Goal: Task Accomplishment & Management: Manage account settings

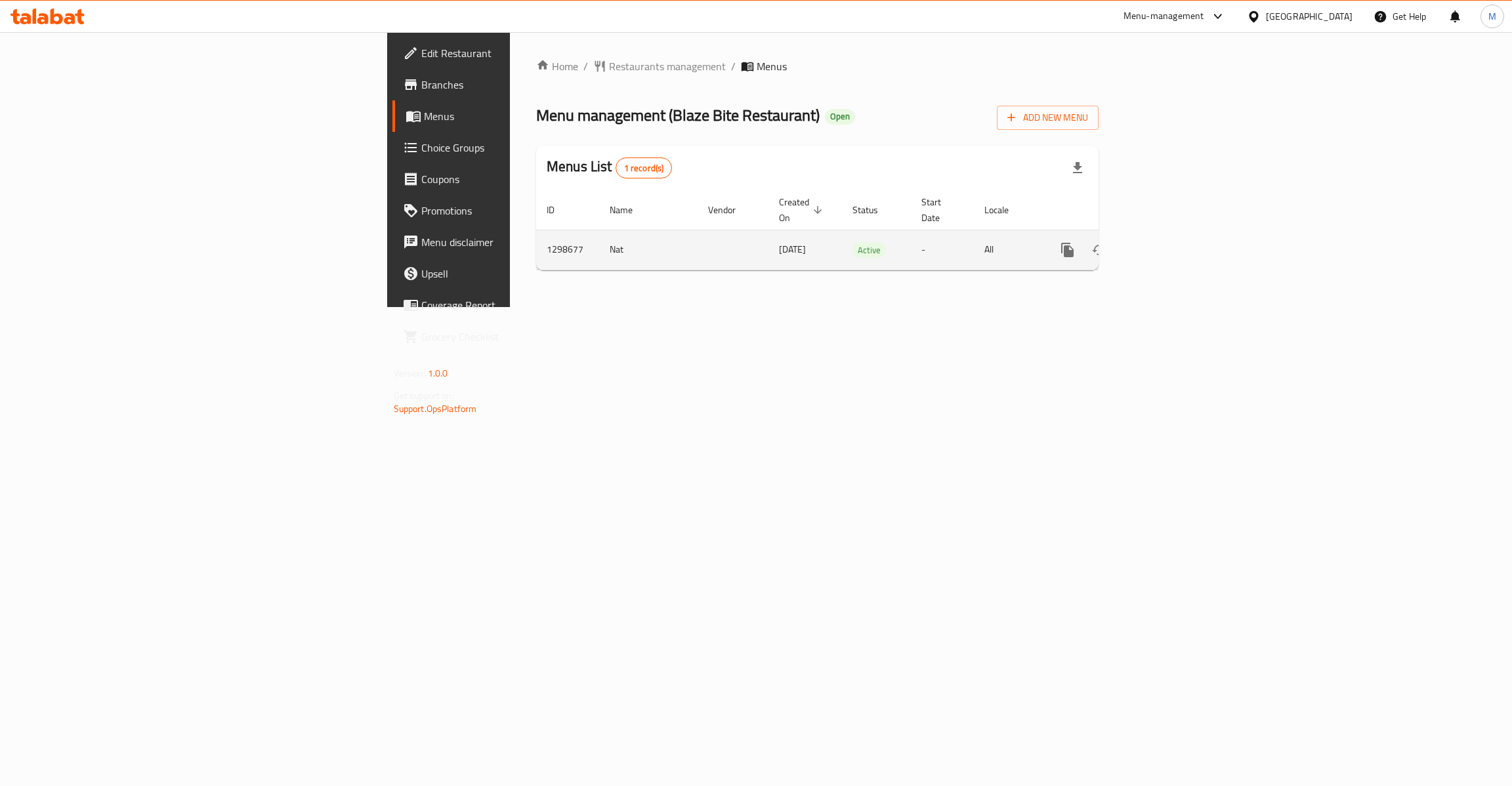
click at [1178, 247] on link "enhanced table" at bounding box center [1162, 250] width 31 height 31
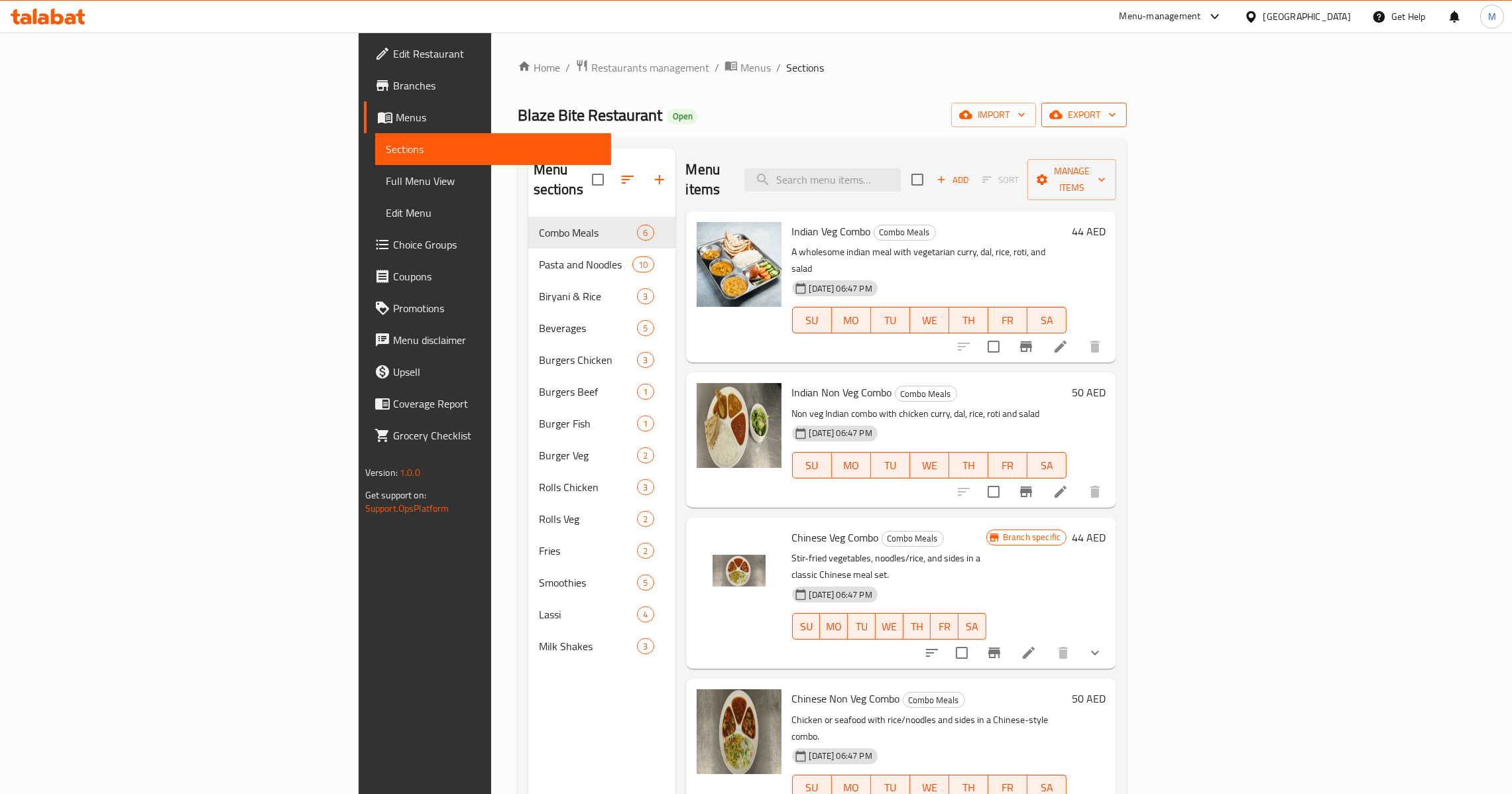
click at [1118, 109] on icon "button" at bounding box center [1112, 114] width 13 height 13
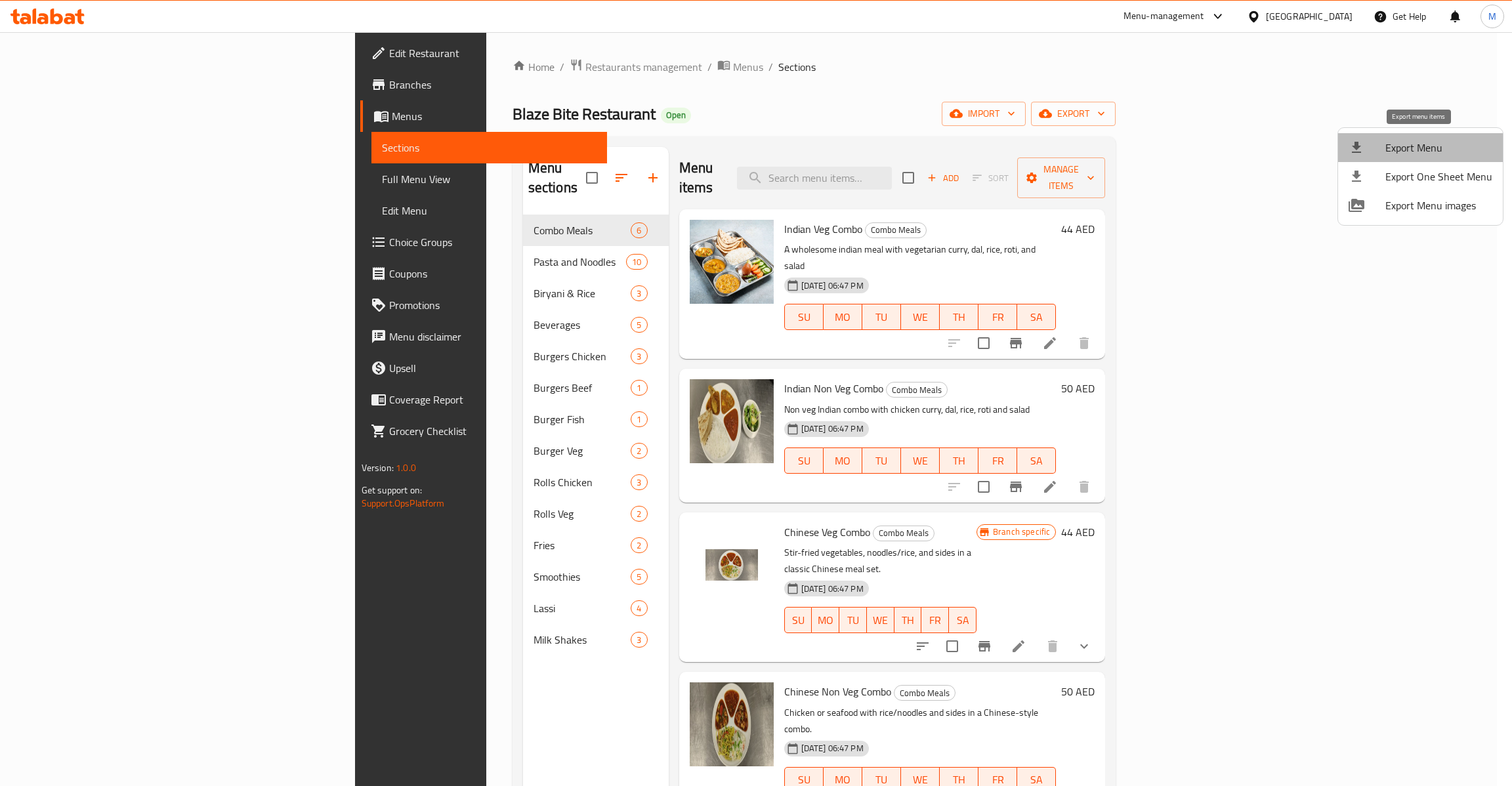
click at [1427, 148] on span "Export Menu" at bounding box center [1439, 147] width 107 height 16
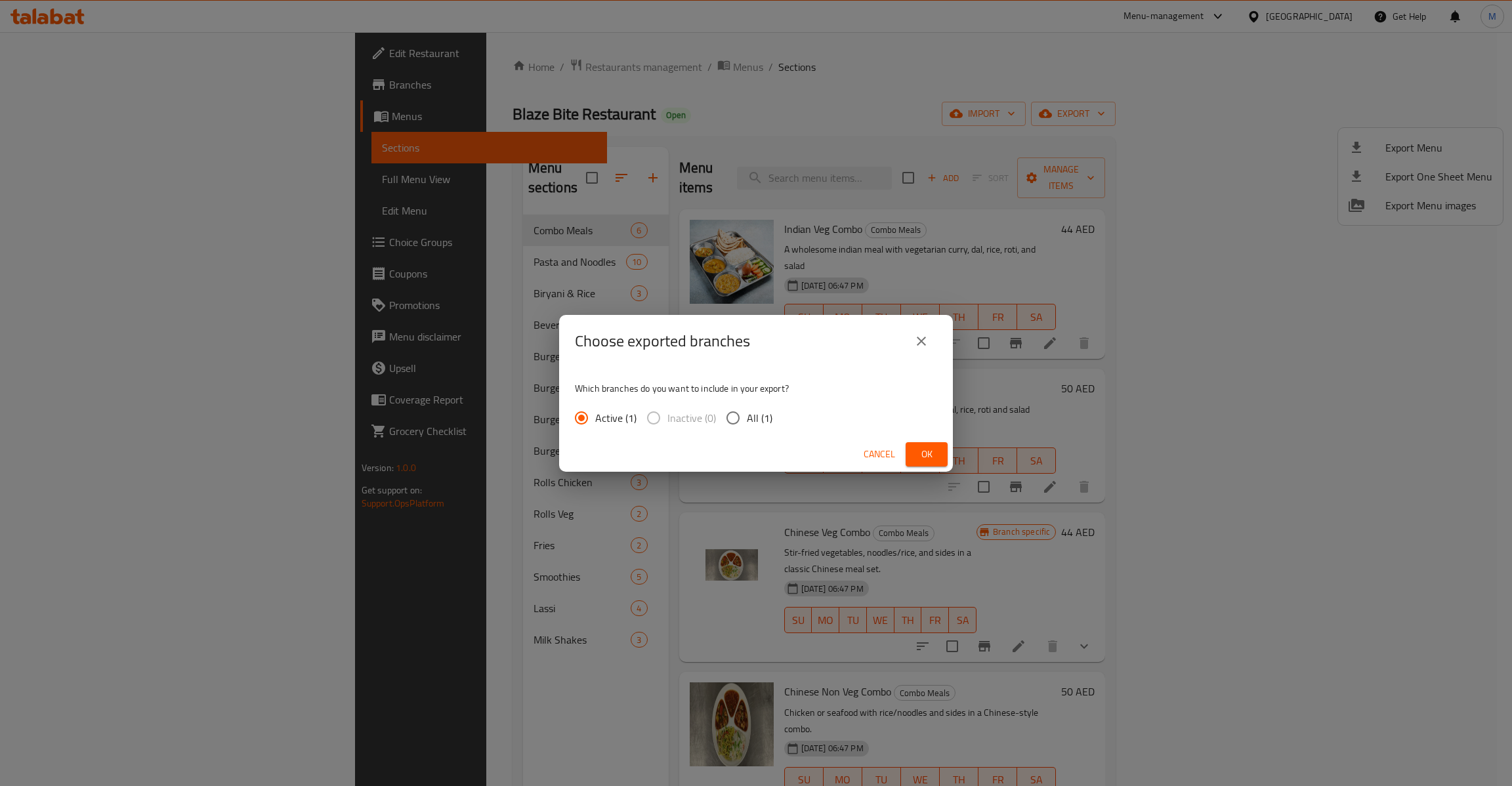
click at [753, 412] on span "All (1)" at bounding box center [760, 417] width 26 height 16
click at [747, 412] on input "All (1)" at bounding box center [733, 417] width 28 height 28
radio input "true"
click at [922, 453] on span "Ok" at bounding box center [926, 454] width 21 height 16
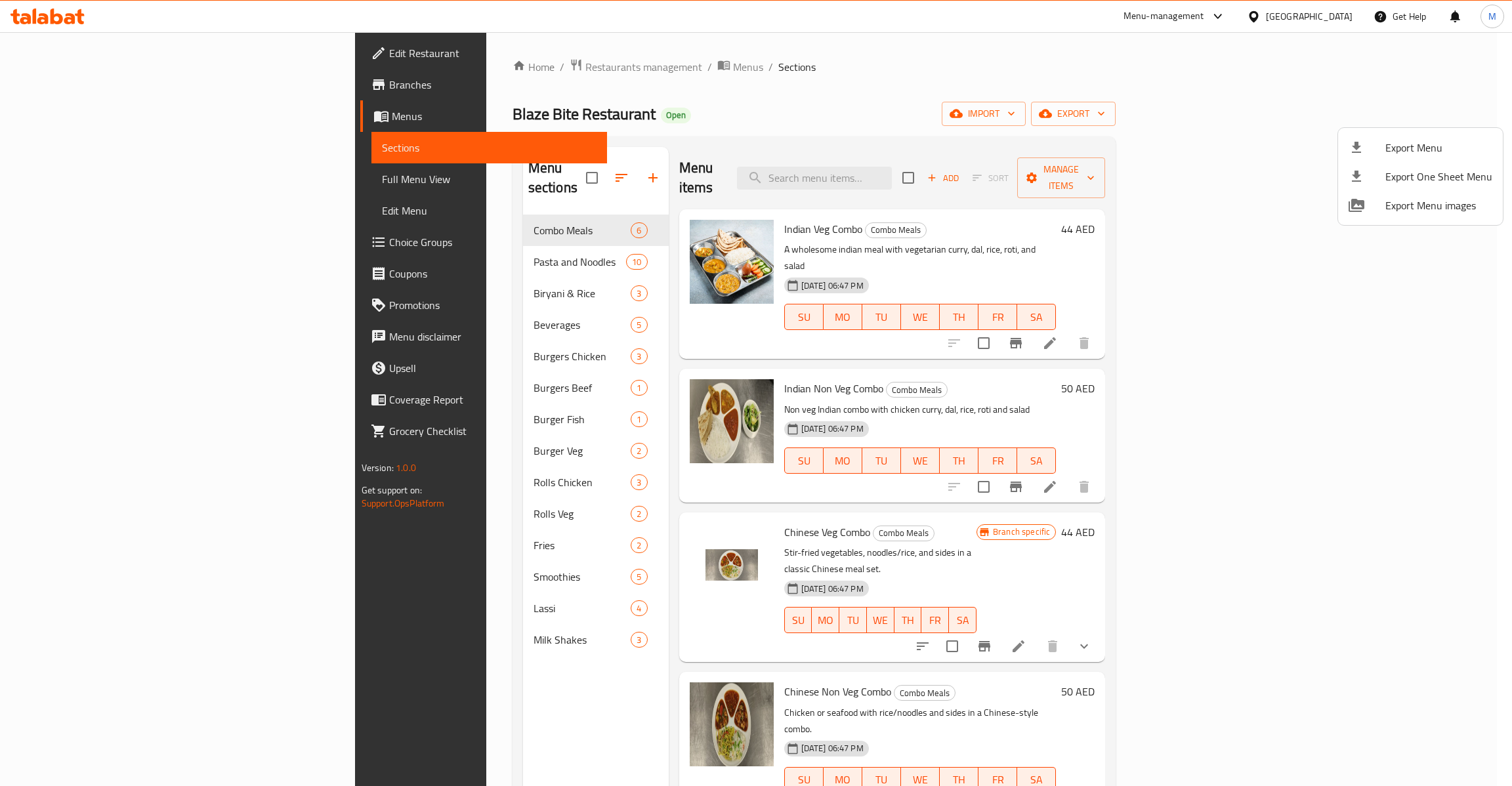
click at [134, 175] on div at bounding box center [756, 393] width 1512 height 786
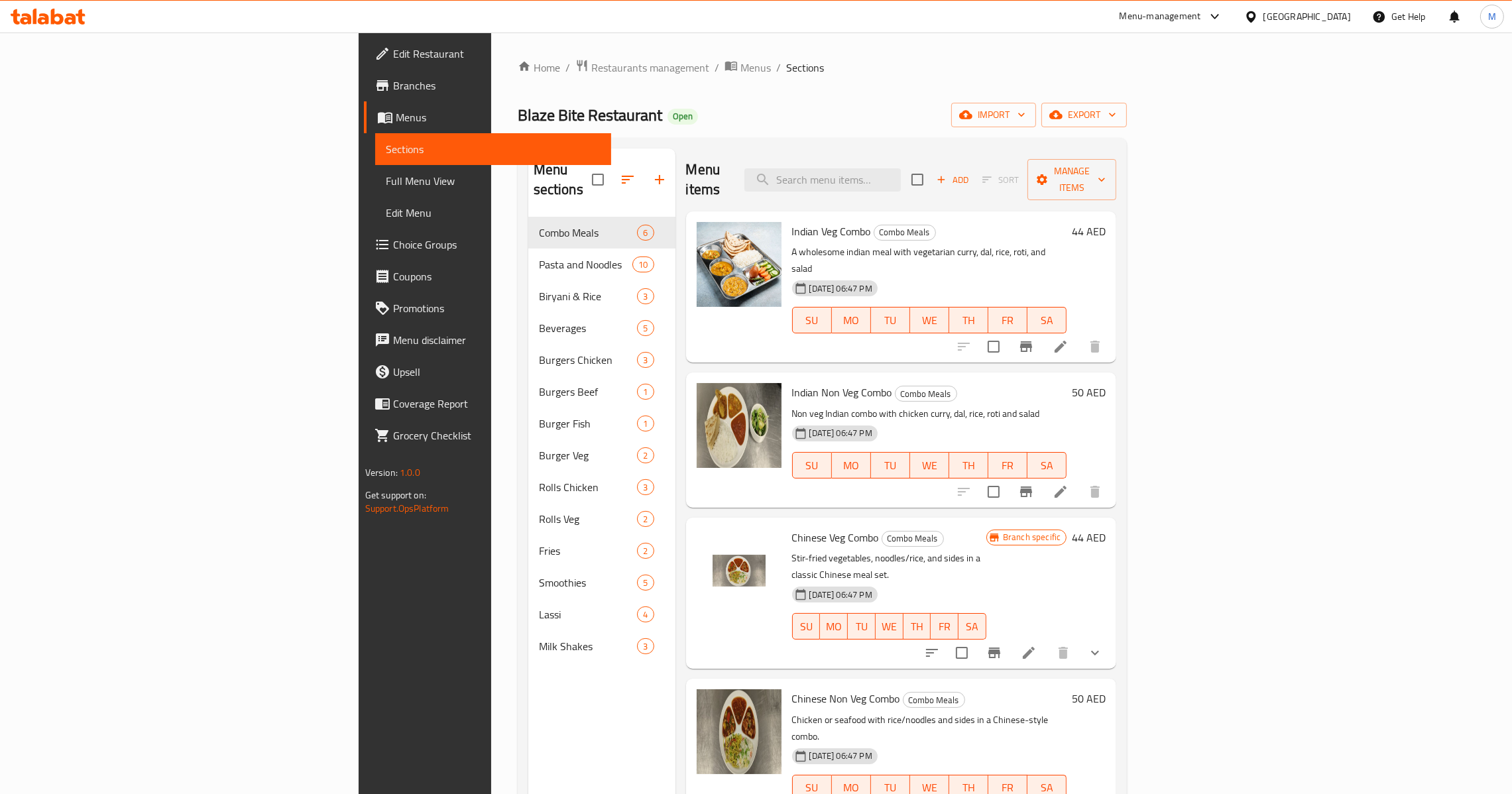
click at [386, 177] on span "Full Menu View" at bounding box center [494, 181] width 215 height 16
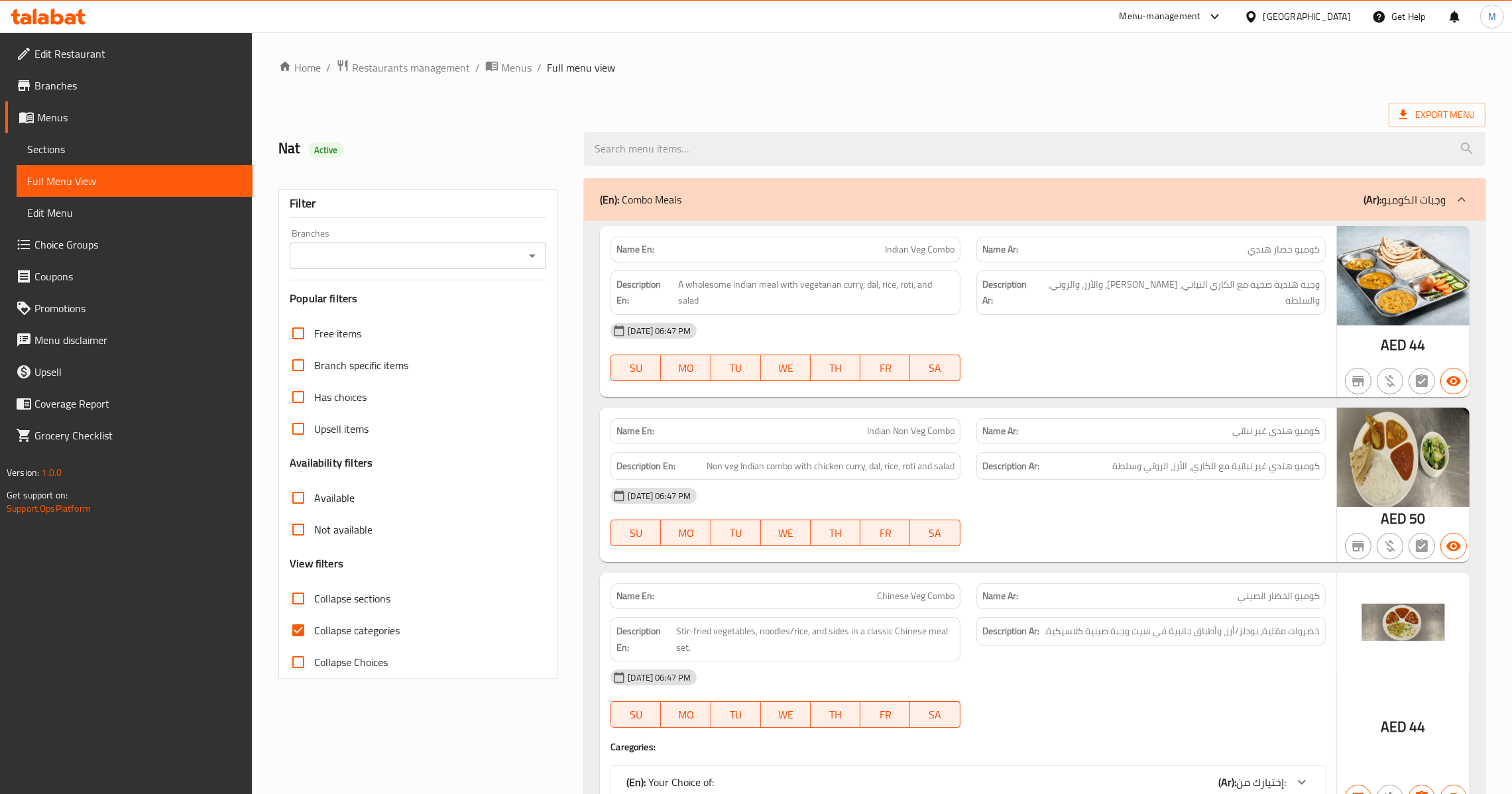
click at [290, 627] on input "Collapse categories" at bounding box center [298, 630] width 31 height 31
checkbox input "false"
click at [528, 253] on icon "Open" at bounding box center [532, 255] width 16 height 16
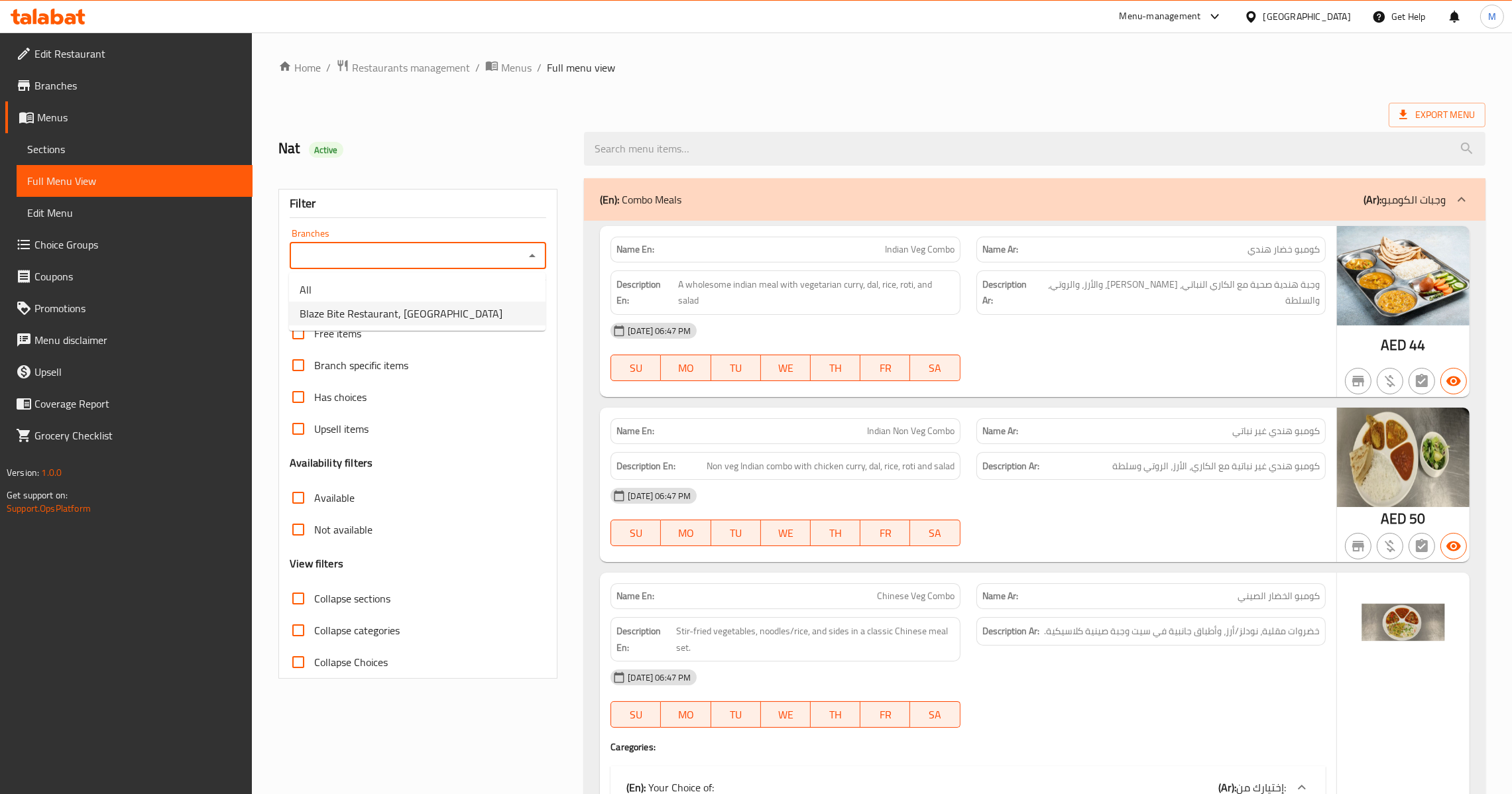
click at [415, 307] on span "Blaze Bite Restaurant, [GEOGRAPHIC_DATA]" at bounding box center [401, 313] width 203 height 16
type input "Blaze Bite Restaurant, [GEOGRAPHIC_DATA]"
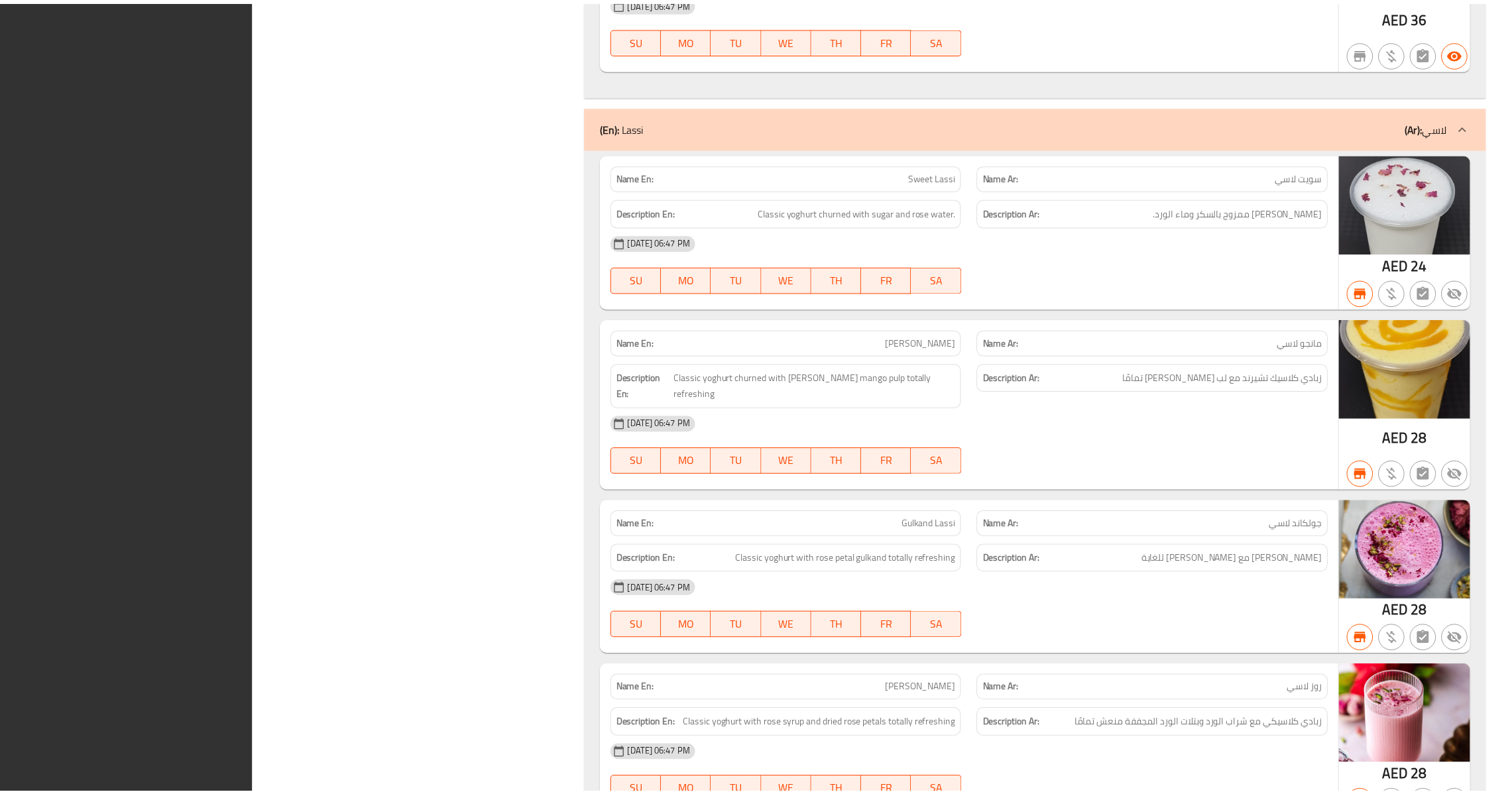
scroll to position [9848, 0]
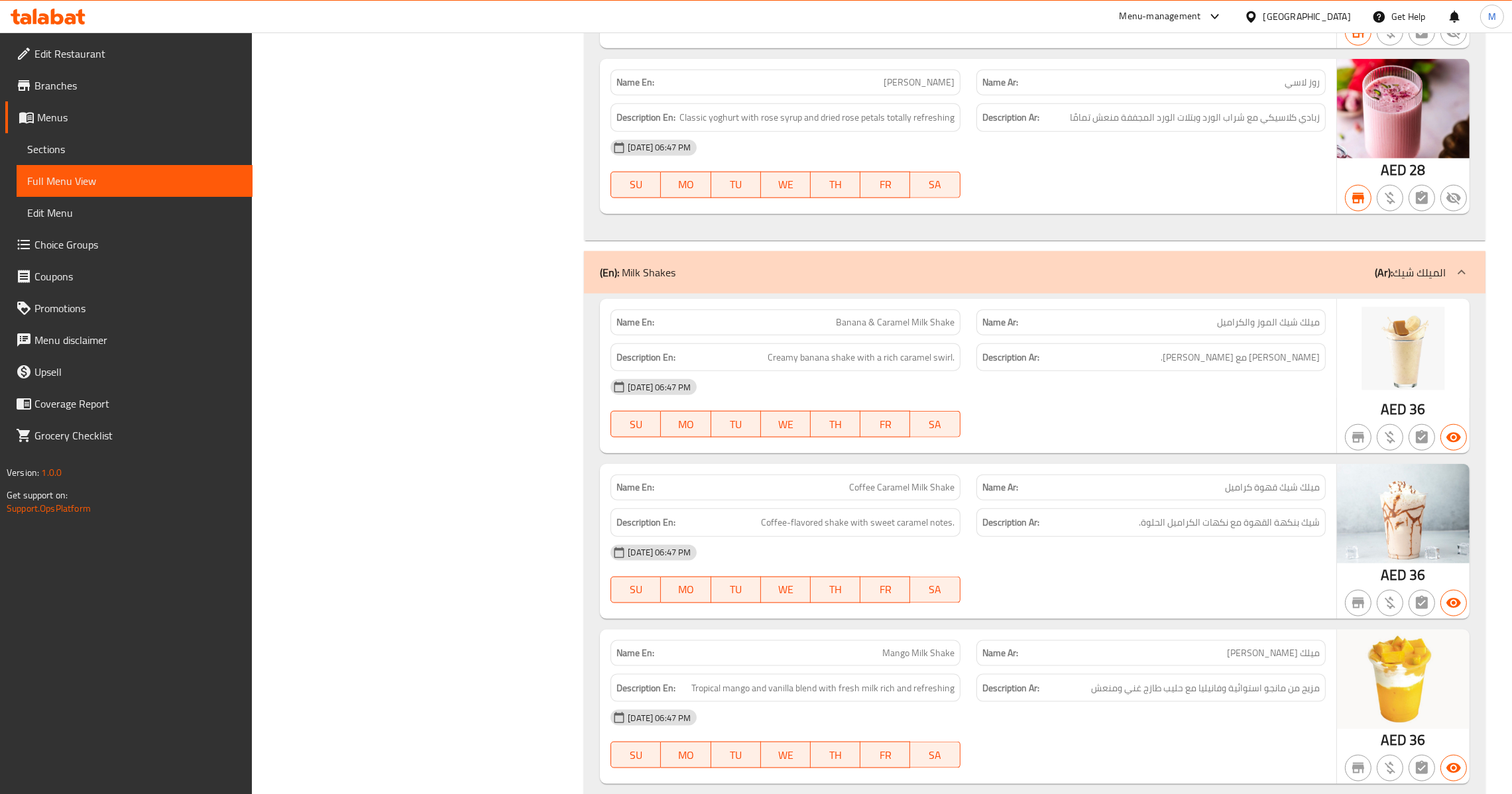
click at [93, 112] on span "Menus" at bounding box center [139, 117] width 205 height 16
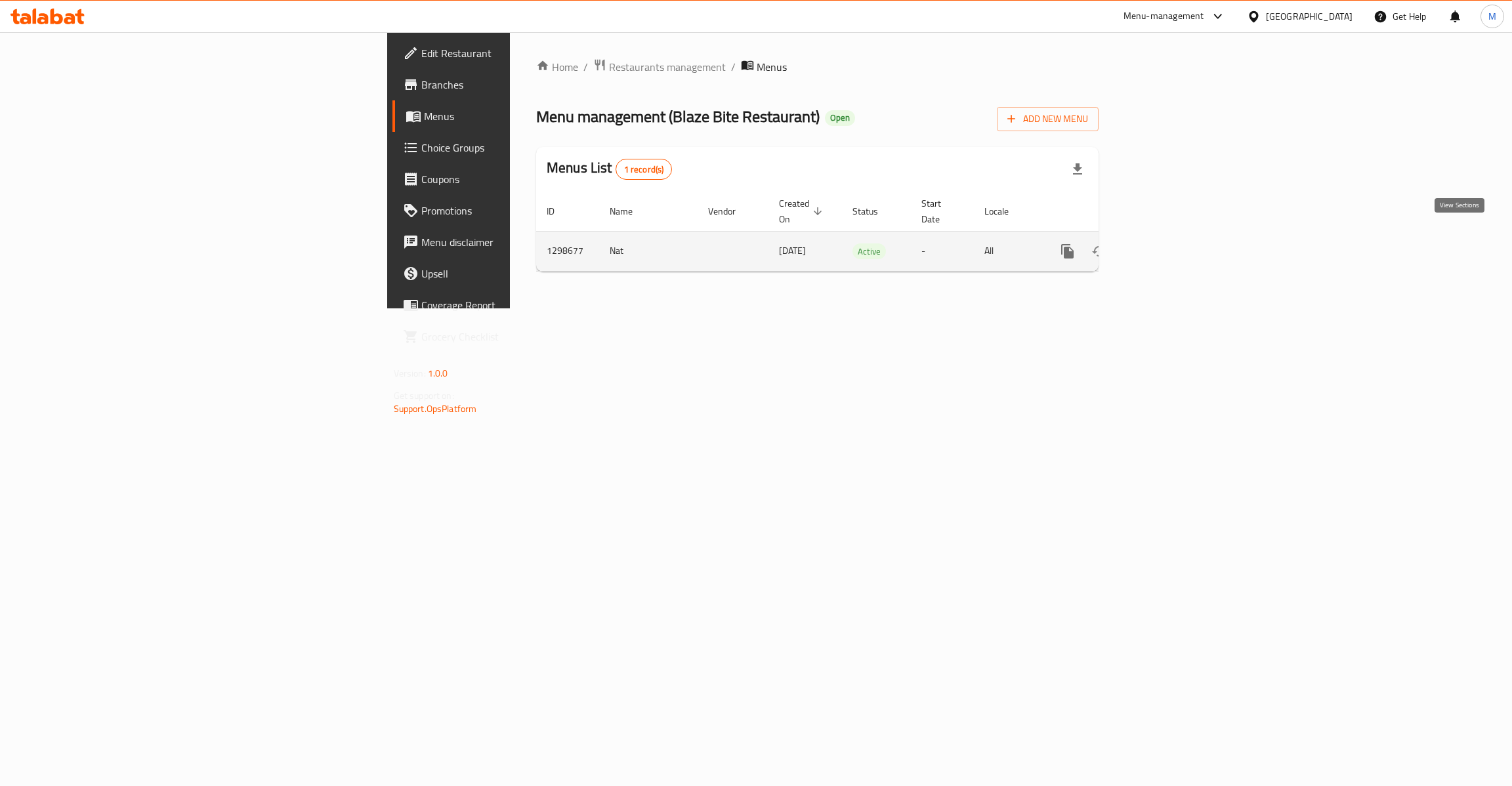
click at [1178, 236] on link "enhanced table" at bounding box center [1162, 251] width 31 height 31
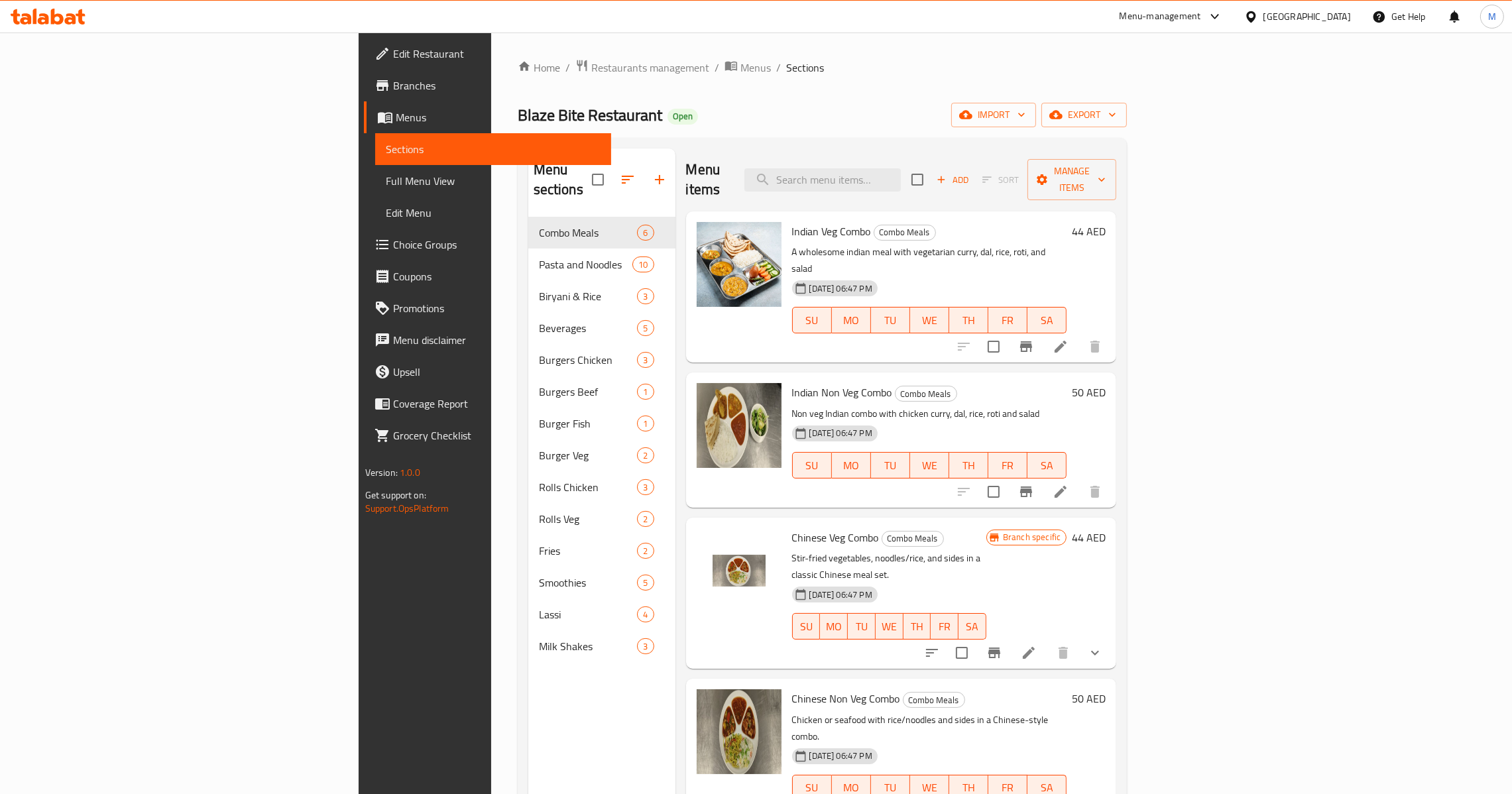
click at [920, 189] on div "Menu items Add Sort Manage items" at bounding box center [901, 180] width 431 height 63
click at [923, 185] on div "Menu items Add Sort Manage items" at bounding box center [901, 180] width 431 height 63
paste input "Green Salads"
click at [901, 174] on input "Green Salads" at bounding box center [822, 180] width 157 height 23
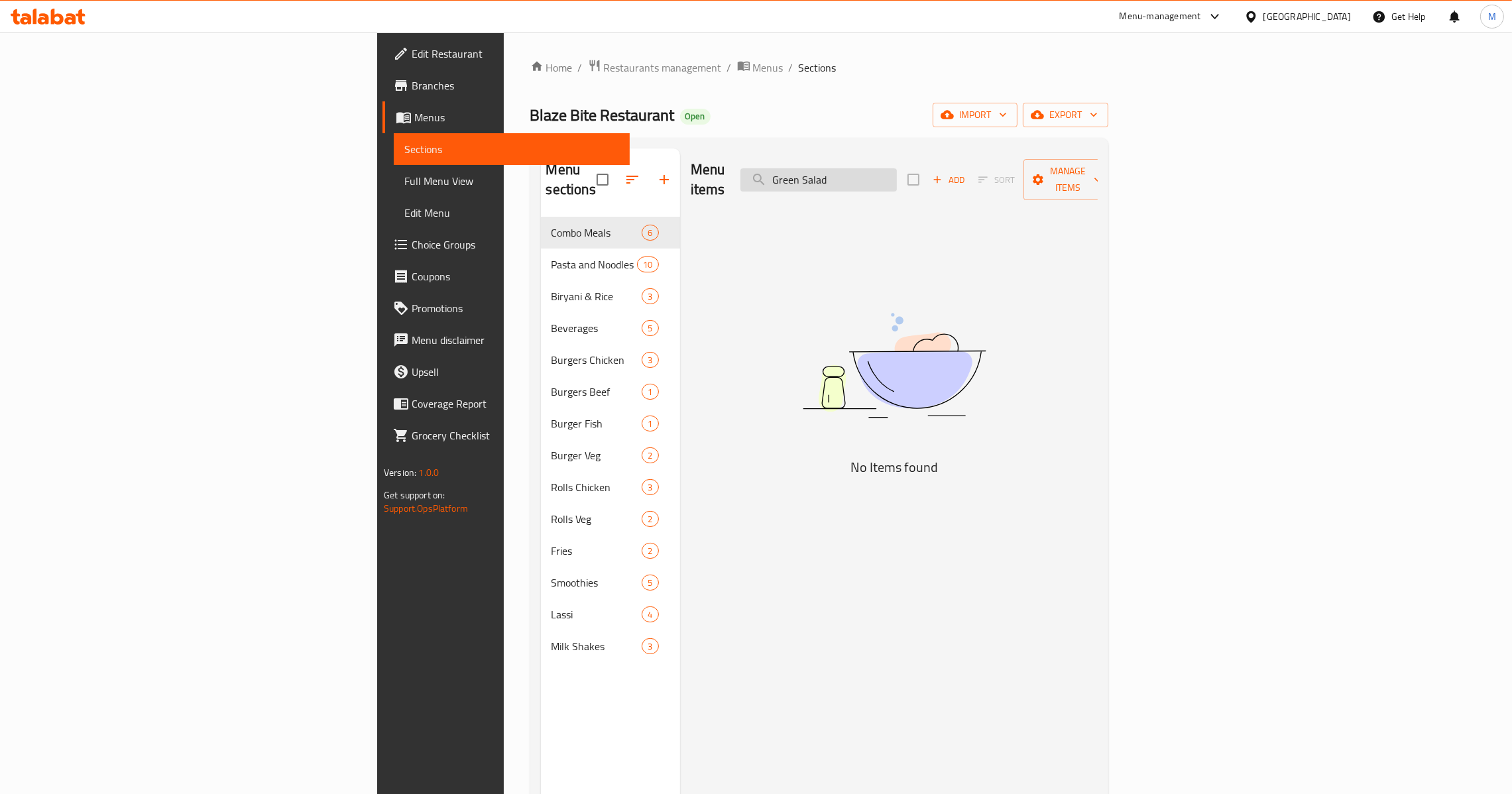
click at [897, 177] on input "Green Salad" at bounding box center [819, 180] width 157 height 23
paste input "Hot n Sour Soup"
paste input "[PERSON_NAME] Tikka"
paste input "Burgers & Fries"
click at [897, 168] on input "Burgers" at bounding box center [819, 180] width 157 height 23
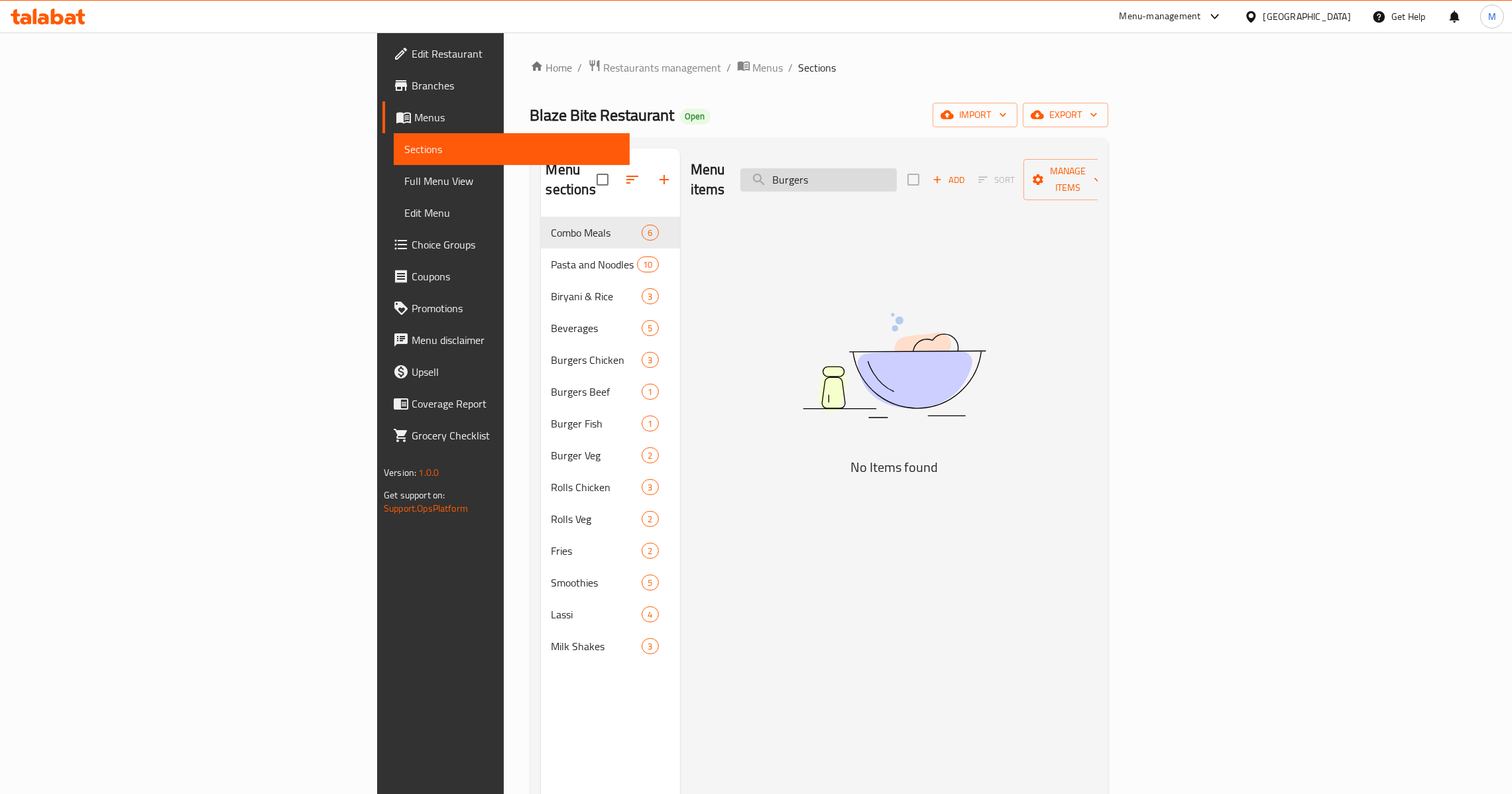
paste input "[PERSON_NAME]"
paste input "Veg Hakka Noodles"
type input "Veg Hakka Noodles"
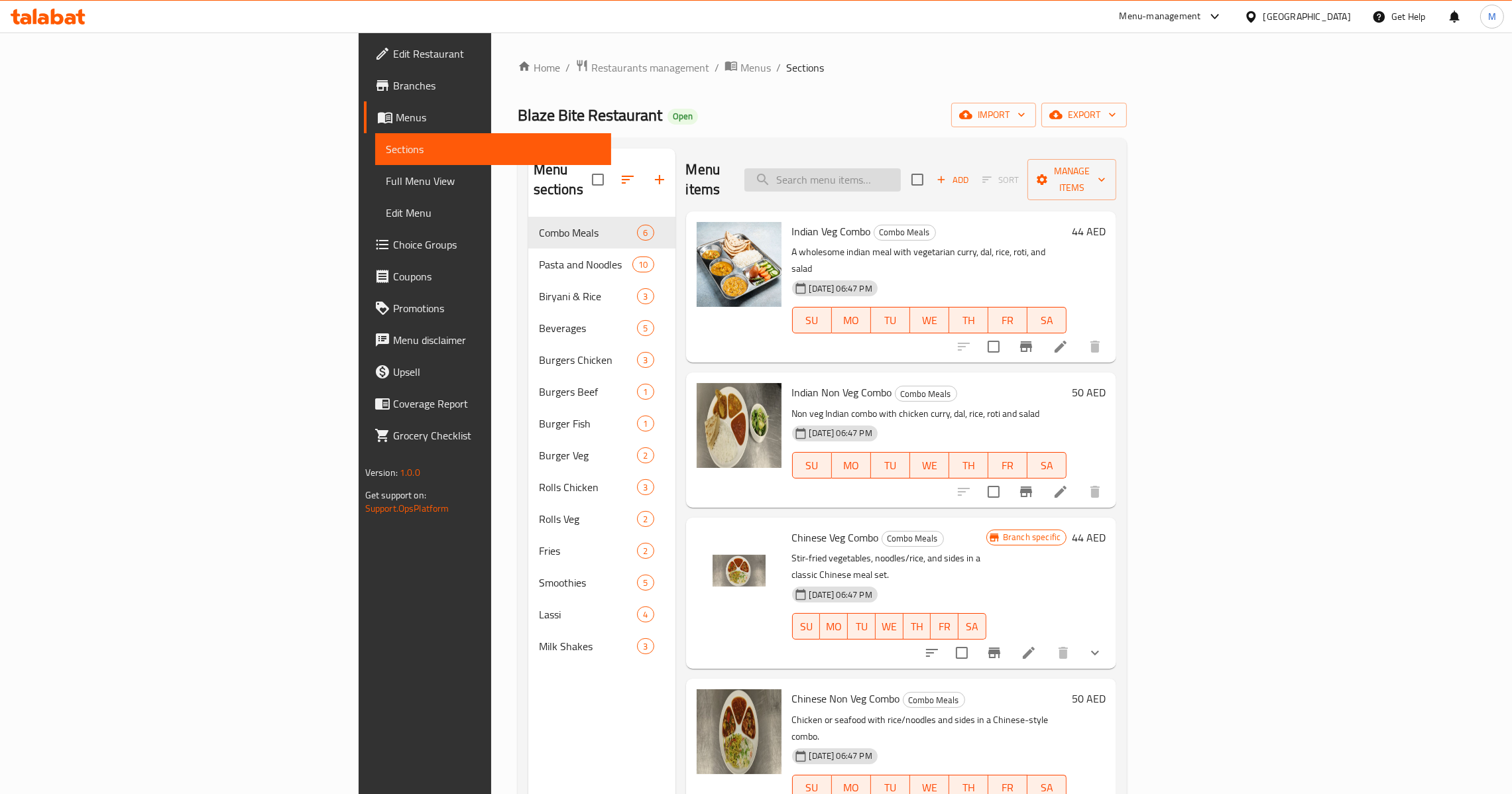
paste input "Chicken Dum Biryani"
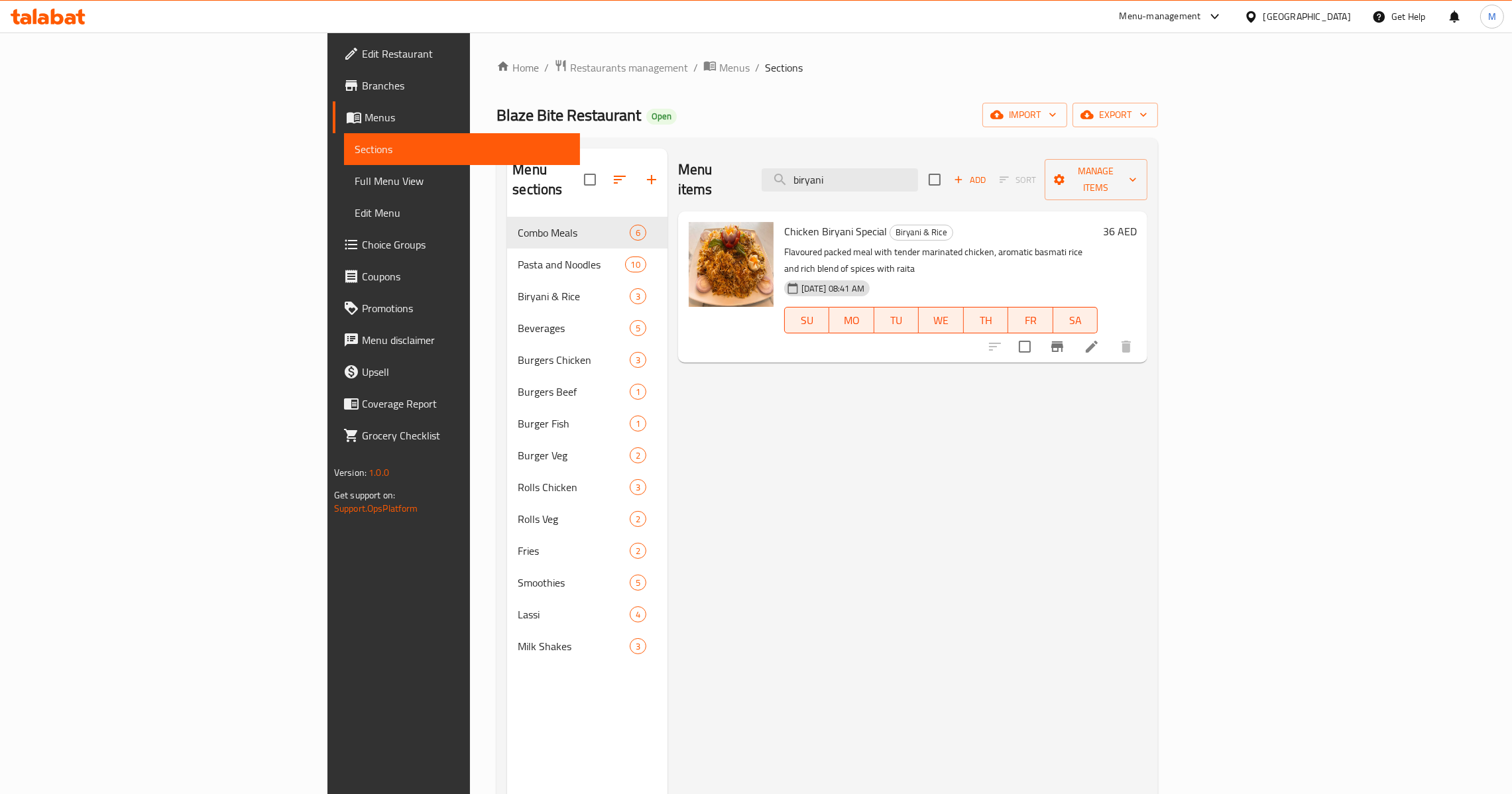
type input "biryani"
click at [784, 221] on span "Chicken Biryani Special" at bounding box center [835, 231] width 103 height 20
copy h6 "Chicken Biryani Special"
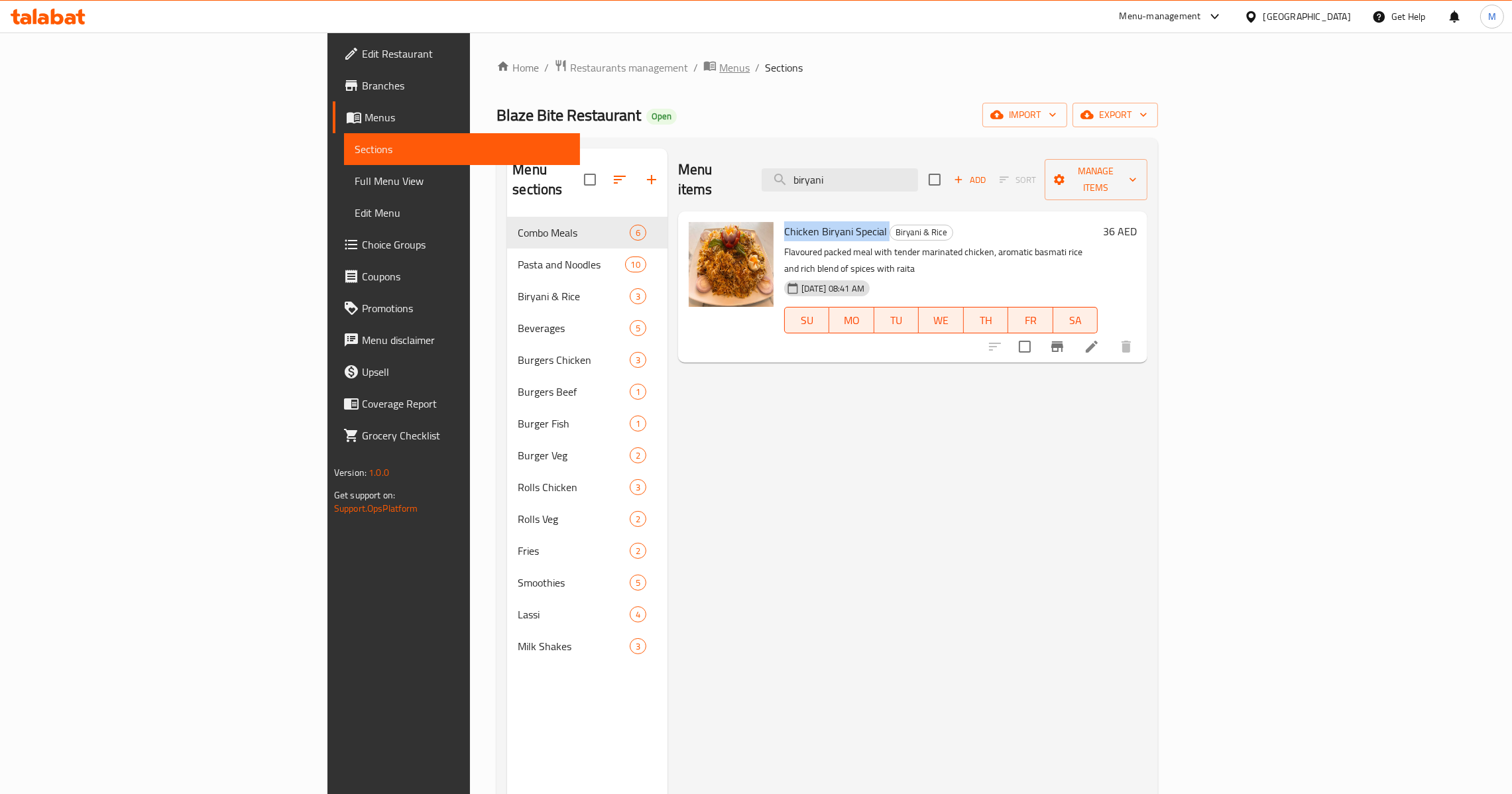
click at [719, 73] on span "Menus" at bounding box center [734, 67] width 31 height 16
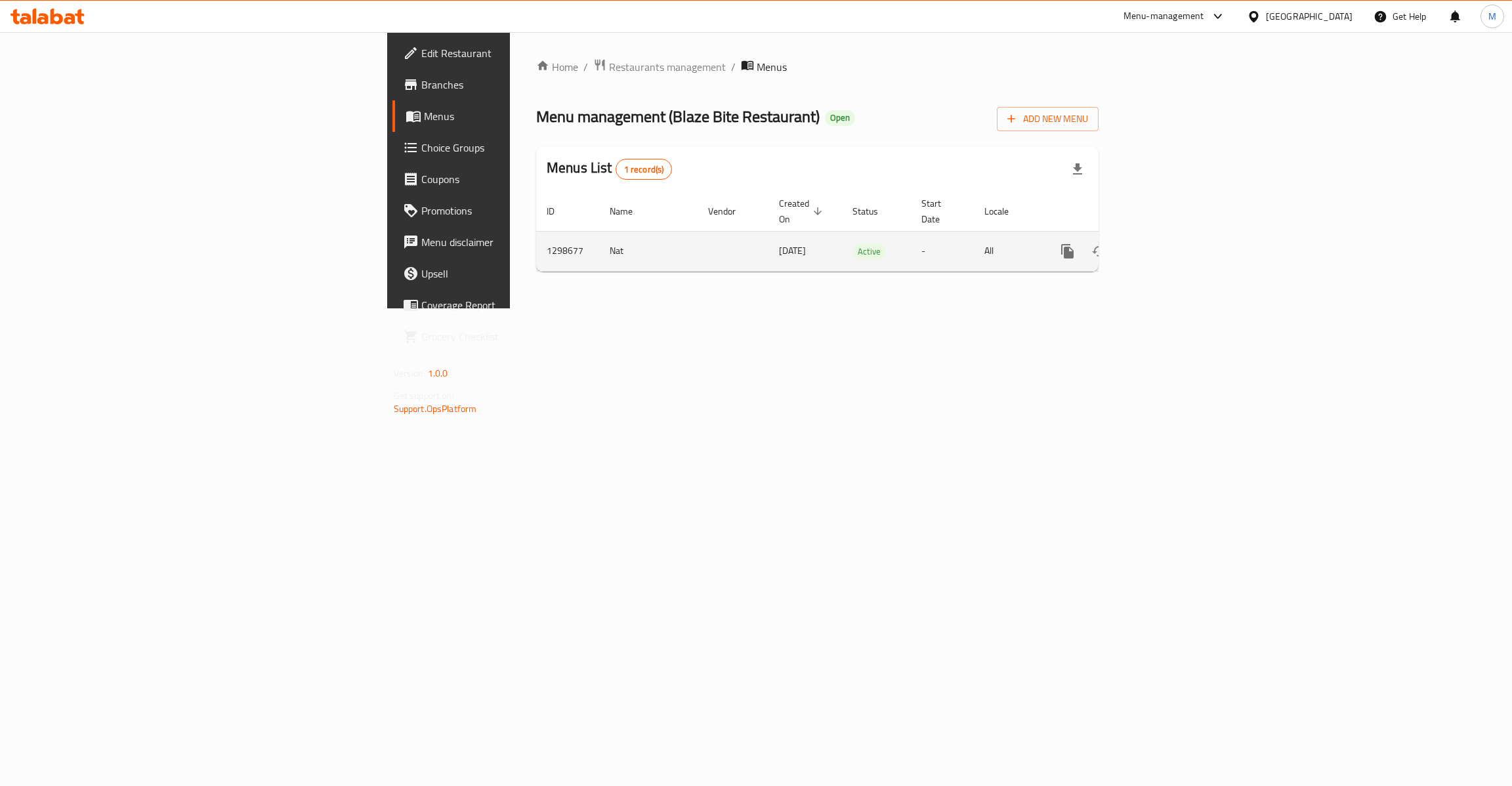
click at [1178, 247] on link "enhanced table" at bounding box center [1162, 251] width 31 height 31
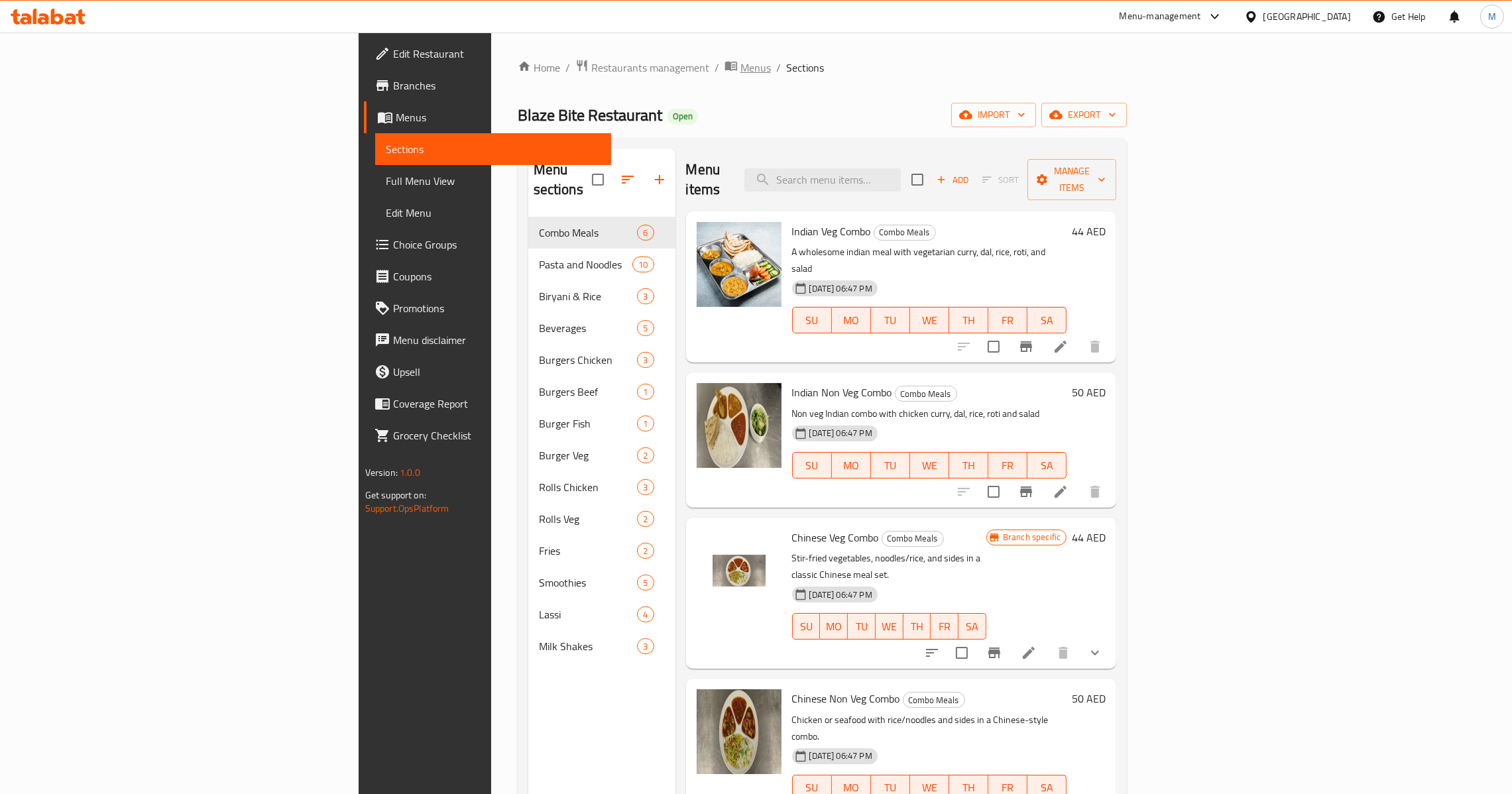
click at [741, 60] on span "Menus" at bounding box center [756, 67] width 31 height 16
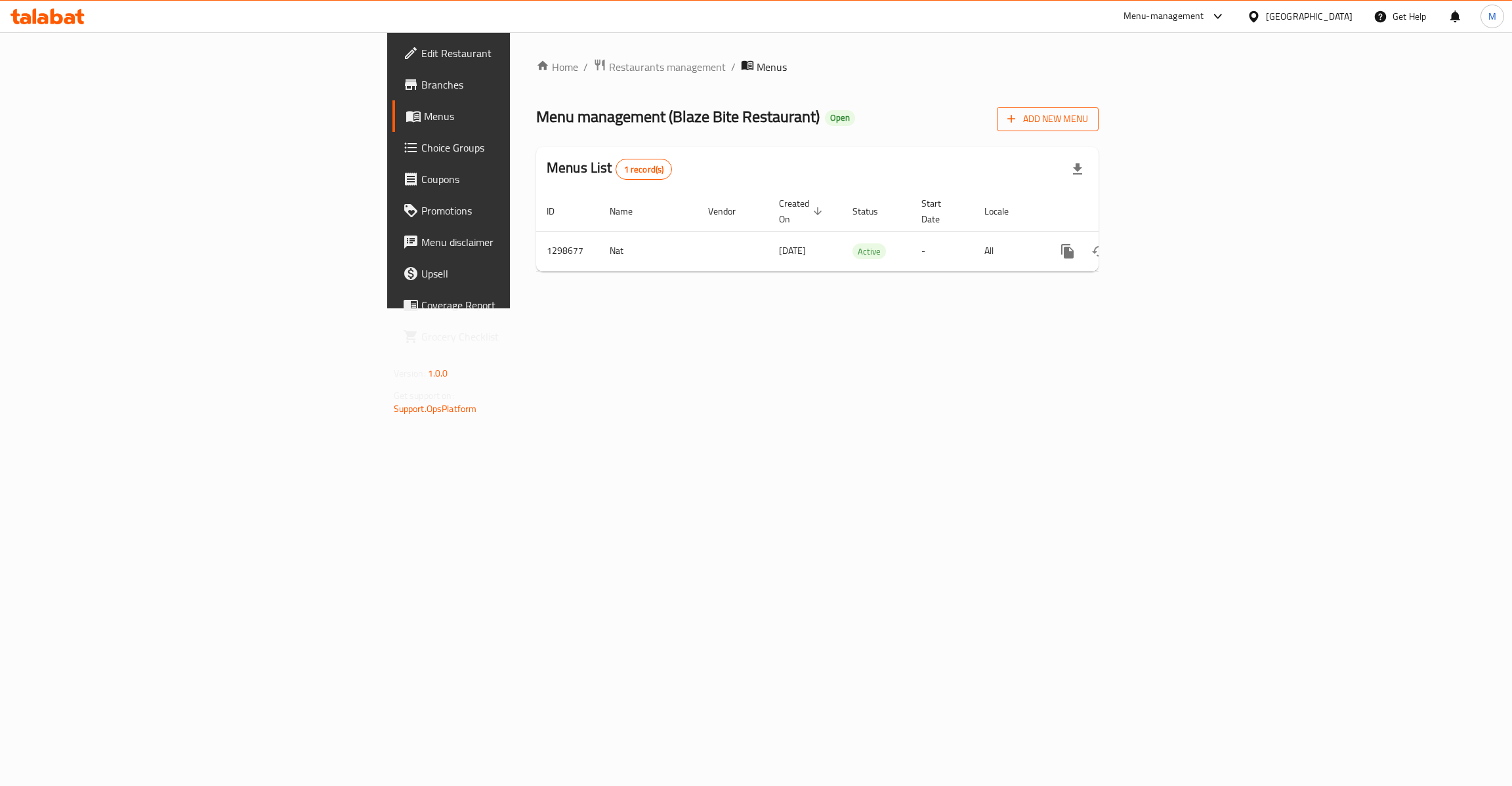
click at [1088, 114] on span "Add New Menu" at bounding box center [1047, 119] width 81 height 16
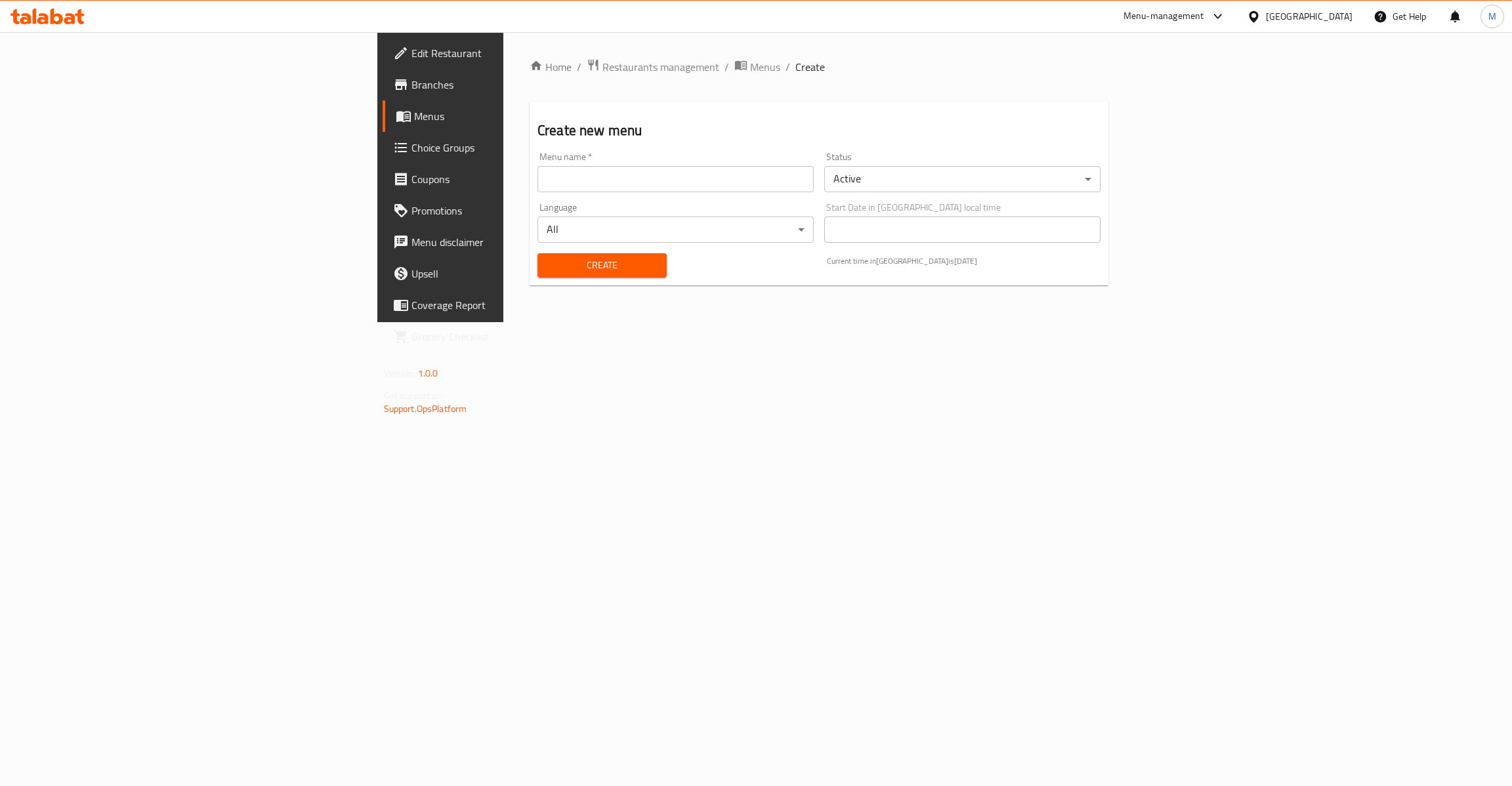
click at [537, 180] on input "text" at bounding box center [676, 179] width 277 height 26
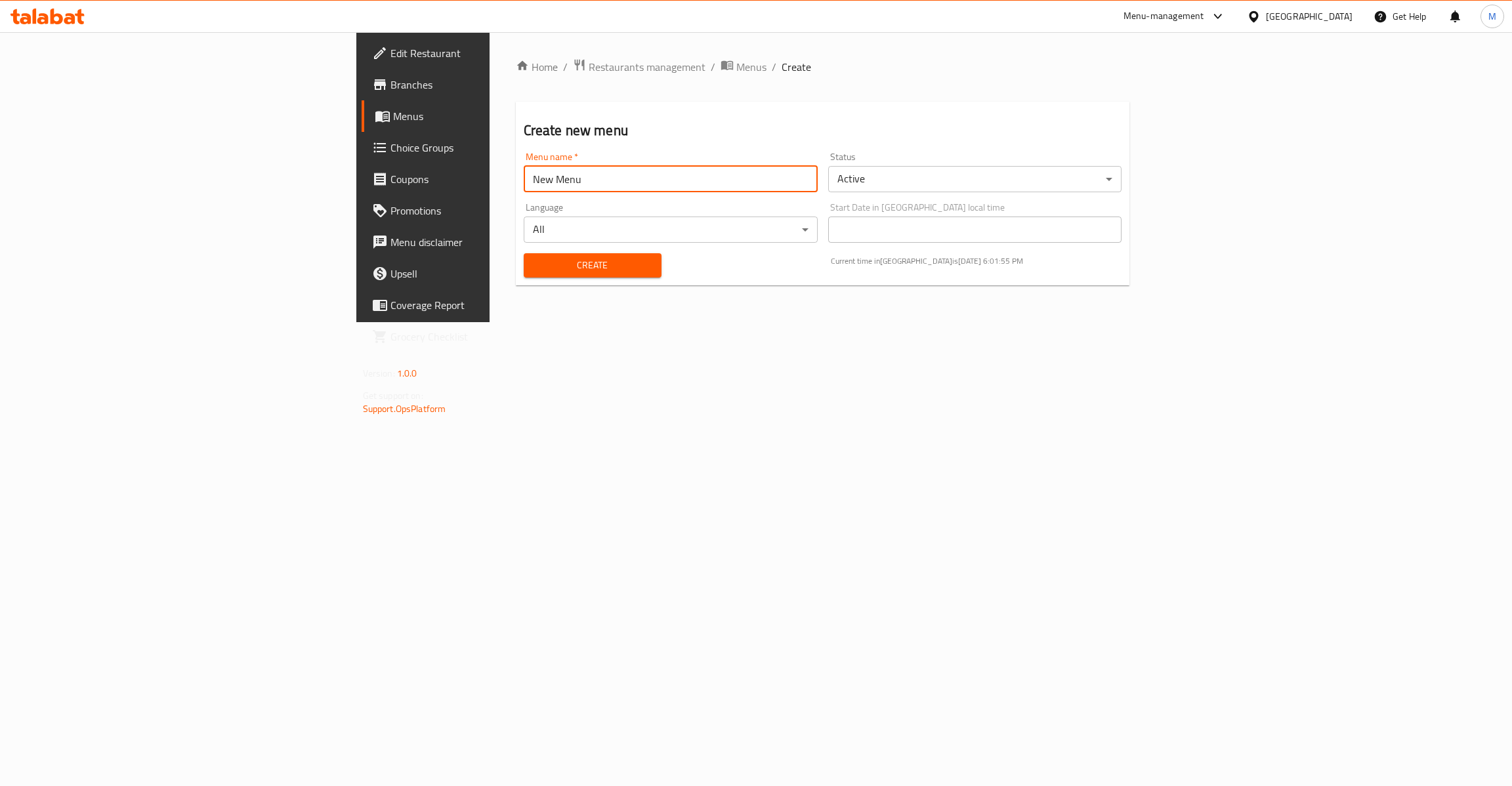
paste input "341703764"
type input "New Menu 341703764"
click at [516, 282] on div "Create" at bounding box center [592, 265] width 154 height 40
click at [524, 276] on button "Create" at bounding box center [592, 266] width 138 height 24
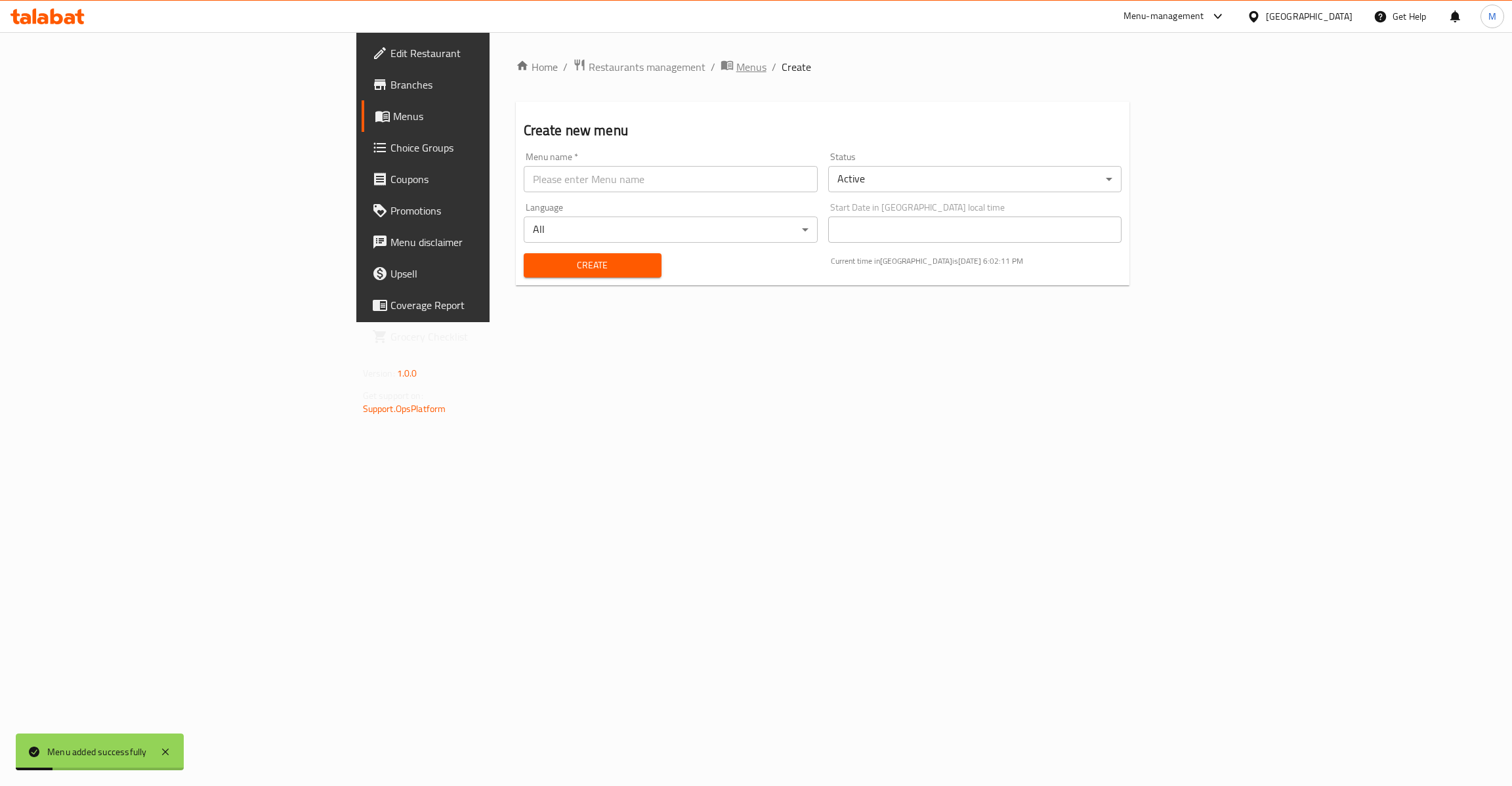
click at [736, 59] on span "Menus" at bounding box center [751, 66] width 30 height 16
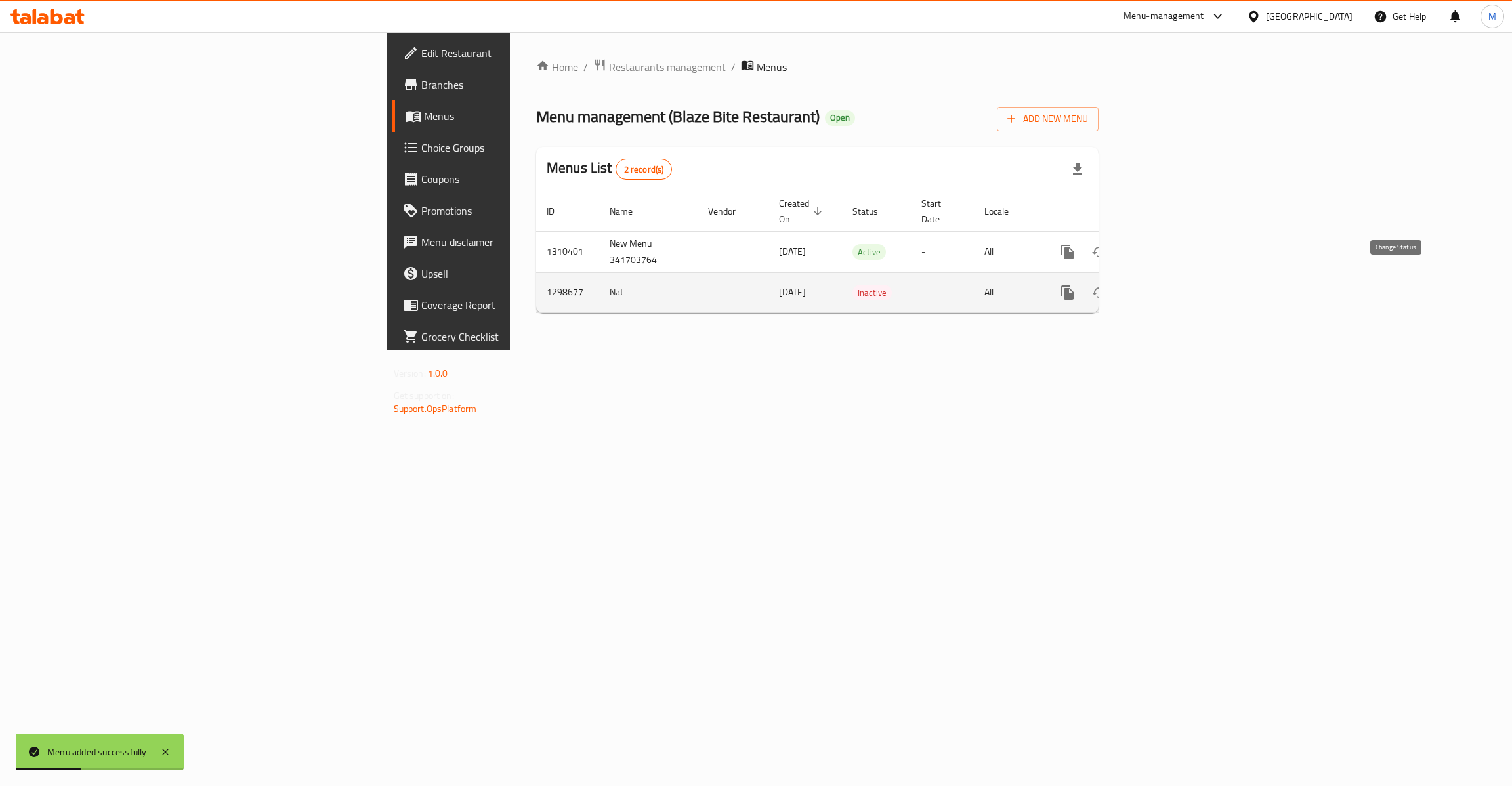
click at [1107, 285] on icon "enhanced table" at bounding box center [1099, 292] width 16 height 16
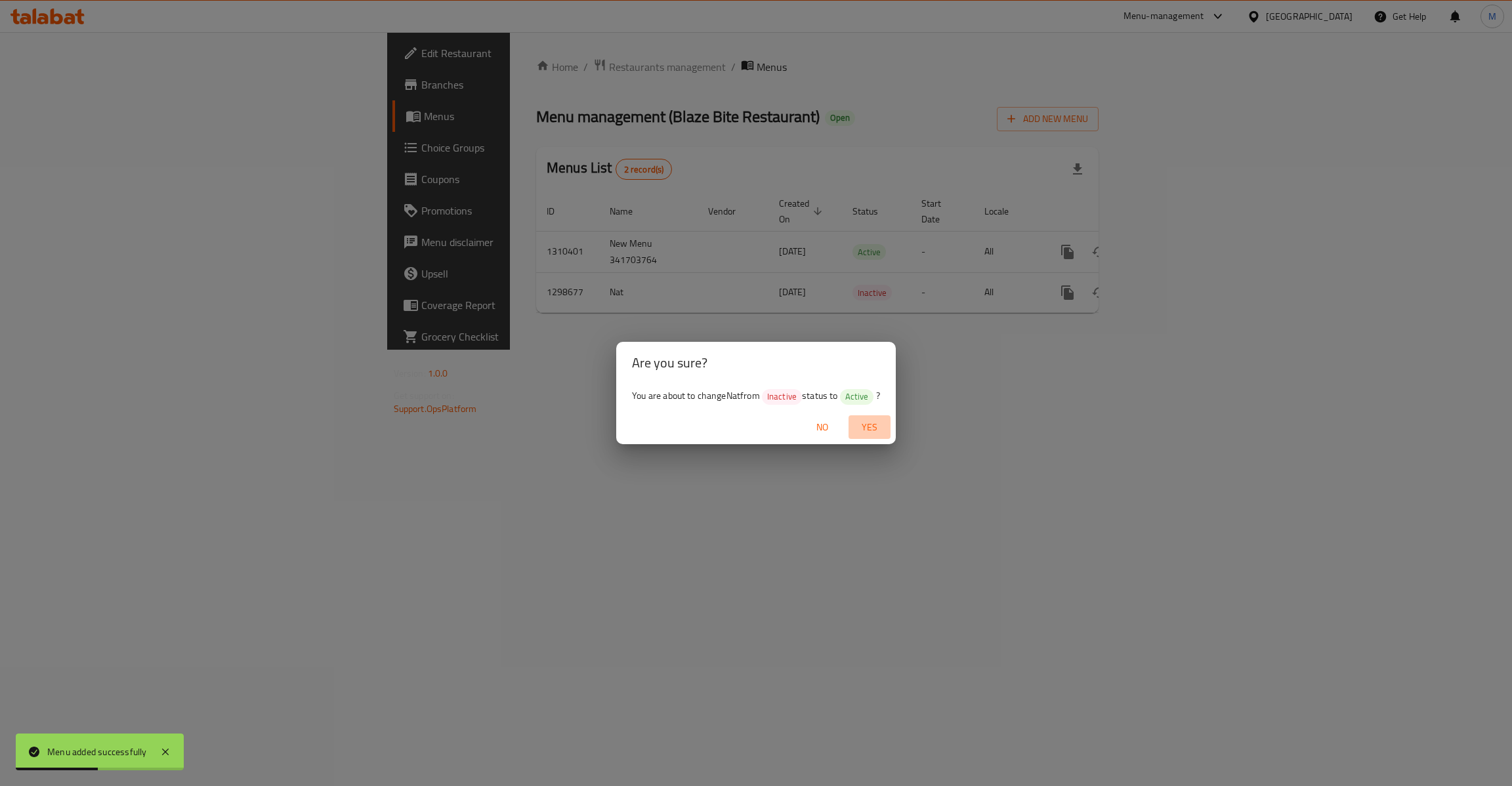
click at [884, 429] on span "Yes" at bounding box center [870, 428] width 31 height 16
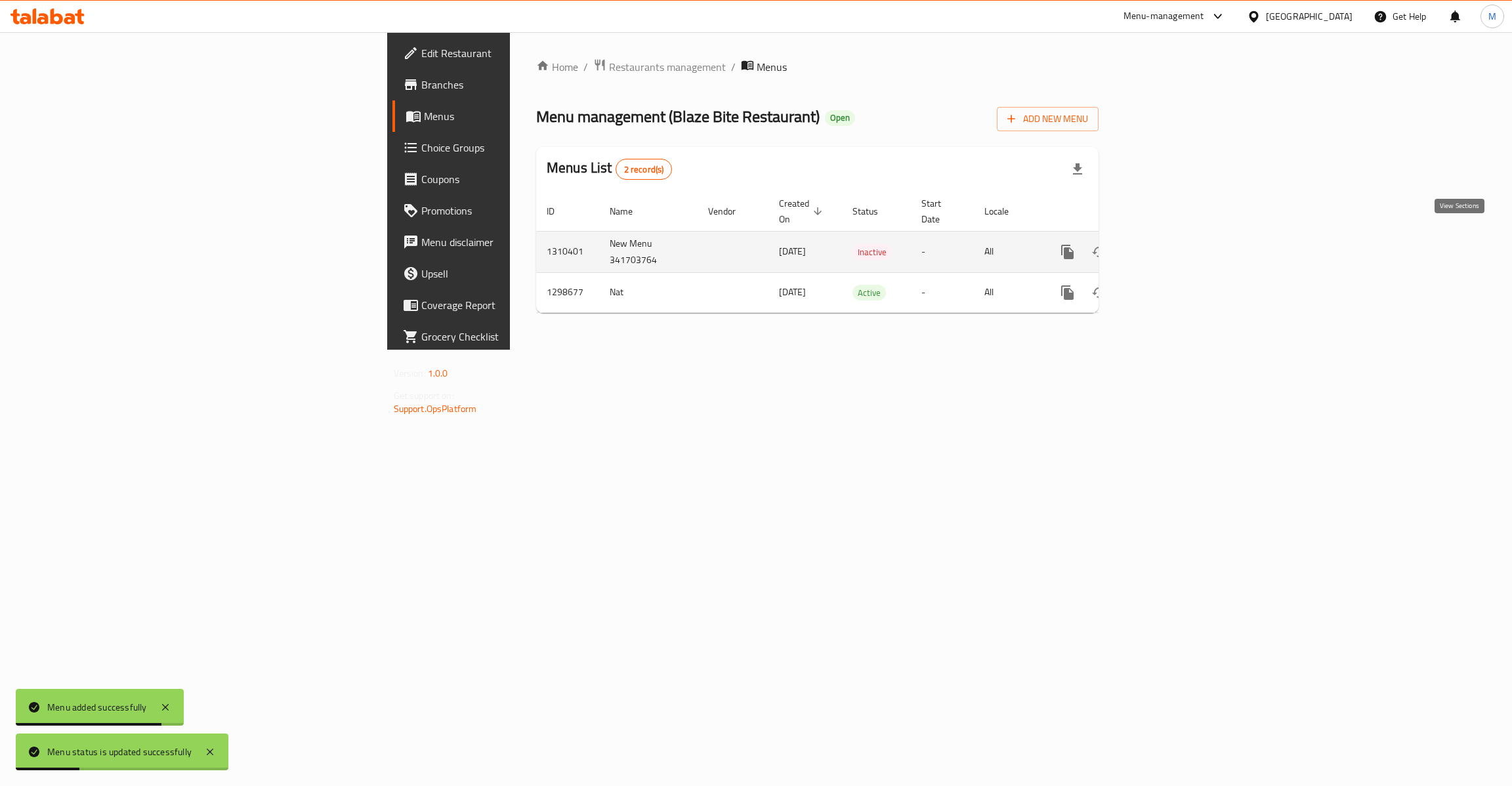
click at [1170, 244] on icon "enhanced table" at bounding box center [1162, 251] width 16 height 16
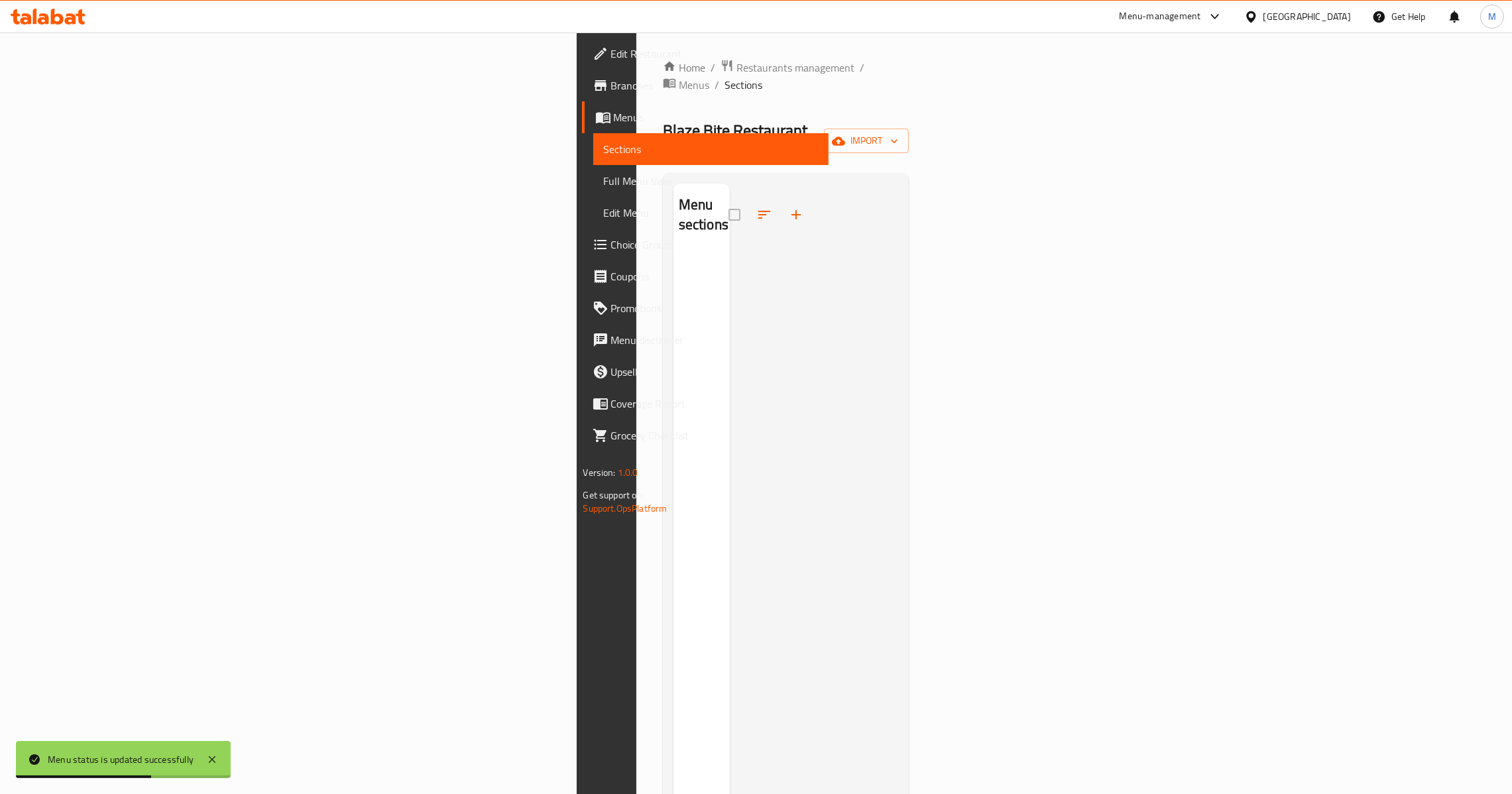
click at [780, 198] on button "button" at bounding box center [796, 214] width 31 height 31
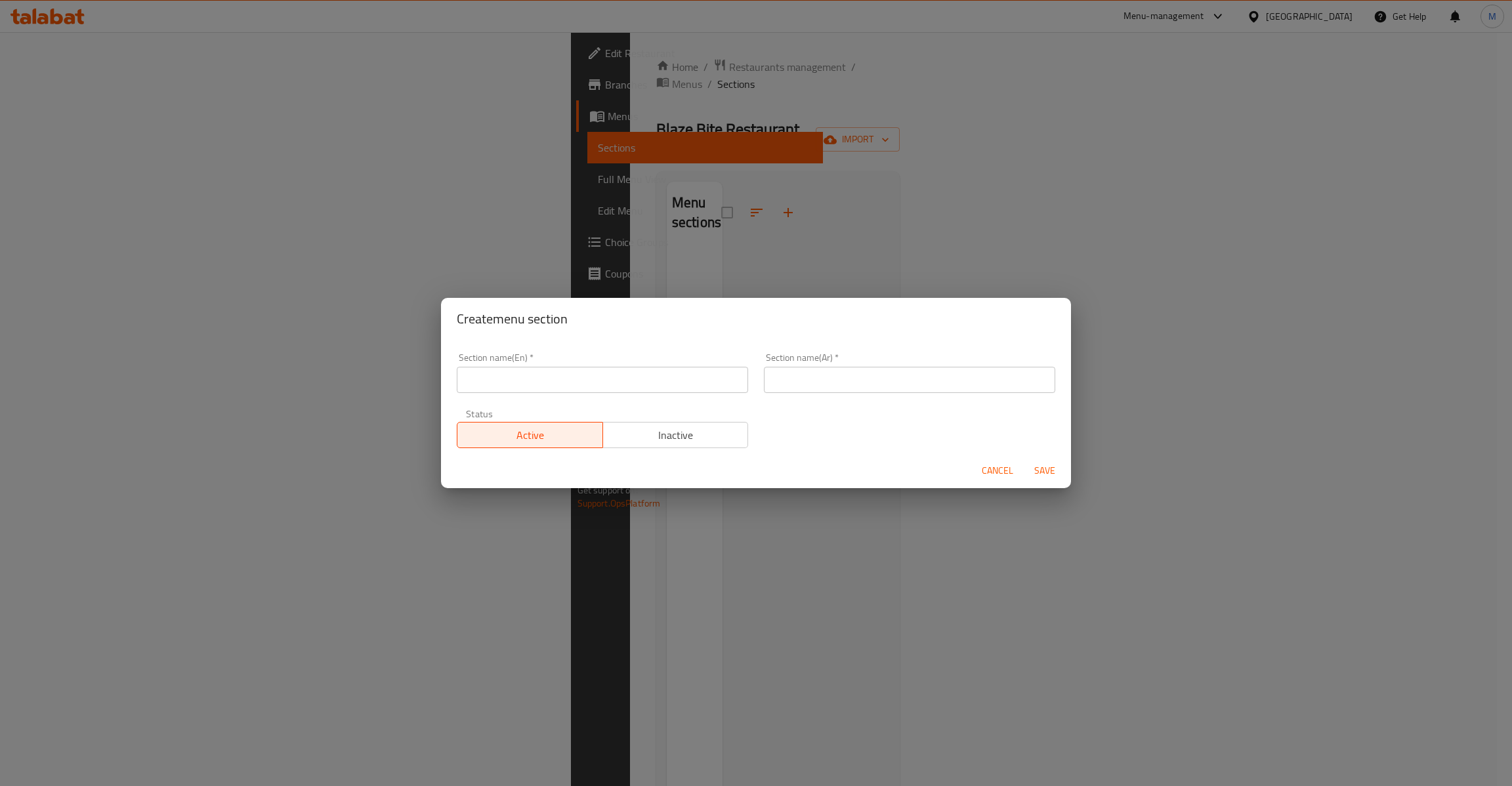
click at [569, 375] on input "text" at bounding box center [602, 379] width 291 height 26
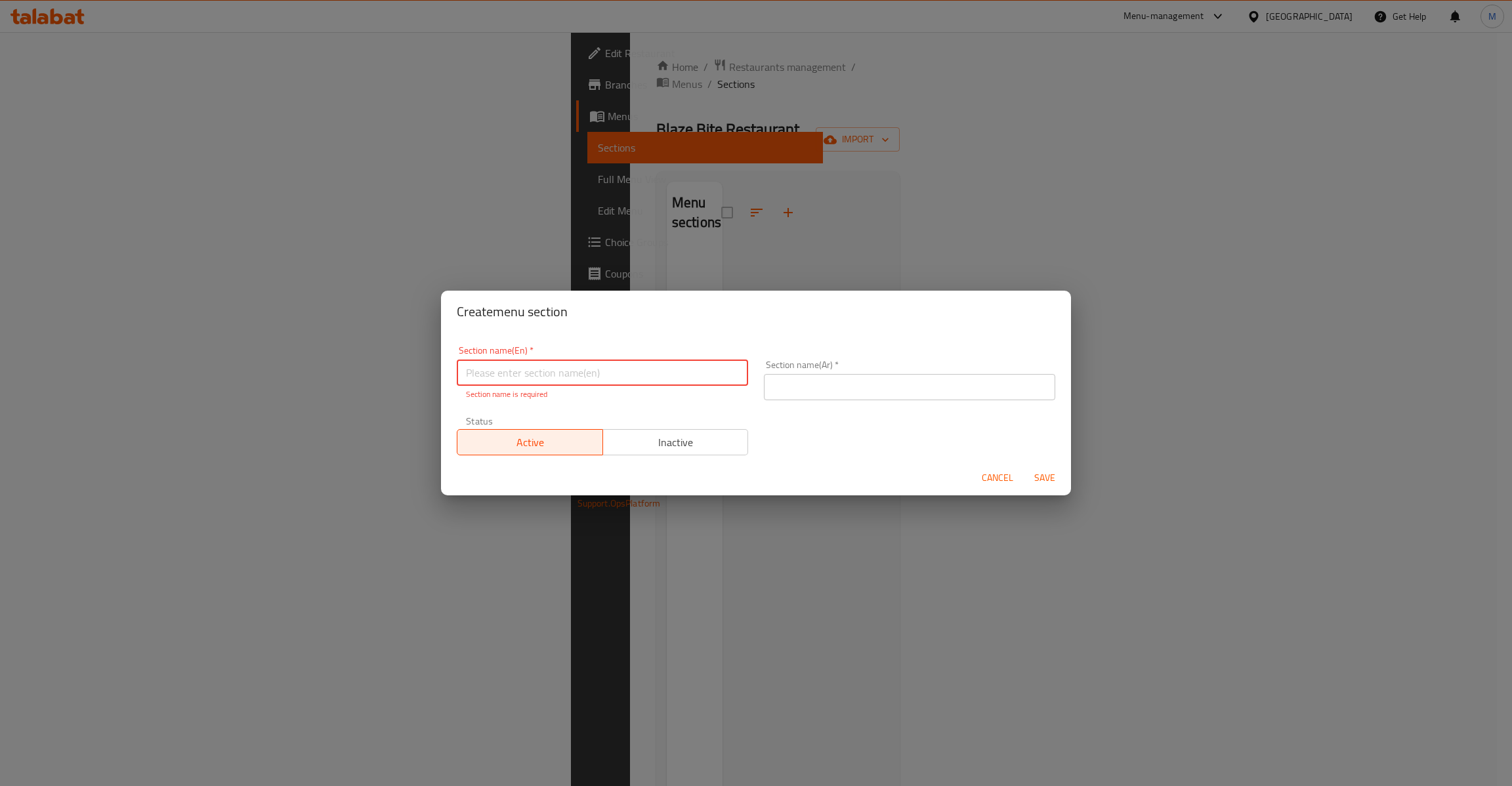
paste input "Soups"
type input "Soups"
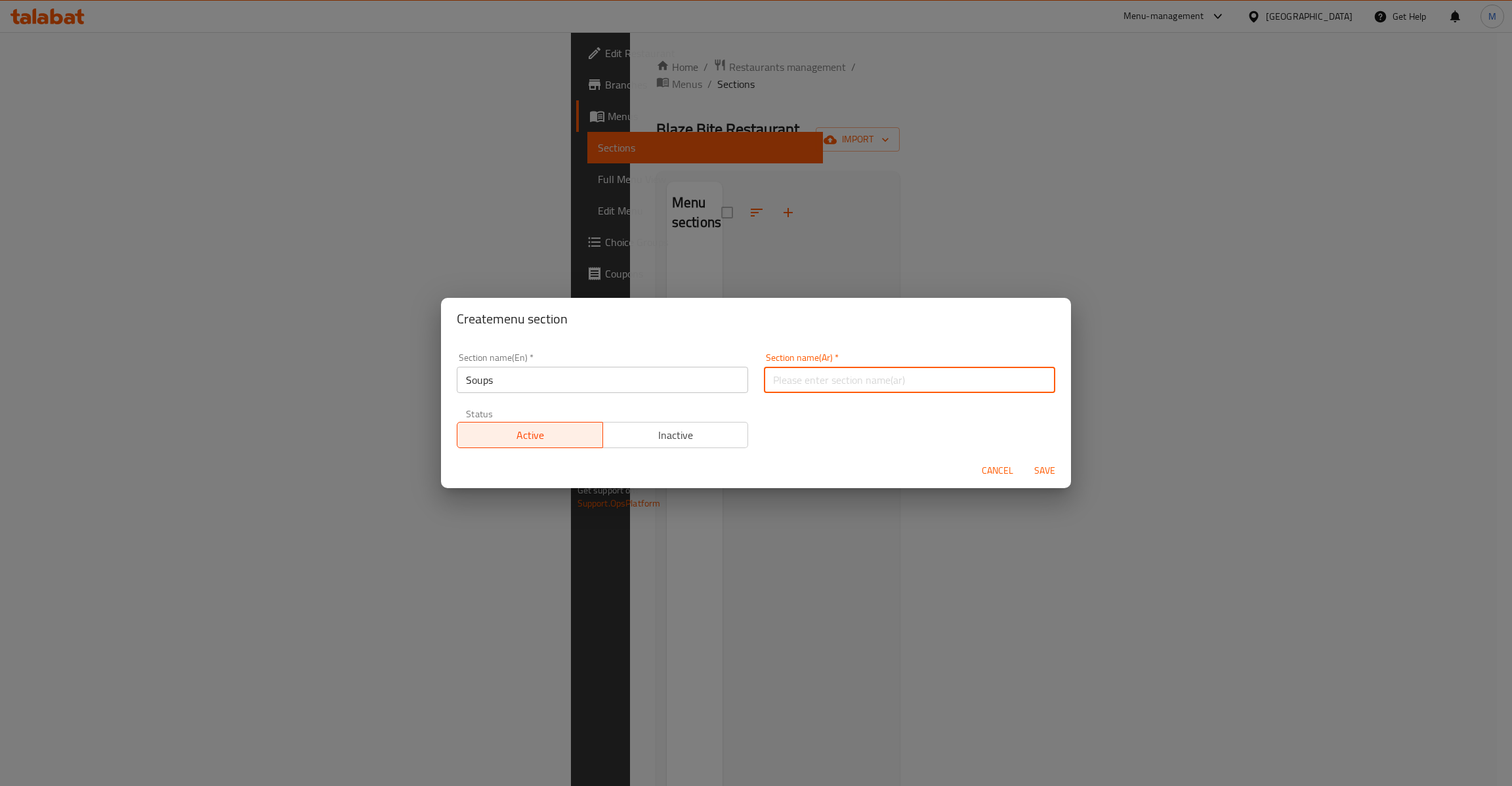
type input "a"
click at [874, 372] on input "شورب" at bounding box center [910, 379] width 291 height 26
paste input "ة"
type input "شوربة"
click at [1052, 466] on span "Save" at bounding box center [1044, 471] width 31 height 16
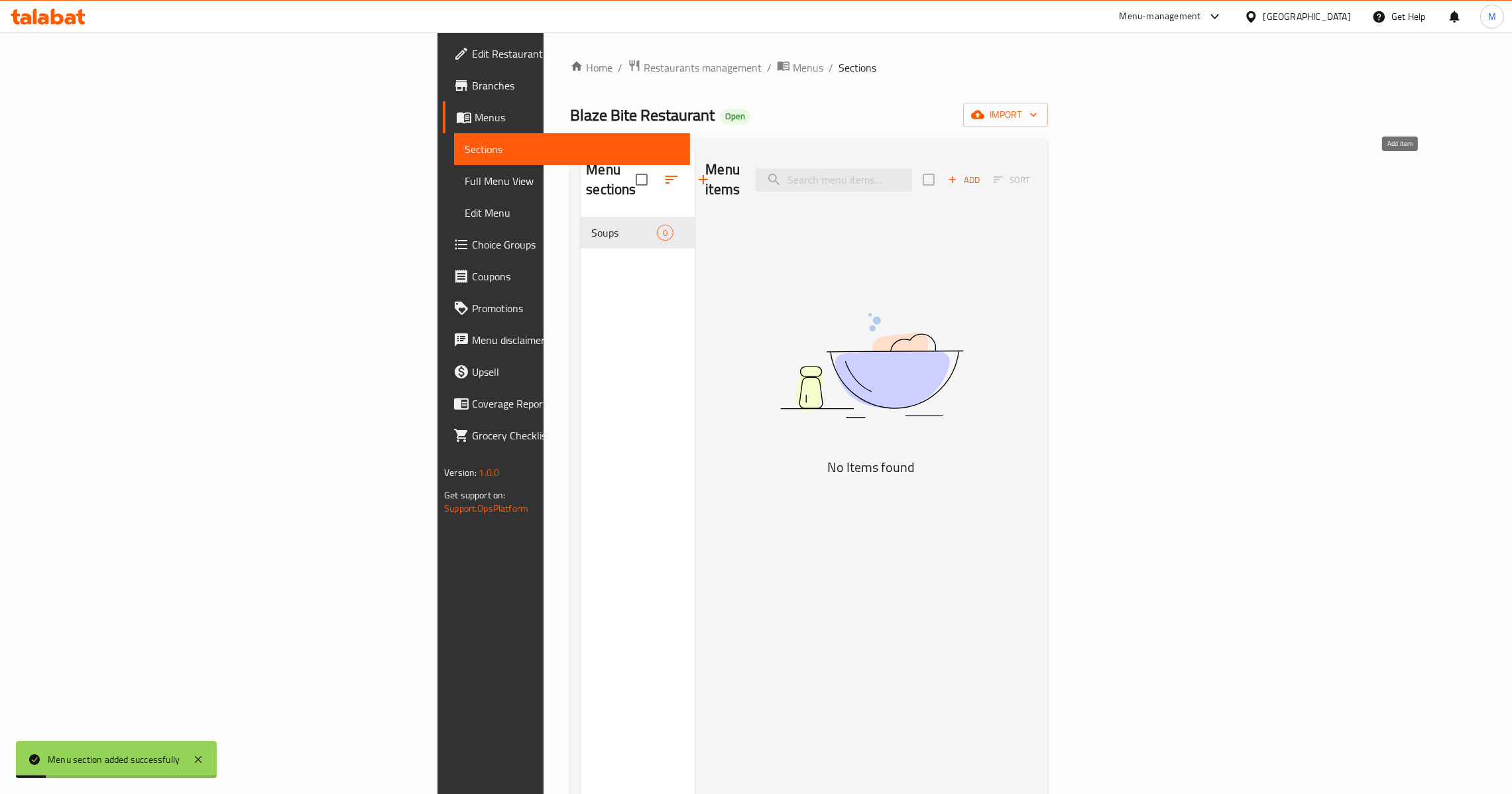
click at [982, 175] on span "Add" at bounding box center [964, 180] width 36 height 15
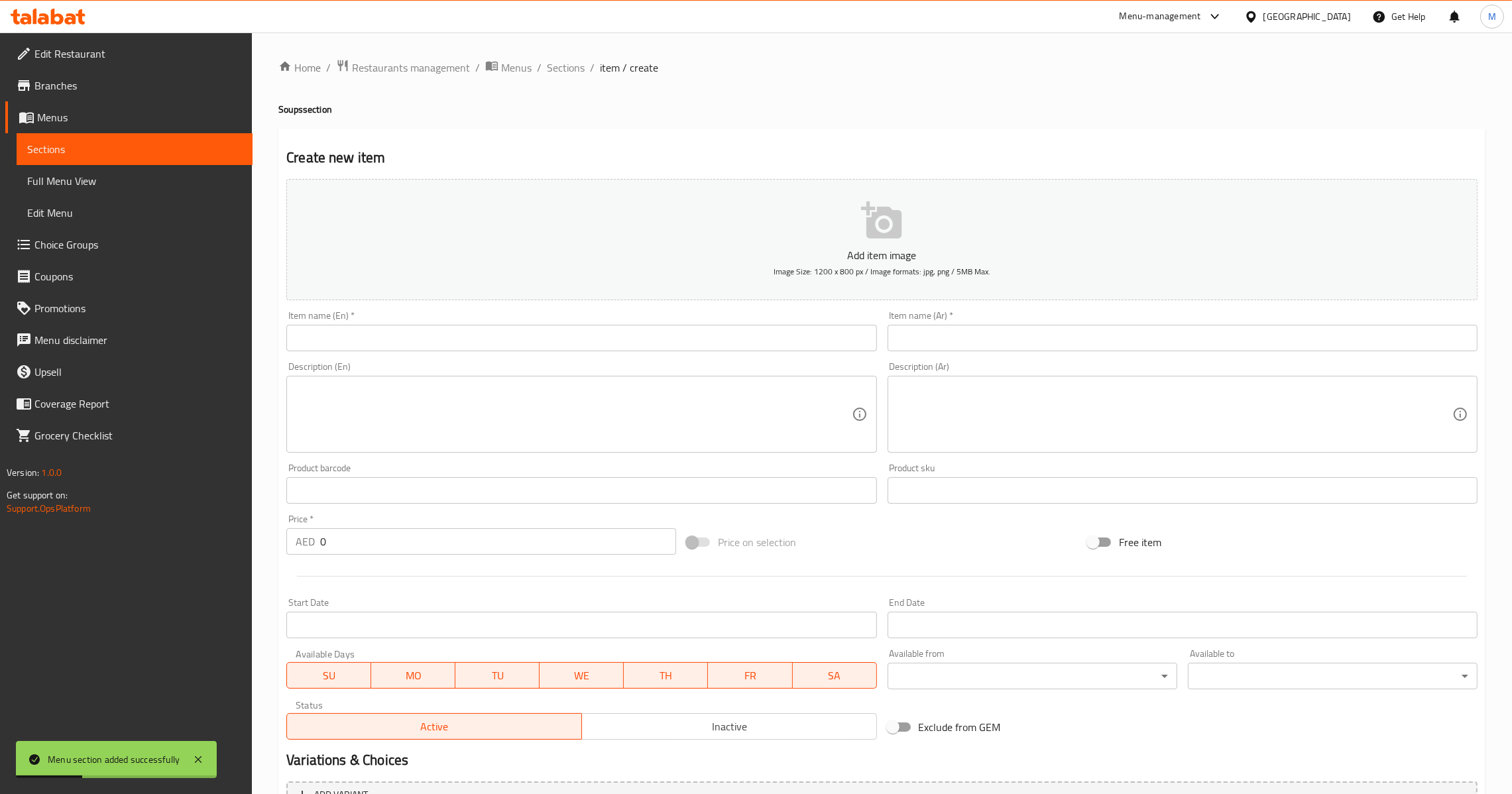
click at [470, 337] on input "text" at bounding box center [581, 337] width 590 height 27
paste input "Hot n Sour Soup"
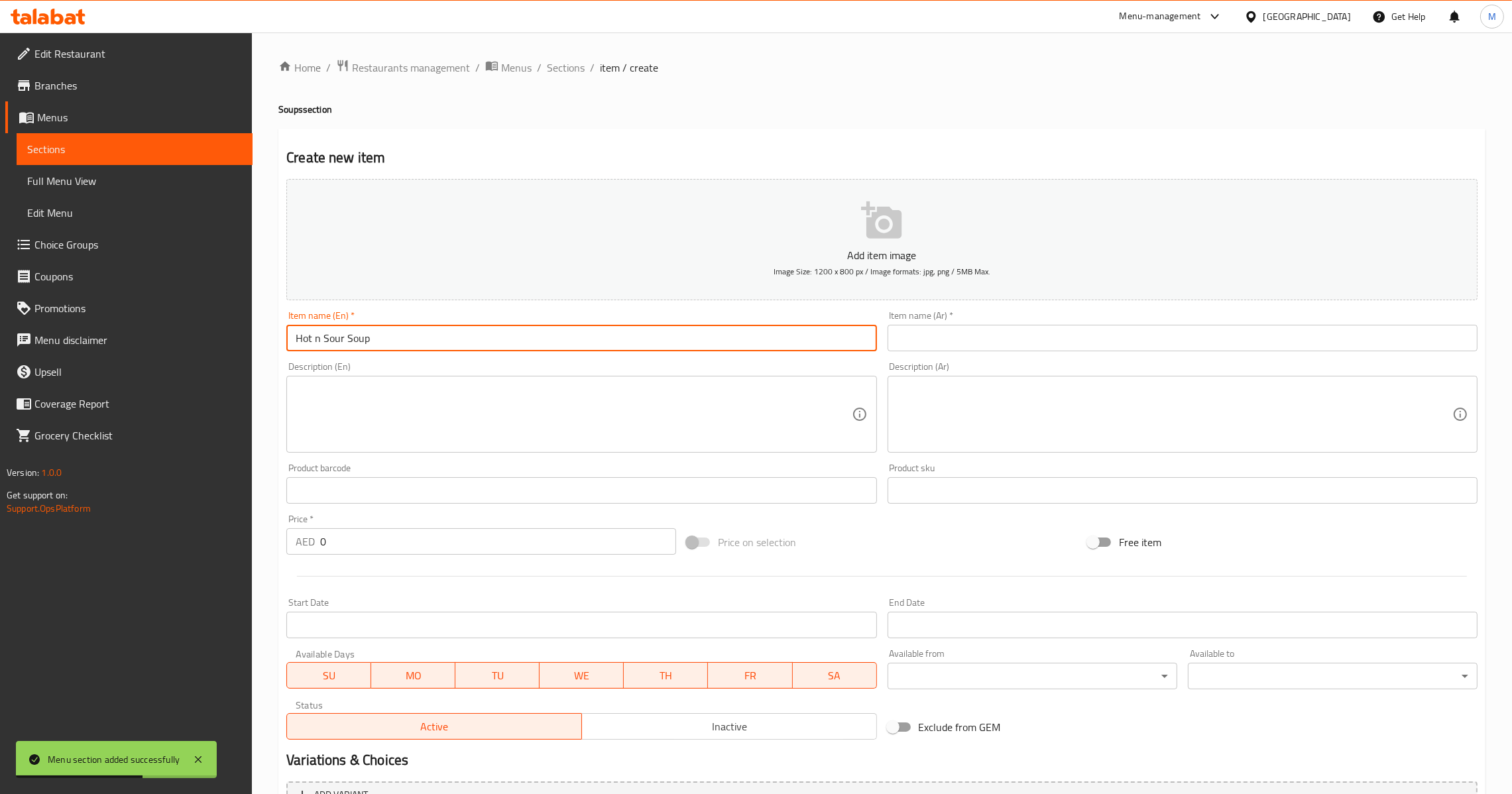
type input "Hot n Sour Soup"
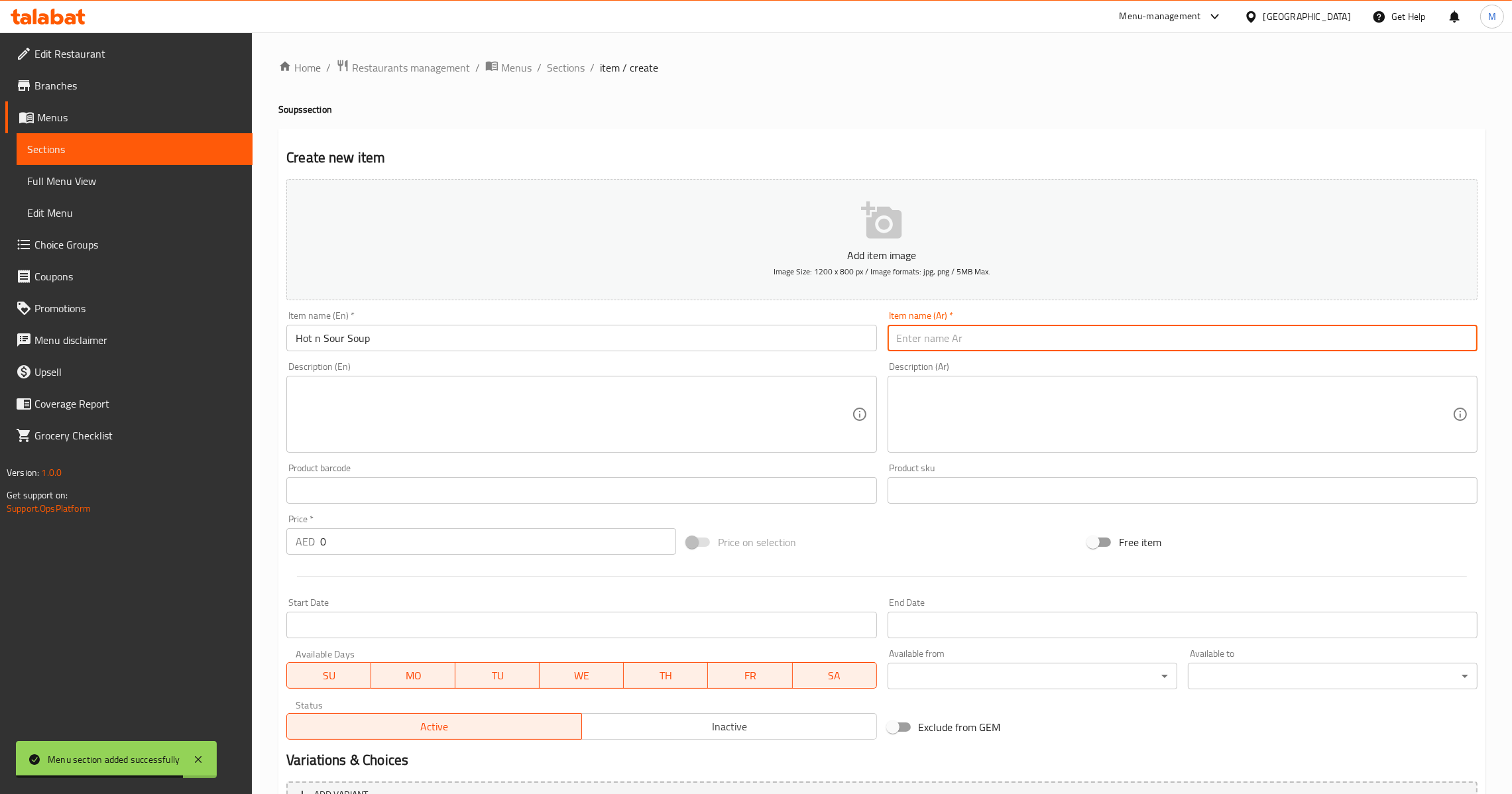
click at [975, 347] on input "text" at bounding box center [1183, 337] width 590 height 27
paste input "شوربة ساخنة وحامضة"
type input "شوربة ساخنة وحامضة"
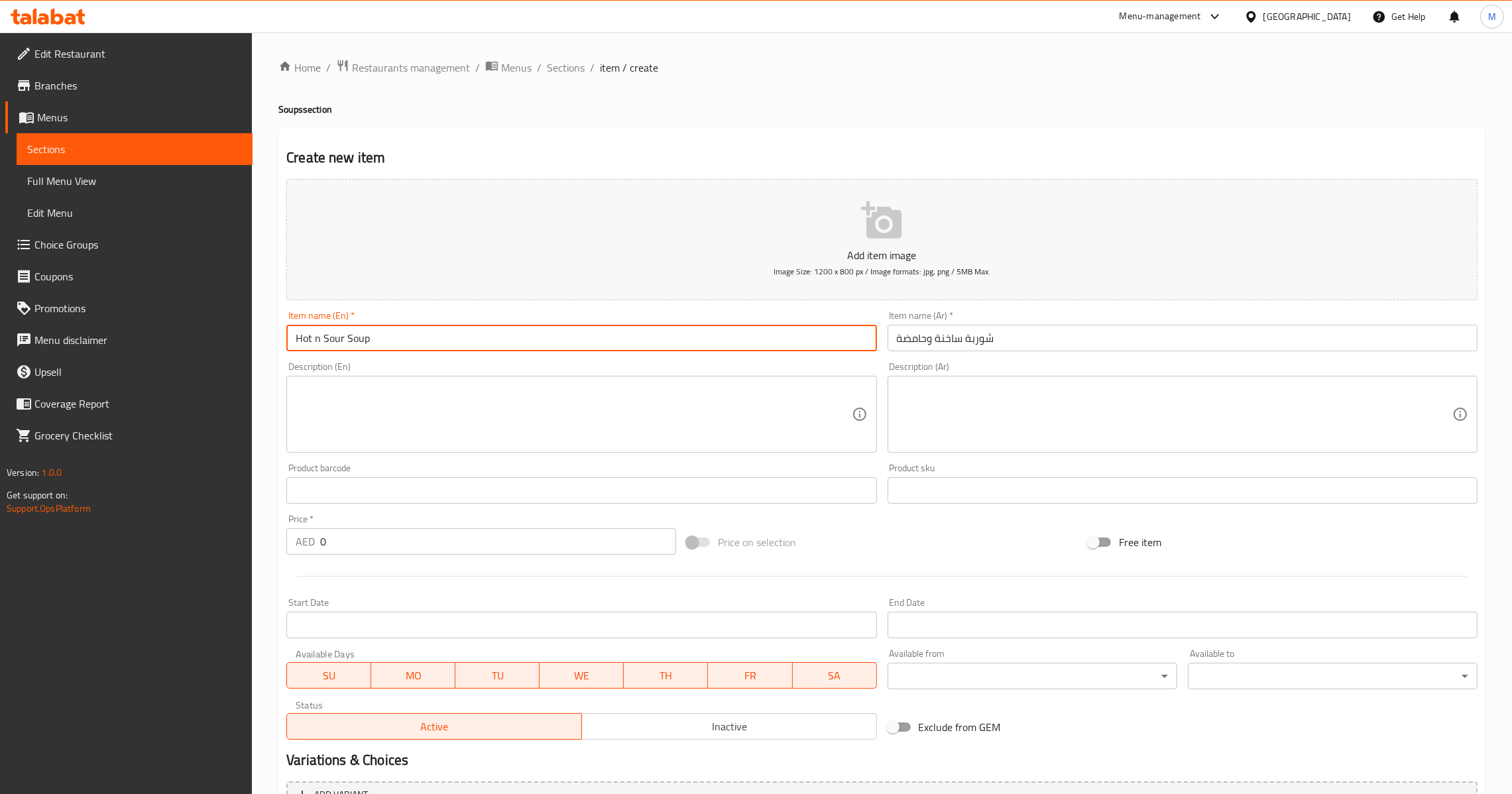
click at [400, 348] on input "Hot n Sour Soup" at bounding box center [581, 337] width 590 height 27
type input "Hot N Sour Soup"
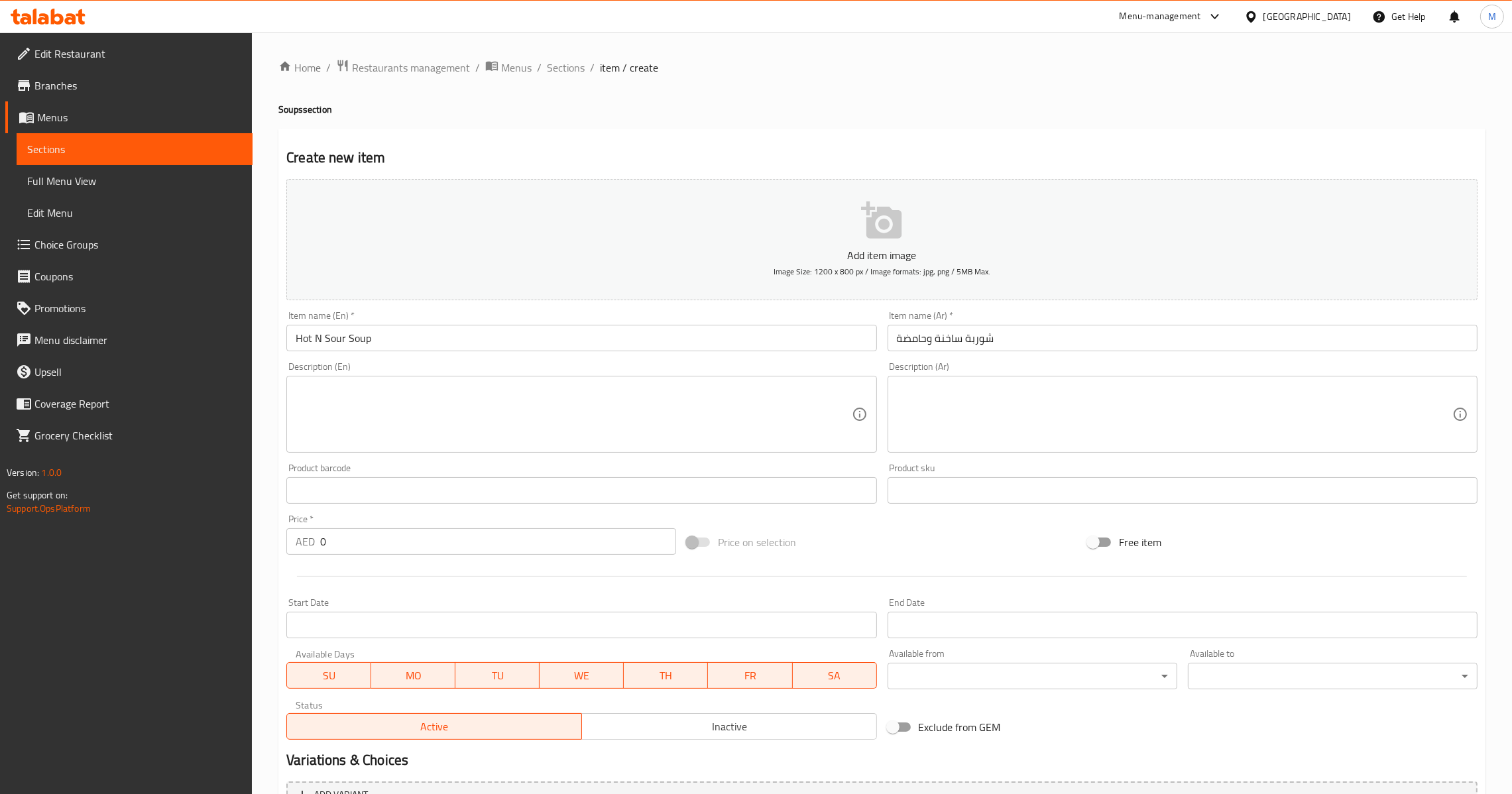
click at [319, 540] on div "AED 0 Price *" at bounding box center [480, 541] width 389 height 27
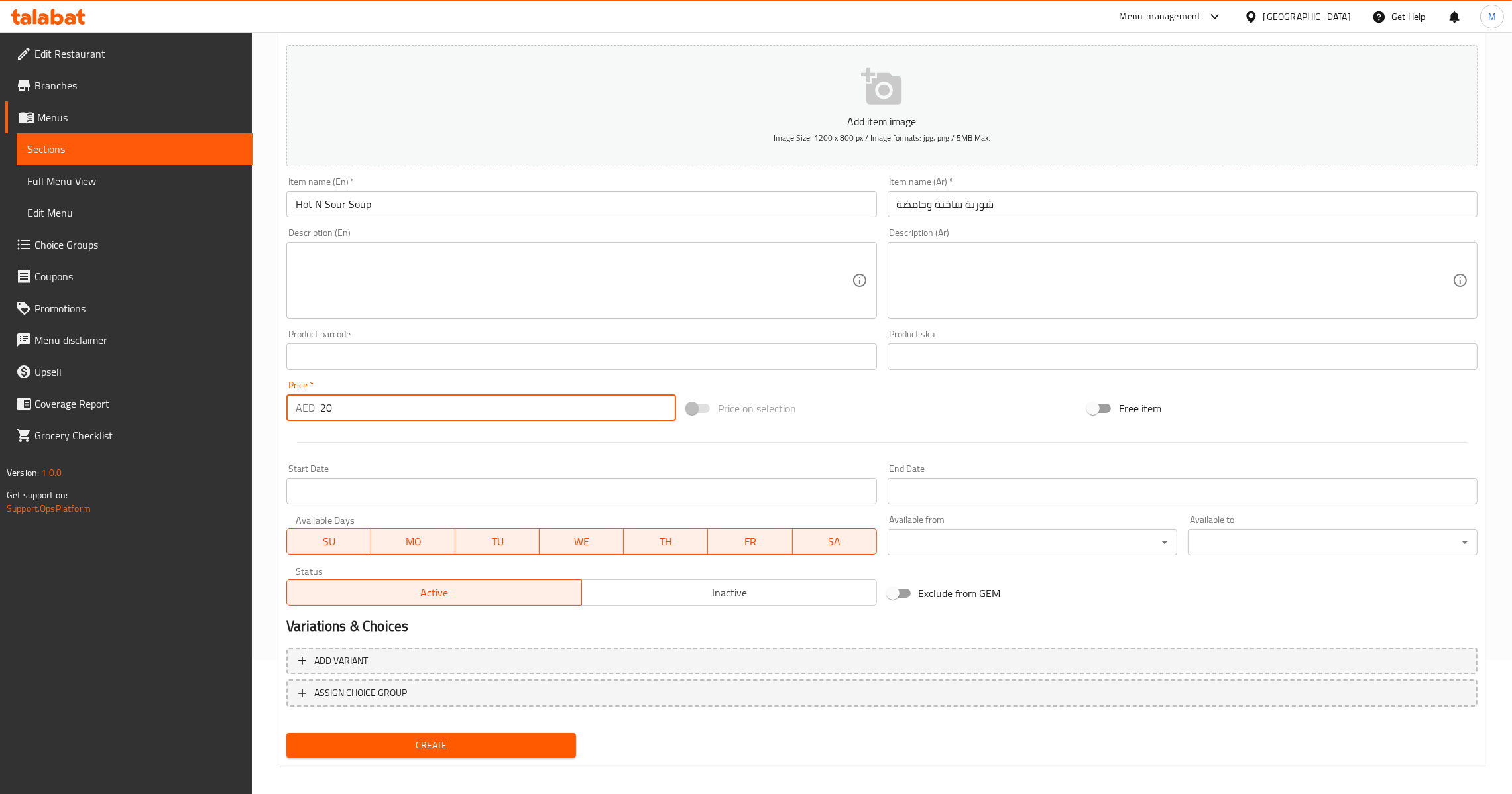
scroll to position [140, 0]
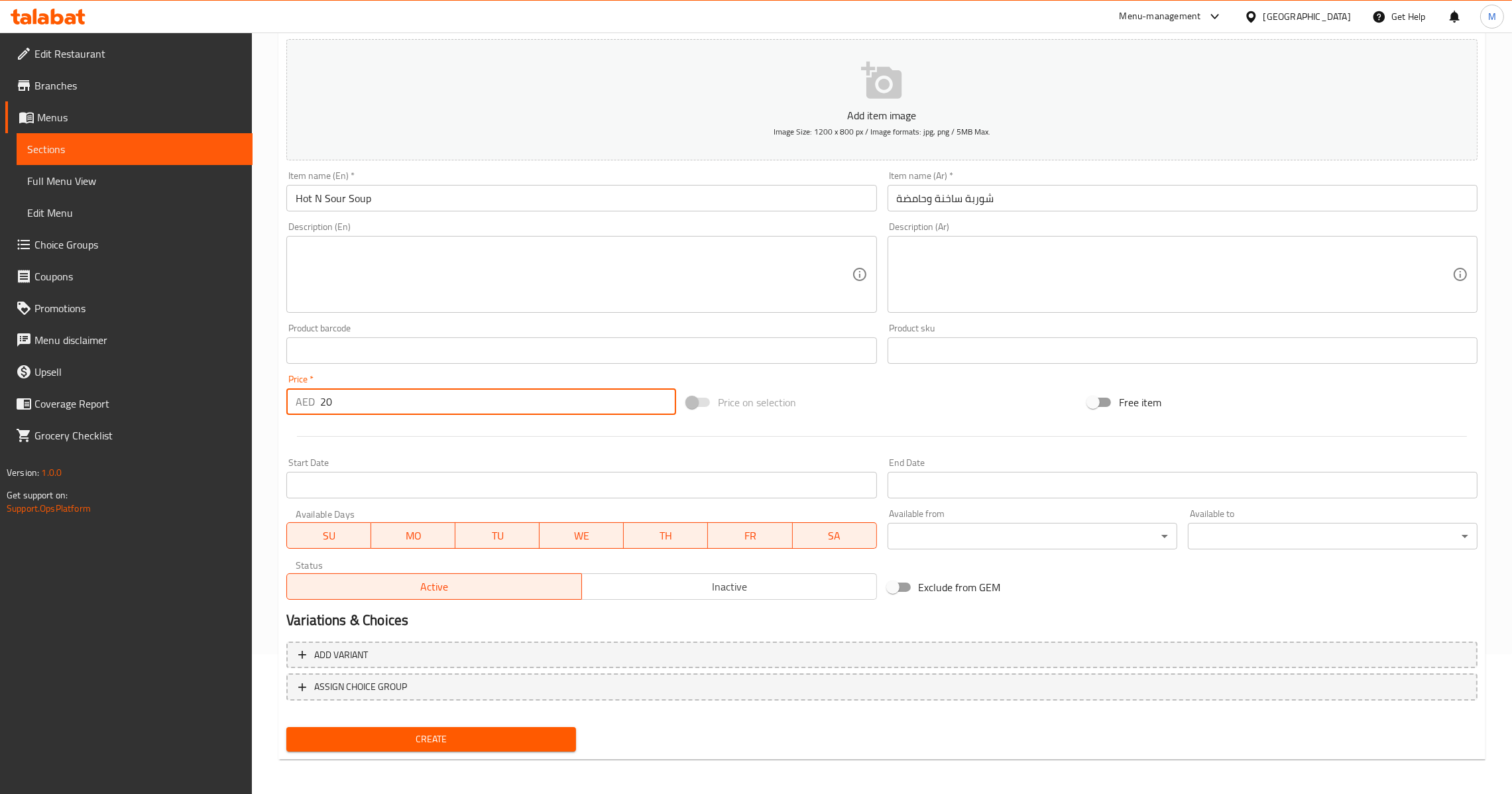
type input "20"
click at [441, 742] on span "Create" at bounding box center [431, 739] width 268 height 16
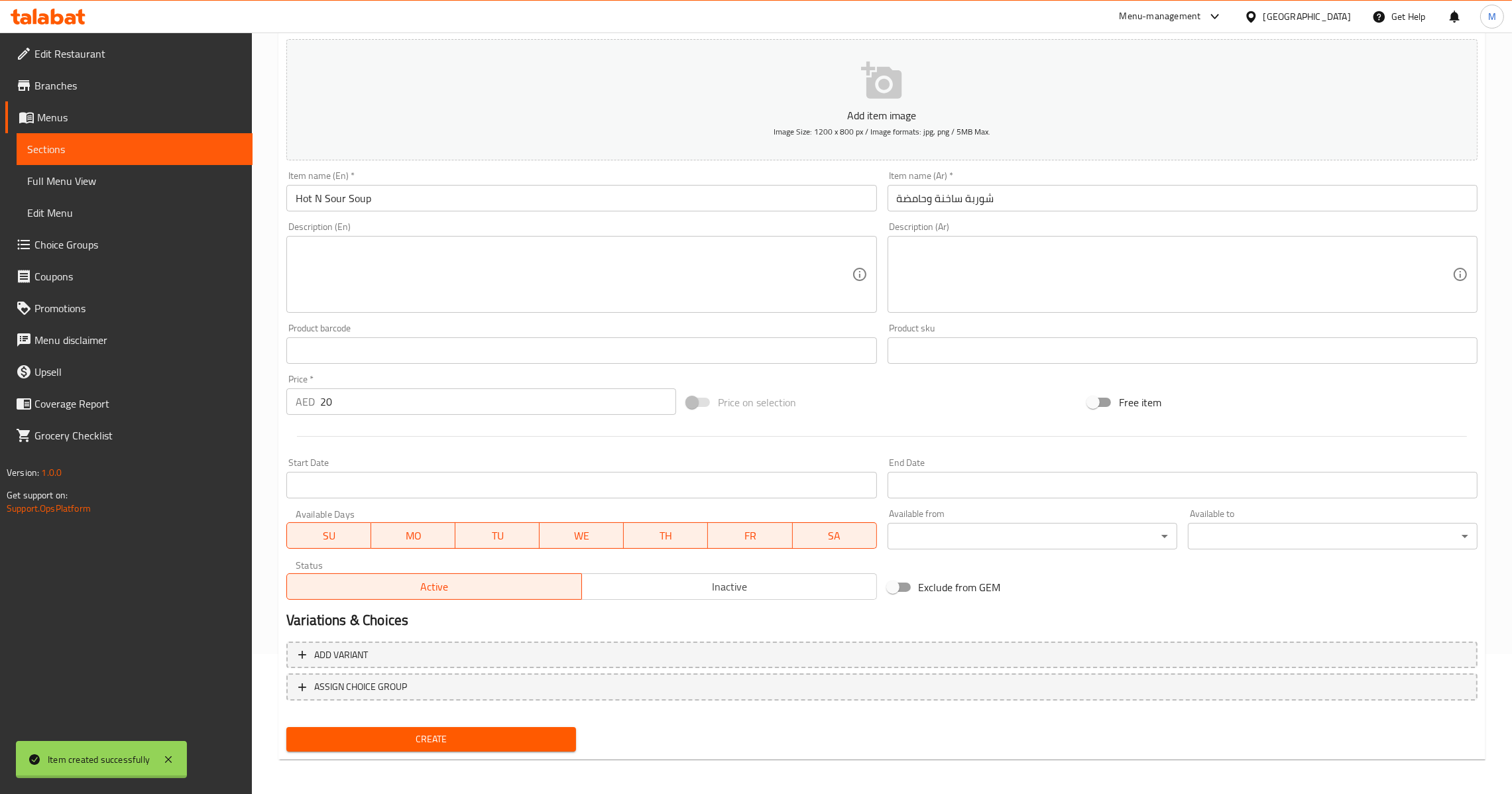
type input "0"
click at [448, 194] on input "text" at bounding box center [581, 198] width 590 height 27
paste input "Chic Manchow Soup"
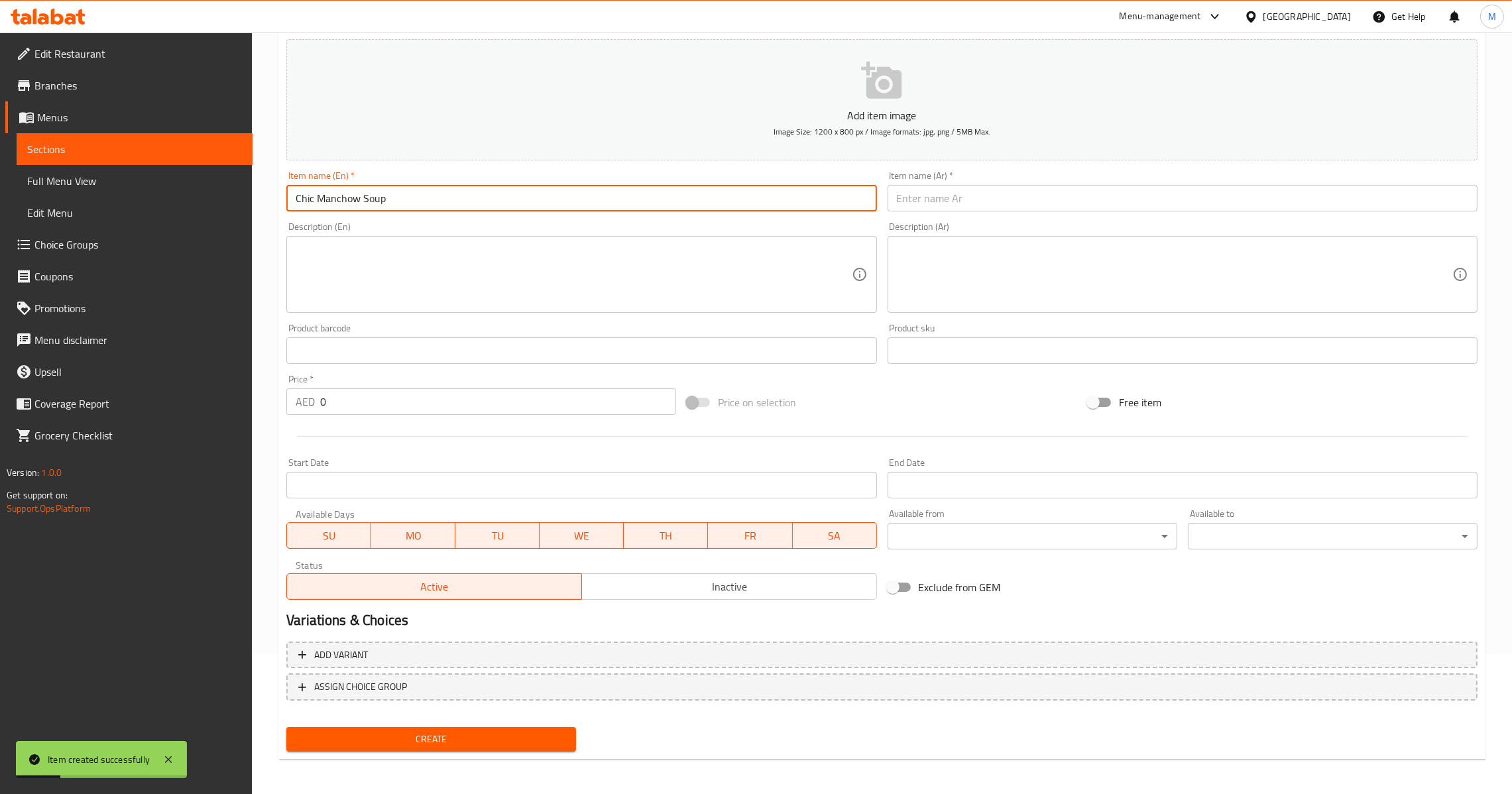
type input "Chic Manchow Soup"
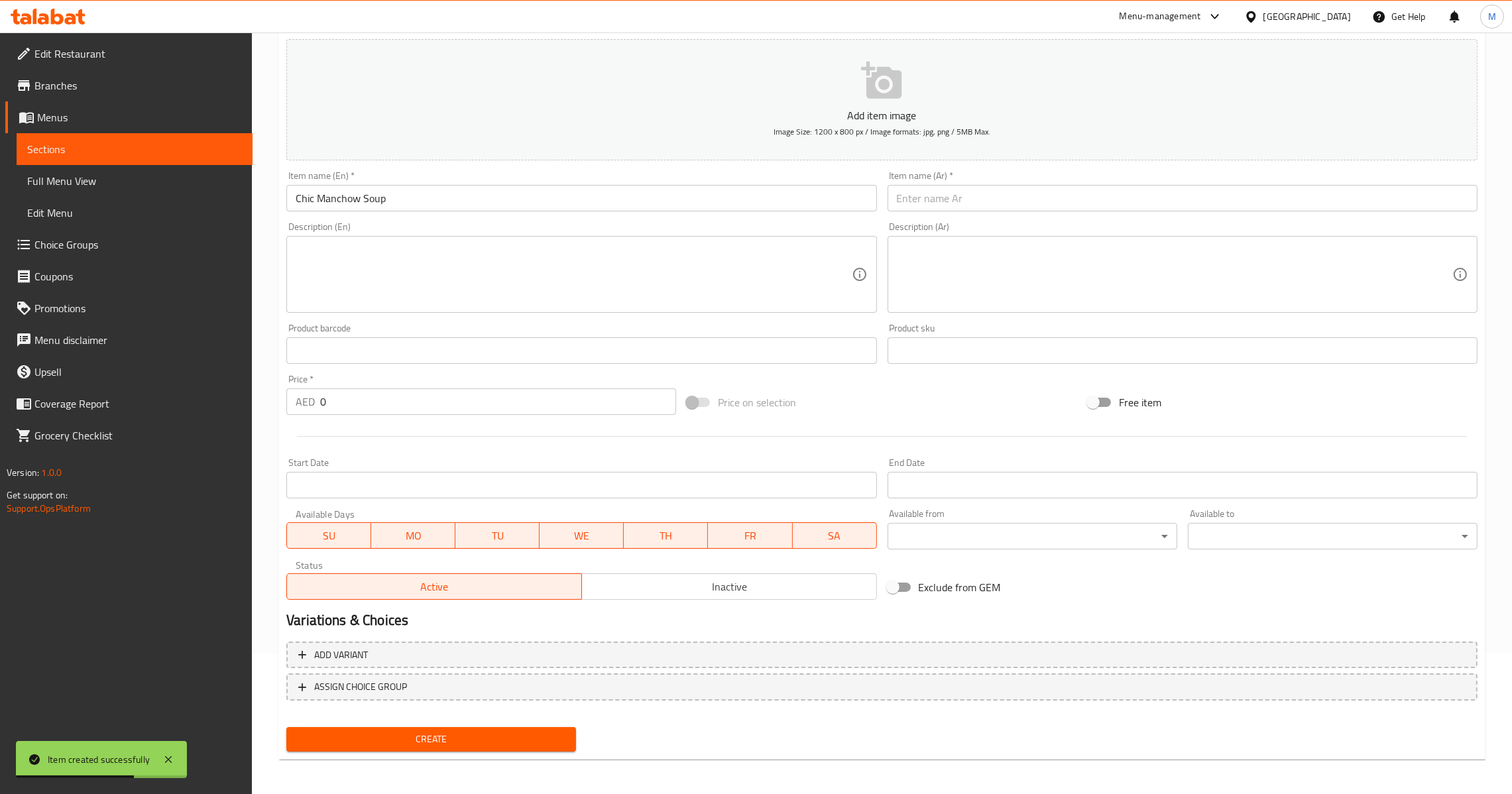
click at [953, 209] on input "text" at bounding box center [1183, 198] width 590 height 27
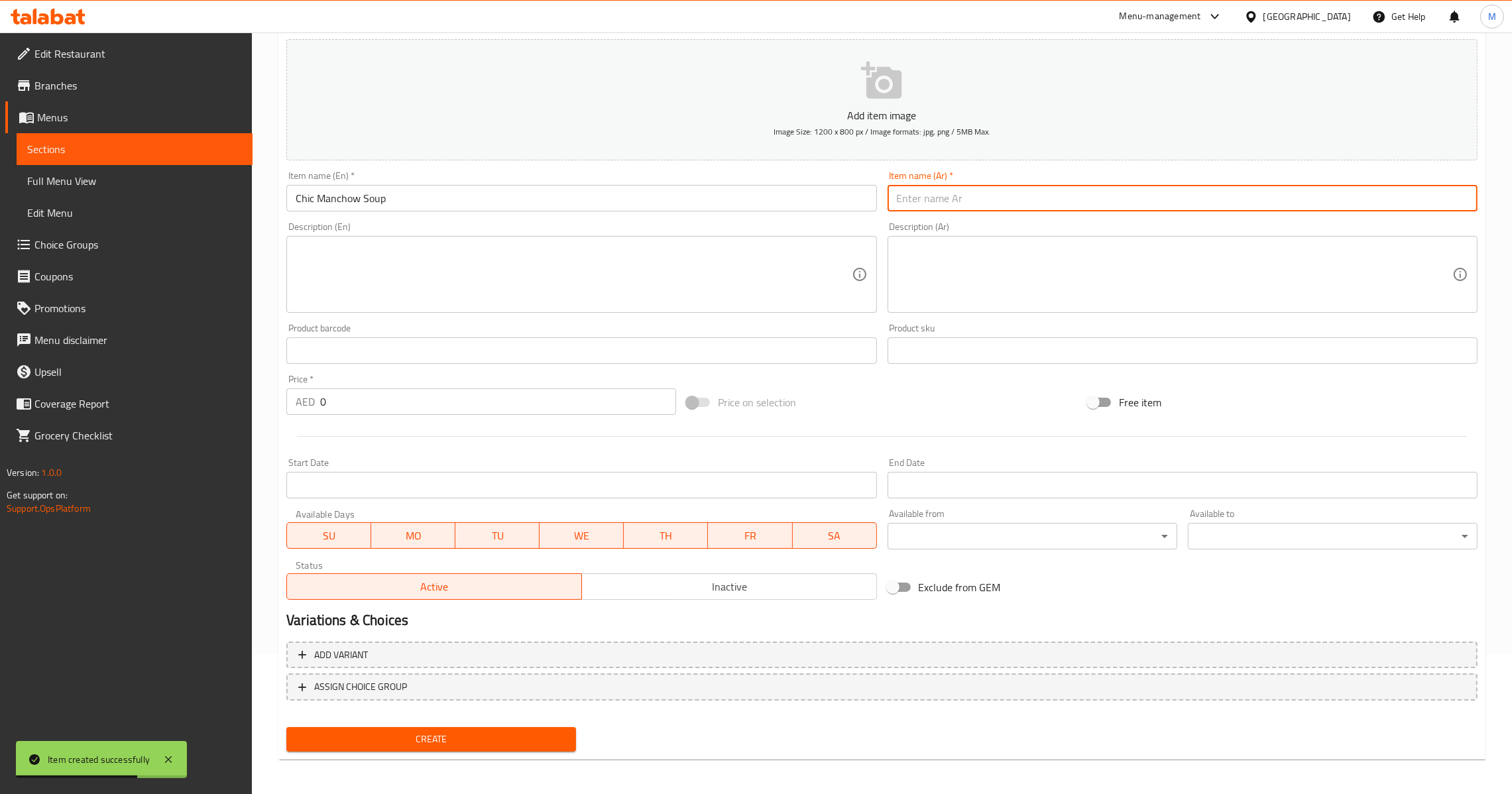
paste input "شوربة مانشو شيك"
type input "شوربة مانشو شيك"
click at [323, 411] on input "0" at bounding box center [498, 401] width 356 height 27
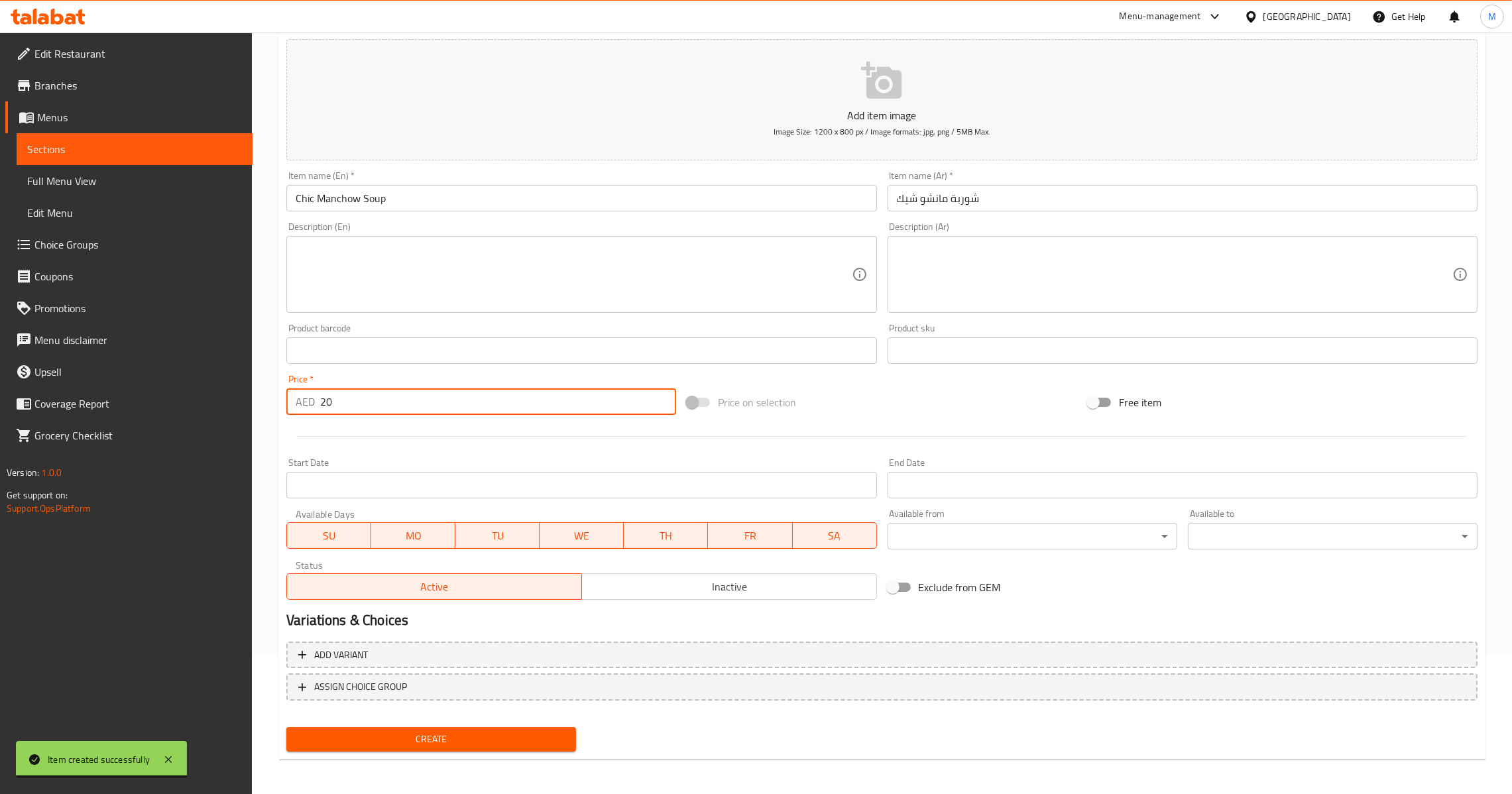
type input "20"
click at [486, 734] on span "Create" at bounding box center [431, 739] width 268 height 16
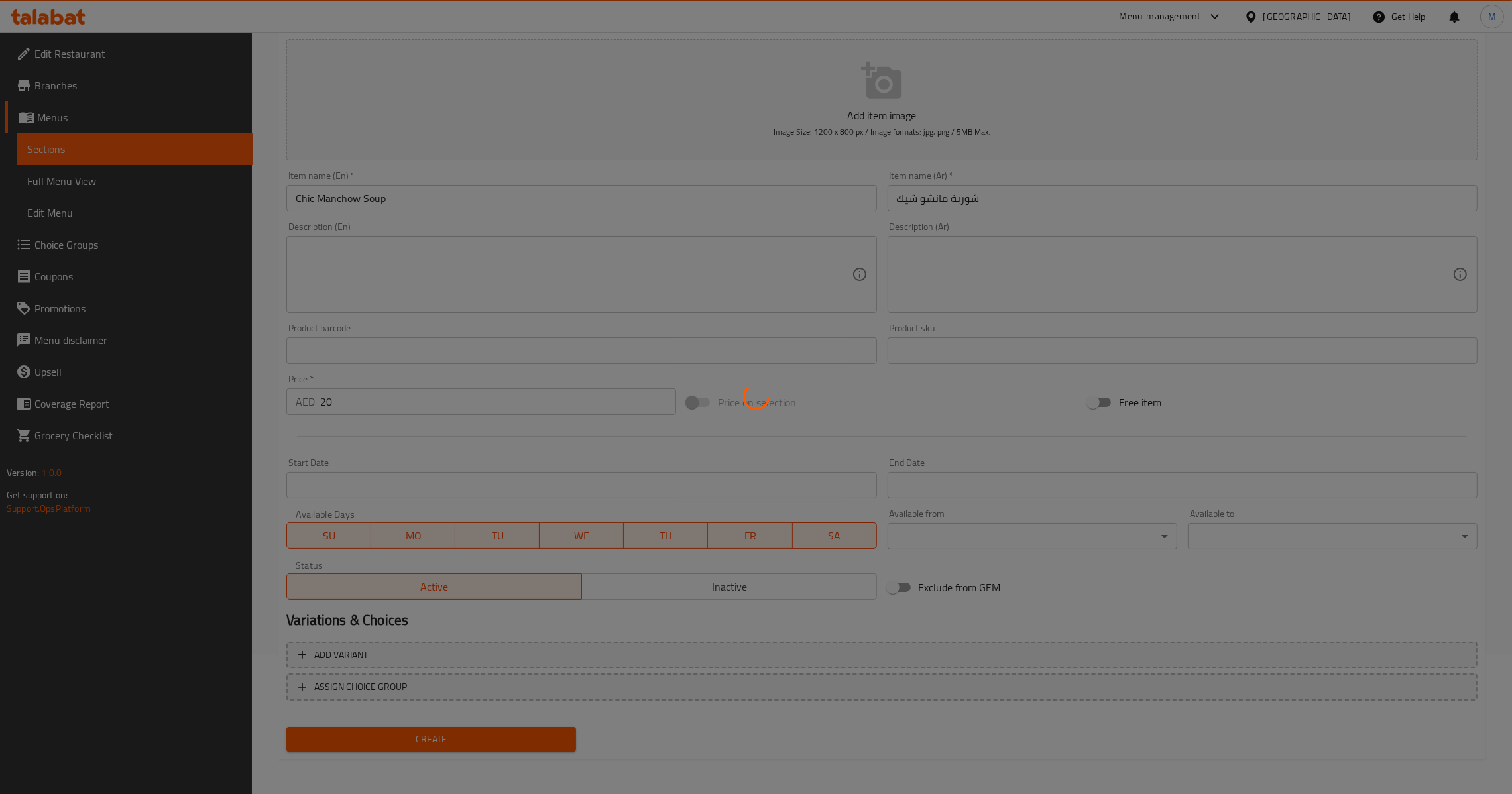
type input "0"
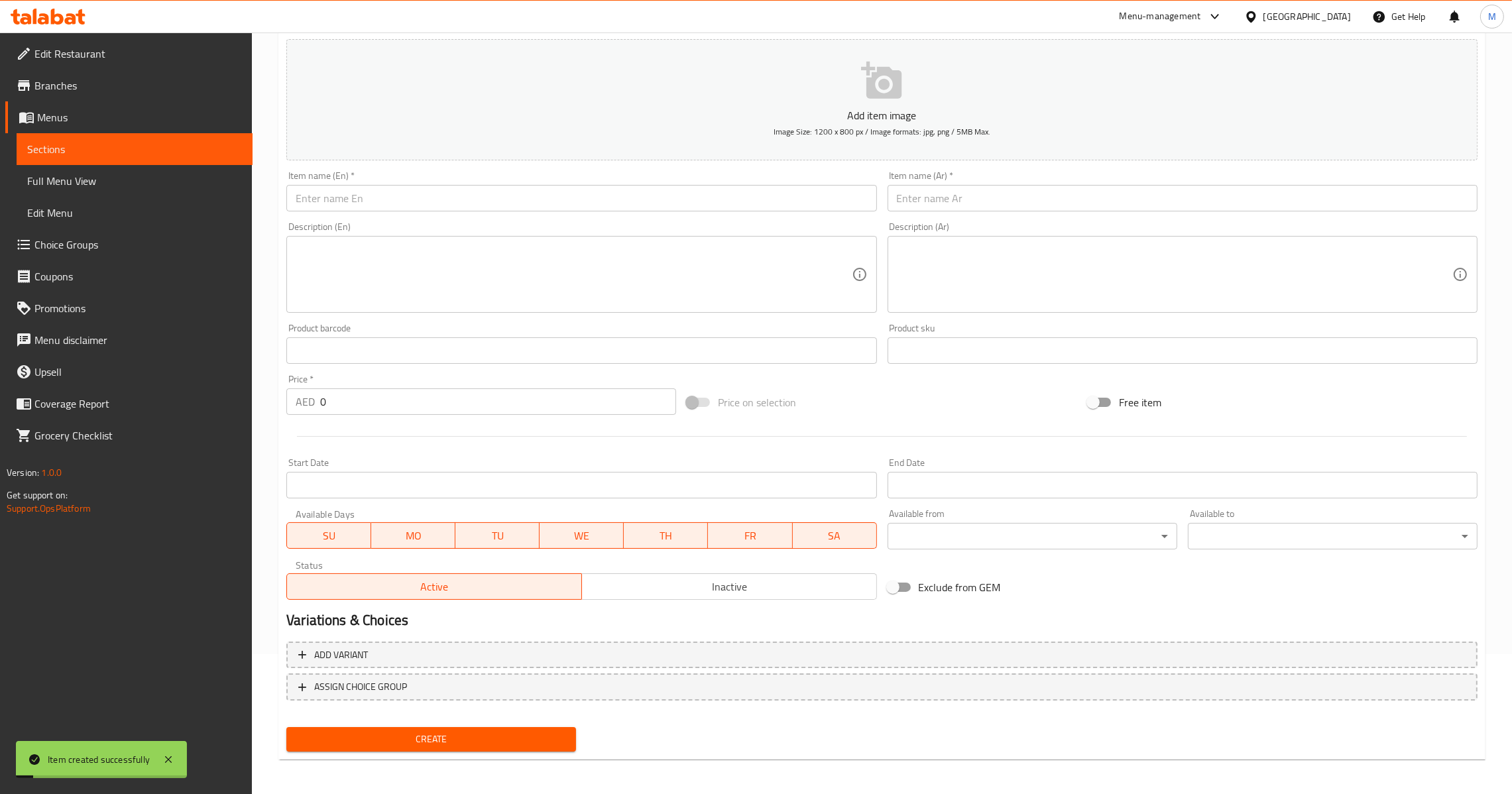
click at [490, 210] on input "text" at bounding box center [581, 198] width 590 height 27
paste input "Sweet Corn Soup"
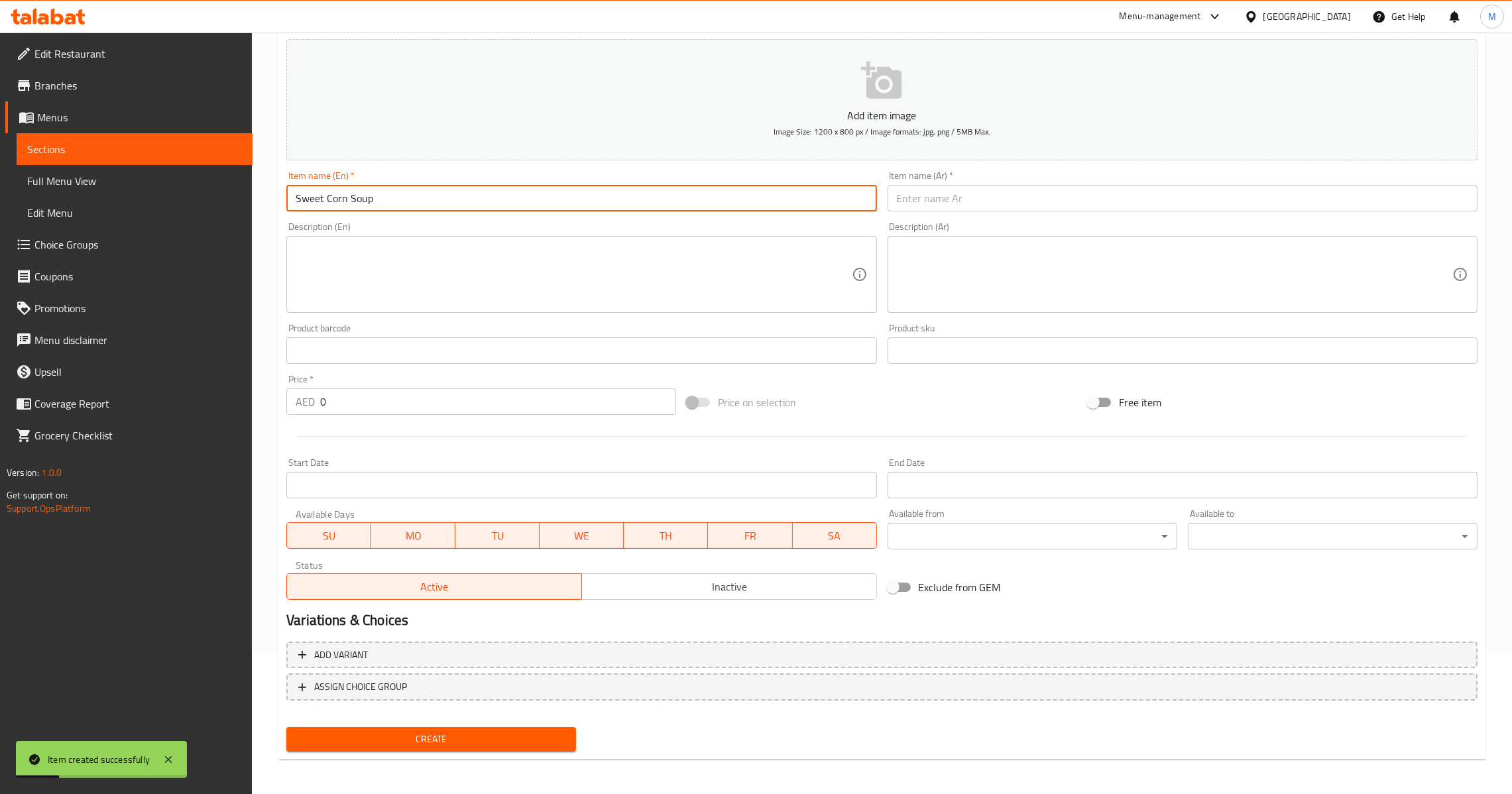
type input "Sweet Corn Soup"
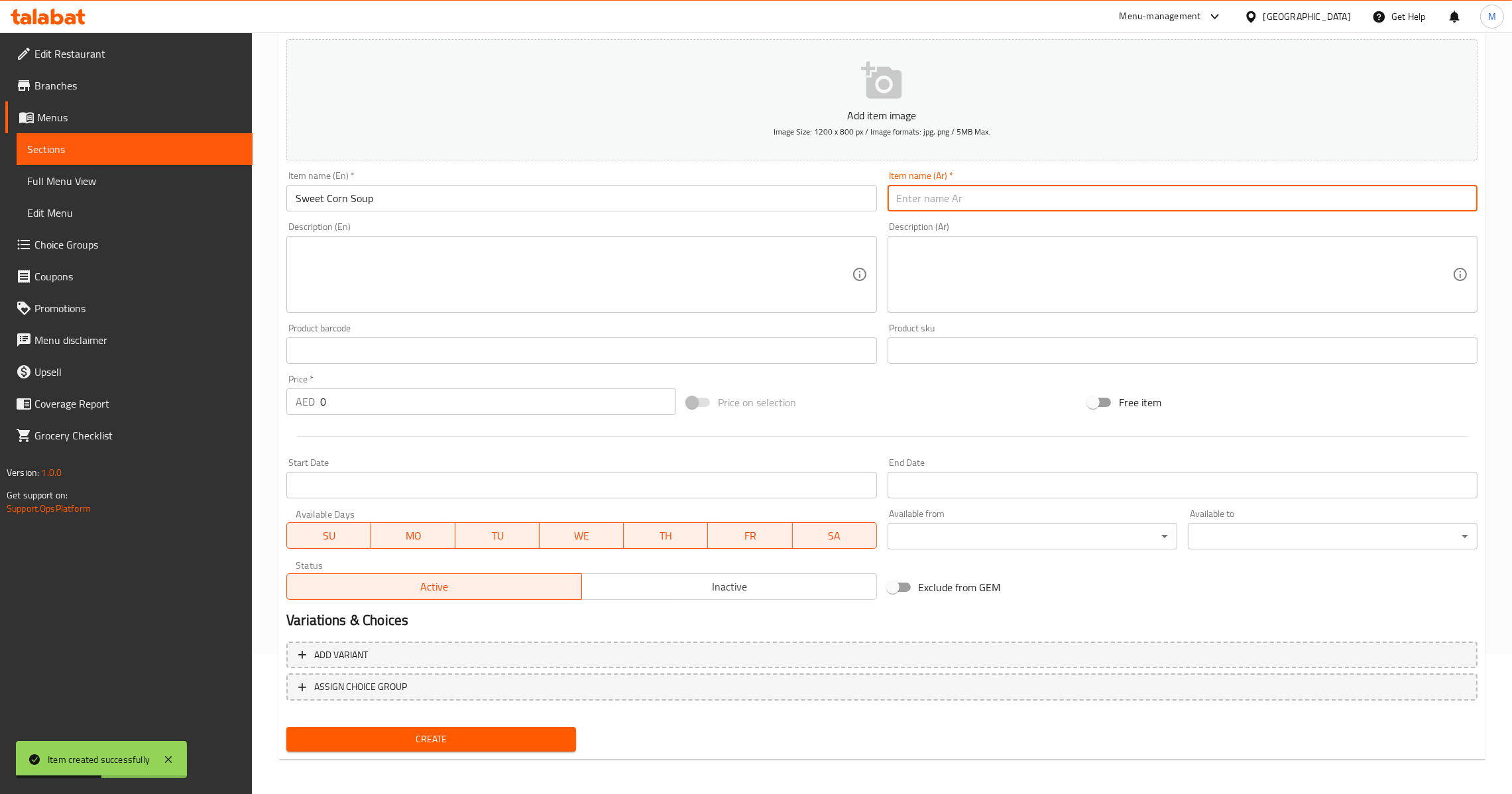
click at [1326, 189] on input "text" at bounding box center [1183, 198] width 590 height 27
paste input "شوربة الذرة الحلوة"
click at [942, 194] on input "شوربة الذرة الحلوة" at bounding box center [1183, 198] width 590 height 27
click at [917, 198] on input "شوربة ذرة الحلوة" at bounding box center [1183, 198] width 590 height 27
type input "شوربة ذرة حلوة"
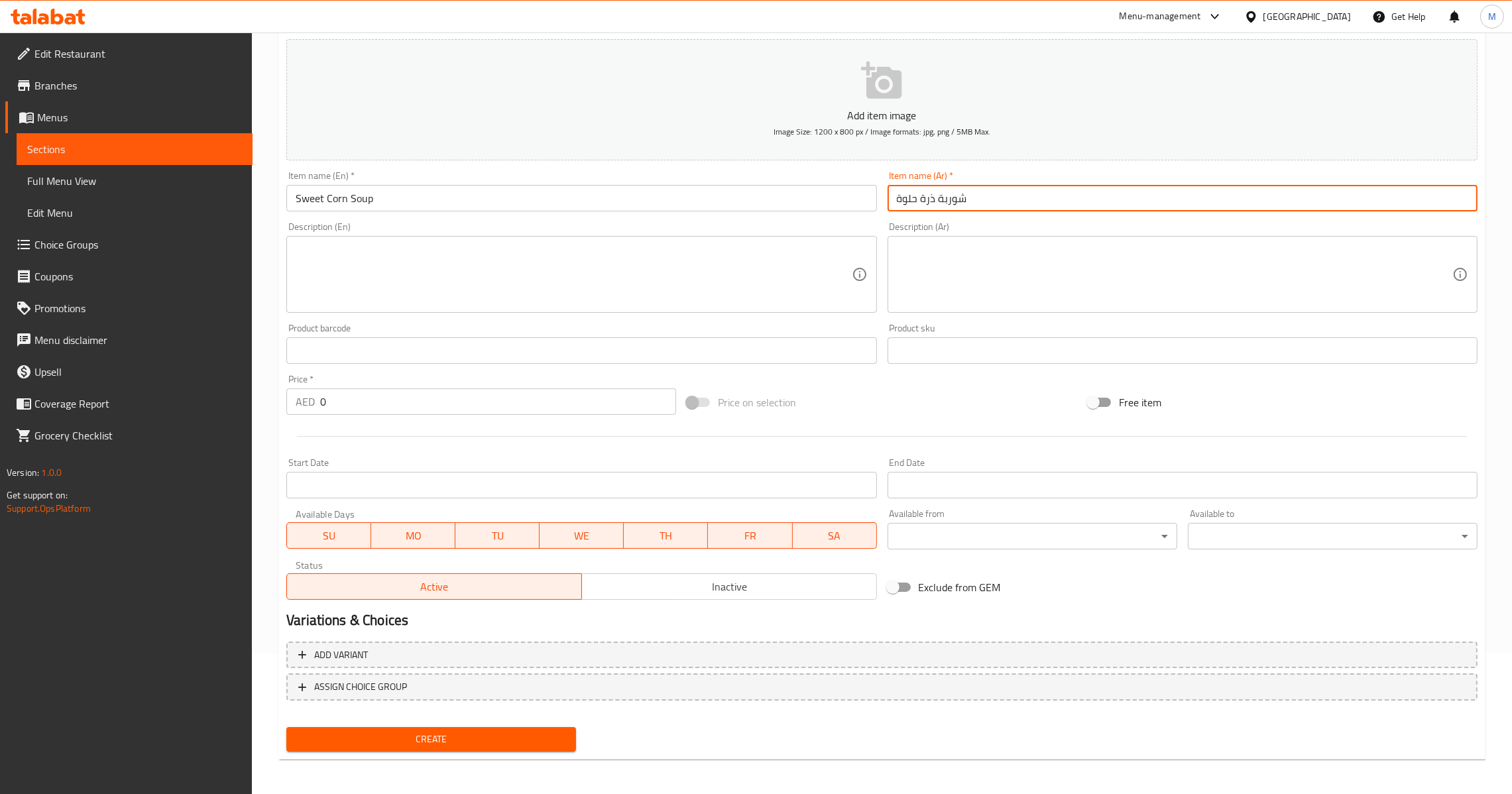
click at [376, 403] on input "0" at bounding box center [498, 401] width 356 height 27
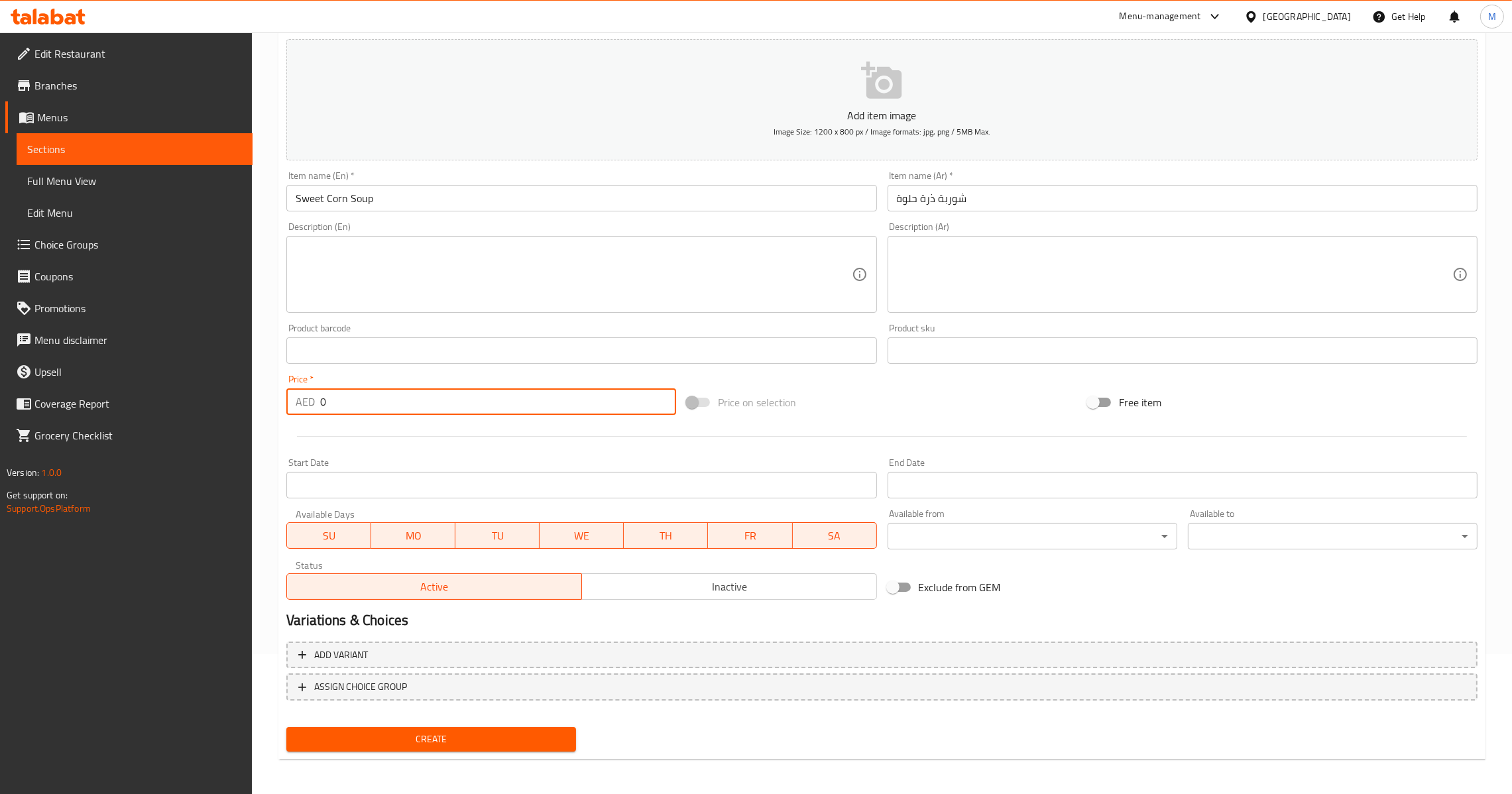
paste input "17.5"
type input "17.5"
click at [463, 742] on span "Create" at bounding box center [431, 739] width 268 height 16
click at [375, 404] on input "0" at bounding box center [498, 401] width 356 height 27
paste input "17.5"
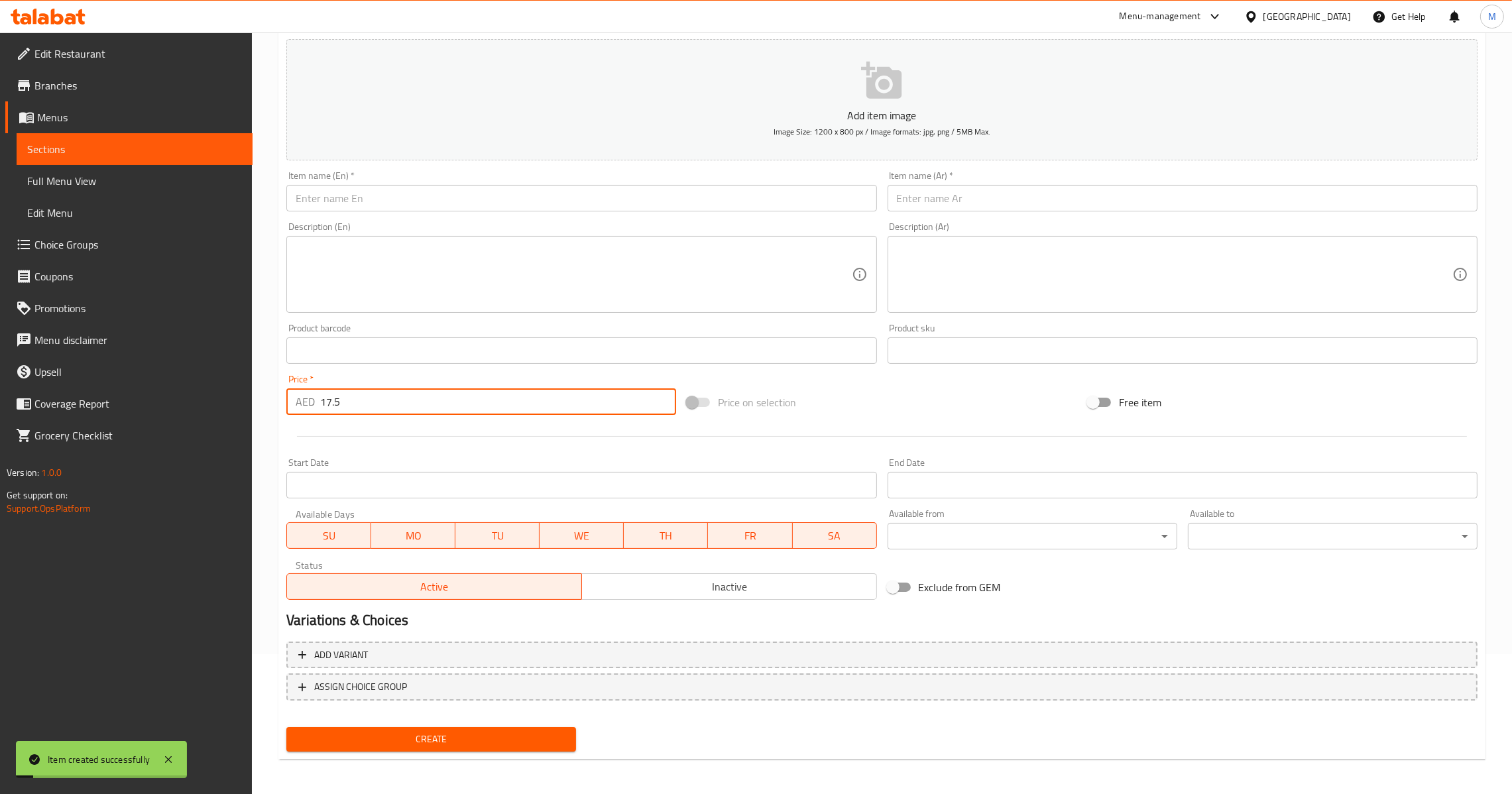
type input "17.5"
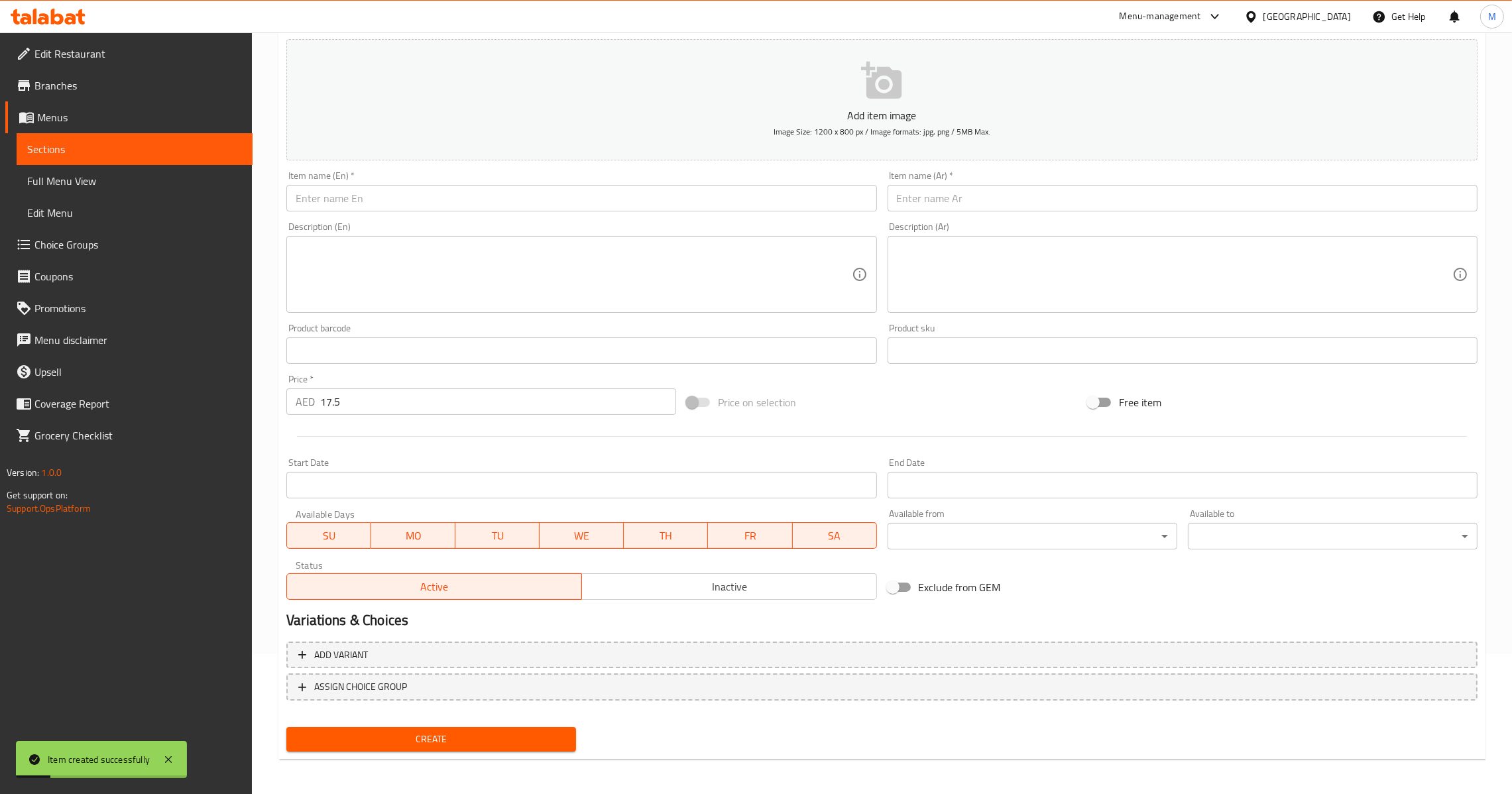
click at [407, 228] on div "Description (En) Description (En)" at bounding box center [581, 267] width 590 height 91
paste input "Cream of Tomato Soup"
click at [413, 205] on input "text" at bounding box center [581, 198] width 590 height 27
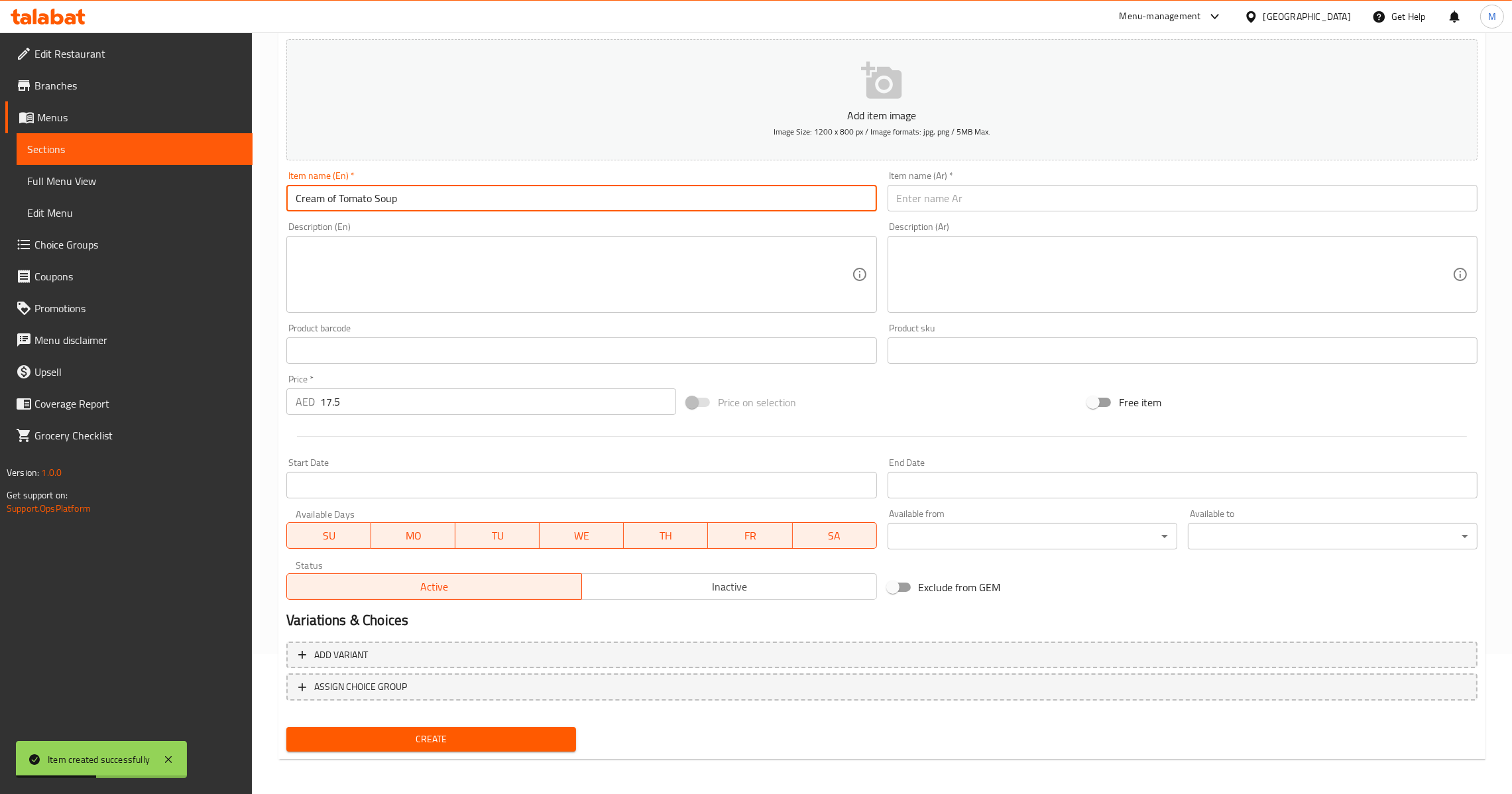
type input "Cream of Tomato Soup"
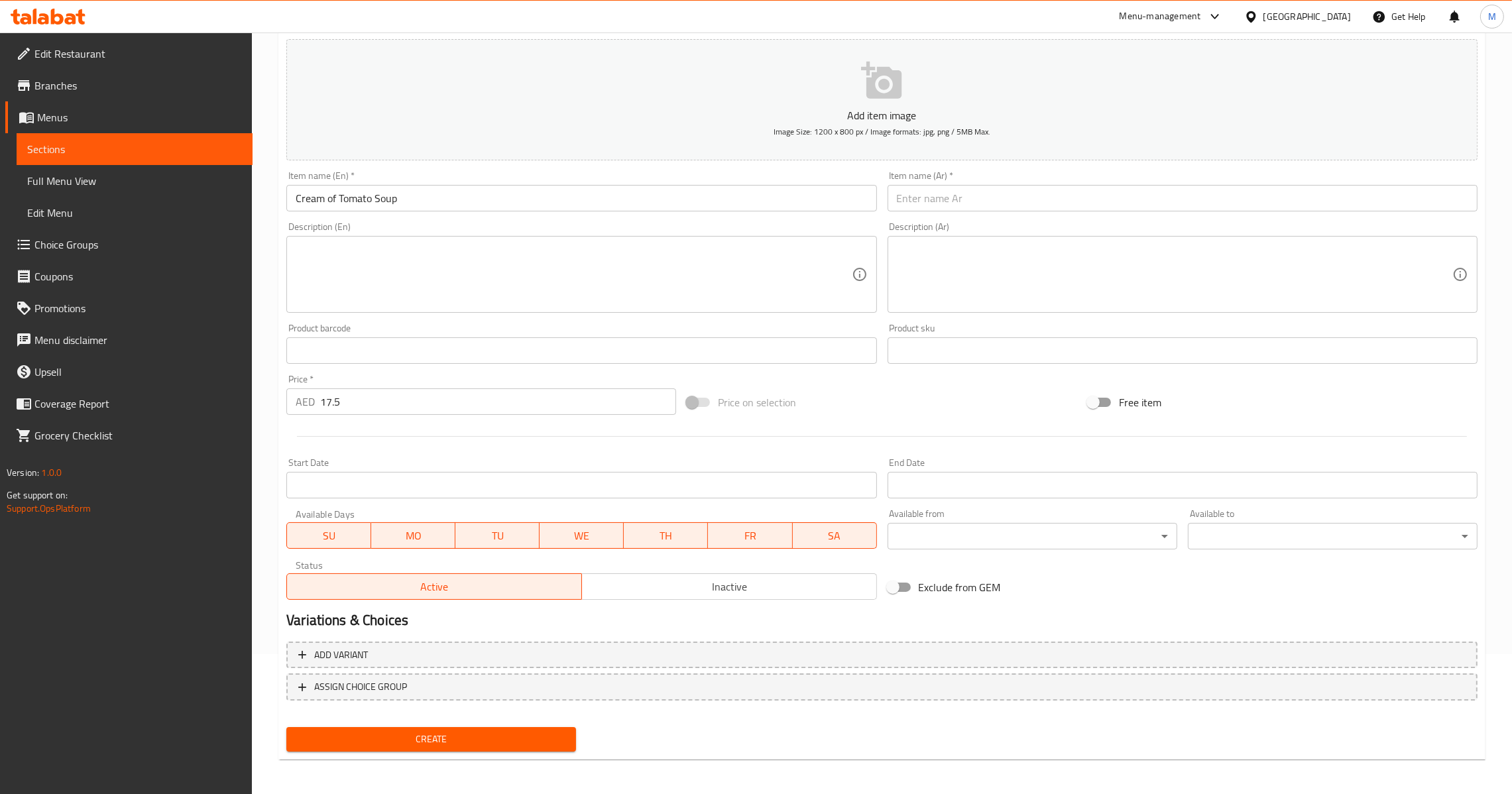
click at [1322, 270] on textarea at bounding box center [1174, 274] width 555 height 63
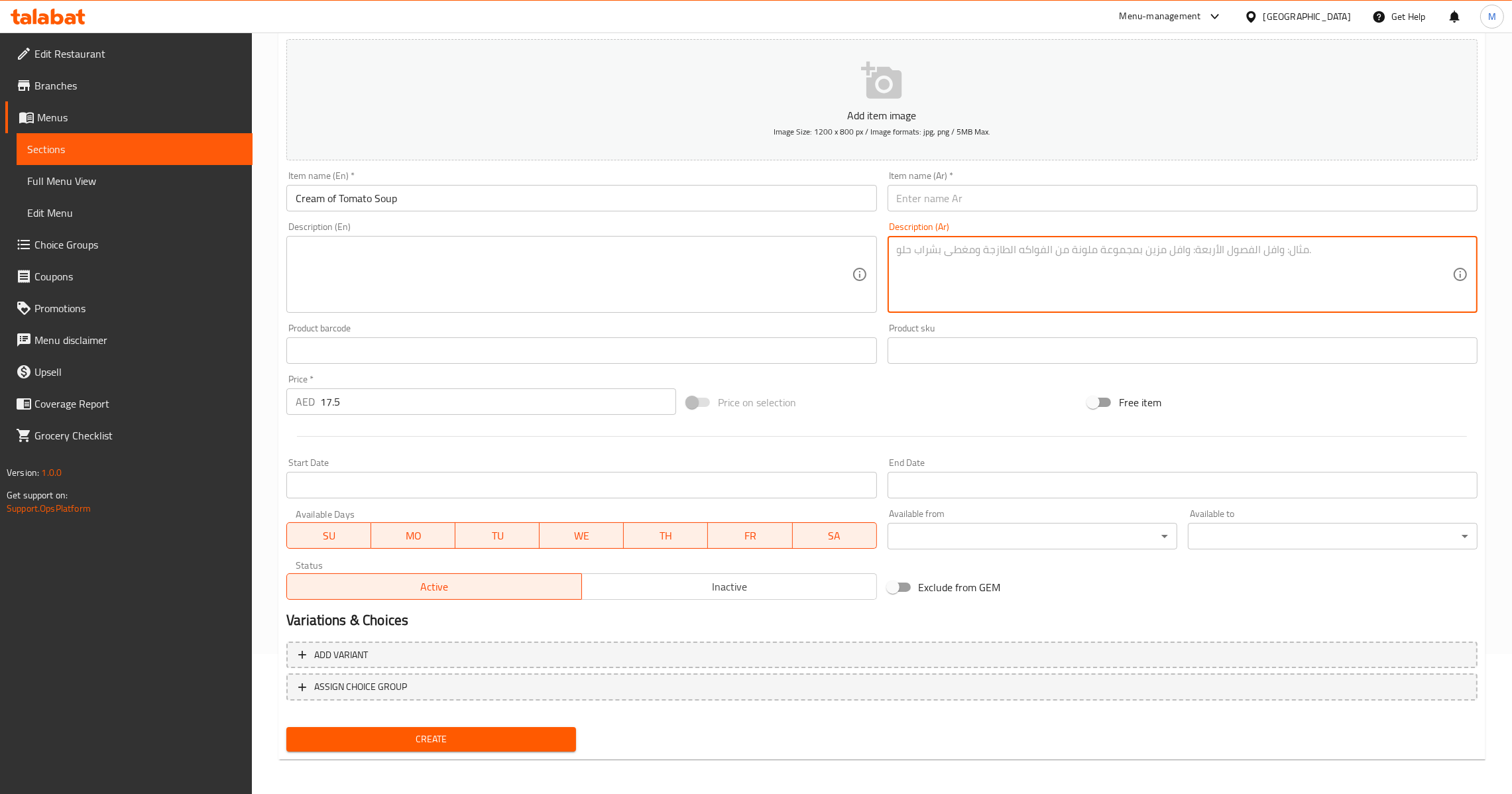
click at [721, 182] on div "Item name (En)   * Cream of Tomato Soup Item name (En) *" at bounding box center [581, 191] width 590 height 40
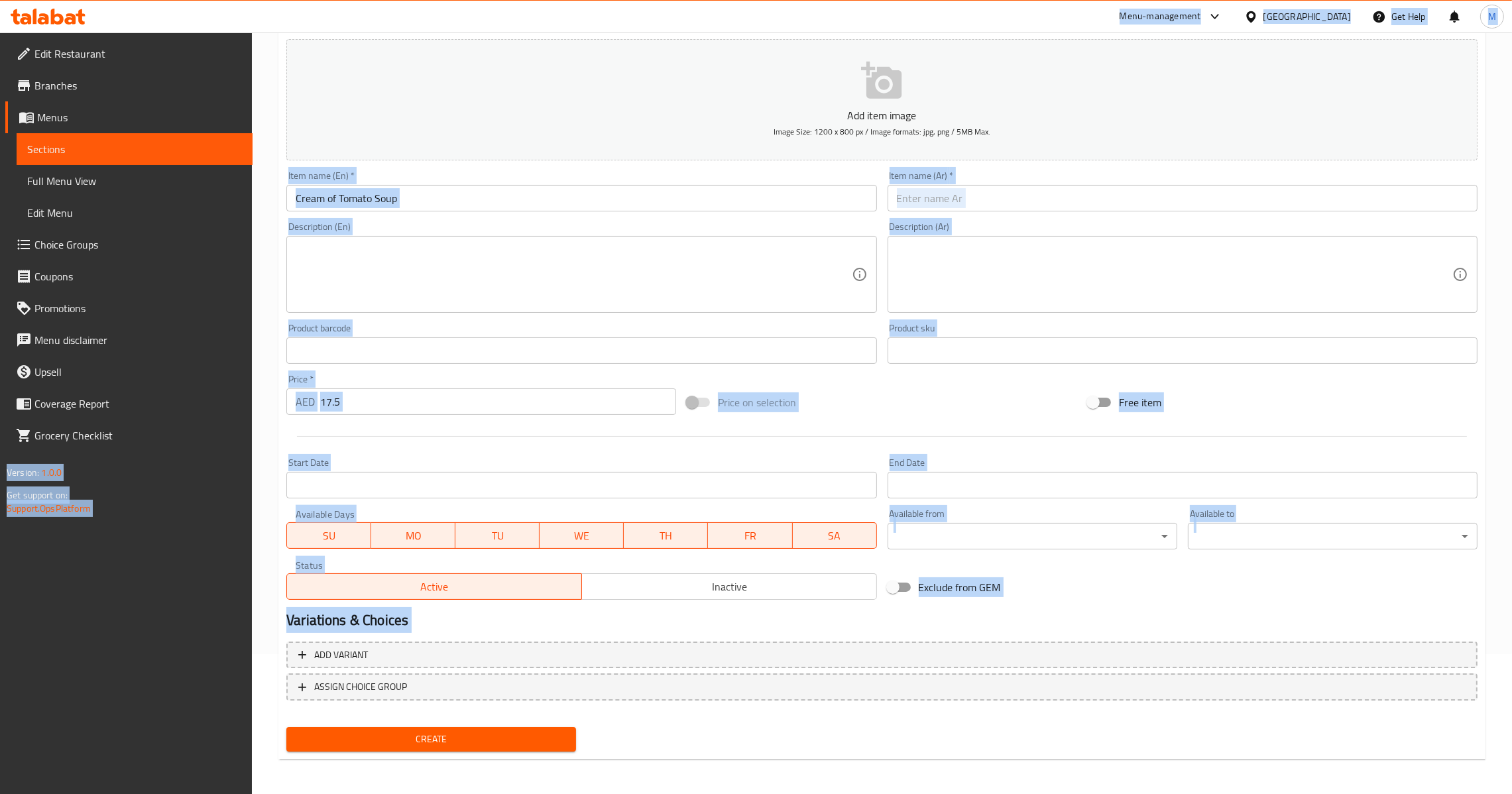
click at [628, 201] on input "Cream of Tomato Soup" at bounding box center [581, 198] width 590 height 27
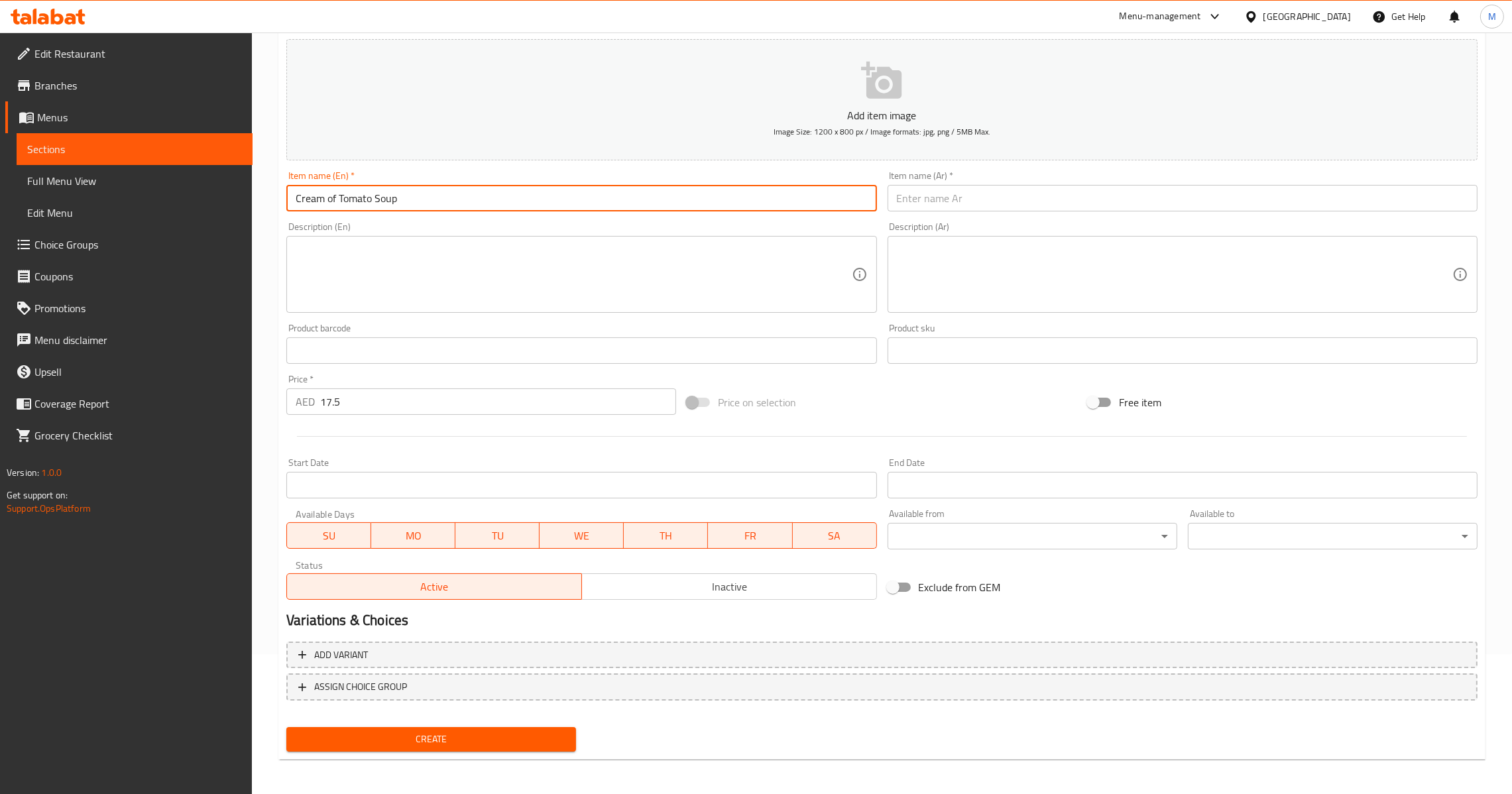
click at [1029, 213] on div "Item name (Ar)   * Item name (Ar) *" at bounding box center [1182, 191] width 600 height 51
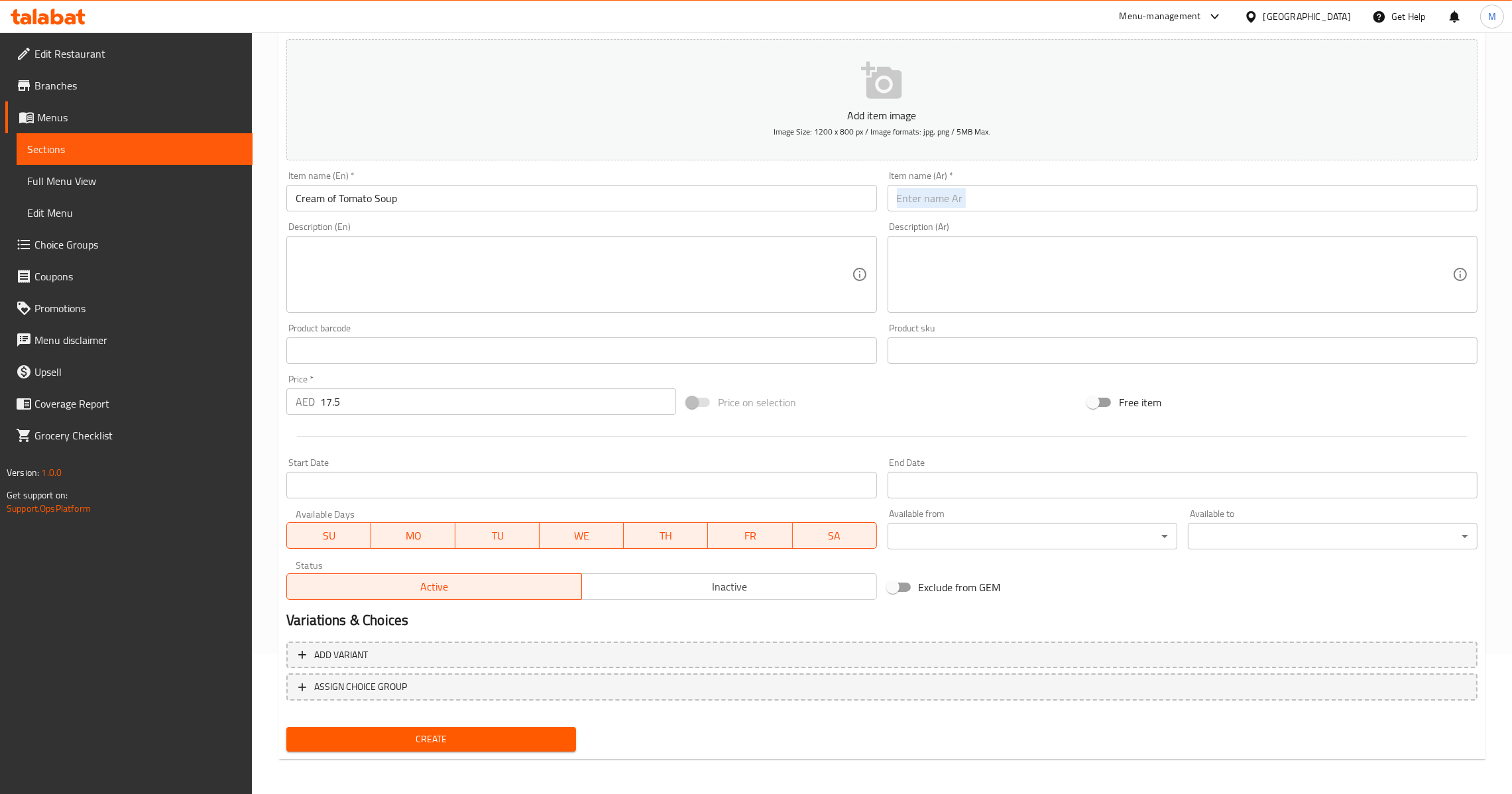
click at [1031, 213] on div "Item name (Ar)   * Item name (Ar) *" at bounding box center [1182, 191] width 600 height 51
drag, startPoint x: 1043, startPoint y: 190, endPoint x: 1036, endPoint y: 190, distance: 7.0
click at [1043, 190] on input "text" at bounding box center [1183, 198] width 590 height 27
paste input "شوربة كريمة الطماطم"
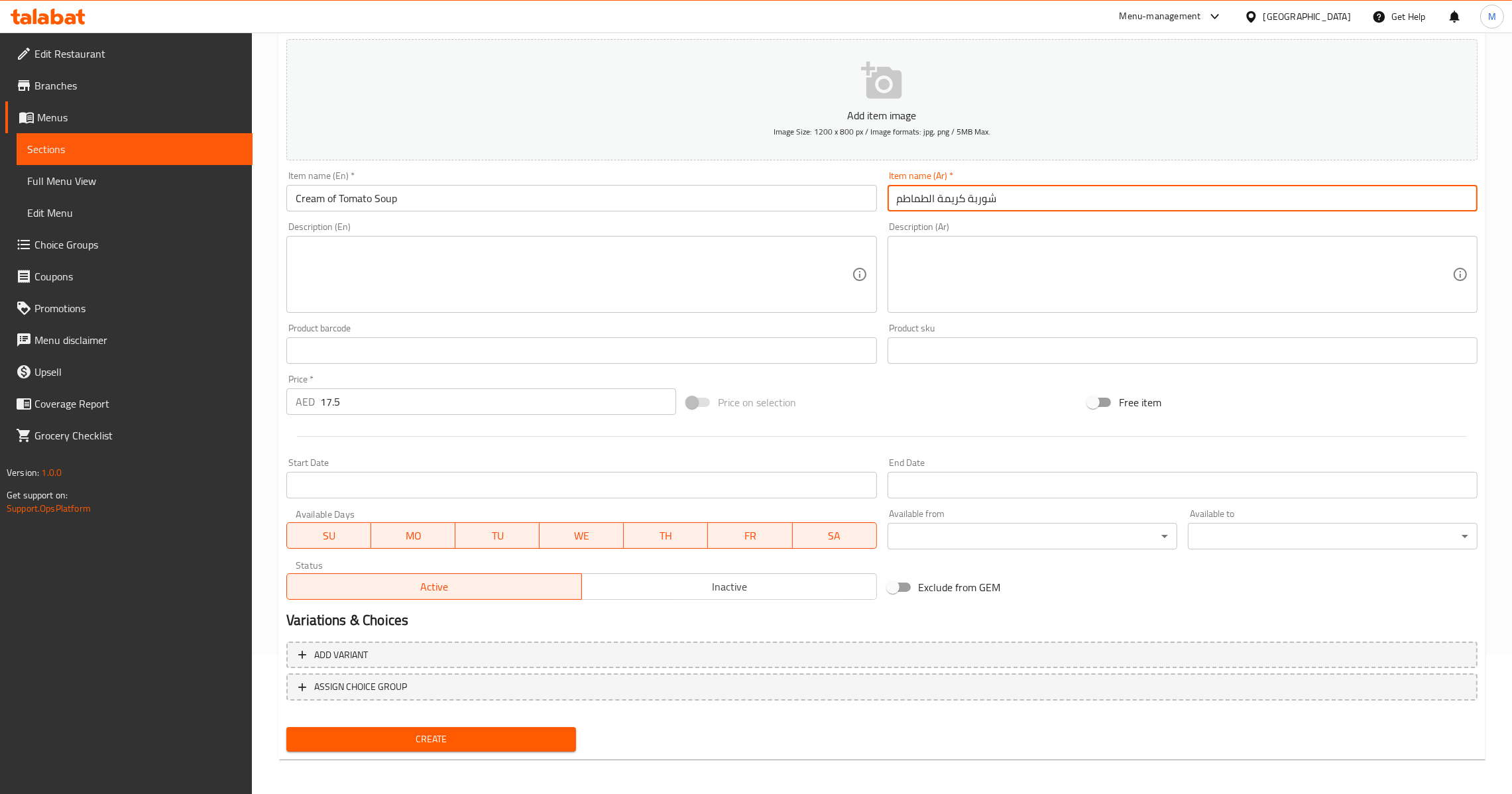
type input "شوربة كريمة الطماطم"
click at [427, 733] on span "Create" at bounding box center [431, 739] width 268 height 16
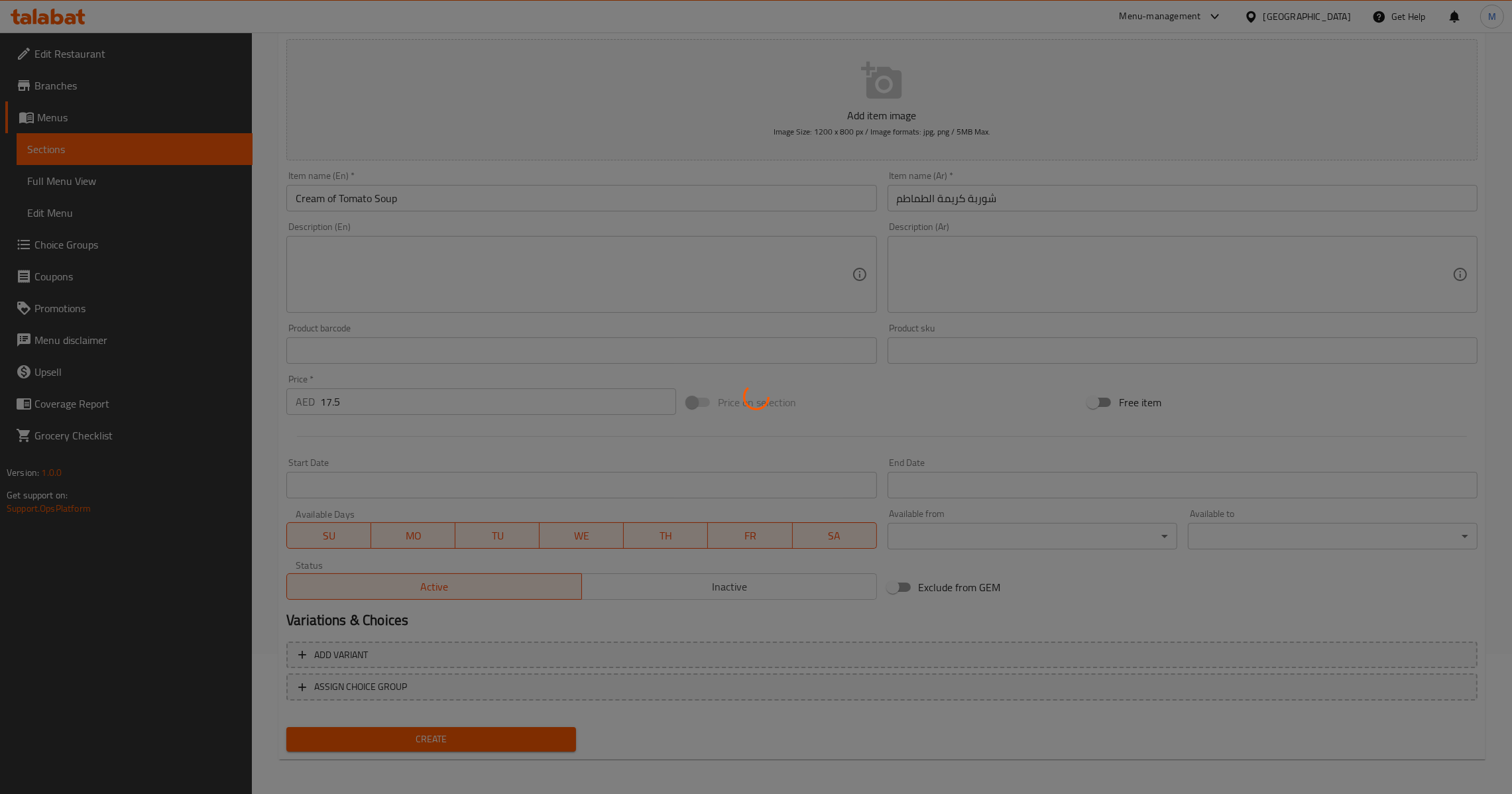
type input "0"
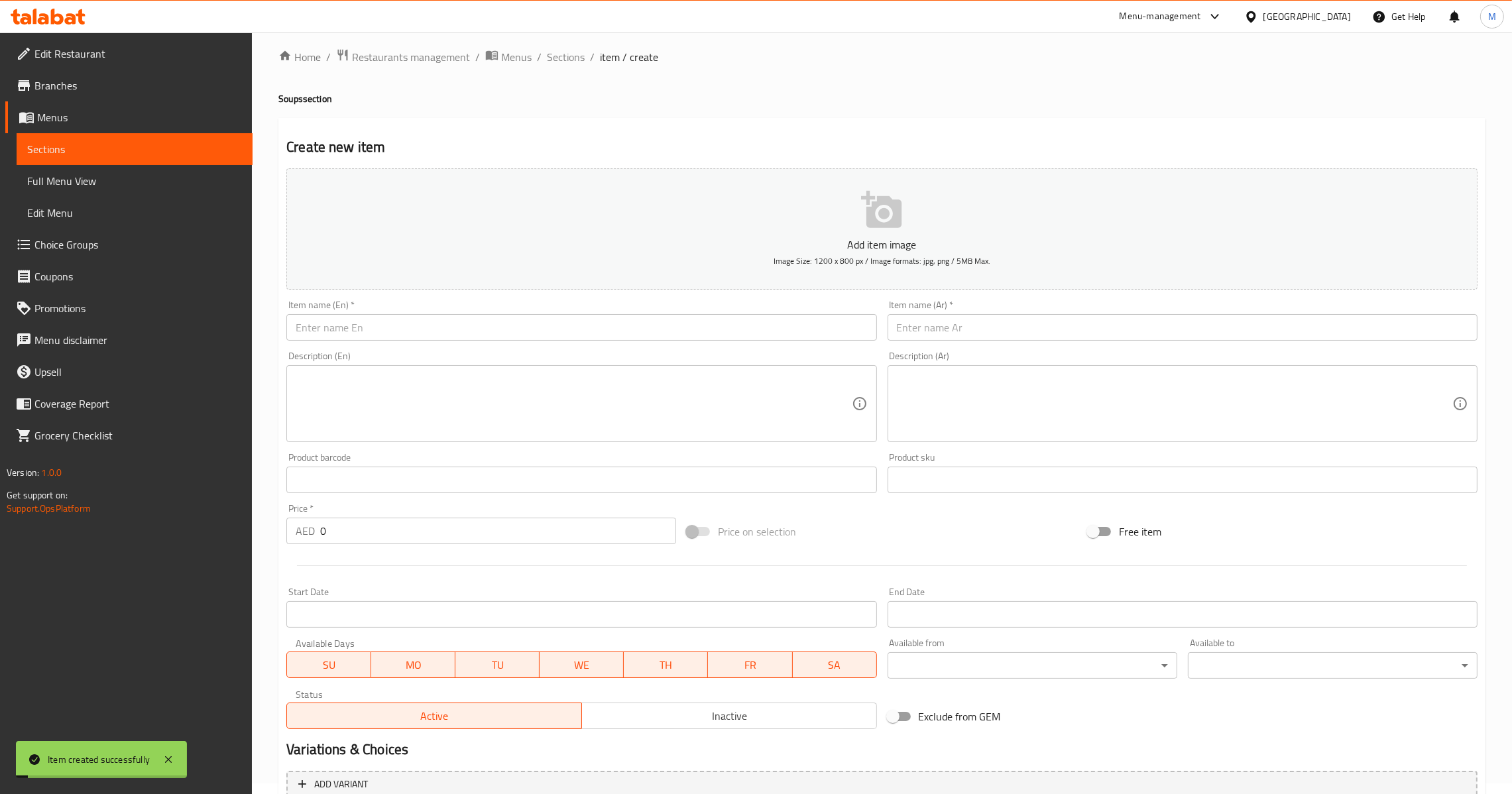
scroll to position [0, 0]
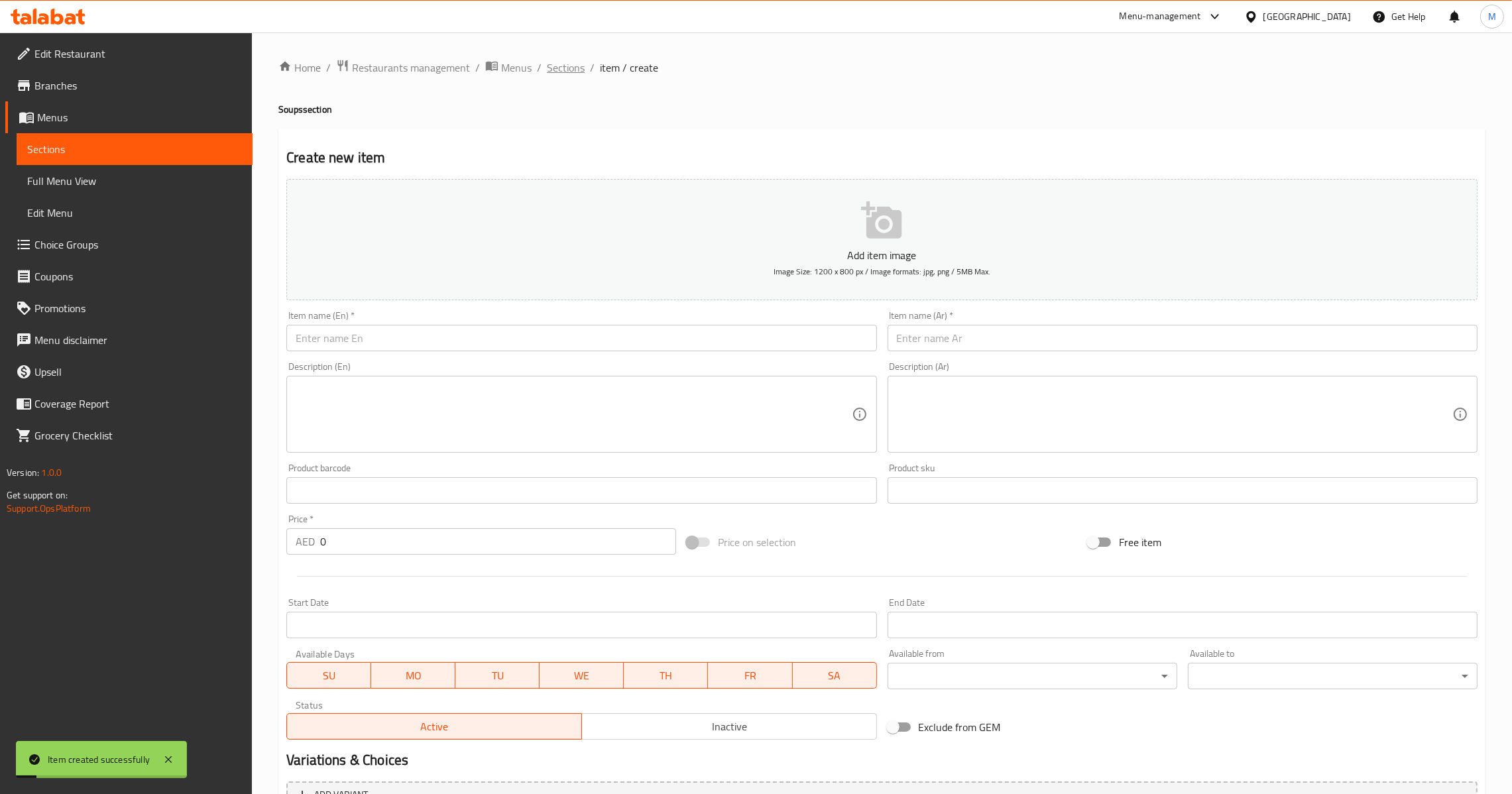
click at [556, 71] on span "Sections" at bounding box center [565, 67] width 38 height 16
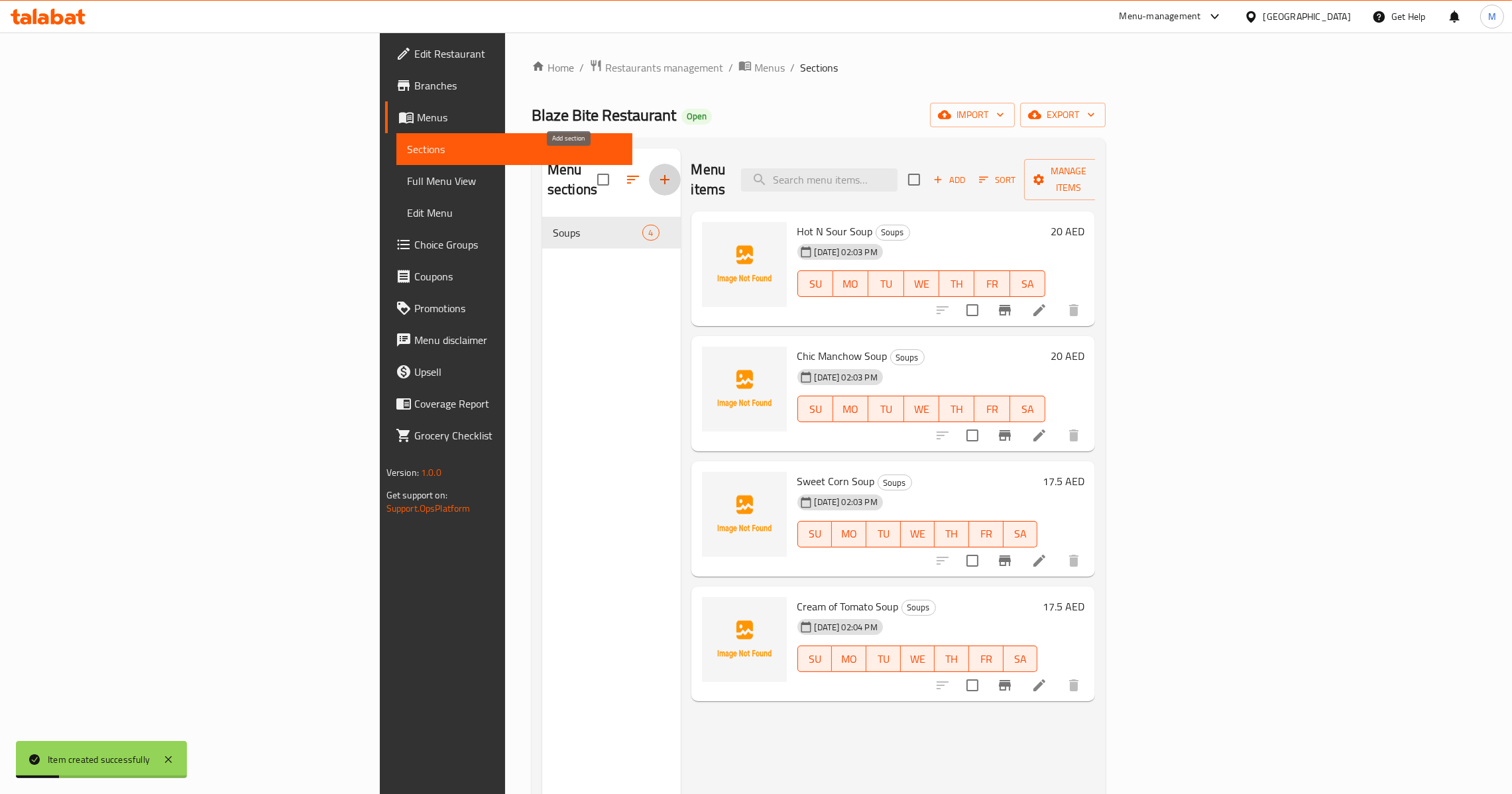
click at [649, 180] on button "button" at bounding box center [665, 179] width 31 height 31
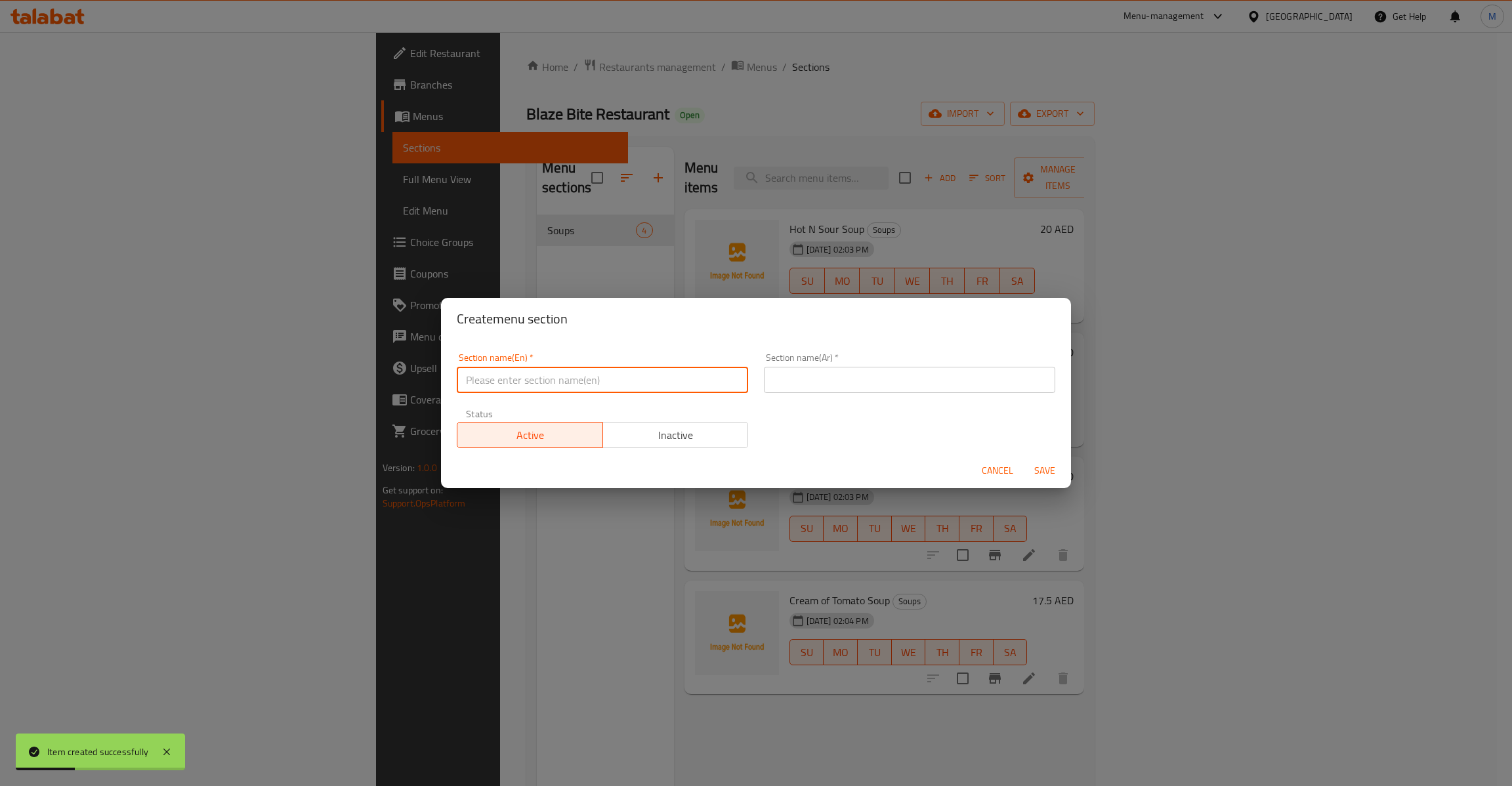
click at [711, 384] on input "text" at bounding box center [602, 379] width 291 height 26
paste input "Salads"
type input "Salads"
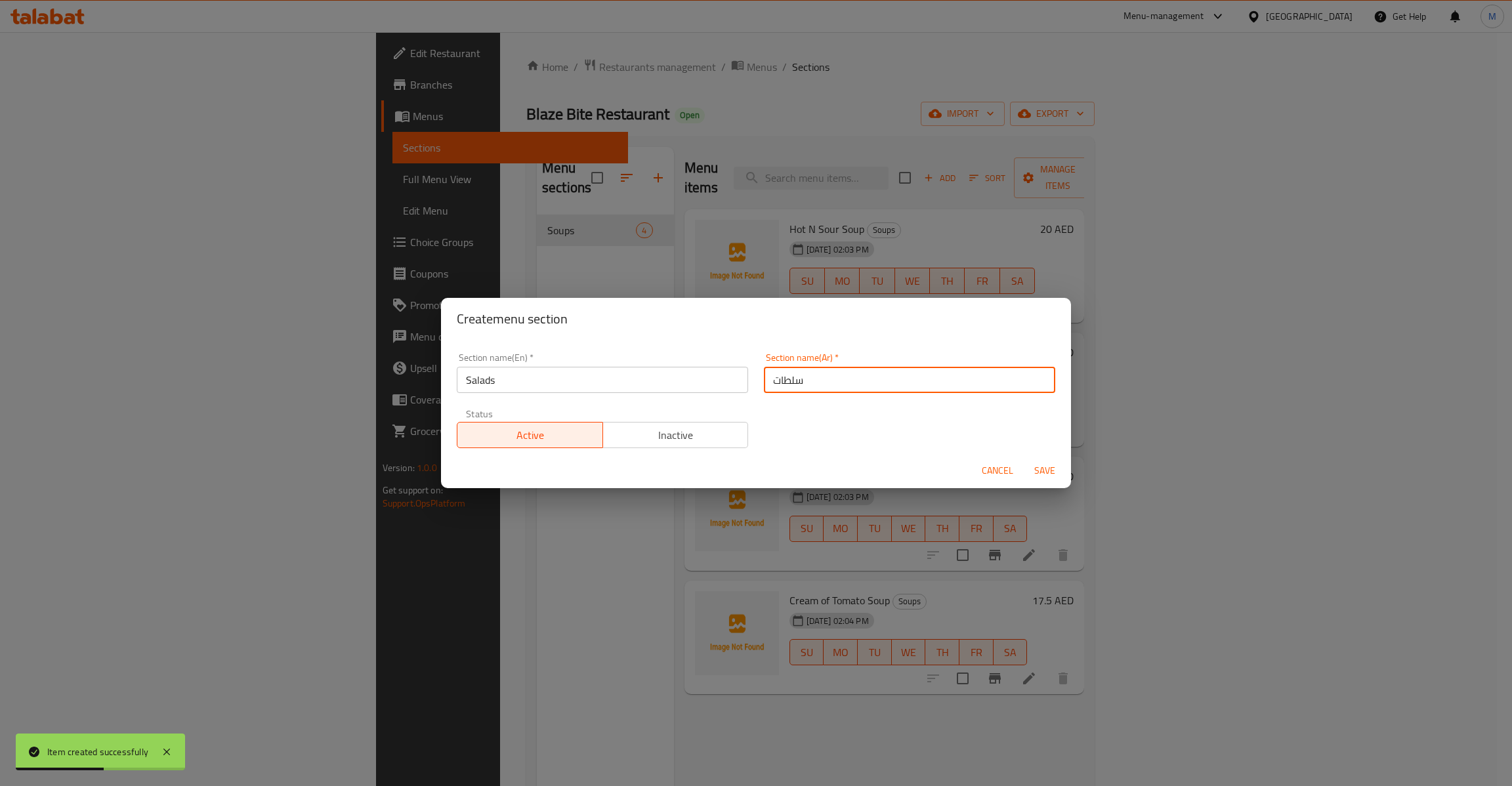
type input "سلطات"
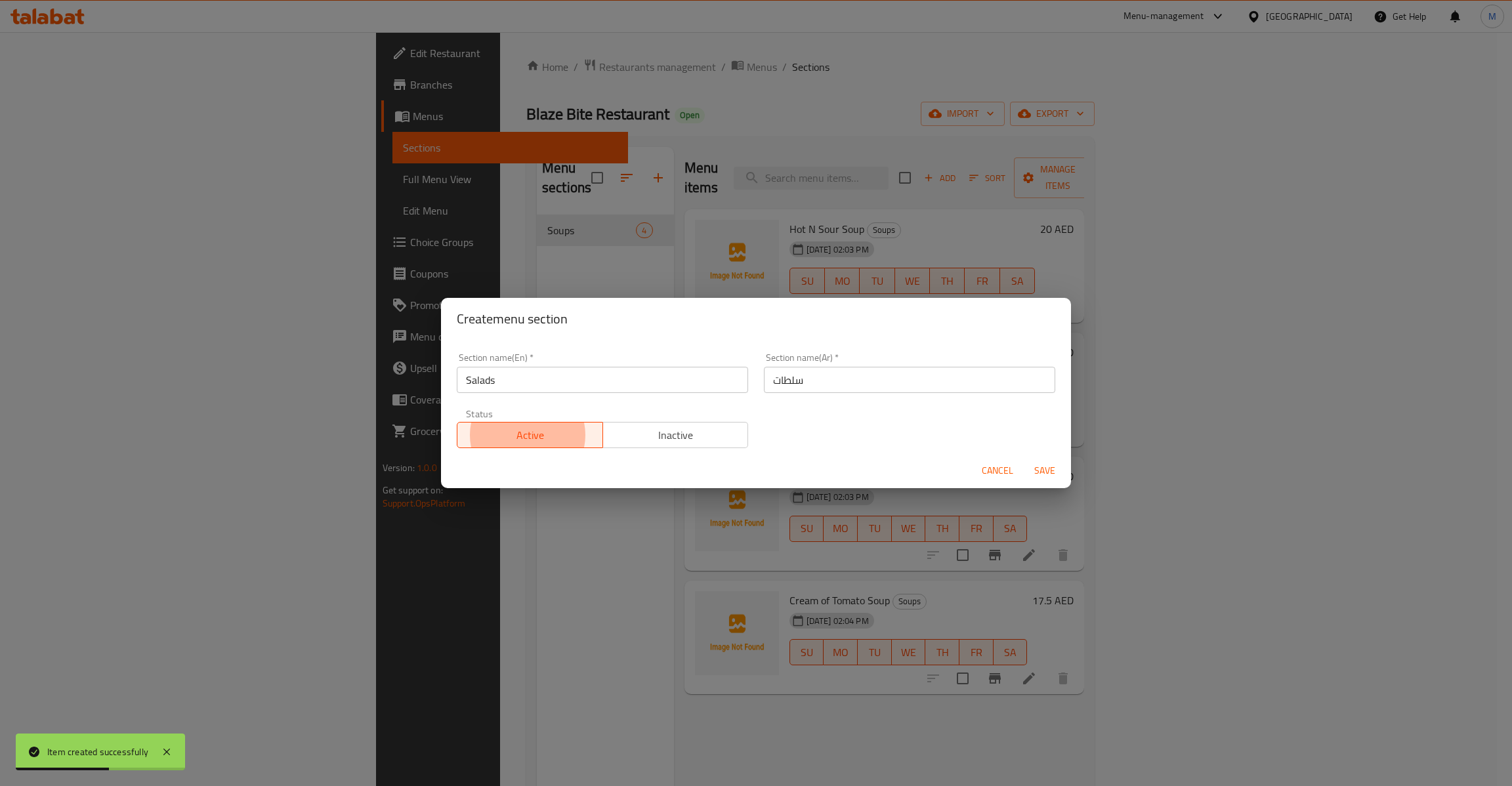
type button "0"
type button "1"
click at [1024, 459] on button "Save" at bounding box center [1045, 471] width 42 height 24
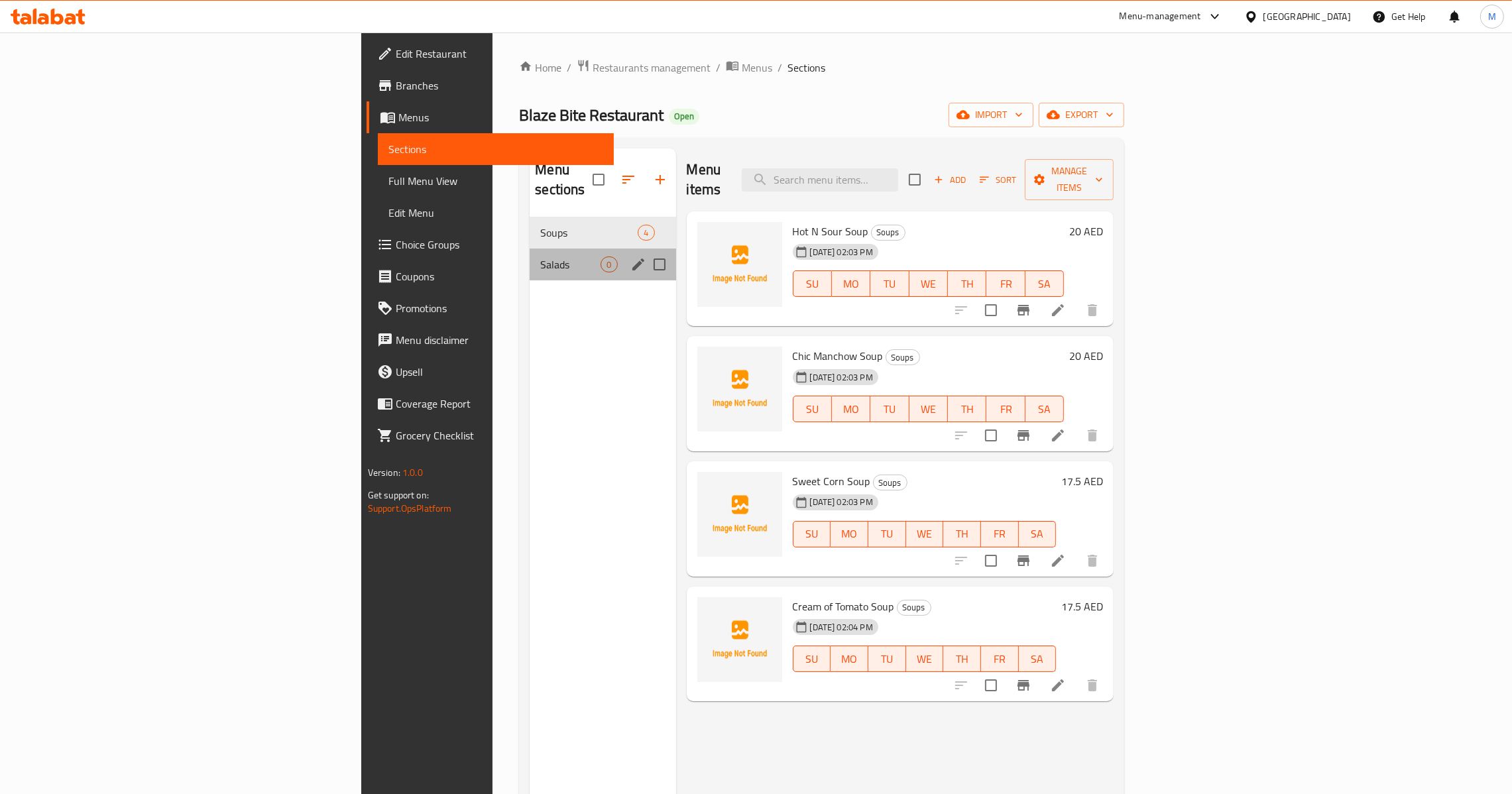
click at [540, 257] on span "Salads" at bounding box center [570, 264] width 60 height 16
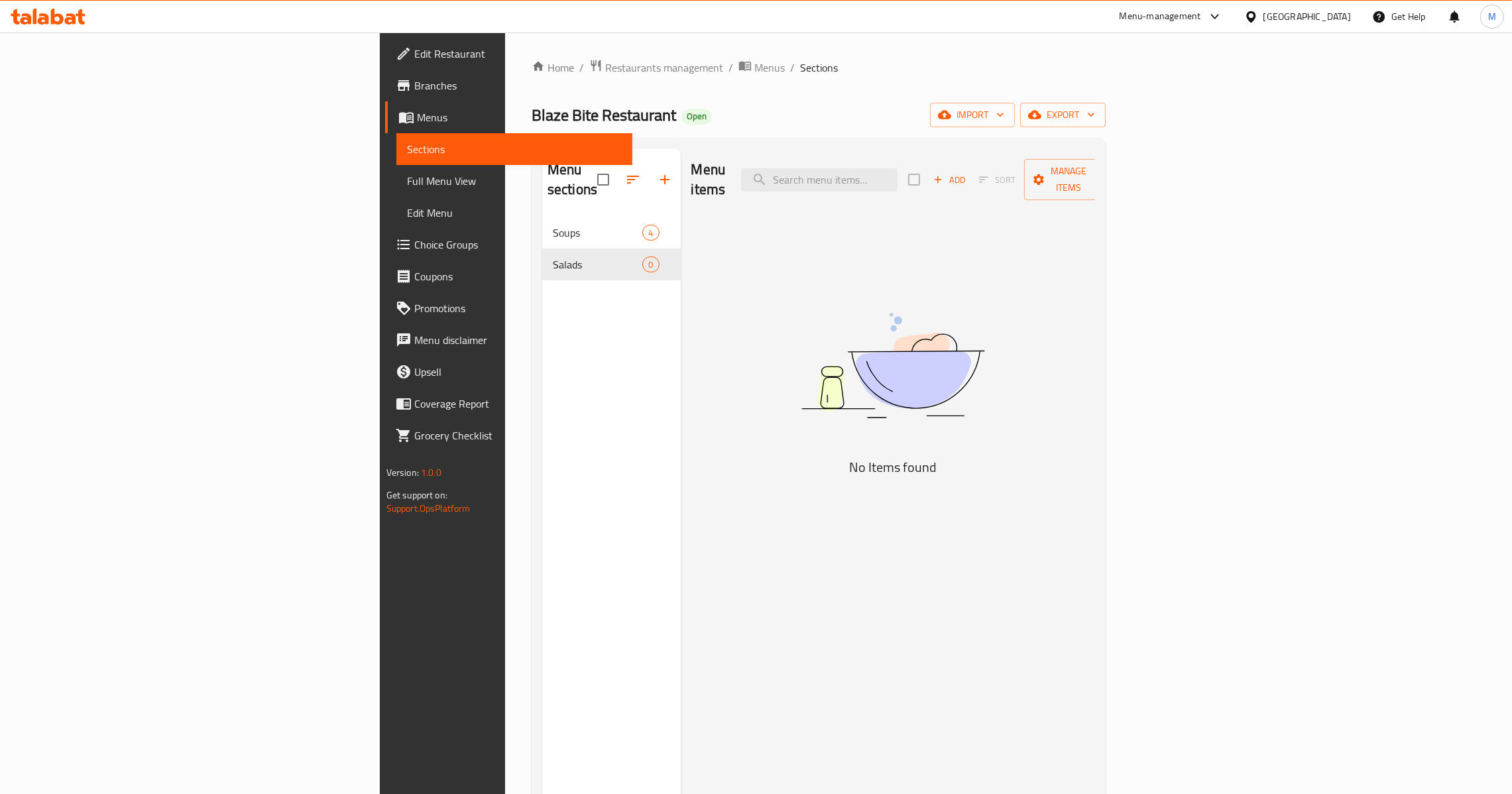
drag, startPoint x: 1264, startPoint y: 198, endPoint x: 1282, endPoint y: 173, distance: 30.8
click at [1096, 195] on div "Menu items Add Sort Manage items No Items found" at bounding box center [888, 546] width 415 height 794
click at [967, 173] on span "Add" at bounding box center [949, 180] width 36 height 15
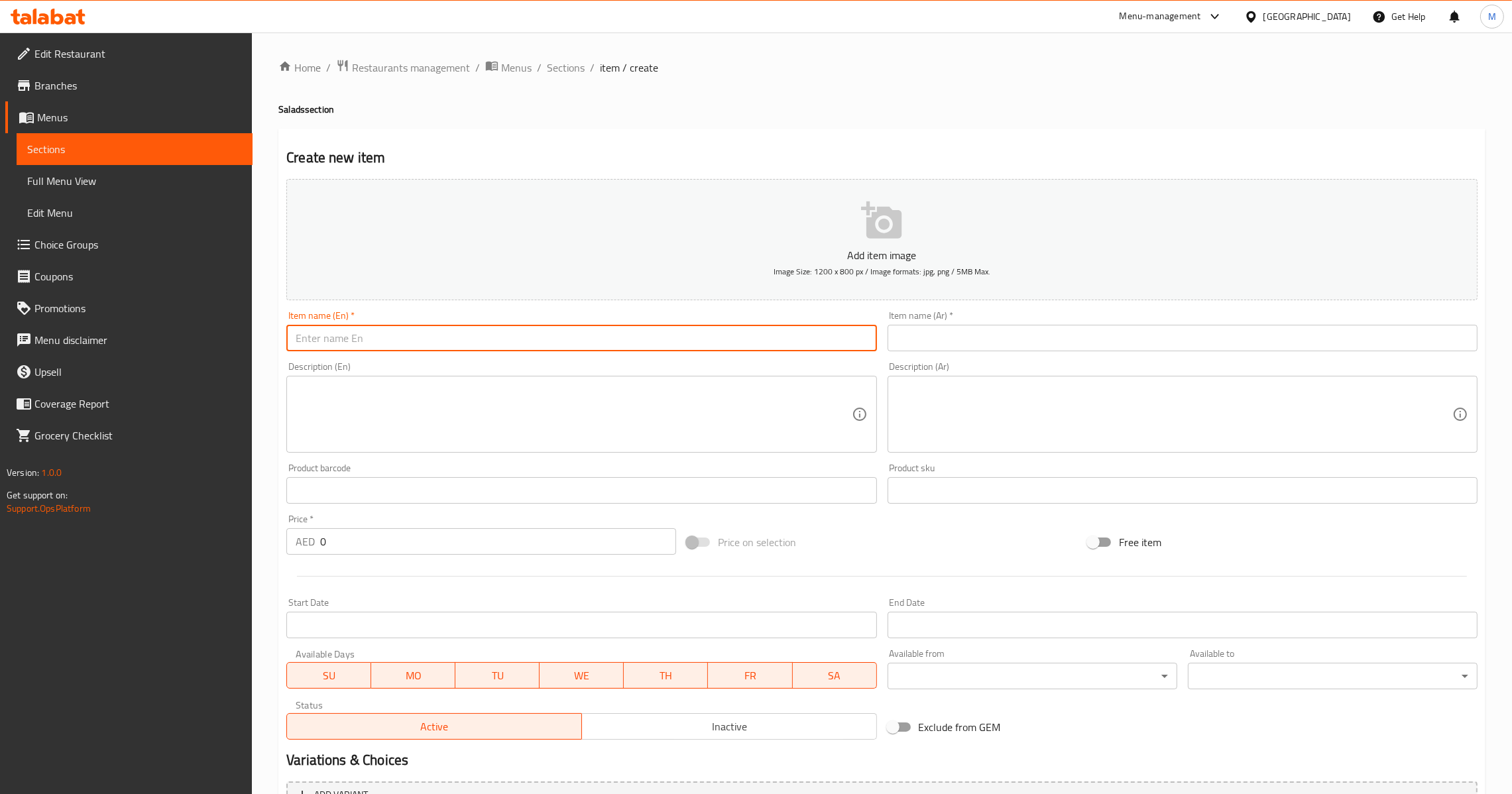
click at [470, 347] on input "text" at bounding box center [581, 337] width 590 height 27
paste input "Green Salads"
type input "Green Salads"
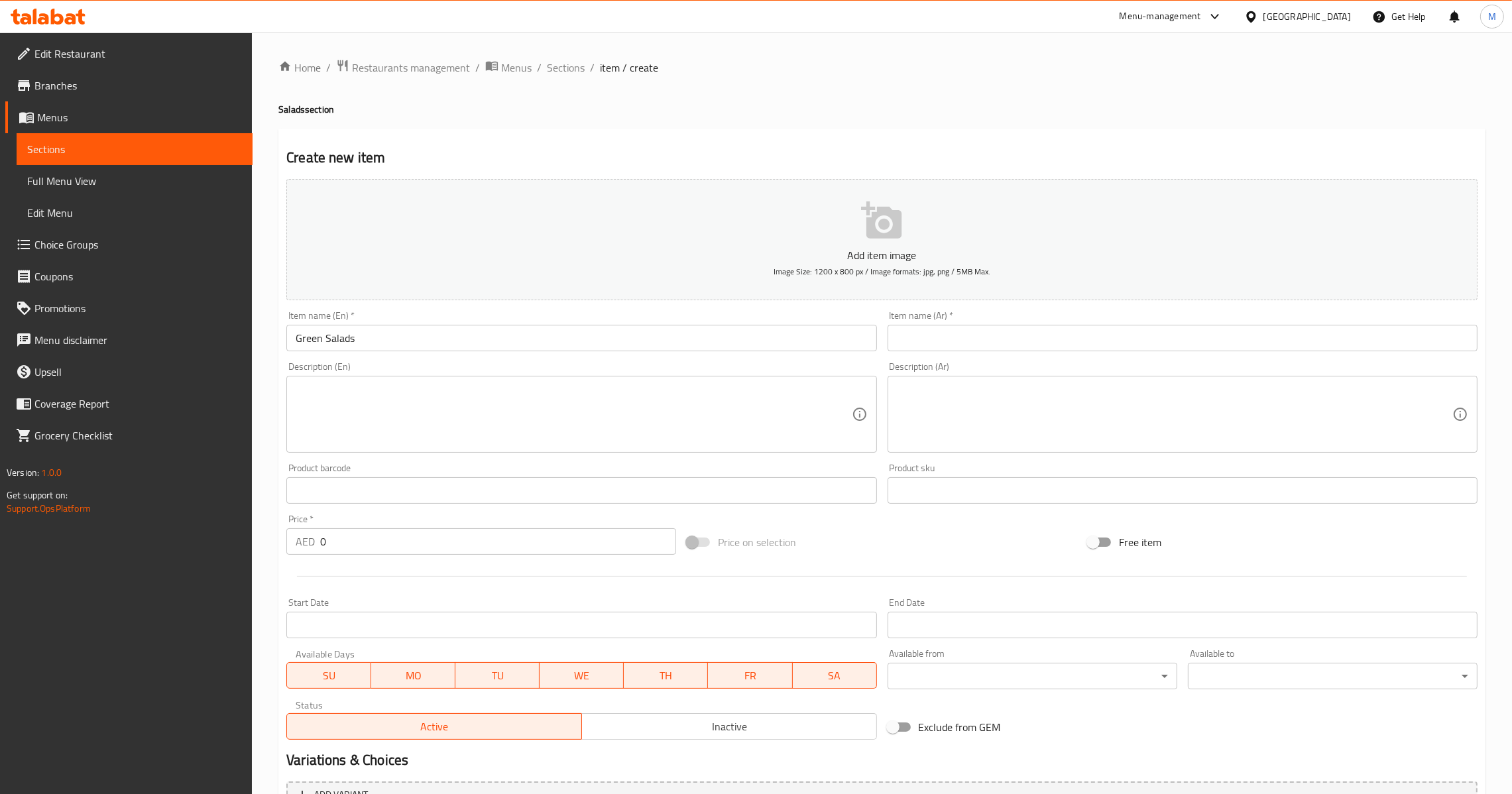
click at [964, 342] on input "text" at bounding box center [1183, 337] width 590 height 27
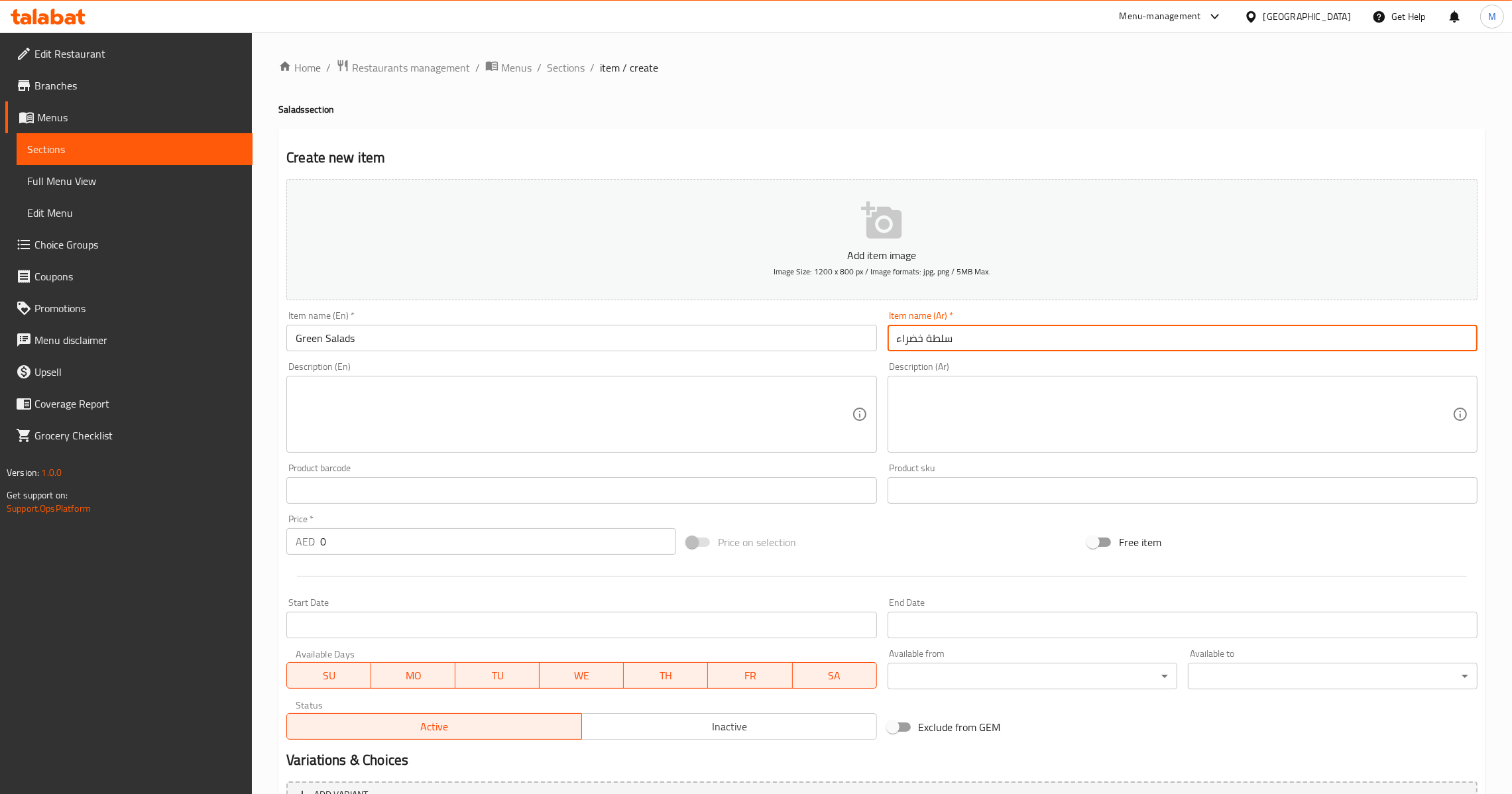
type input "سلطة خضراء"
click at [402, 338] on input "Green Salads" at bounding box center [581, 337] width 590 height 27
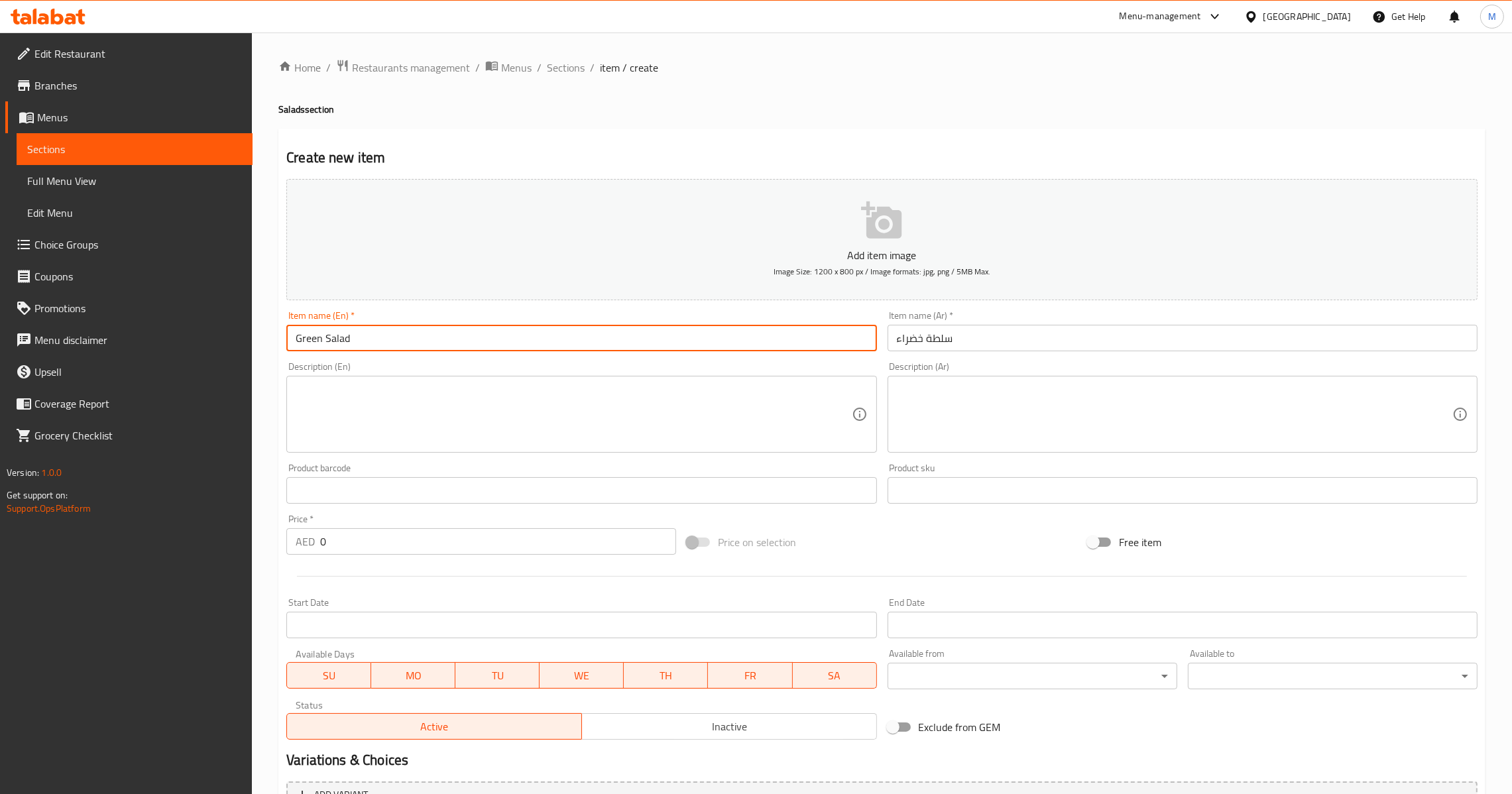
type input "Green Salad"
click at [464, 549] on input "0" at bounding box center [498, 541] width 356 height 27
paste input "17.5"
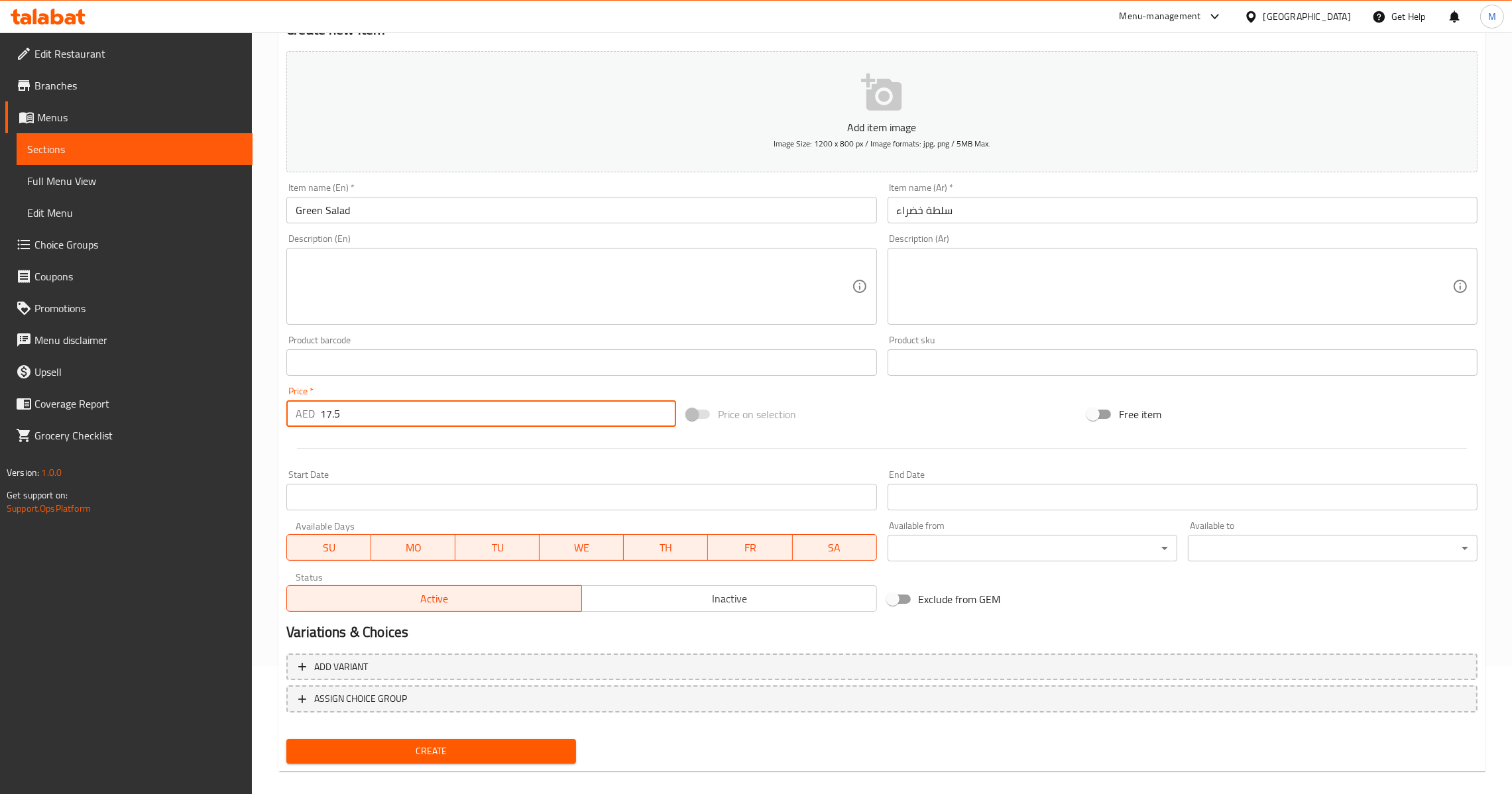
scroll to position [140, 0]
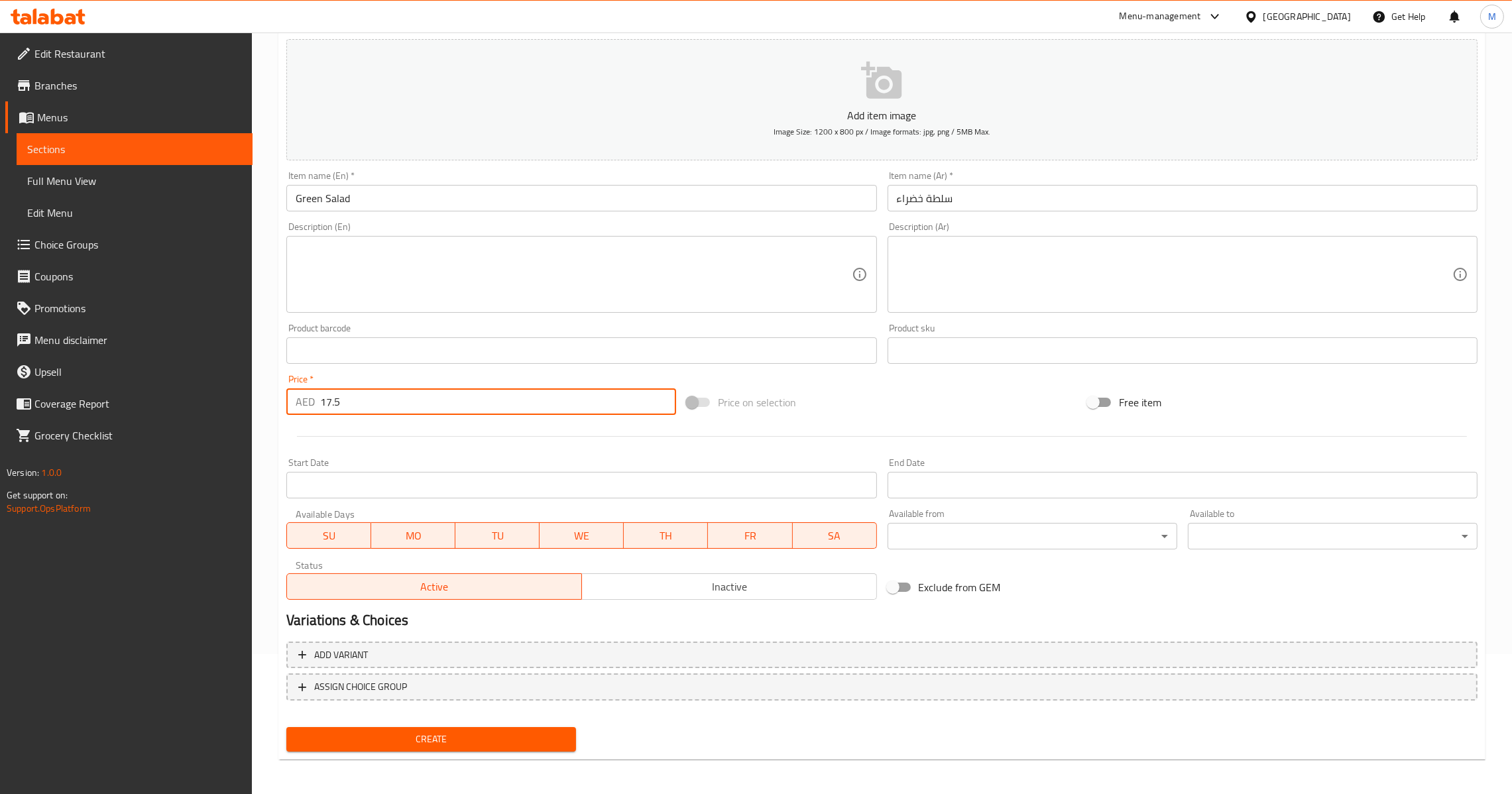
type input "17.5"
click at [439, 731] on span "Create" at bounding box center [431, 739] width 268 height 16
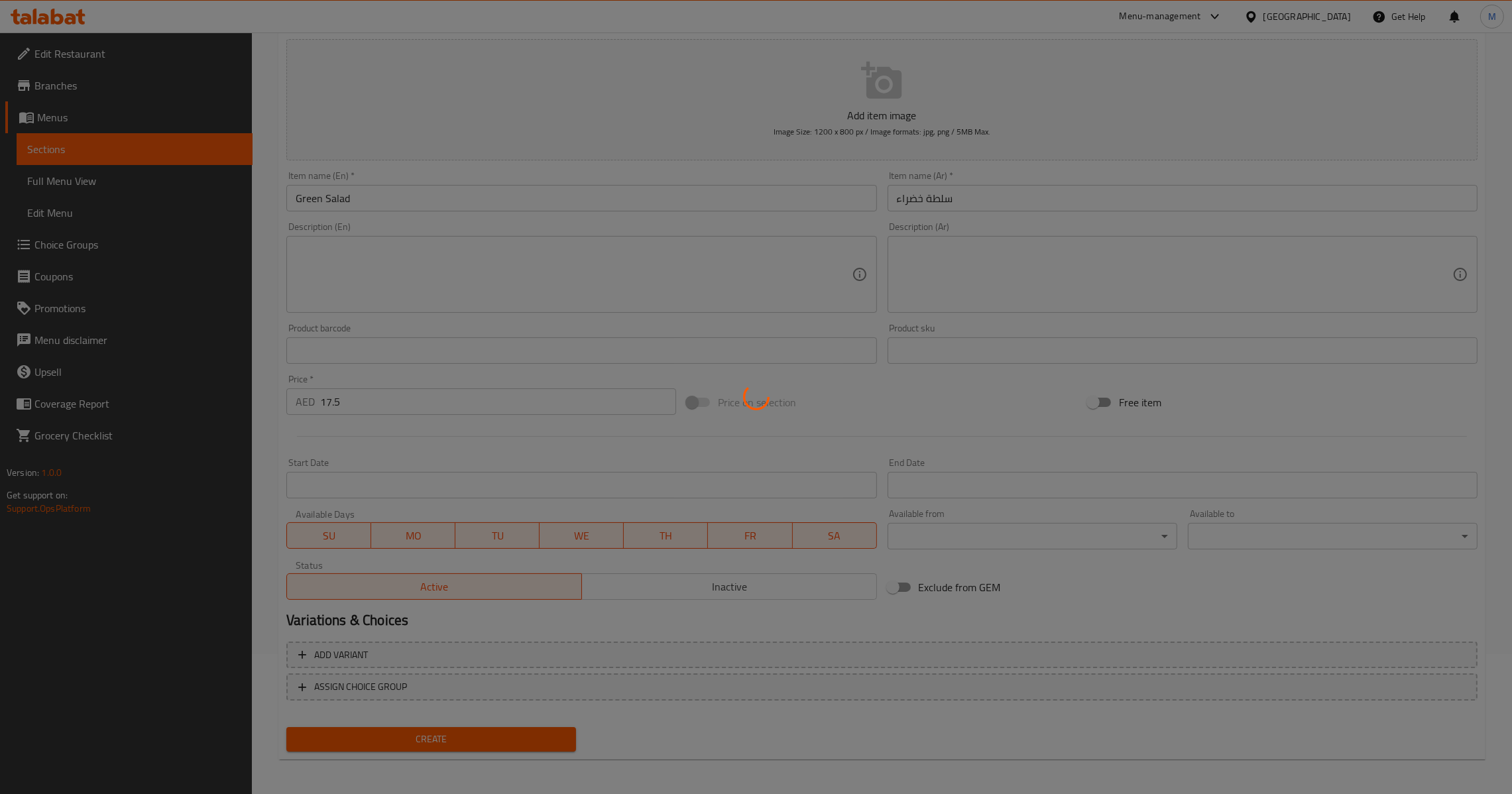
type input "0"
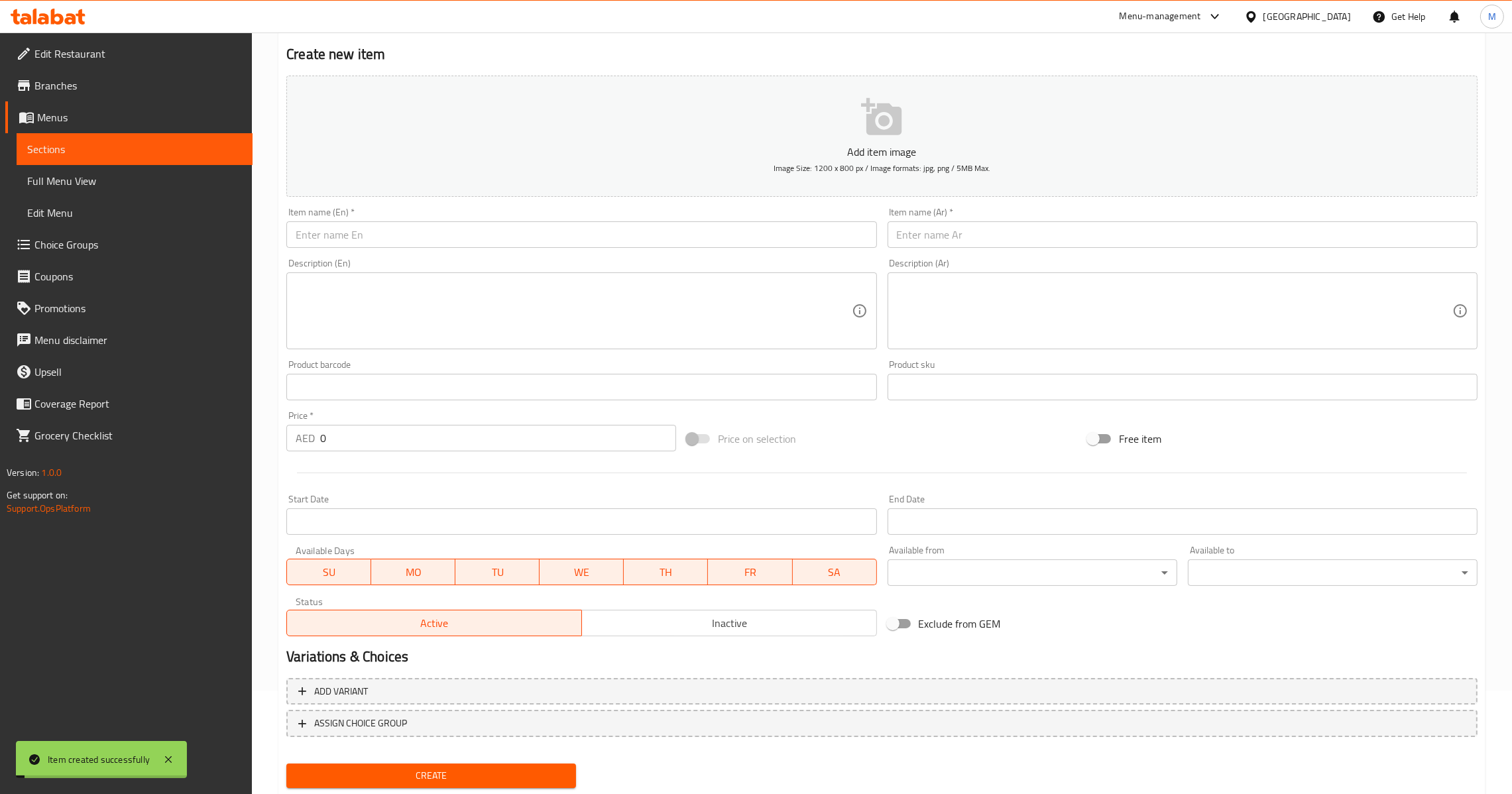
scroll to position [0, 0]
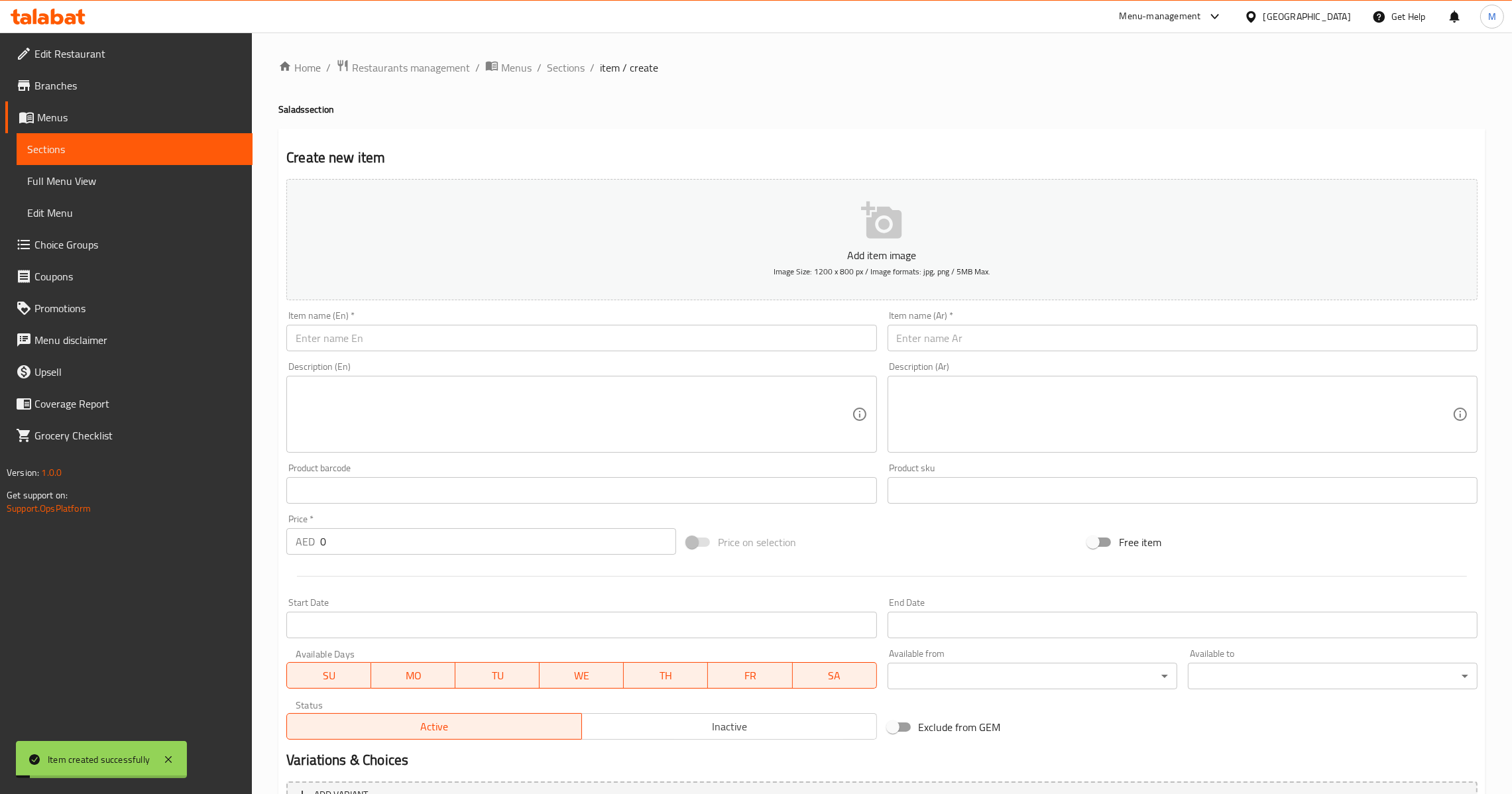
paste input "Fatoush"
click at [512, 337] on input "text" at bounding box center [581, 337] width 590 height 27
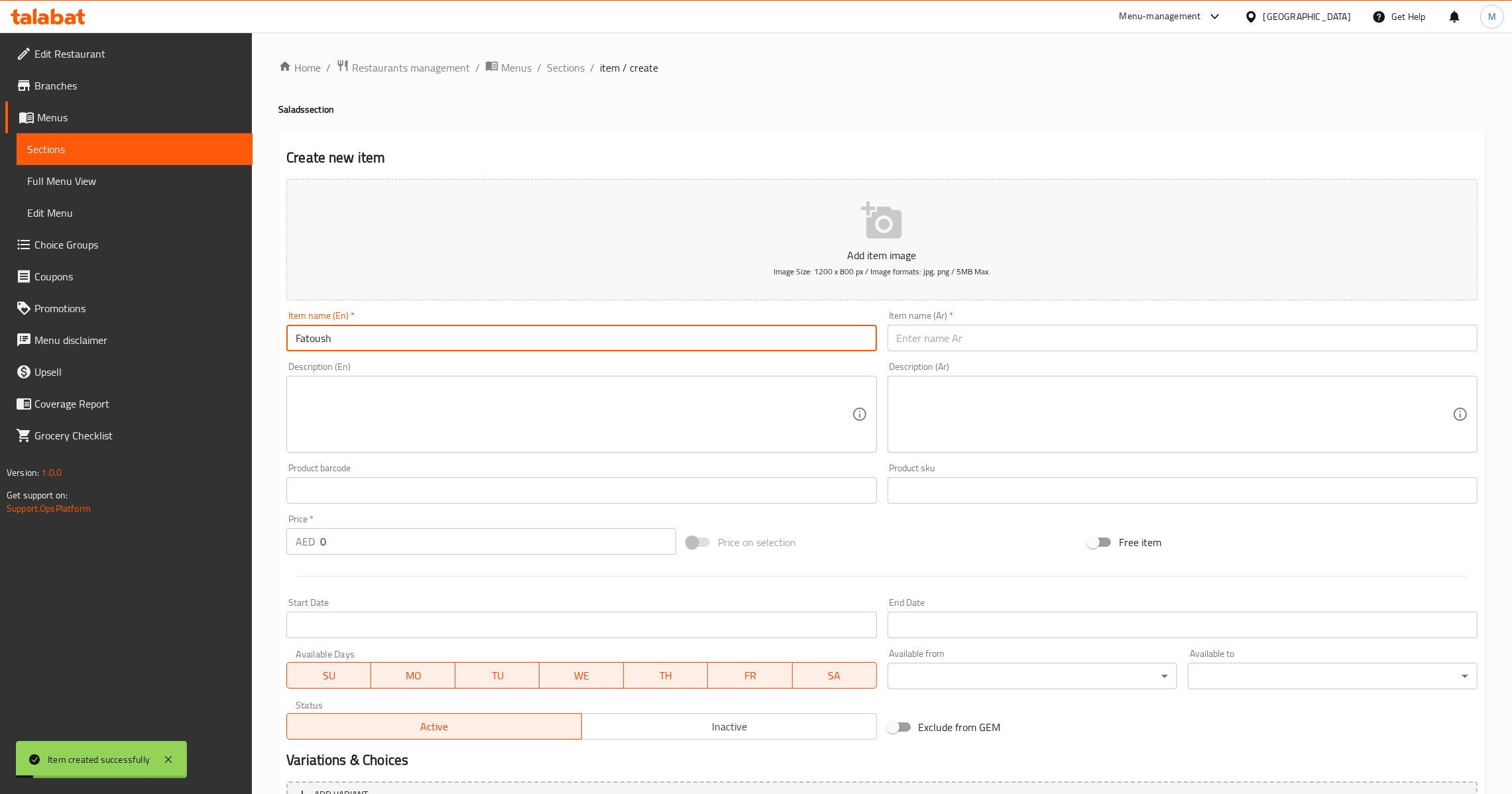
type input "Fatoush"
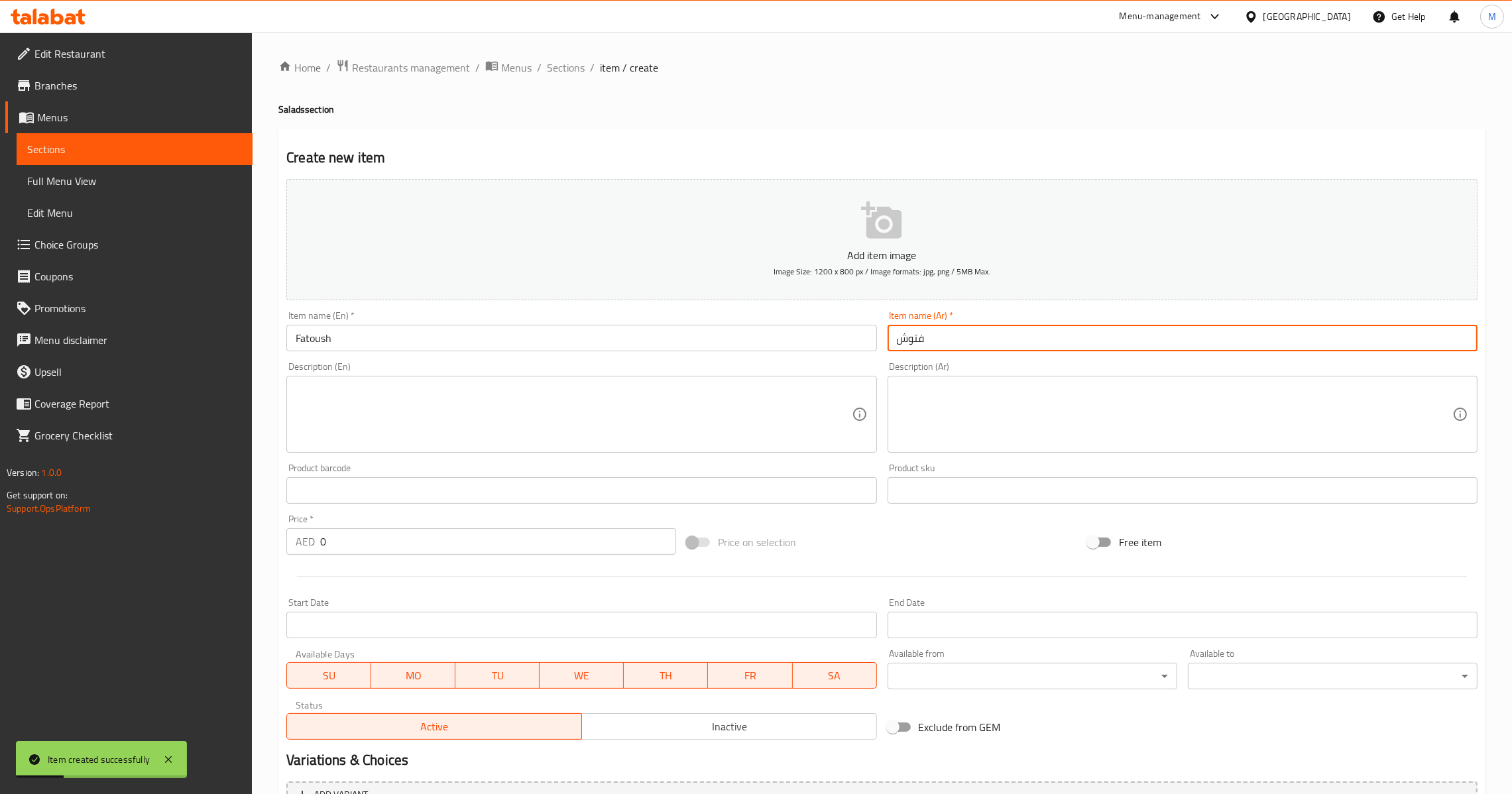
type input "فتوش"
click at [425, 534] on input "0" at bounding box center [498, 541] width 356 height 27
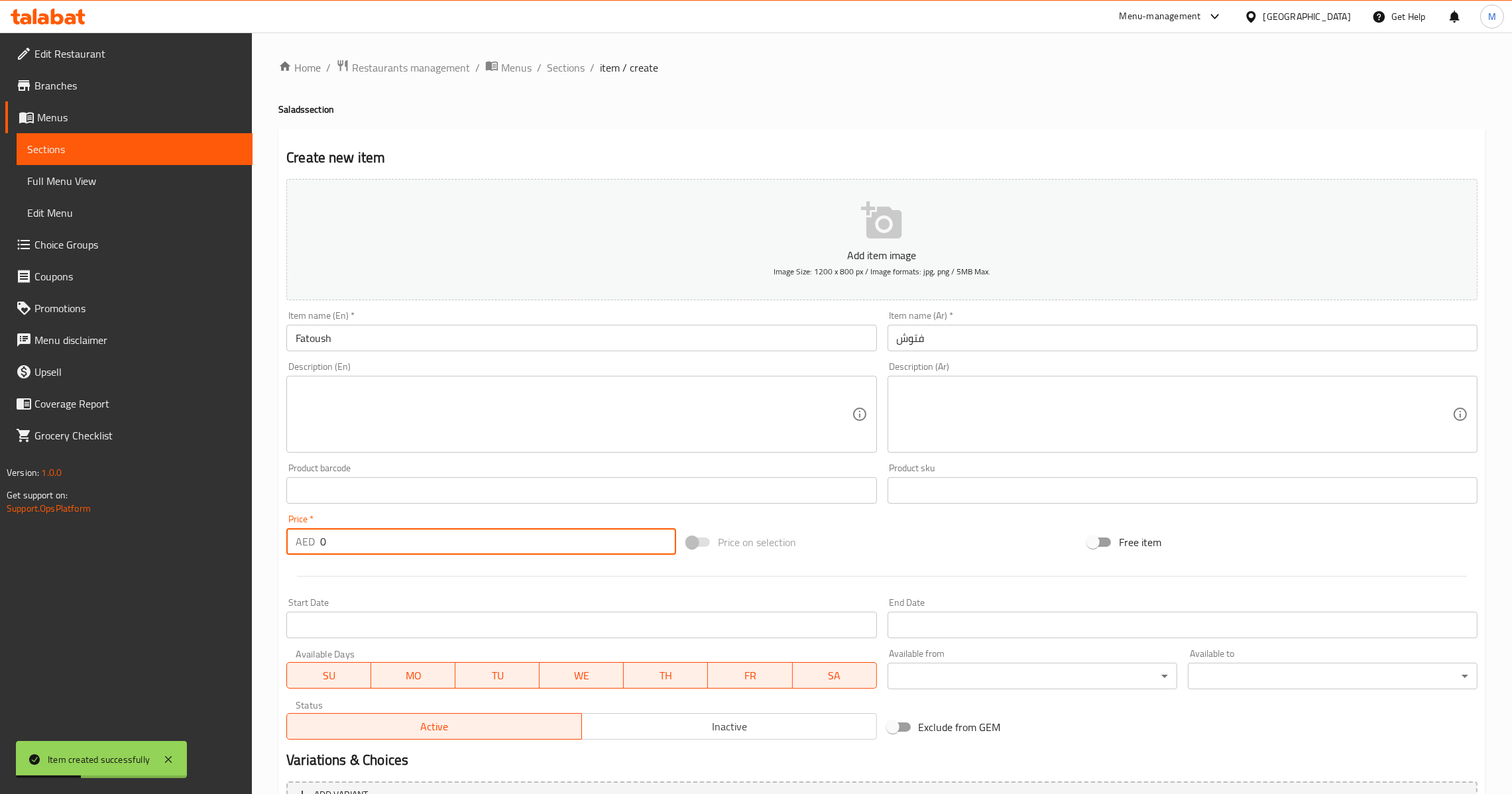
paste input "number"
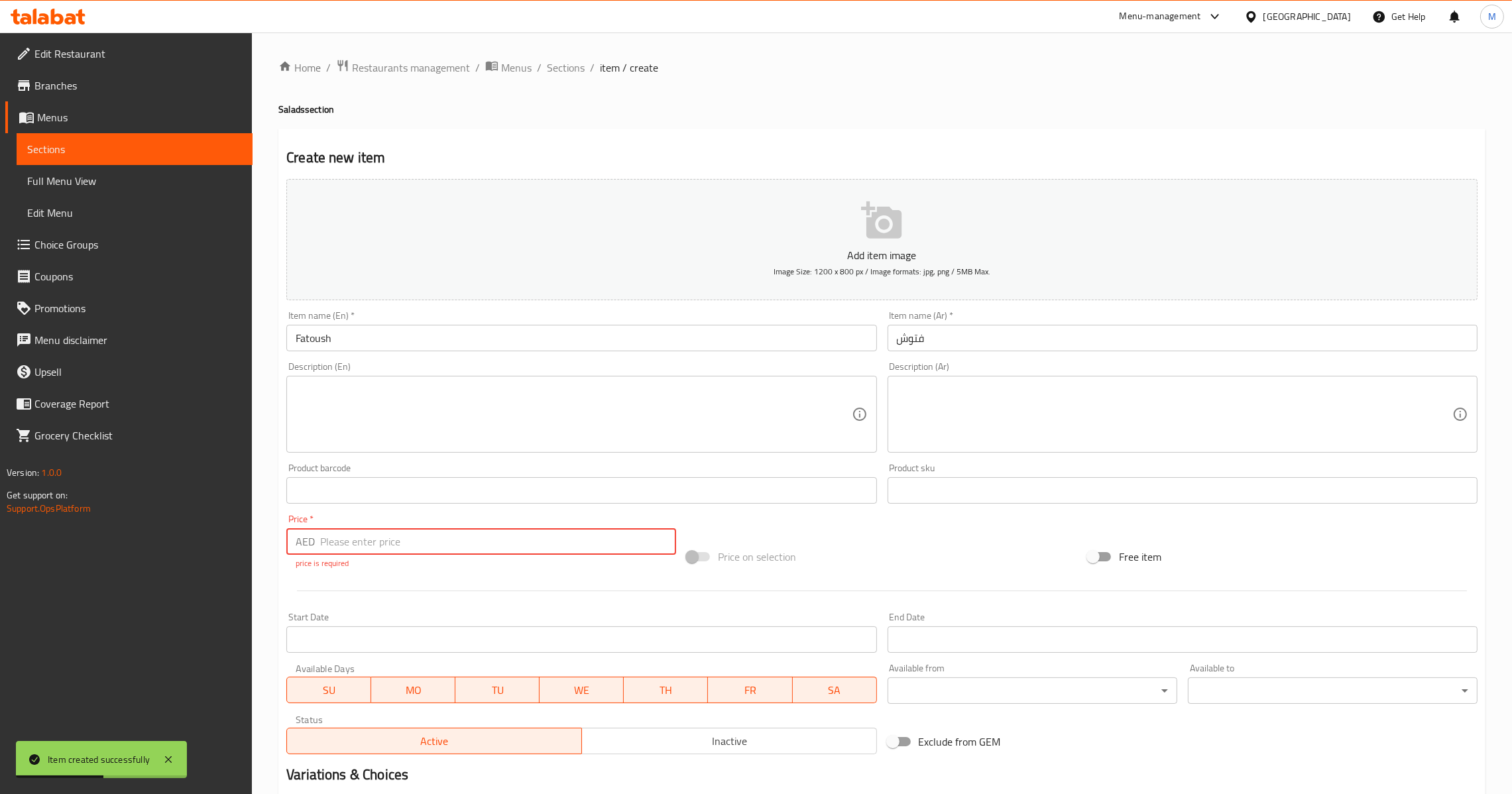
paste input "17.5"
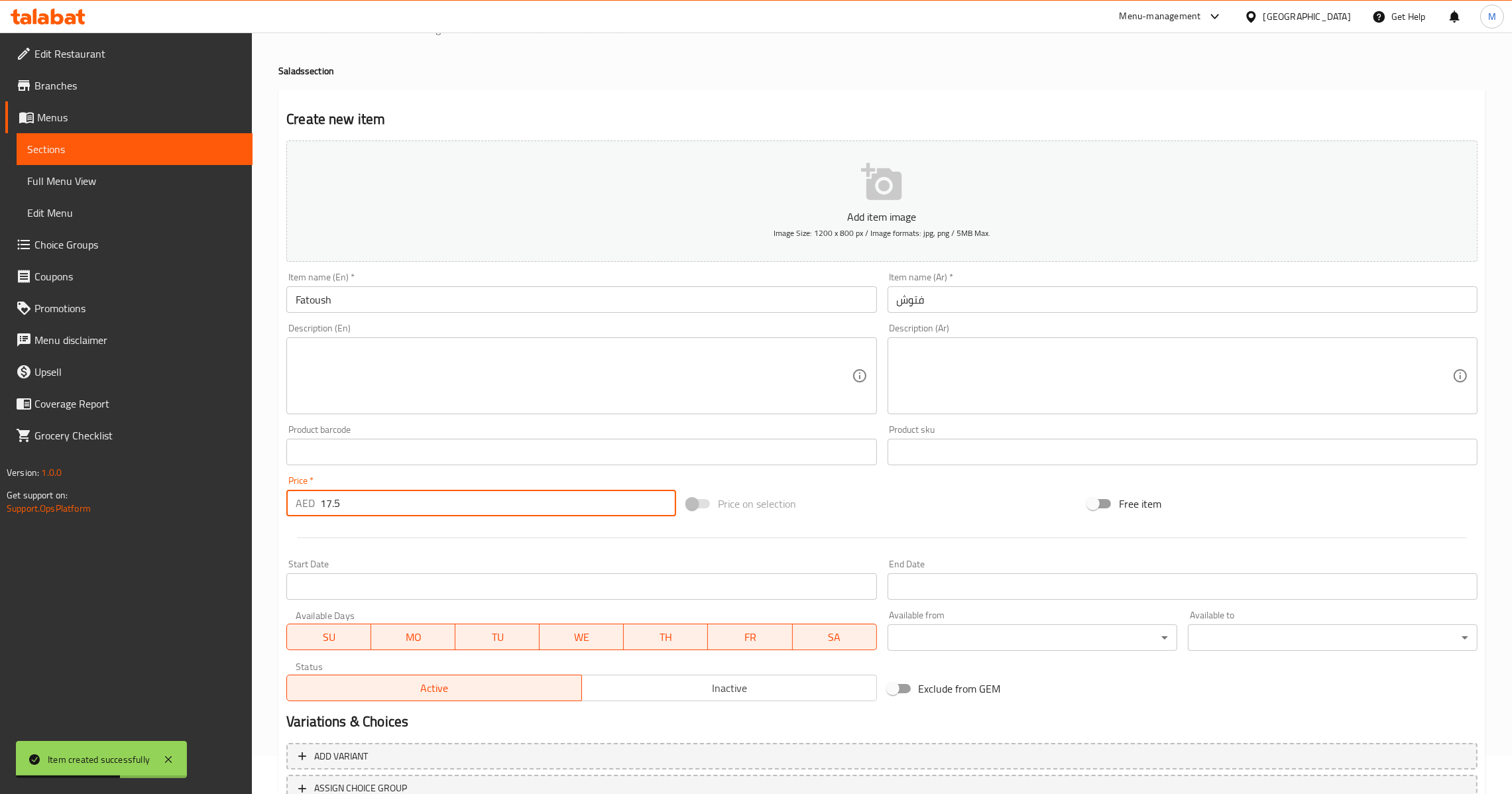
scroll to position [140, 0]
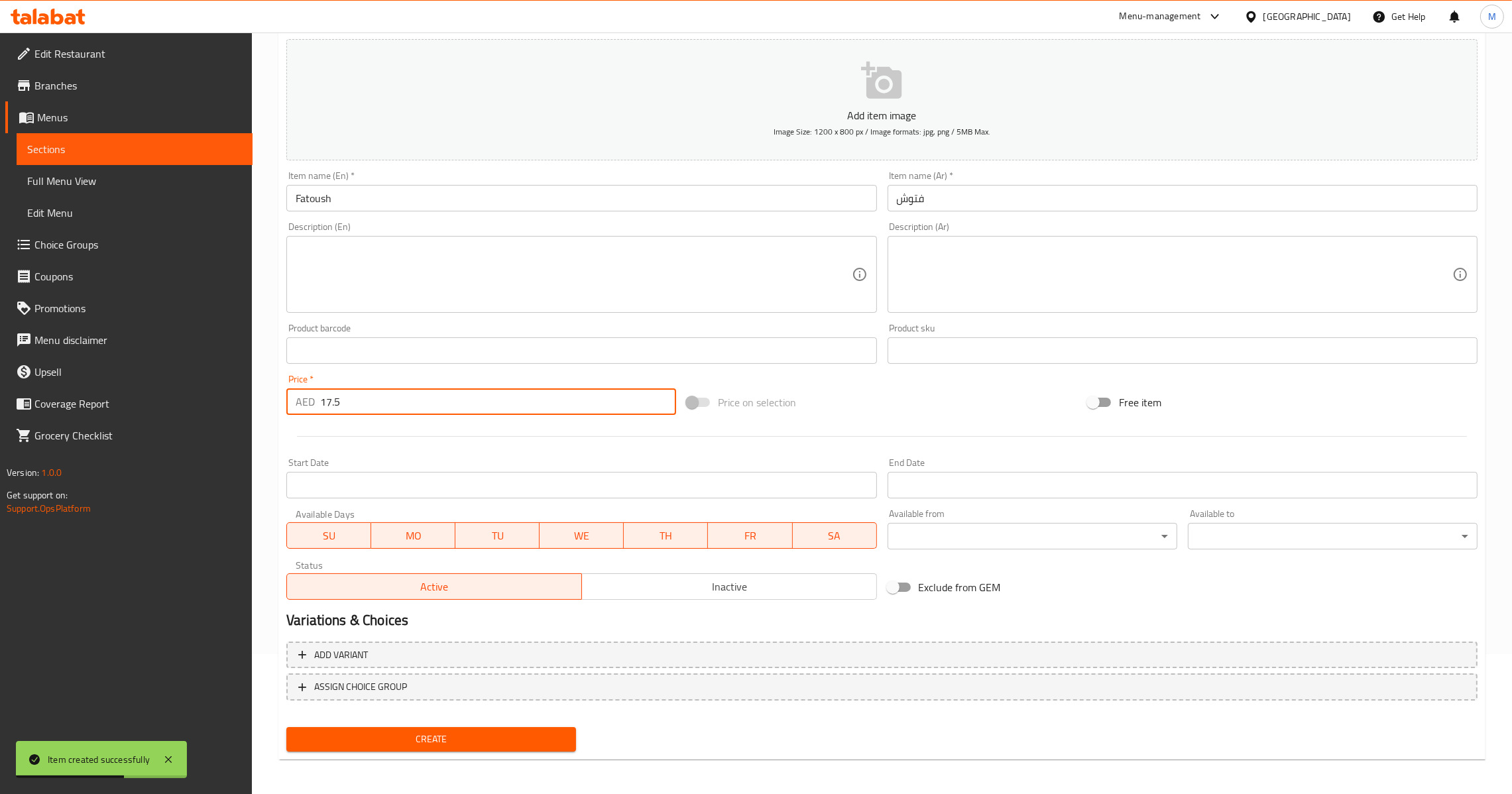
type input "17.5"
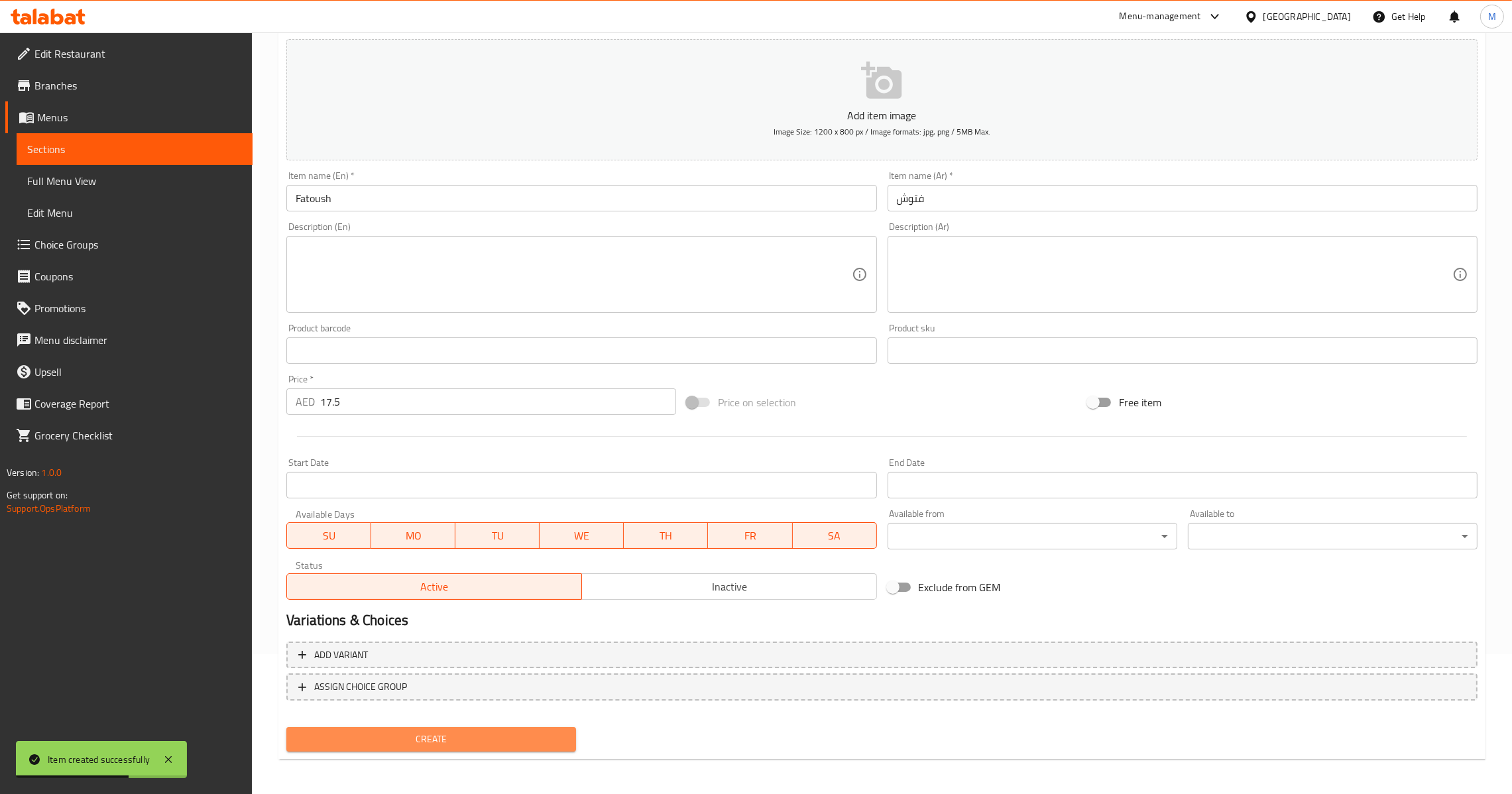
click at [482, 731] on span "Create" at bounding box center [431, 739] width 268 height 16
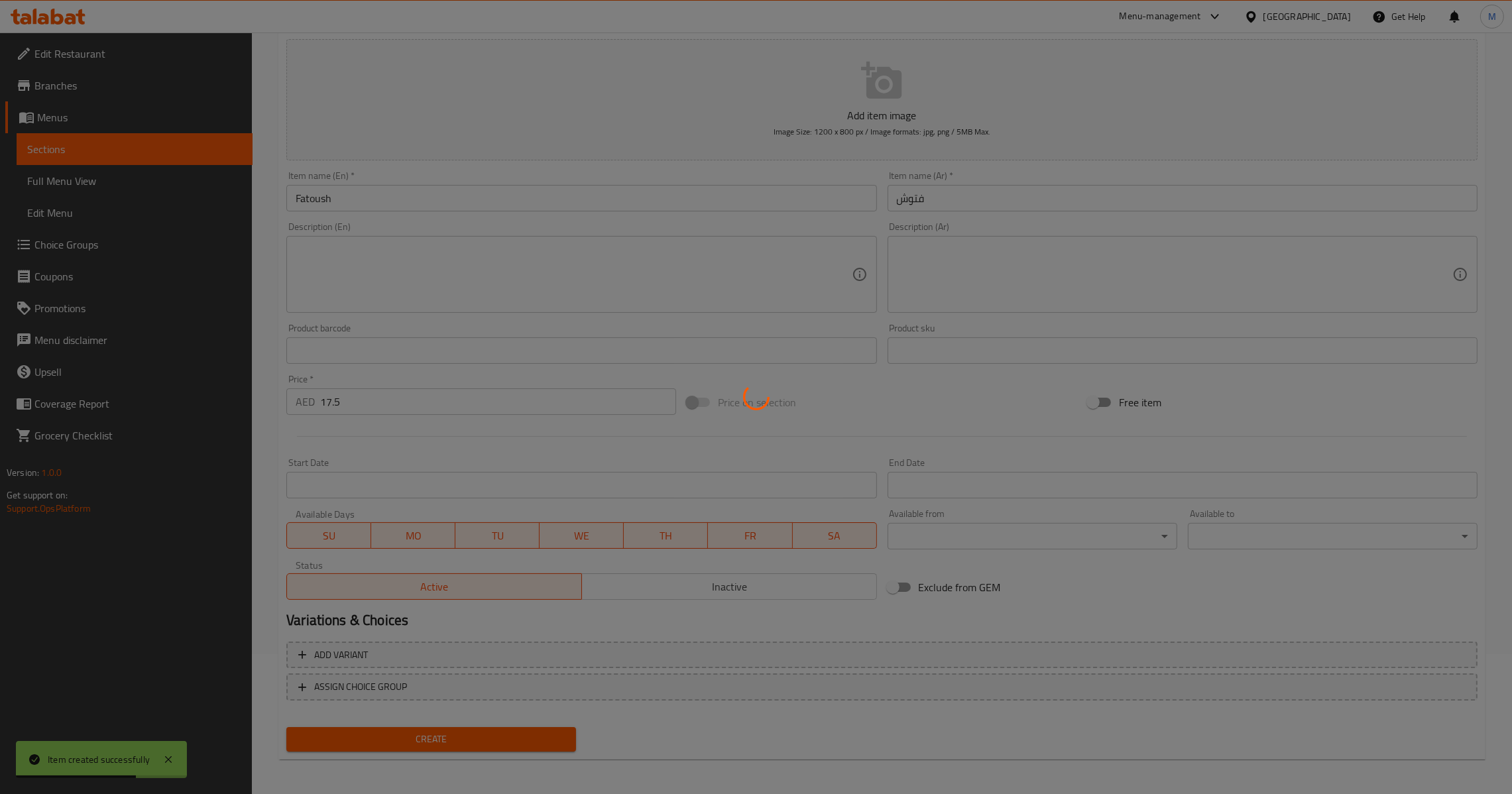
type input "0"
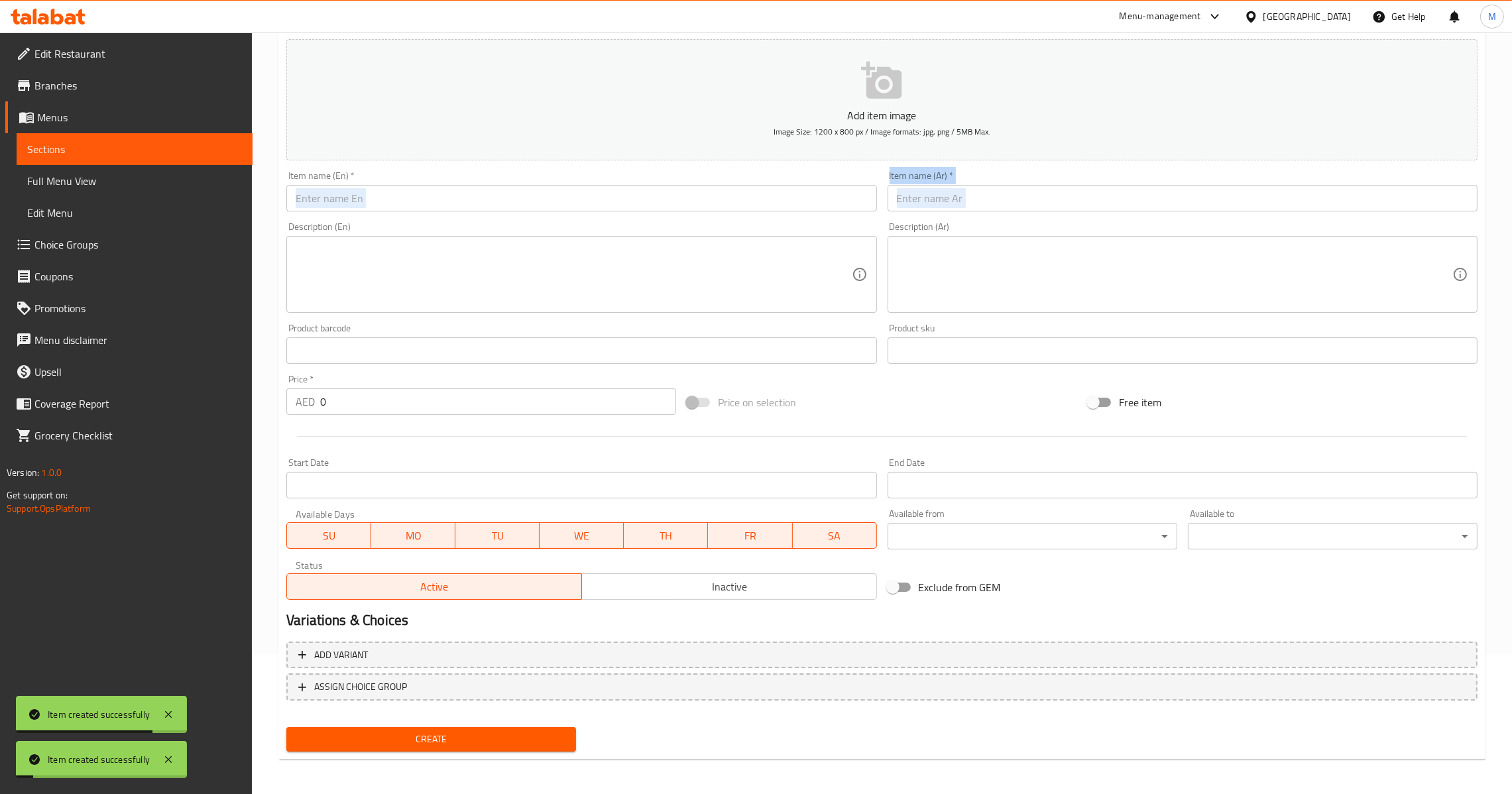
click at [461, 204] on div "Add item image Image Size: 1200 x 800 px / Image formats: jpg, png / 5MB Max. I…" at bounding box center [882, 319] width 1201 height 572
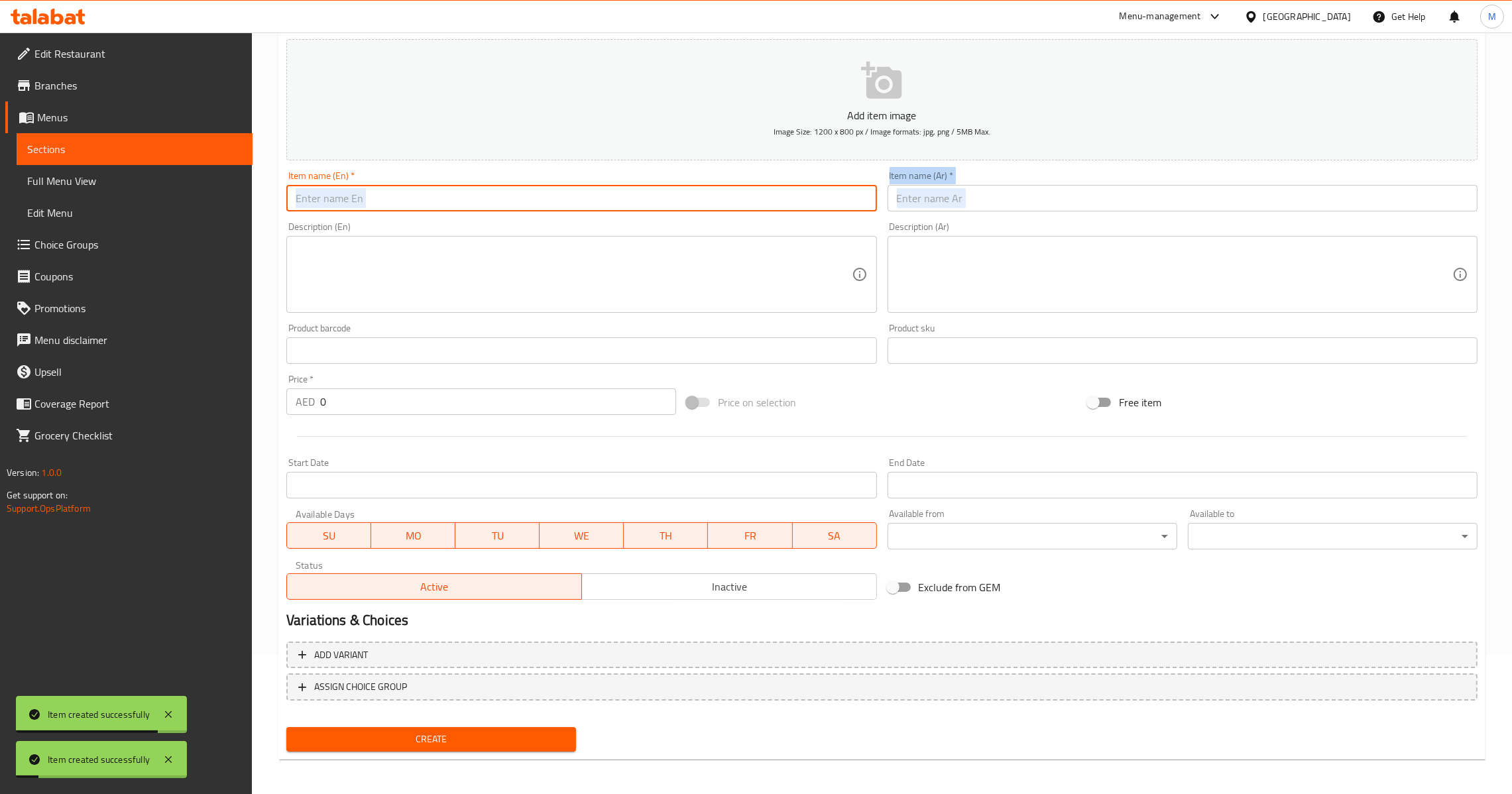
click at [461, 196] on input "text" at bounding box center [581, 198] width 590 height 27
paste input "Chicken Caesar Salads"
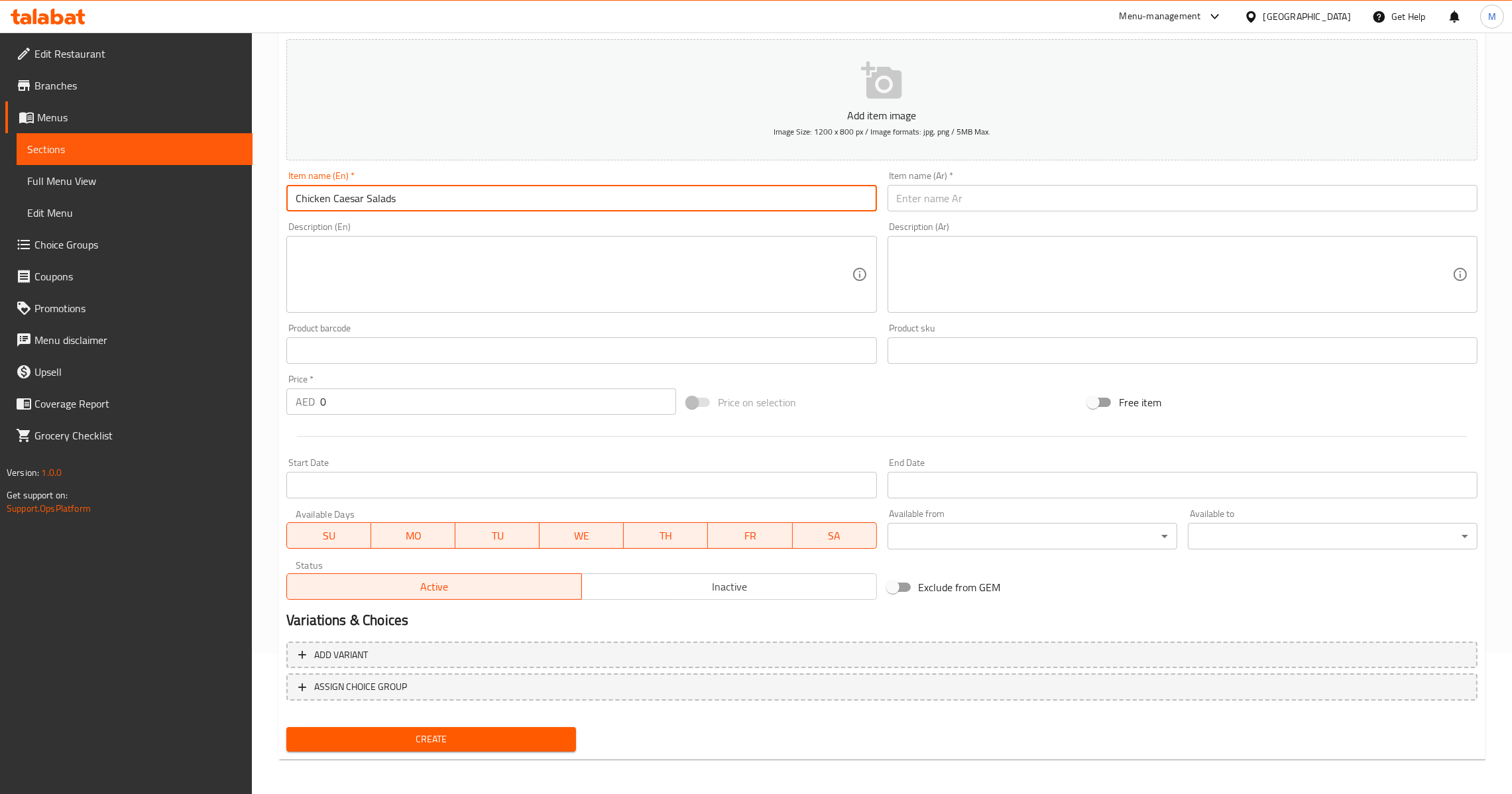
type input "Chicken Caesar Salads"
click at [515, 194] on input "Chicken Caesar Salads" at bounding box center [581, 198] width 590 height 27
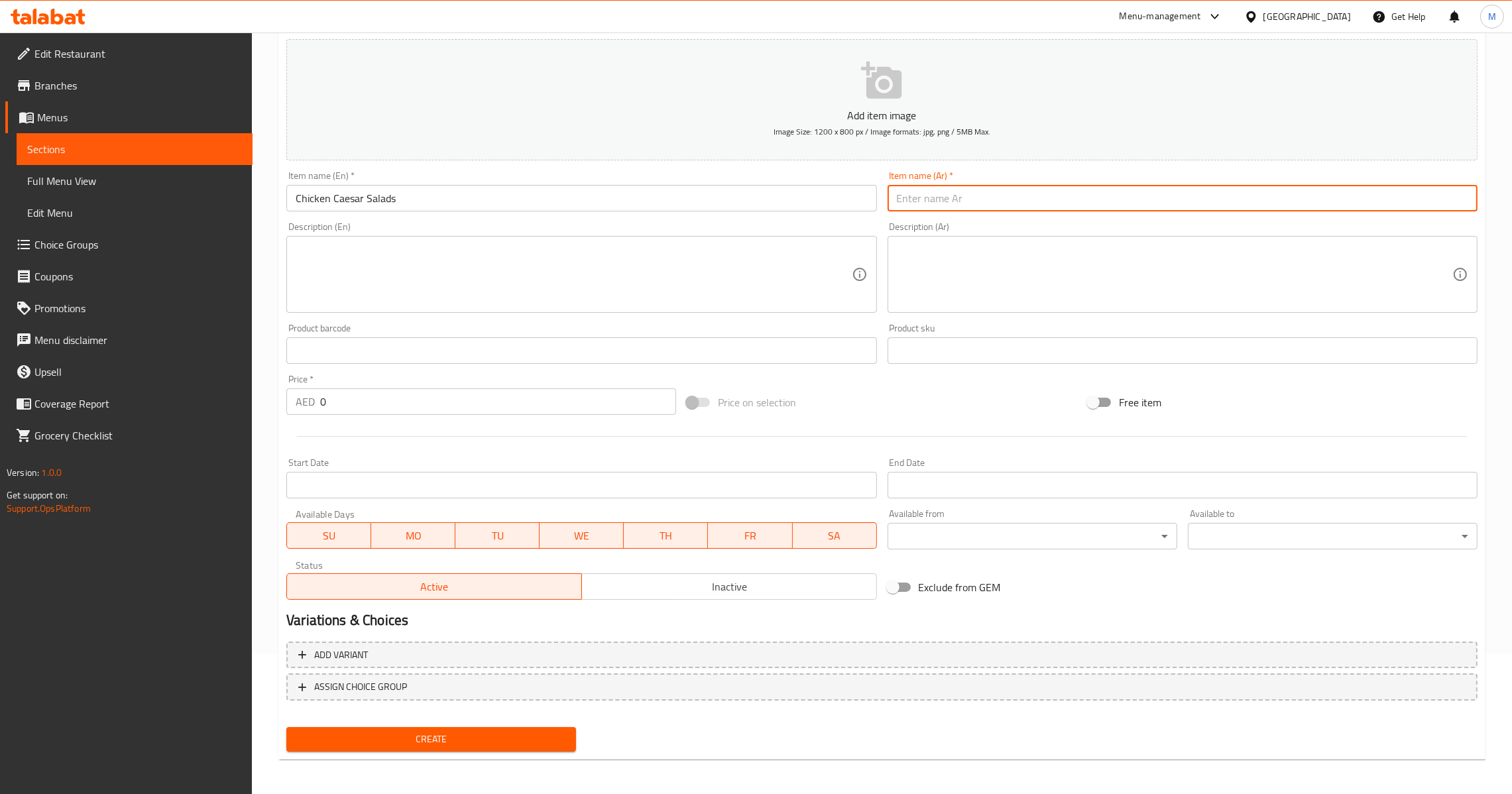
click at [993, 203] on input "text" at bounding box center [1183, 198] width 590 height 27
paste input "سلطة سيزر بالدجاج"
type input "سلطة سيزر بالدجاج"
click at [403, 396] on input "0" at bounding box center [498, 401] width 356 height 27
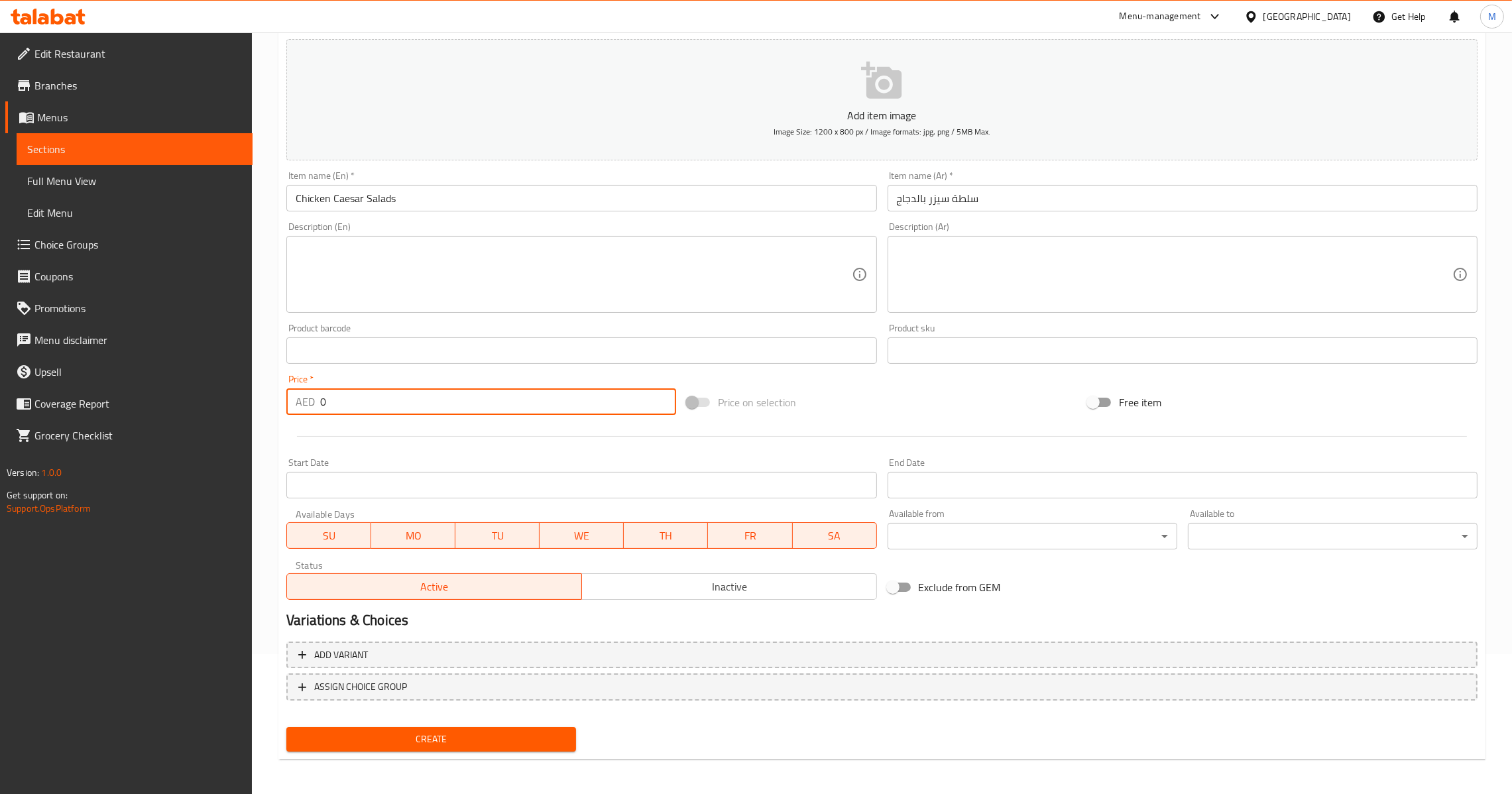
paste input "22.5"
type input "22.5"
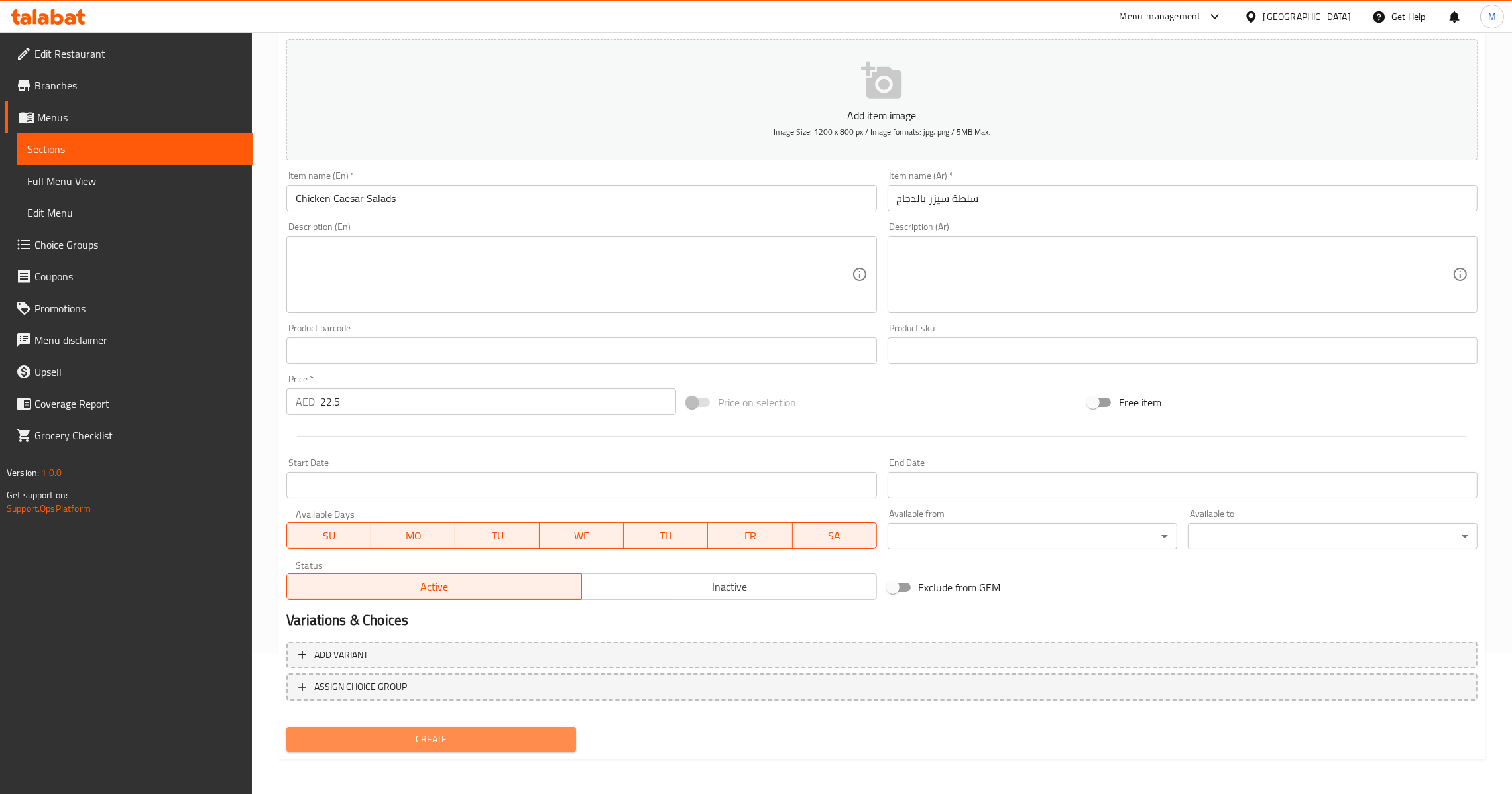
click at [426, 745] on button "Create" at bounding box center [431, 739] width 290 height 25
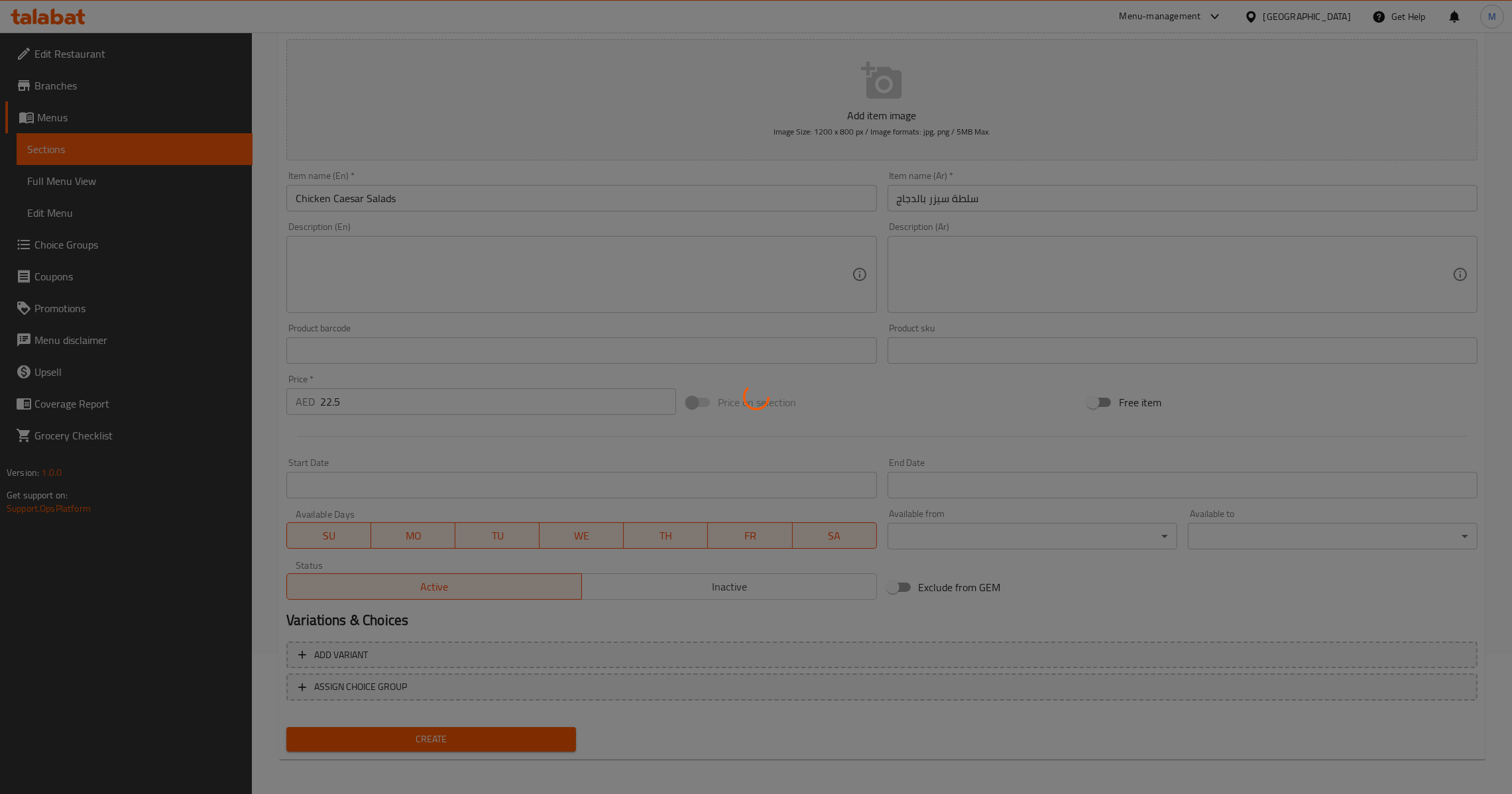
type input "0"
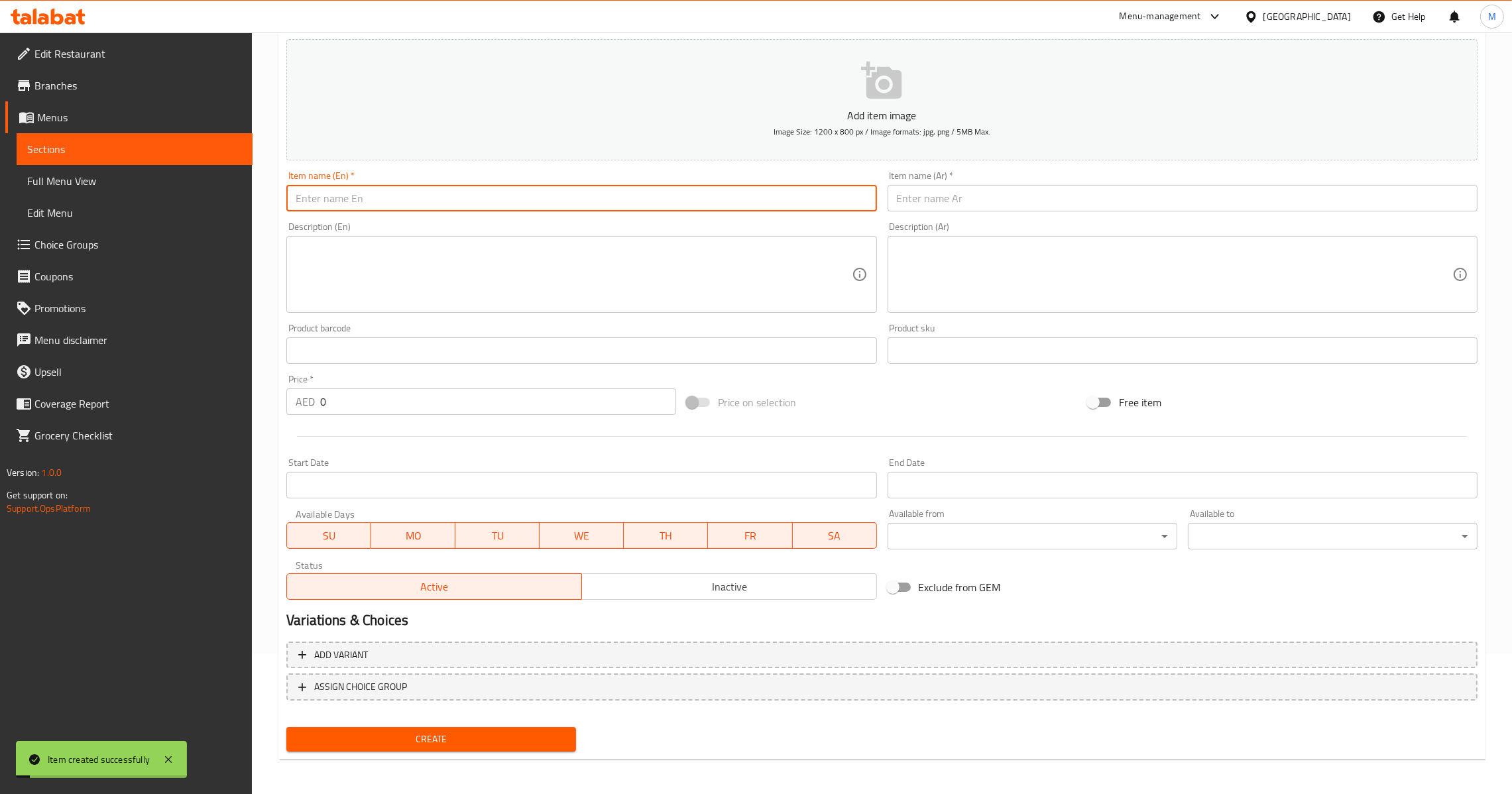
click at [450, 185] on input "text" at bounding box center [581, 198] width 590 height 27
paste input "Greek Salads"
type input "Greek Salads"
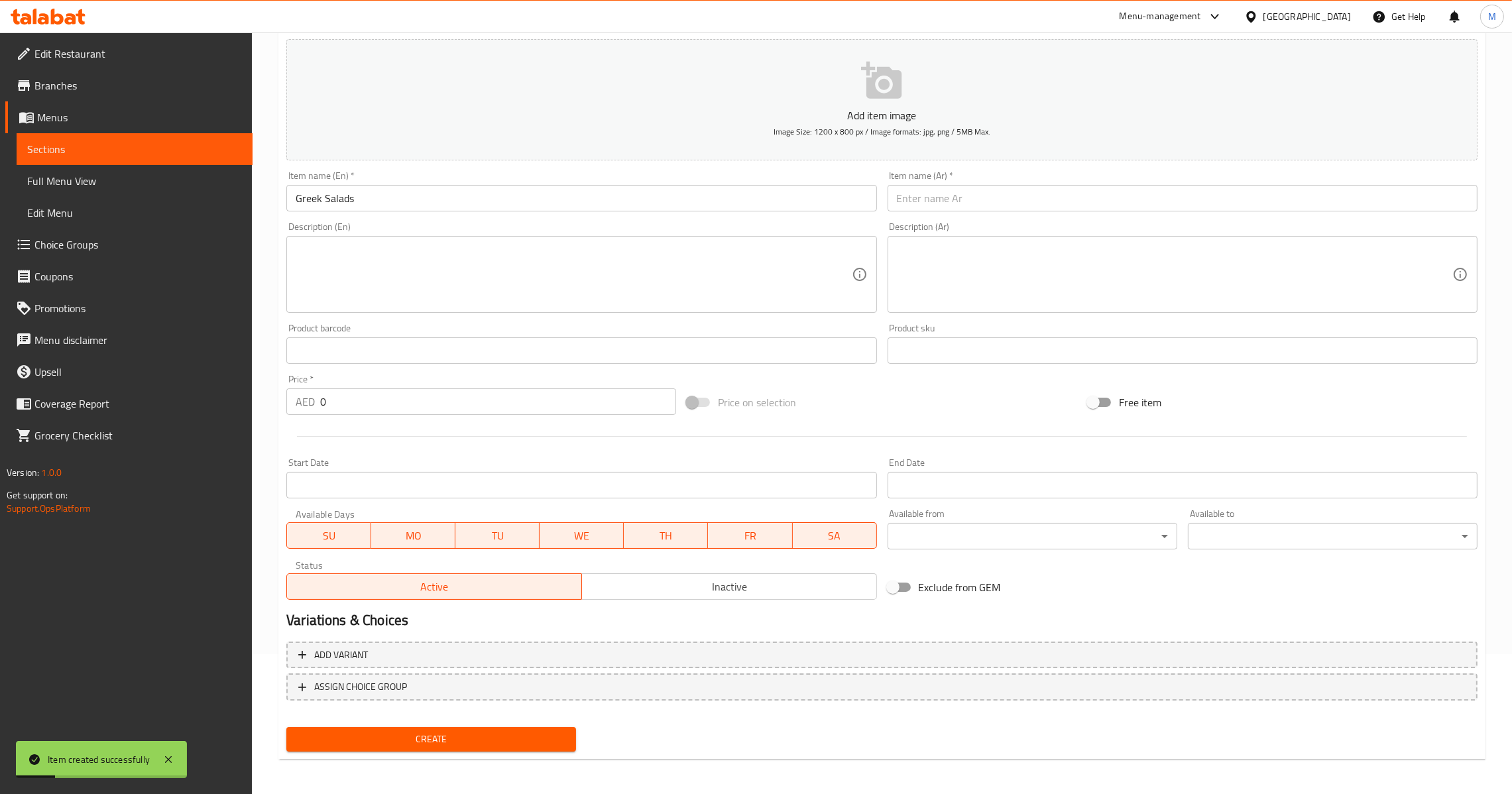
click at [734, 214] on div "Item name (En)   * Greek Salads Item name (En) *" at bounding box center [581, 191] width 600 height 51
click at [749, 209] on input "Greek Salads" at bounding box center [581, 198] width 590 height 27
click at [877, 192] on div "Item name (En)   * Greek Salads Item name (En) *" at bounding box center [581, 191] width 600 height 51
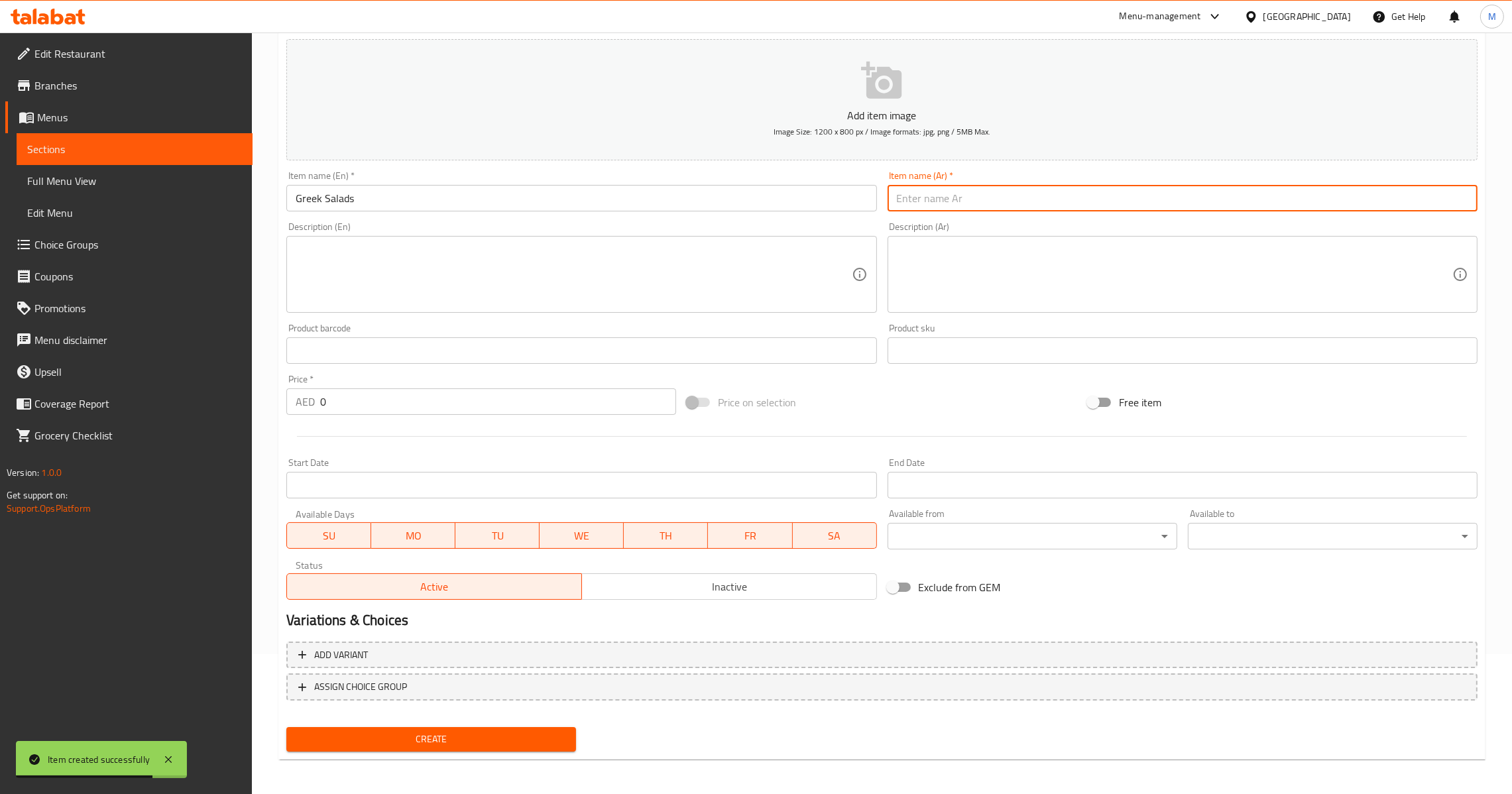
click at [902, 200] on input "text" at bounding box center [1183, 198] width 590 height 27
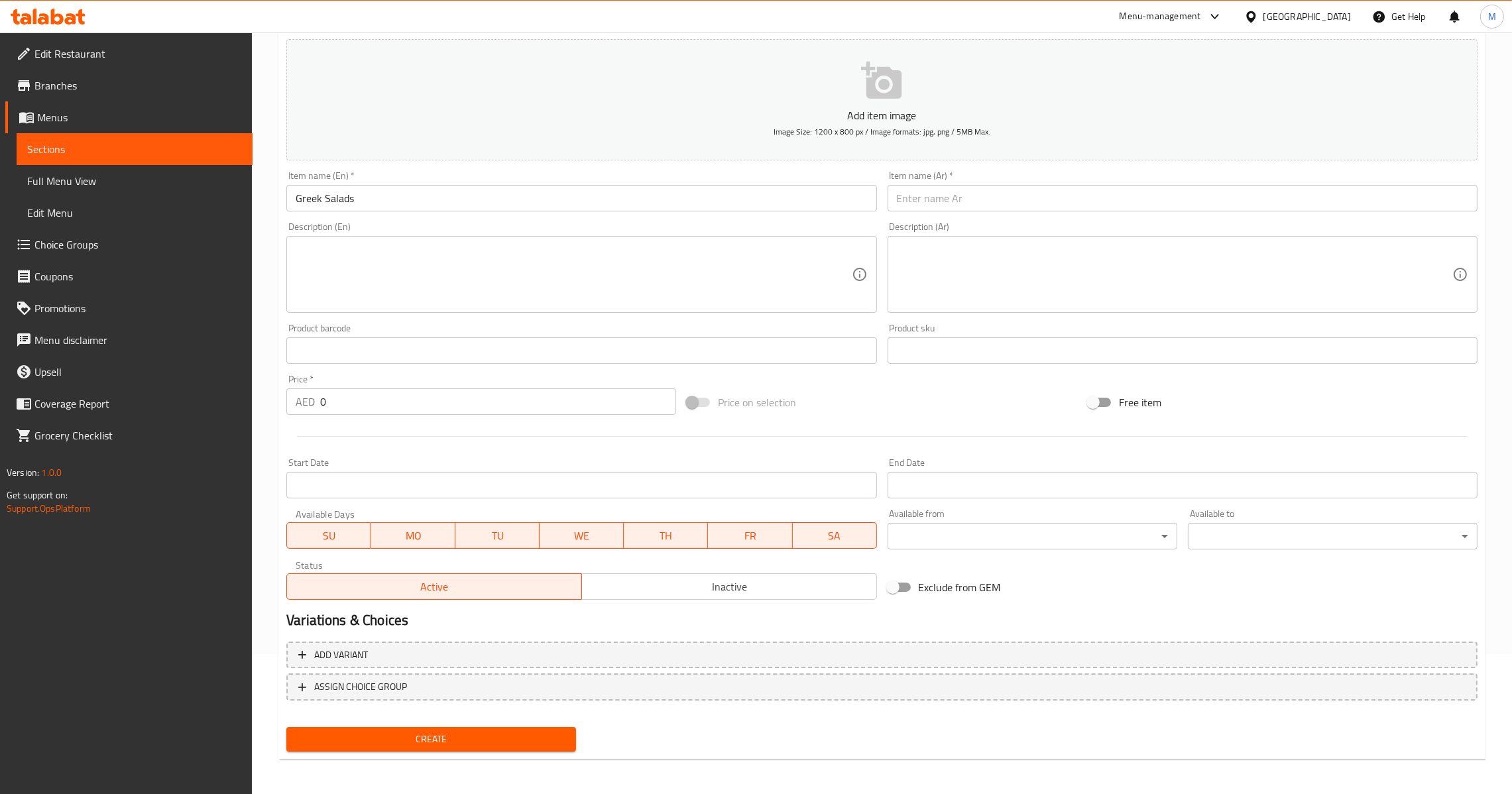
click at [512, 209] on input "Greek Salads" at bounding box center [581, 198] width 590 height 27
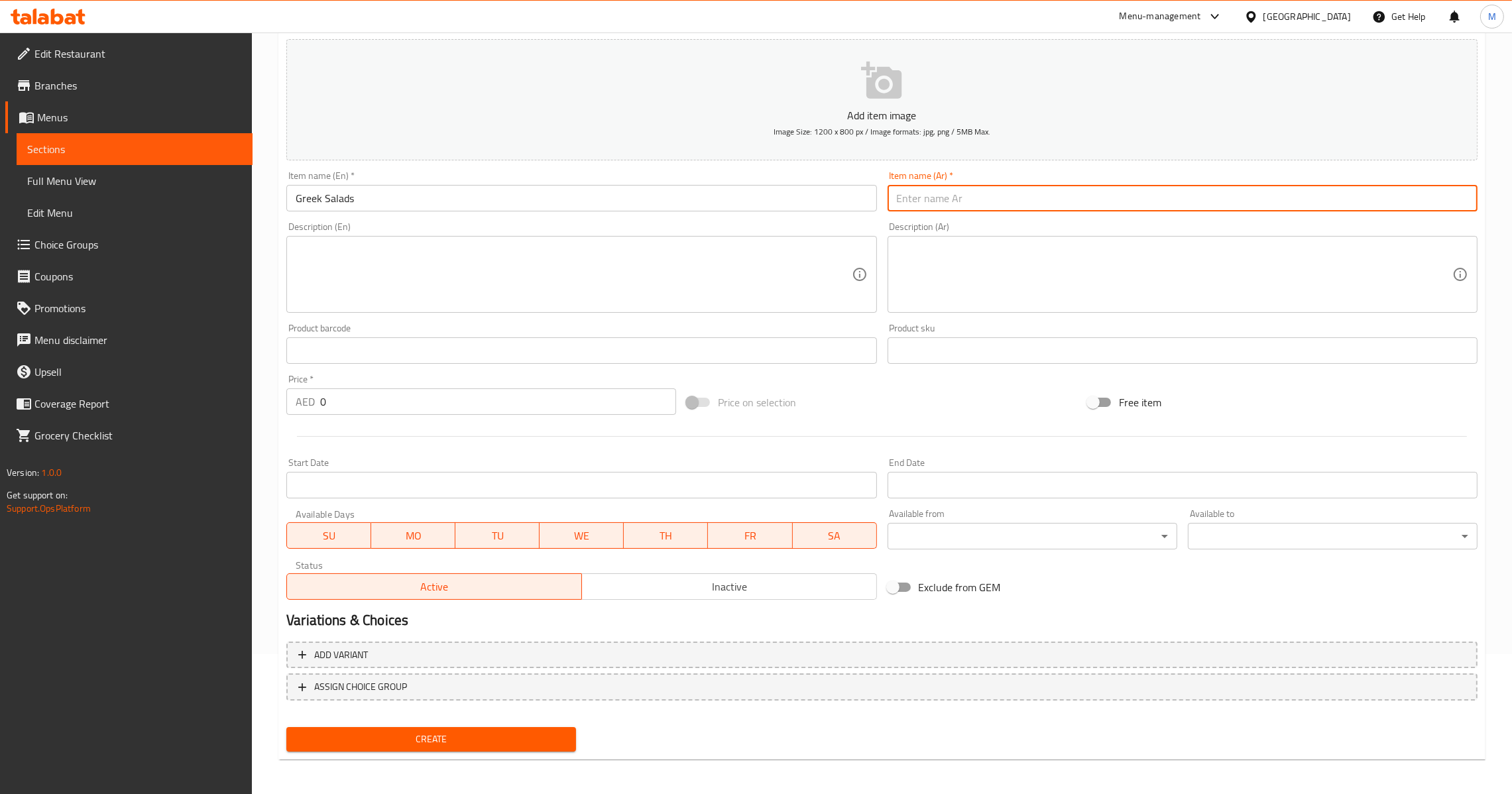
click at [1353, 197] on input "text" at bounding box center [1183, 198] width 590 height 27
paste input "سلطة يونانية"
type input "سلطة يونانية"
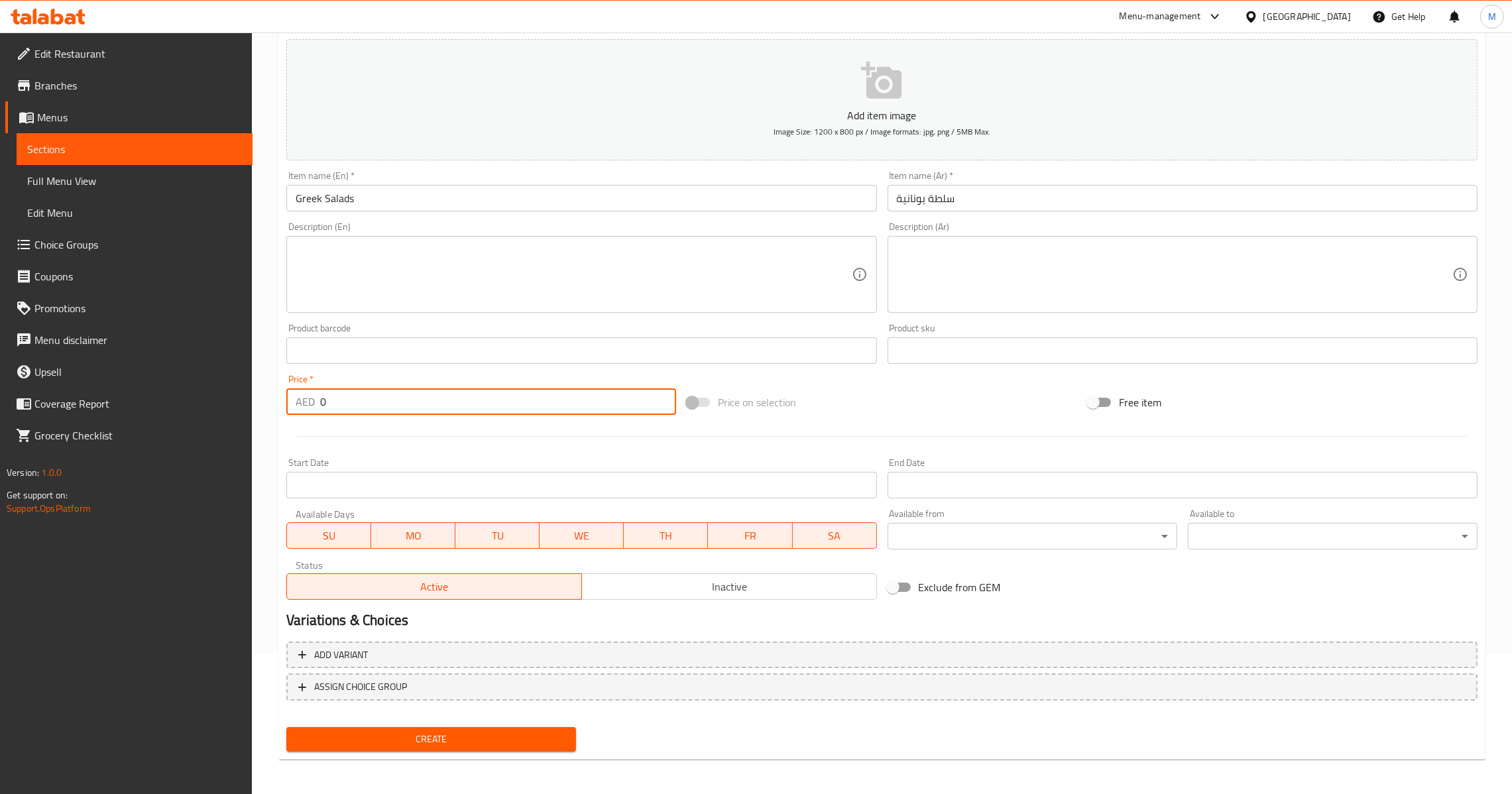
drag, startPoint x: 388, startPoint y: 398, endPoint x: 372, endPoint y: 628, distance: 230.6
click at [388, 397] on input "0" at bounding box center [498, 401] width 356 height 27
paste input "22.5"
type input "22.5"
click at [411, 709] on nav at bounding box center [882, 710] width 1191 height 10
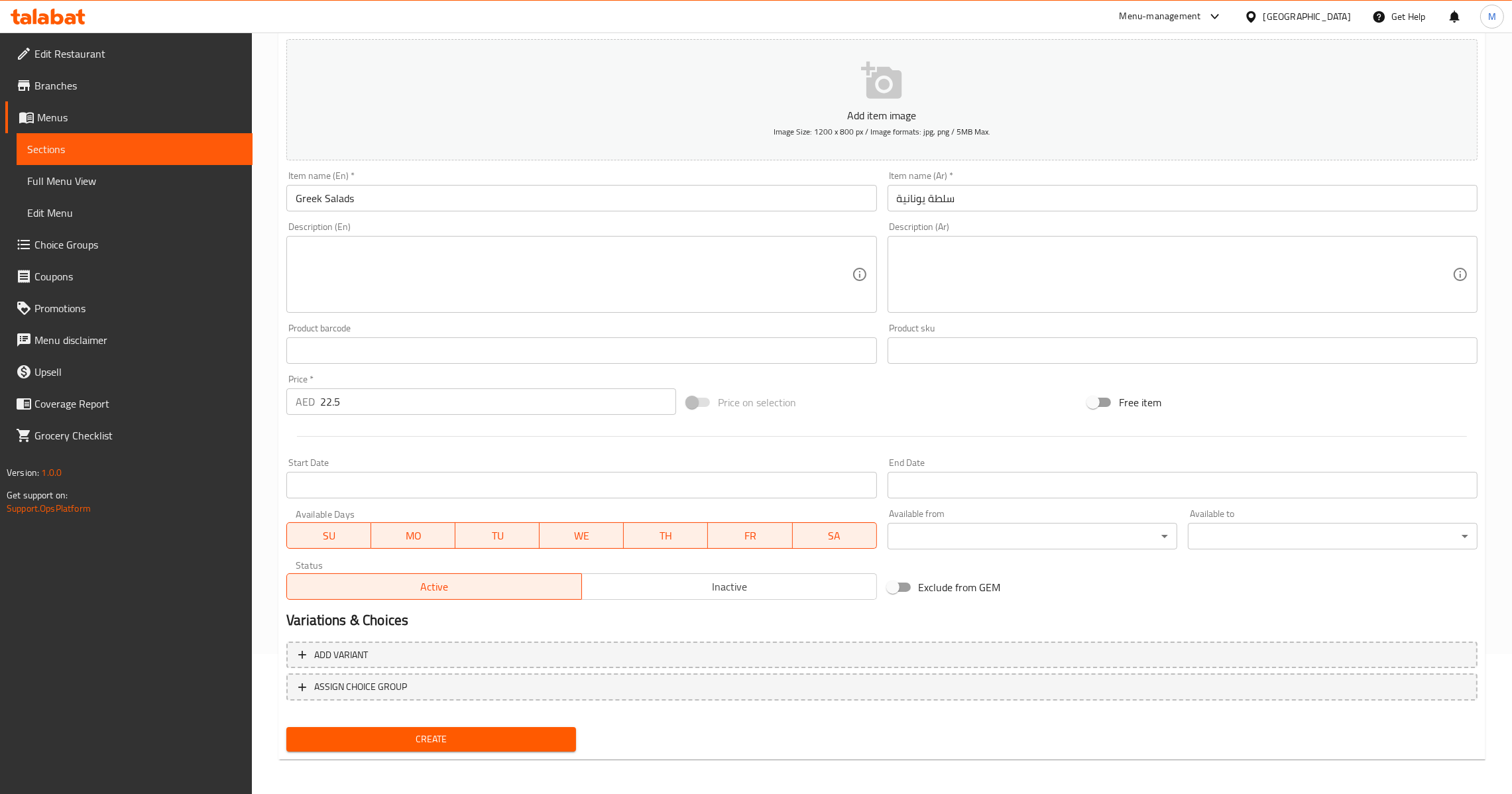
click at [420, 750] on div "Create" at bounding box center [431, 739] width 300 height 35
click at [427, 747] on button "Create" at bounding box center [431, 739] width 290 height 25
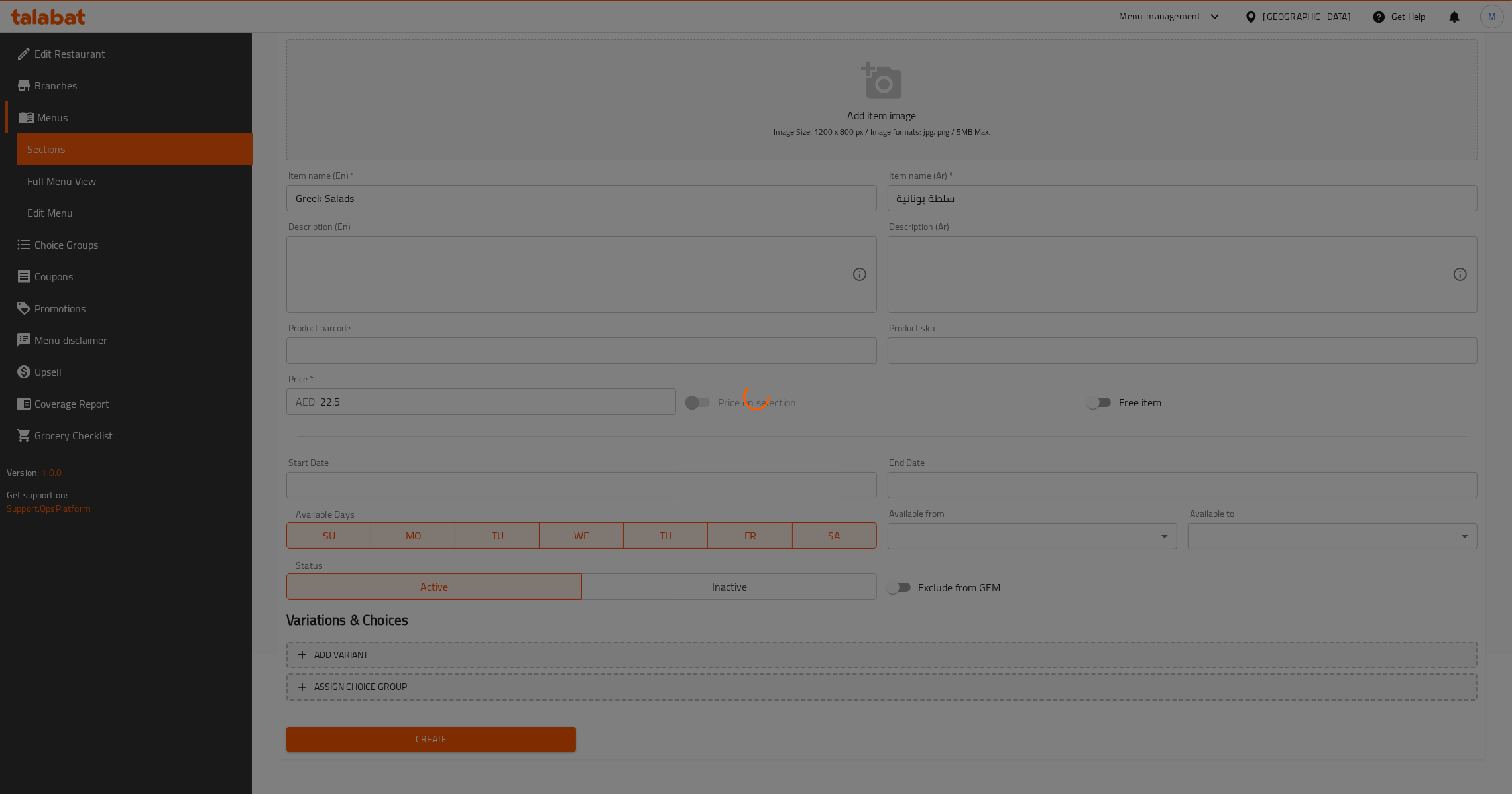
type input "0"
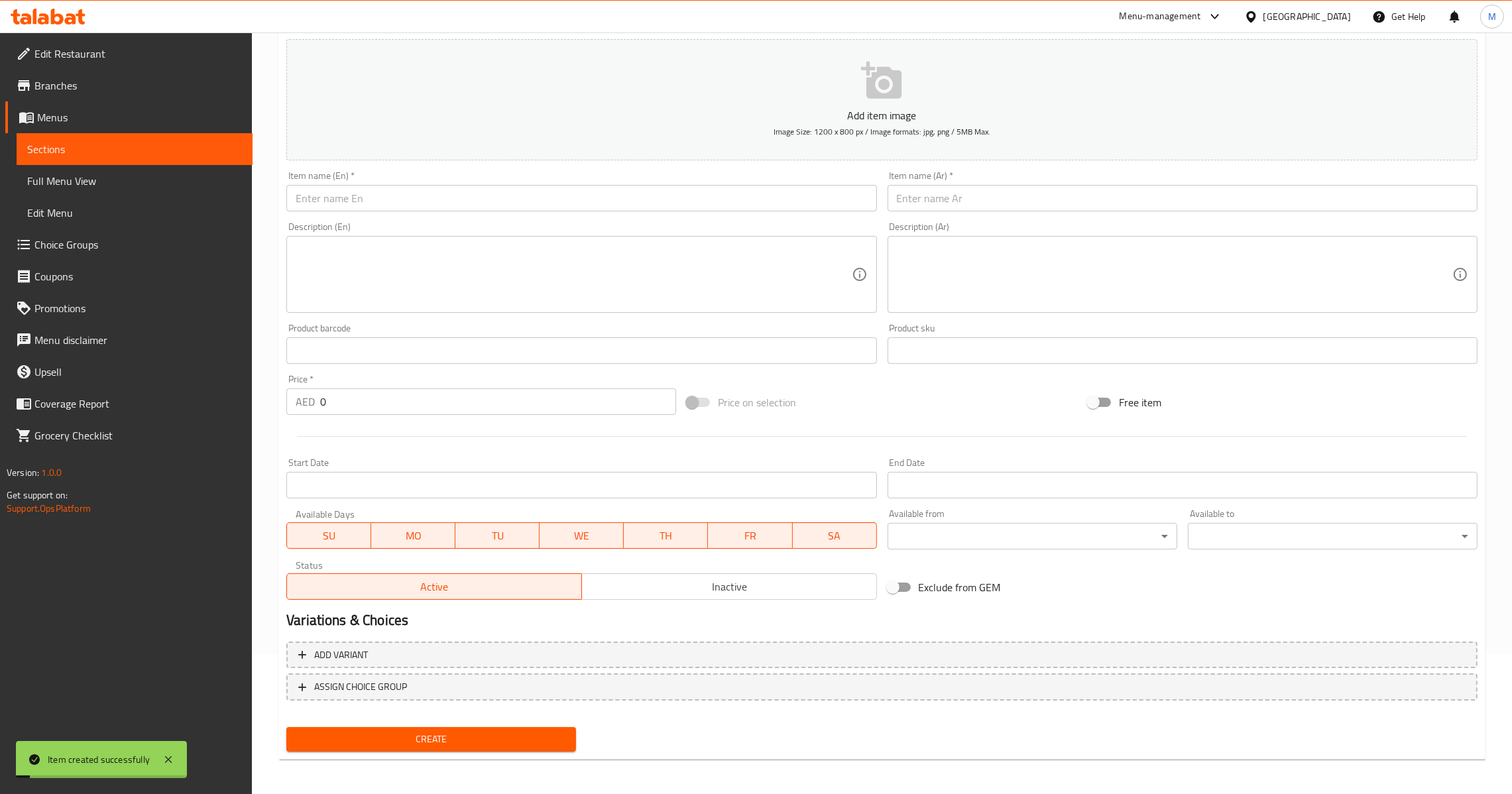
drag, startPoint x: 512, startPoint y: 186, endPoint x: 515, endPoint y: 194, distance: 8.5
click at [512, 186] on input "text" at bounding box center [581, 198] width 590 height 27
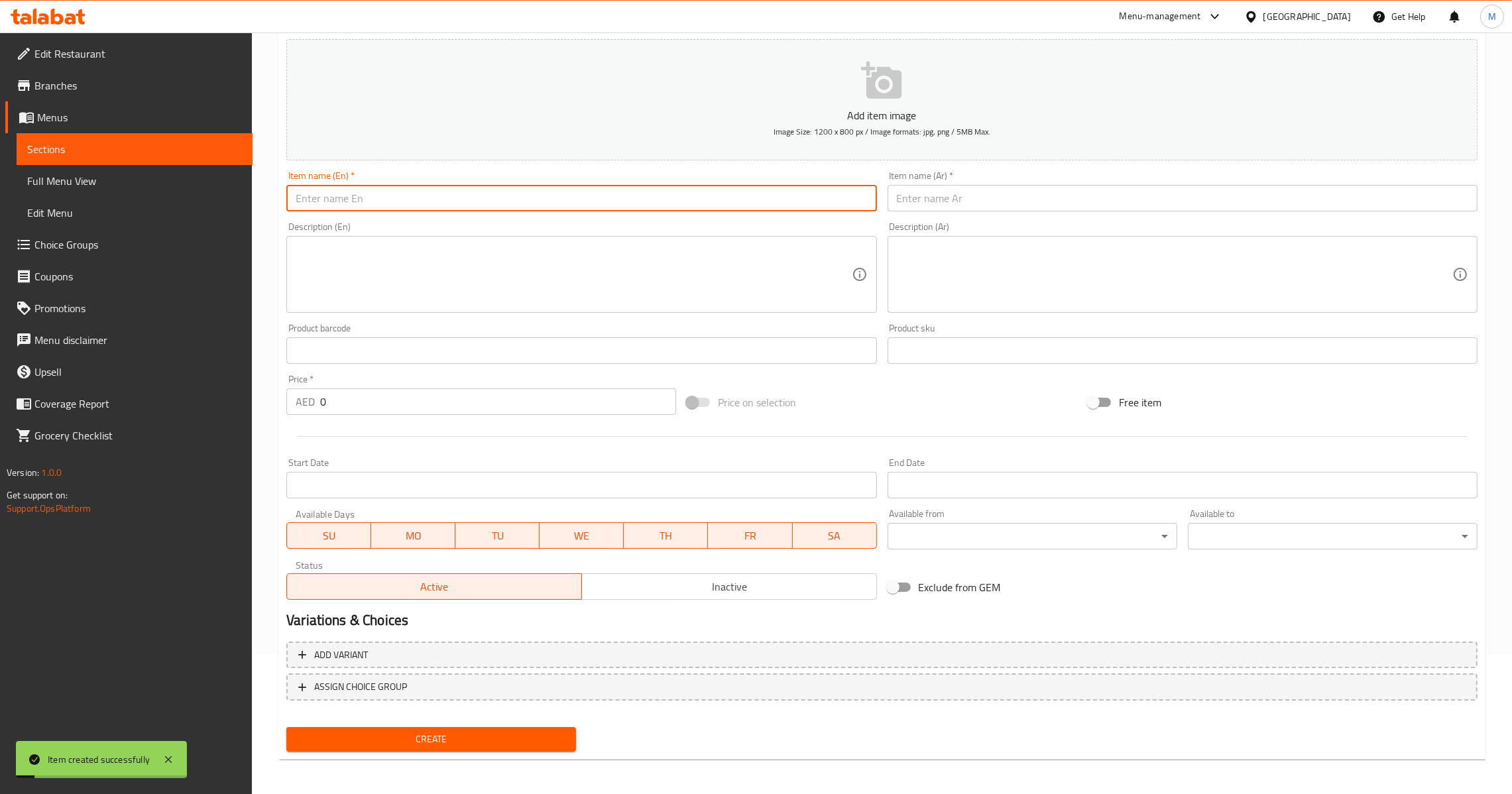
paste input "Protein Salad"
type input "Protein Salad"
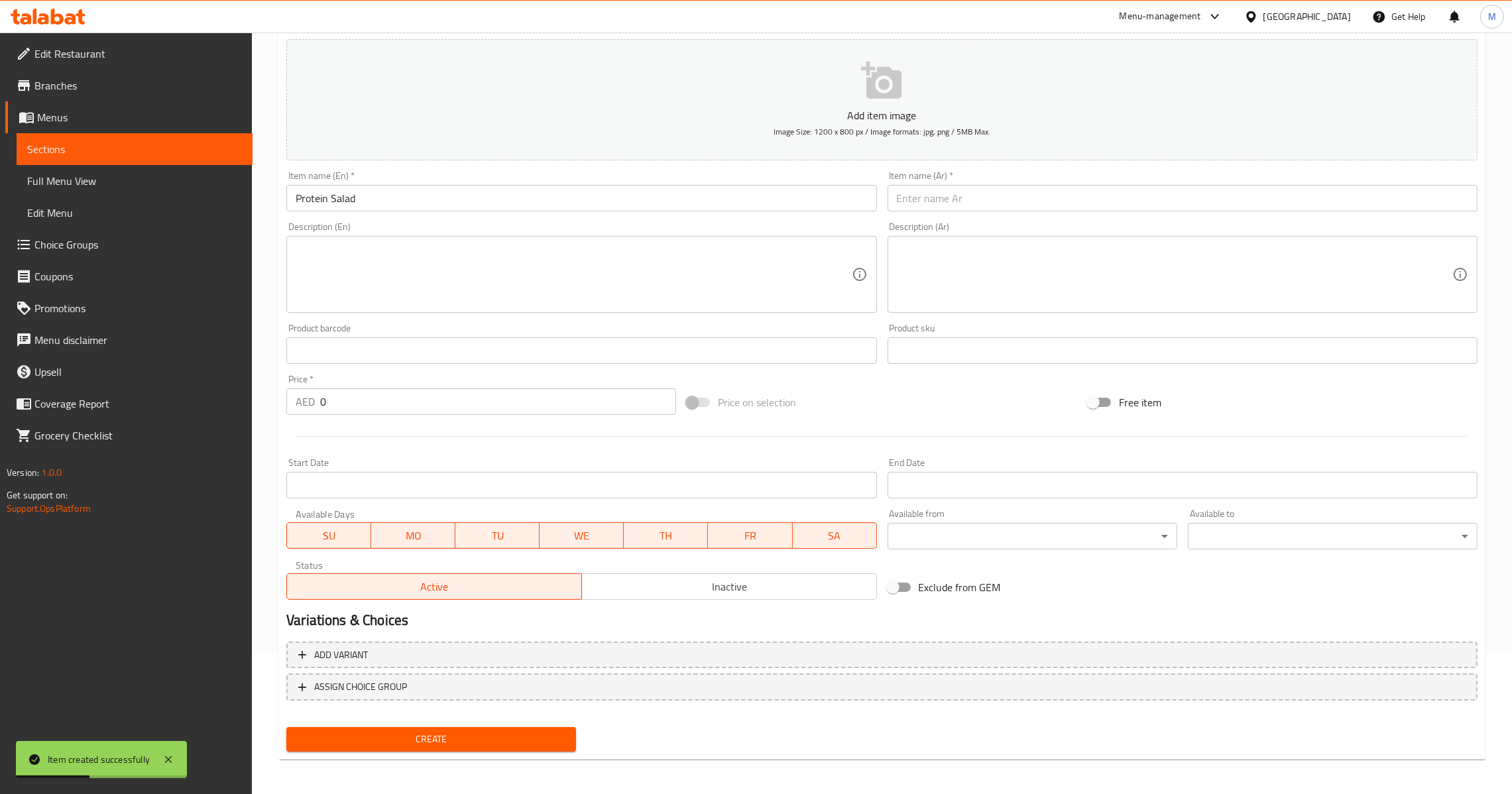
click at [1280, 214] on div "Item name (Ar)   * Item name (Ar) *" at bounding box center [1182, 191] width 600 height 51
paste input "سلطة البروتين"
click at [1229, 193] on input "سلطة البروتين" at bounding box center [1183, 198] width 590 height 27
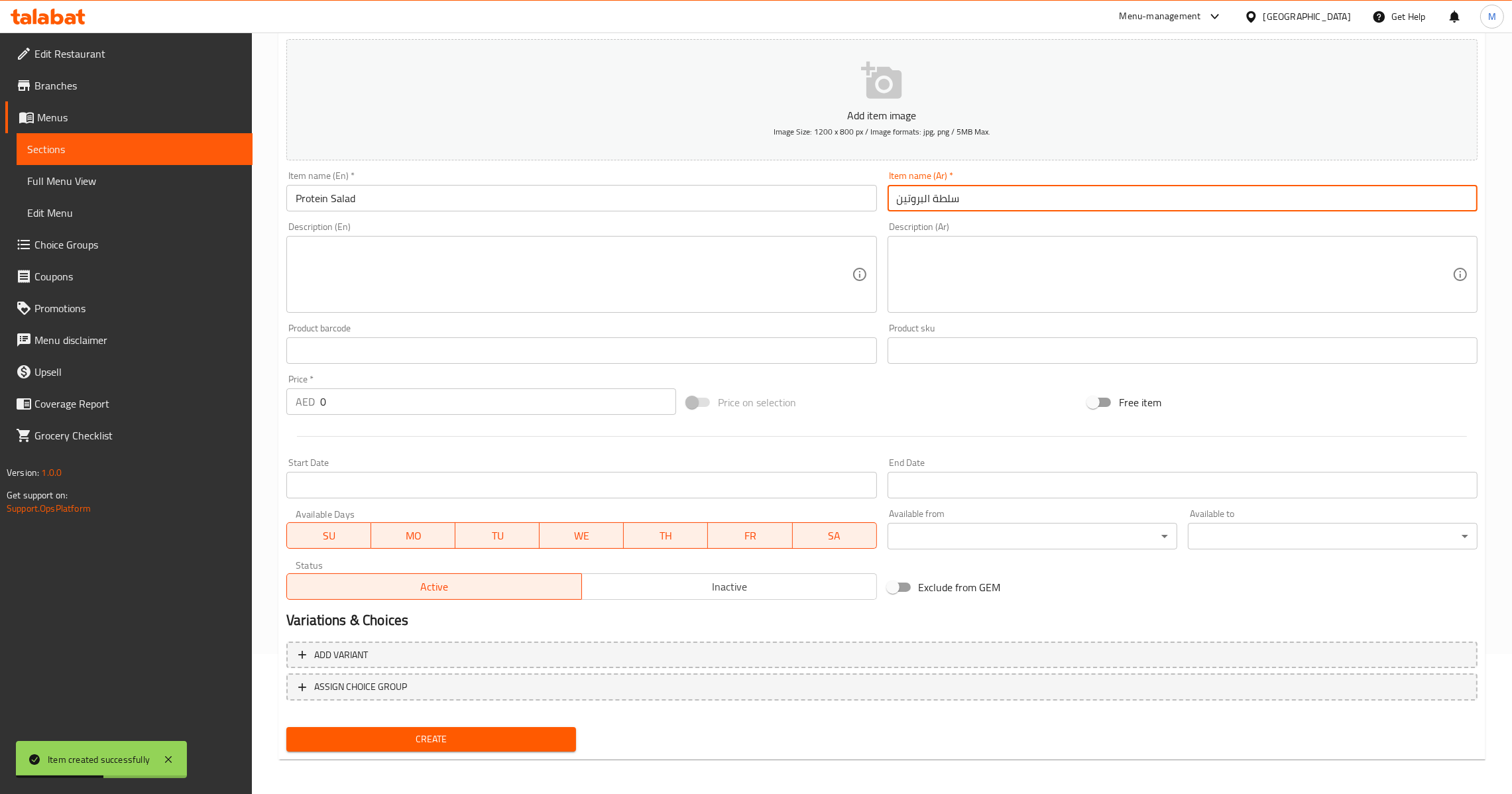
type input "سلطة البروتين"
click at [387, 408] on input "0" at bounding box center [498, 401] width 356 height 27
paste input "25"
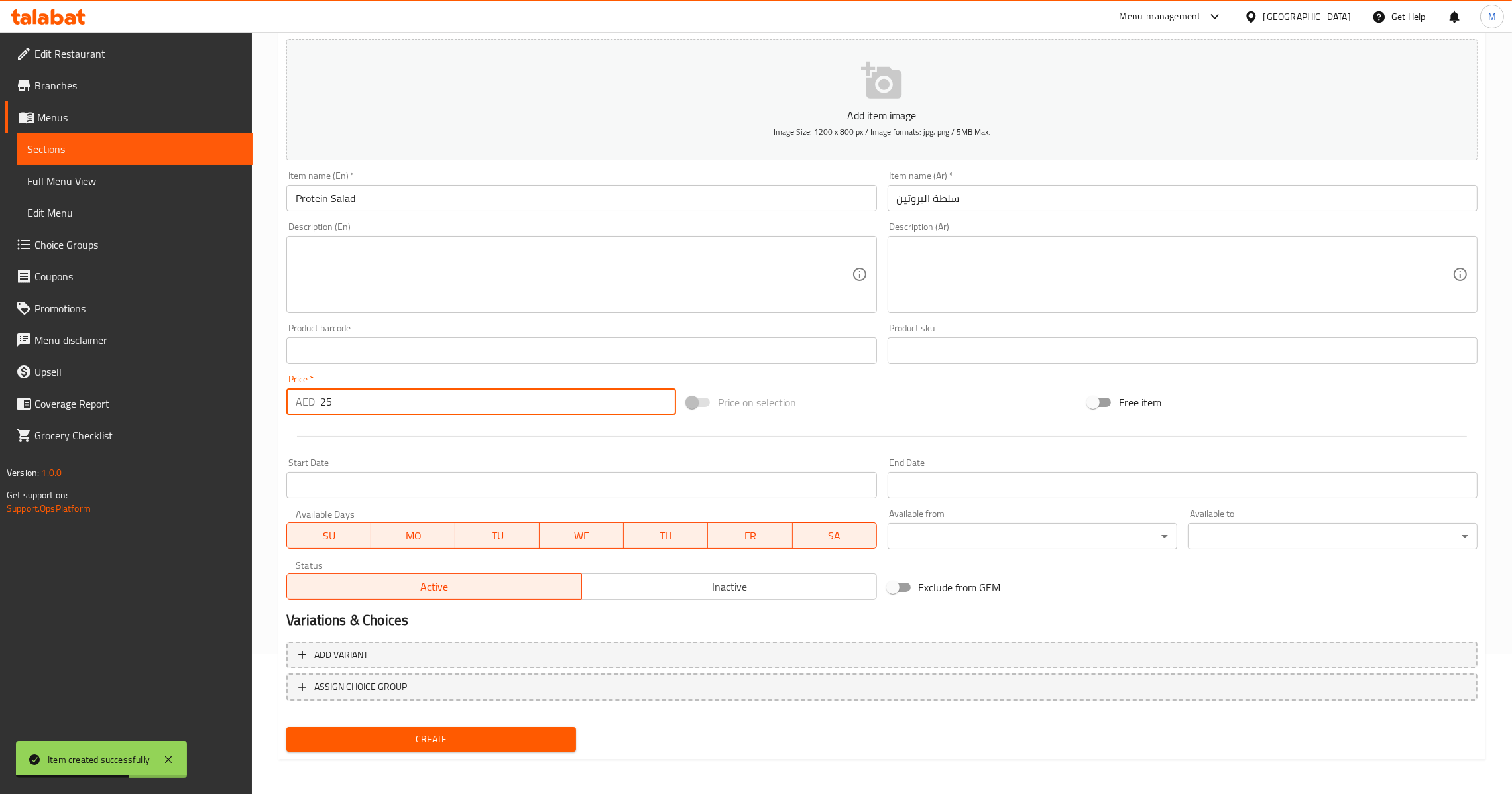
type input "25"
click at [431, 737] on span "Create" at bounding box center [431, 739] width 268 height 16
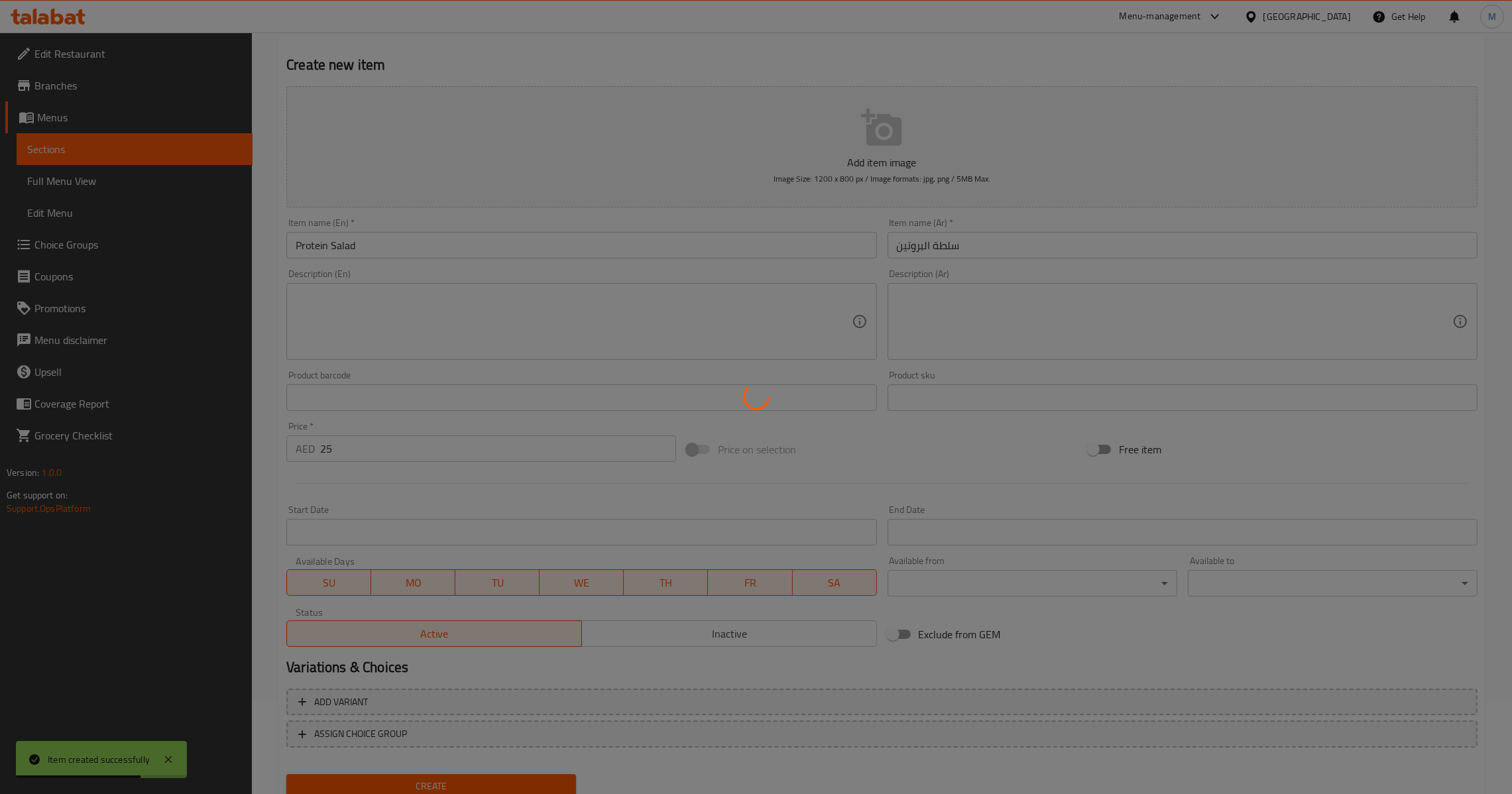
scroll to position [0, 0]
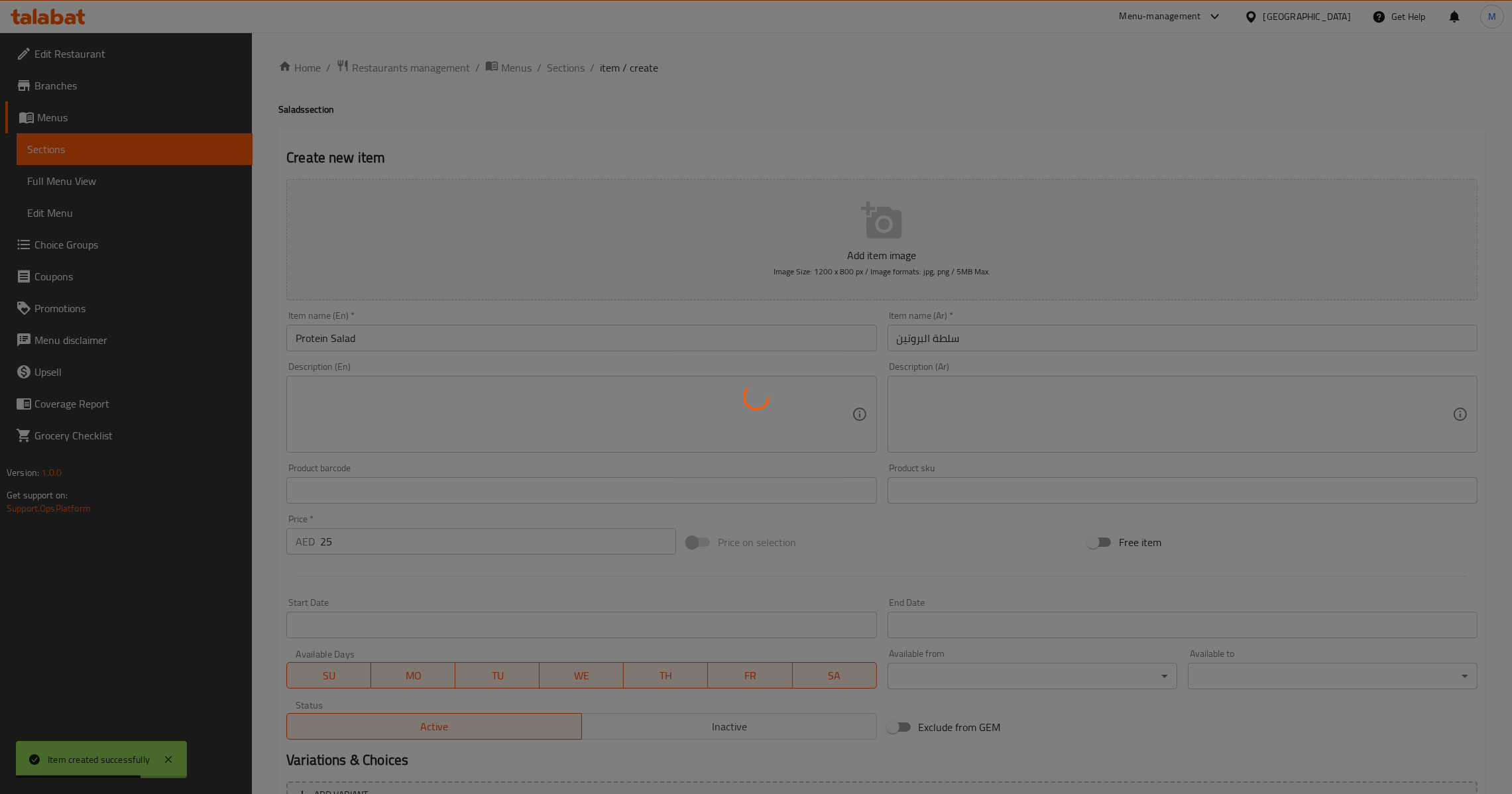
type input "0"
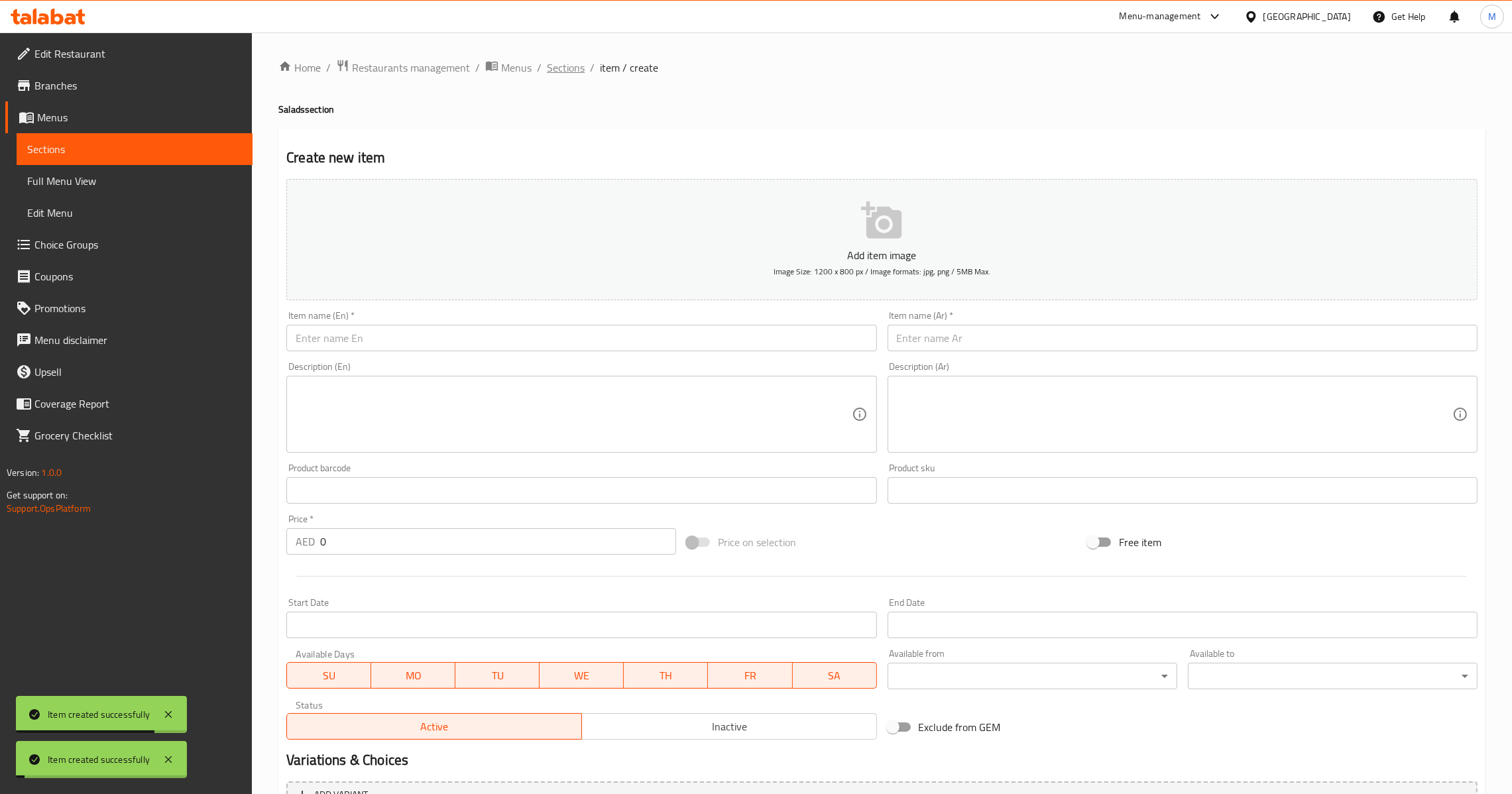
click at [568, 69] on span "Sections" at bounding box center [565, 67] width 38 height 16
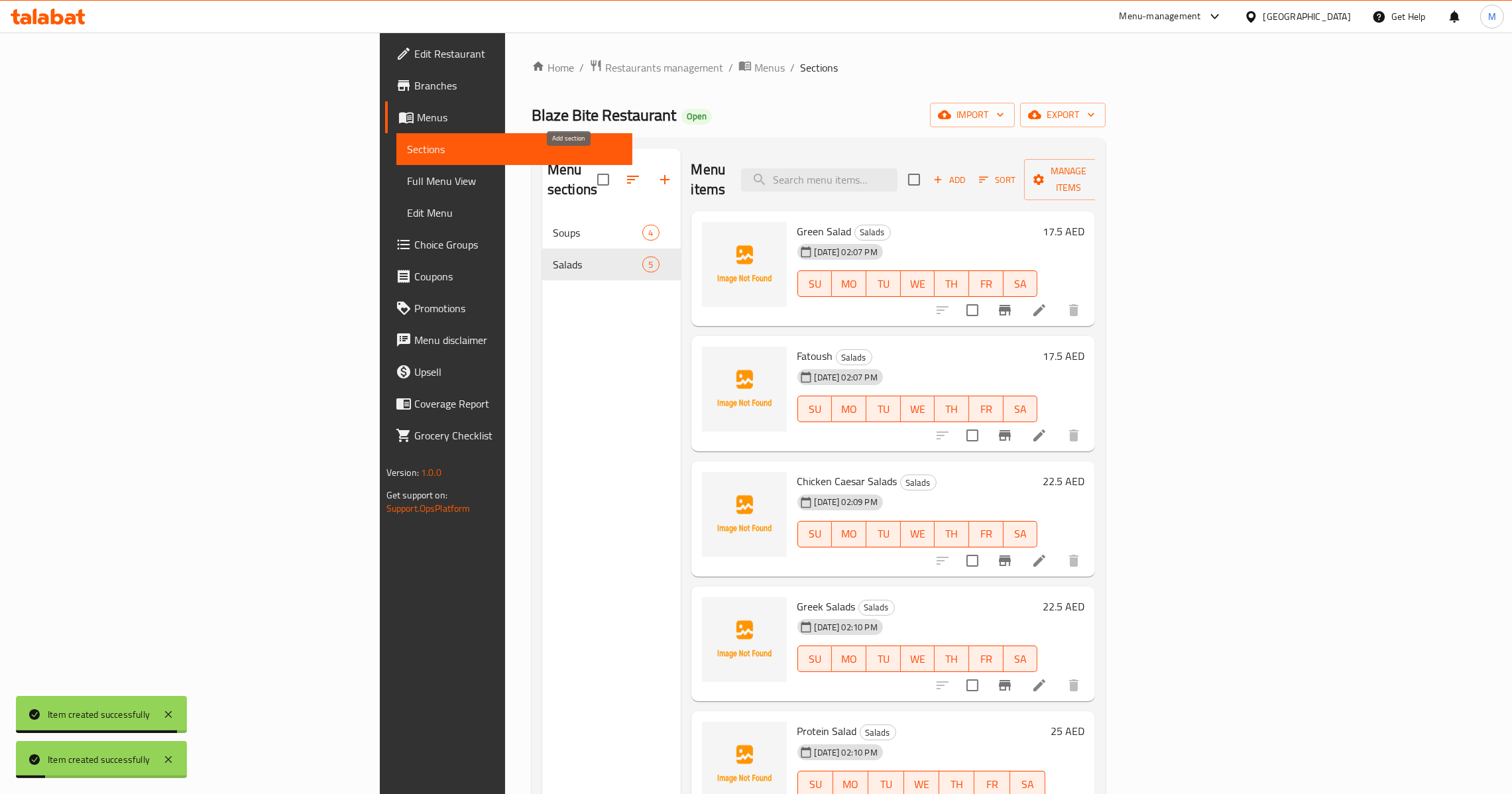
click at [657, 174] on icon "button" at bounding box center [665, 179] width 16 height 16
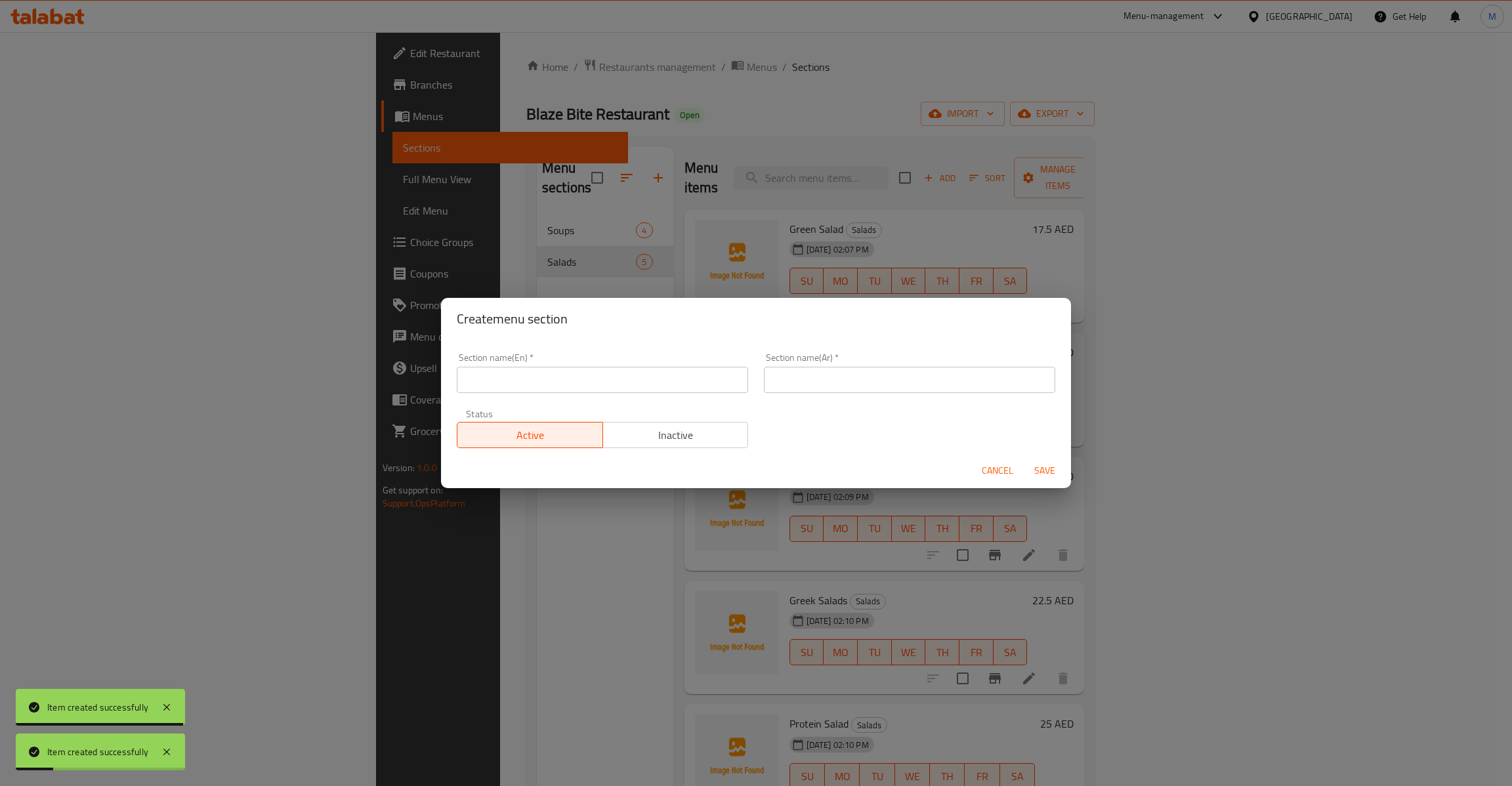
click at [513, 369] on input "text" at bounding box center [602, 379] width 291 height 26
paste input "Starters Veg"
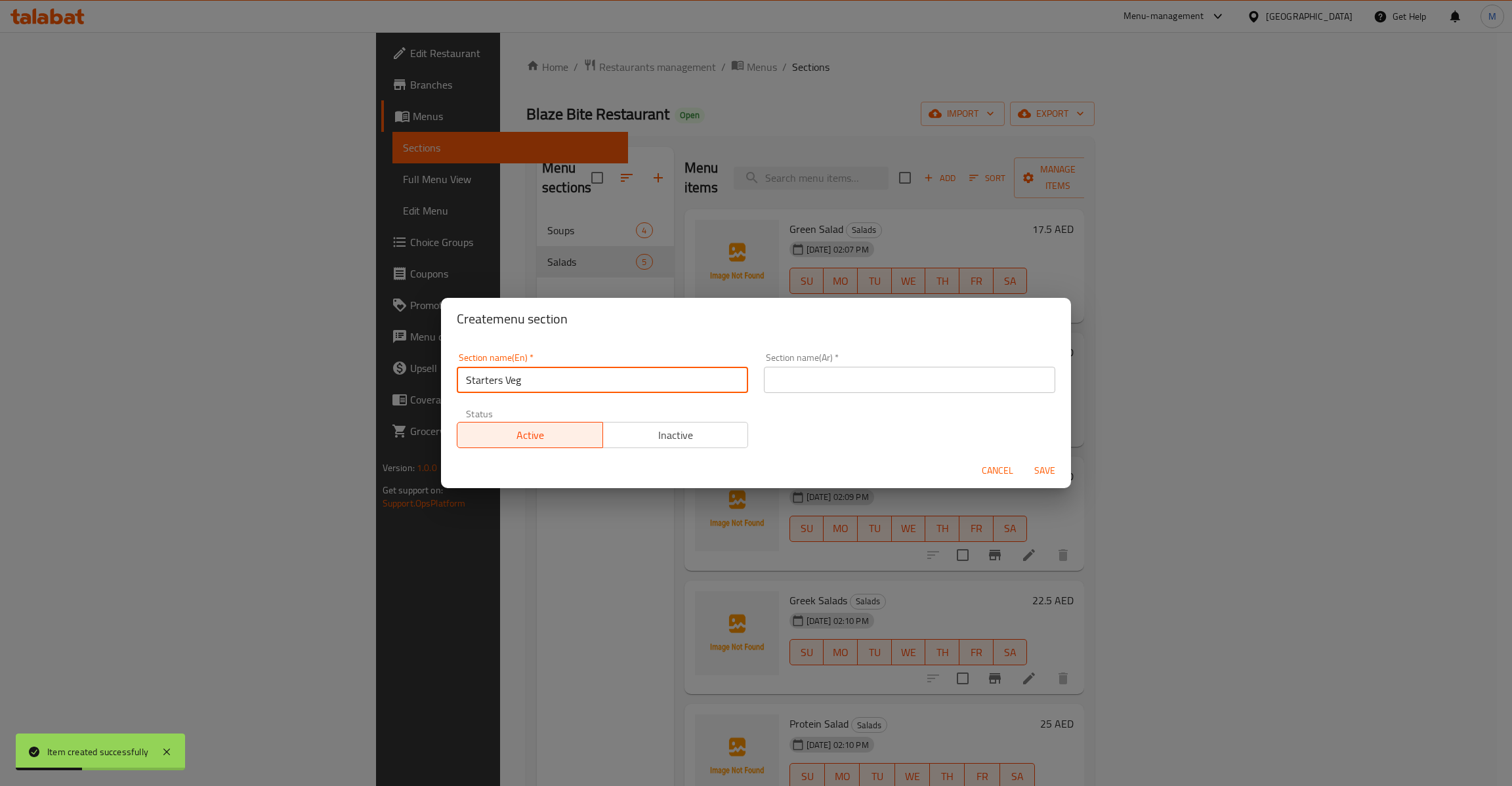
type input "Starters Veg"
drag, startPoint x: 861, startPoint y: 388, endPoint x: 883, endPoint y: 393, distance: 22.6
click at [864, 388] on input "text" at bounding box center [910, 379] width 291 height 26
paste input "المقبلات النباتية"
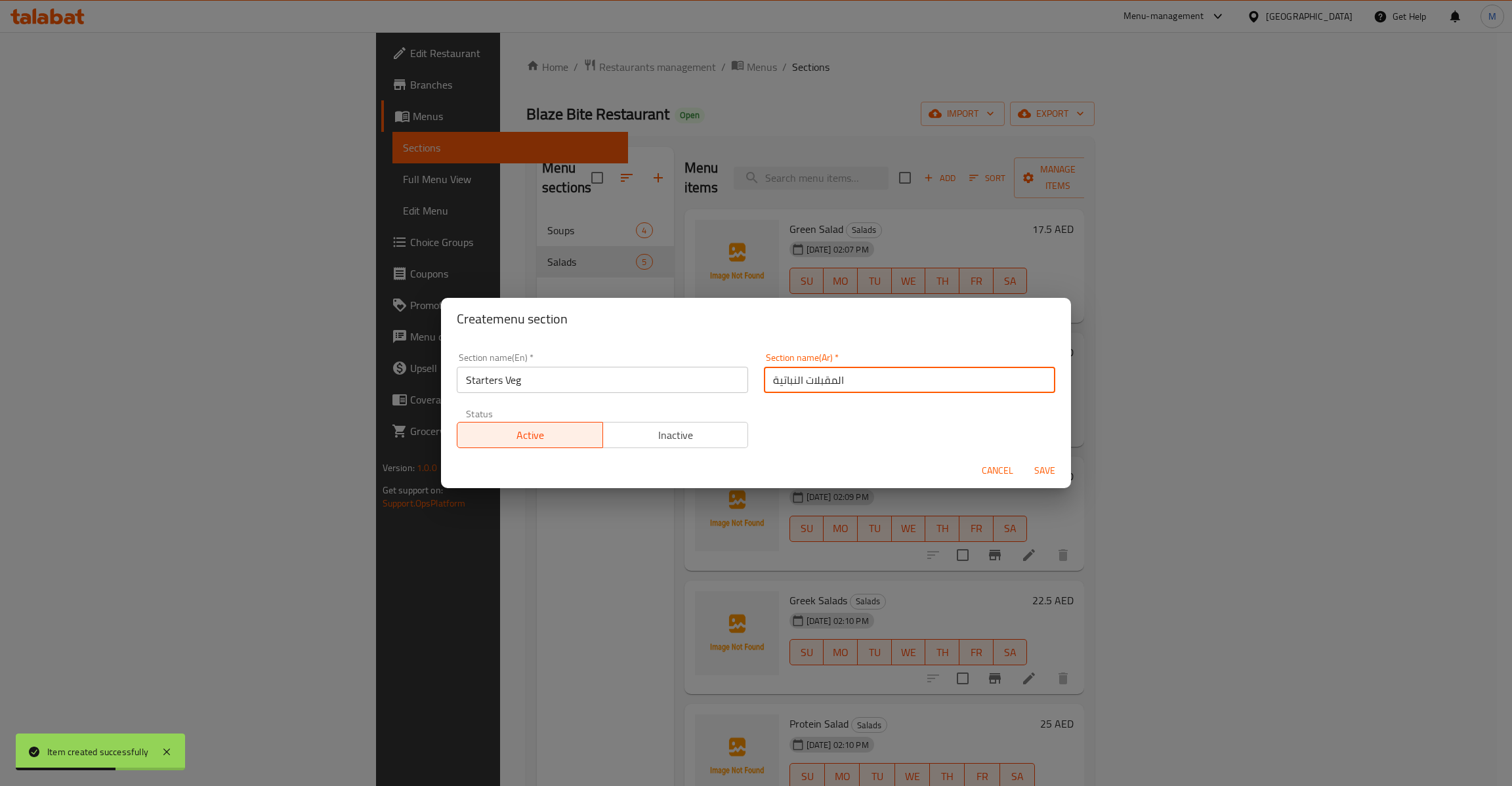
type input "المقبلات النباتية"
click at [1059, 466] on span "Save" at bounding box center [1044, 471] width 31 height 16
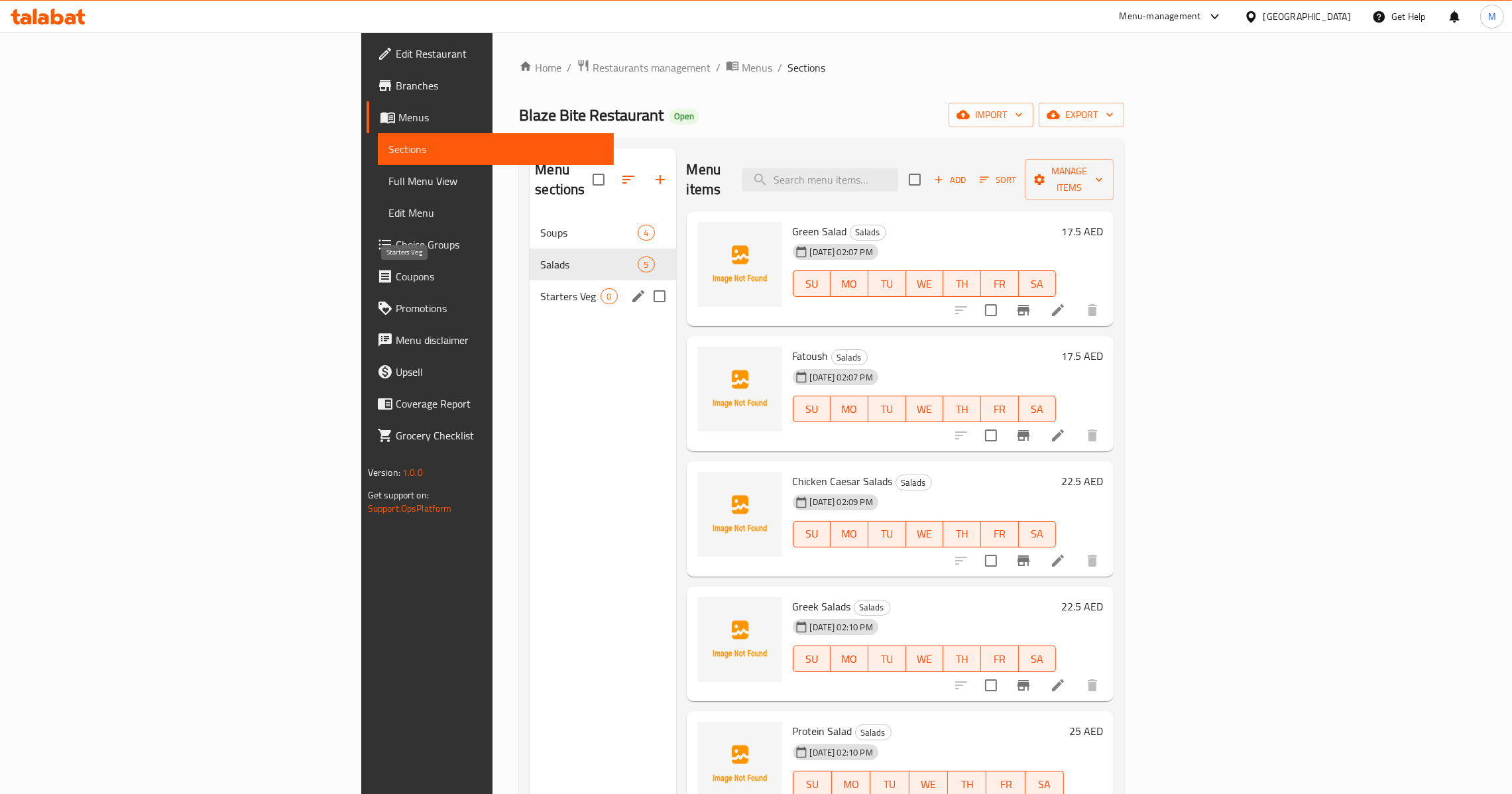
click at [540, 288] on span "Starters Veg" at bounding box center [570, 296] width 60 height 16
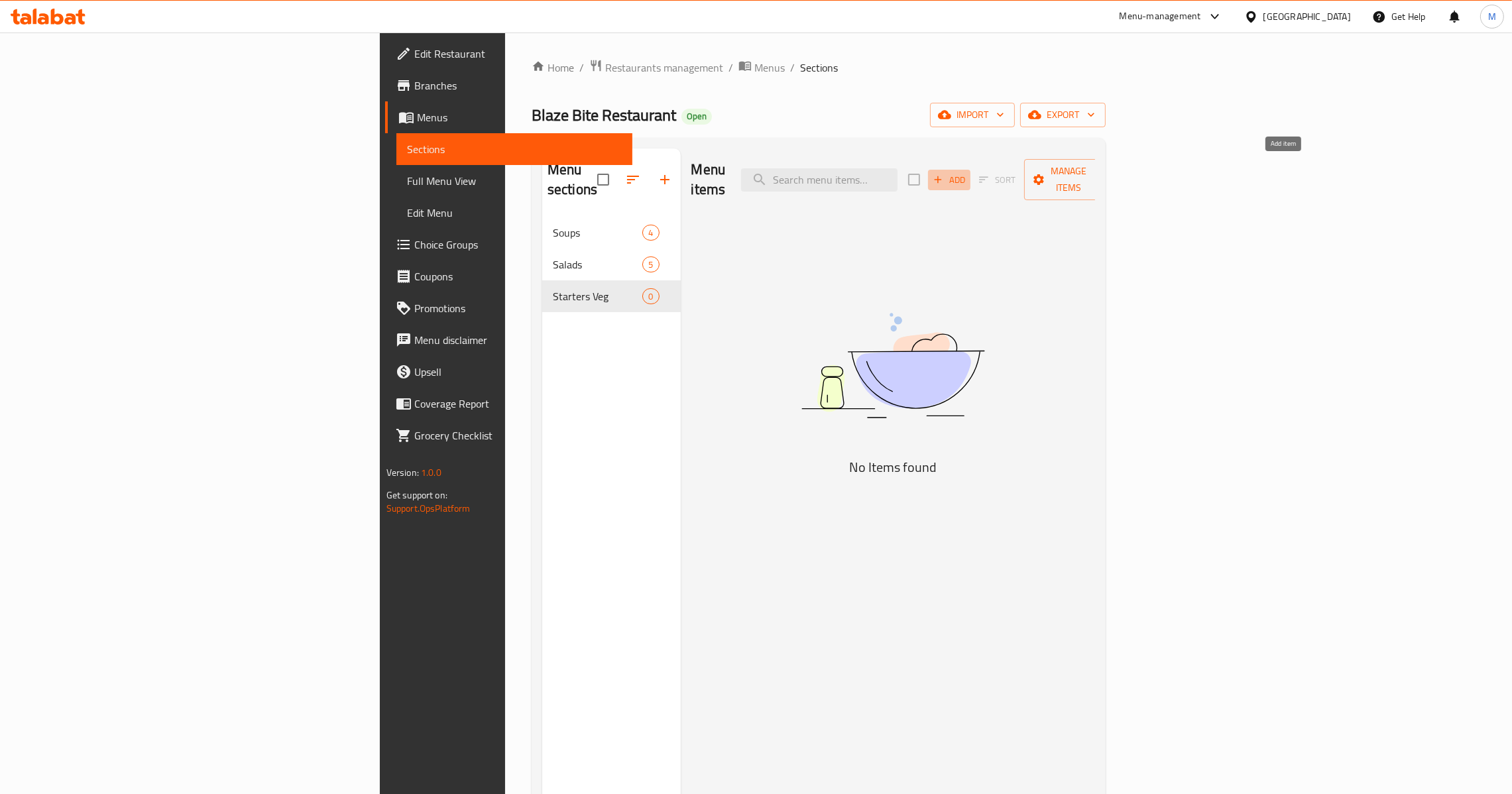
click at [967, 172] on span "Add" at bounding box center [949, 180] width 36 height 15
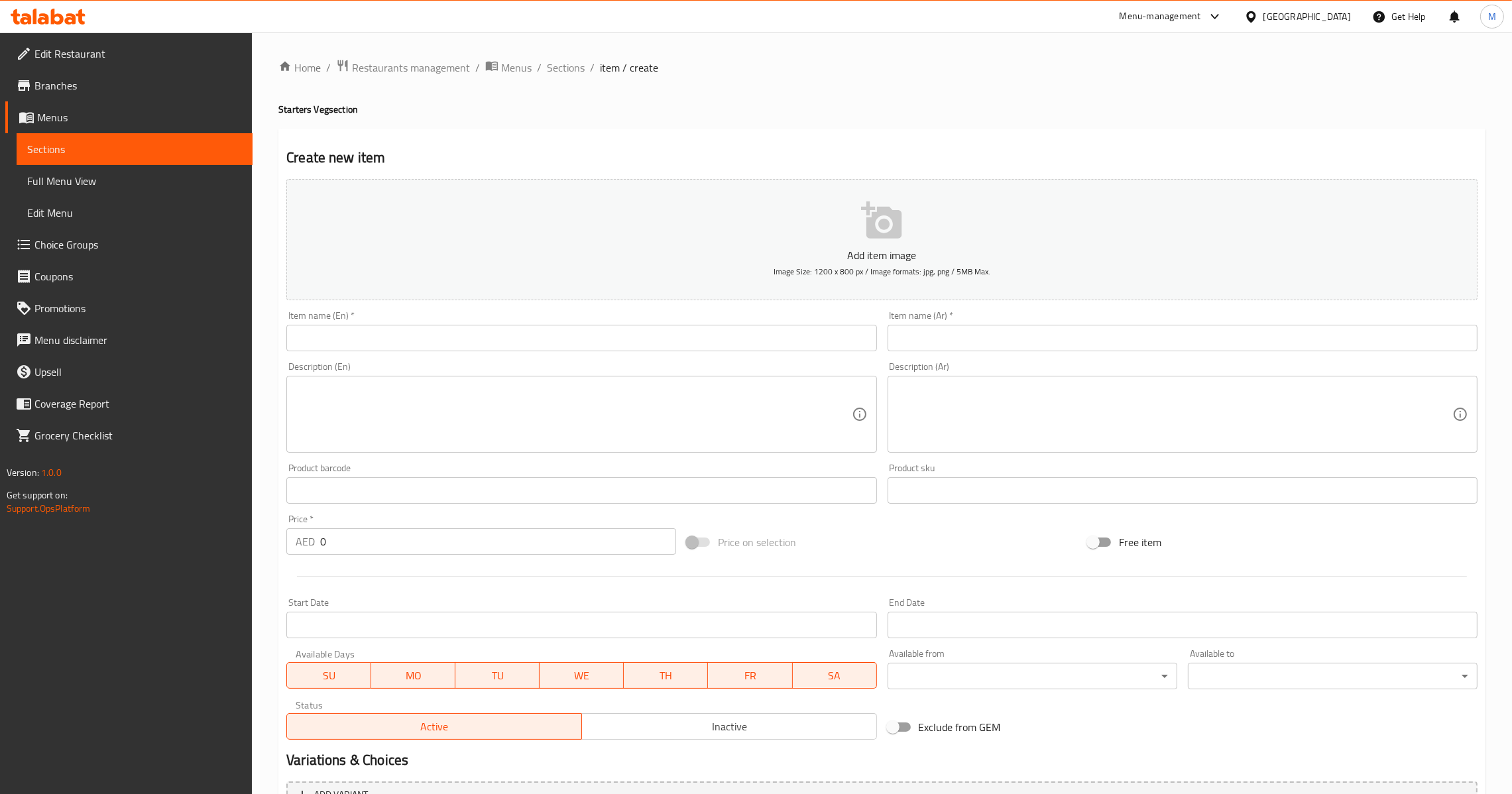
click at [489, 324] on input "text" at bounding box center [581, 337] width 590 height 27
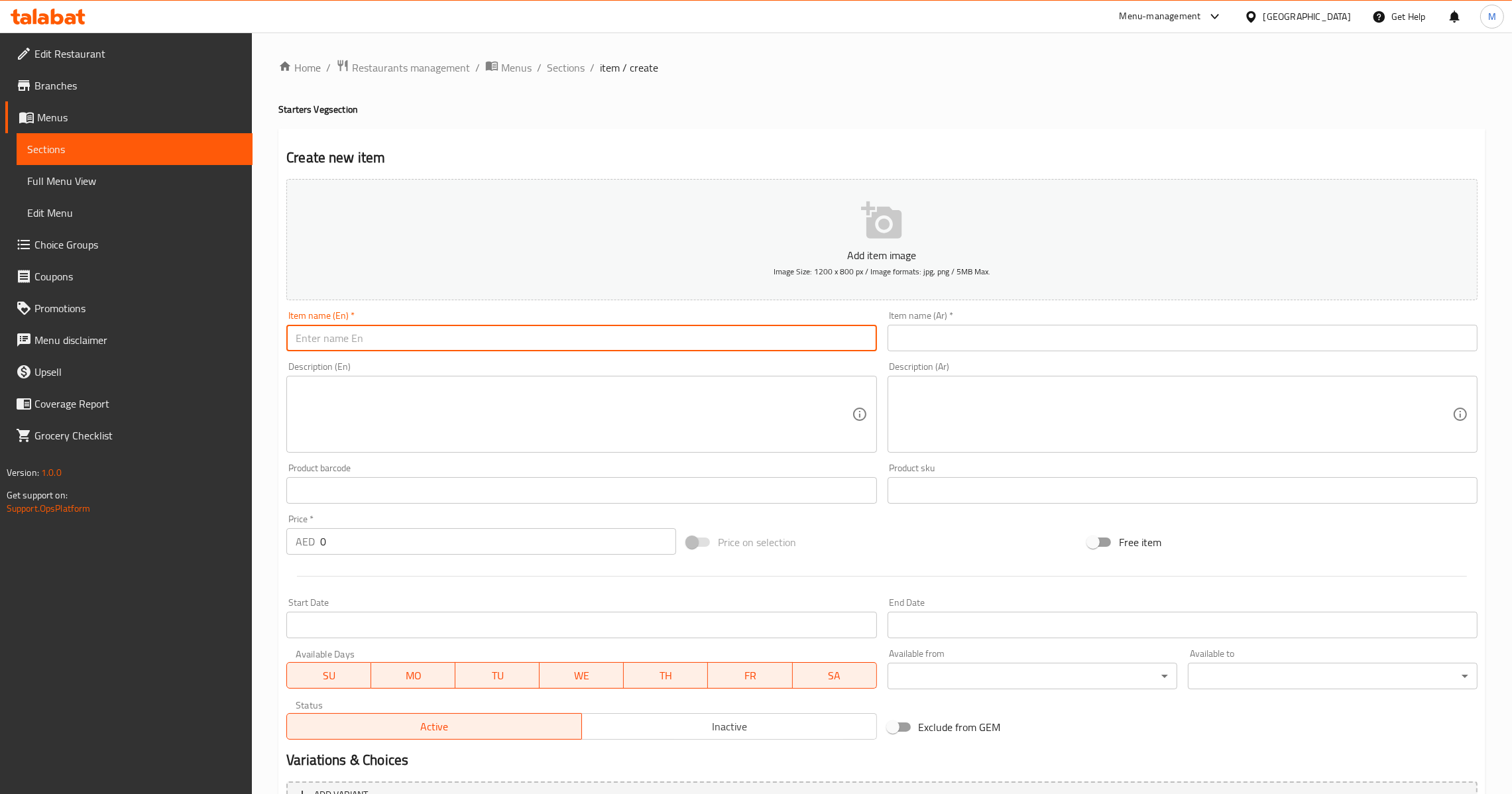
paste input "[PERSON_NAME] Tikka"
type input "[PERSON_NAME] Tikka"
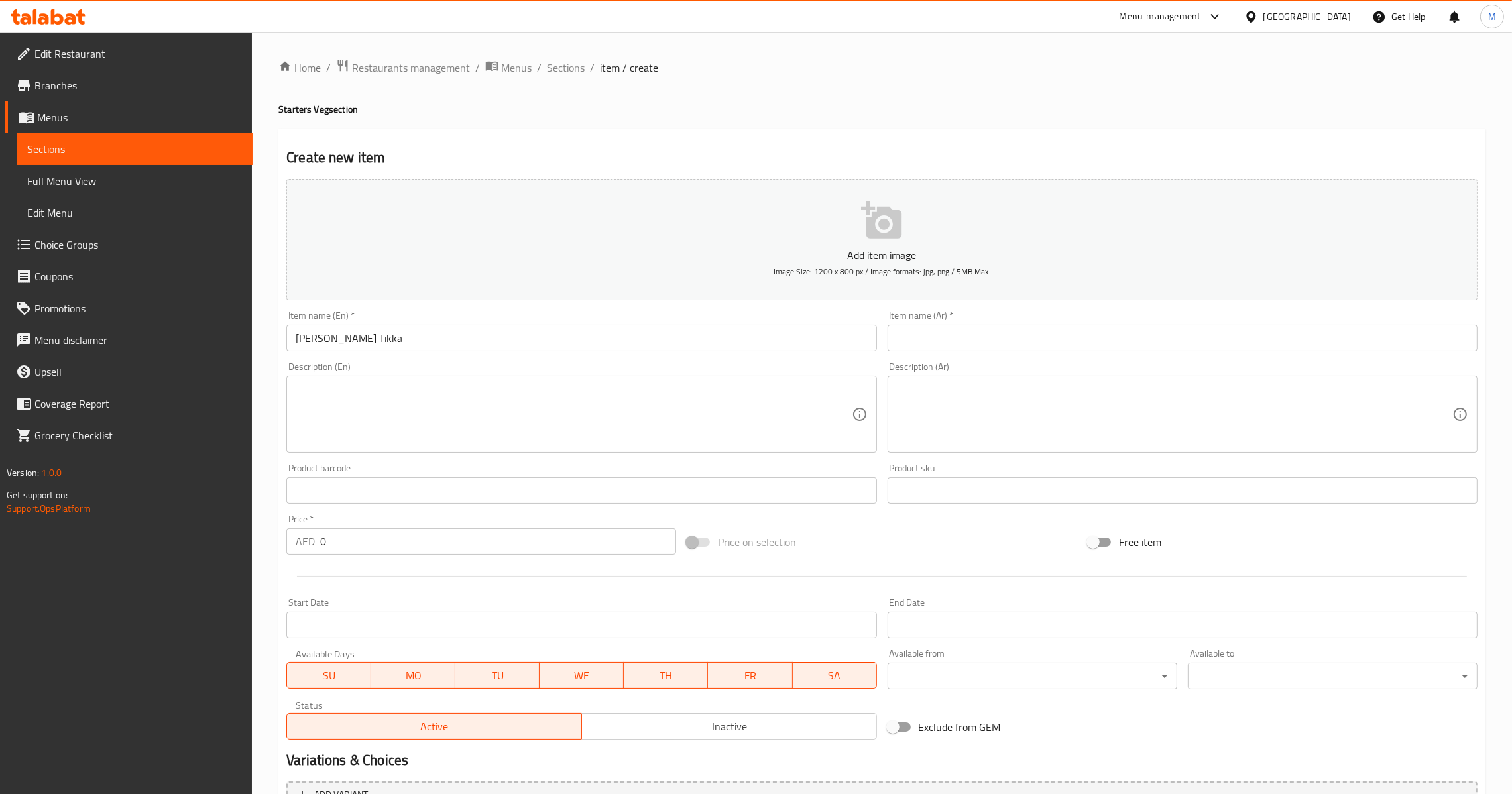
click at [949, 337] on input "text" at bounding box center [1183, 337] width 590 height 27
paste input "بانير [PERSON_NAME]"
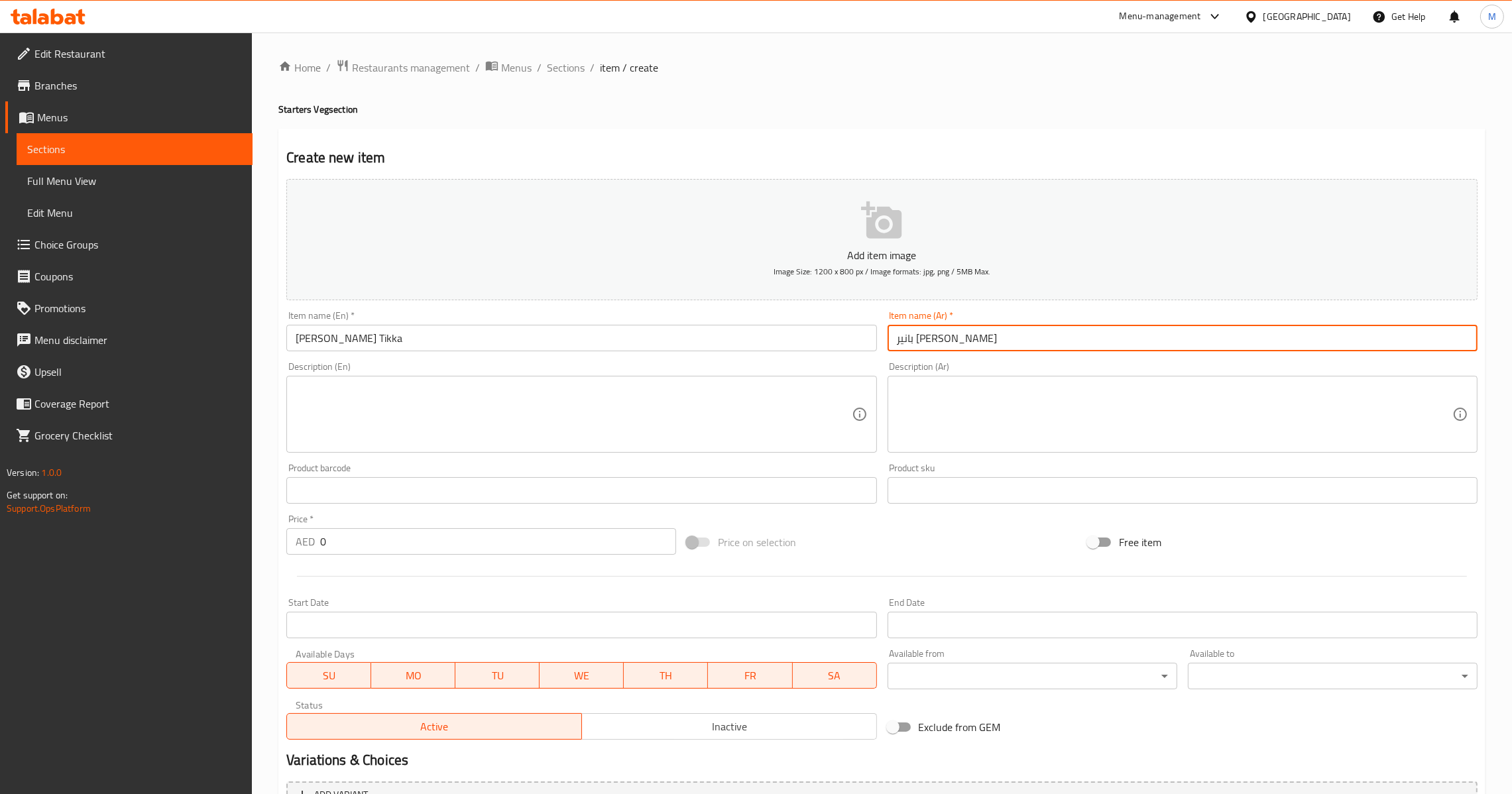
click at [904, 341] on input "بانير [PERSON_NAME]" at bounding box center [1183, 337] width 590 height 27
type input "بانير تندوري تكا"
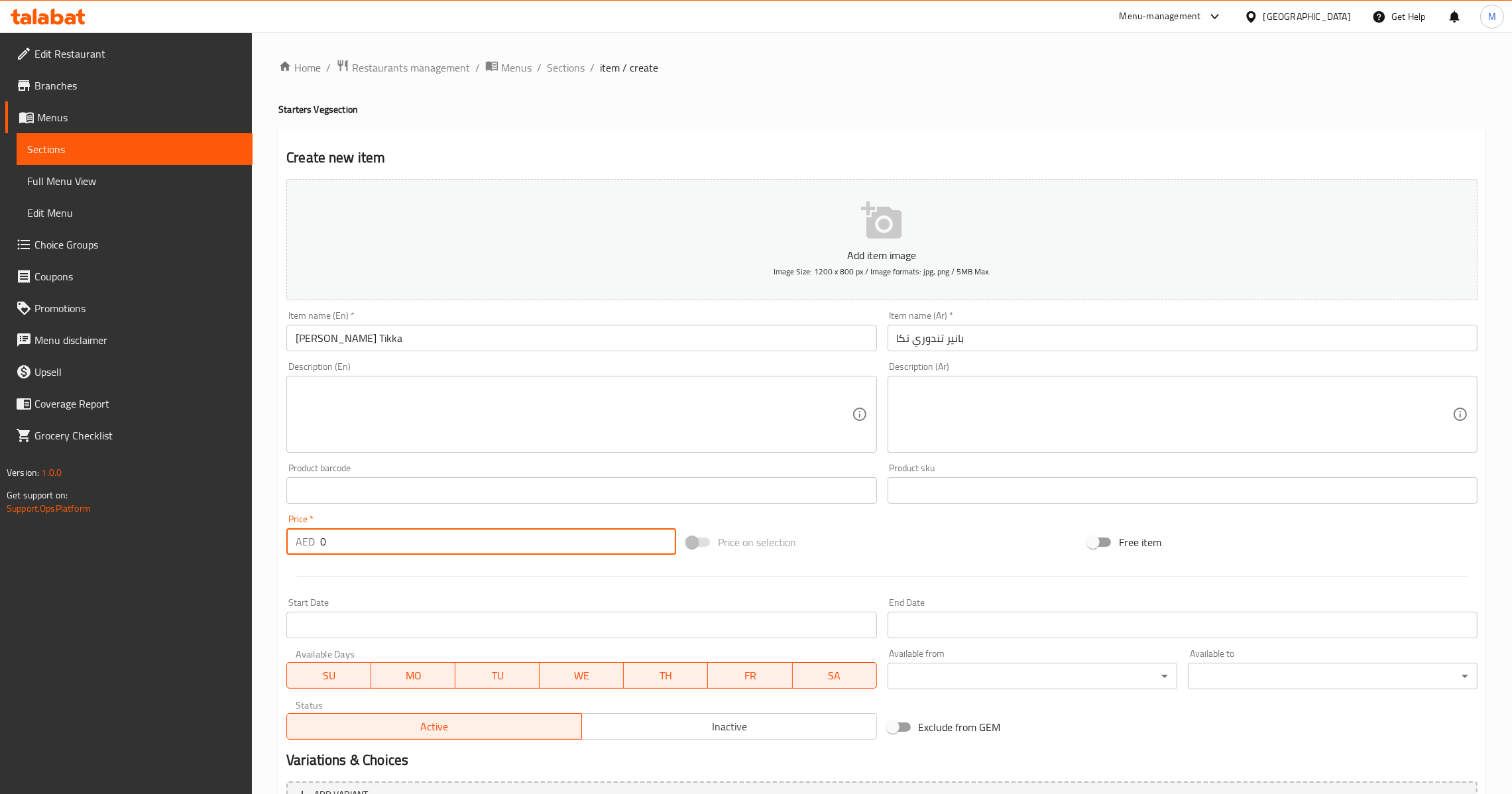
click at [393, 533] on input "0" at bounding box center [498, 541] width 356 height 27
paste input "27.5"
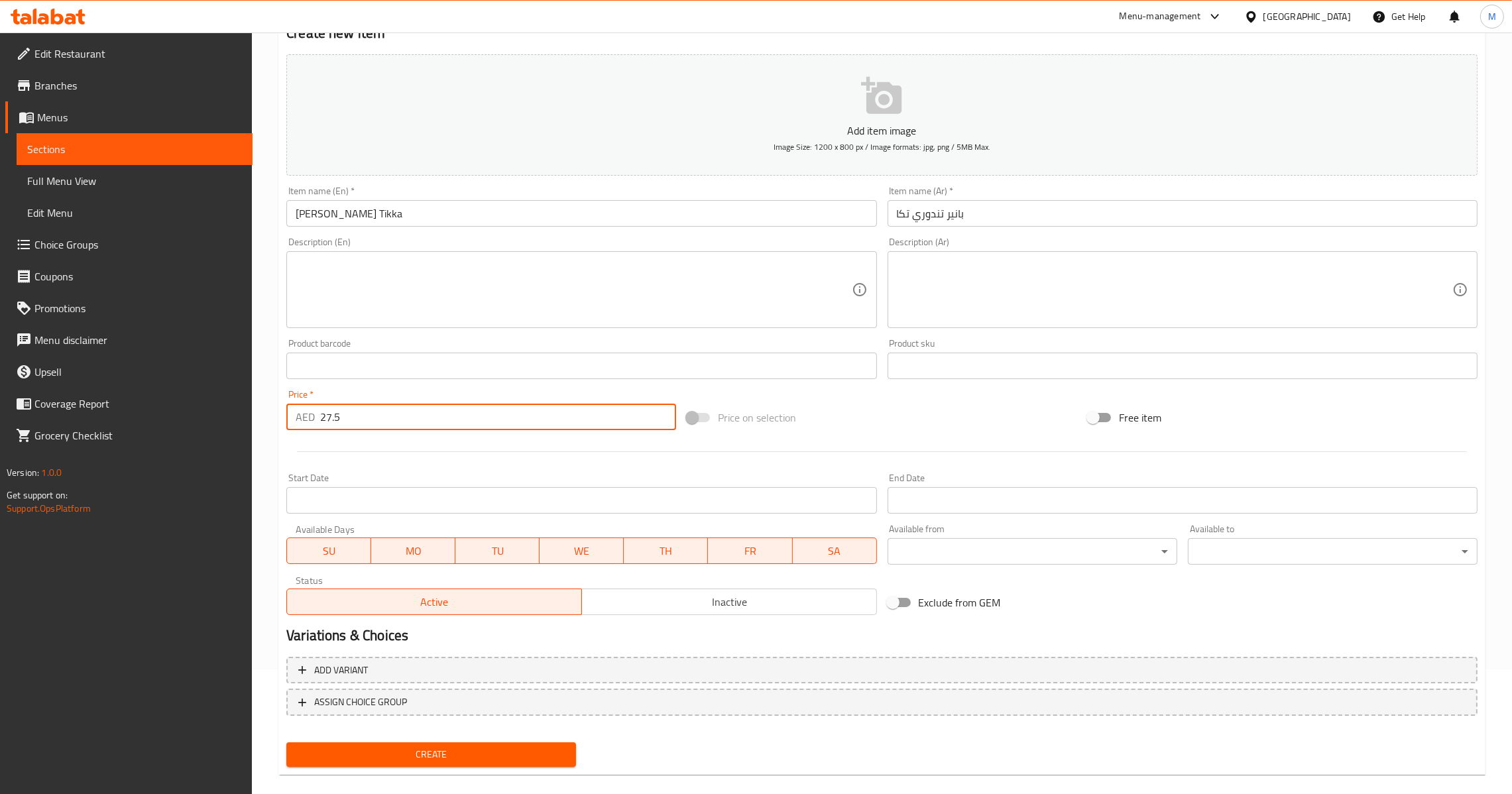
scroll to position [140, 0]
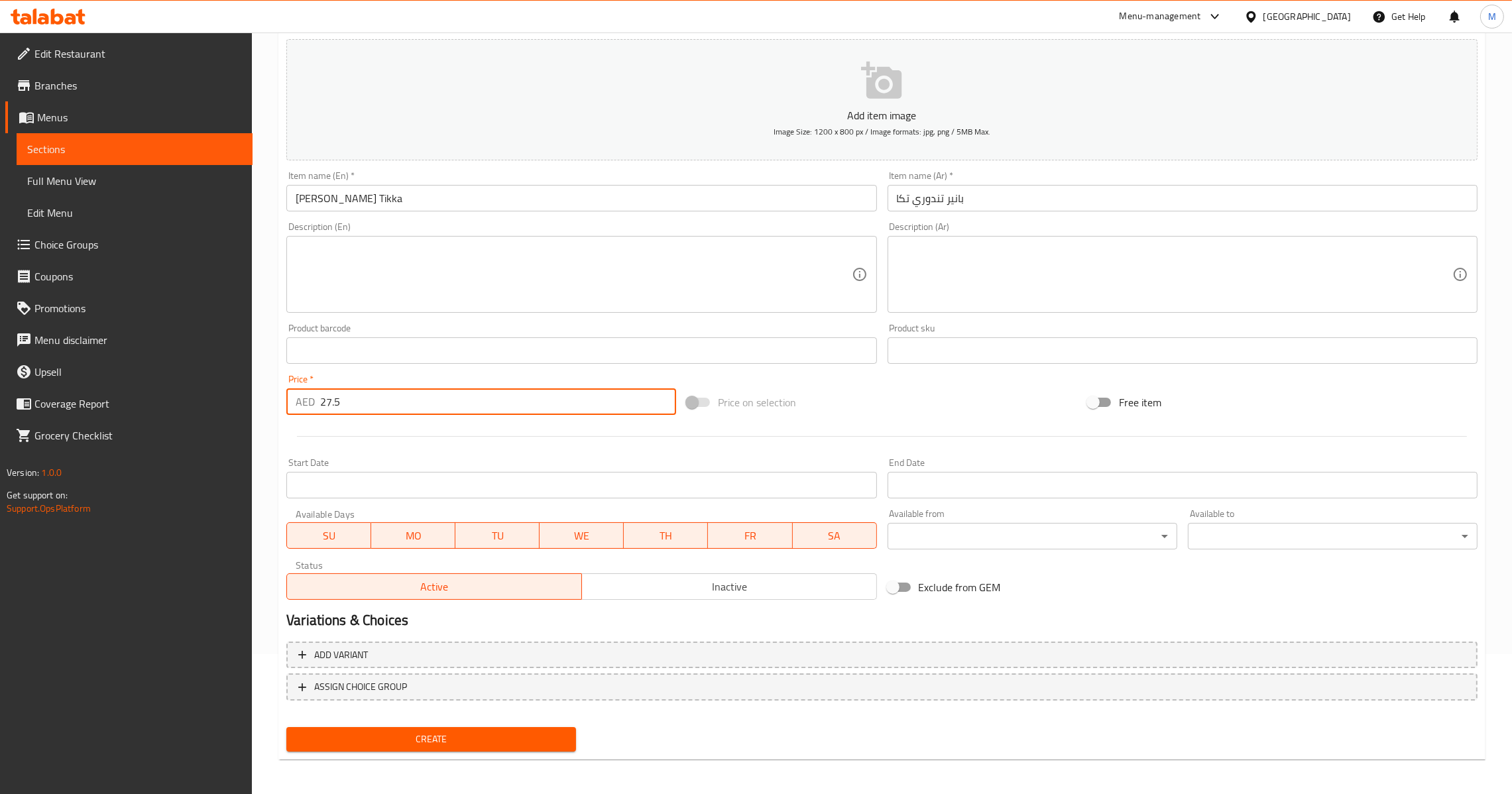
type input "27.5"
click at [428, 731] on span "Create" at bounding box center [431, 739] width 268 height 16
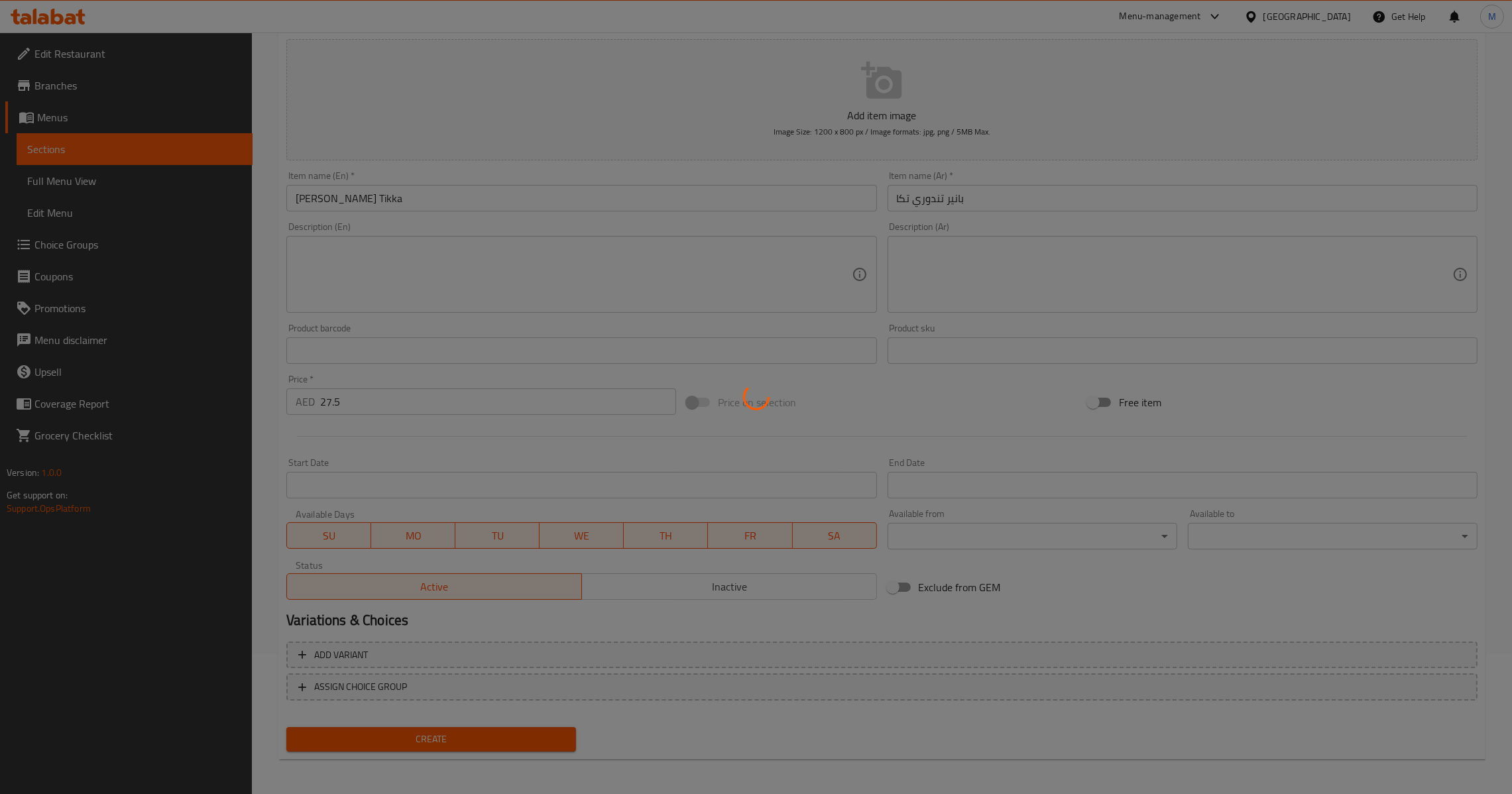
type input "0"
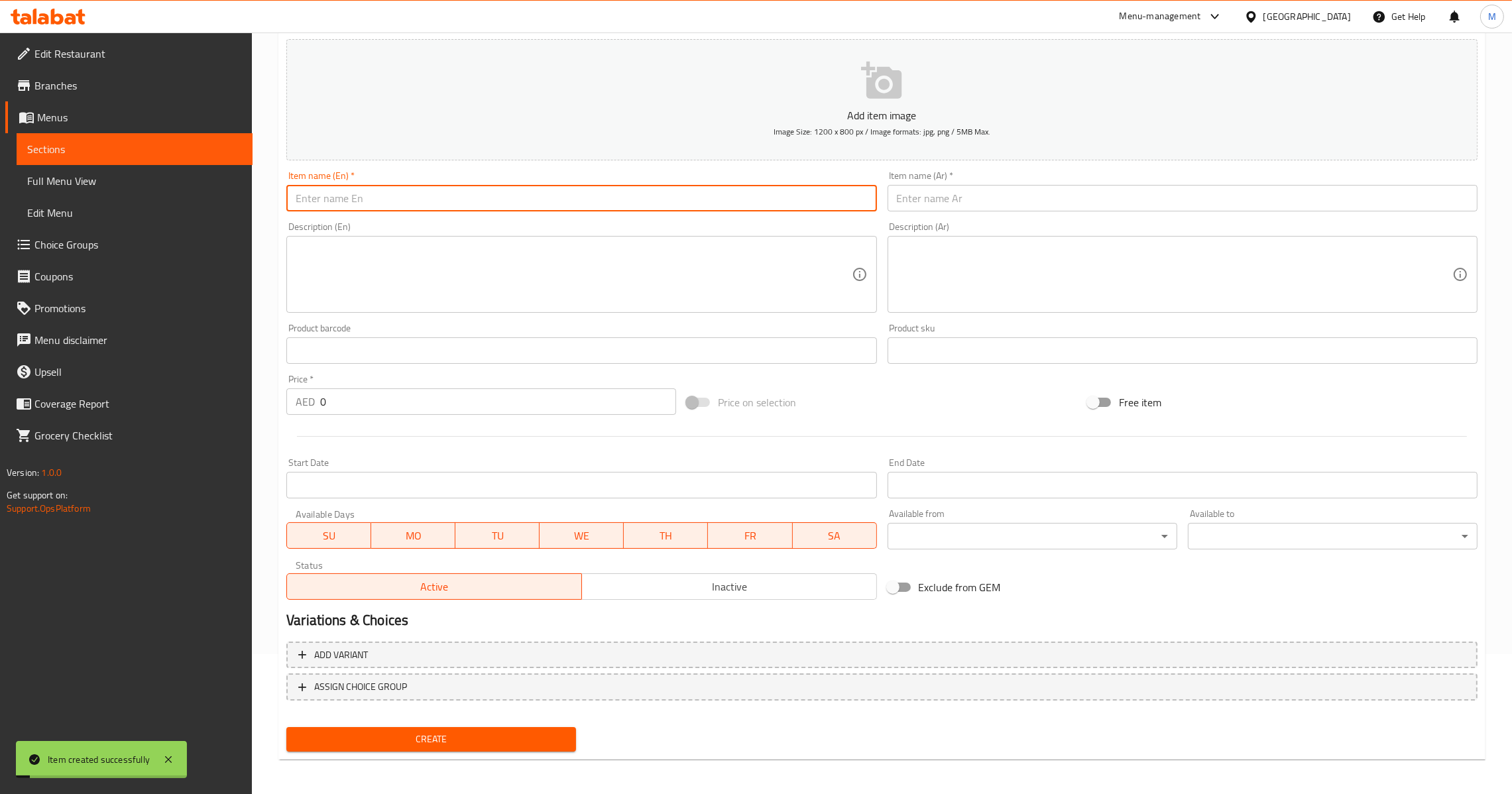
click at [474, 203] on input "text" at bounding box center [581, 198] width 590 height 27
paste input "Paneer Malai Tikka"
type input "Paneer Malai Tikka"
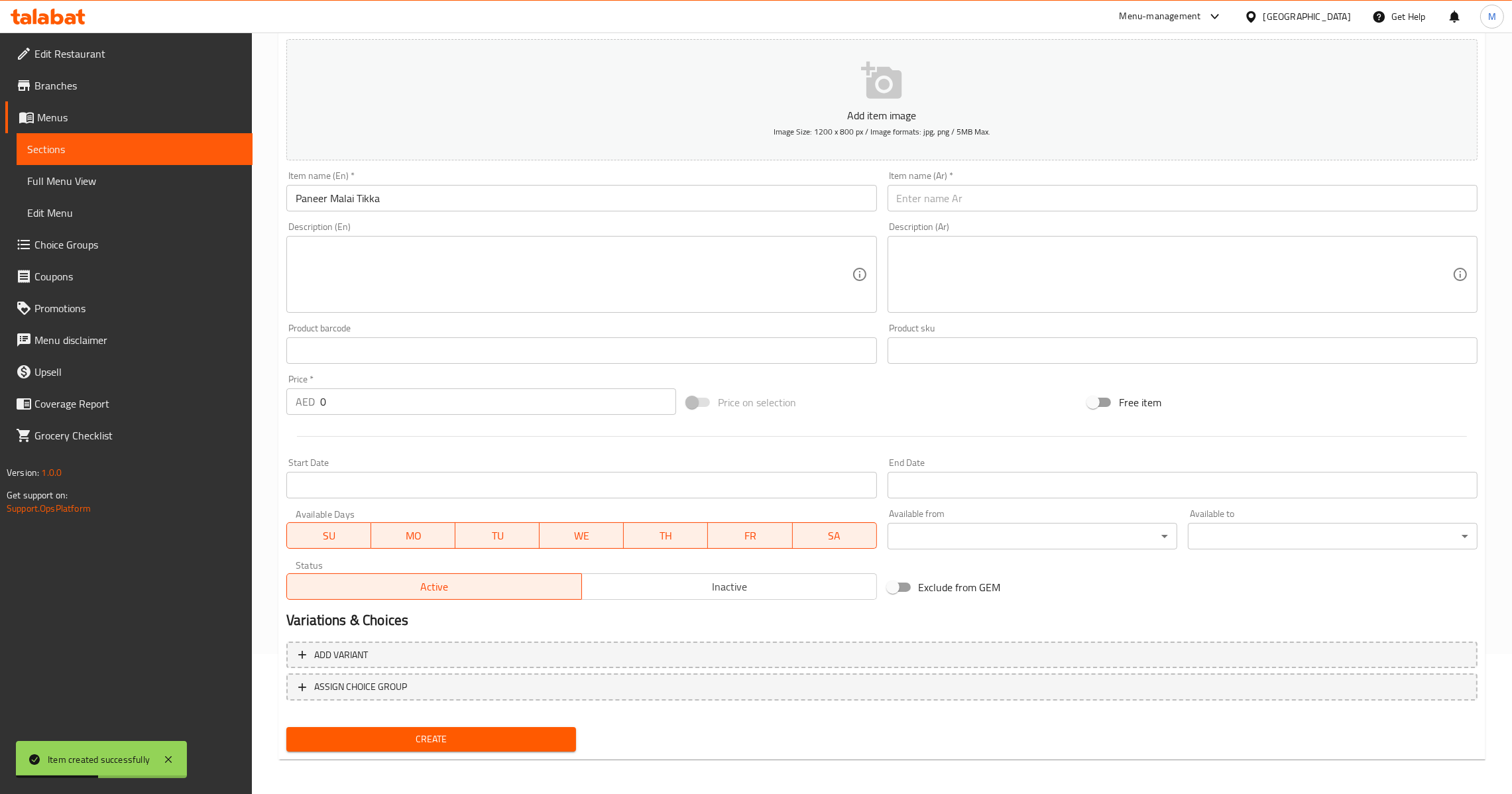
click at [958, 201] on input "text" at bounding box center [1183, 198] width 590 height 27
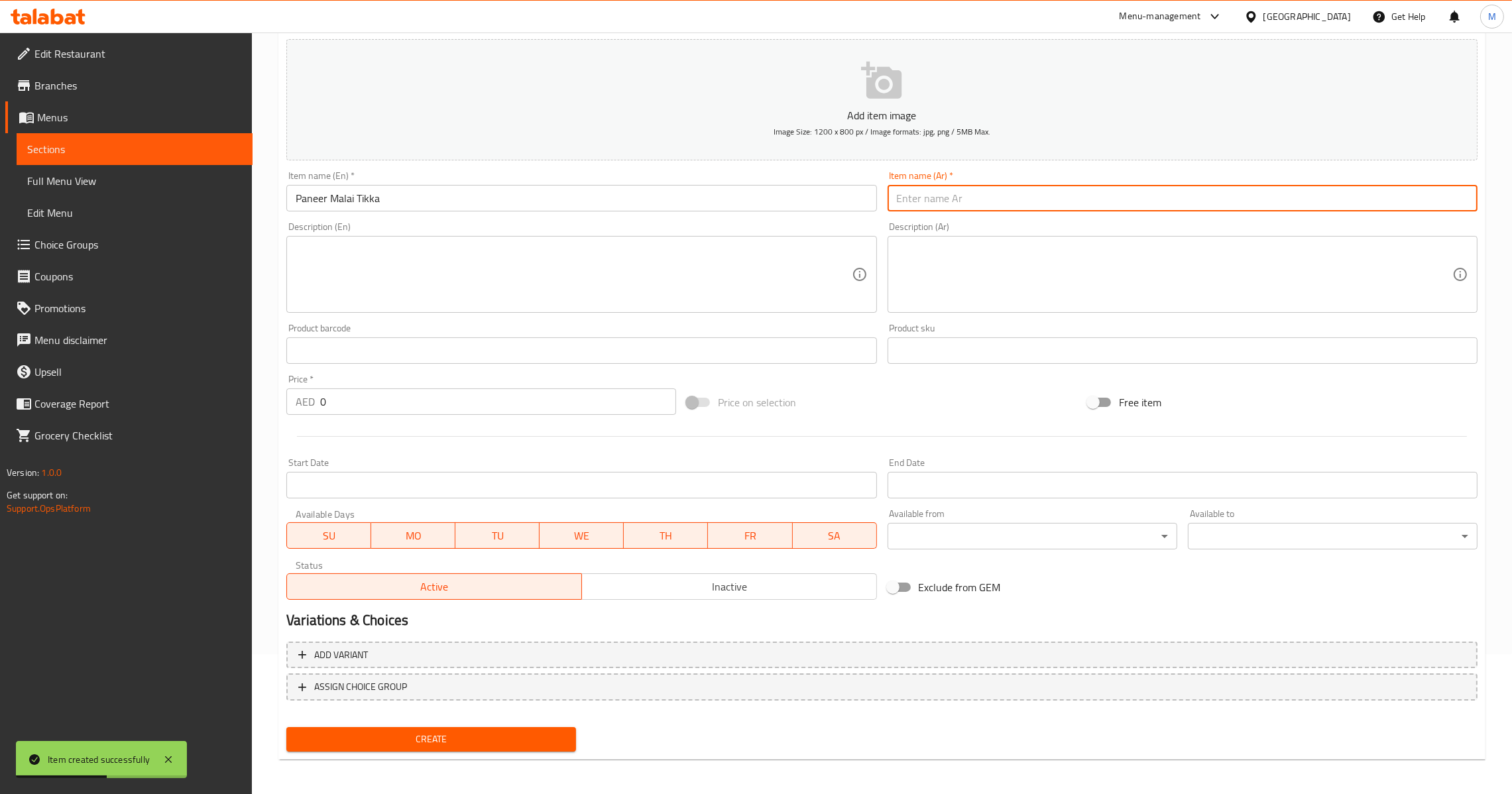
paste input "Paneer Malai Tikka"
type input "Paneer Malai Tikka"
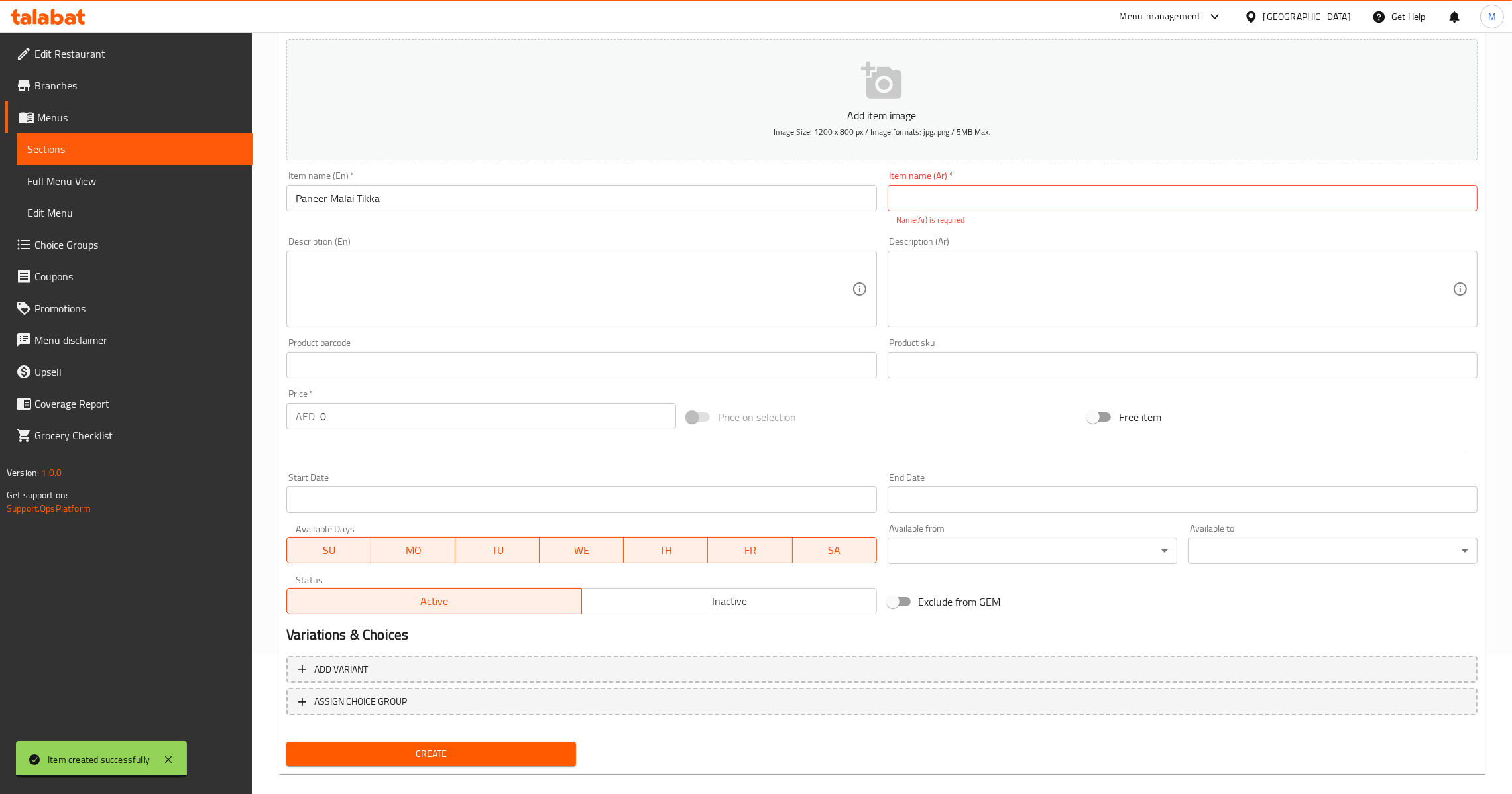
click at [515, 214] on div "Item name (En)   * [PERSON_NAME] Tikka Item name (En) *" at bounding box center [581, 198] width 600 height 66
click at [571, 196] on input "Paneer Malai Tikka" at bounding box center [581, 198] width 590 height 27
click at [1318, 192] on input "text" at bounding box center [1183, 198] width 590 height 27
paste input "بانير مالاي تيكا"
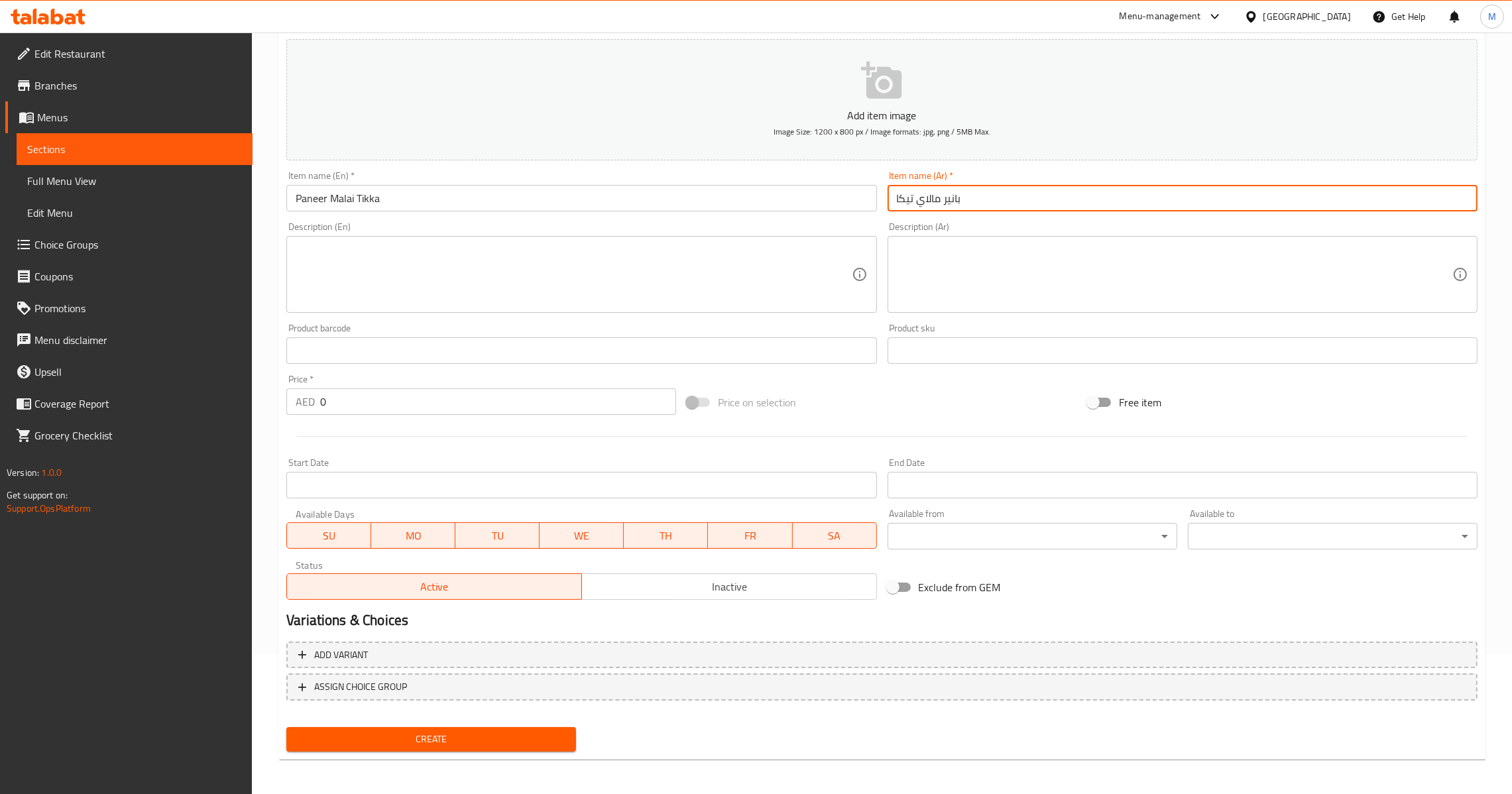
drag, startPoint x: 899, startPoint y: 207, endPoint x: 912, endPoint y: 214, distance: 14.8
click at [900, 209] on input "بانير مالاي تيكا" at bounding box center [1183, 198] width 590 height 27
drag, startPoint x: 905, startPoint y: 202, endPoint x: 1016, endPoint y: 284, distance: 138.0
click at [904, 205] on input "بانير مالاي تيكا" at bounding box center [1183, 198] width 590 height 27
type input "بانير مالاي تكا"
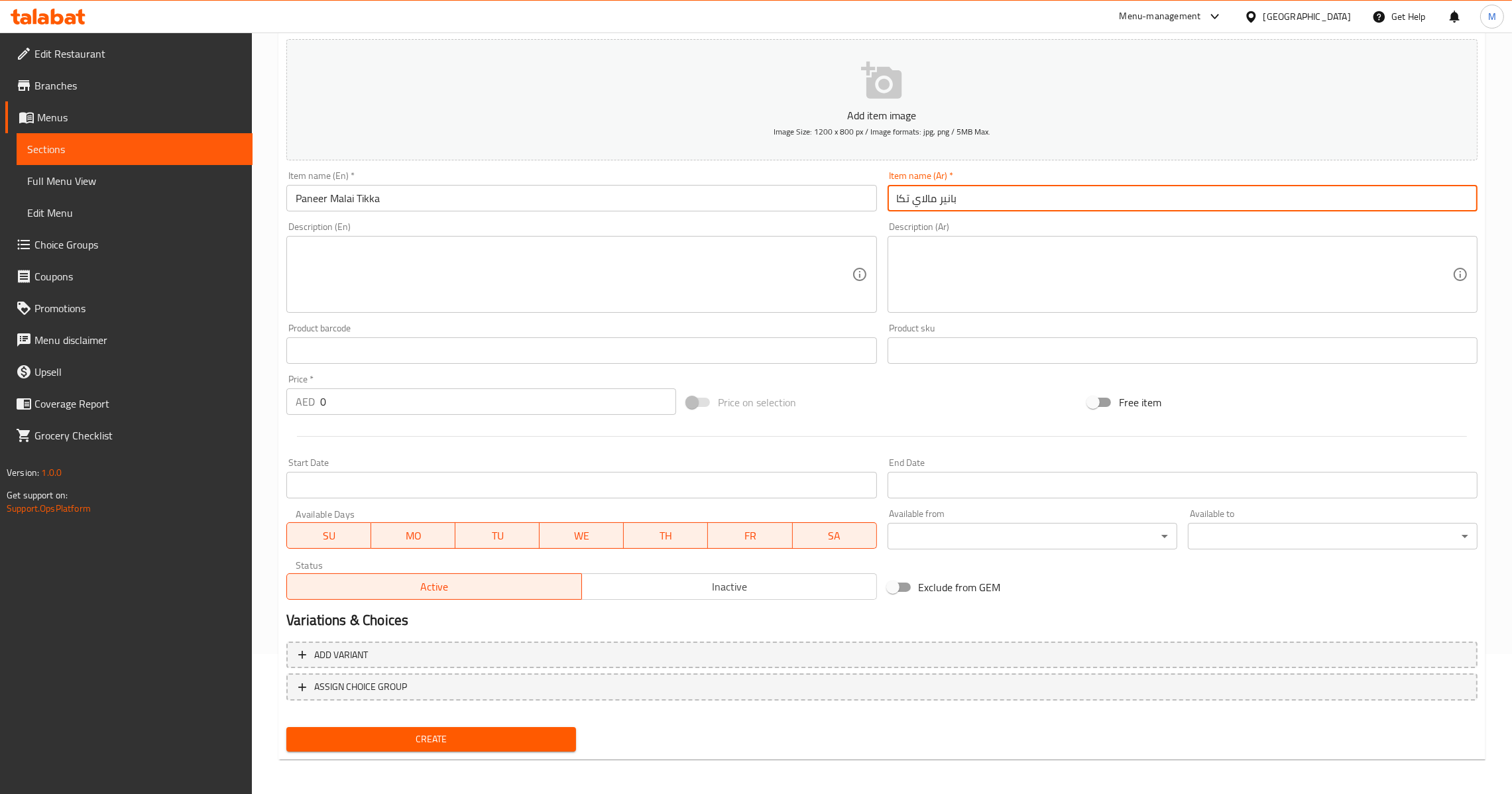
click at [385, 383] on div "Price   * AED 0 Price *" at bounding box center [480, 394] width 389 height 40
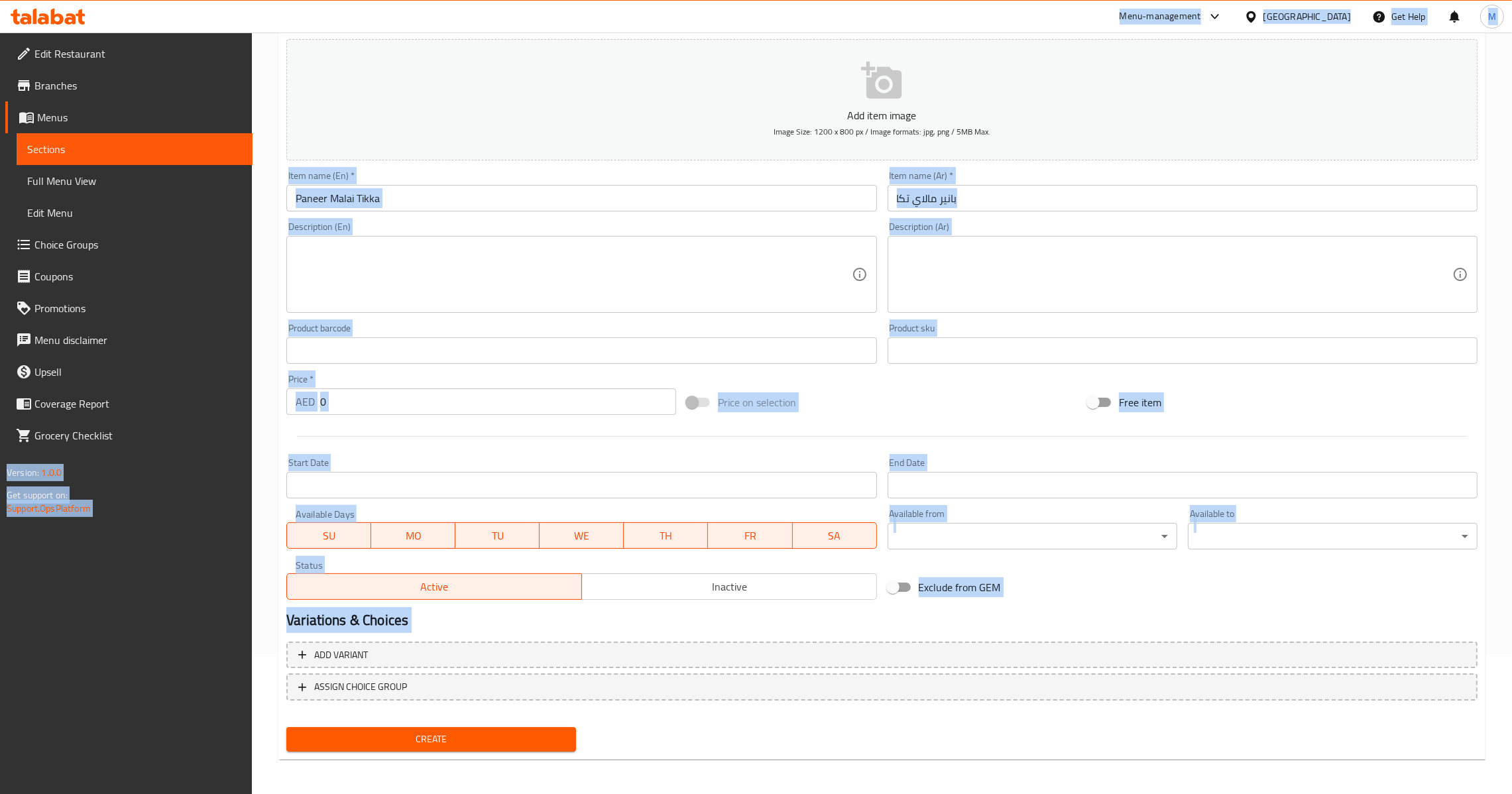
click at [384, 407] on input "0" at bounding box center [498, 401] width 356 height 27
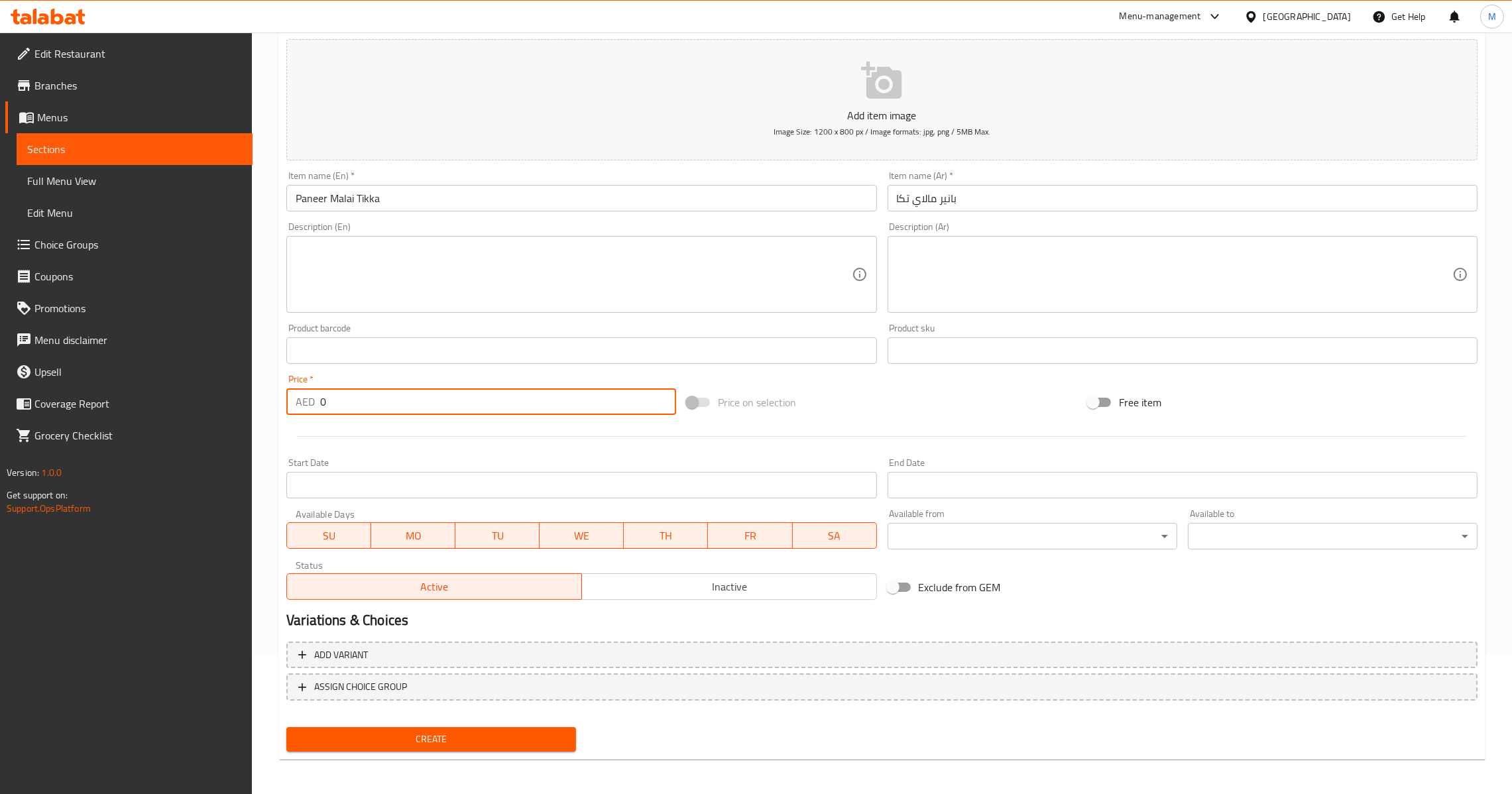
paste input "27.5"
type input "27.5"
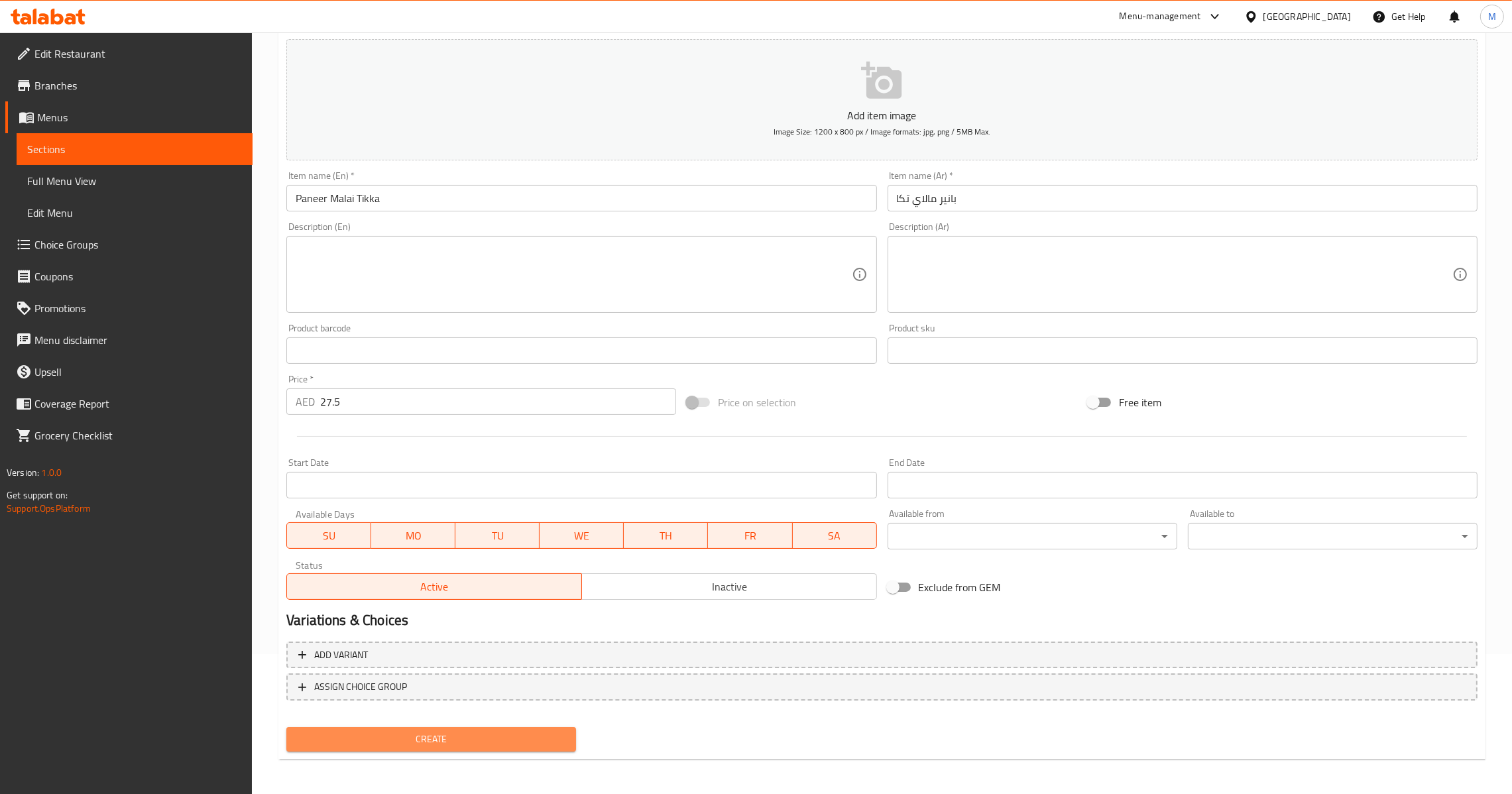
click at [455, 743] on span "Create" at bounding box center [431, 739] width 268 height 16
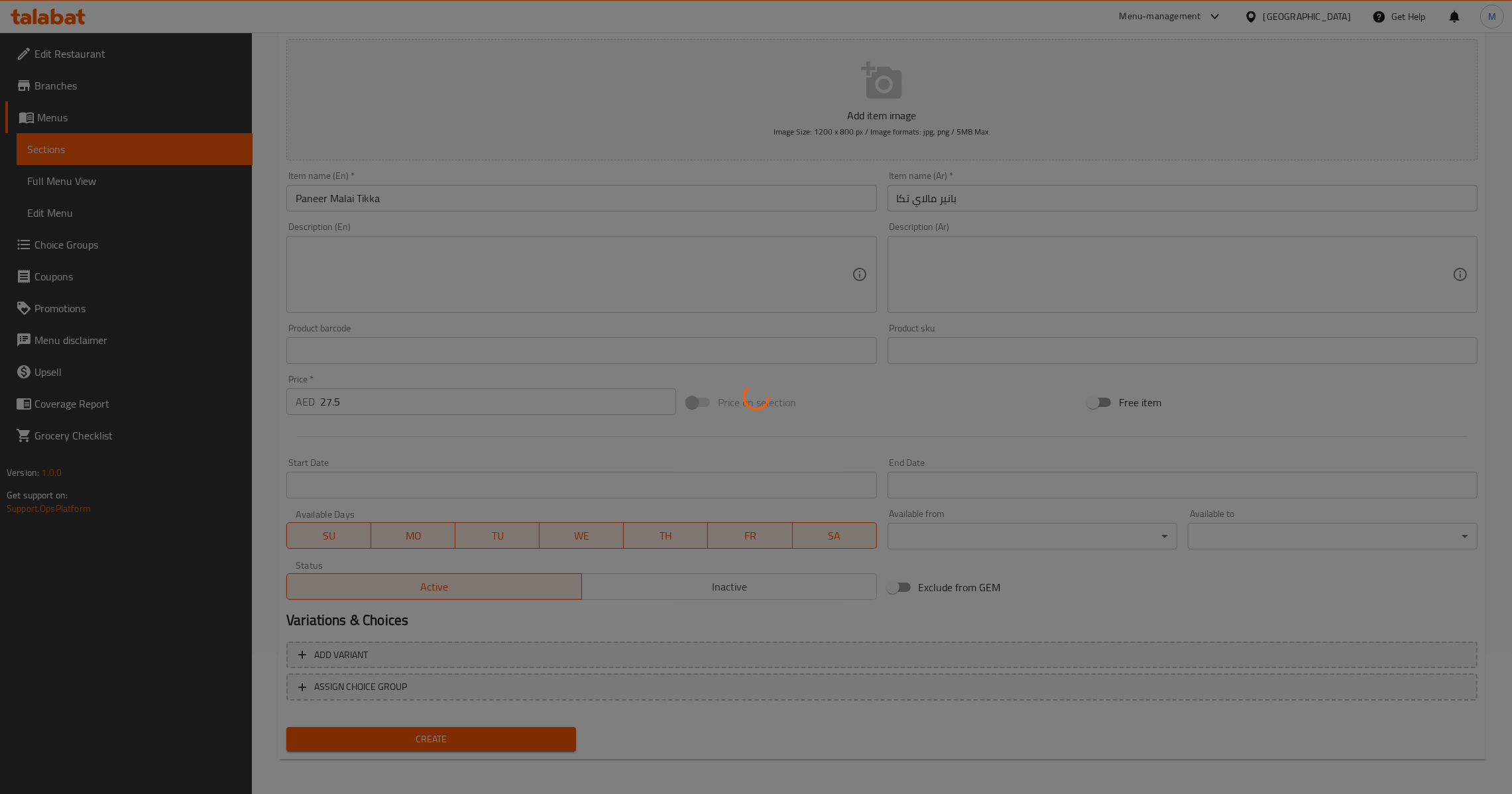
type input "0"
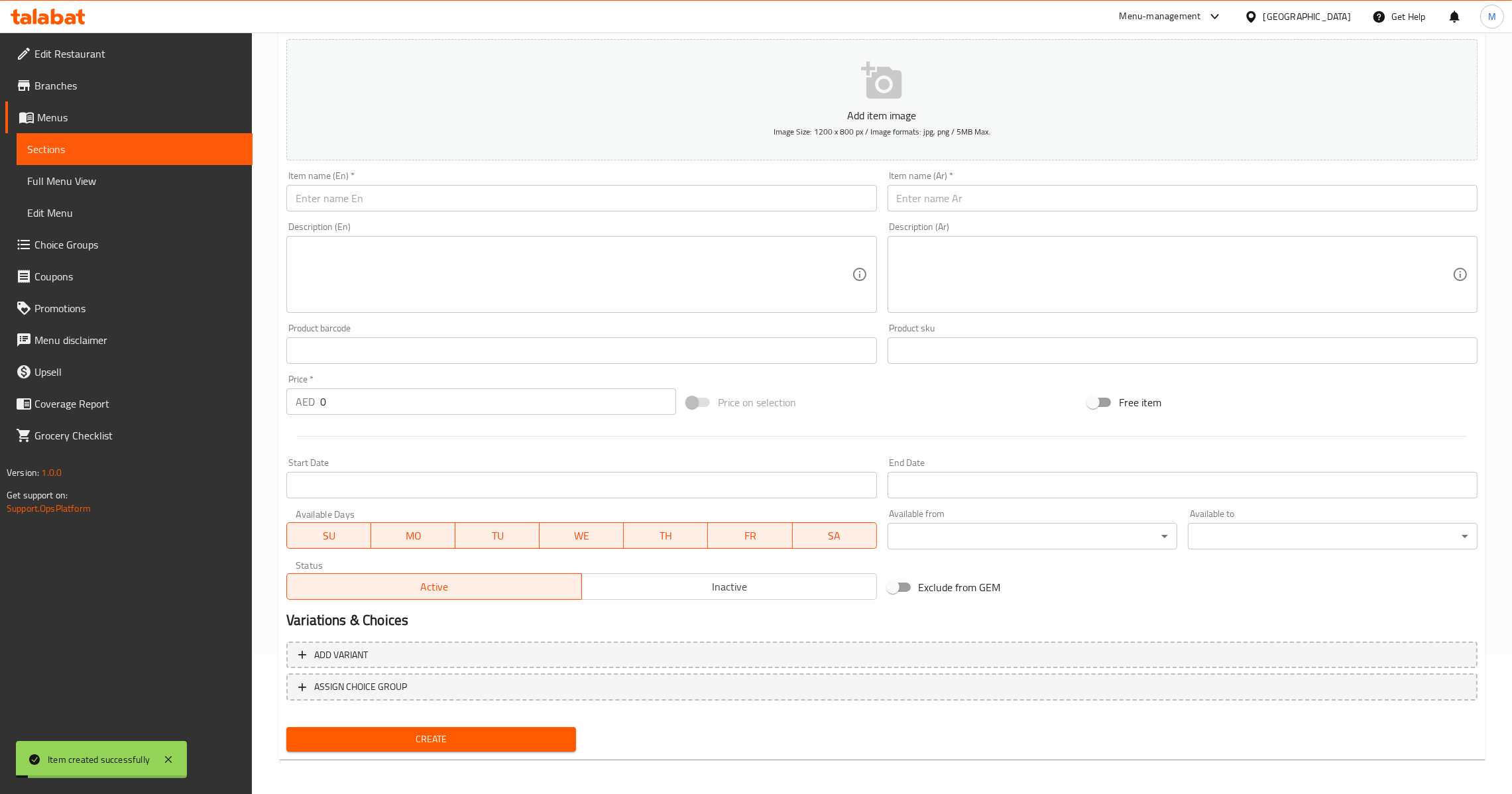
click at [523, 180] on div "Item name (En)   * Item name (En) *" at bounding box center [581, 191] width 590 height 40
paste input "Dahi Khasta Kebab"
click at [515, 198] on input "Dahi Khasta Kebab" at bounding box center [581, 198] width 590 height 27
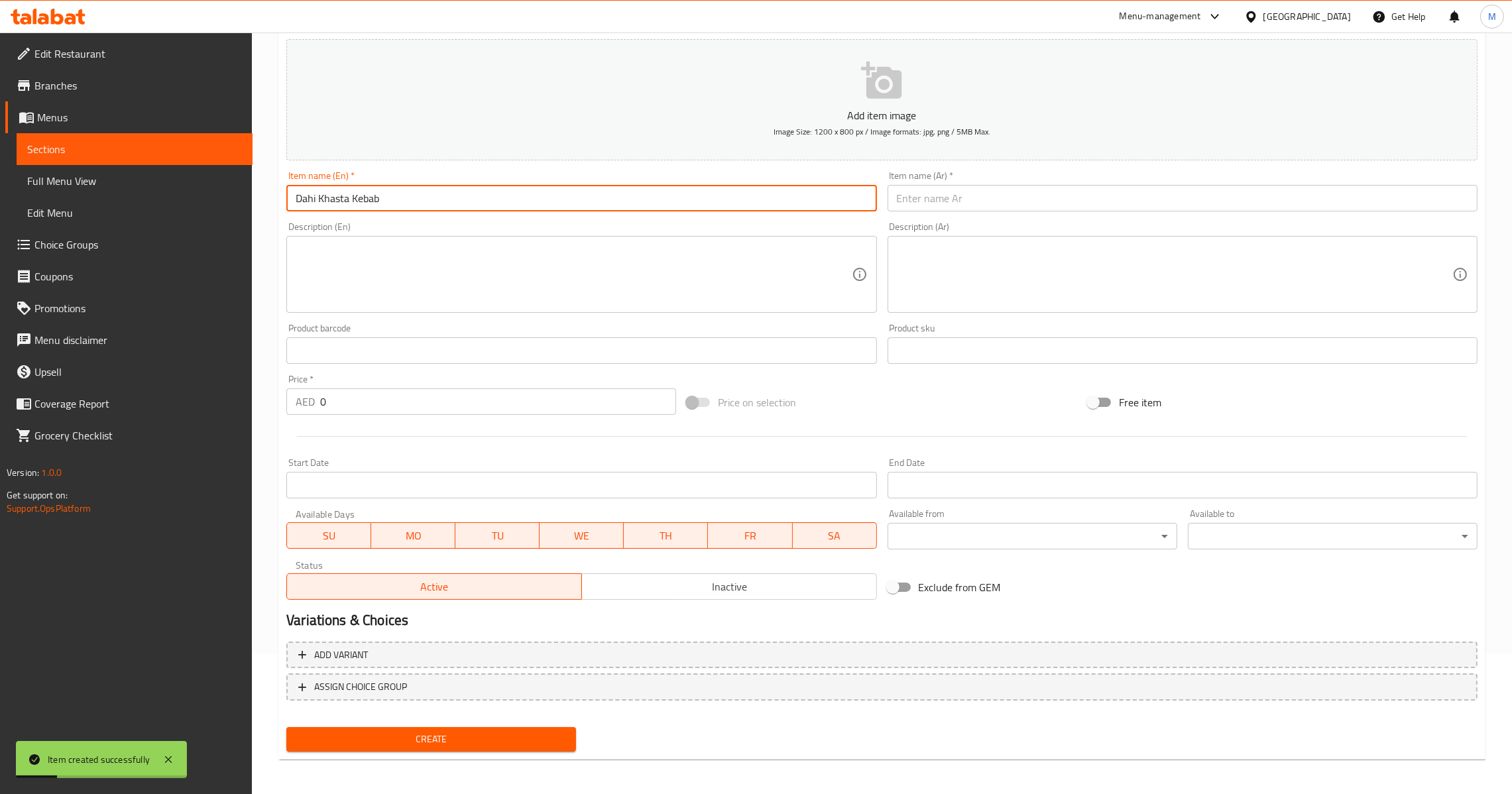
type input "Dahi Khasta Kebab"
click at [1027, 200] on input "text" at bounding box center [1183, 198] width 590 height 27
paste input "أرز مقلي وبرياني"
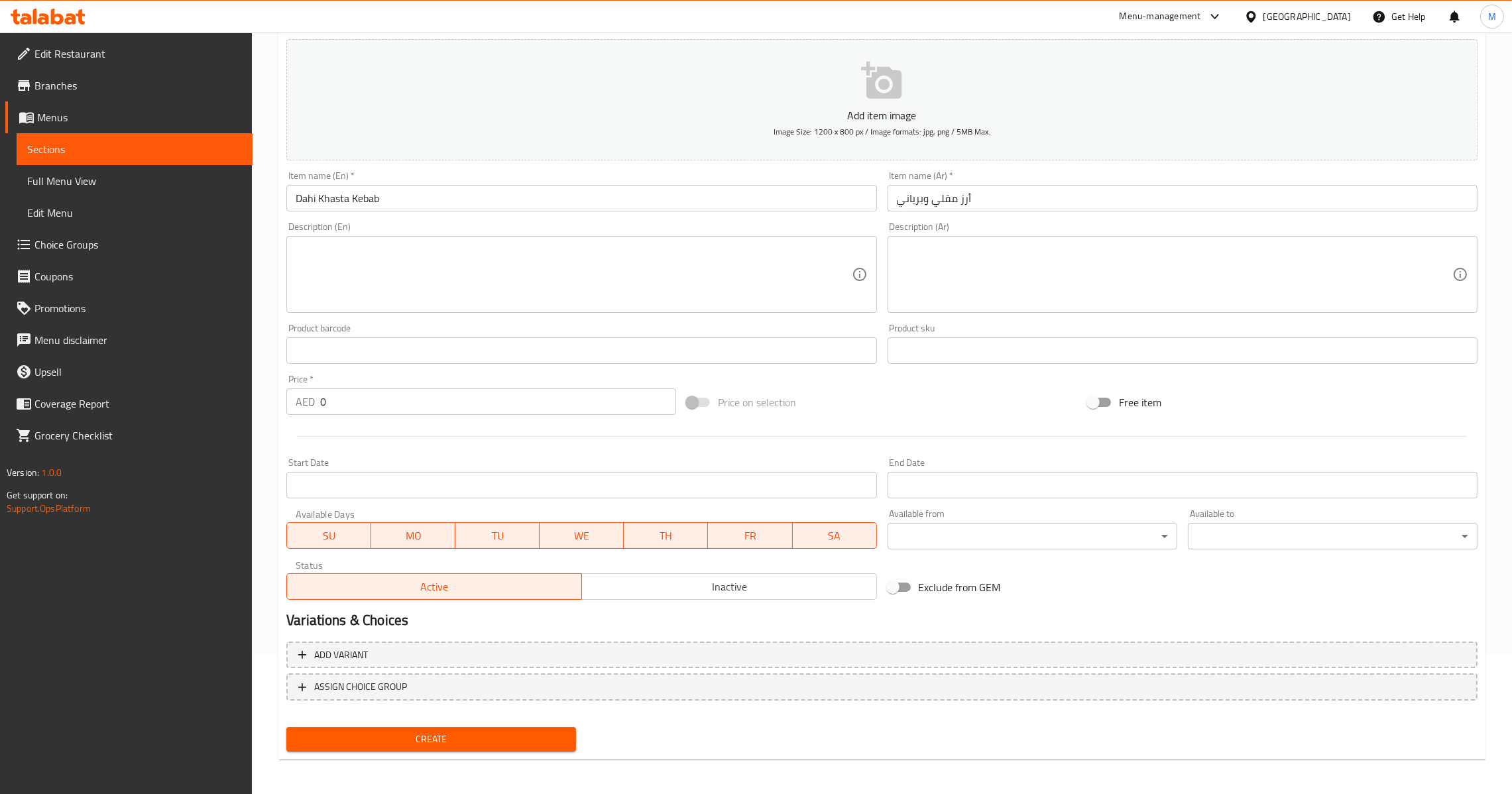
click at [726, 215] on div "Item name (En)   * [PERSON_NAME] Kebab Item name (En) *" at bounding box center [581, 191] width 600 height 51
drag, startPoint x: 759, startPoint y: 206, endPoint x: 765, endPoint y: 209, distance: 6.7
click at [761, 206] on input "Dahi Khasta Kebab" at bounding box center [581, 198] width 590 height 27
click at [1392, 189] on input "أرز مقلي وبرياني" at bounding box center [1183, 198] width 590 height 27
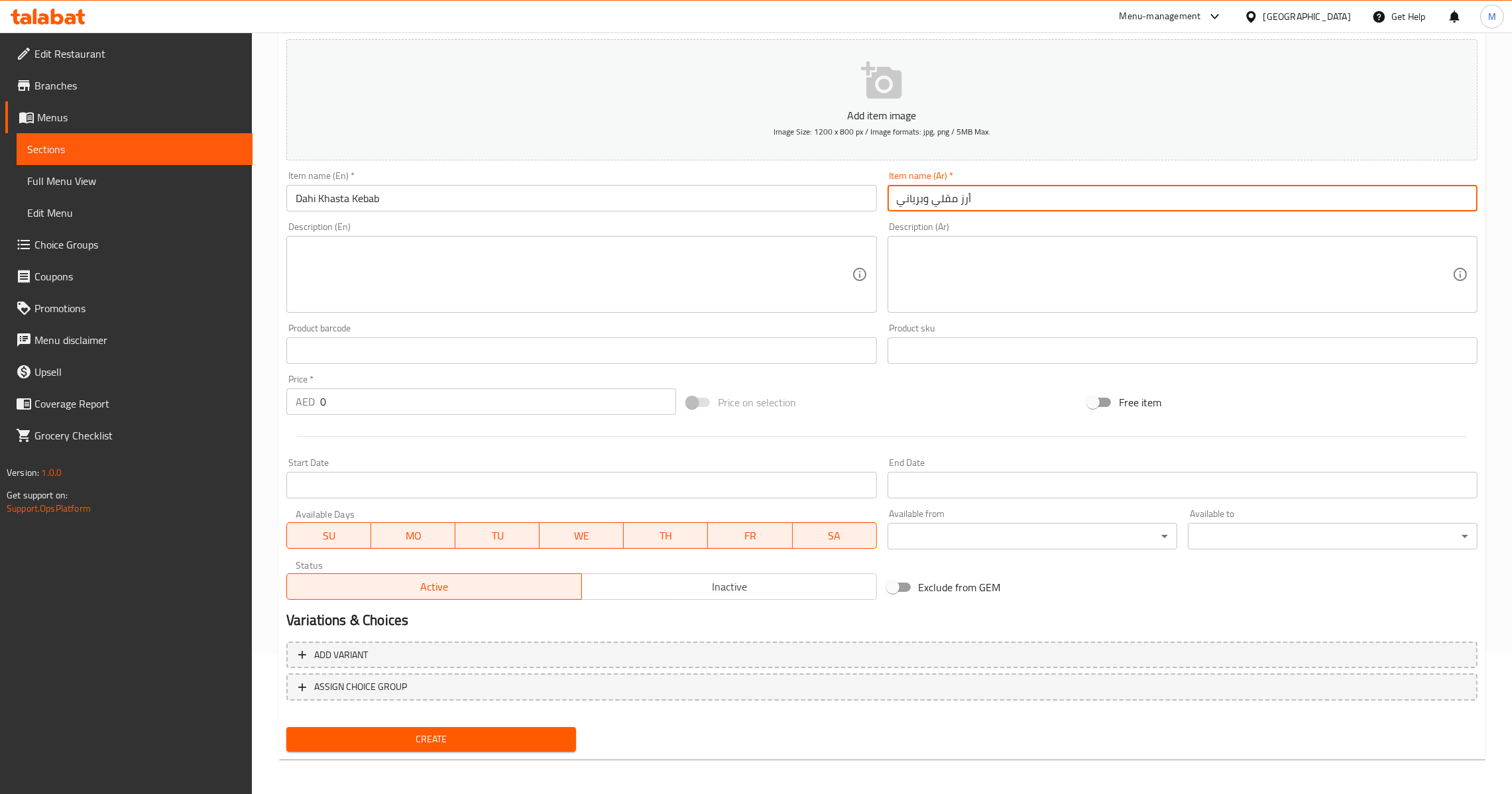
drag, startPoint x: 980, startPoint y: 198, endPoint x: 810, endPoint y: 202, distance: 170.0
click at [810, 202] on div "Add item image Image Size: 1200 x 800 px / Image formats: jpg, png / 5MB Max. I…" at bounding box center [882, 319] width 1201 height 572
type input "داهى كهاستا كباب"
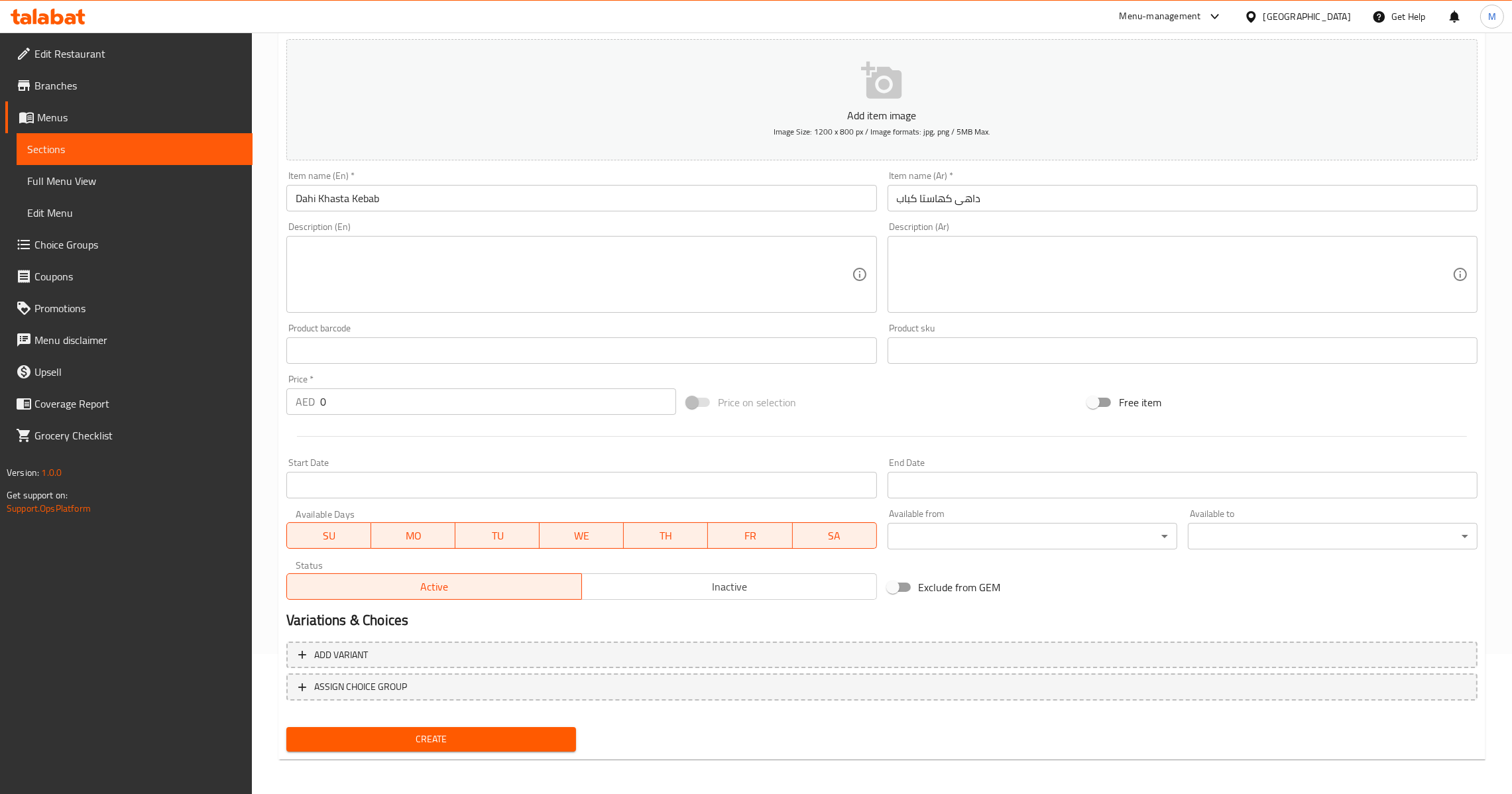
click at [1044, 181] on div "Item name (Ar)   * داهى كهاستا كباب Item name (Ar) *" at bounding box center [1183, 191] width 590 height 40
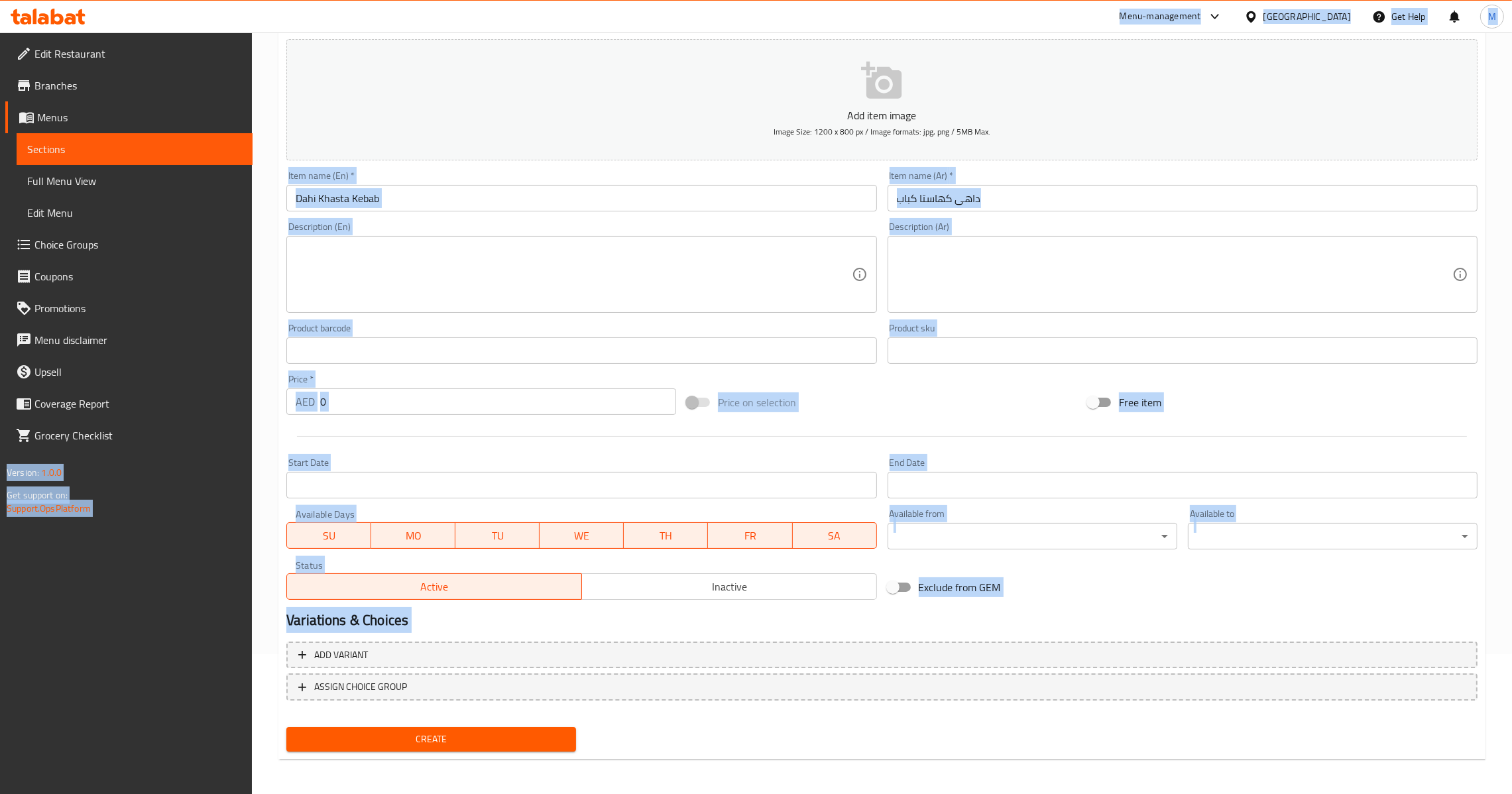
click at [1044, 195] on input "داهى كهاستا كباب" at bounding box center [1183, 198] width 590 height 27
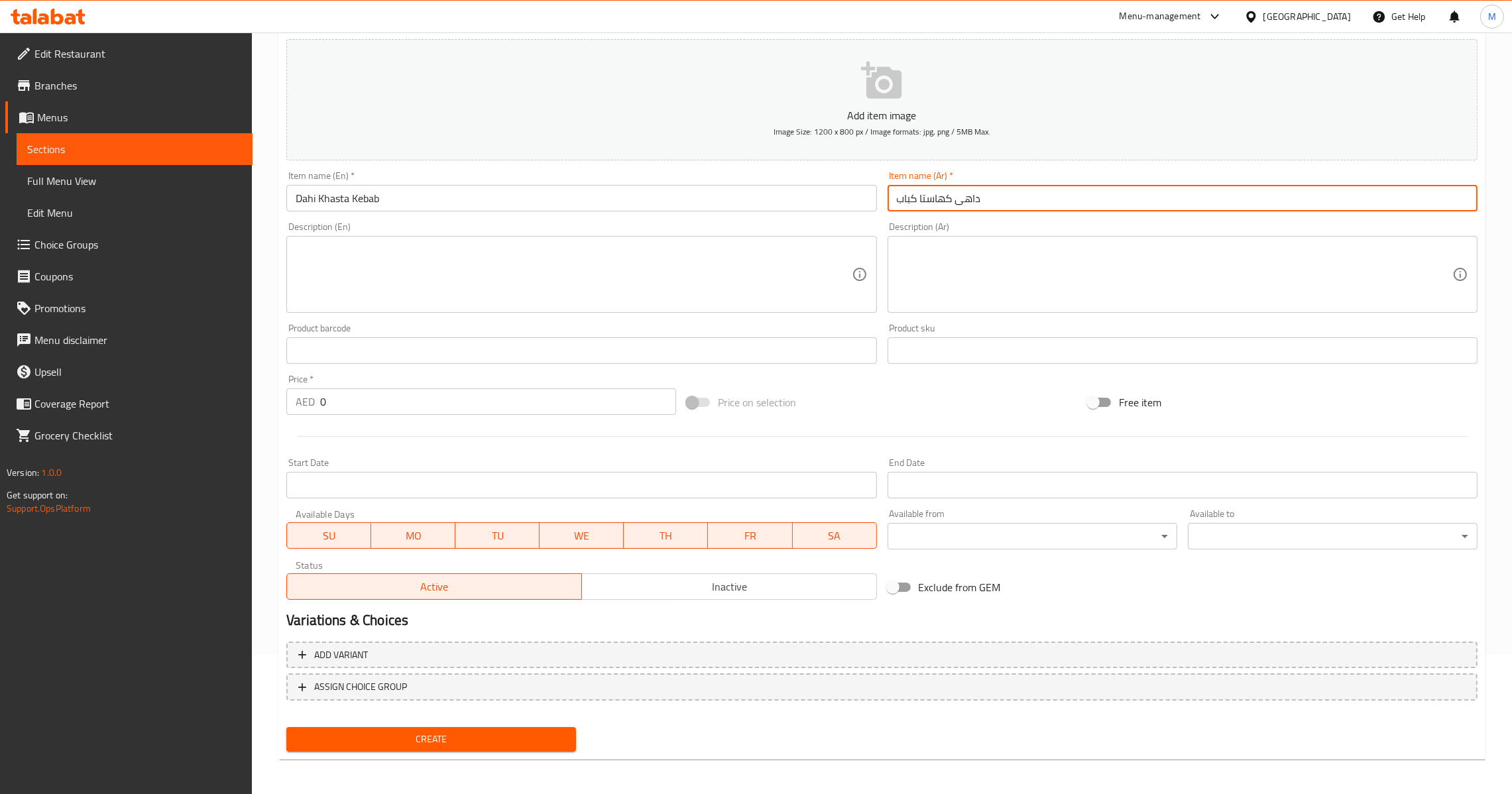
click at [469, 397] on input "0" at bounding box center [498, 401] width 356 height 27
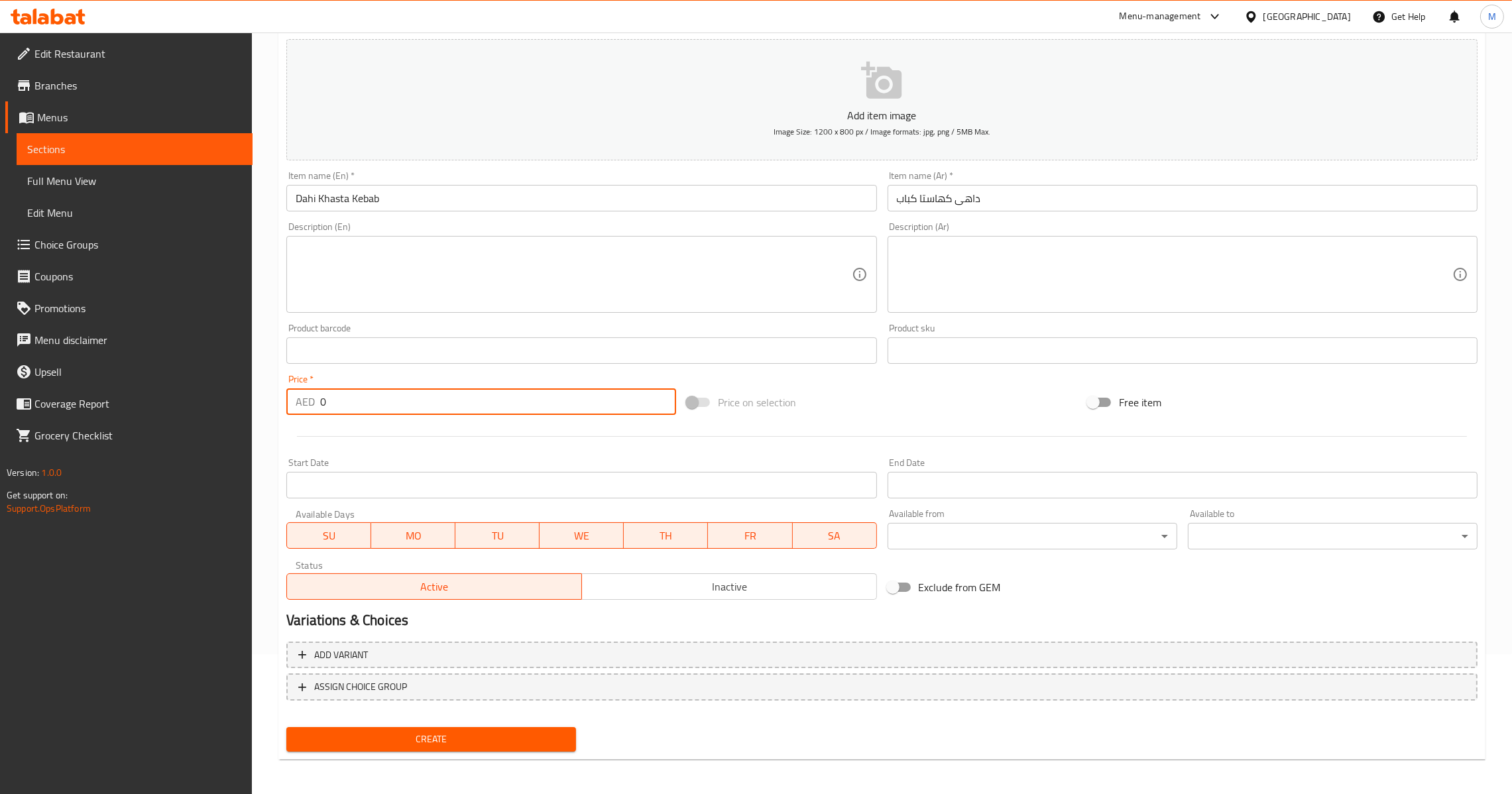
paste input "27.5"
type input "27.5"
click at [478, 738] on span "Create" at bounding box center [431, 739] width 268 height 16
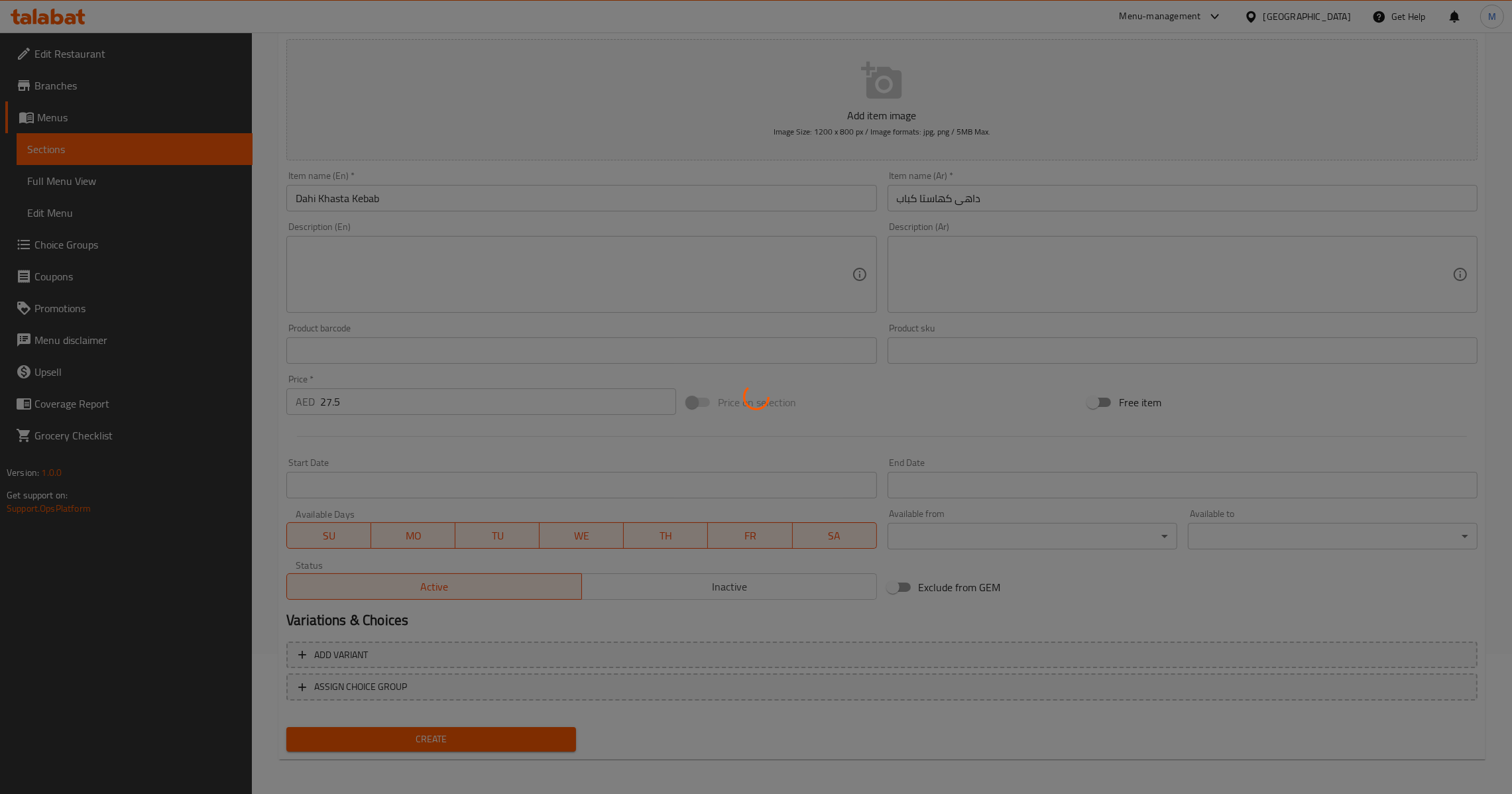
type input "0"
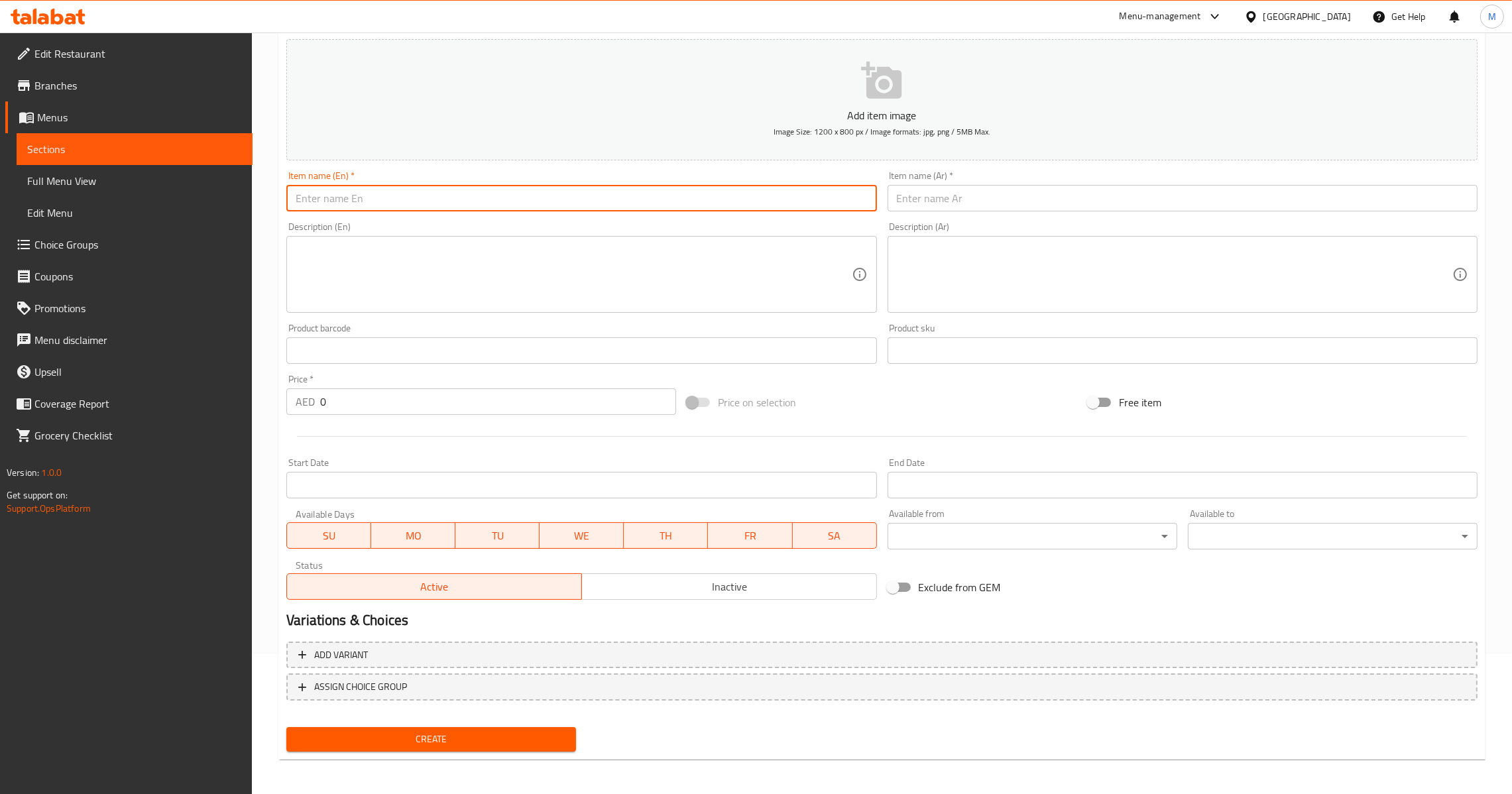
click at [492, 200] on input "text" at bounding box center [581, 198] width 590 height 27
paste input "Vegetable Galawati Kebab"
type input "Vegetable Galawati Kebab"
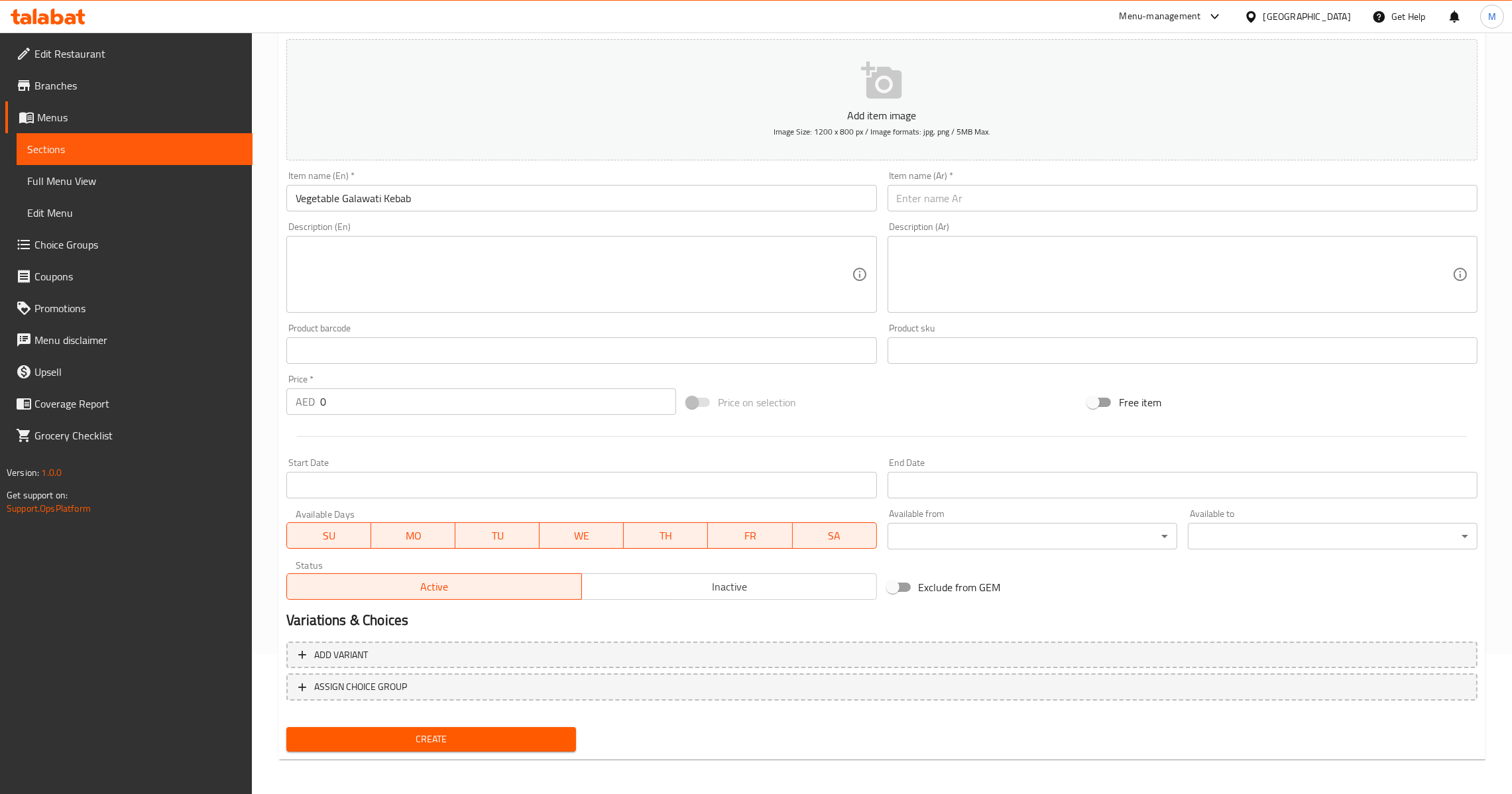
click at [1346, 204] on input "text" at bounding box center [1183, 198] width 590 height 27
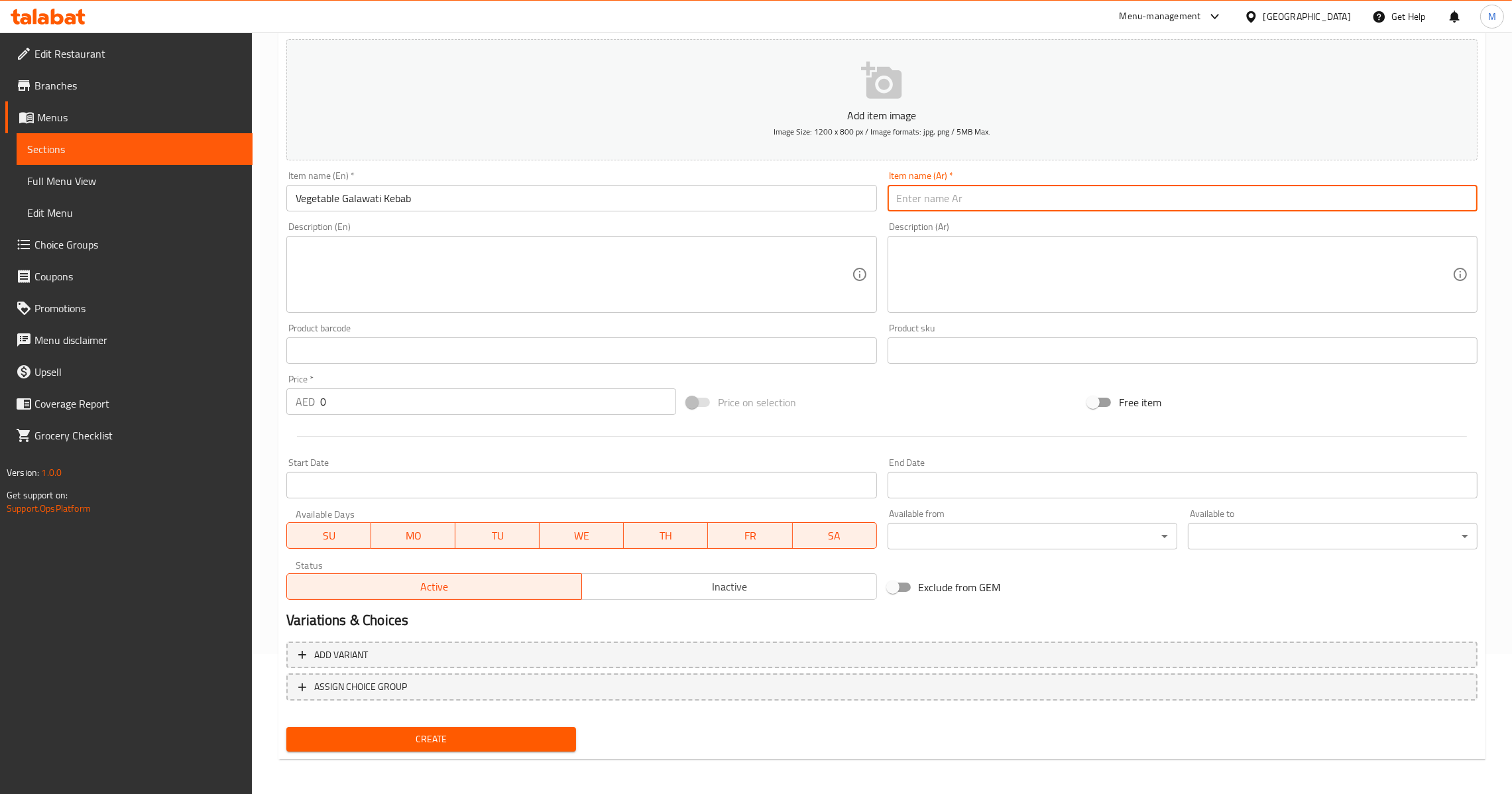
paste input "كباب غالاواتي نباتي"
type input "كباب غالاواتي نباتي"
click at [374, 400] on input "0" at bounding box center [498, 401] width 356 height 27
paste input "27.5"
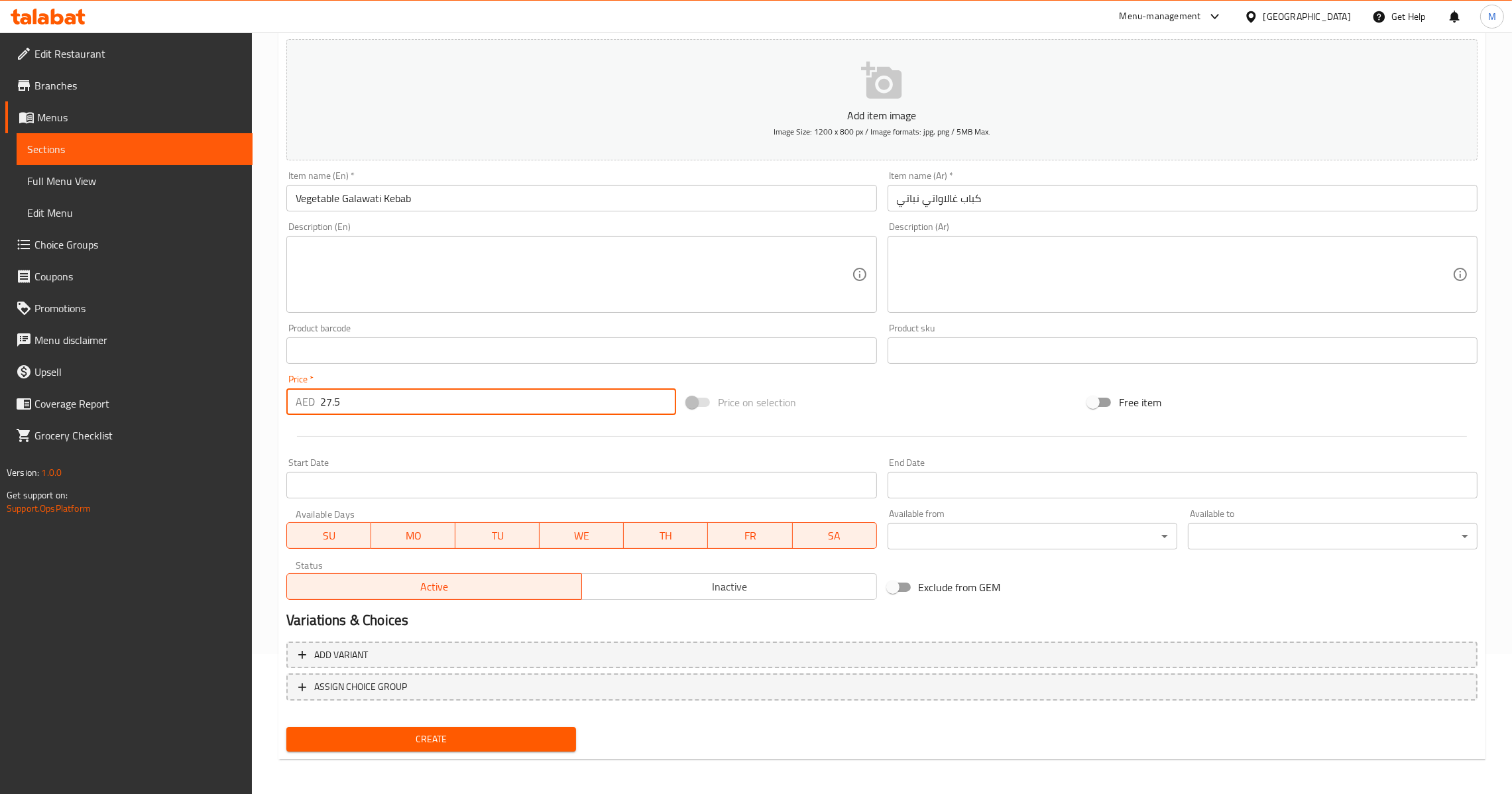
type input "27.5"
click at [439, 740] on span "Create" at bounding box center [431, 739] width 268 height 16
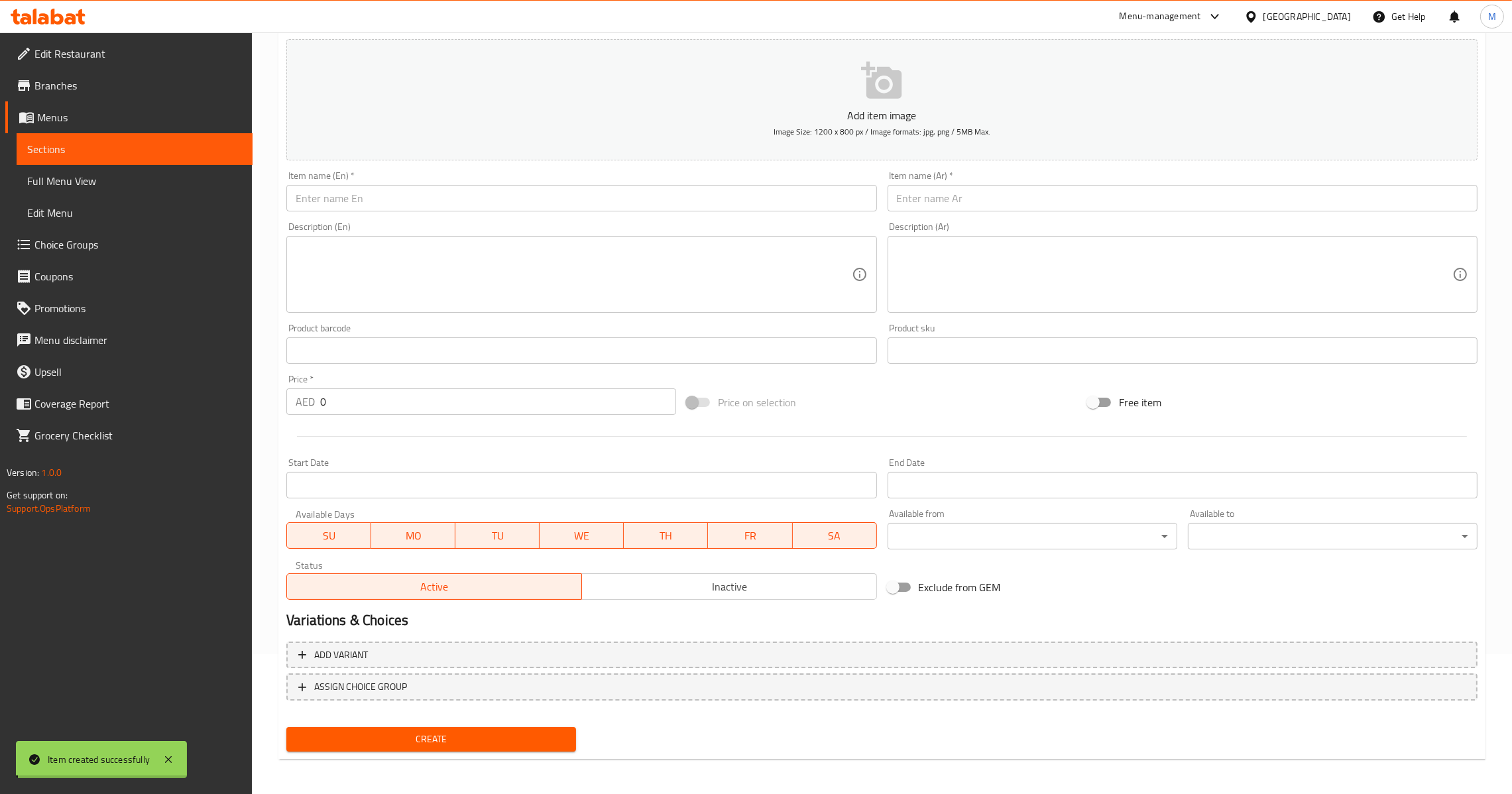
click at [361, 396] on input "0" at bounding box center [498, 401] width 356 height 27
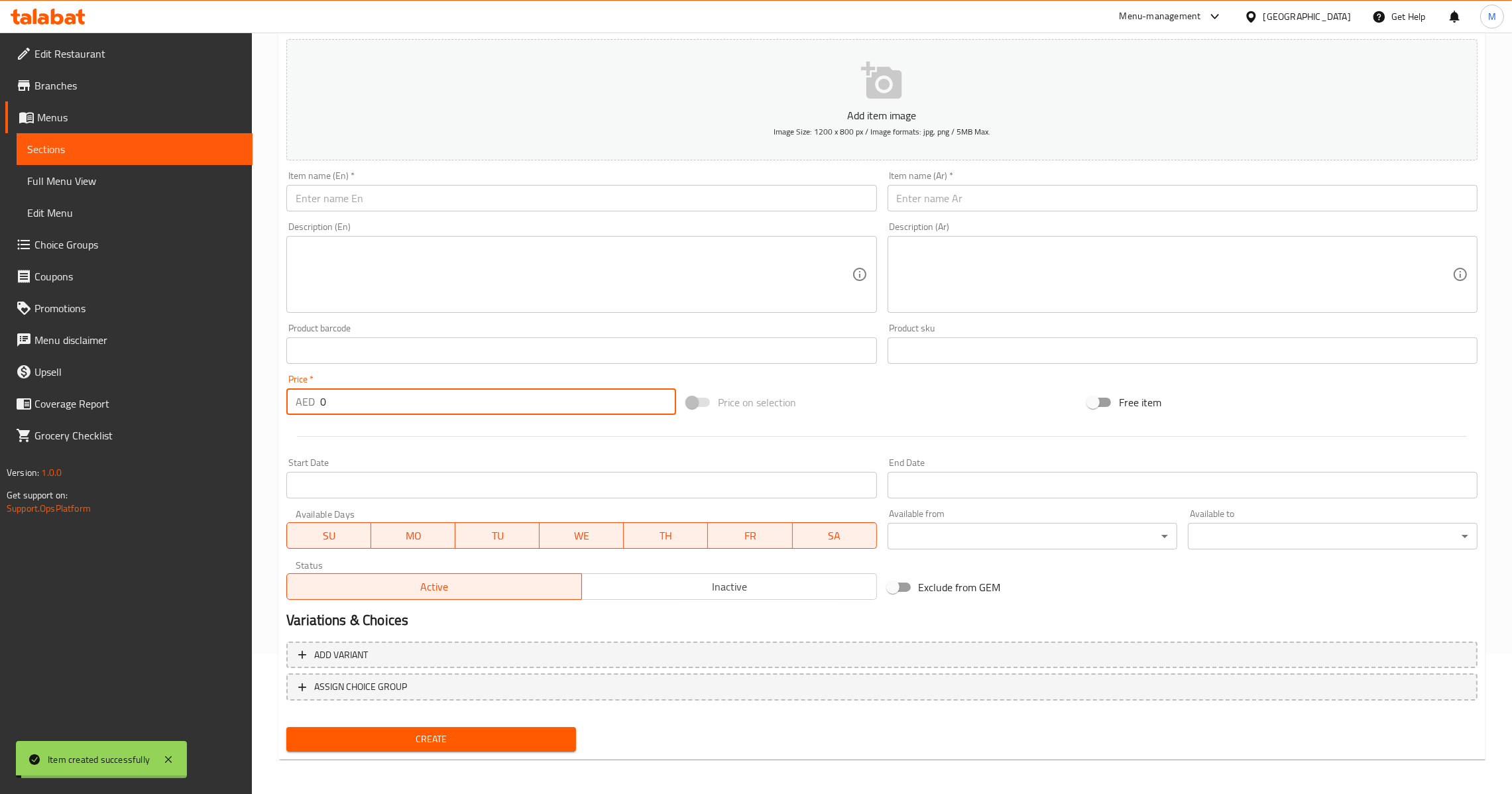
paste input "27.5"
type input "27.5"
click at [450, 179] on div "Item name (En)   * Item name (En) *" at bounding box center [581, 191] width 590 height 40
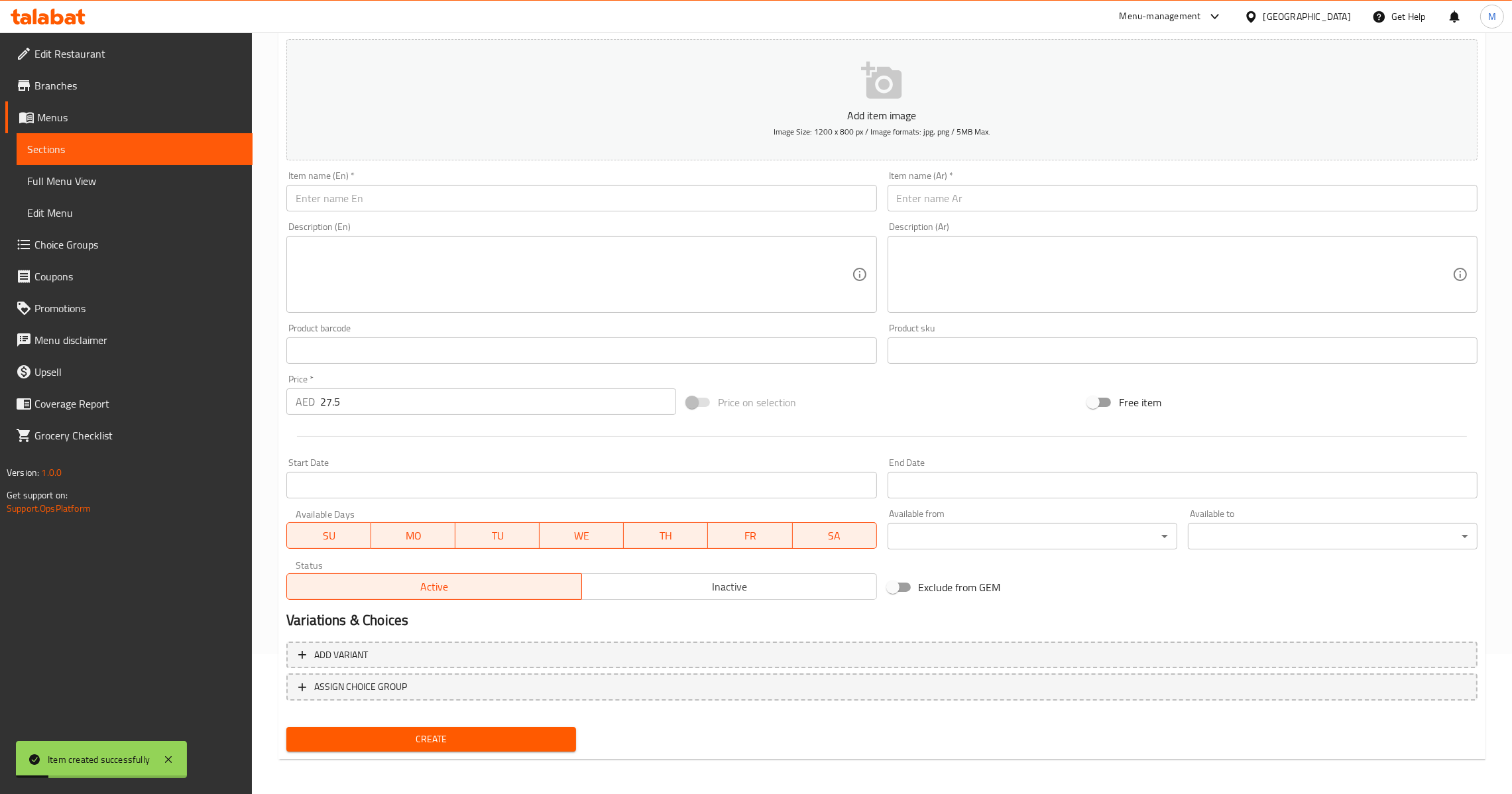
click at [451, 222] on div "Description (En) Description (En)" at bounding box center [581, 267] width 590 height 91
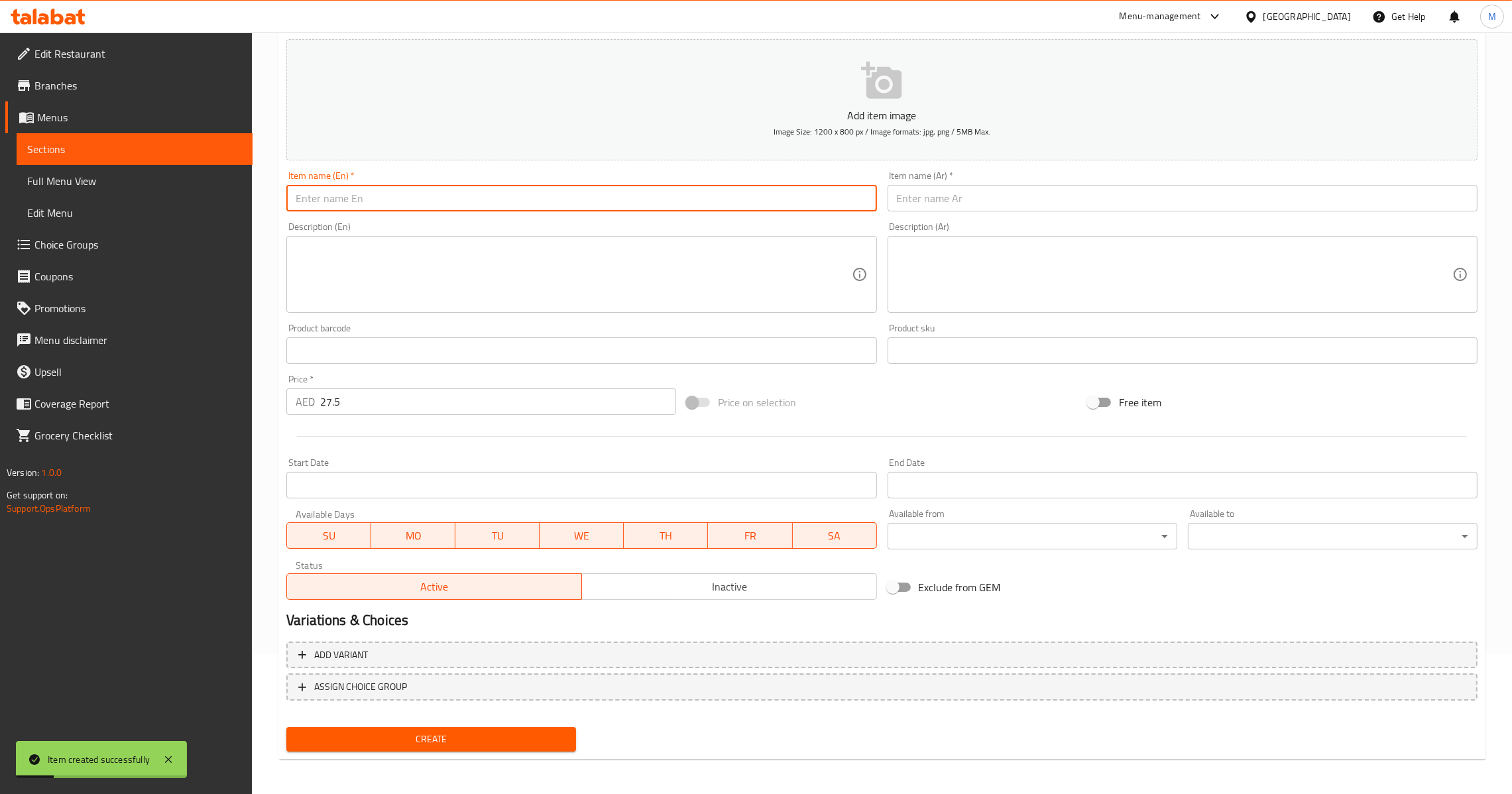
paste input "Harabhara Kebab"
click at [465, 206] on input "Harabhara Kebab" at bounding box center [581, 198] width 590 height 27
type input "Harabhara Kebab"
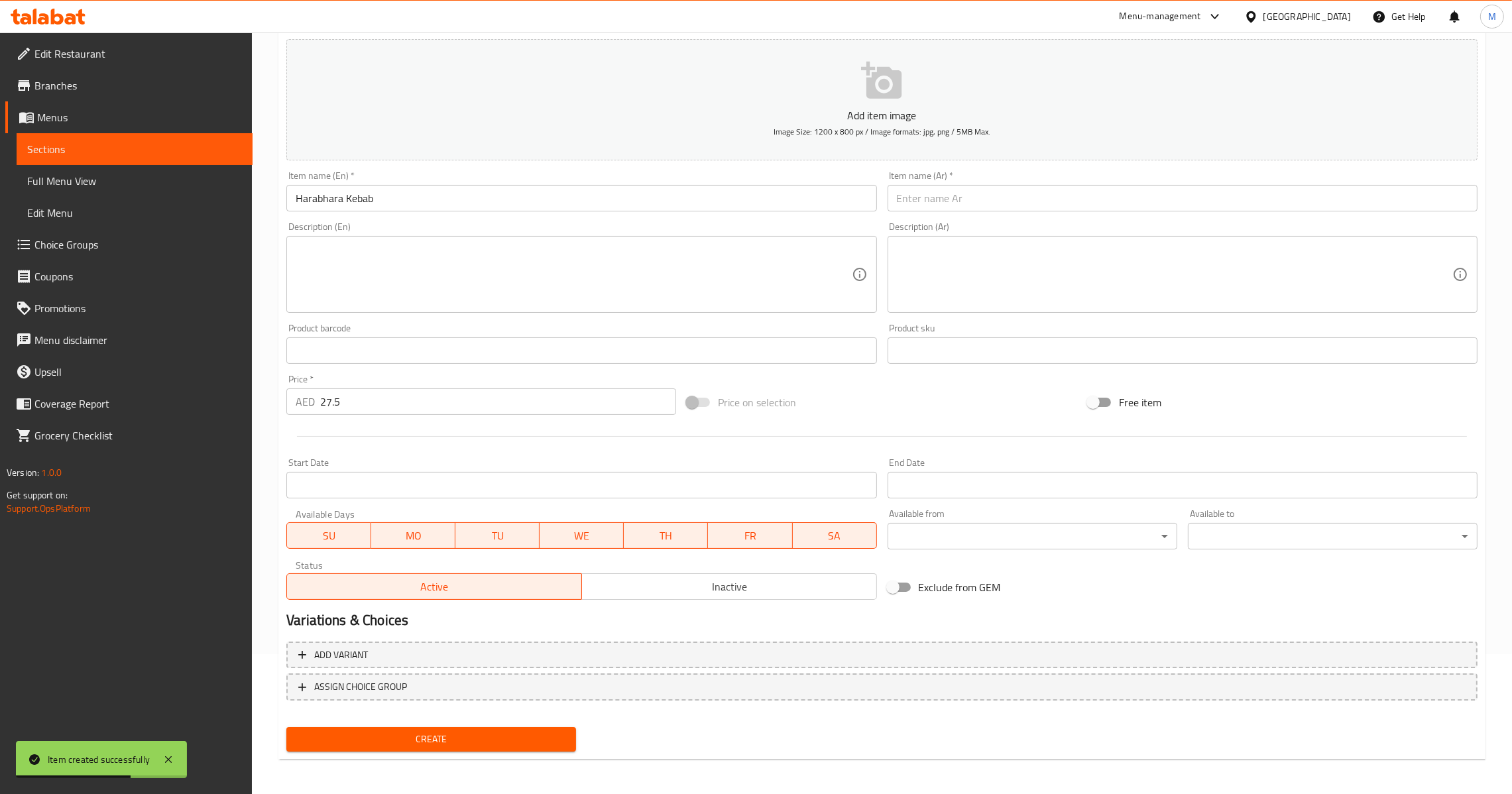
click at [1350, 186] on input "text" at bounding box center [1183, 198] width 590 height 27
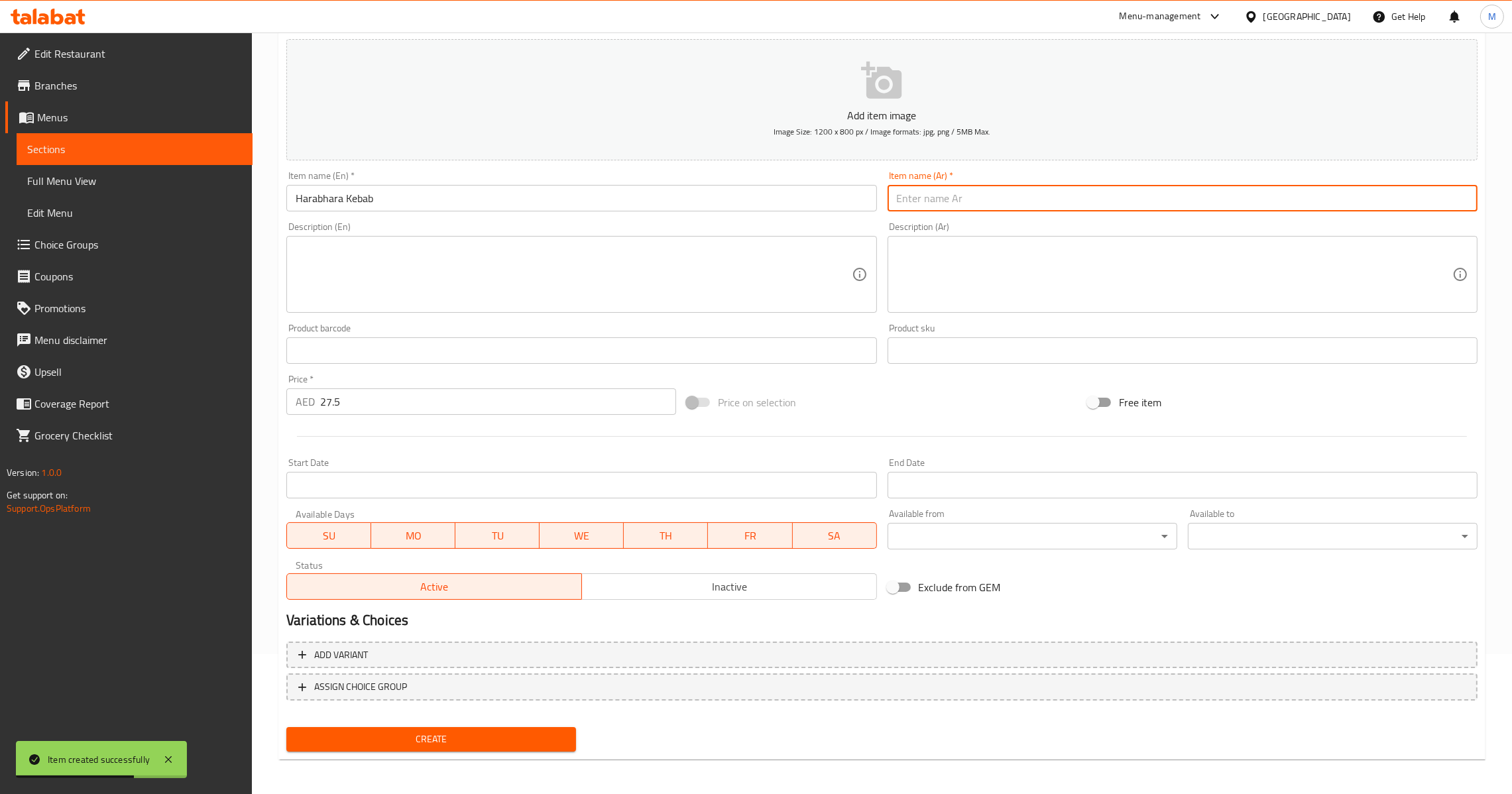
paste input "كباب"
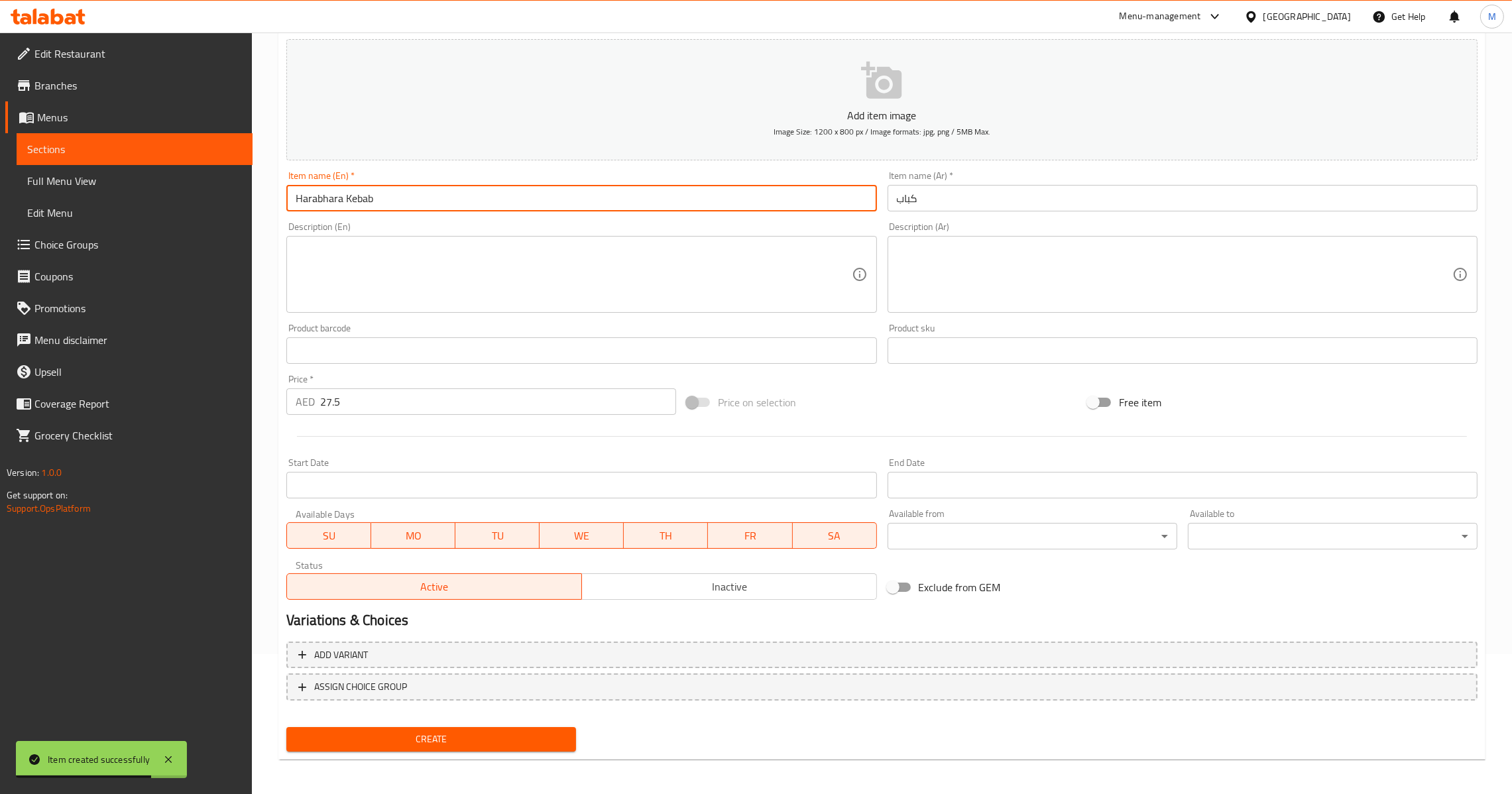
click at [524, 190] on input "Harabhara Kebab" at bounding box center [581, 198] width 590 height 27
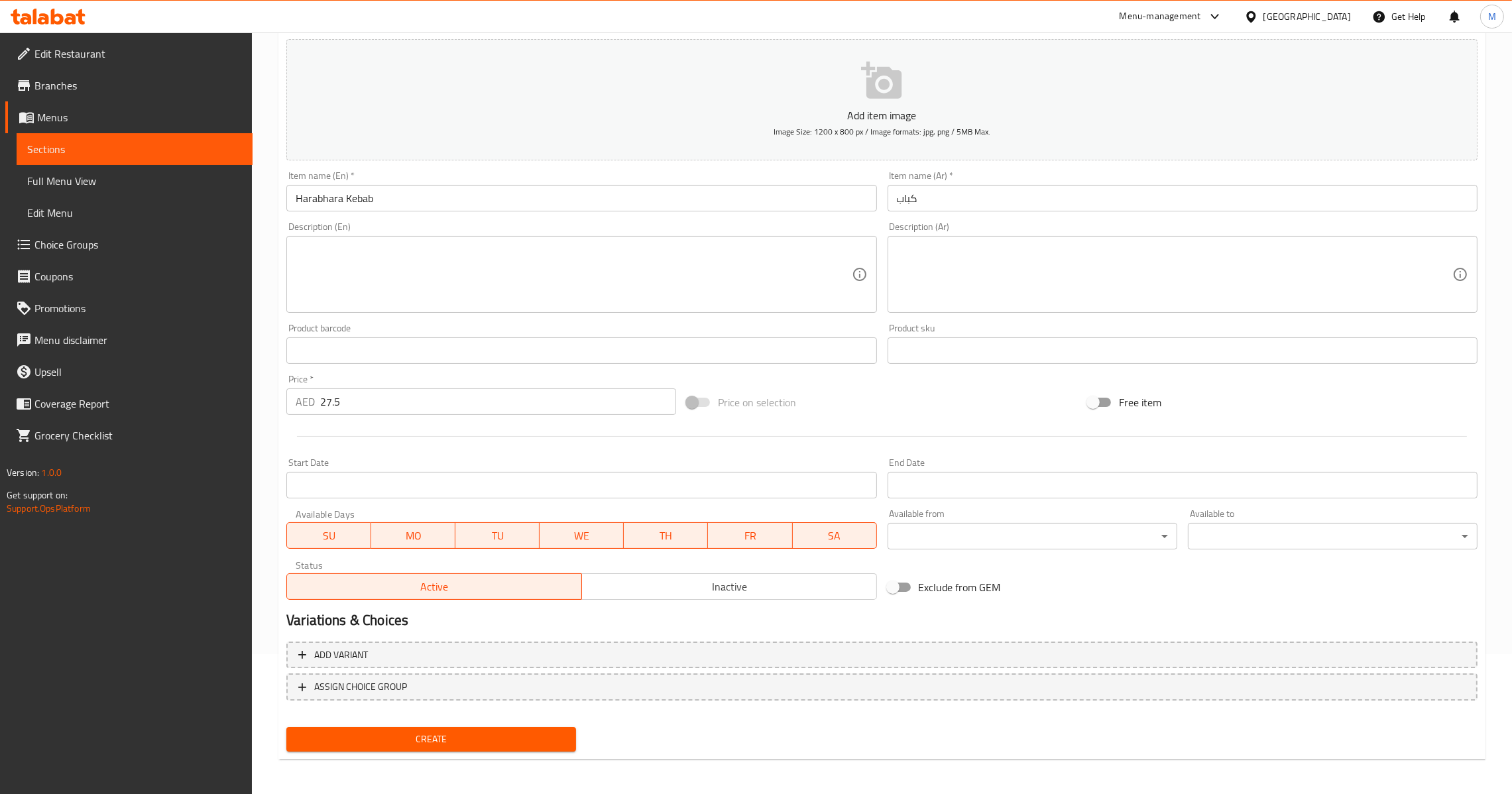
click at [523, 185] on input "Harabhara Kebab" at bounding box center [581, 198] width 590 height 27
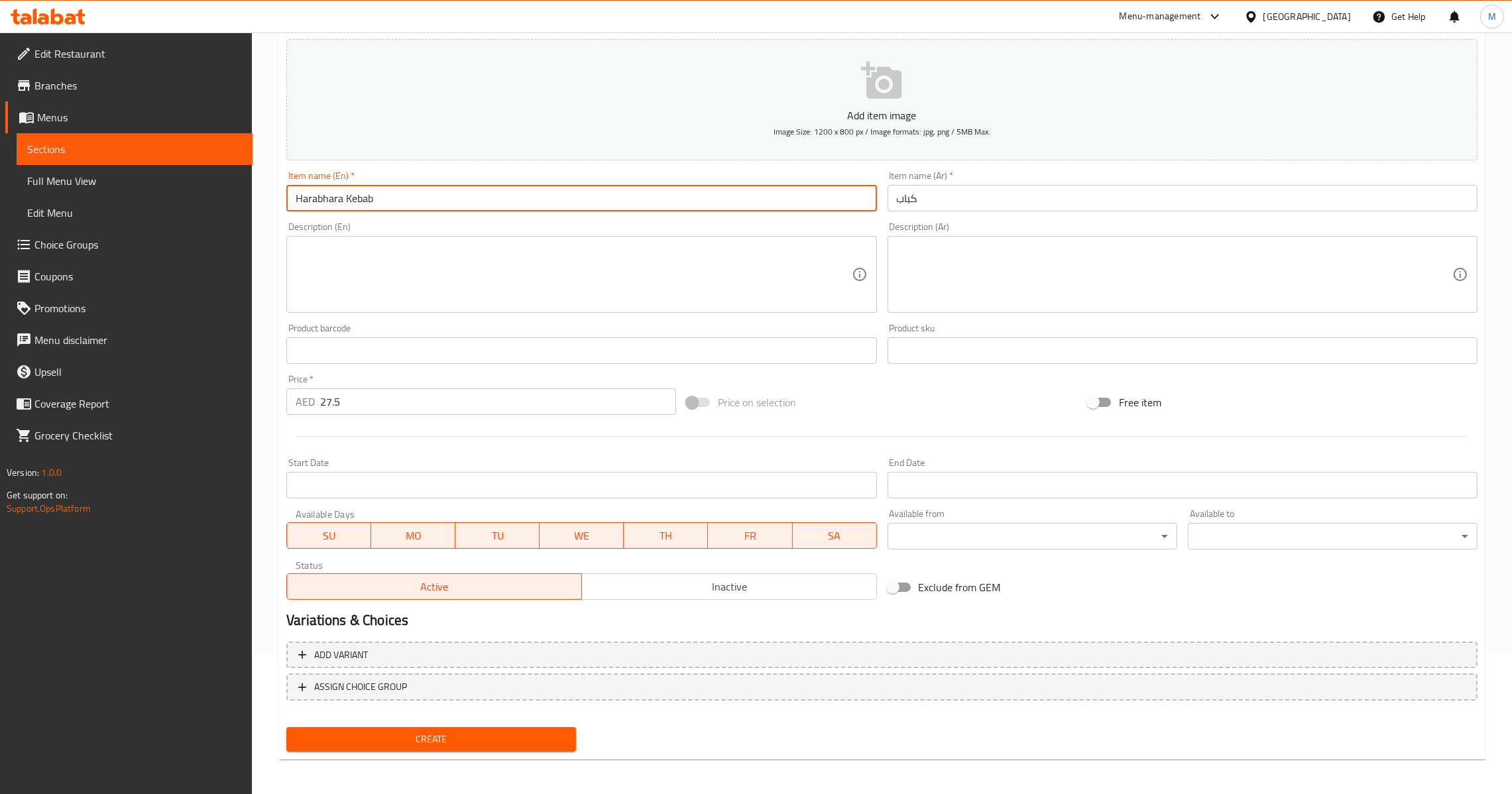
click at [973, 198] on input "كباب" at bounding box center [1183, 198] width 590 height 27
paste input "[PERSON_NAME]"
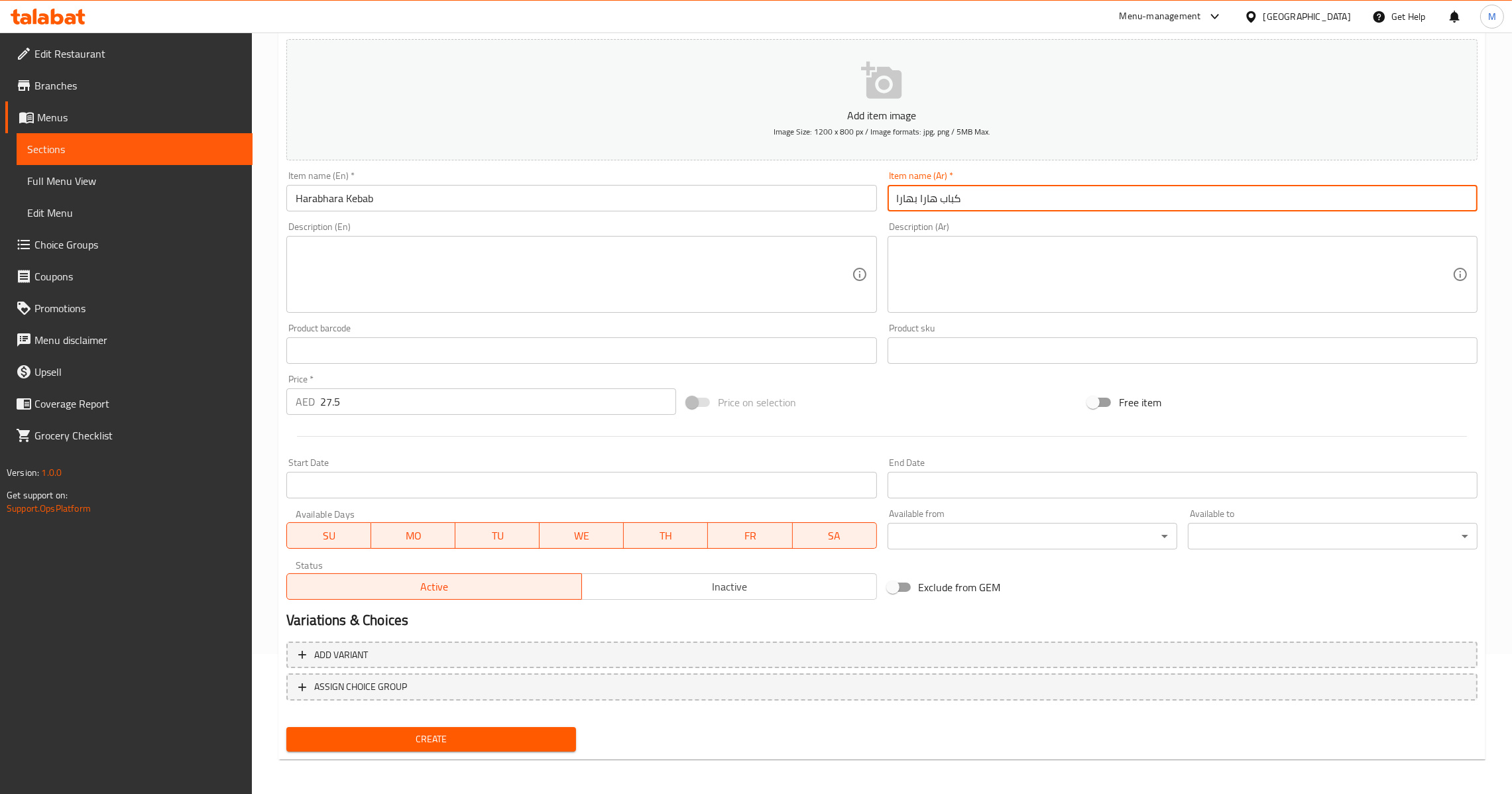
type input "كباب هارا بهارا"
click at [460, 735] on span "Create" at bounding box center [431, 739] width 268 height 16
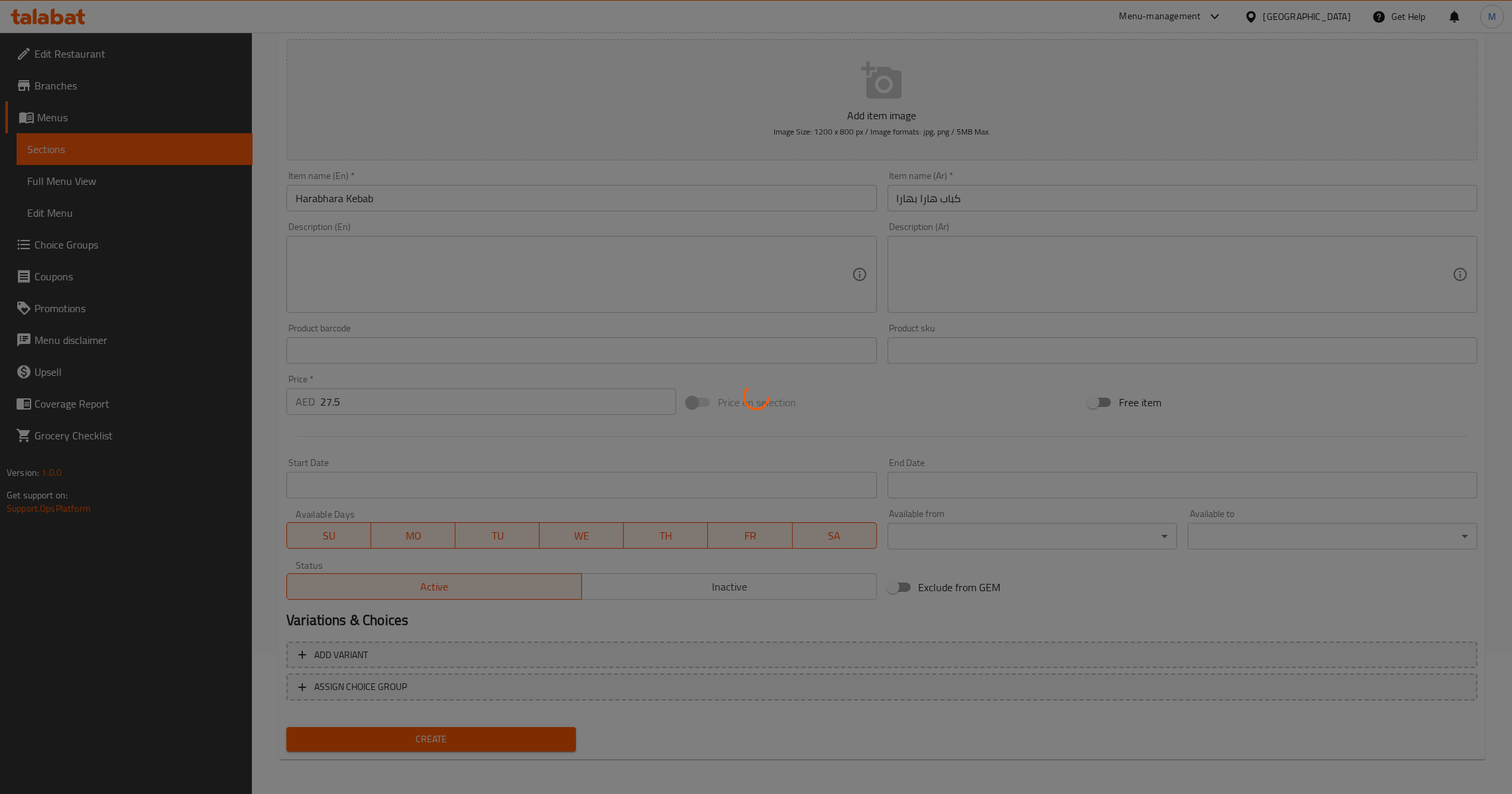
type input "0"
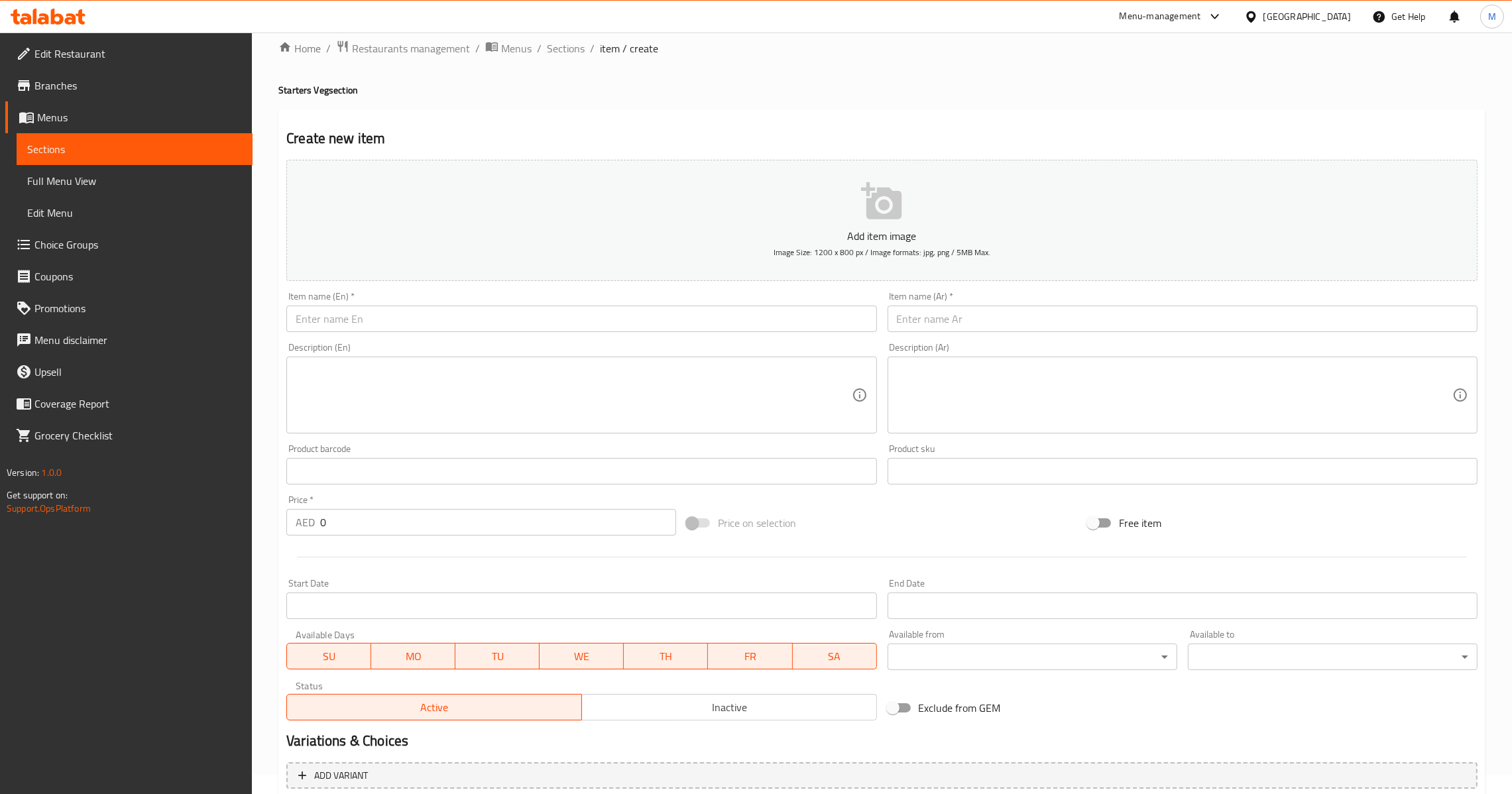
scroll to position [0, 0]
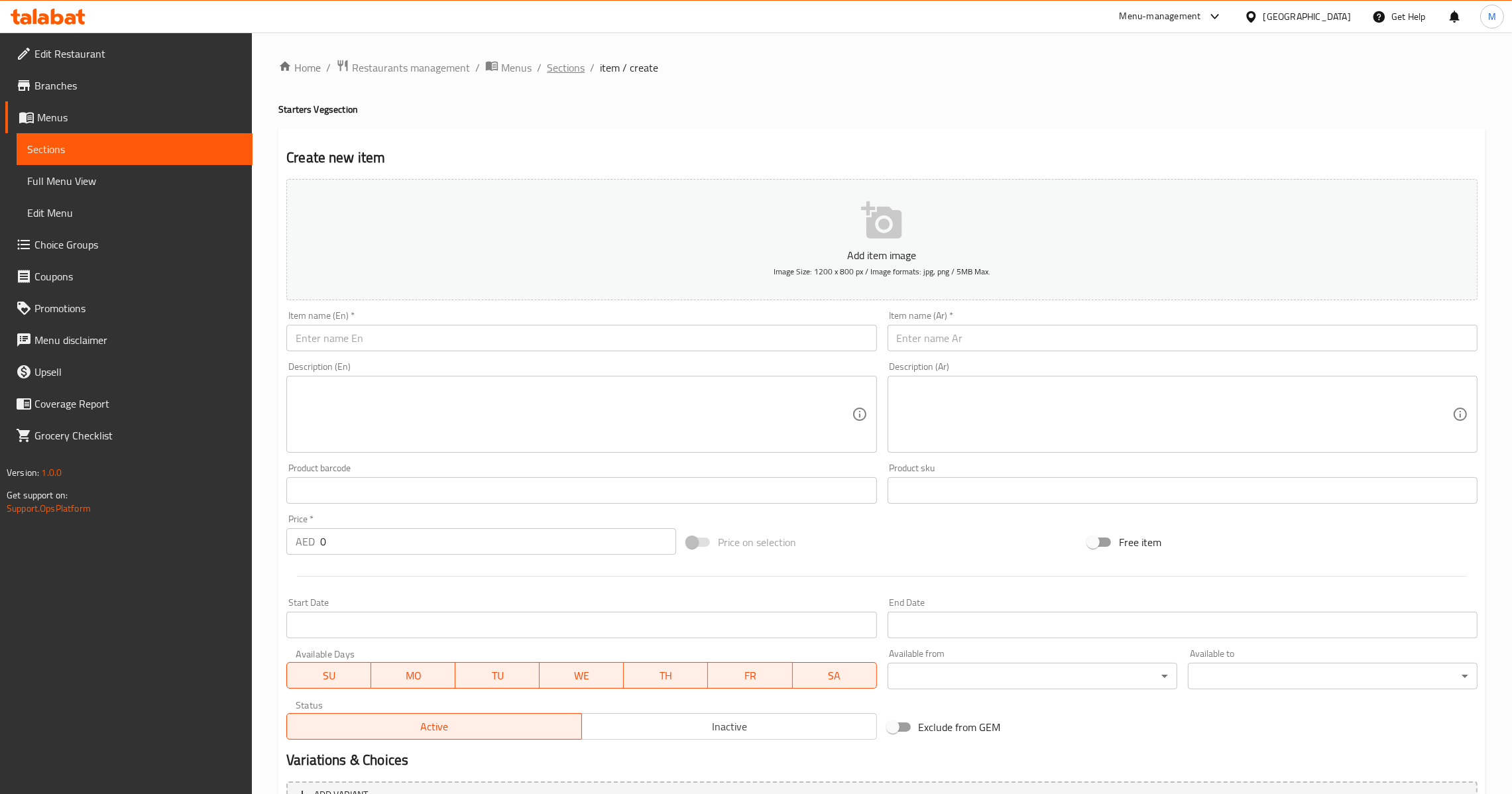
click at [554, 68] on span "Sections" at bounding box center [565, 67] width 38 height 16
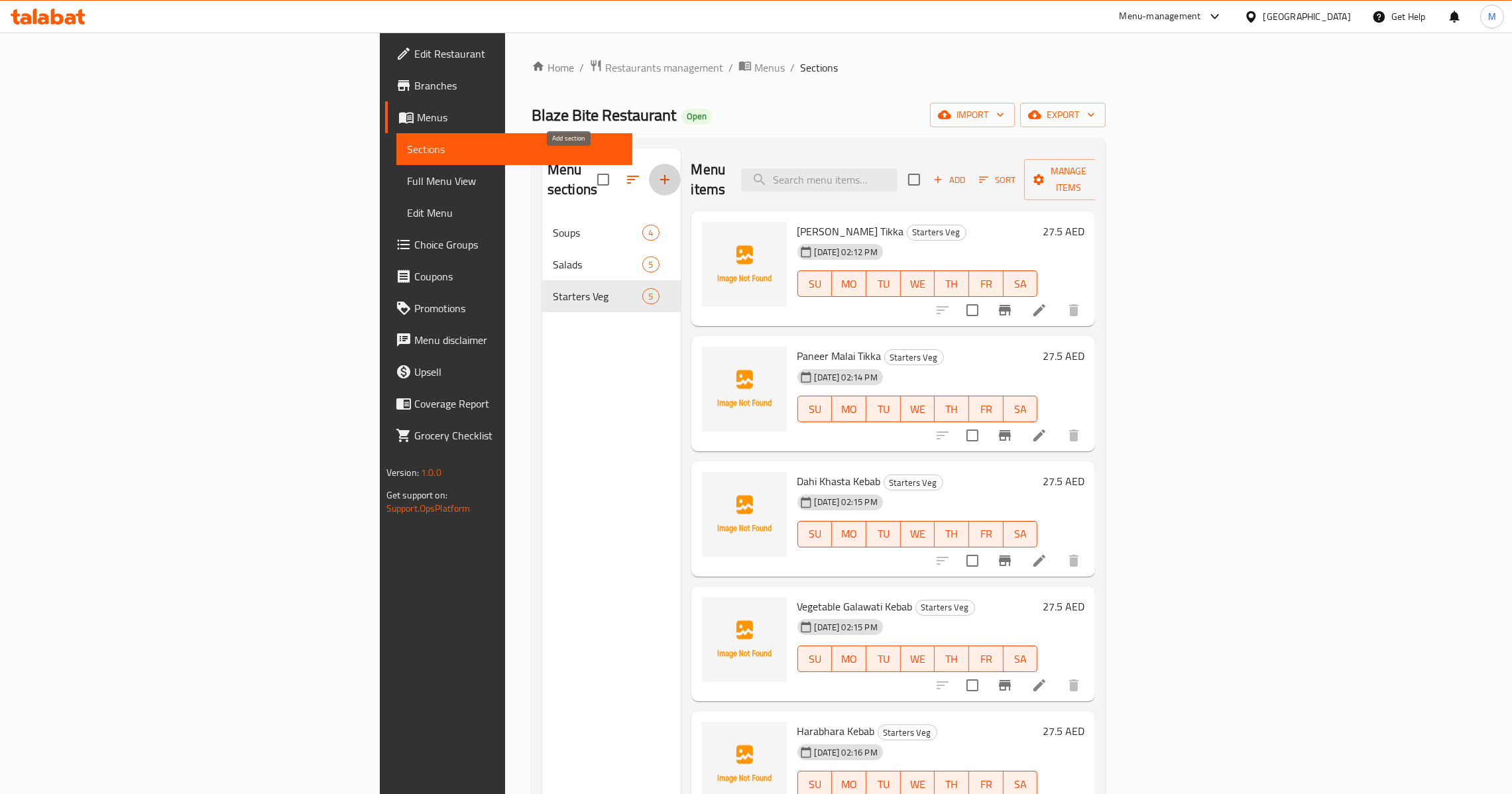
click at [660, 175] on icon "button" at bounding box center [665, 180] width 10 height 10
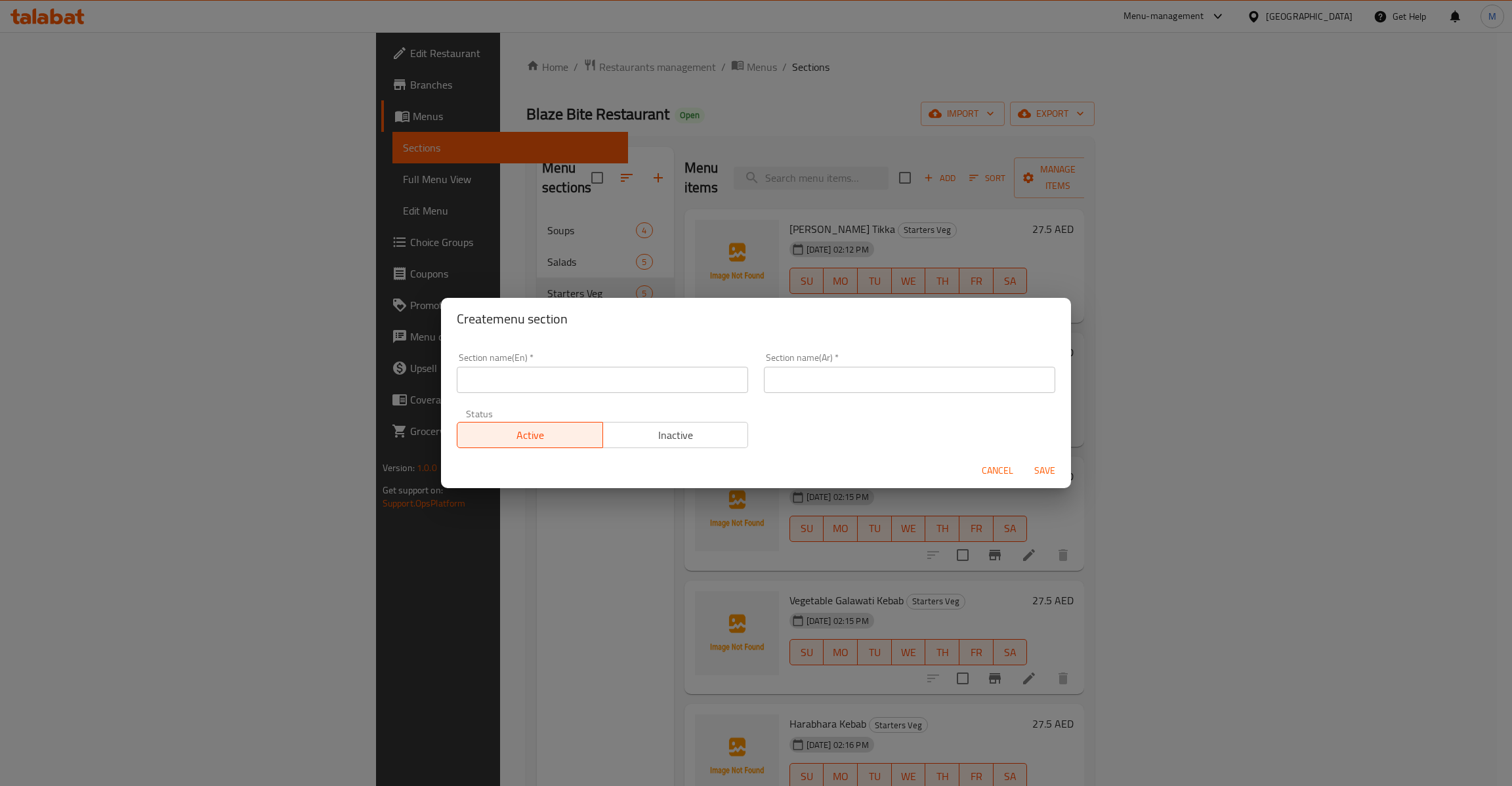
click at [588, 388] on input "text" at bounding box center [602, 379] width 291 height 26
paste input "Starters Non Veg"
type input "Starters Non Veg"
click at [861, 392] on div "Section name(Ar)   * Section name(Ar) *" at bounding box center [909, 373] width 307 height 56
paste input "المقبلات غير النباتية"
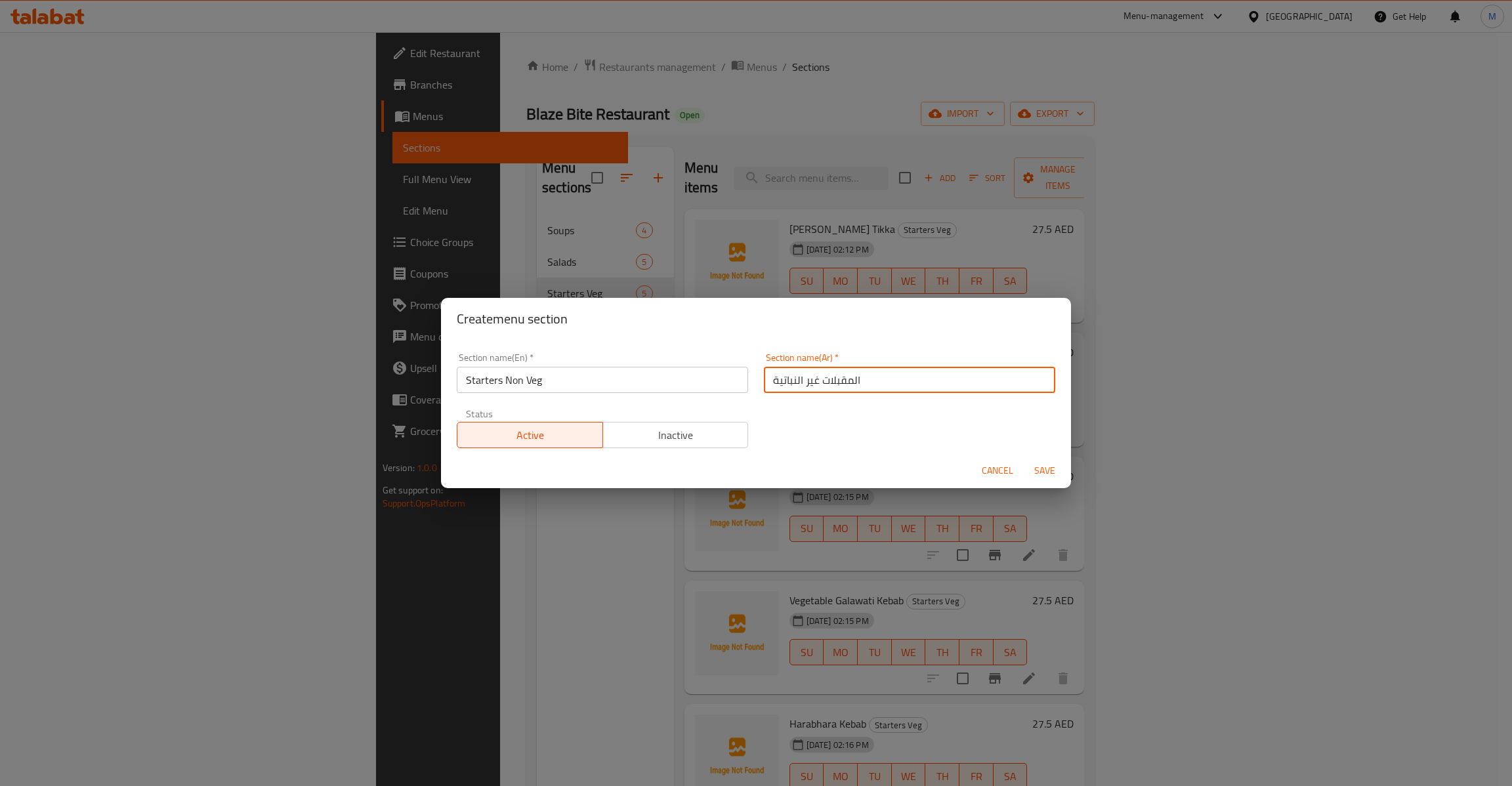
click at [872, 386] on input "المقبلات غير النباتية" at bounding box center [910, 379] width 291 height 26
type input "المقبلات غير النباتية"
click at [1042, 466] on span "Save" at bounding box center [1044, 471] width 31 height 16
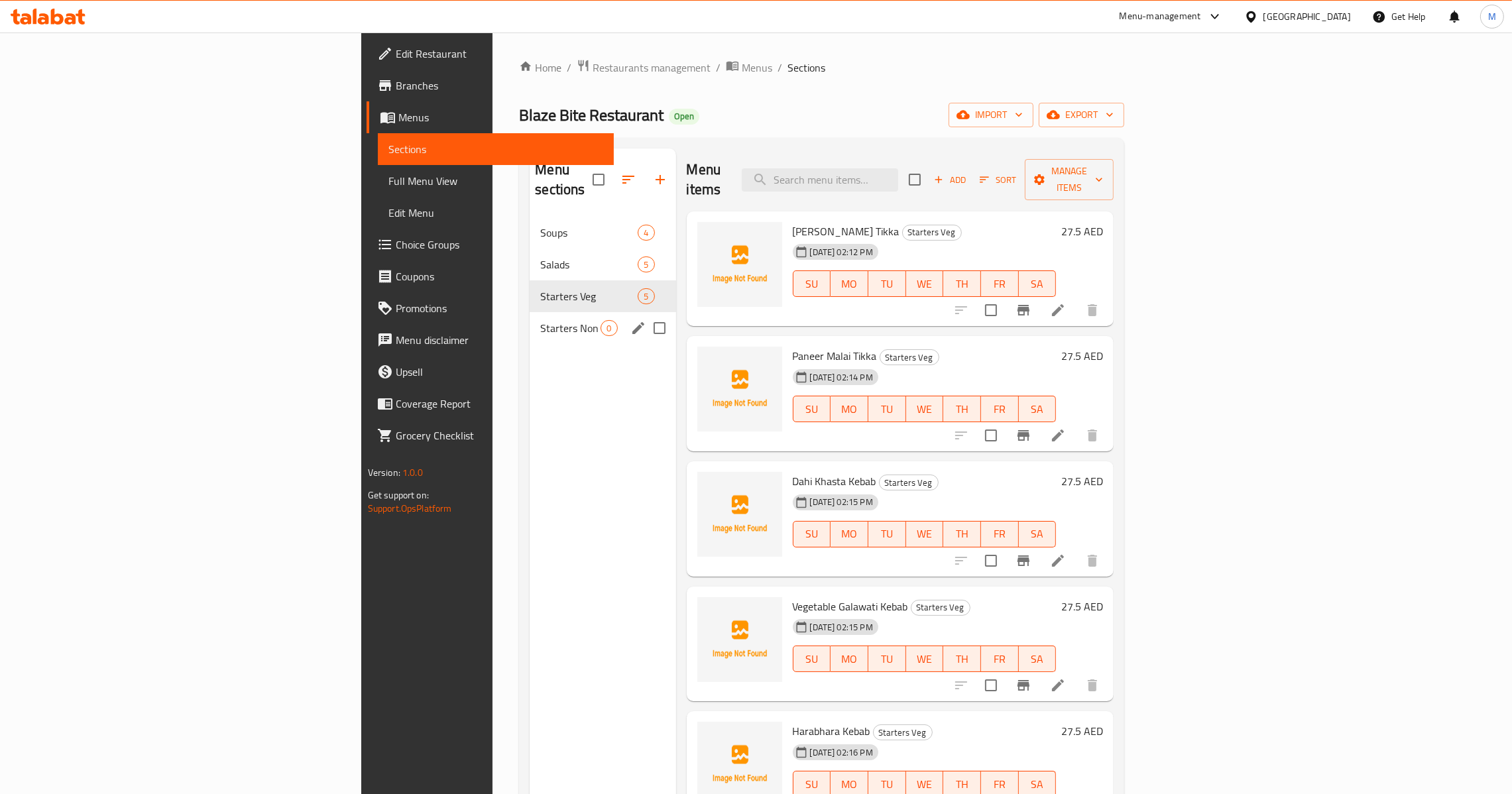
click at [530, 317] on div "Starters Non Veg 0" at bounding box center [602, 328] width 146 height 31
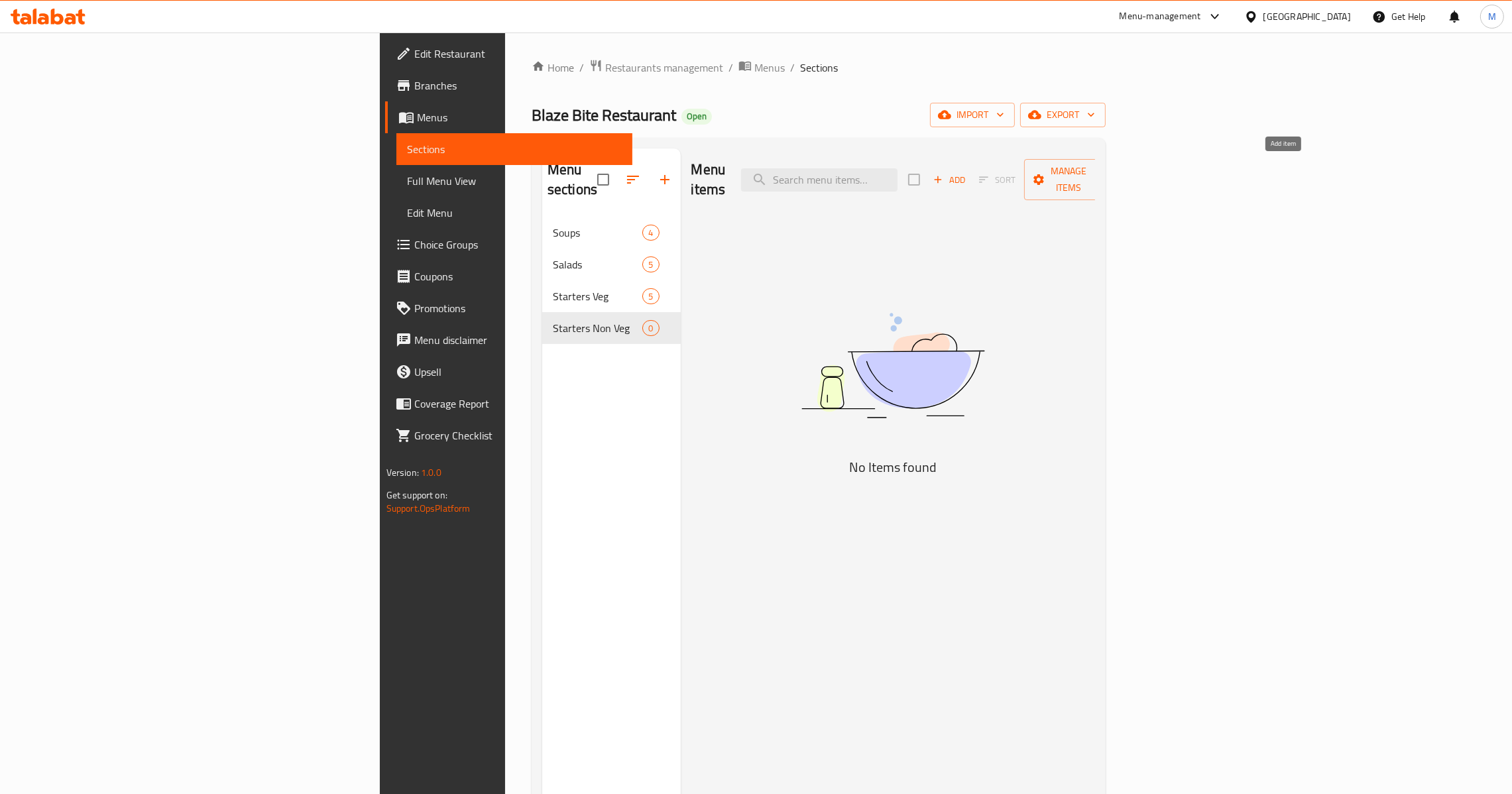
click at [967, 175] on span "Add" at bounding box center [949, 180] width 36 height 15
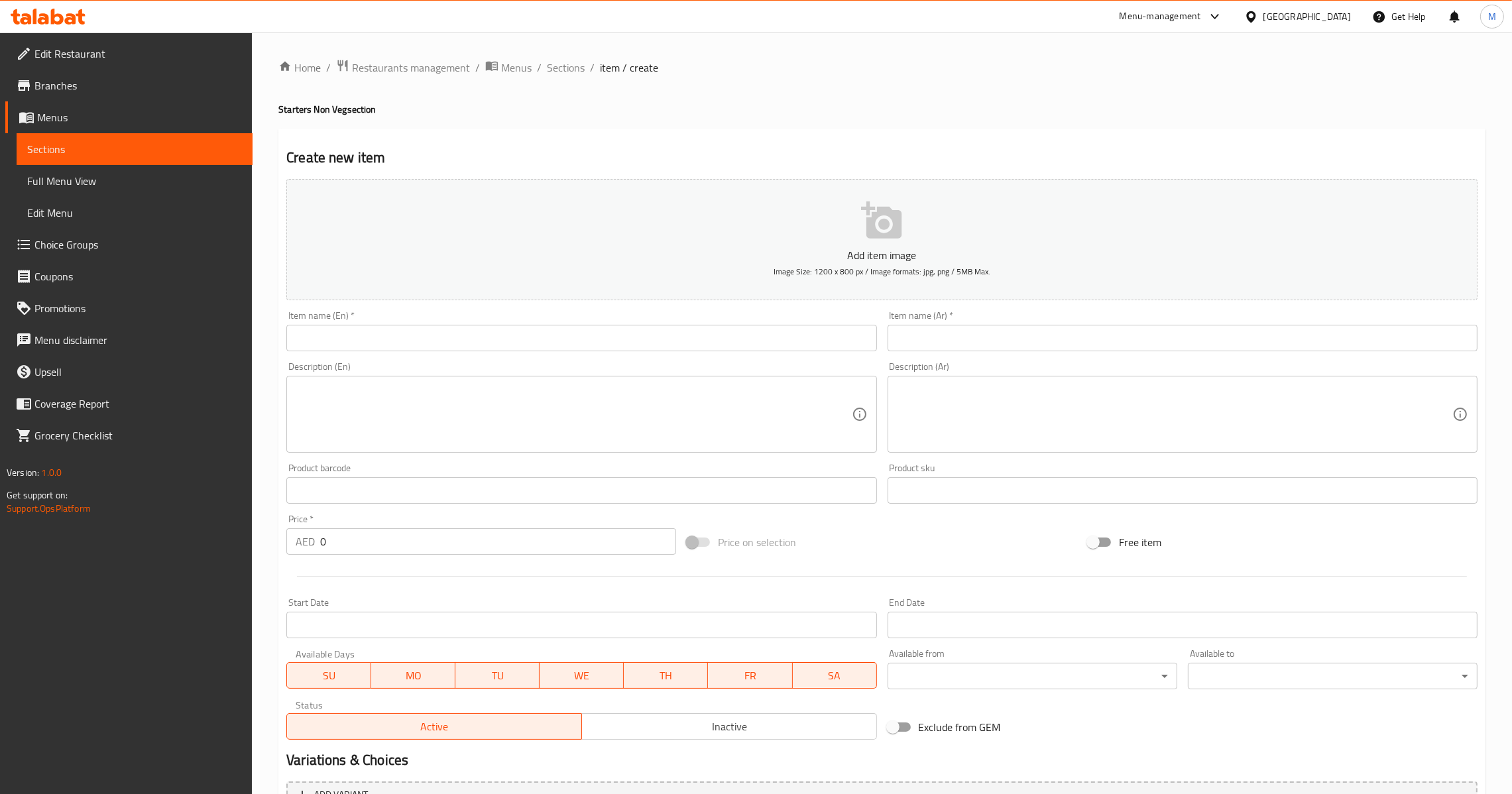
drag, startPoint x: 530, startPoint y: 313, endPoint x: 531, endPoint y: 322, distance: 9.1
click at [530, 313] on div "Item name (En)   * Item name (En) *" at bounding box center [581, 331] width 590 height 40
click at [535, 332] on input "text" at bounding box center [581, 337] width 590 height 27
paste input "Chicken Tandoori Tikka"
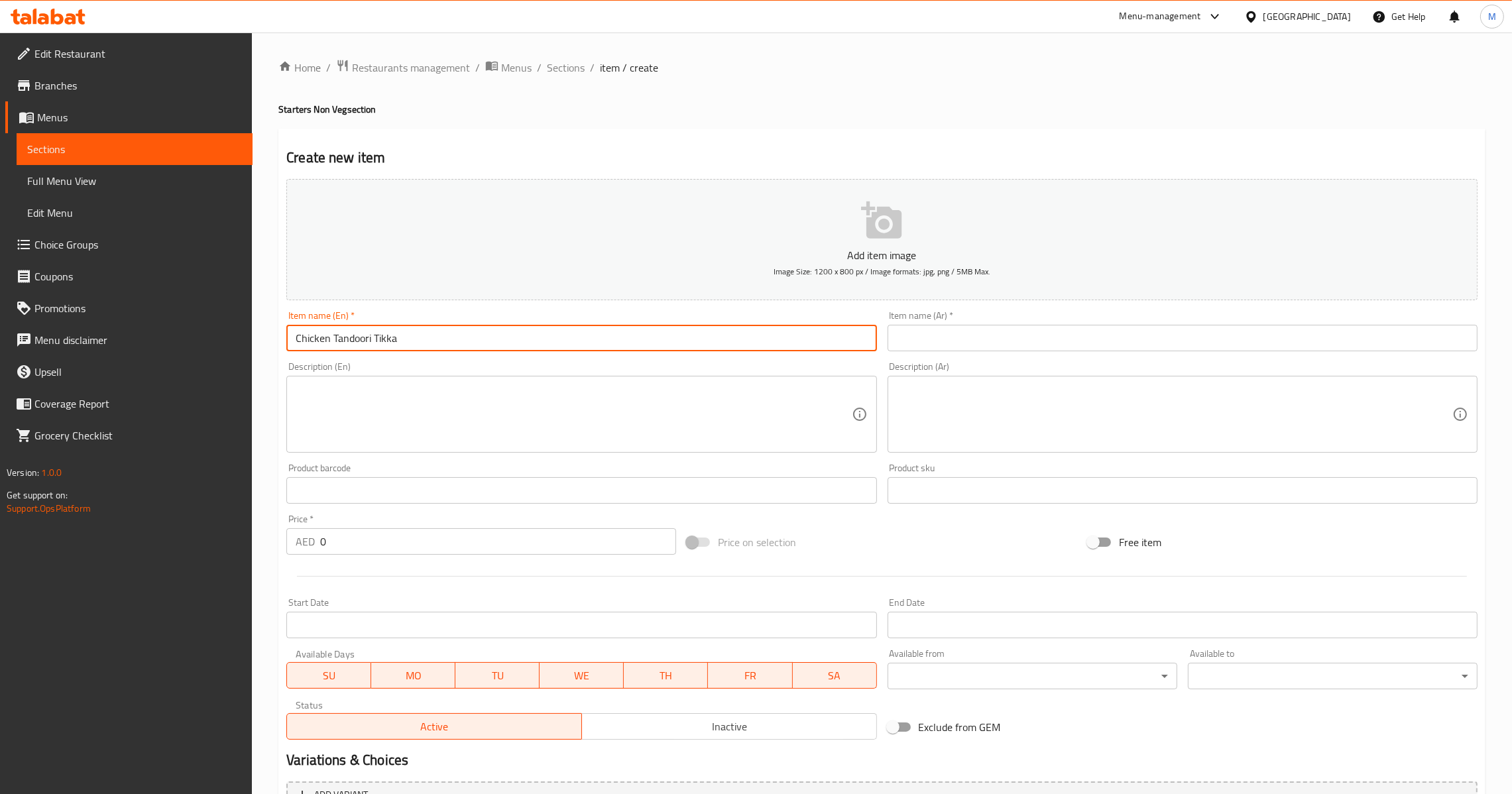
type input "Chicken Tandoori Tikka"
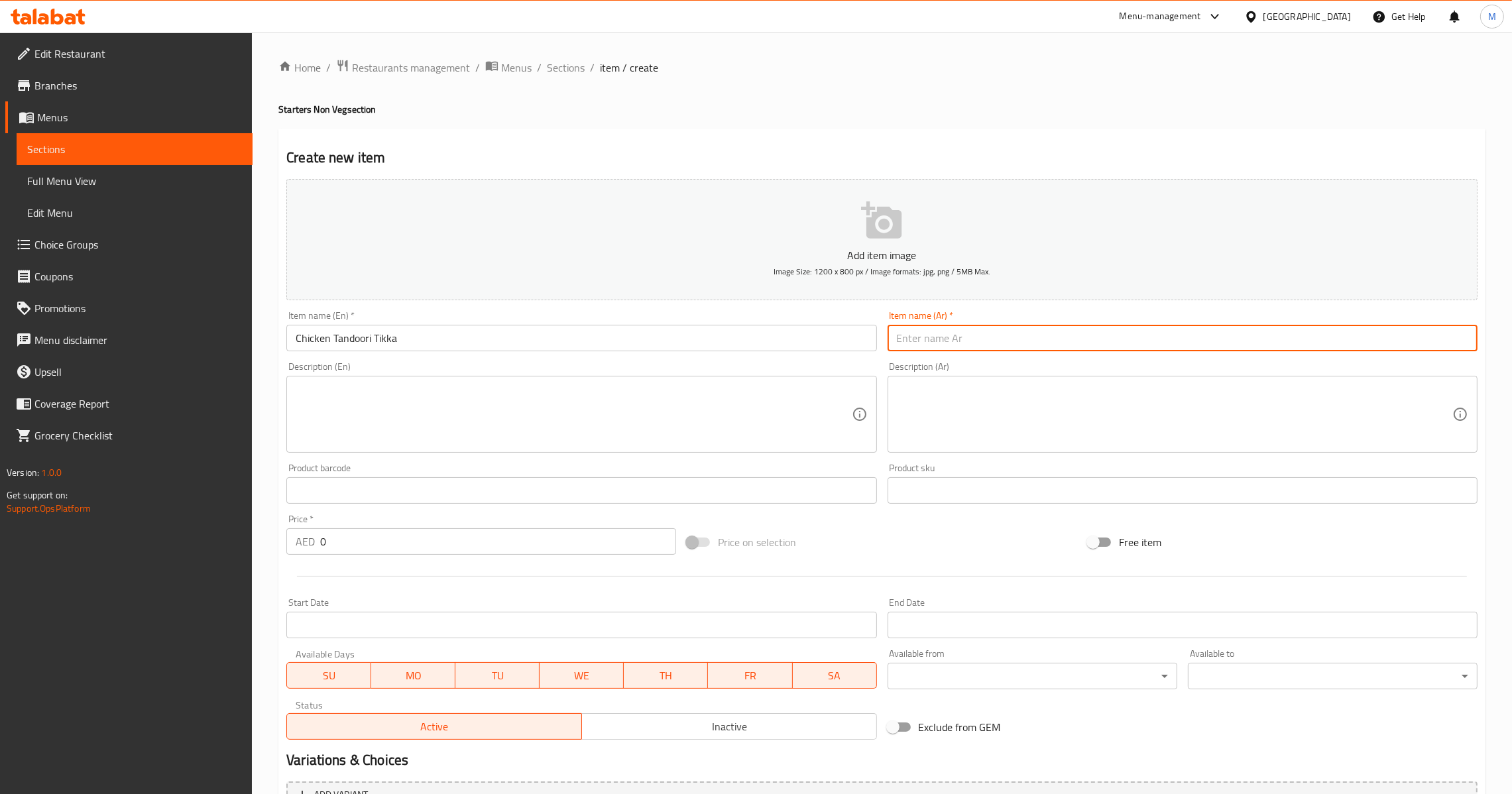
click at [983, 330] on input "text" at bounding box center [1183, 337] width 590 height 27
paste input "دجاج [PERSON_NAME]"
click at [906, 342] on input "دجاج [PERSON_NAME]" at bounding box center [1183, 337] width 590 height 27
type input "دجاج تندوري تكا"
click at [370, 548] on input "0" at bounding box center [498, 541] width 356 height 27
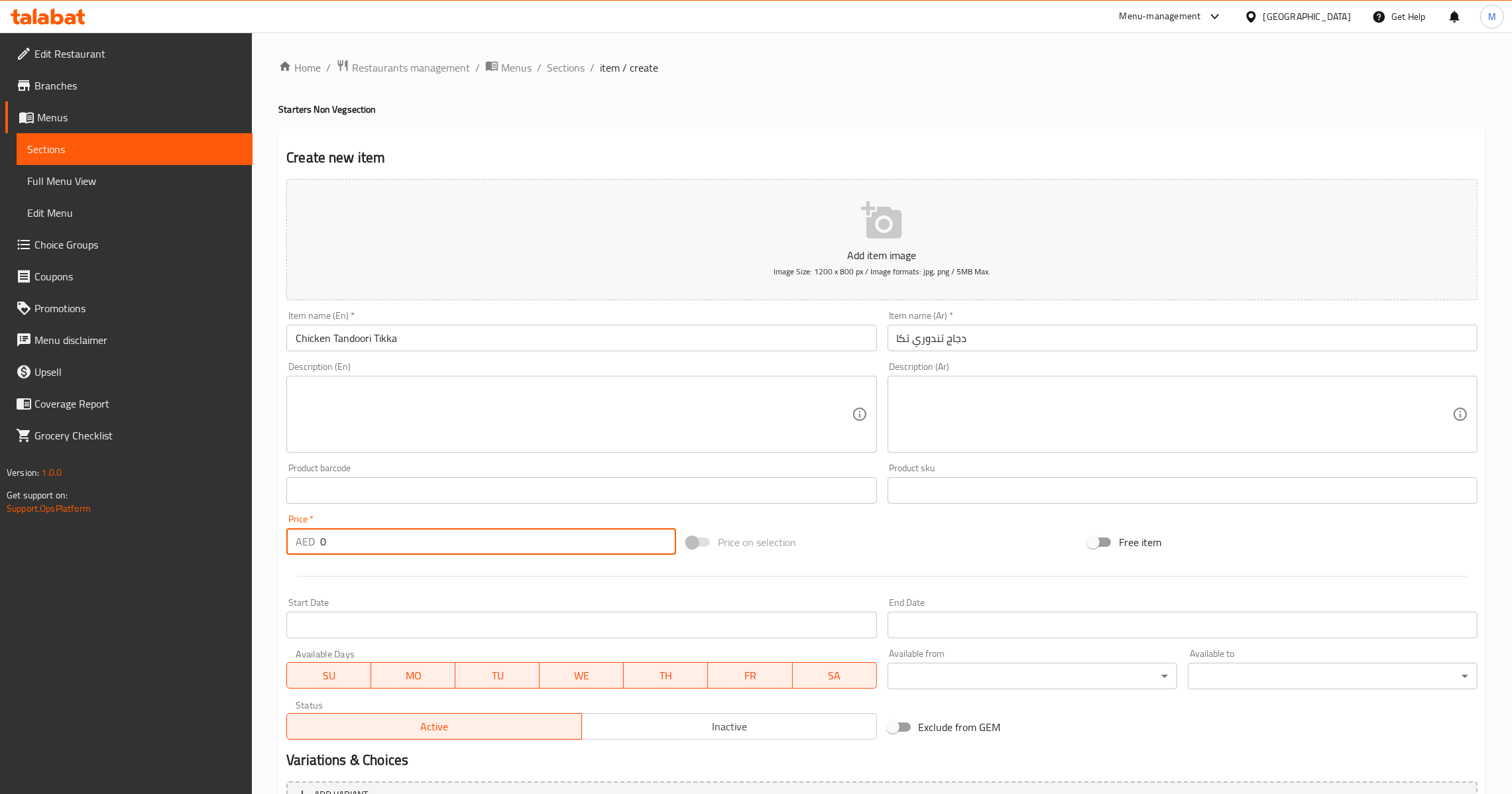
paste input "3"
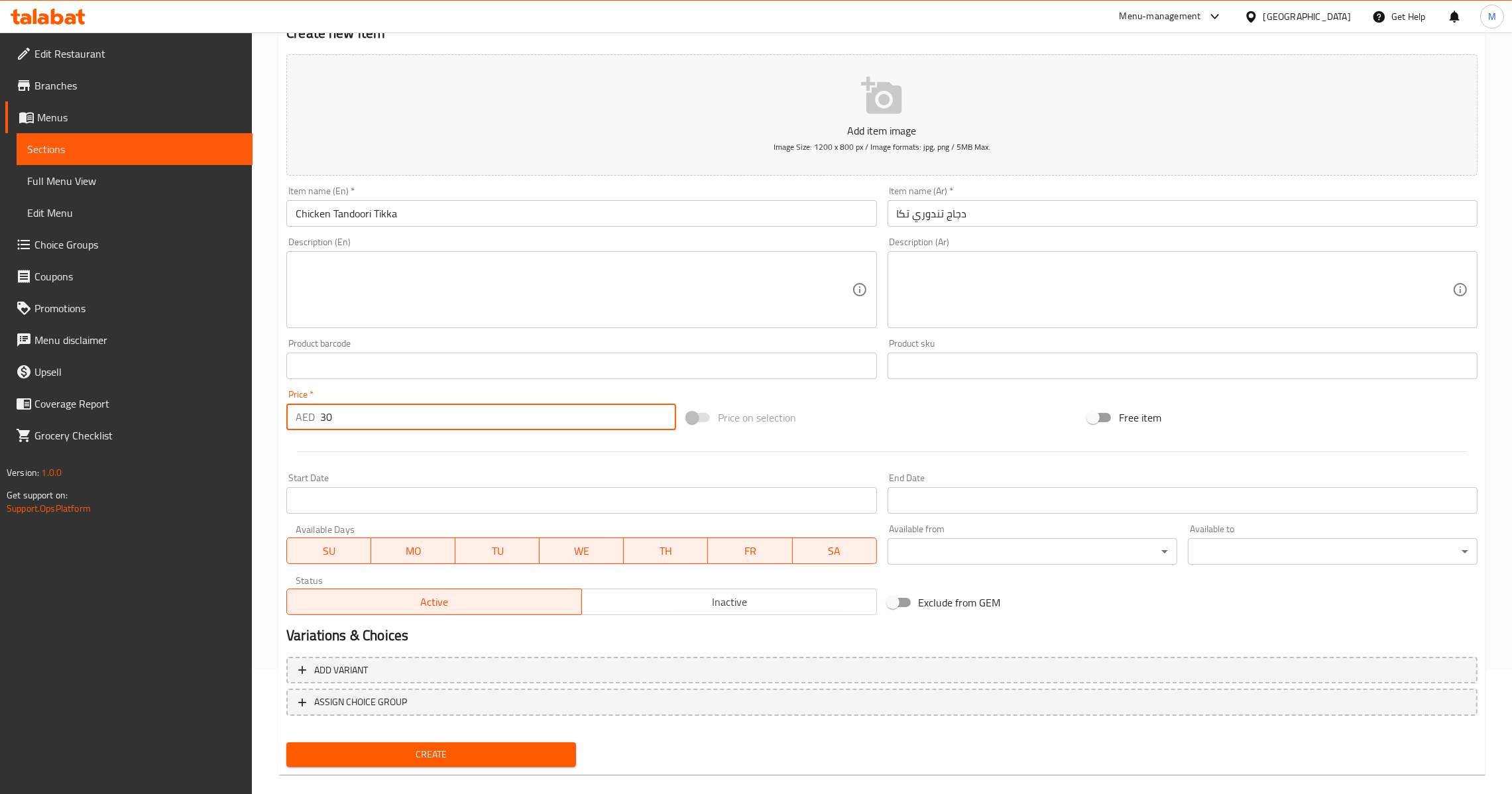
scroll to position [140, 0]
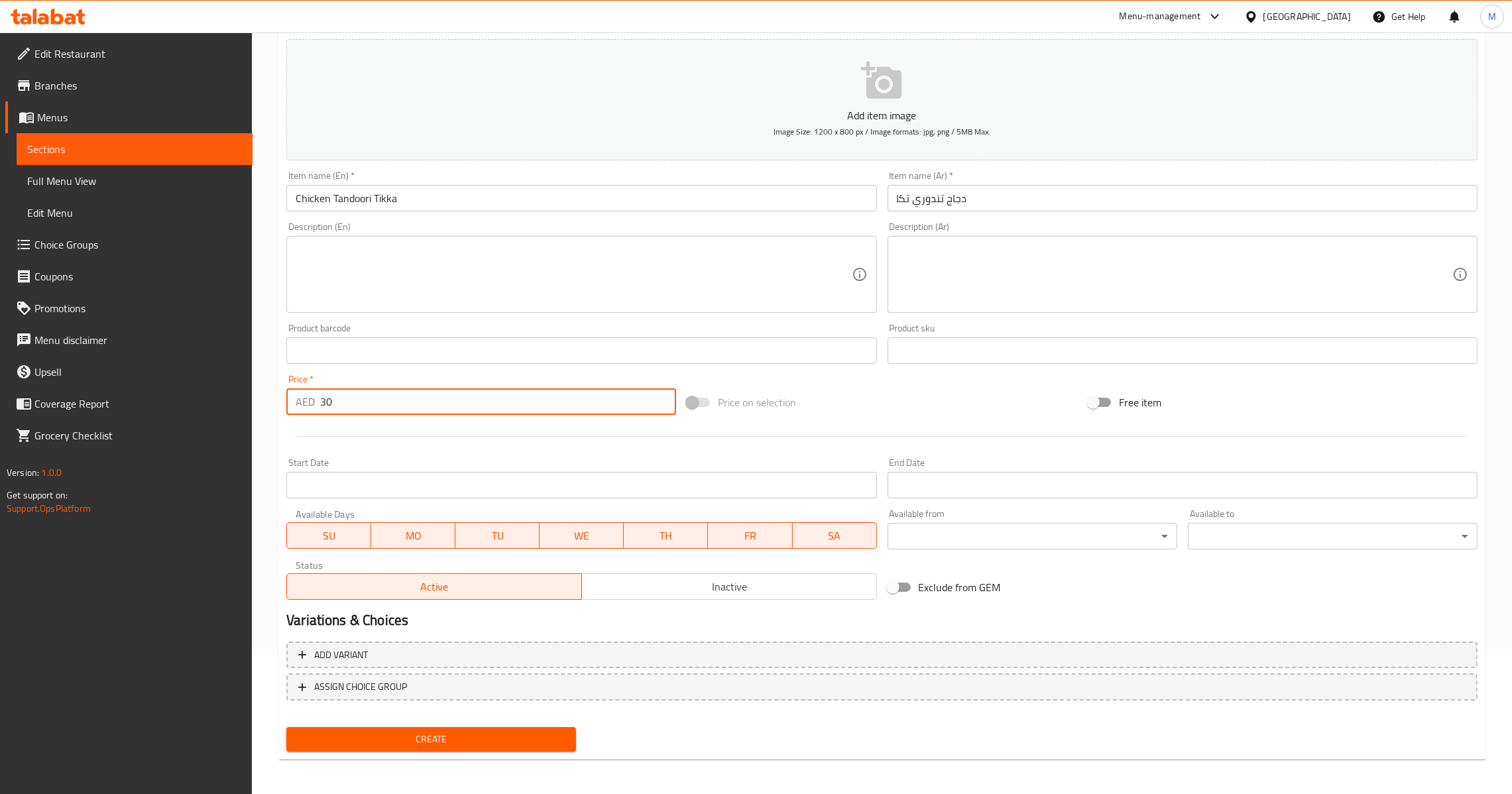
type input "30"
click at [503, 723] on div "Add item image Image Size: 1200 x 800 px / Image formats: jpg, png / 5MB Max. I…" at bounding box center [882, 395] width 1201 height 723
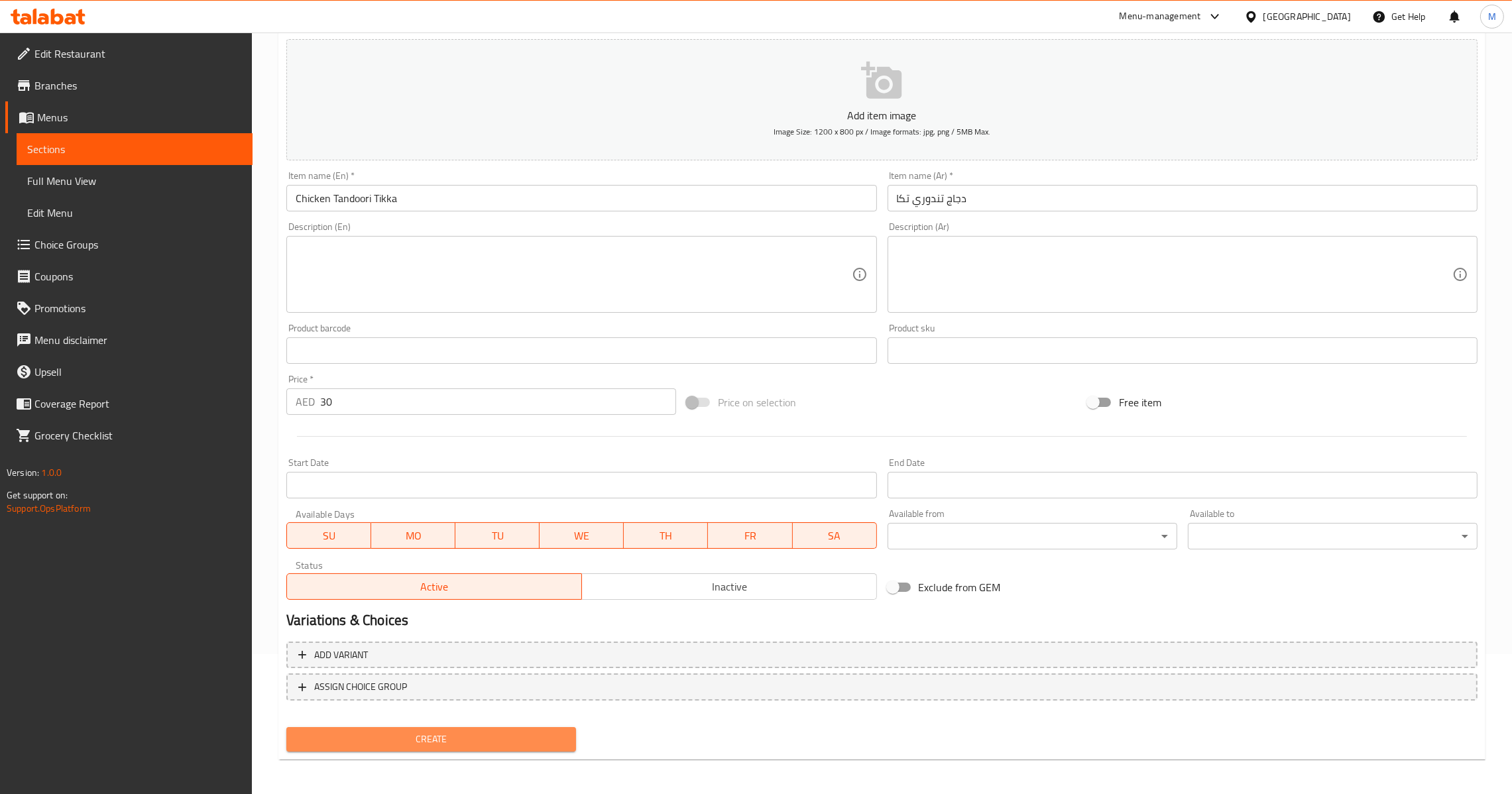
click at [496, 738] on span "Create" at bounding box center [431, 739] width 268 height 16
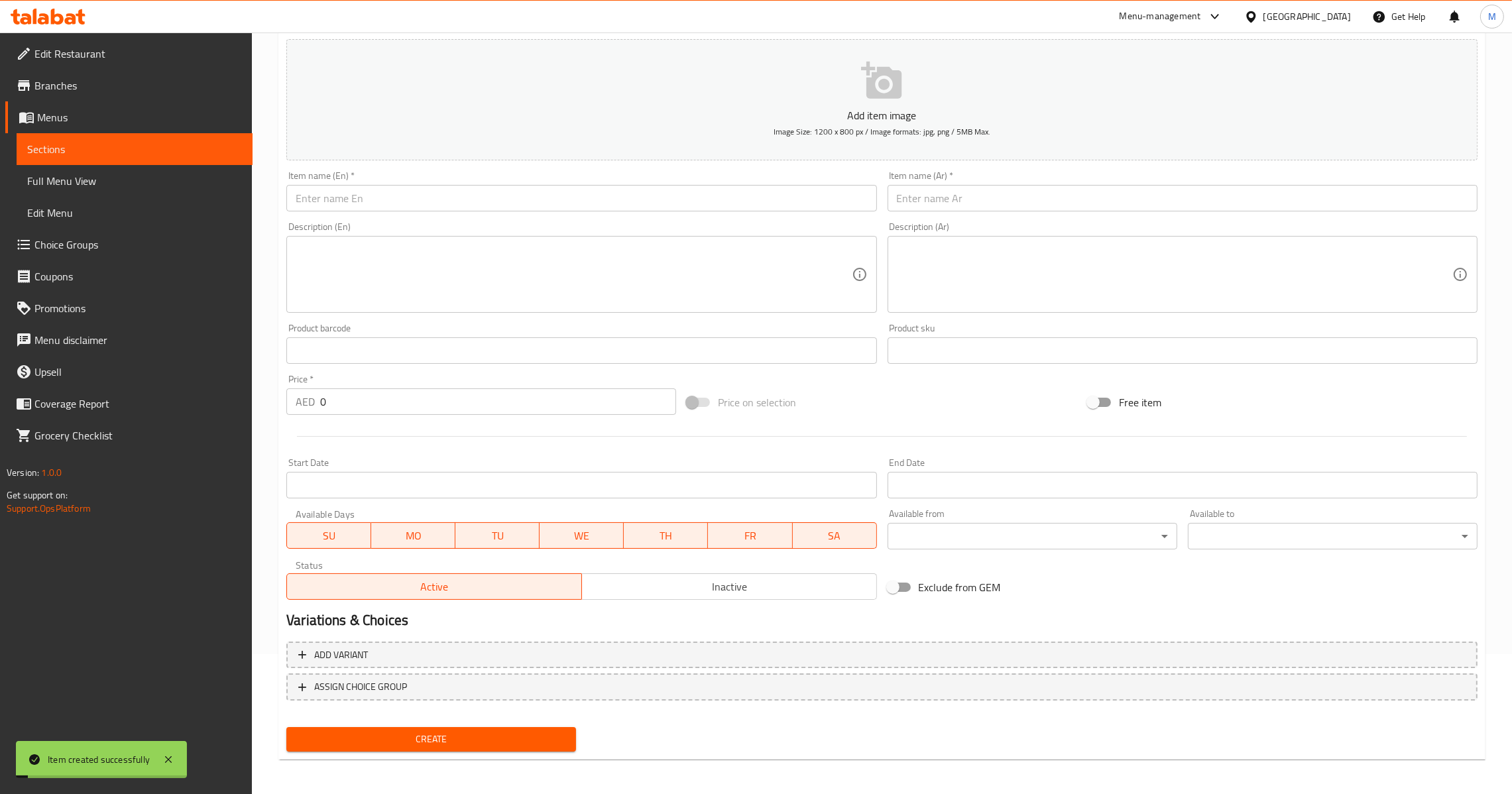
click at [387, 384] on div "Price   * AED 0 Price *" at bounding box center [480, 394] width 389 height 40
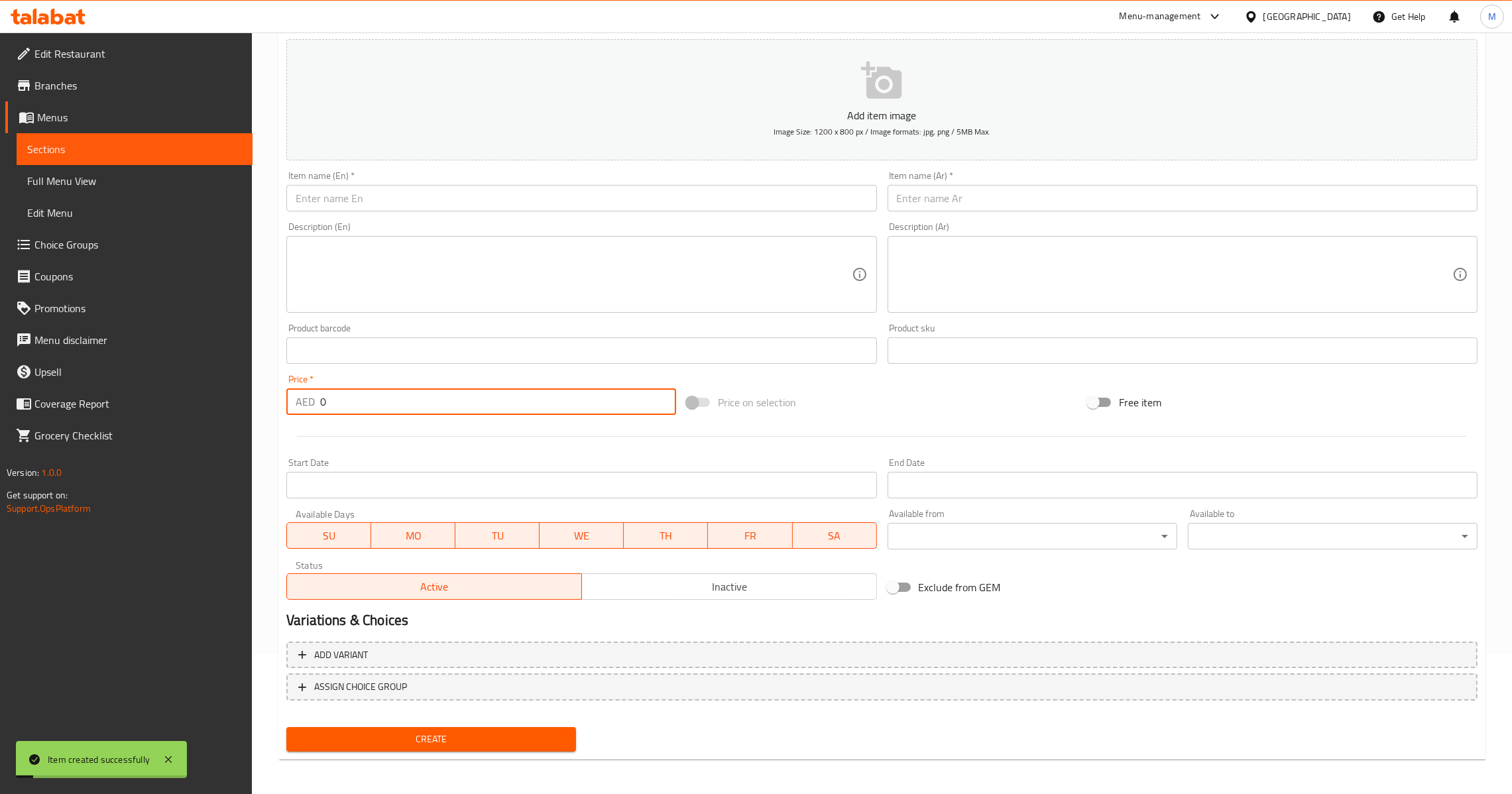
click at [385, 405] on input "0" at bounding box center [498, 401] width 356 height 27
paste input "3"
type input "30"
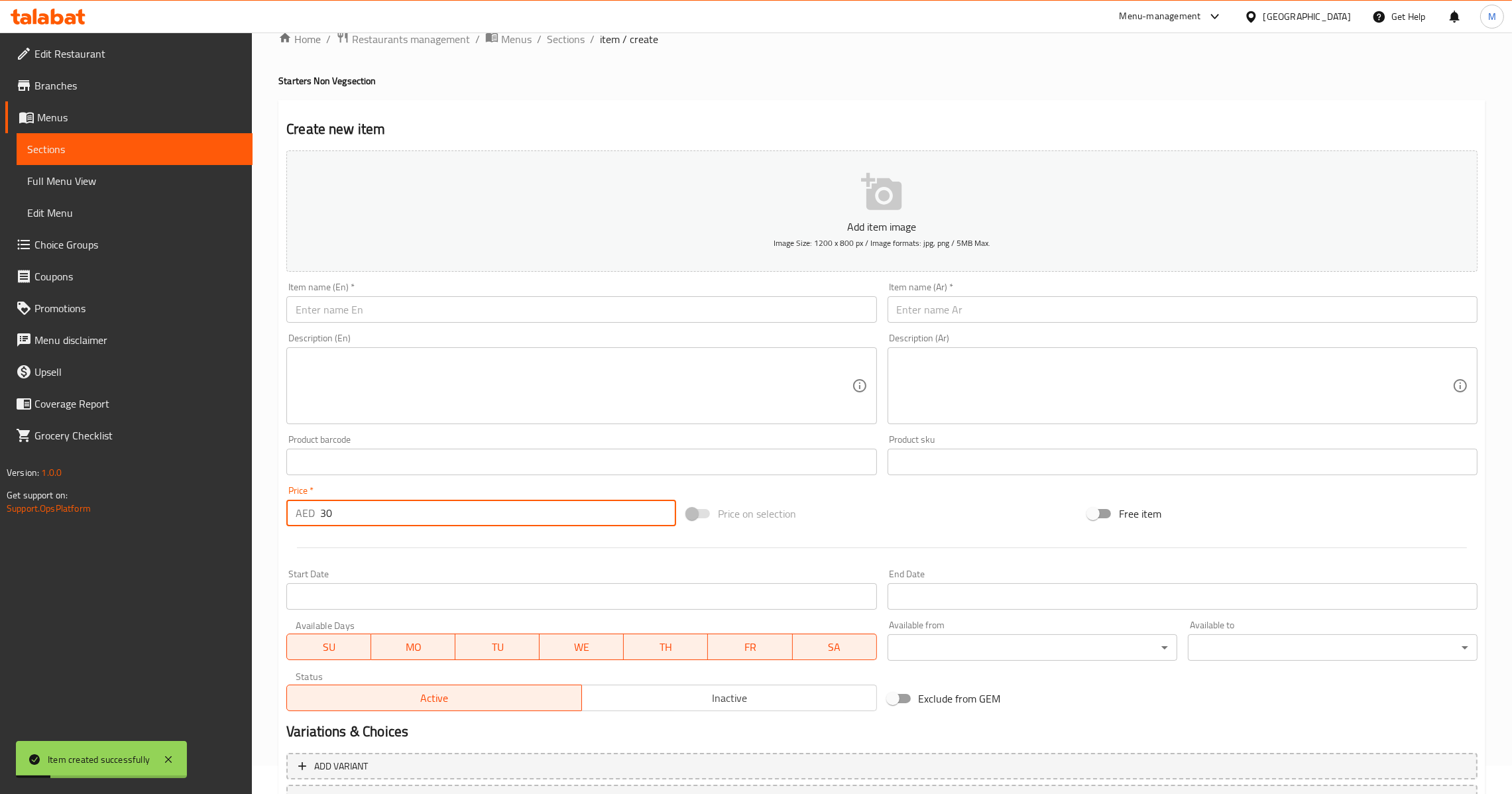
scroll to position [0, 0]
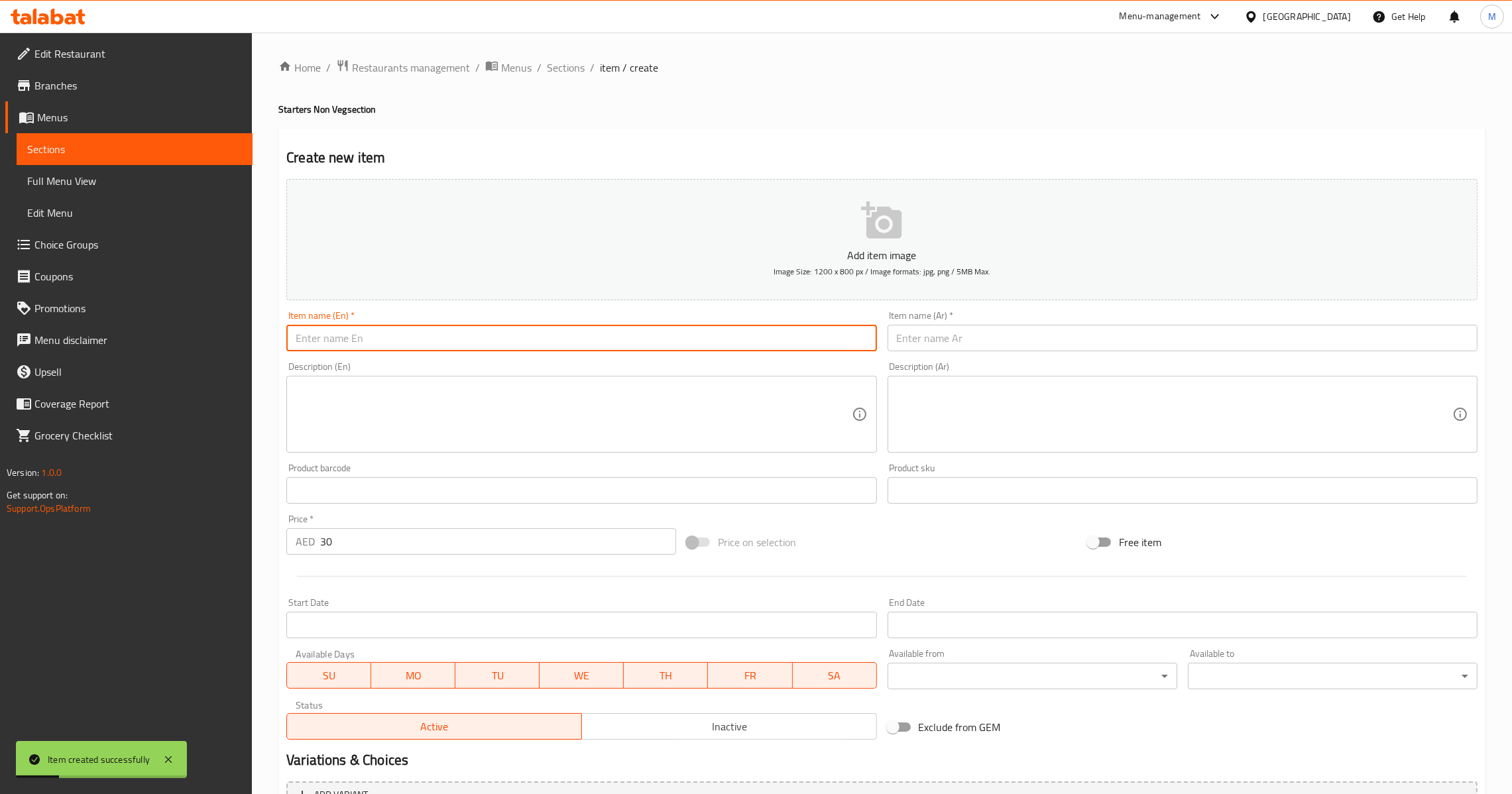
click at [507, 333] on input "text" at bounding box center [581, 337] width 590 height 27
paste input "Chicken [GEOGRAPHIC_DATA] Tikka"
type input "Chicken [GEOGRAPHIC_DATA] Tikka"
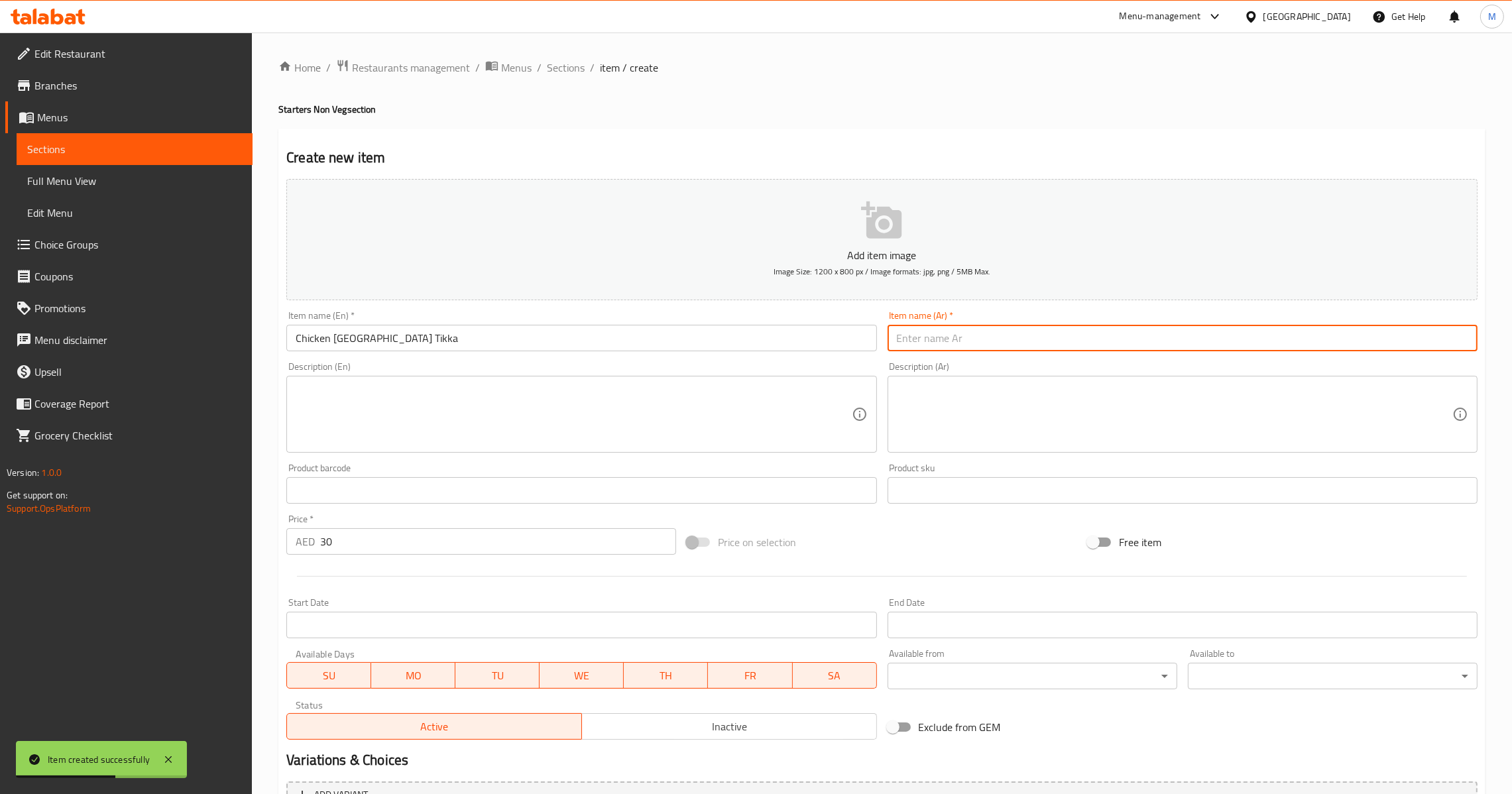
click at [984, 348] on input "text" at bounding box center [1183, 337] width 590 height 27
paste input "دجاج [PERSON_NAME]"
click at [953, 347] on input "دجاج [PERSON_NAME]" at bounding box center [1183, 337] width 590 height 27
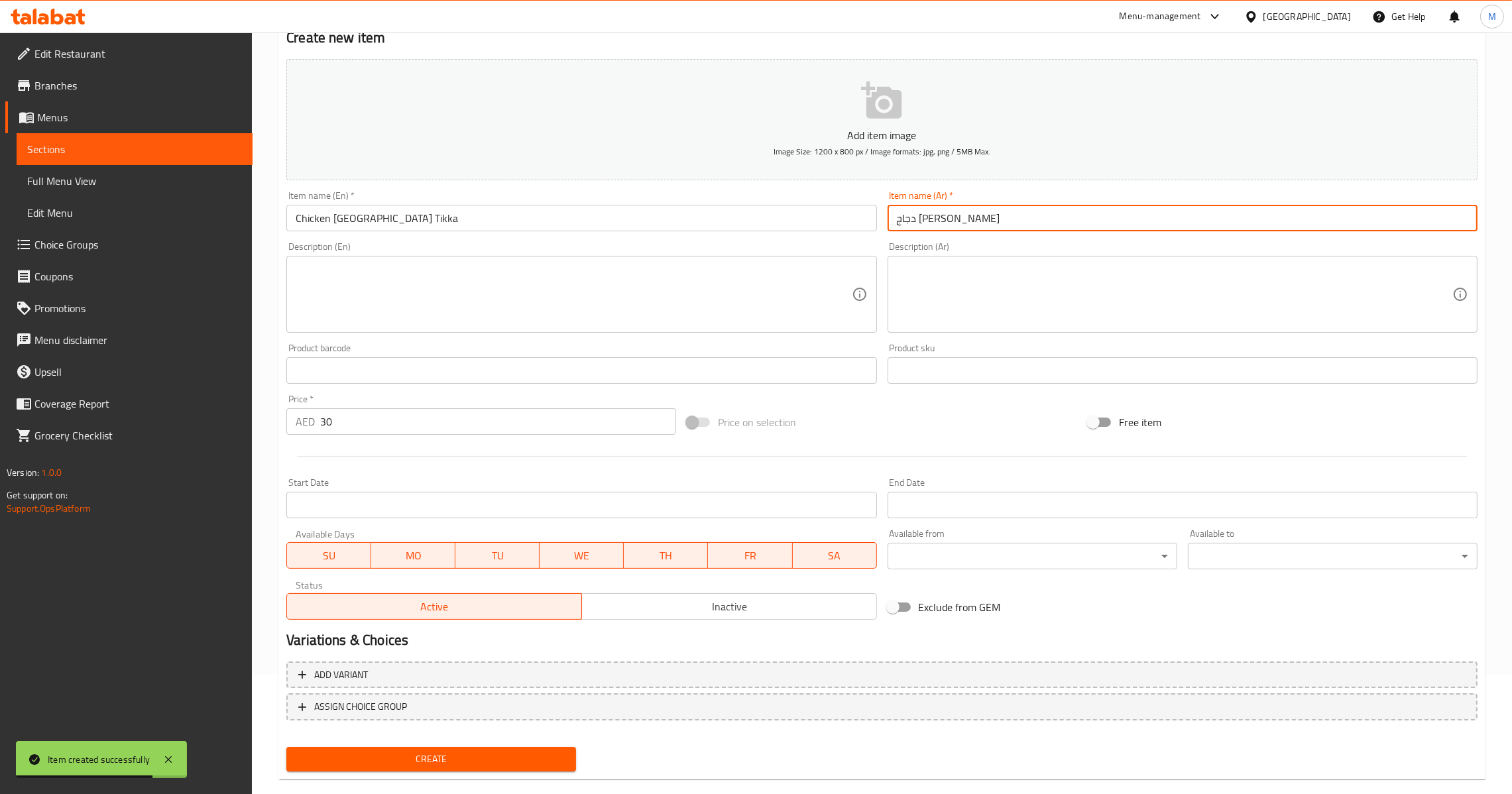
scroll to position [140, 0]
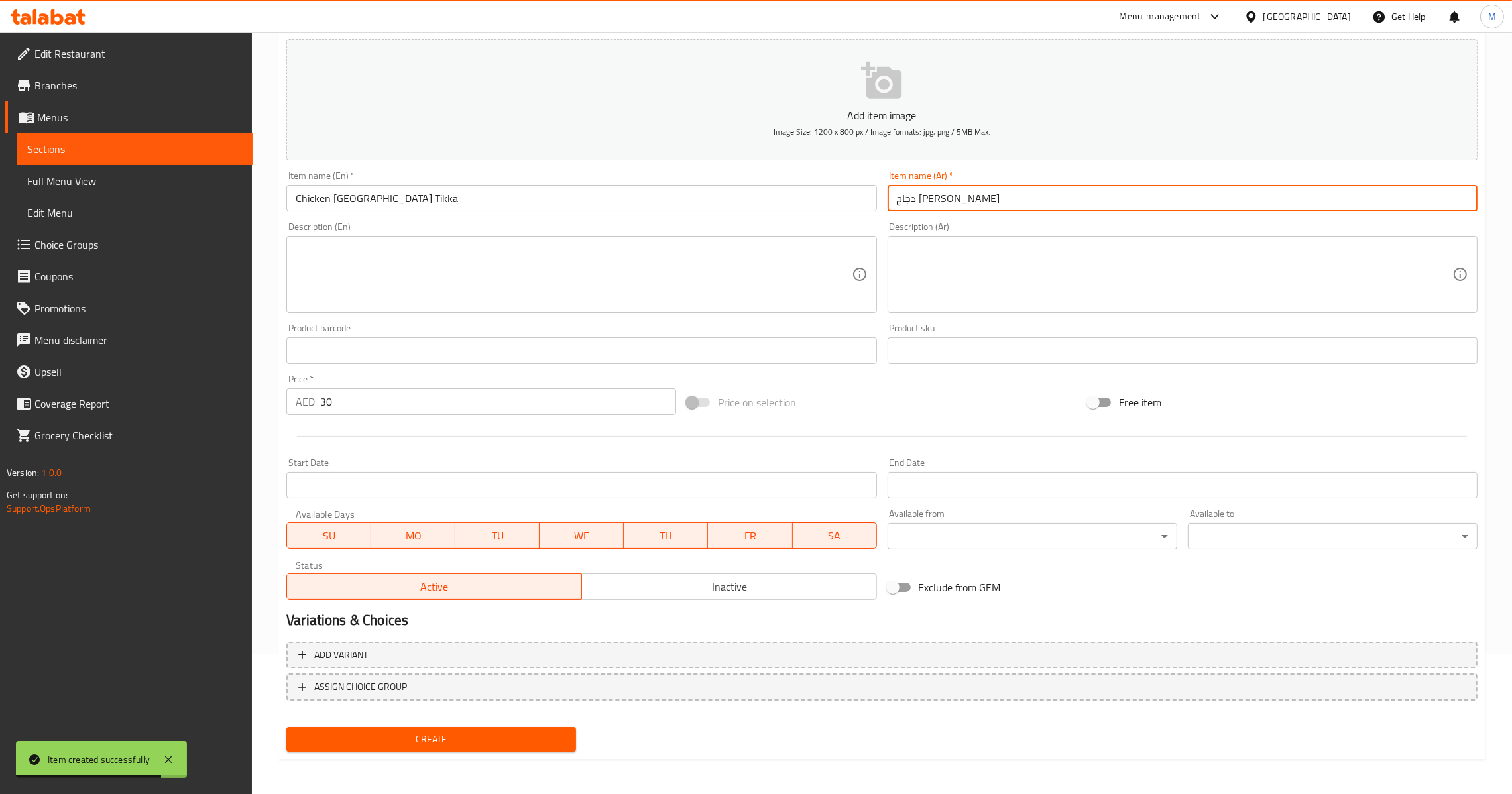
type input "دجاج [PERSON_NAME]"
click at [478, 742] on span "Create" at bounding box center [431, 739] width 268 height 16
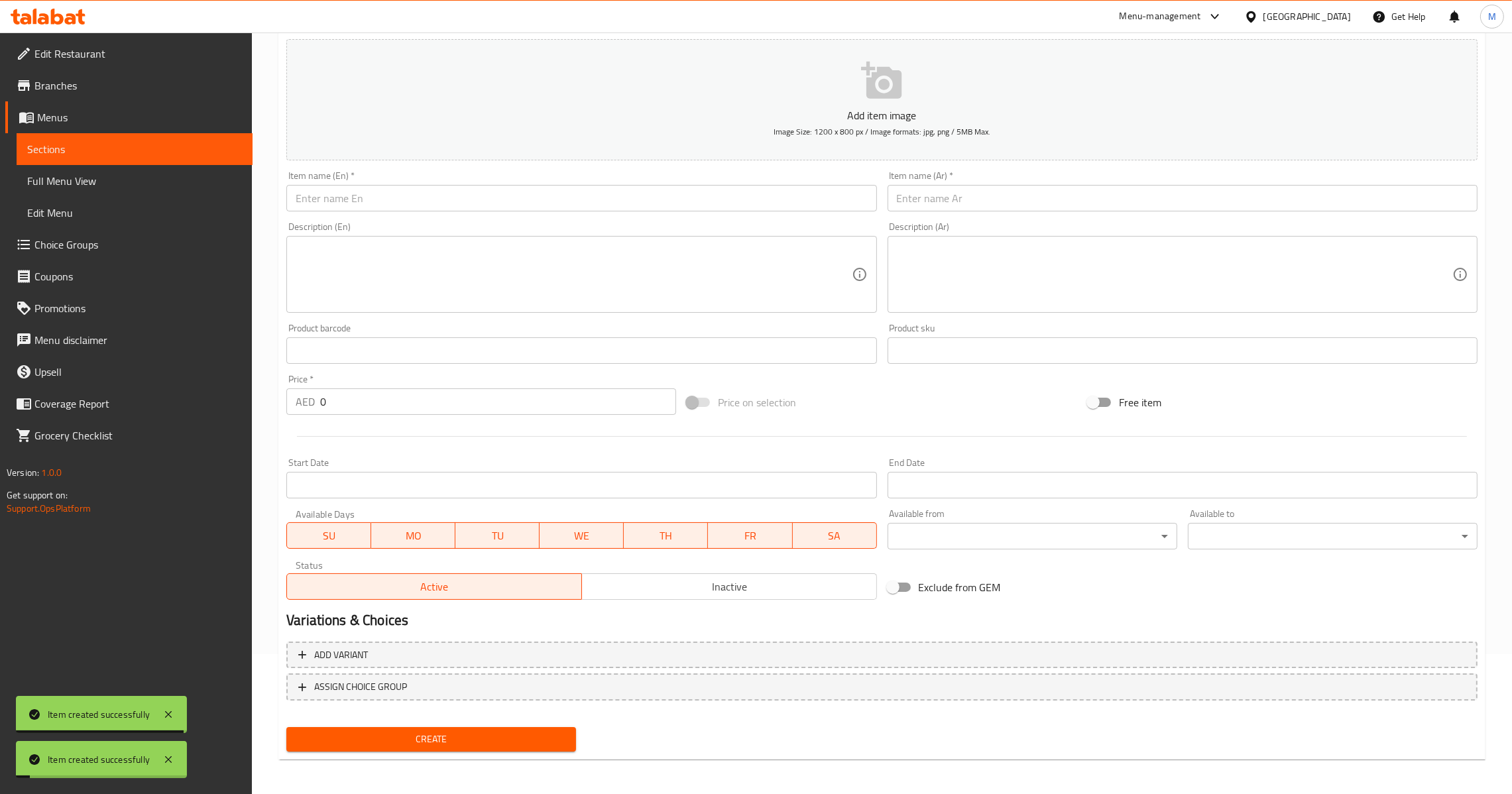
click at [318, 408] on div "AED 0 Price *" at bounding box center [480, 401] width 389 height 27
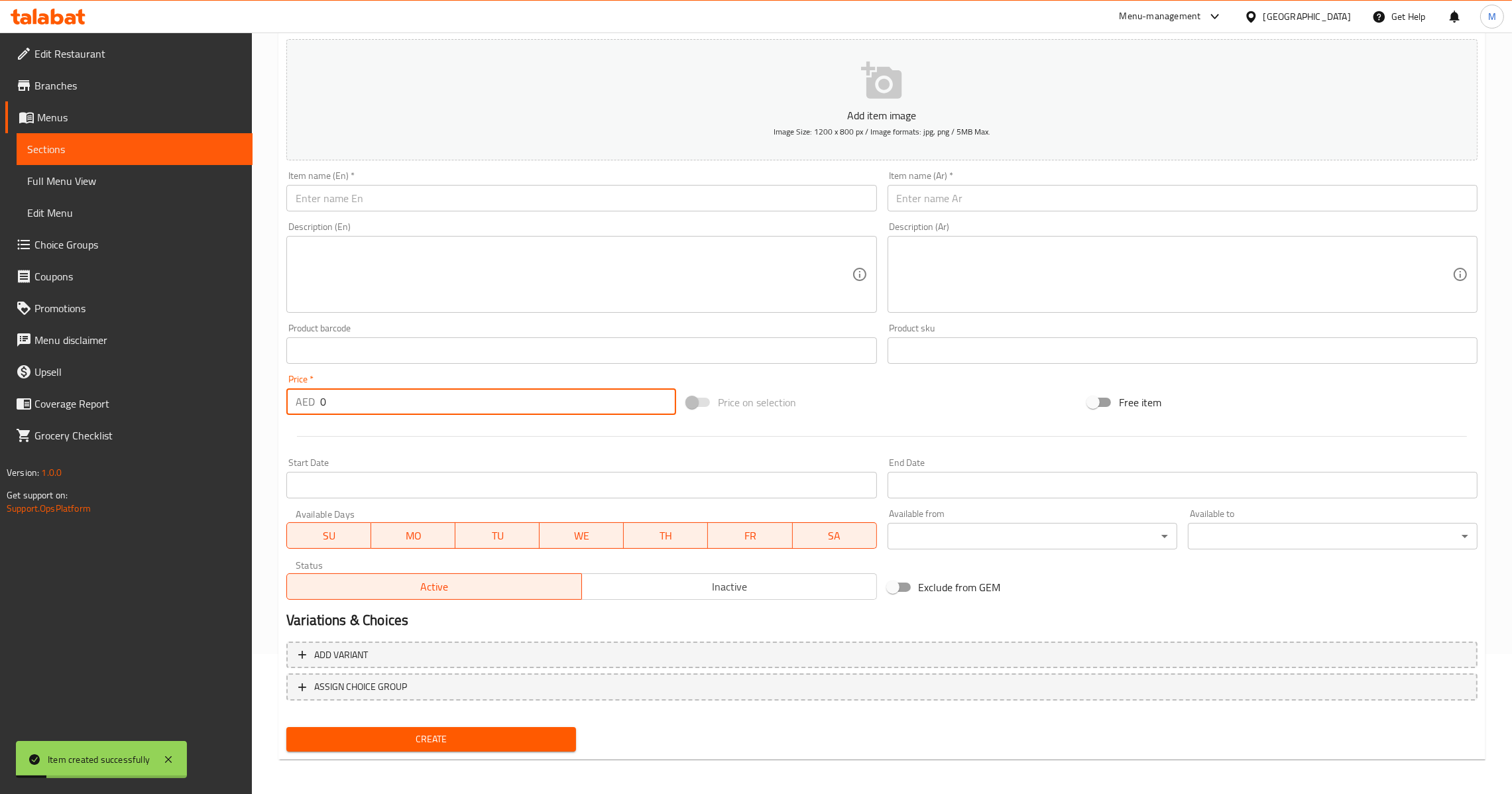
click at [321, 401] on input "0" at bounding box center [498, 401] width 356 height 27
type input "30"
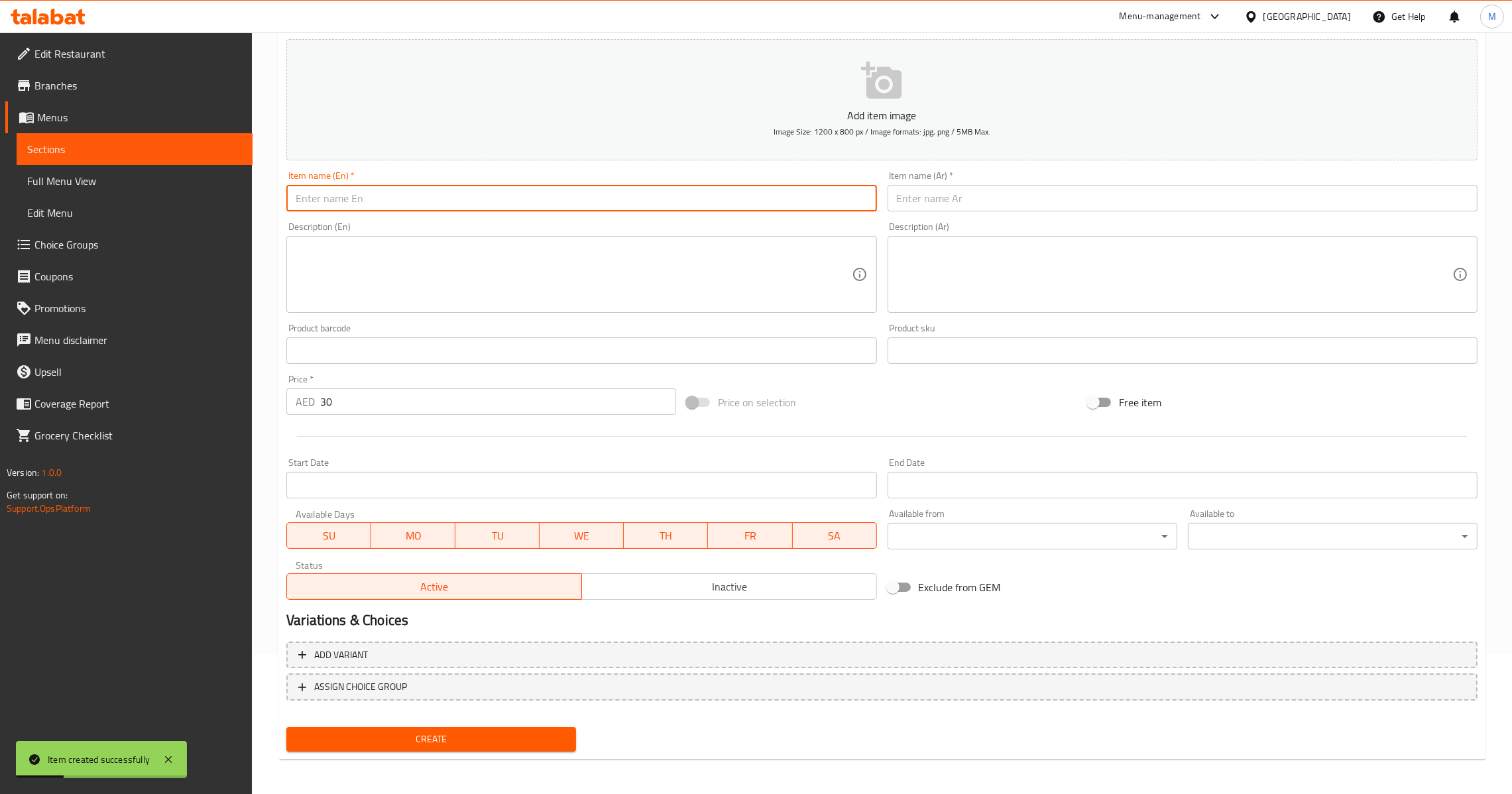
paste input "Tandoori Murg Jeera"
click at [420, 197] on input "Tandoori Murg Jeera" at bounding box center [581, 198] width 590 height 27
type input "Tandoori Murg Jeera"
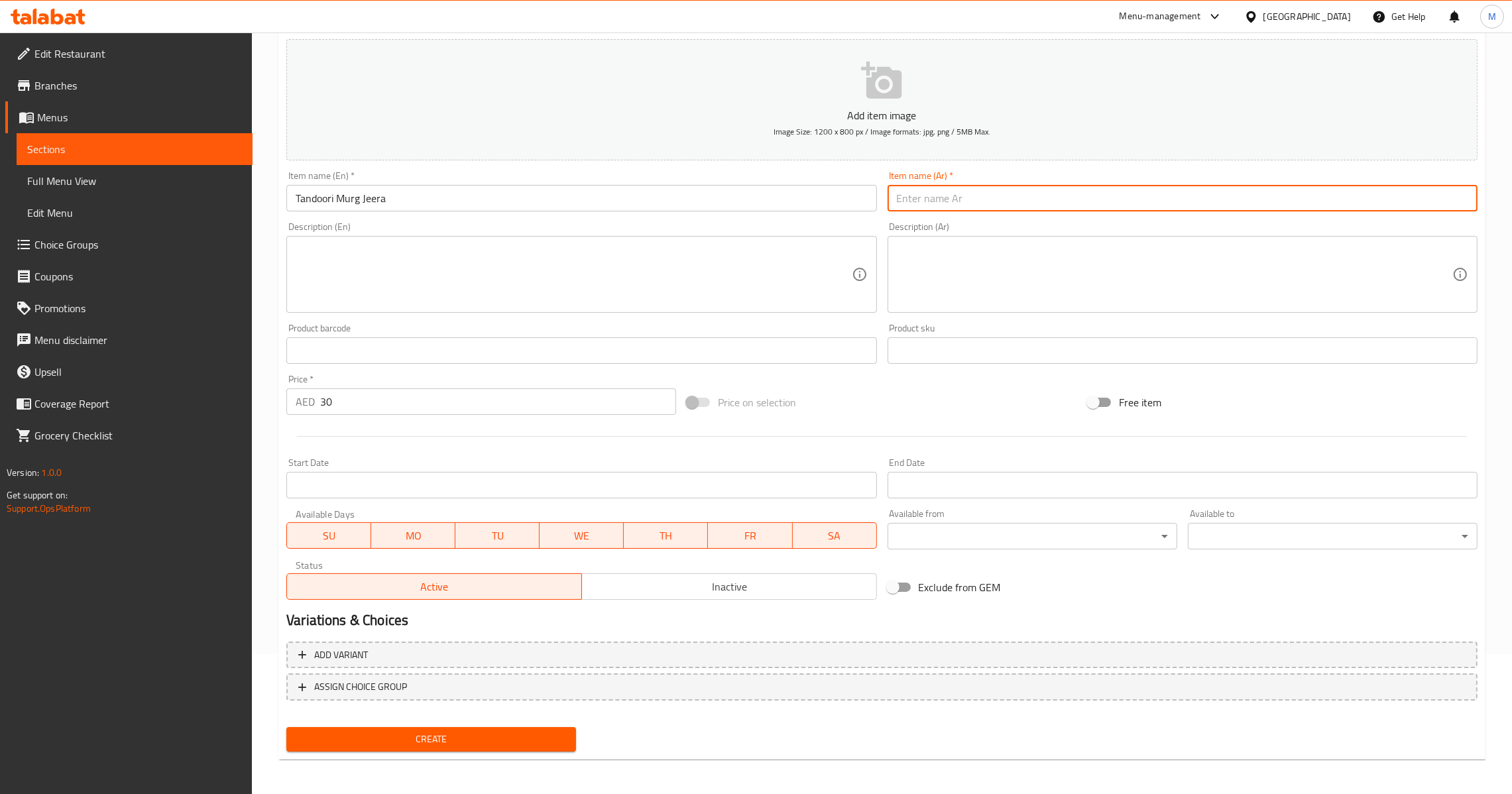
drag, startPoint x: 1407, startPoint y: 200, endPoint x: 1395, endPoint y: 201, distance: 12.0
click at [1407, 200] on input "text" at bounding box center [1183, 198] width 590 height 27
paste input "تندوري مورغ كمون"
click at [920, 197] on input "تندوري مورغ كمون" at bounding box center [1183, 198] width 590 height 27
paste input "="
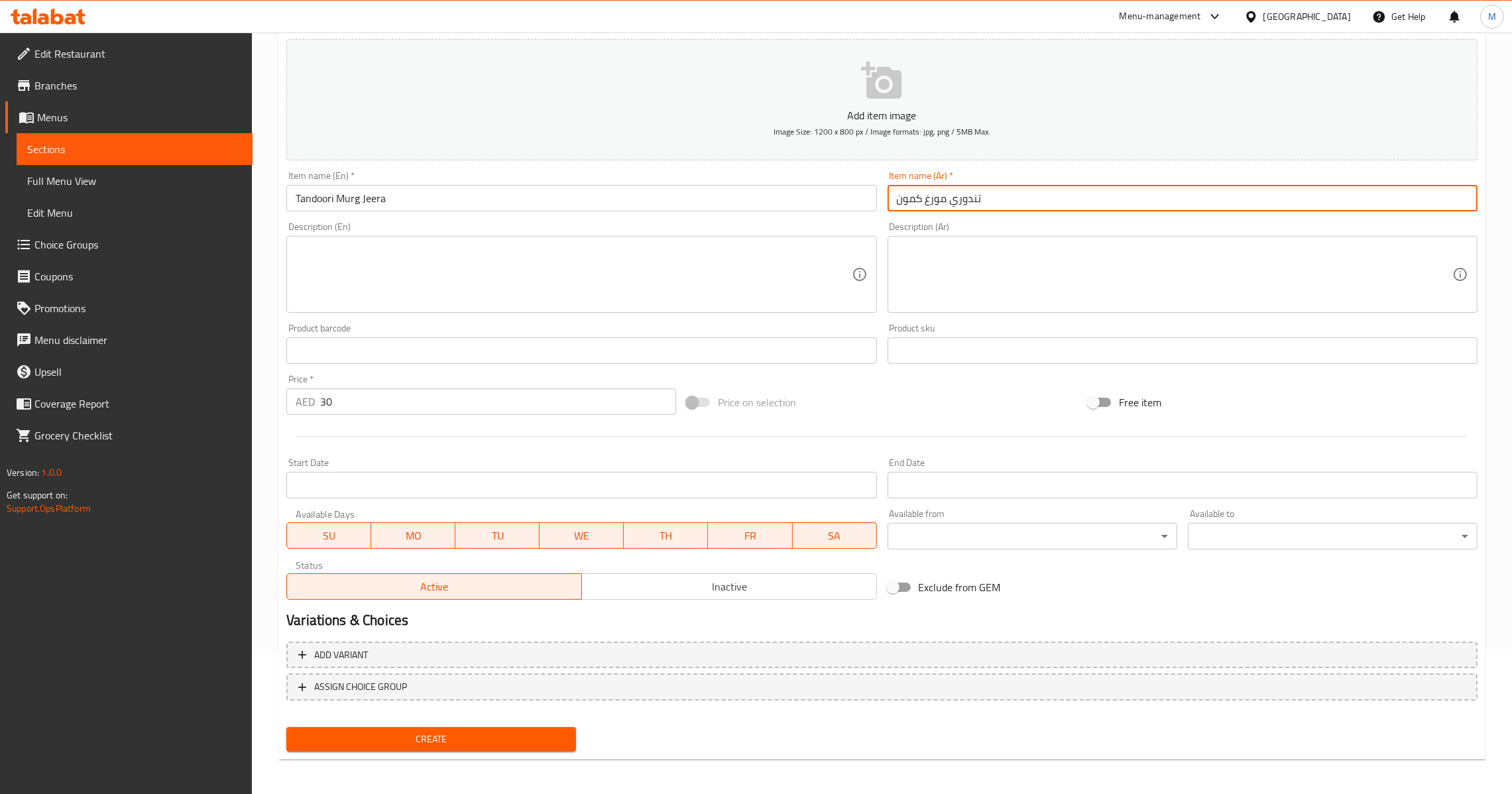
click at [916, 201] on input "تندوري مورغ كمون" at bounding box center [1183, 198] width 590 height 27
type input "[PERSON_NAME]"
click at [439, 731] on span "Create" at bounding box center [431, 739] width 268 height 16
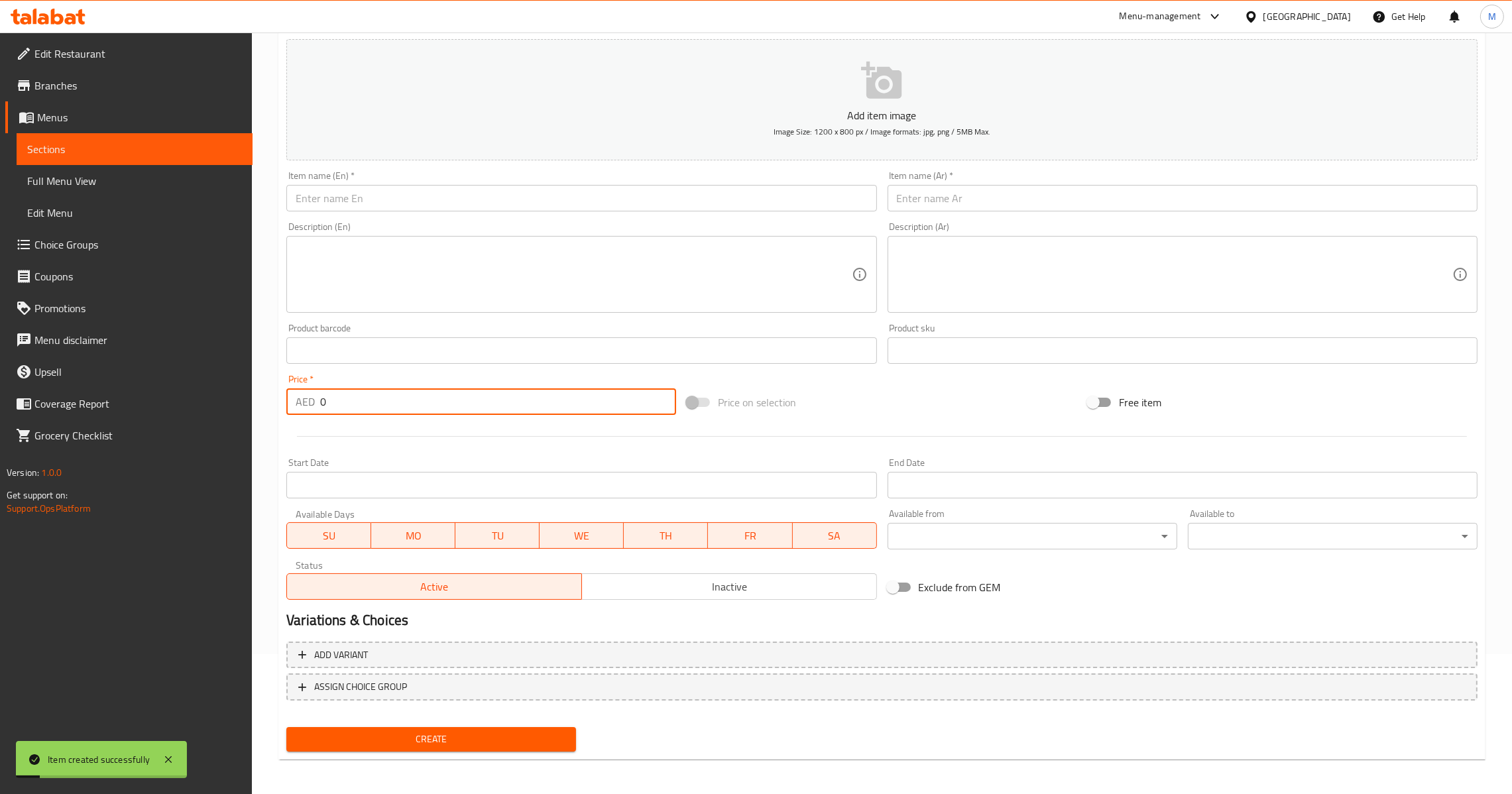
click at [339, 401] on input "0" at bounding box center [498, 401] width 356 height 27
paste input "3"
type input "30"
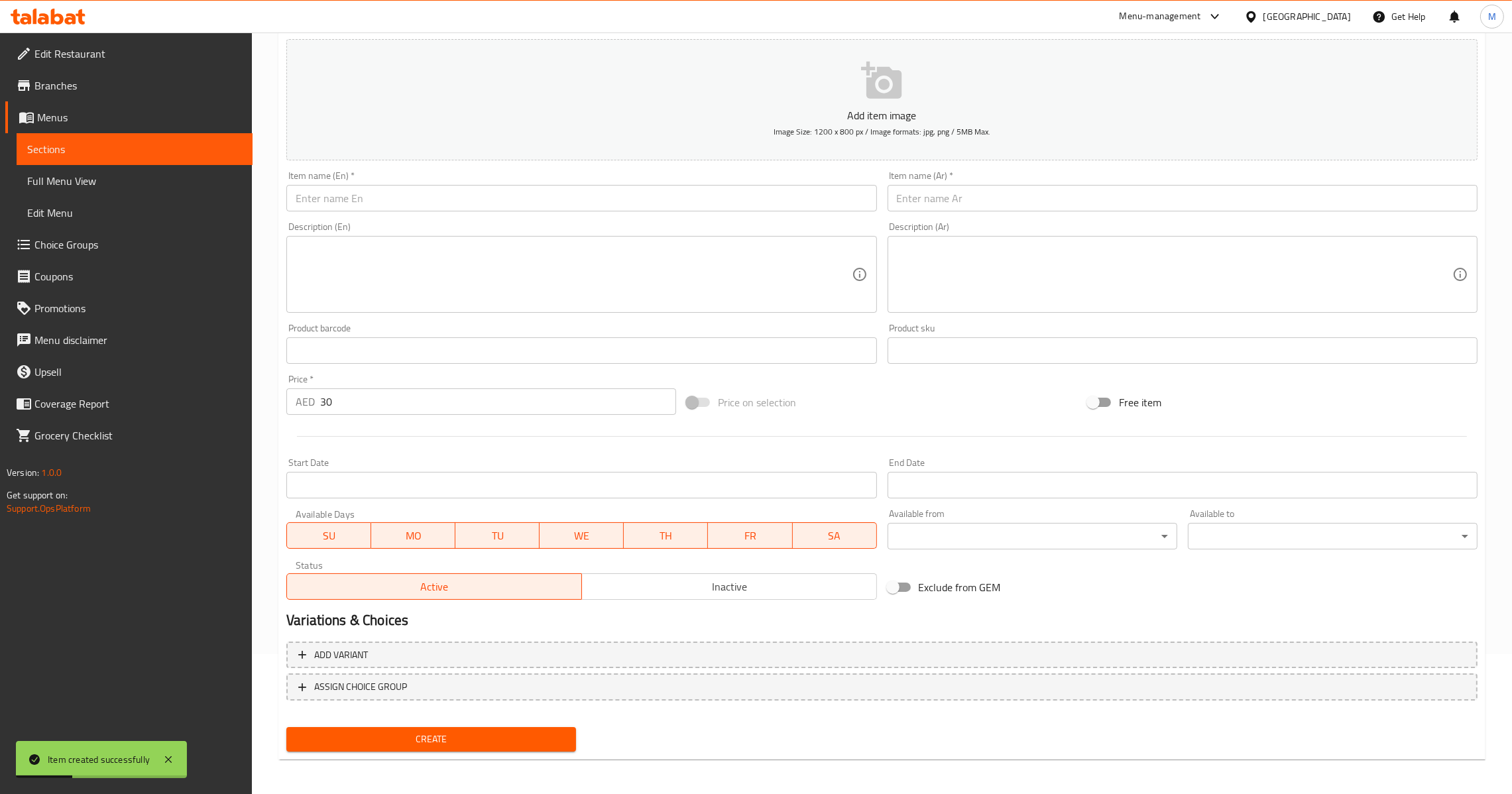
drag, startPoint x: 530, startPoint y: 182, endPoint x: 793, endPoint y: 146, distance: 265.5
click at [530, 183] on div "Item name (En)   * Item name (En) *" at bounding box center [581, 191] width 590 height 40
click at [754, 207] on input "text" at bounding box center [581, 198] width 590 height 27
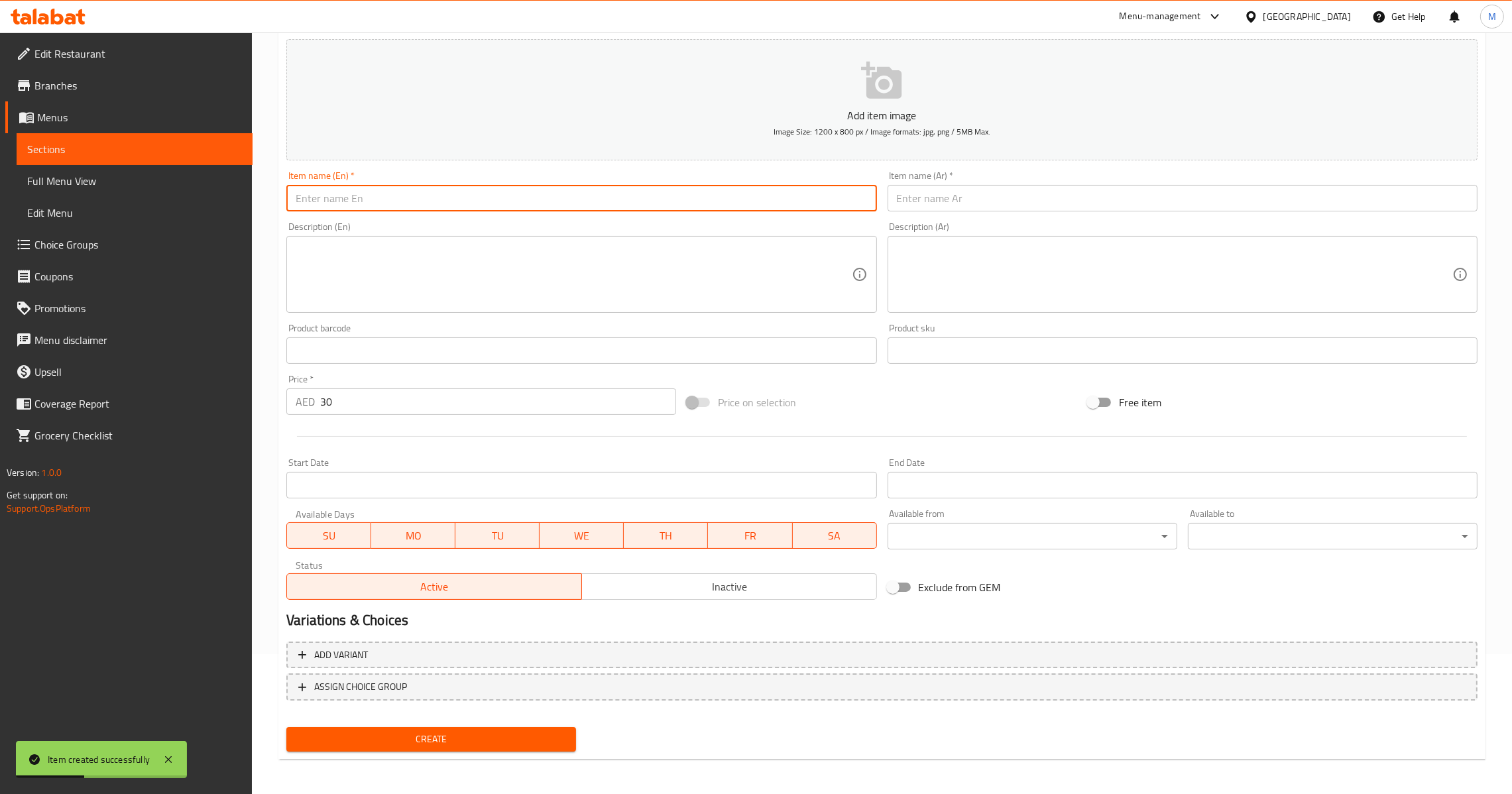
paste input "Chicken Malai Tikka"
type input "Chicken Malai Tikka"
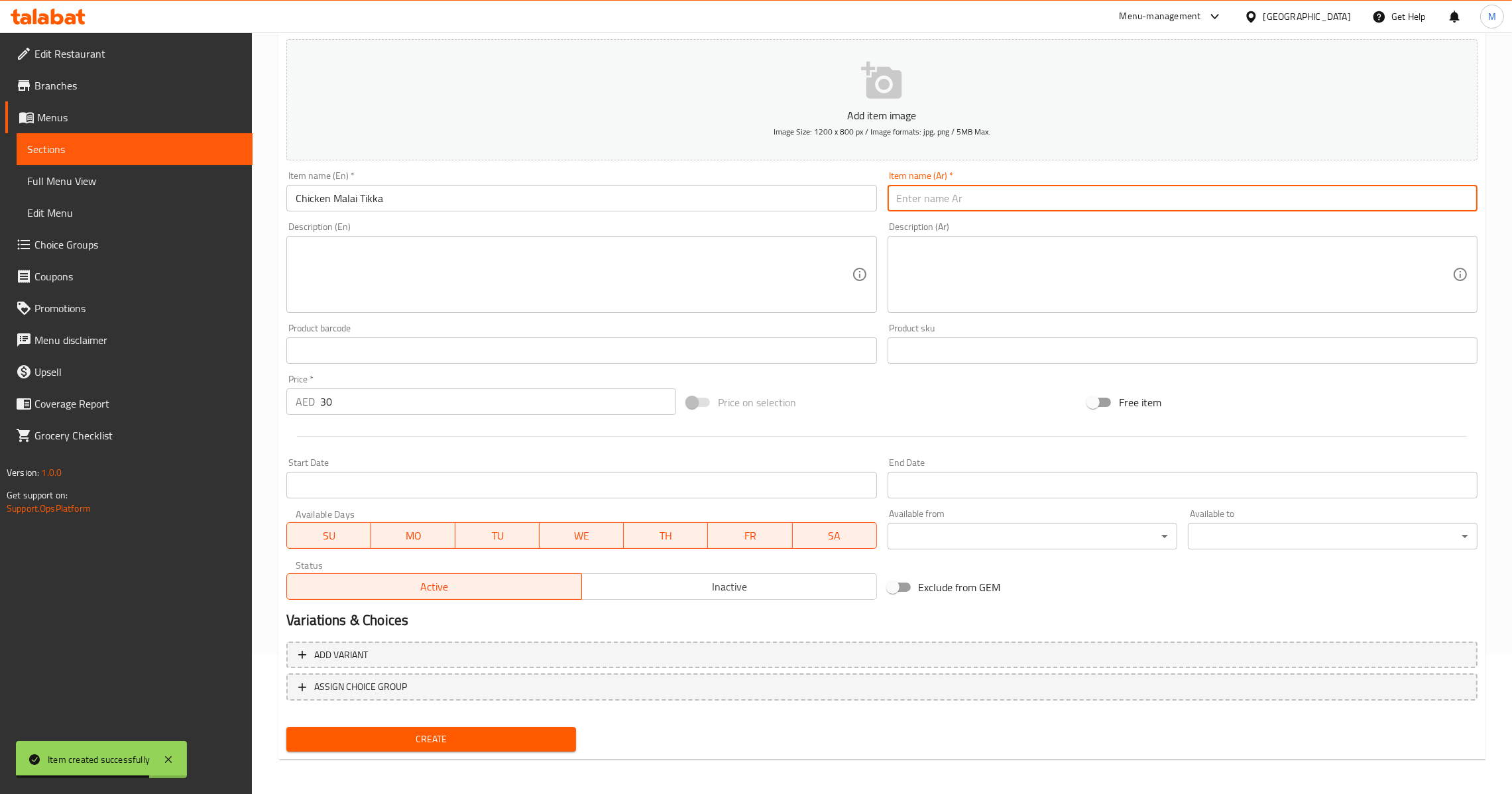
click at [1317, 205] on input "text" at bounding box center [1183, 198] width 590 height 27
paste input "دجاج مالاي تيكا"
click at [906, 208] on input "دجاج مالاي تيكا" at bounding box center [1183, 198] width 590 height 27
type input "دجاج مالاي تكا"
click at [486, 727] on button "Create" at bounding box center [431, 739] width 290 height 25
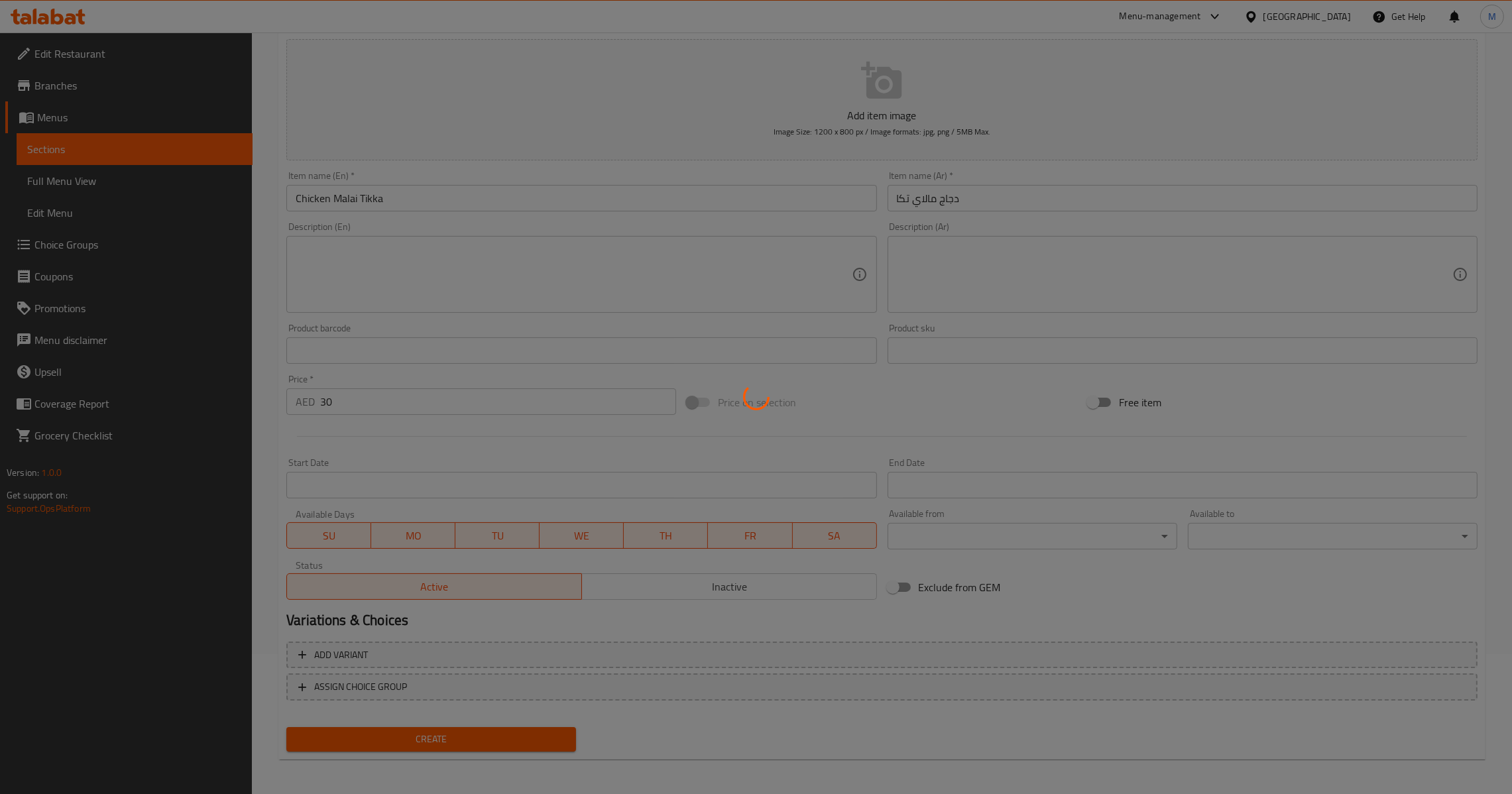
type input "0"
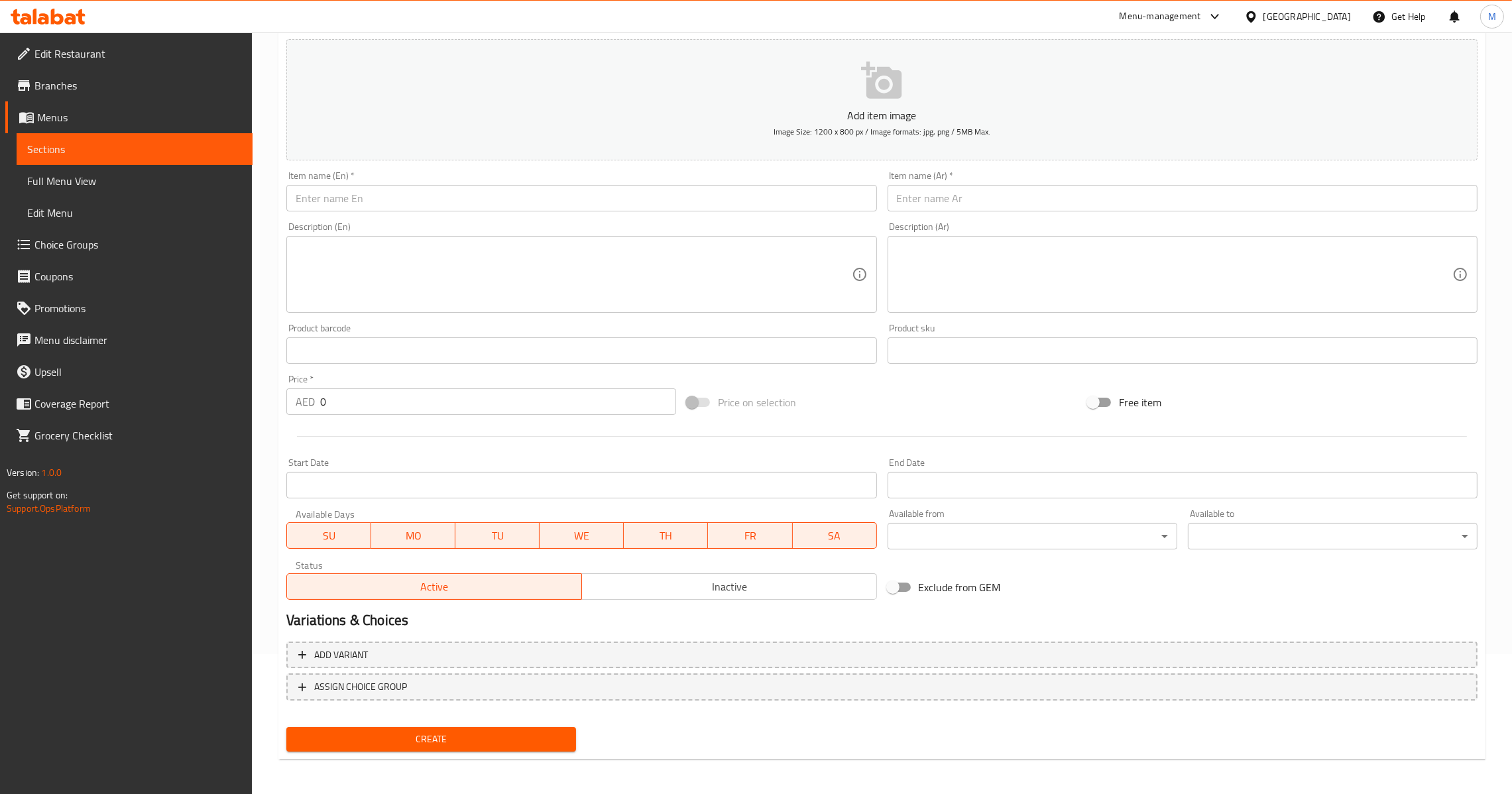
drag, startPoint x: 431, startPoint y: 196, endPoint x: 572, endPoint y: 207, distance: 141.4
click at [431, 196] on input "text" at bounding box center [581, 198] width 590 height 27
paste input "Tangdi Kebab"
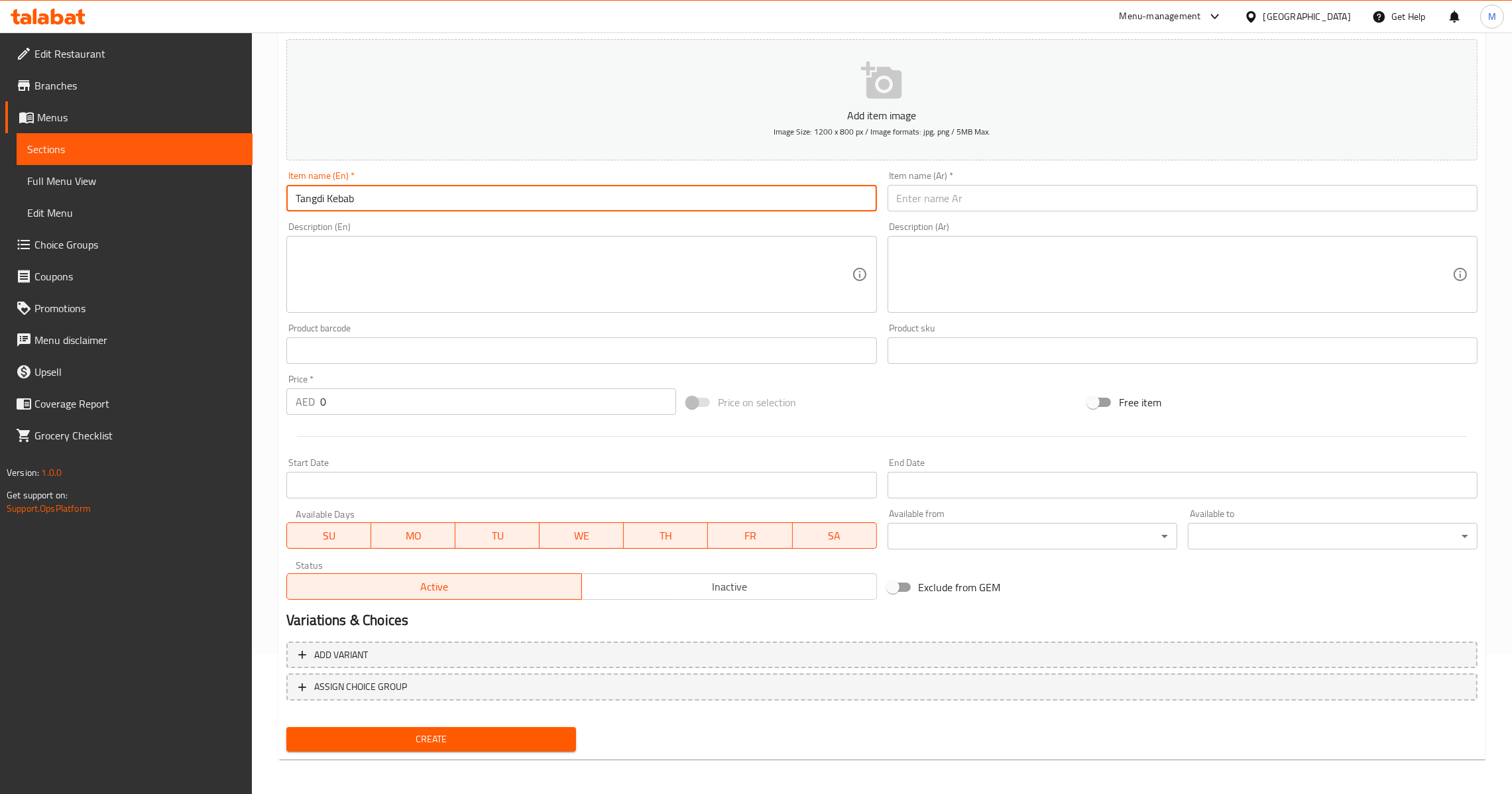
type input "Tangdi Kebab"
click at [703, 185] on input "Tangdi Kebab" at bounding box center [581, 198] width 590 height 27
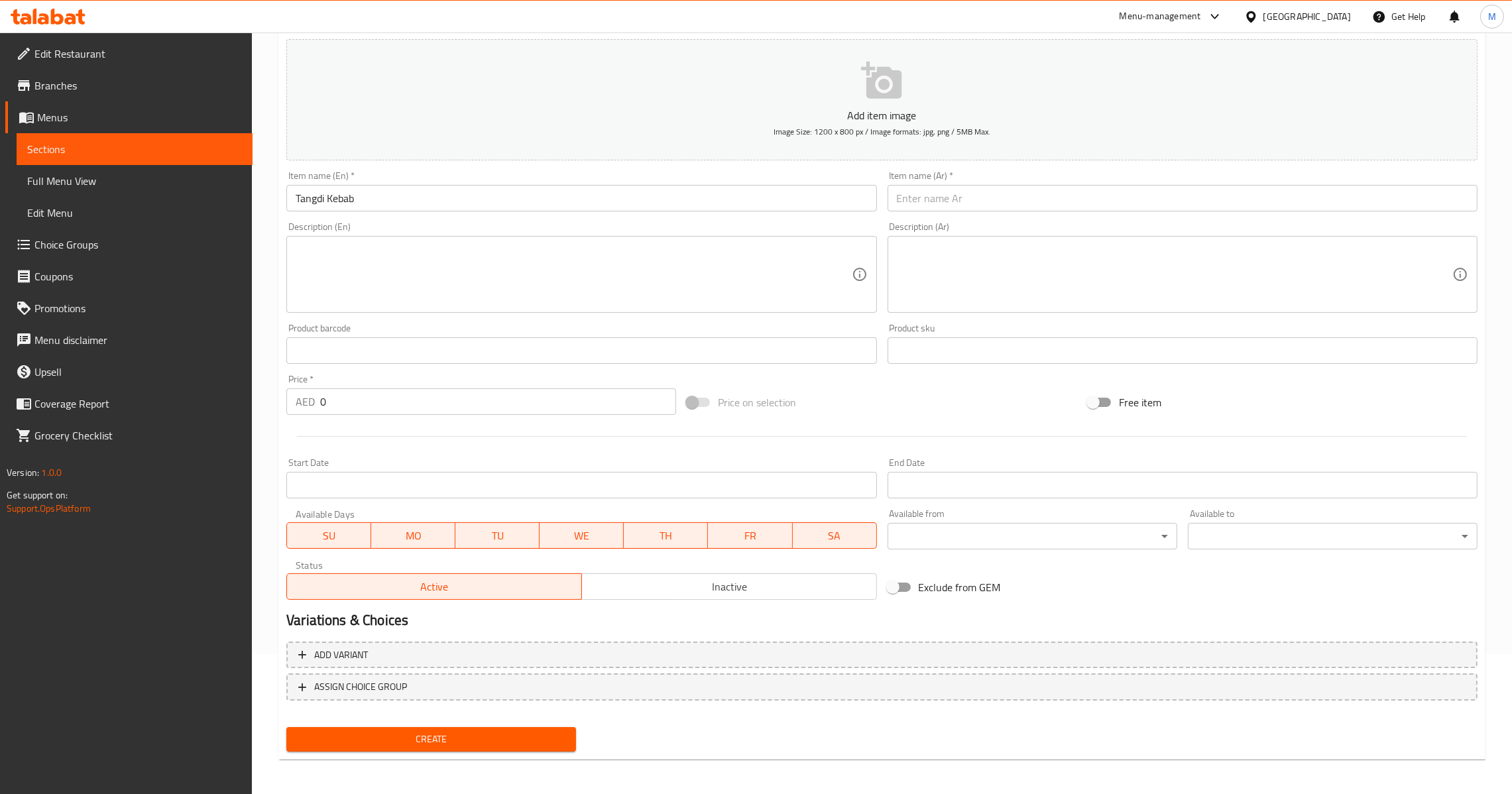
click at [975, 213] on div "Item name (Ar)   * Item name (Ar) *" at bounding box center [1182, 191] width 600 height 51
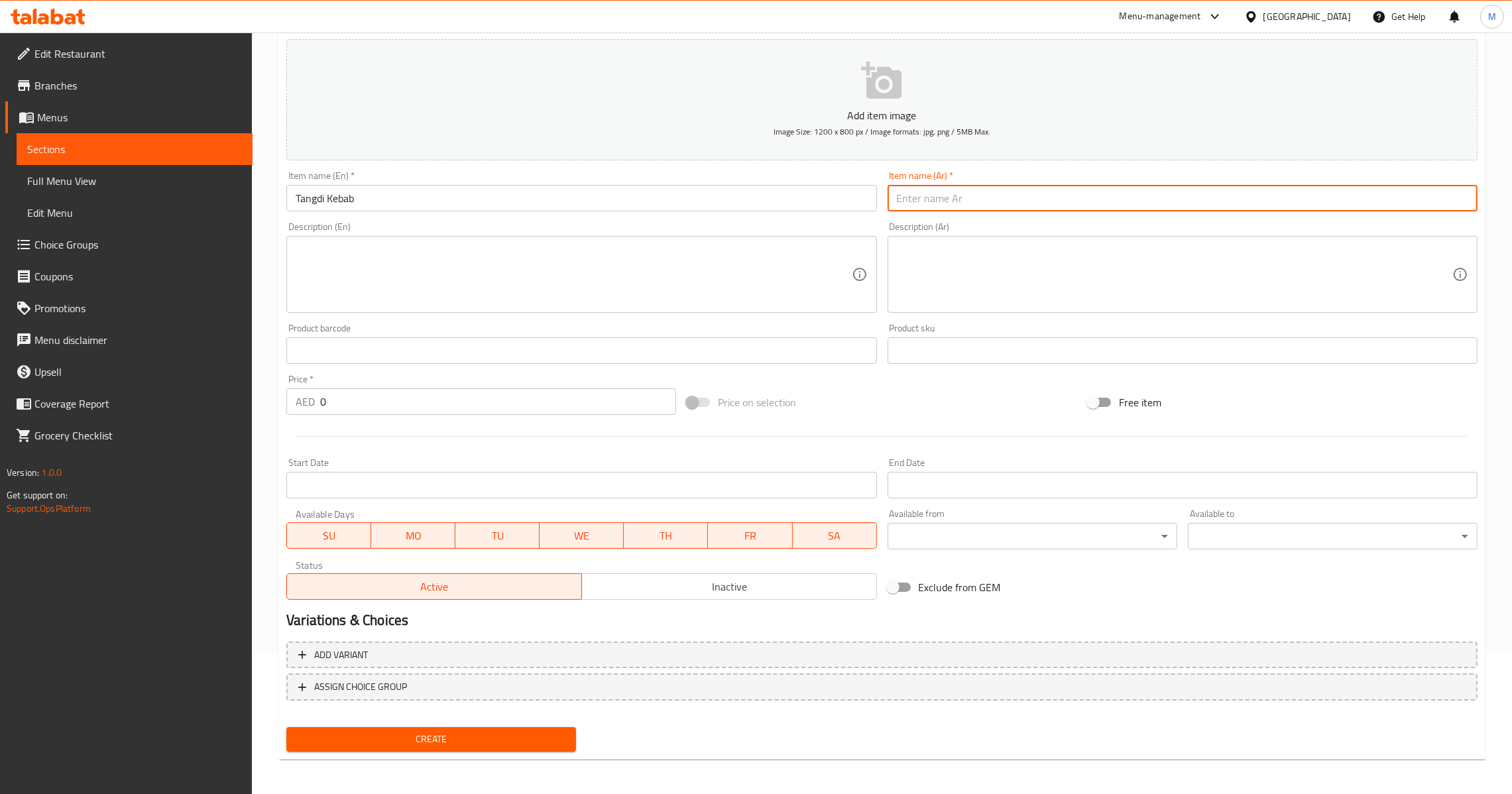
click at [988, 204] on input "text" at bounding box center [1183, 198] width 590 height 27
paste input "كباب تانجدي"
type input "كباب تانجدي"
click at [317, 405] on div "AED 0 Price *" at bounding box center [480, 401] width 389 height 27
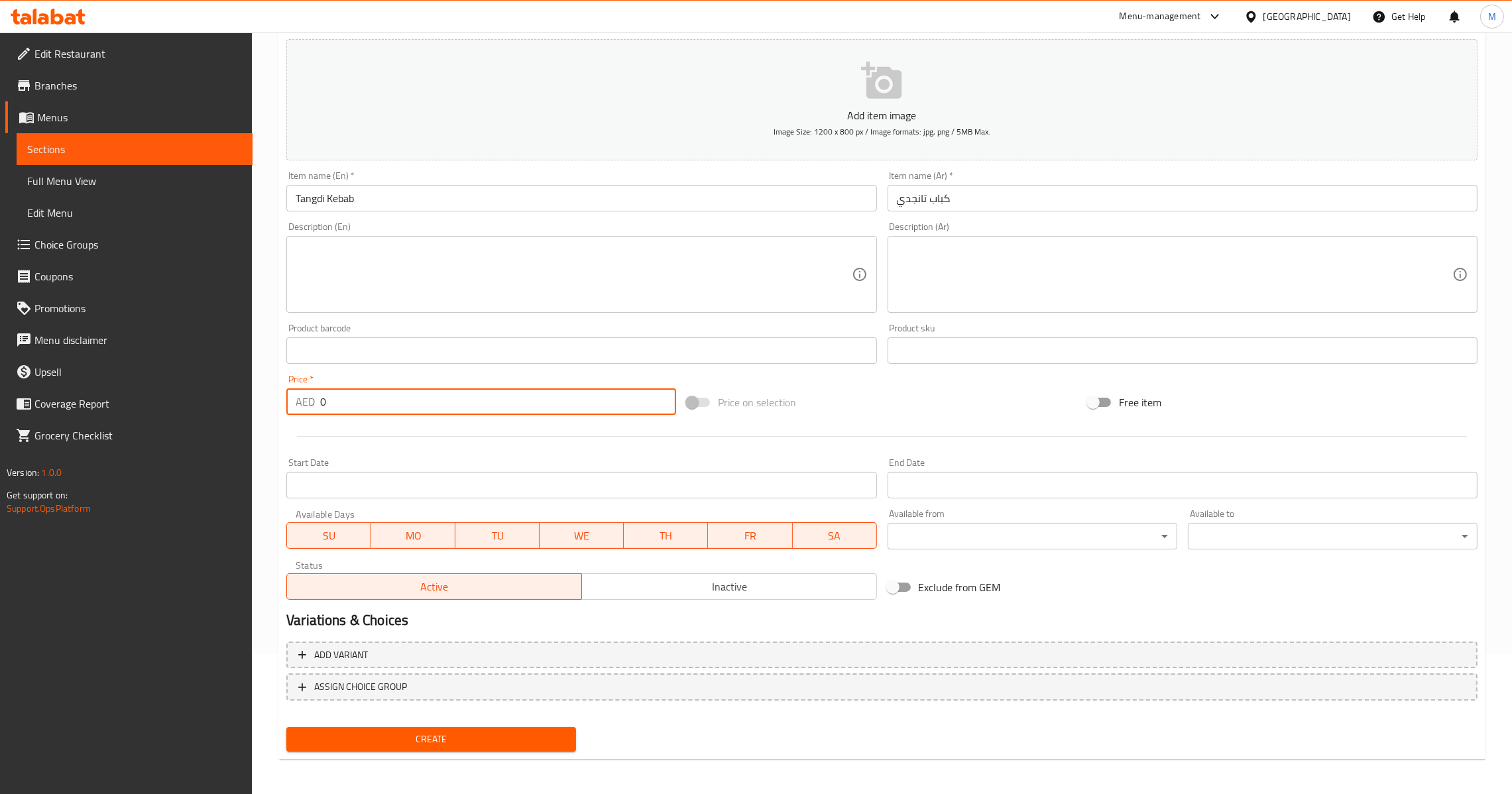
click at [320, 405] on input "0" at bounding box center [498, 401] width 356 height 27
type input "30"
click at [482, 723] on div "Create" at bounding box center [431, 739] width 300 height 35
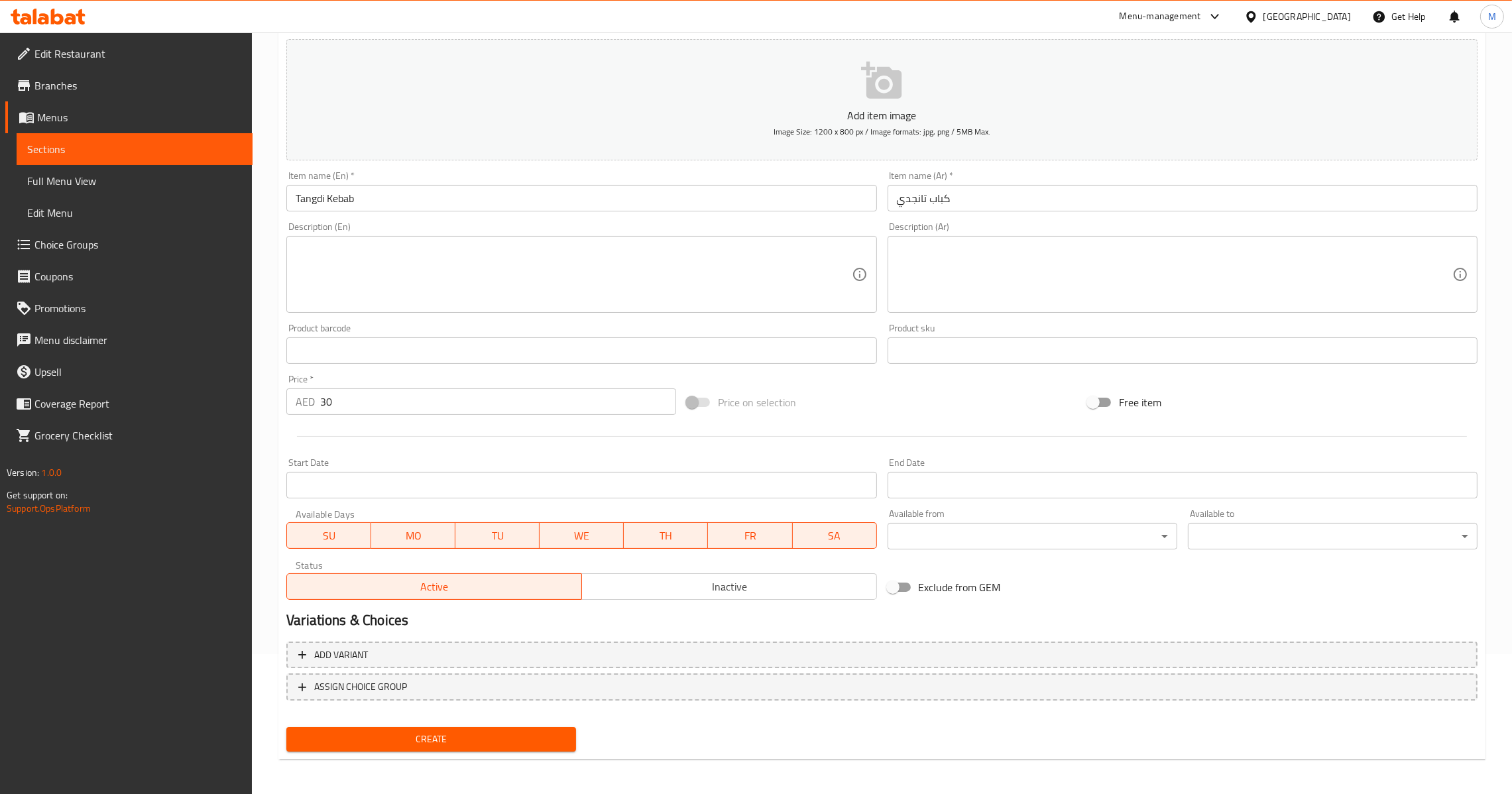
click at [482, 735] on span "Create" at bounding box center [431, 739] width 268 height 16
click at [321, 401] on input "0" at bounding box center [498, 401] width 356 height 27
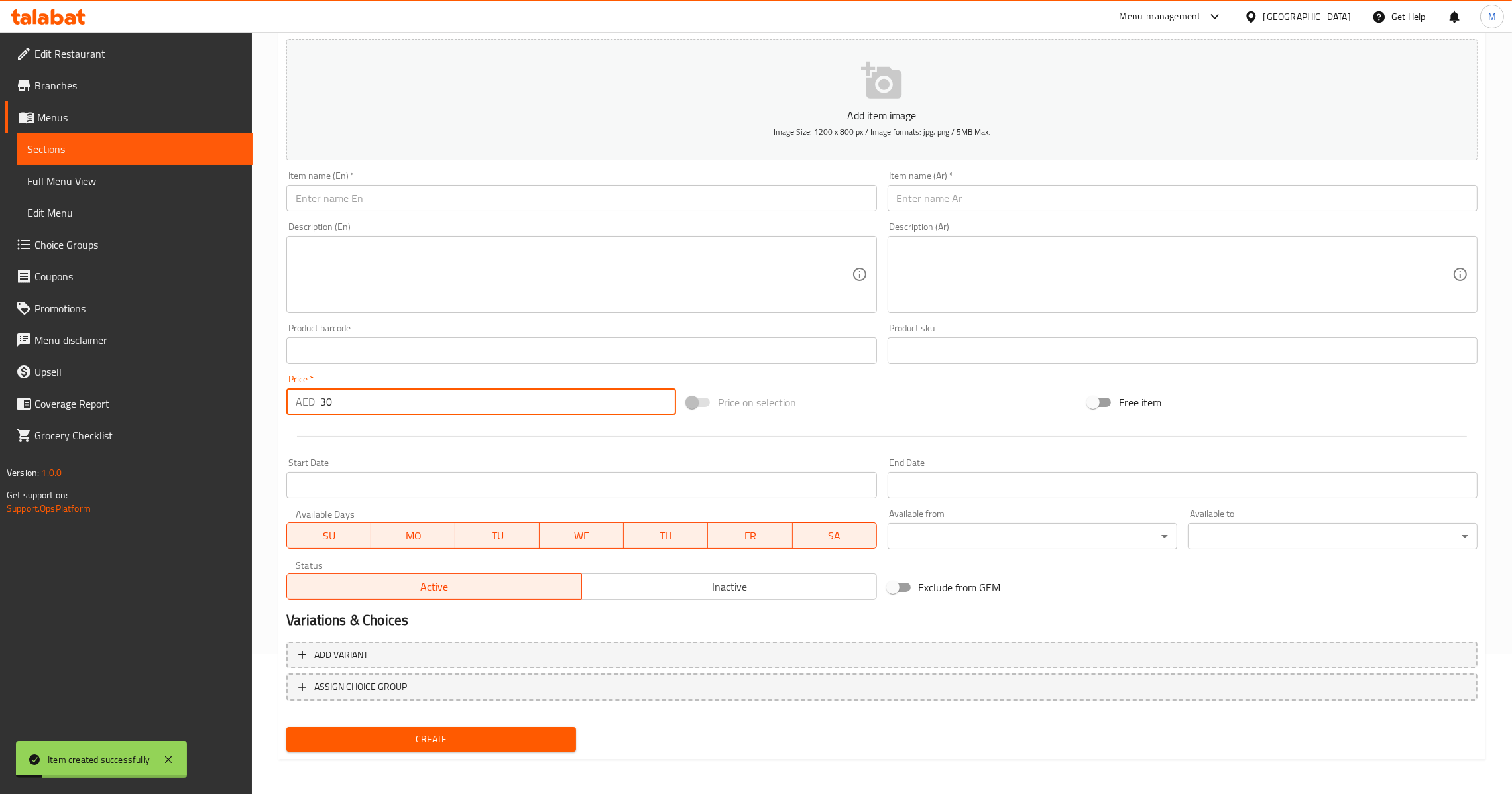
type input "30"
drag, startPoint x: 533, startPoint y: 221, endPoint x: 556, endPoint y: 206, distance: 27.5
click at [533, 222] on div "Description (En) Description (En)" at bounding box center [581, 267] width 590 height 91
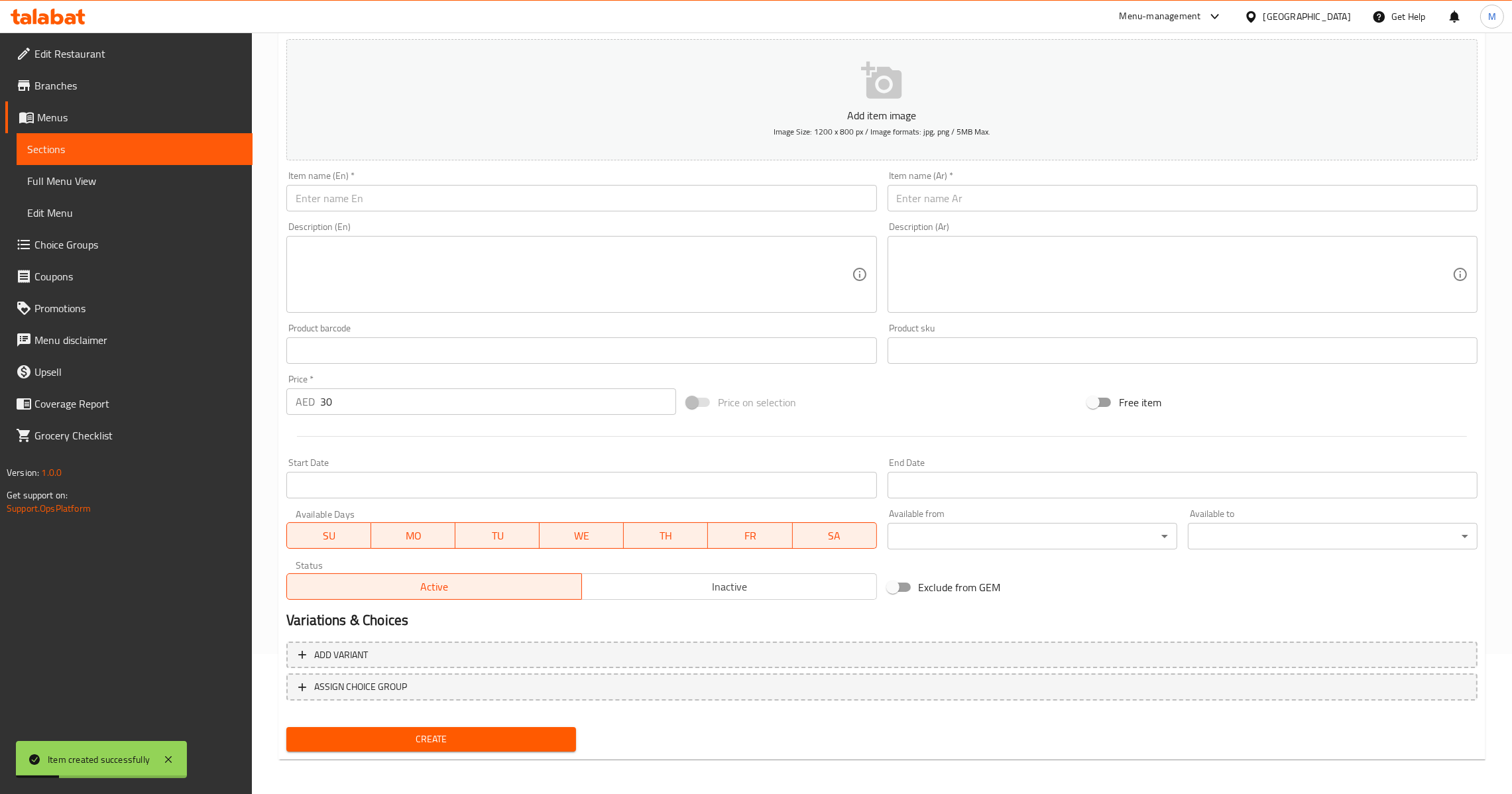
click at [561, 203] on input "text" at bounding box center [581, 198] width 590 height 27
paste input "Tandoori Chicken Half"
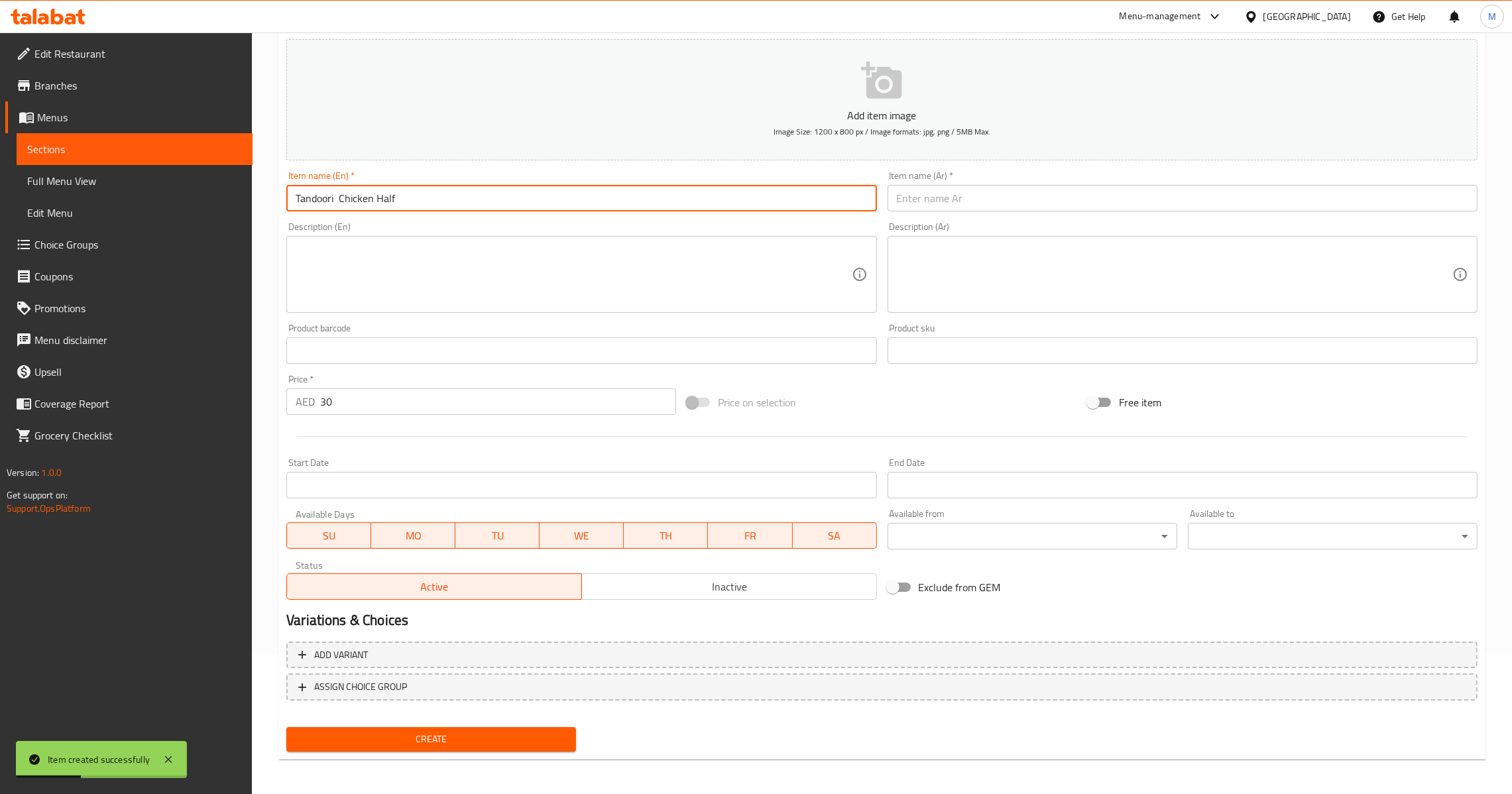
type input "Tandoori Chicken Half"
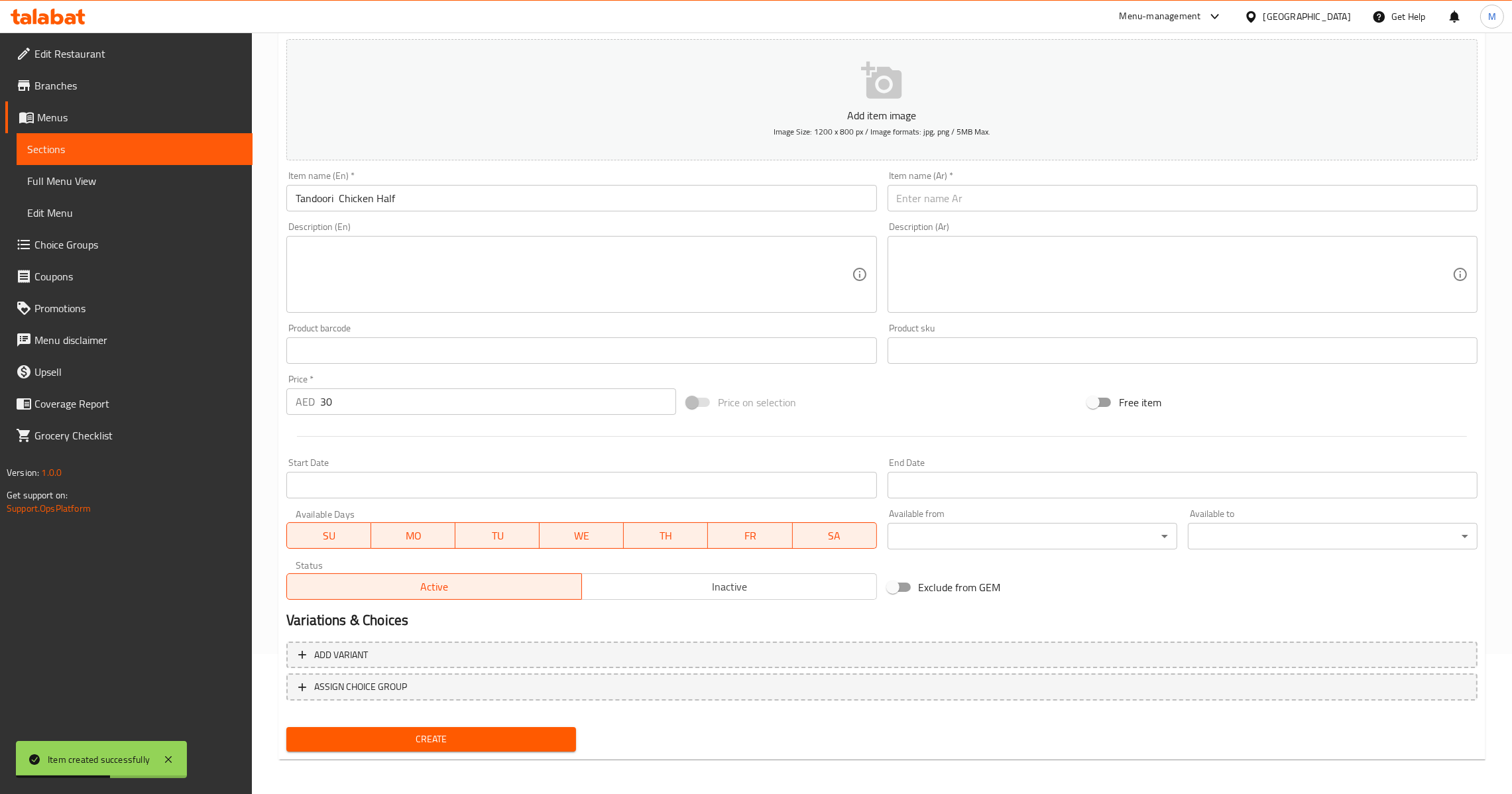
click at [1430, 214] on div "Item name (Ar)   * Item name (Ar) *" at bounding box center [1182, 191] width 600 height 51
drag, startPoint x: 1405, startPoint y: 198, endPoint x: 1396, endPoint y: 198, distance: 9.0
click at [1403, 198] on input "text" at bounding box center [1183, 198] width 590 height 27
paste input "نصف دجاجة تندوري"
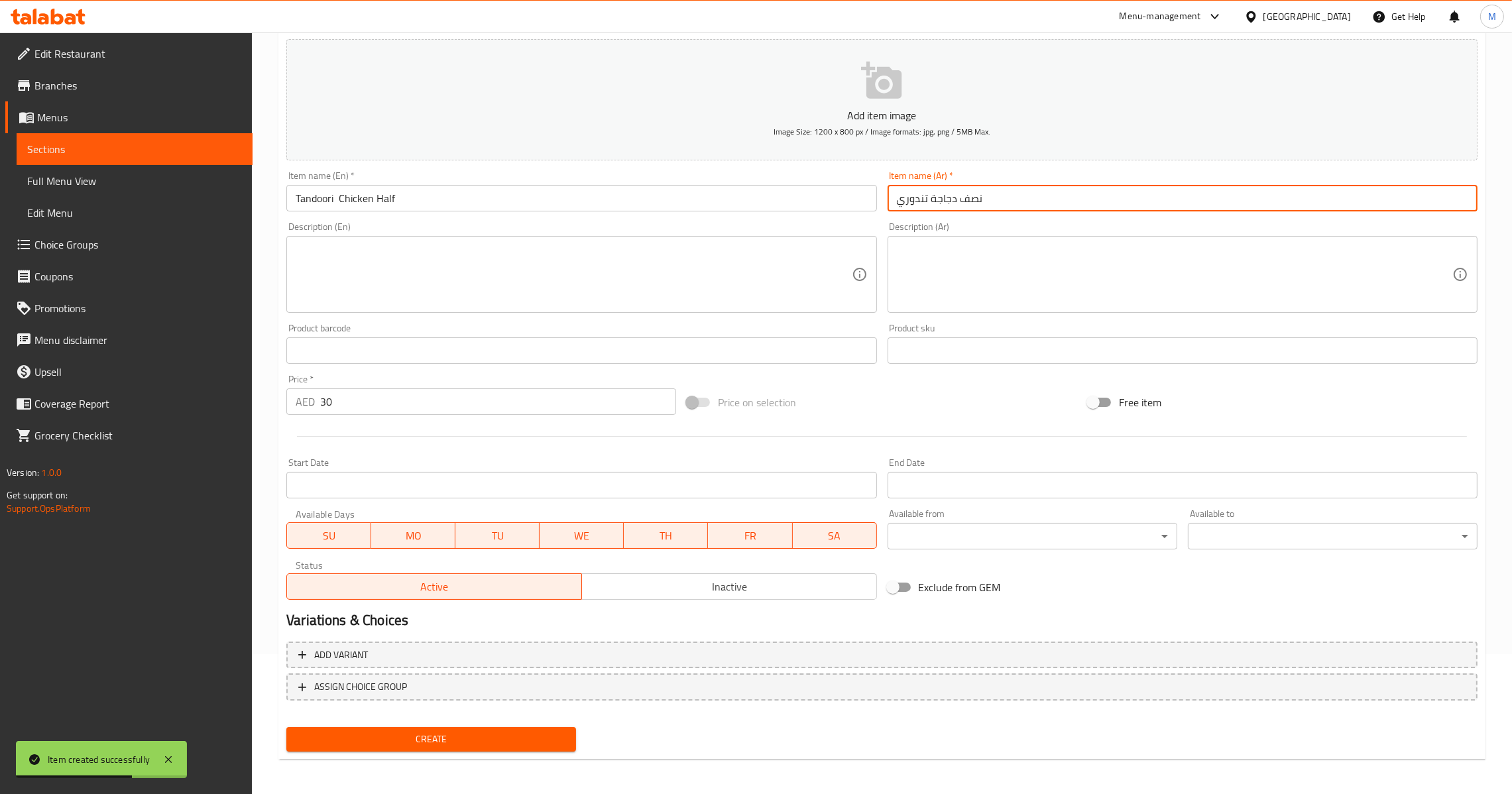
type input "نصف دجاجة تندوري"
click at [514, 741] on span "Create" at bounding box center [431, 739] width 268 height 16
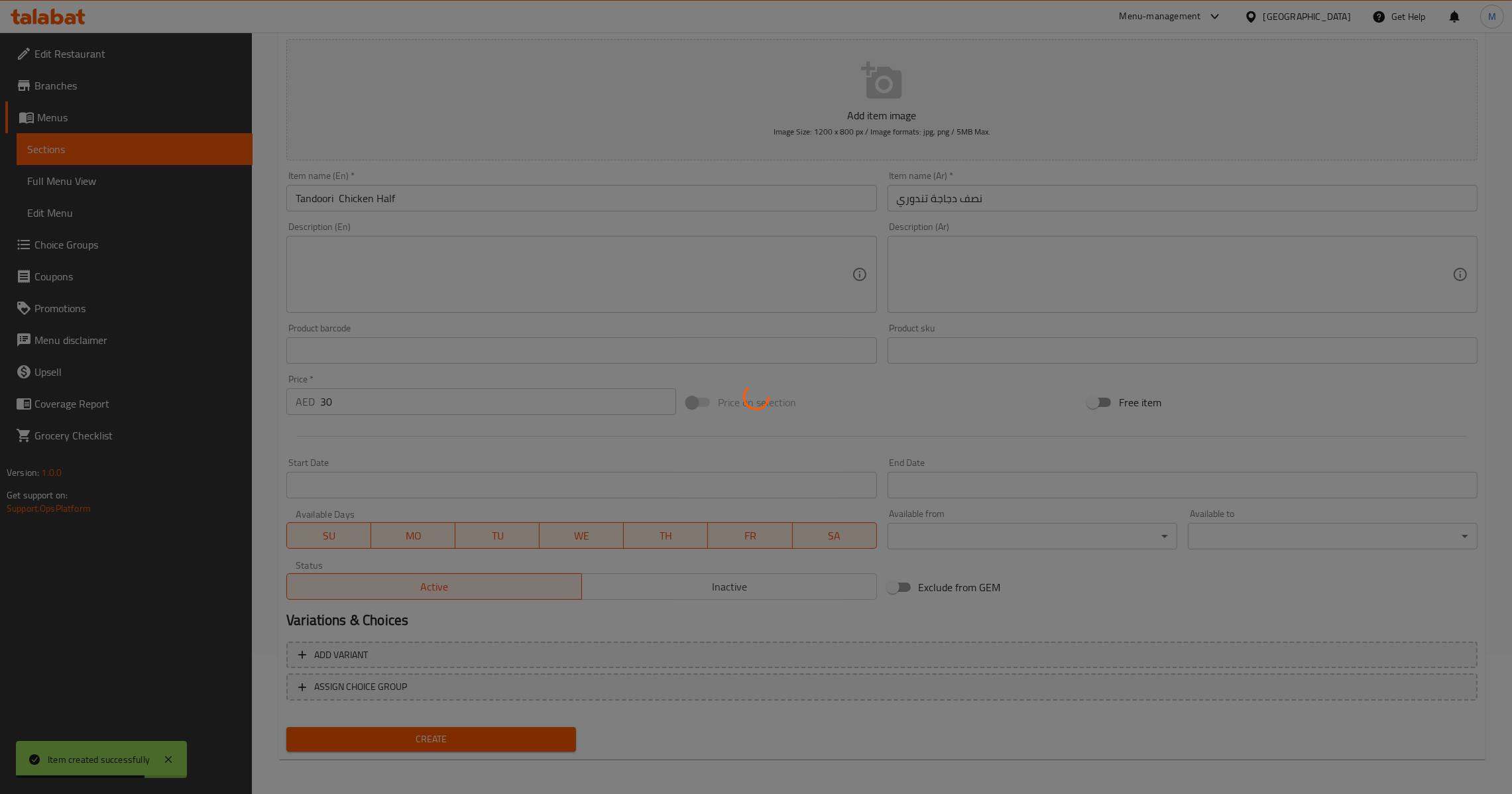
type input "0"
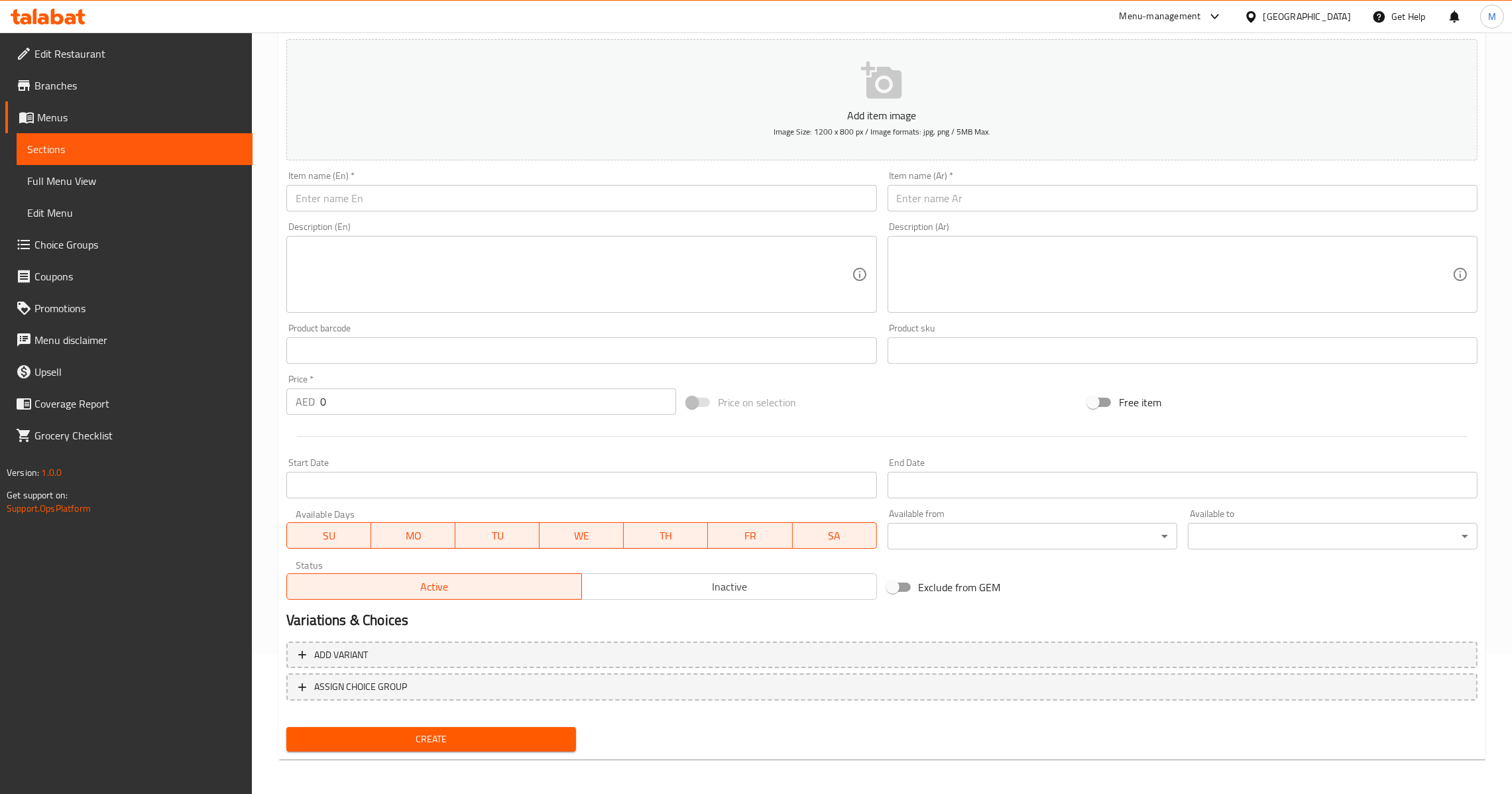
click at [402, 191] on input "text" at bounding box center [581, 198] width 590 height 27
paste input "Tandoori Chicken full"
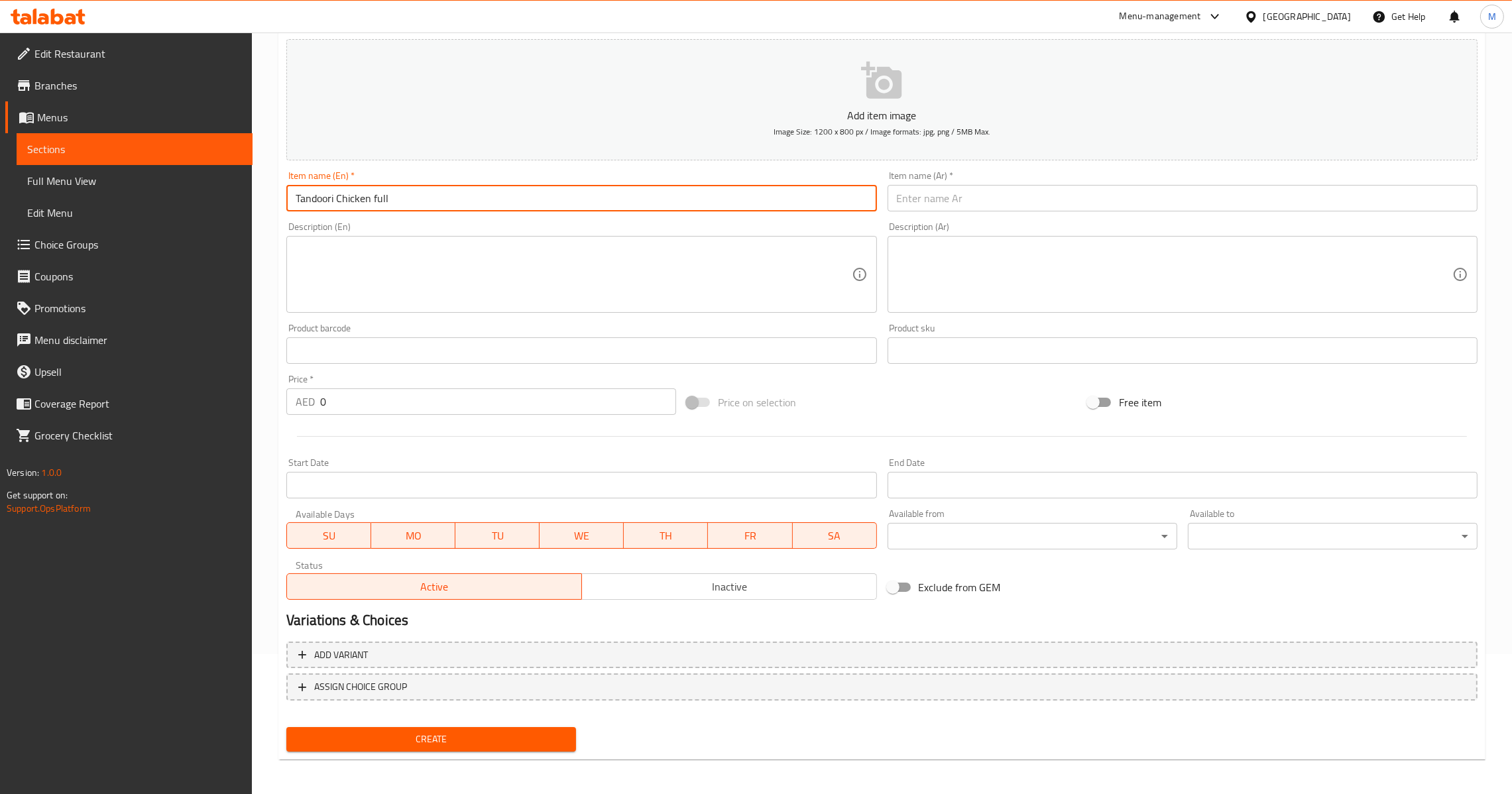
type input "Tandoori Chicken full"
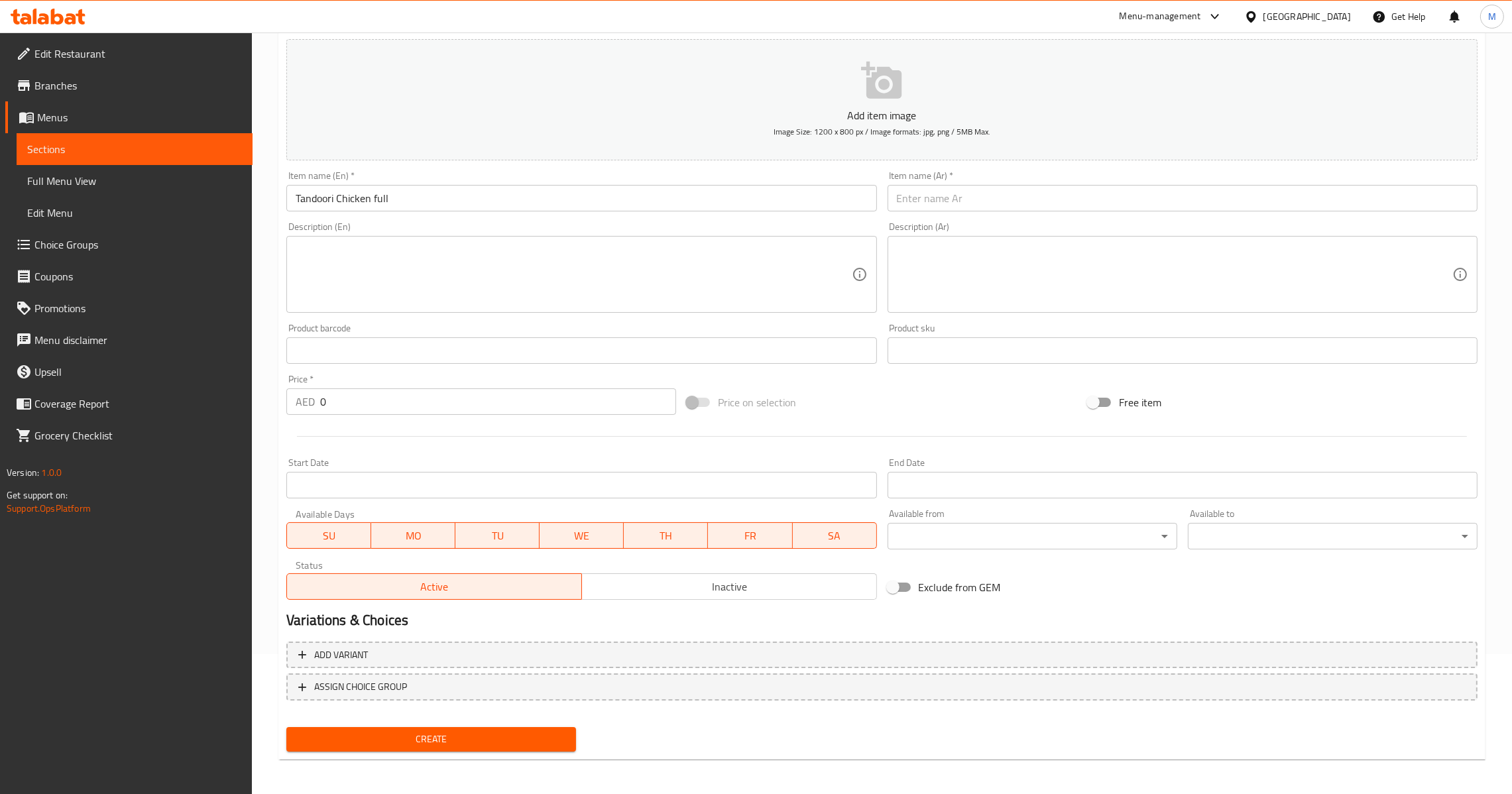
click at [1374, 186] on input "text" at bounding box center [1183, 198] width 590 height 27
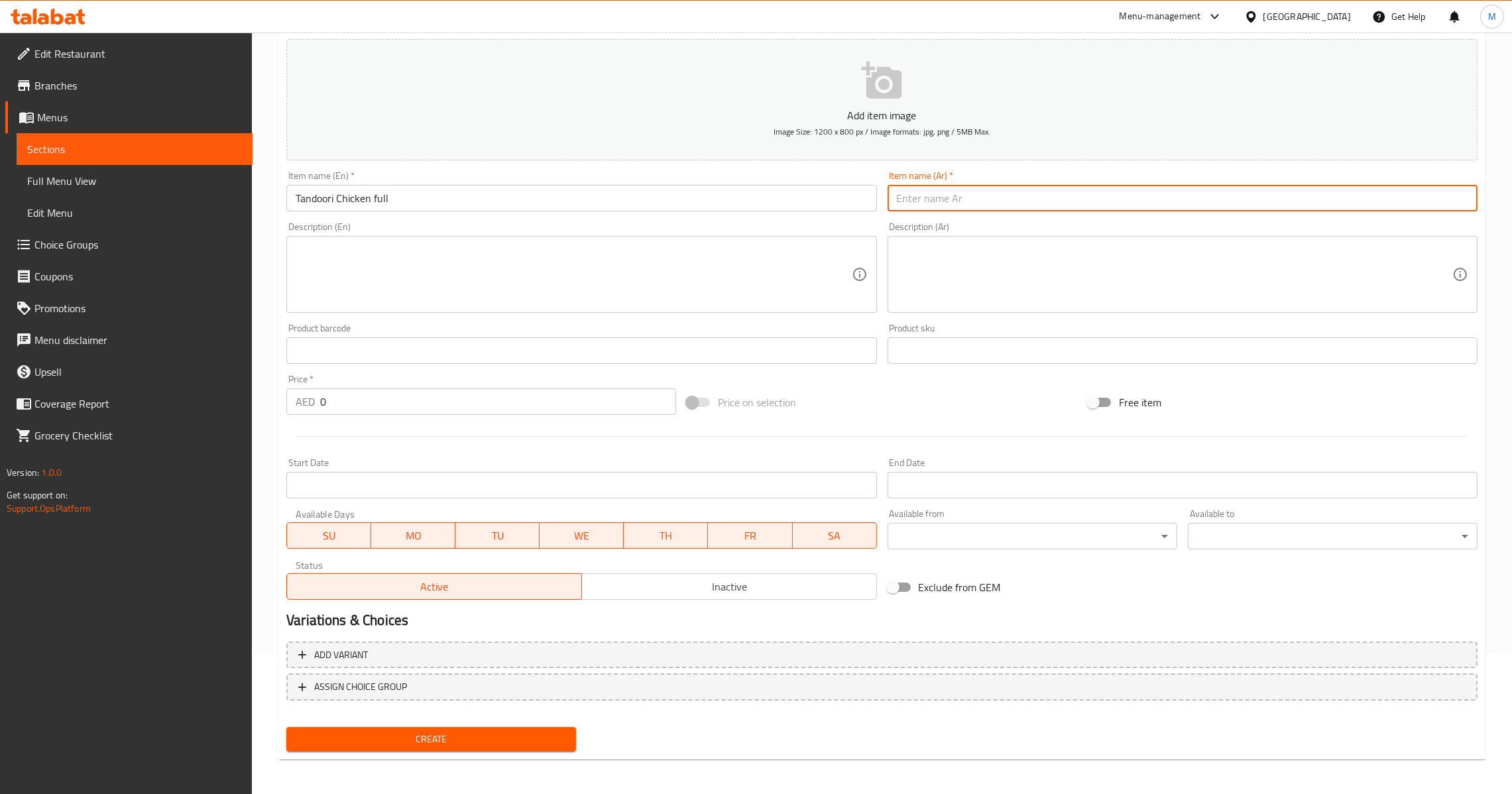
paste input "دجاج تندوري كامل"
type input "دجاج تندوري كامل"
click at [320, 407] on input "0" at bounding box center [498, 401] width 356 height 27
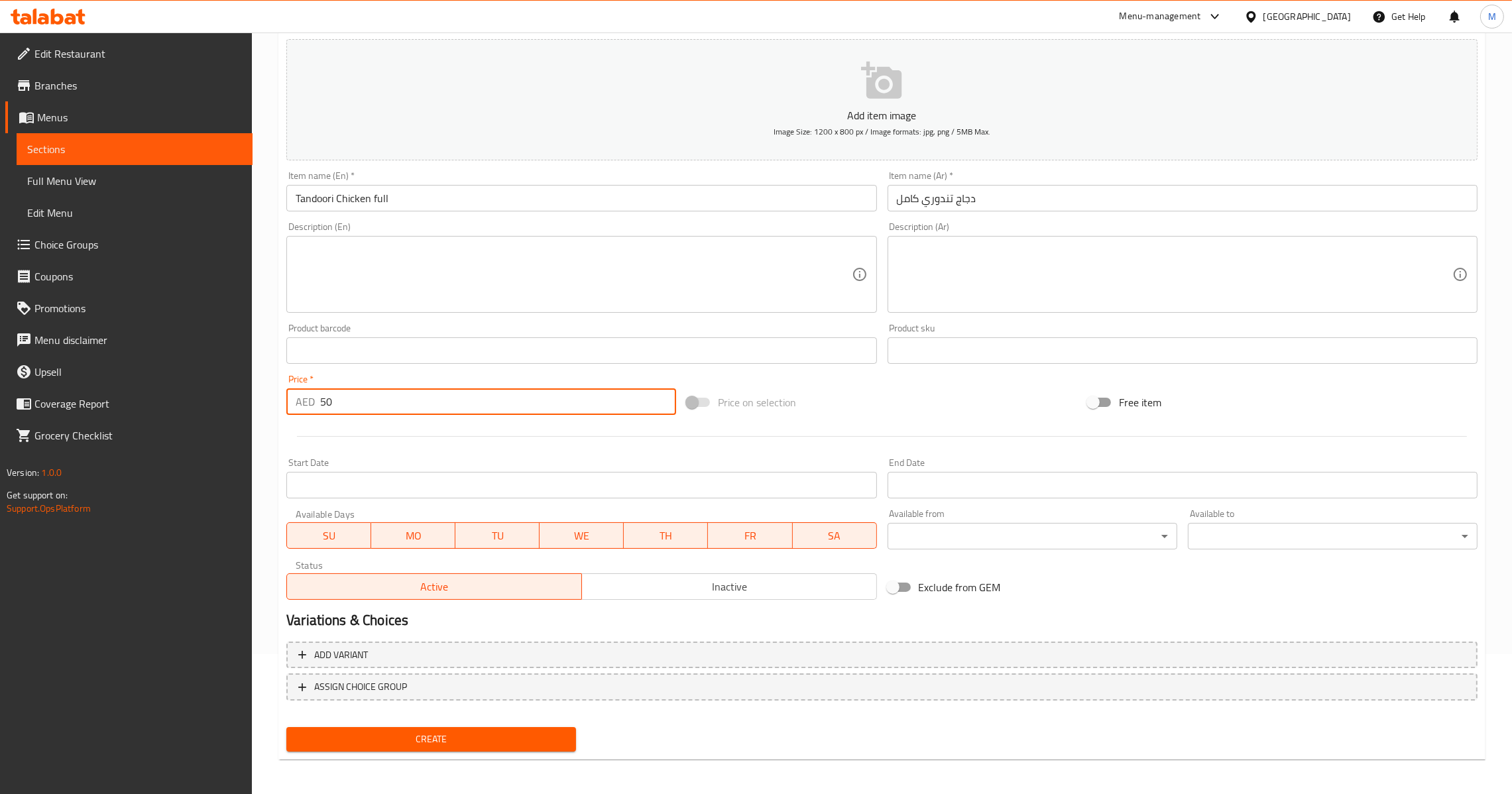
type input "50"
click at [511, 727] on button "Create" at bounding box center [431, 739] width 290 height 25
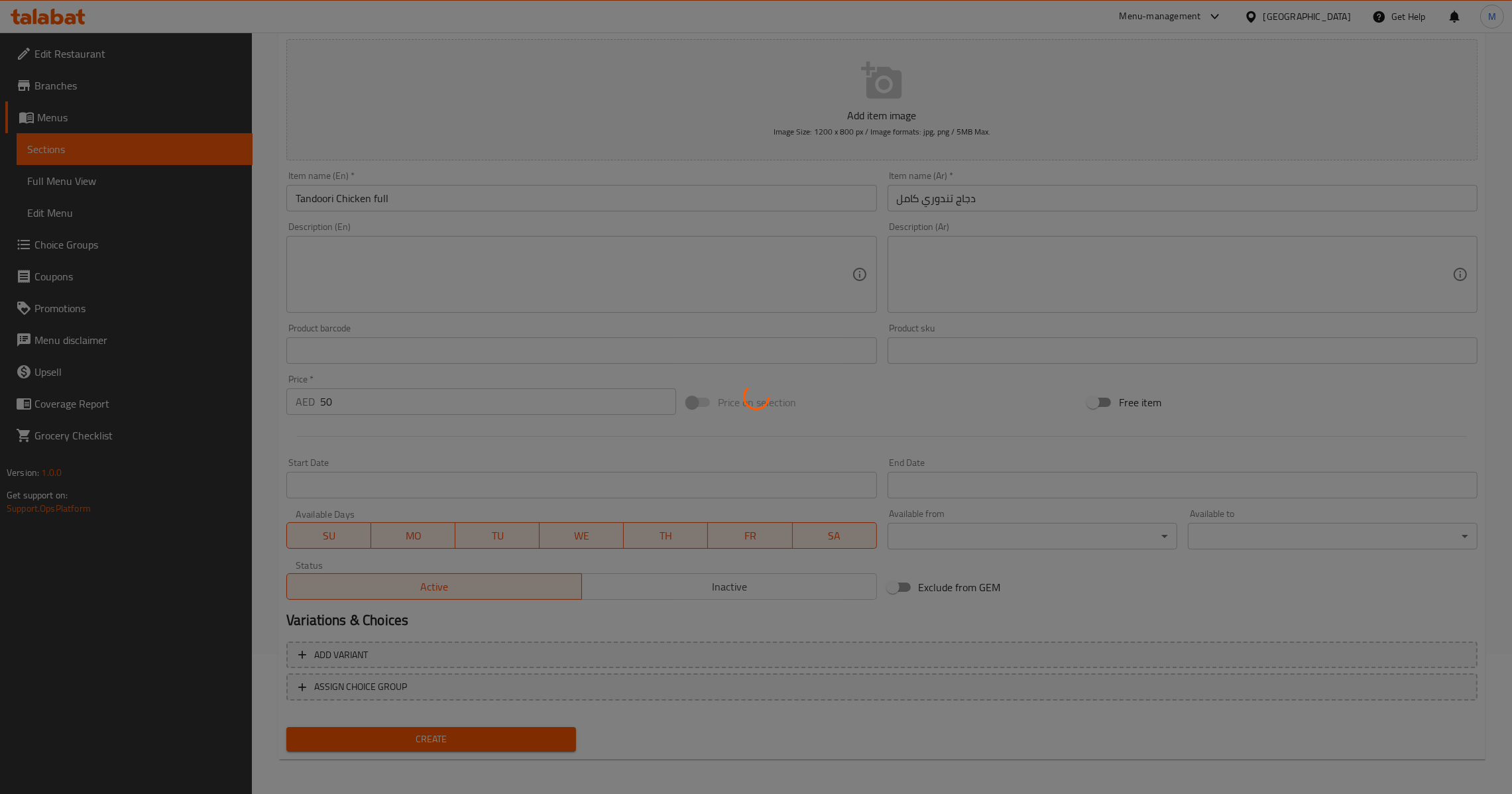
type input "0"
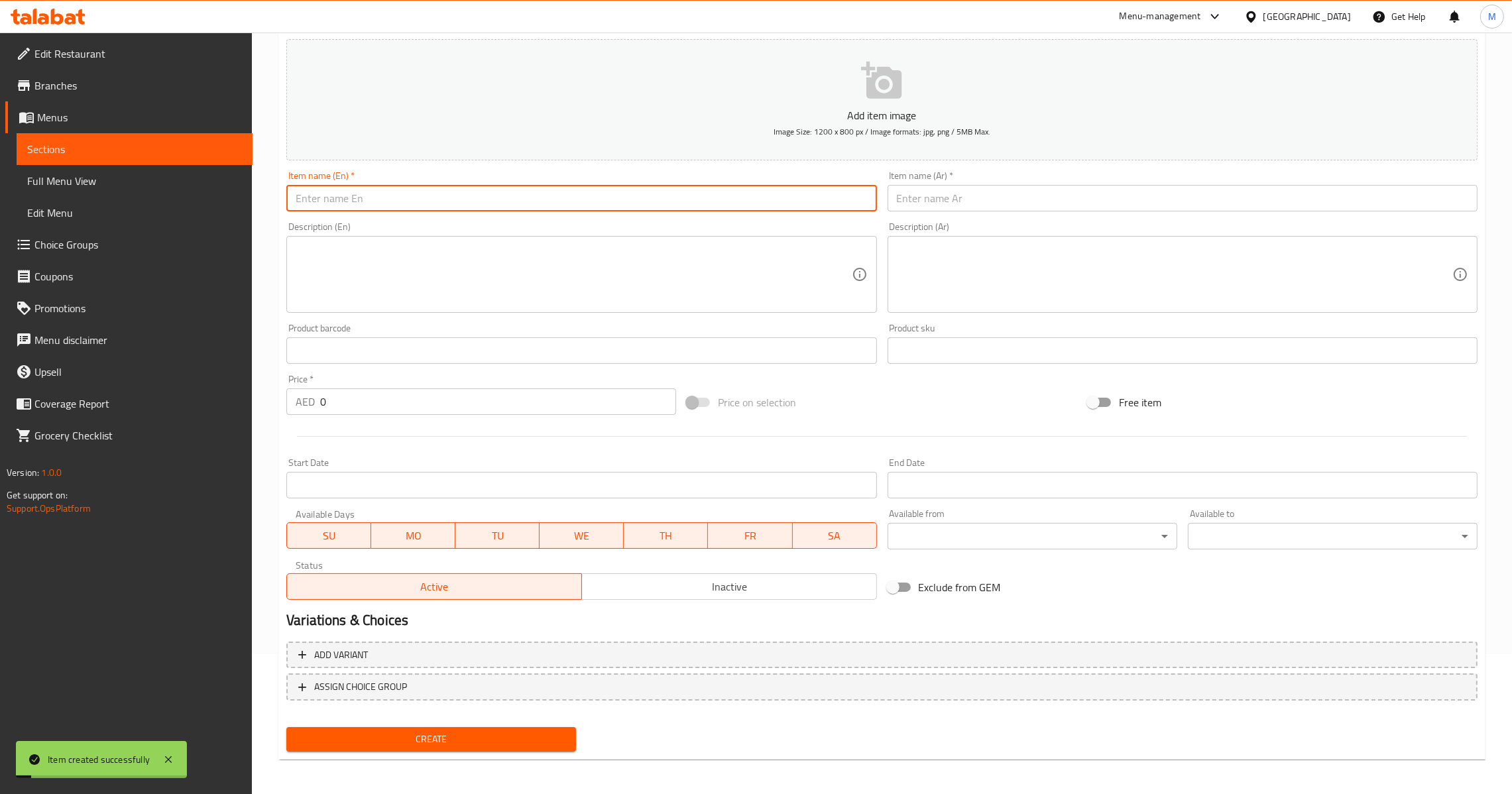
click at [527, 192] on input "text" at bounding box center [581, 198] width 590 height 27
paste input "Chicken Seekh Kebab"
type input "Chicken Seekh Kebab"
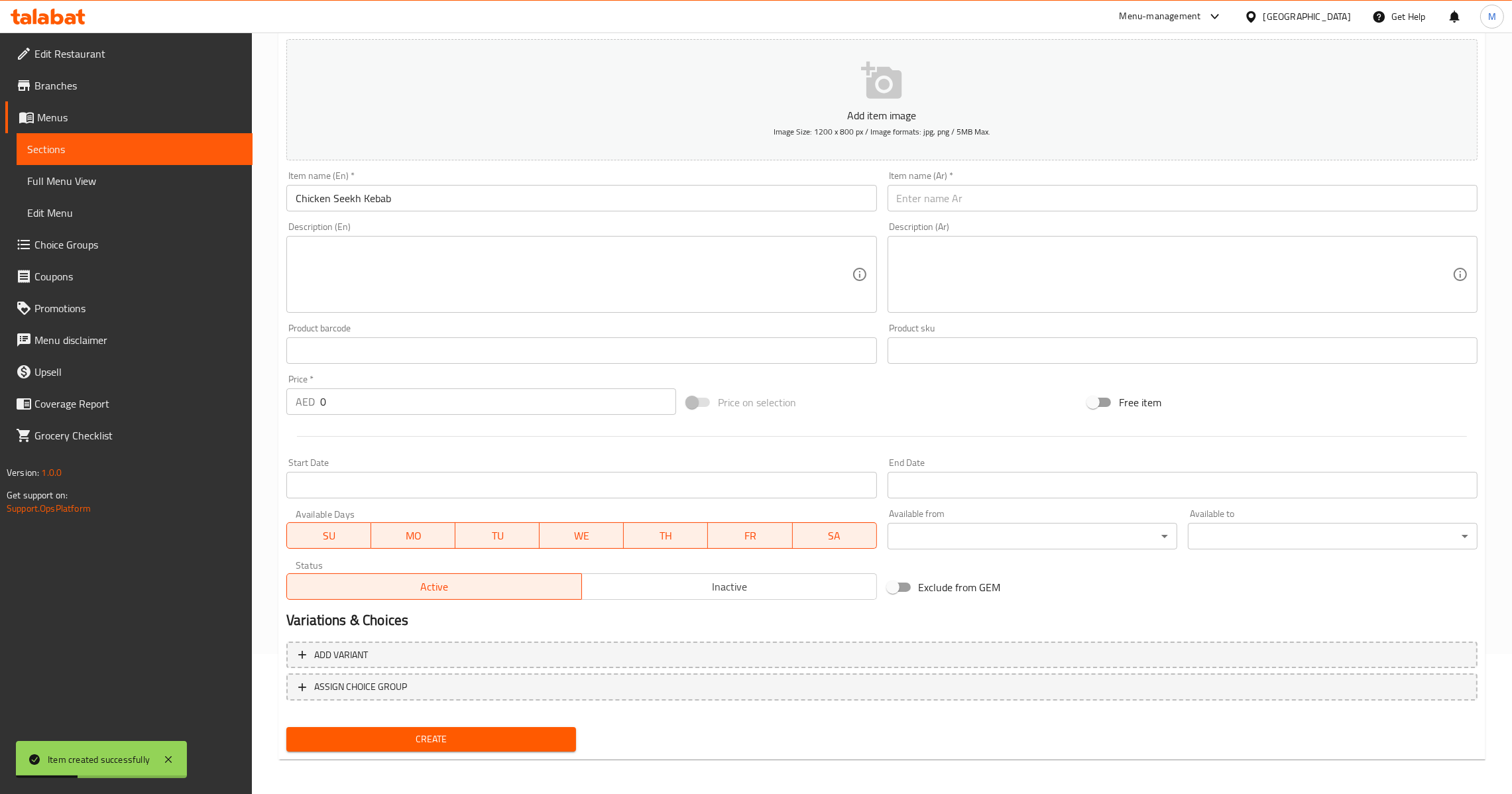
click at [1080, 206] on input "text" at bounding box center [1183, 198] width 590 height 27
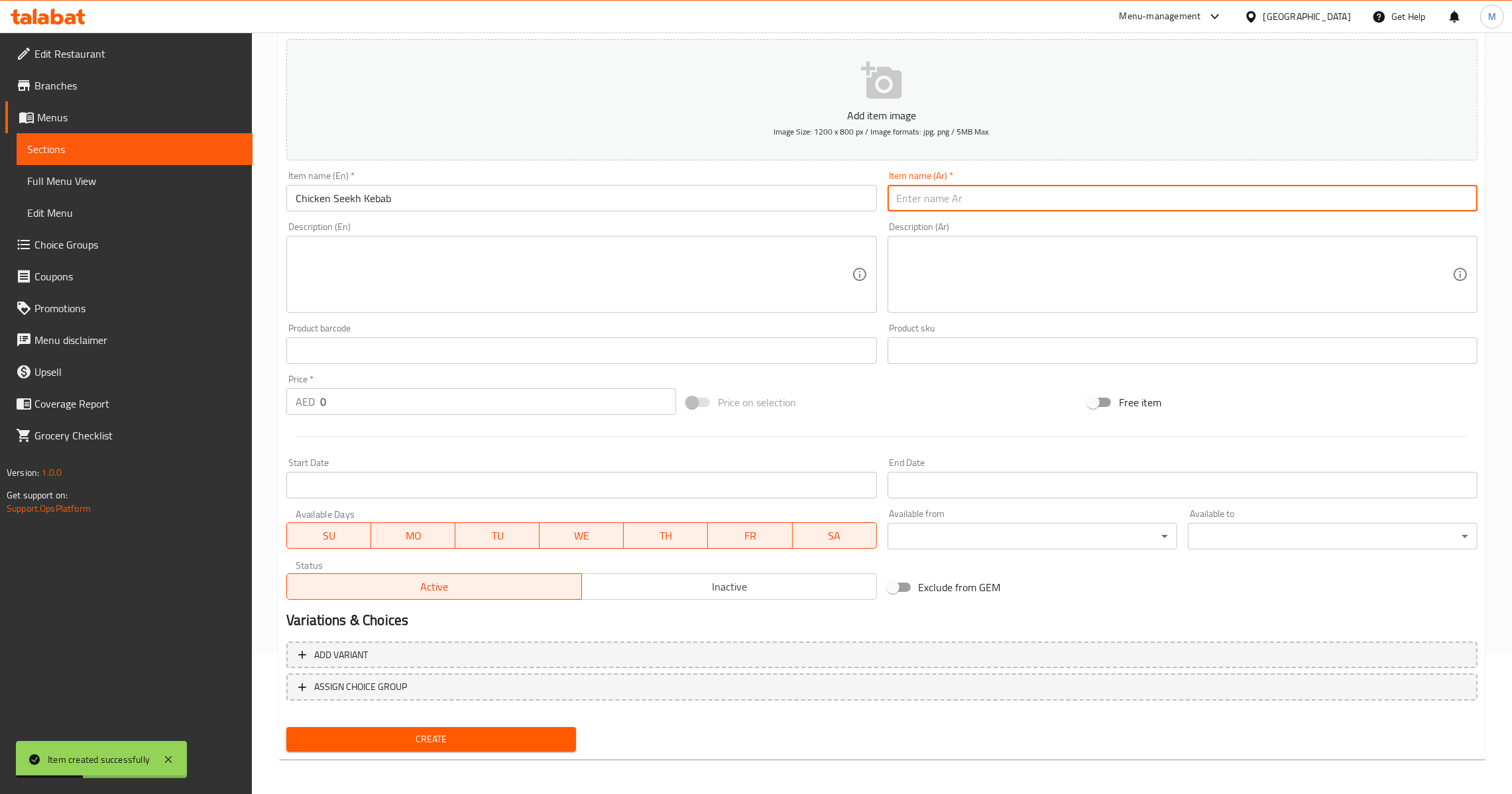
paste input "كباب سيخ الدجاج"
type input "كباب سيخ الدجاج"
click at [320, 403] on input "0" at bounding box center [498, 401] width 356 height 27
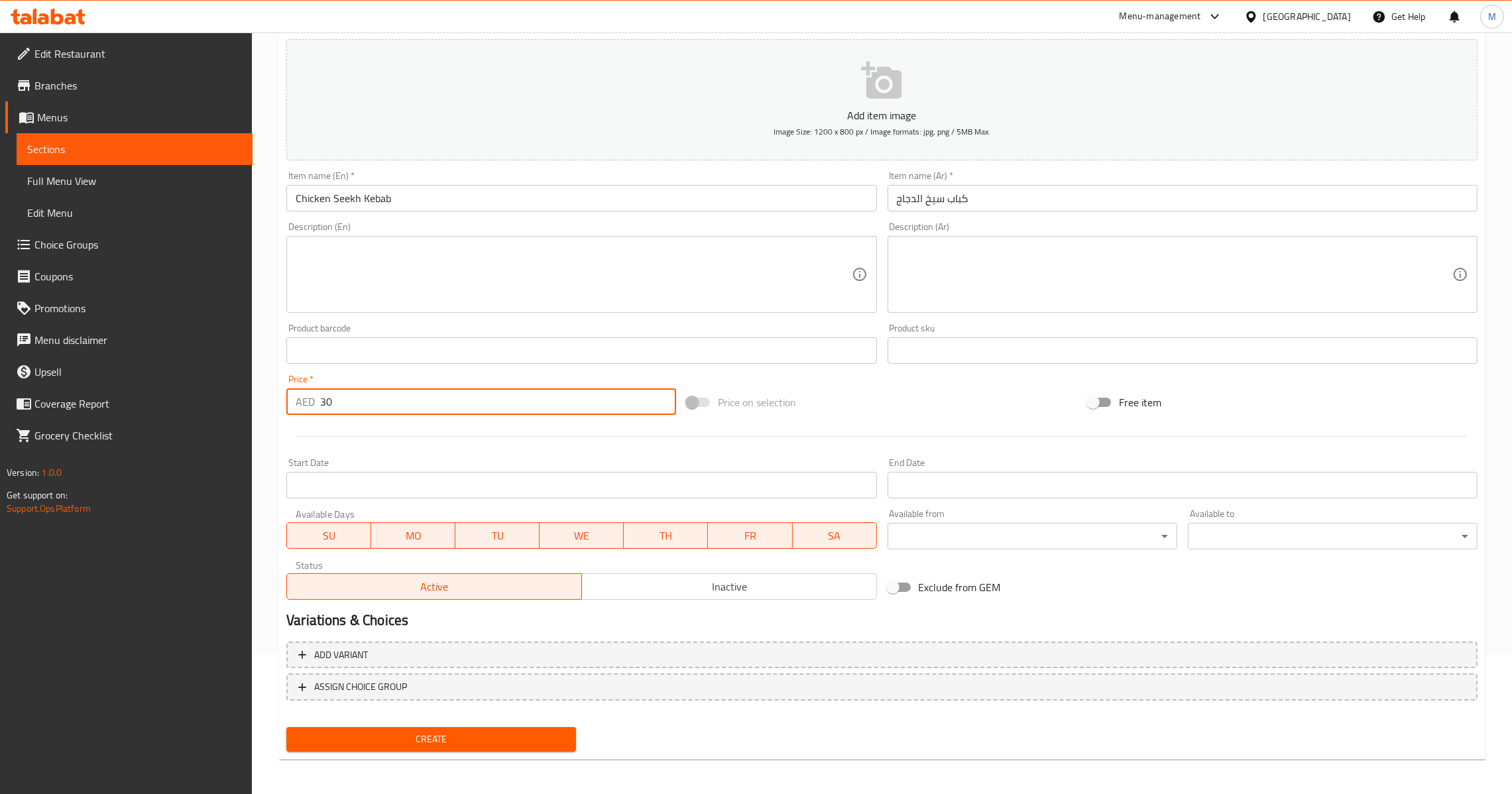
type input "30"
click at [417, 743] on span "Create" at bounding box center [431, 739] width 268 height 16
drag, startPoint x: 311, startPoint y: 404, endPoint x: 279, endPoint y: 404, distance: 32.0
click at [281, 404] on div "Price   * AED 0 Price *" at bounding box center [481, 394] width 400 height 51
type input "35"
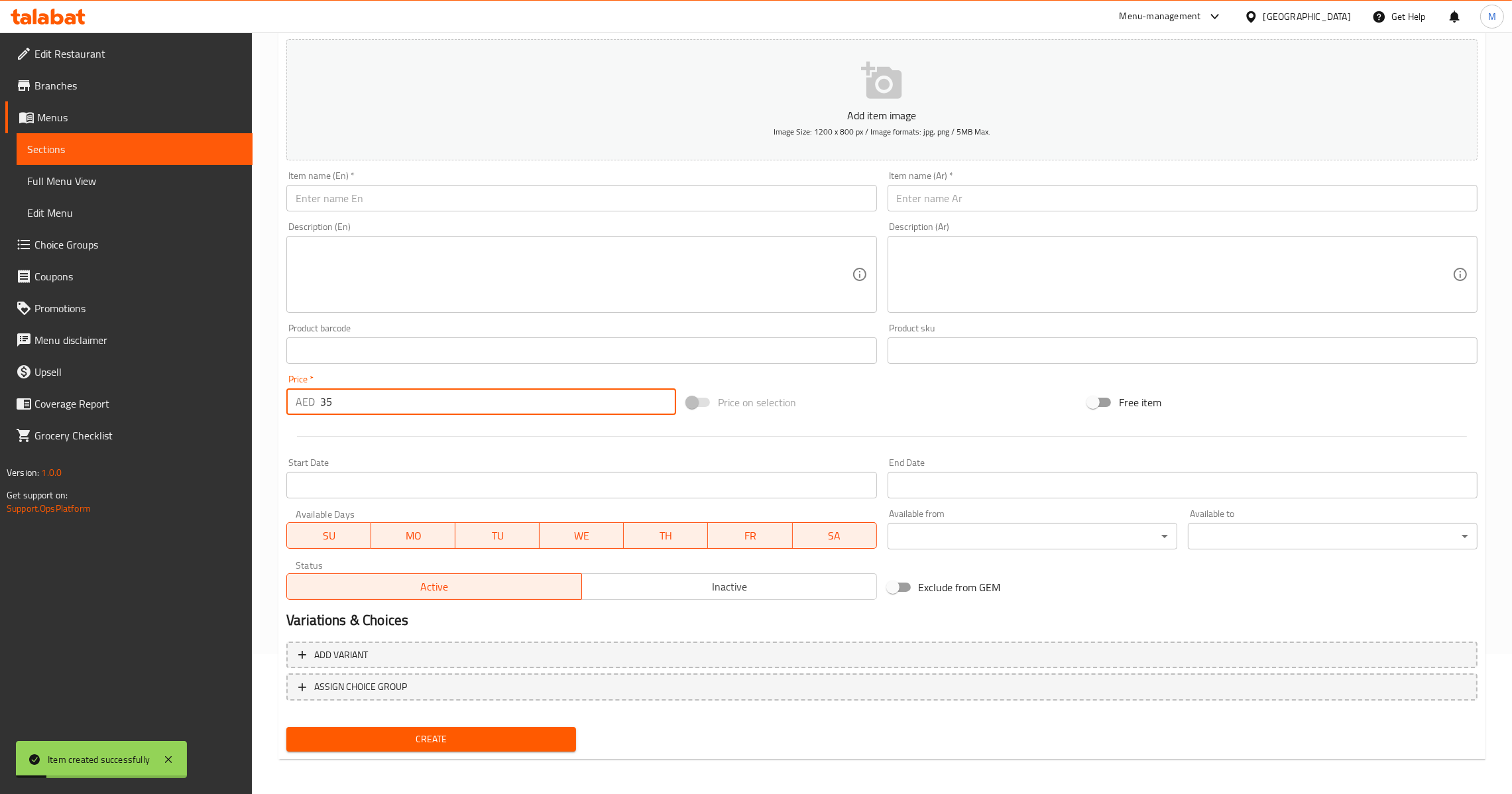
drag, startPoint x: 448, startPoint y: 190, endPoint x: 559, endPoint y: 172, distance: 112.4
click at [448, 190] on input "text" at bounding box center [581, 198] width 590 height 27
paste input "Mutton Galawati Kebab"
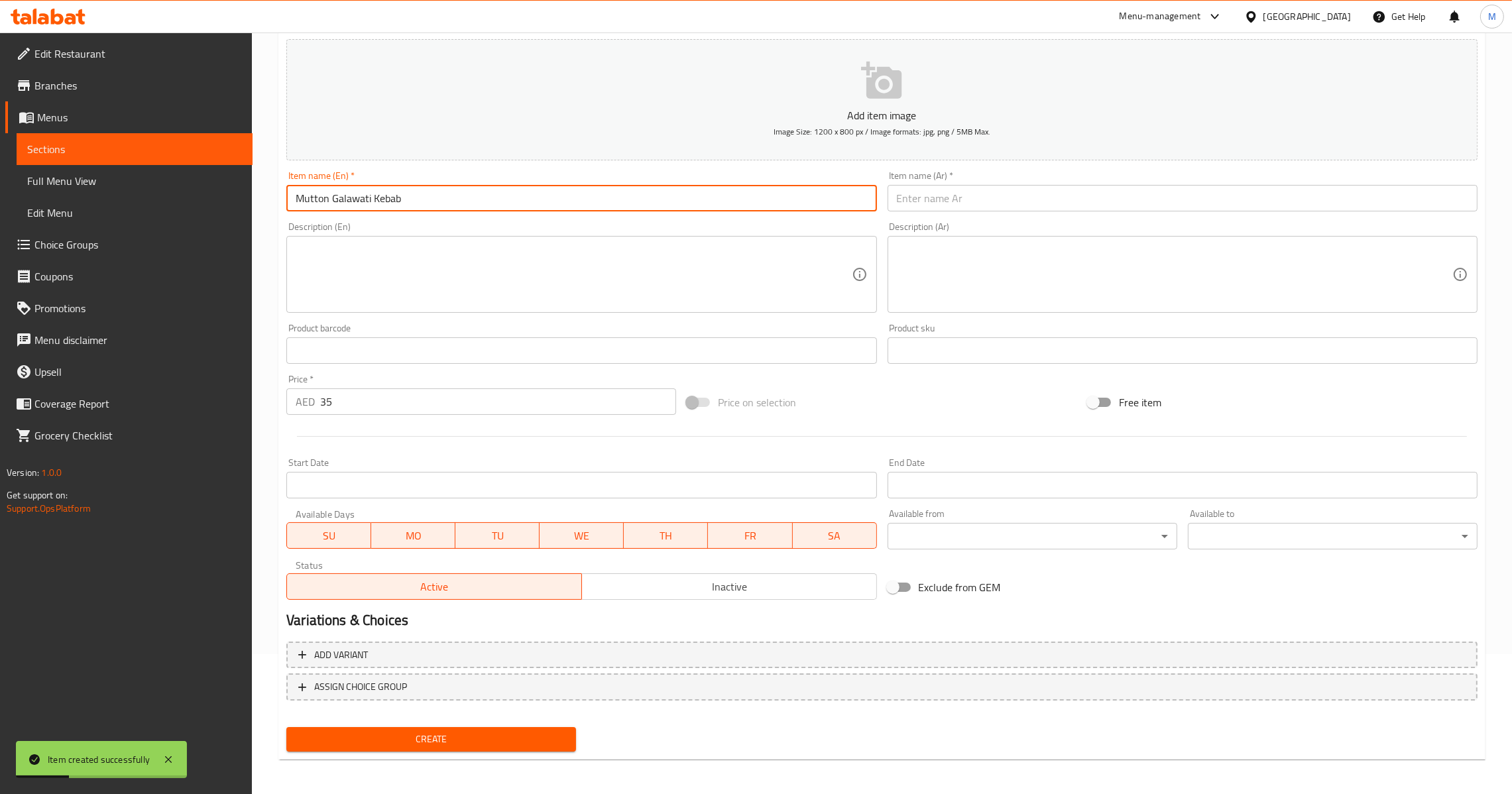
type input "Mutton Galawati Kebab"
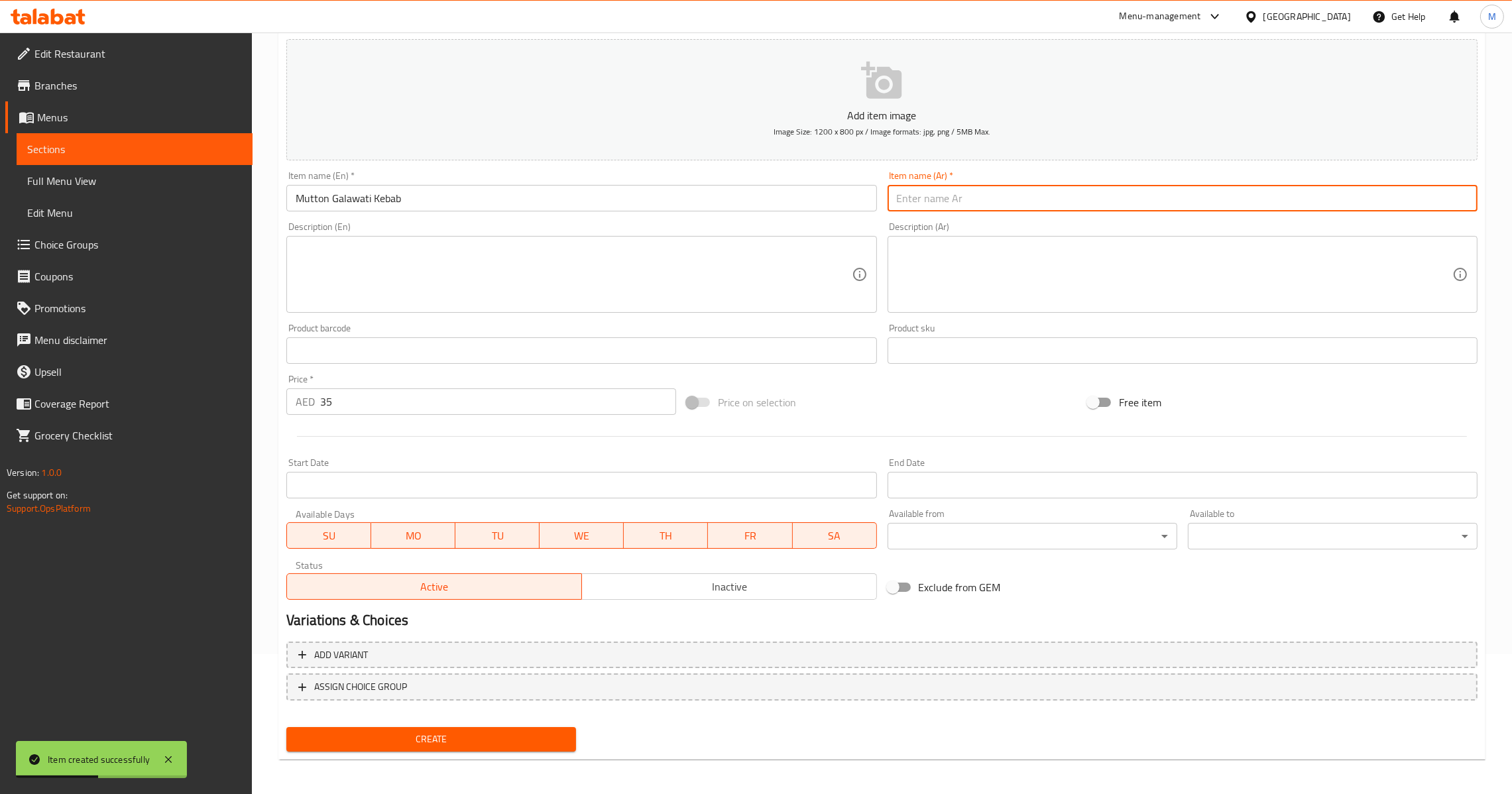
click at [1041, 198] on input "text" at bounding box center [1183, 198] width 590 height 27
paste input "كباب لحم الضأن غالاواتي"
type input "كباب لحم الضأن غالاواتي"
click at [361, 594] on span "Active" at bounding box center [434, 587] width 284 height 19
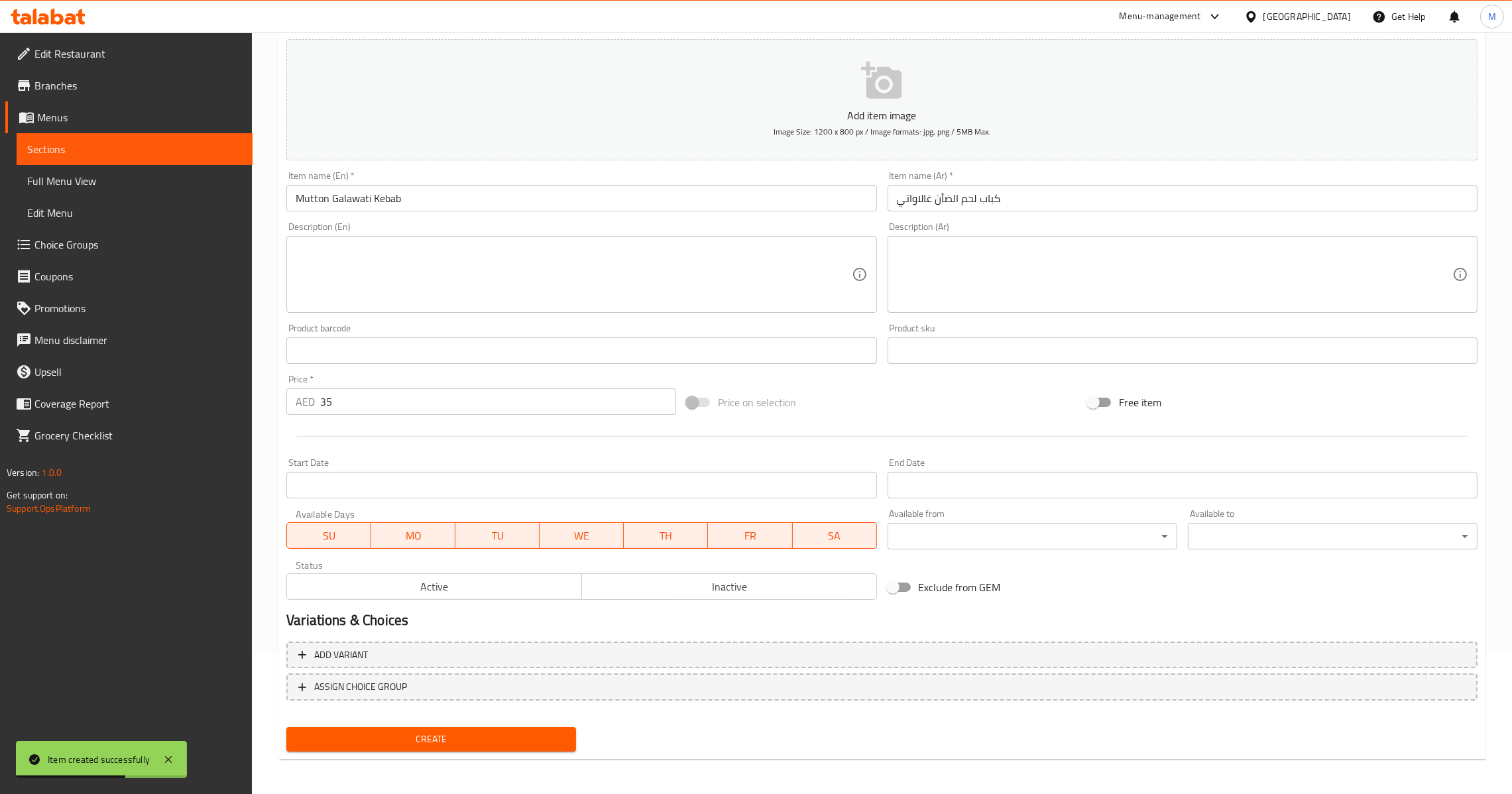
click at [361, 594] on span "Active" at bounding box center [434, 587] width 284 height 19
click at [399, 742] on span "Create" at bounding box center [431, 739] width 268 height 16
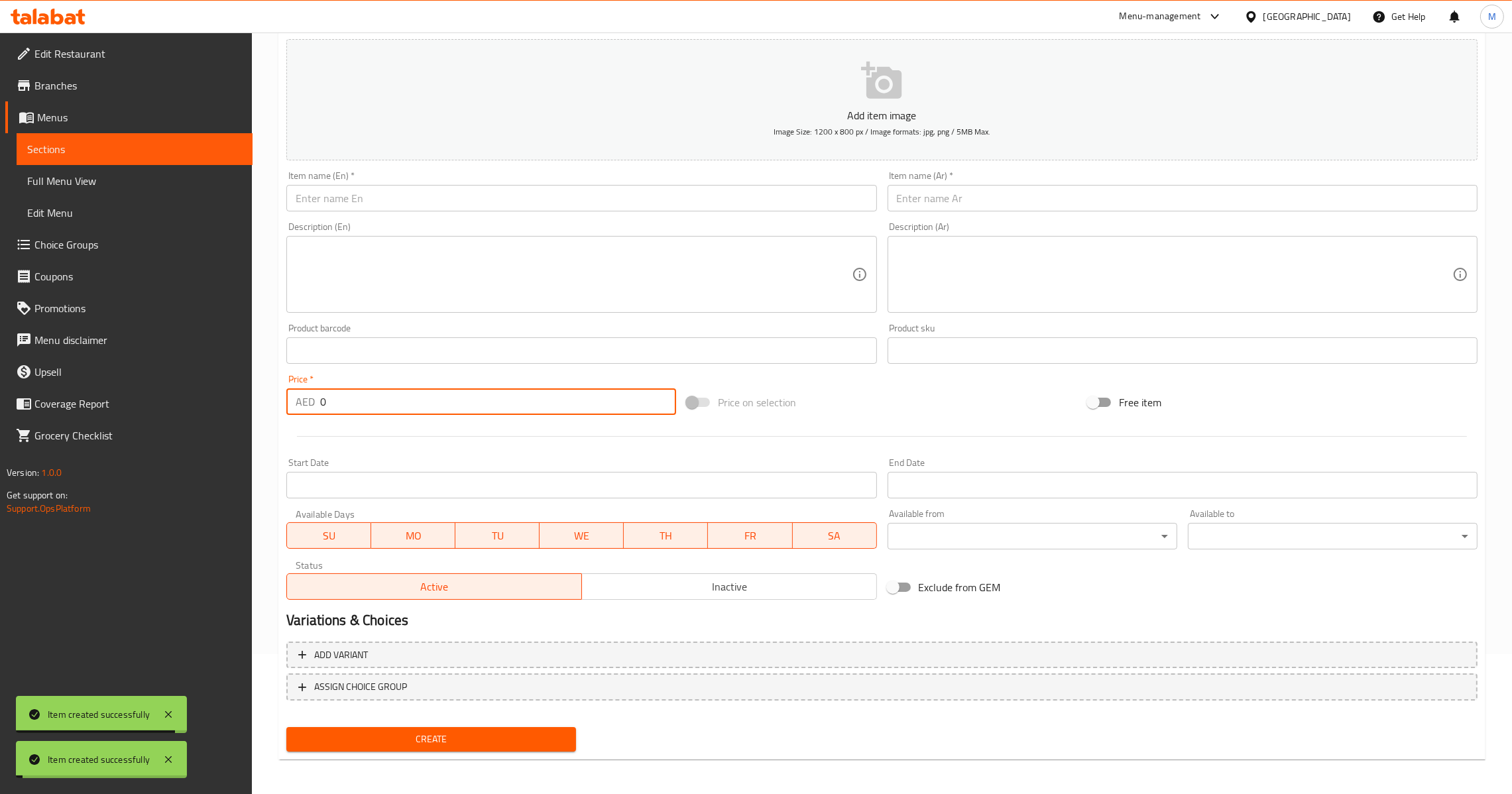
drag, startPoint x: 361, startPoint y: 392, endPoint x: 233, endPoint y: 393, distance: 128.0
click at [233, 393] on div "Edit Restaurant Branches Menus Sections Full Menu View Edit Menu Choice Groups …" at bounding box center [756, 344] width 1512 height 904
type input "35"
click at [564, 198] on input "text" at bounding box center [581, 198] width 590 height 27
paste input "Mutton Nawabi Seekh Kebab"
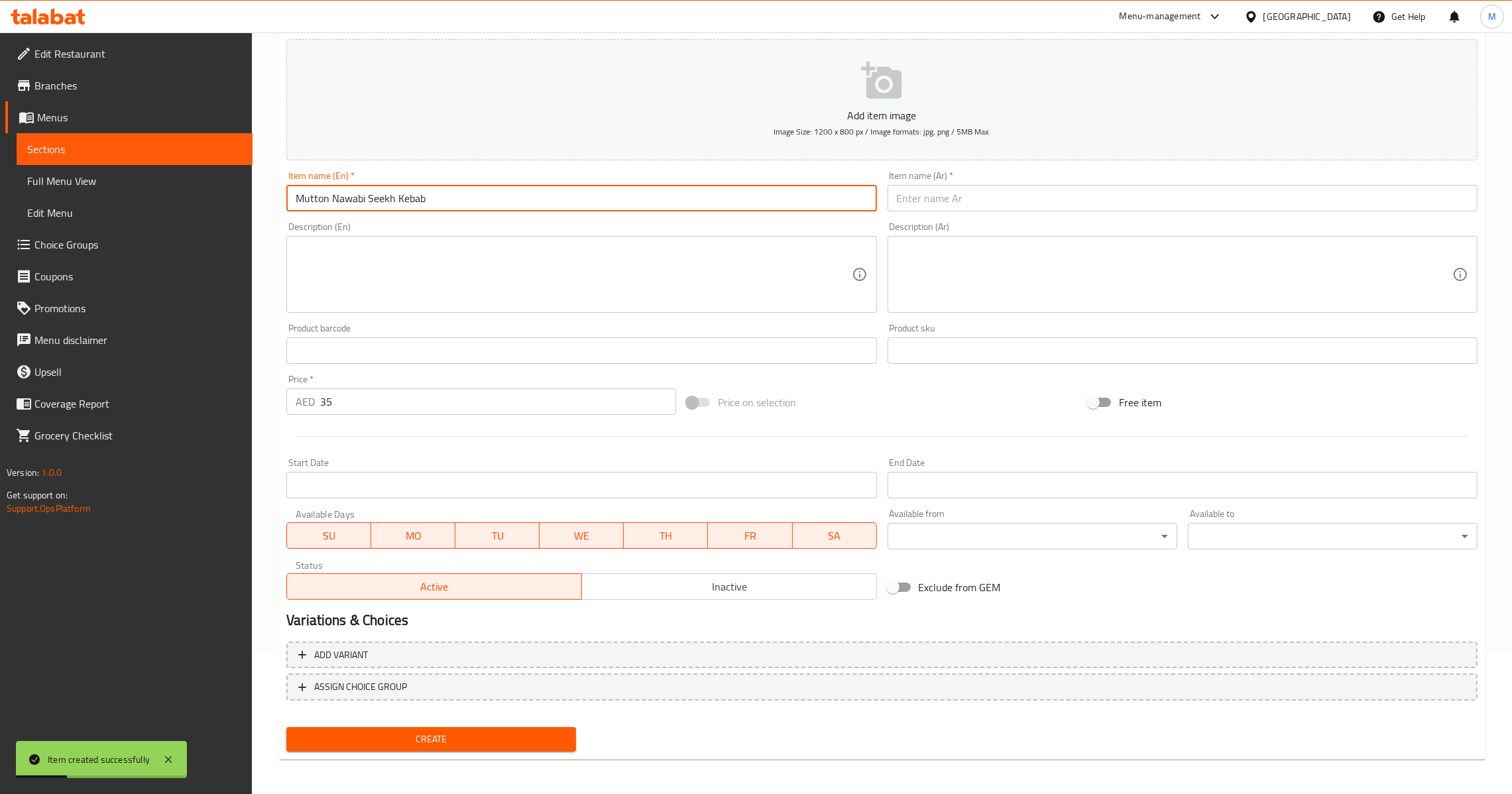
type input "Mutton Nawabi Seekh Kebab"
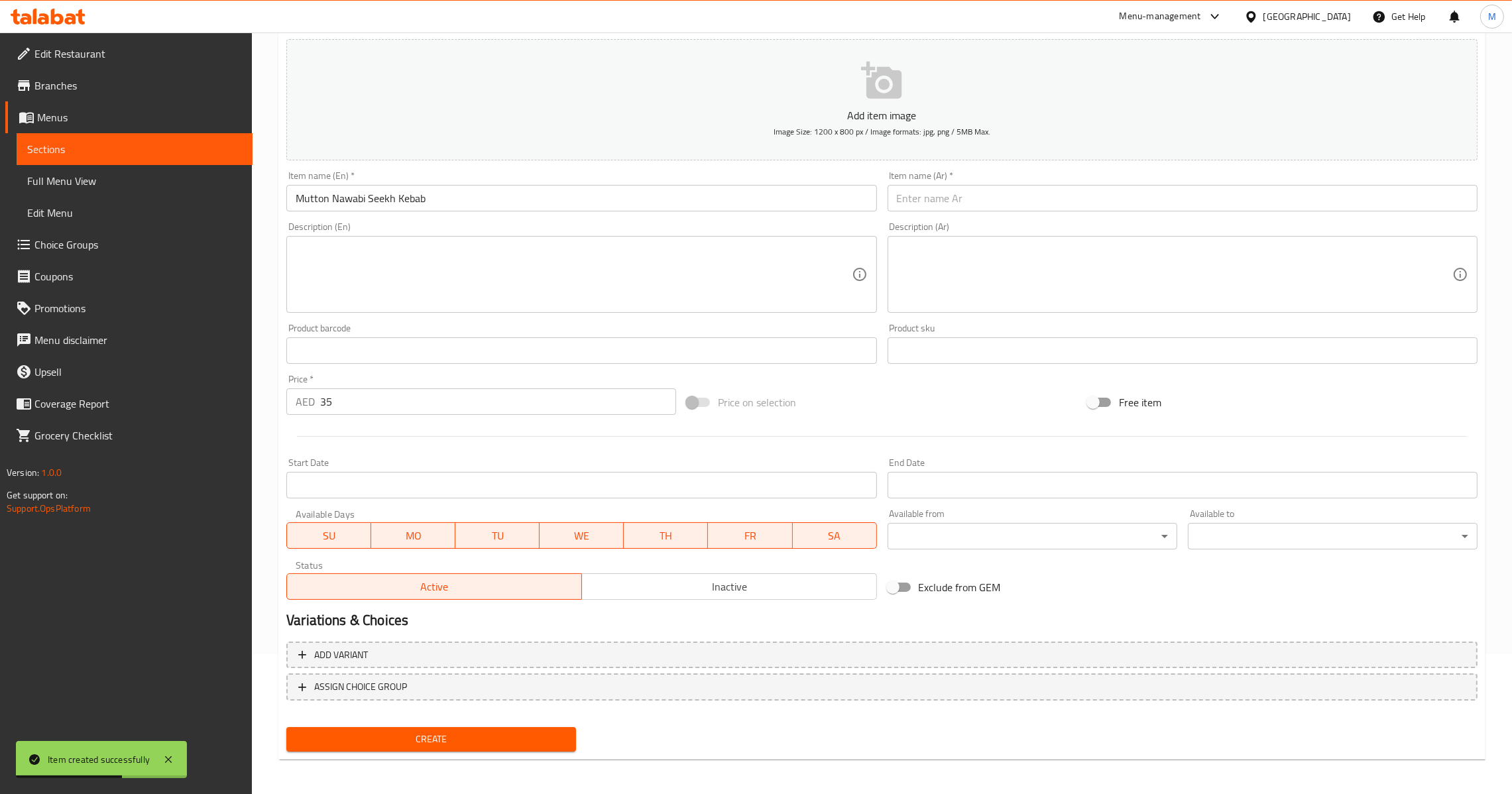
drag, startPoint x: 570, startPoint y: 198, endPoint x: 578, endPoint y: 196, distance: 8.2
click at [571, 198] on input "Mutton Nawabi Seekh Kebab" at bounding box center [581, 198] width 590 height 27
click at [1405, 198] on input "text" at bounding box center [1183, 198] width 590 height 27
paste input "كباب لحم نوابي سيخ"
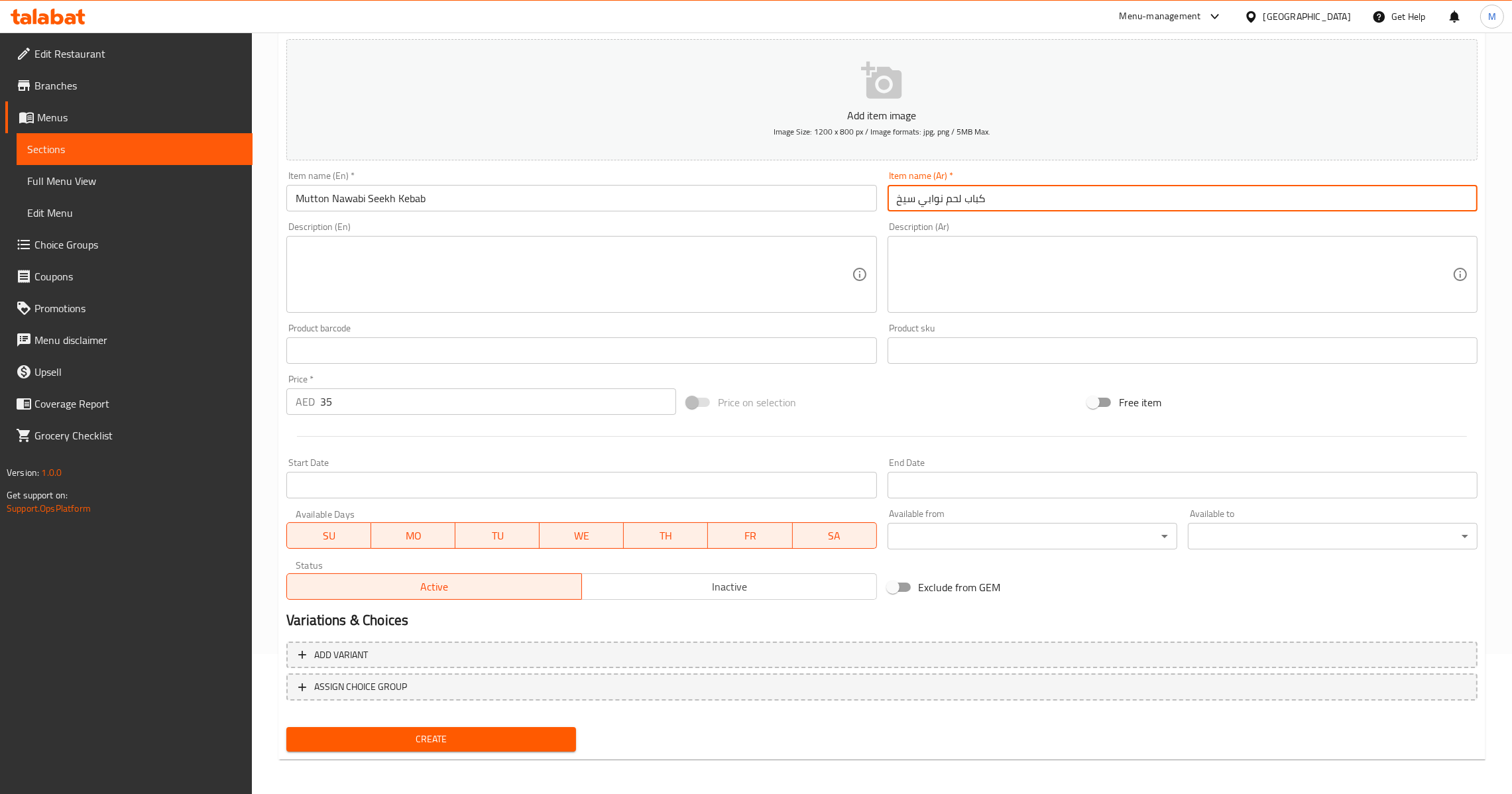
type input "كباب لحم نوابي سيخ"
click at [444, 743] on span "Create" at bounding box center [431, 739] width 268 height 16
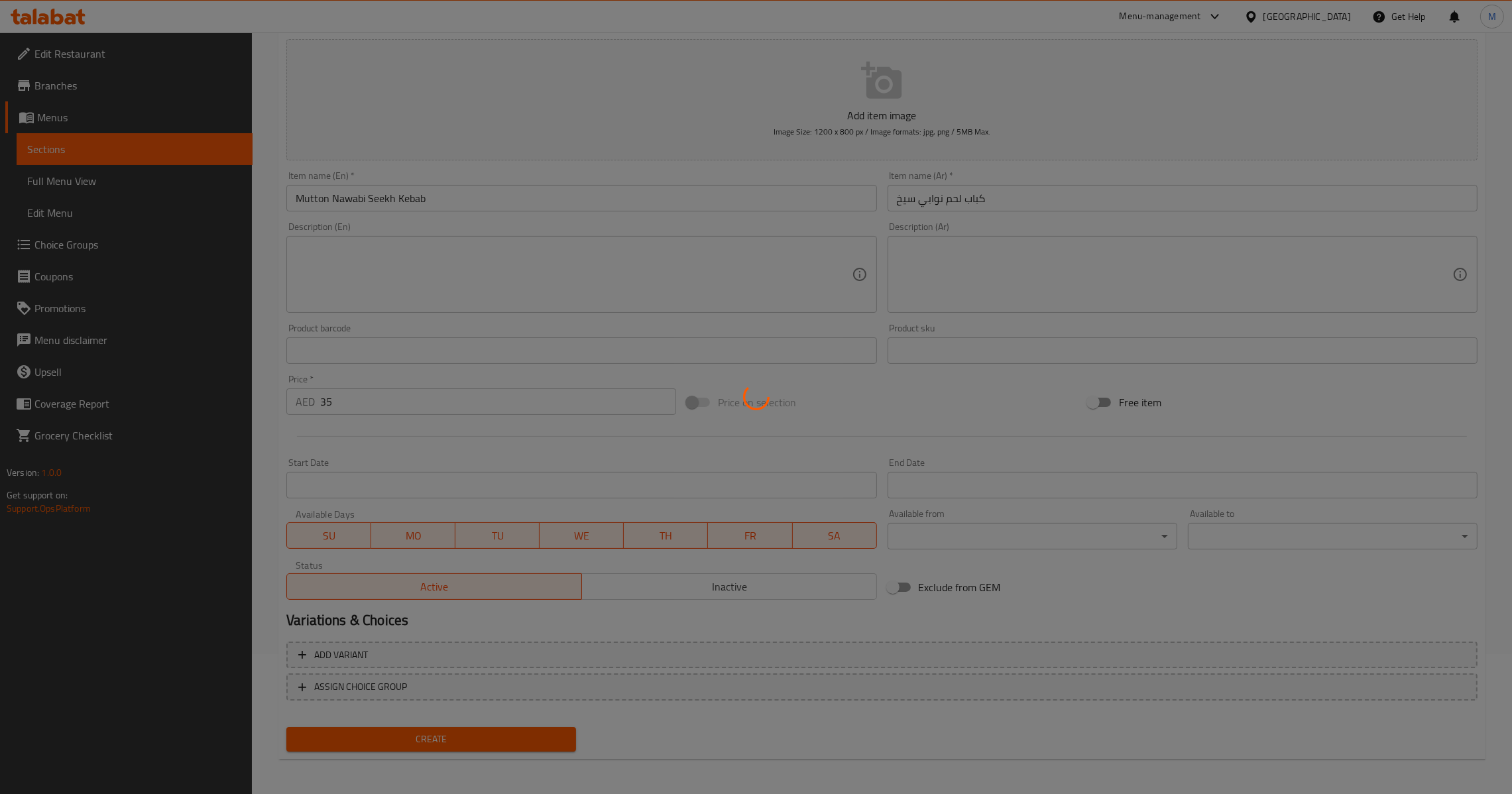
type input "0"
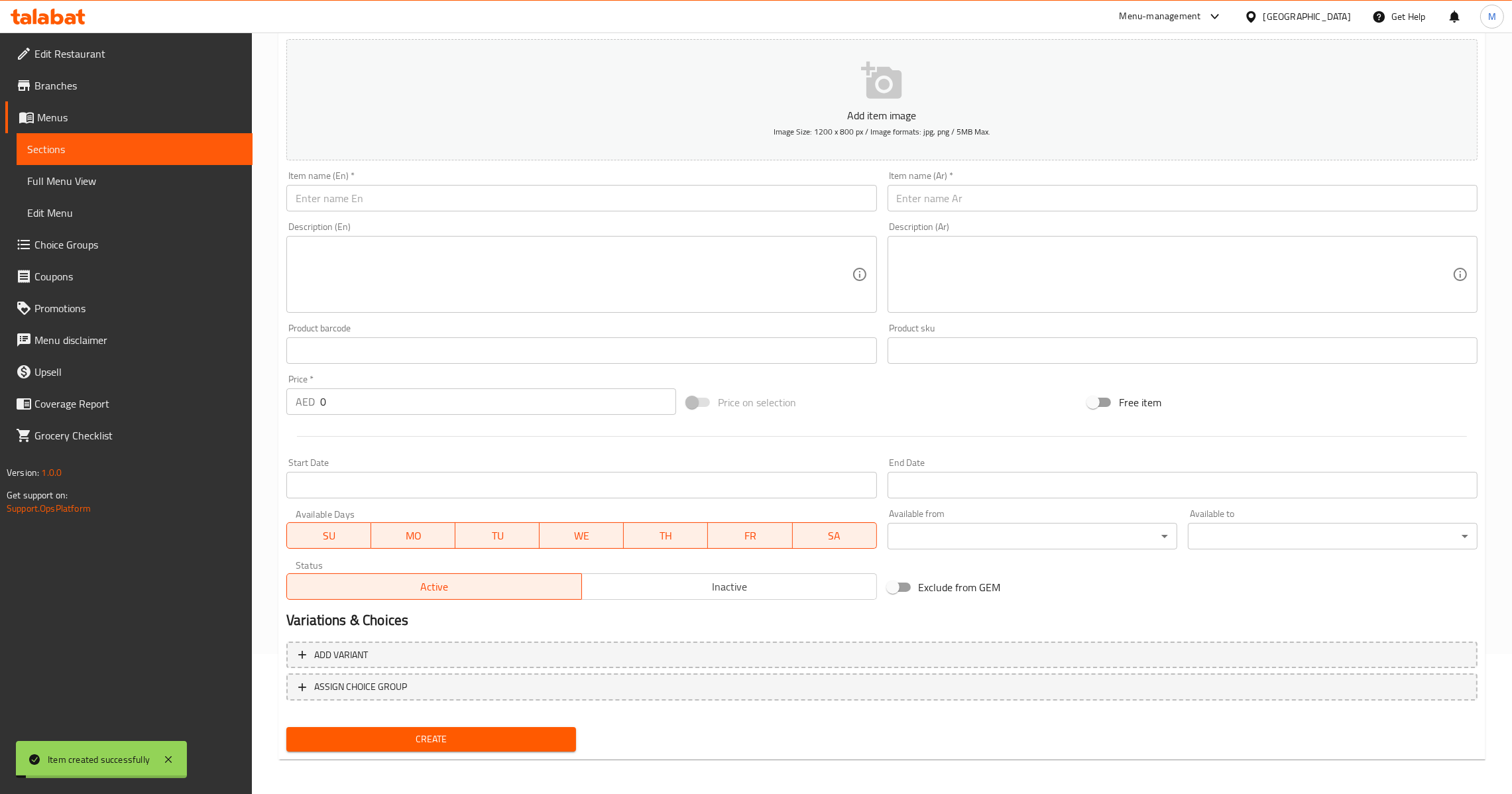
click at [595, 187] on input "text" at bounding box center [581, 198] width 590 height 27
paste input "Tandoori Fish Tikka"
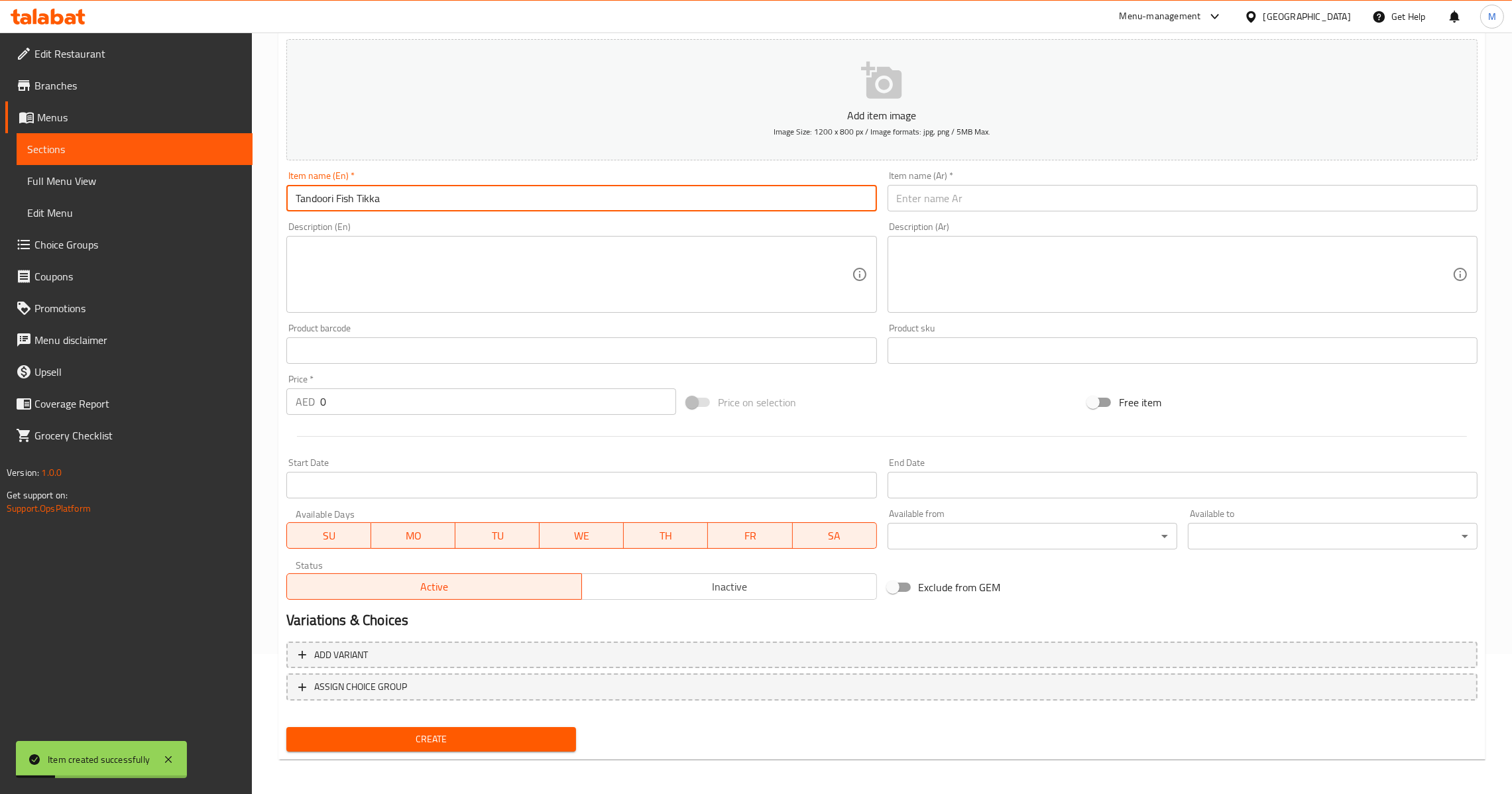
type input "Tandoori Fish Tikka"
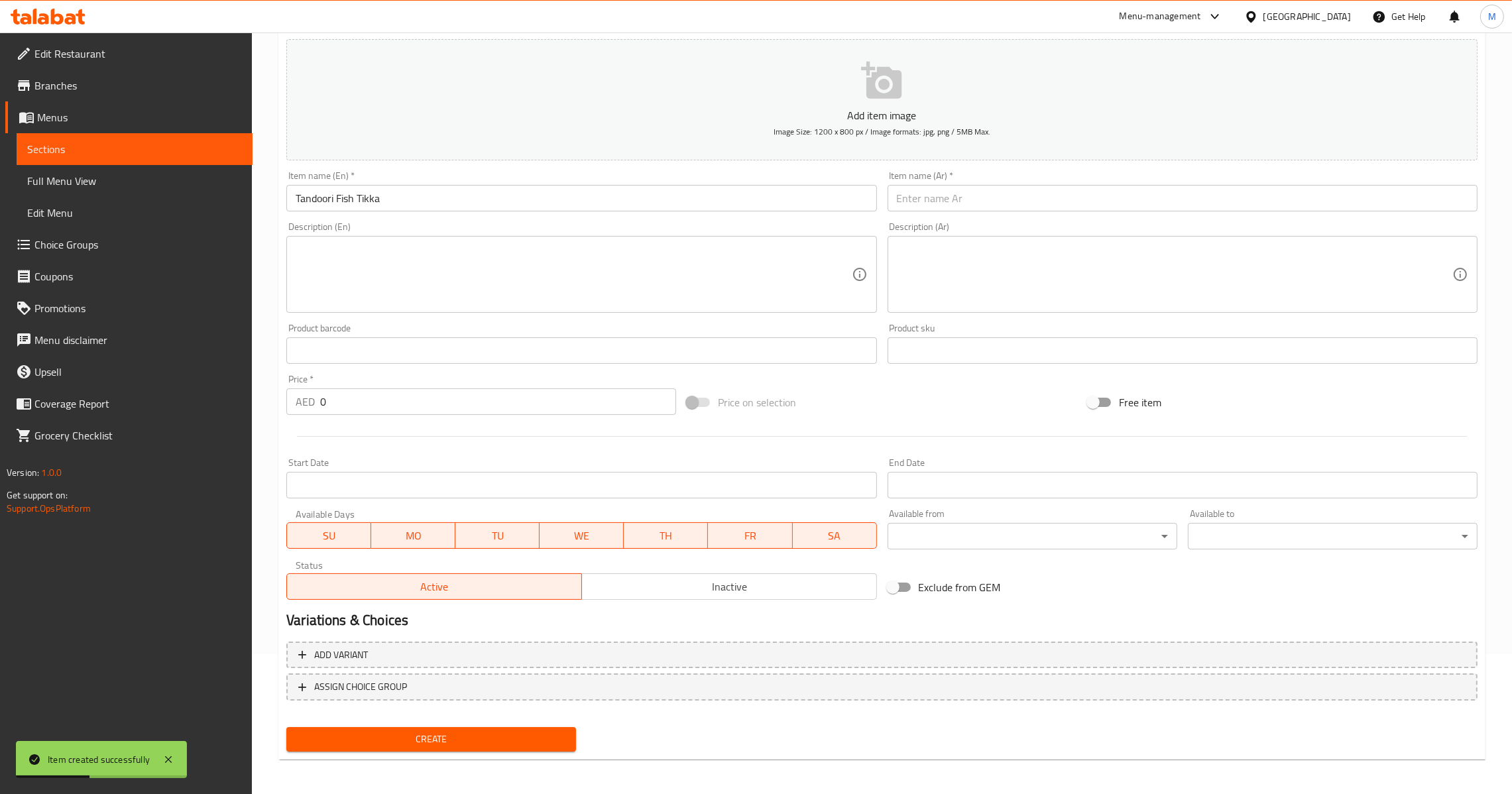
drag, startPoint x: 1001, startPoint y: 205, endPoint x: 983, endPoint y: 205, distance: 18.0
click at [1001, 205] on input "text" at bounding box center [1183, 198] width 590 height 27
paste input "سمك تندوري تيكا"
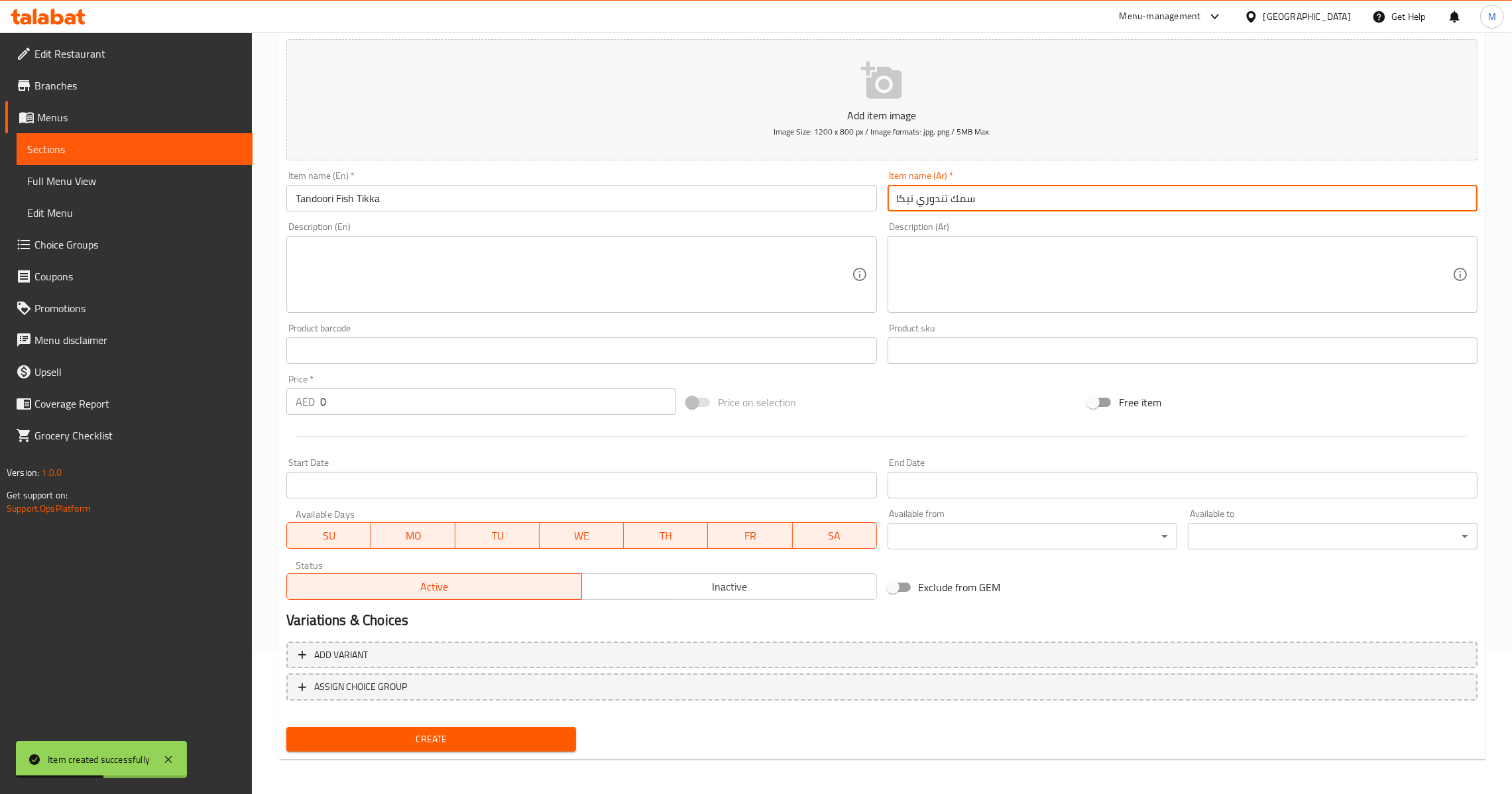
click at [904, 198] on input "سمك تندوري تيكا" at bounding box center [1183, 198] width 590 height 27
type input "سمك تندوري تكا"
click at [320, 397] on input "0" at bounding box center [498, 401] width 356 height 27
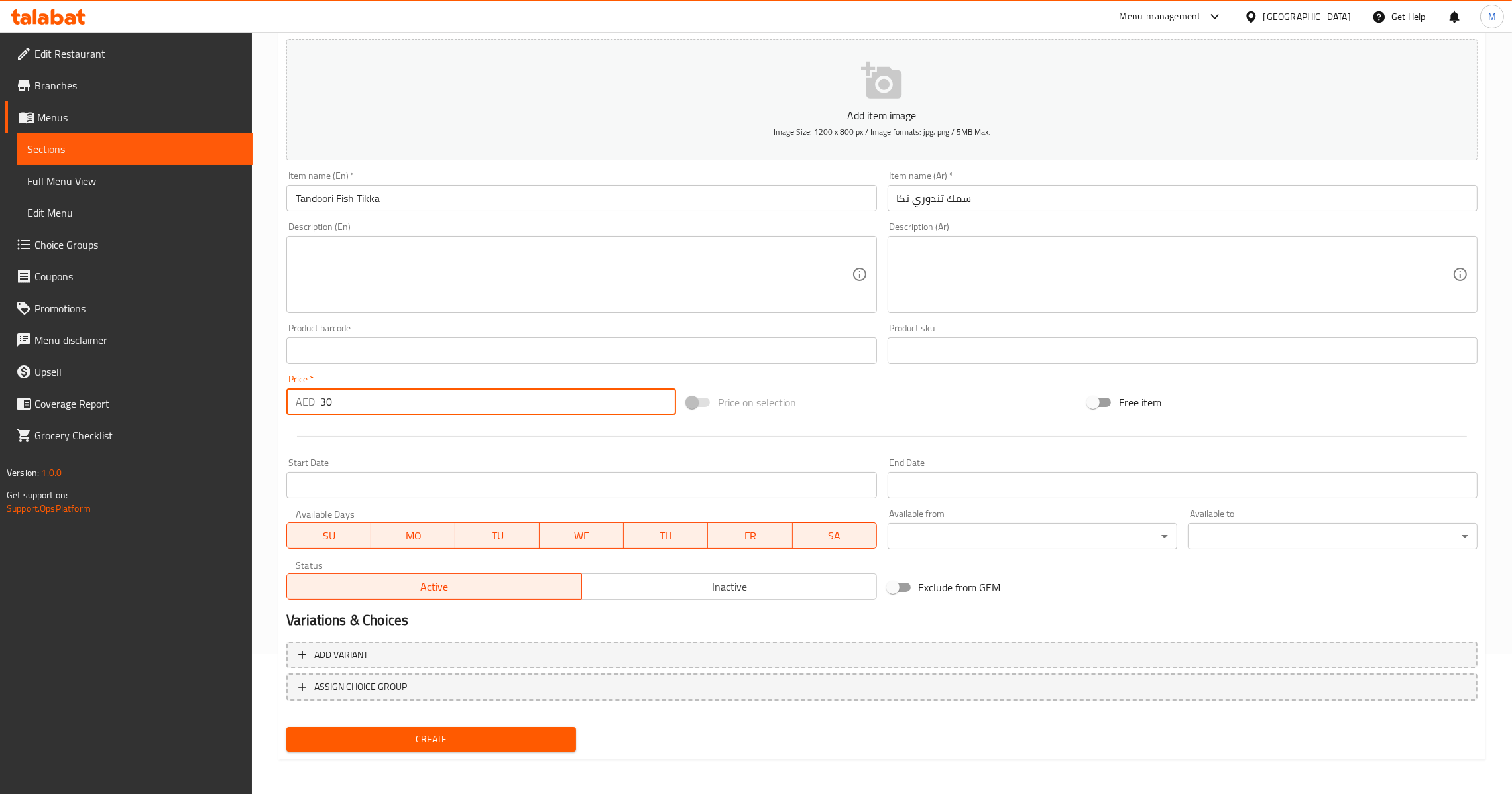
type input "30"
click at [450, 750] on div "Create" at bounding box center [431, 739] width 300 height 35
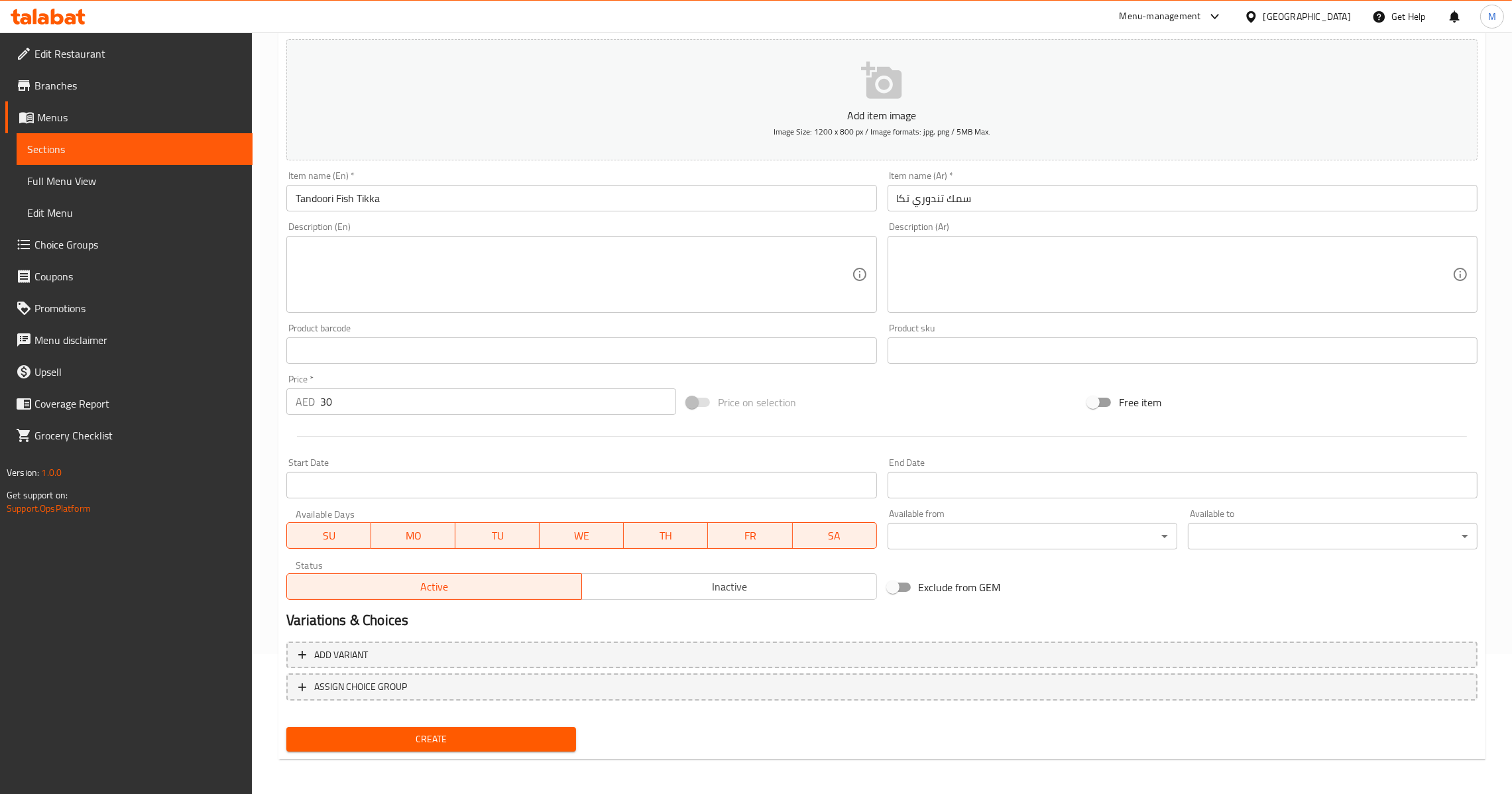
click at [454, 743] on span "Create" at bounding box center [431, 739] width 268 height 16
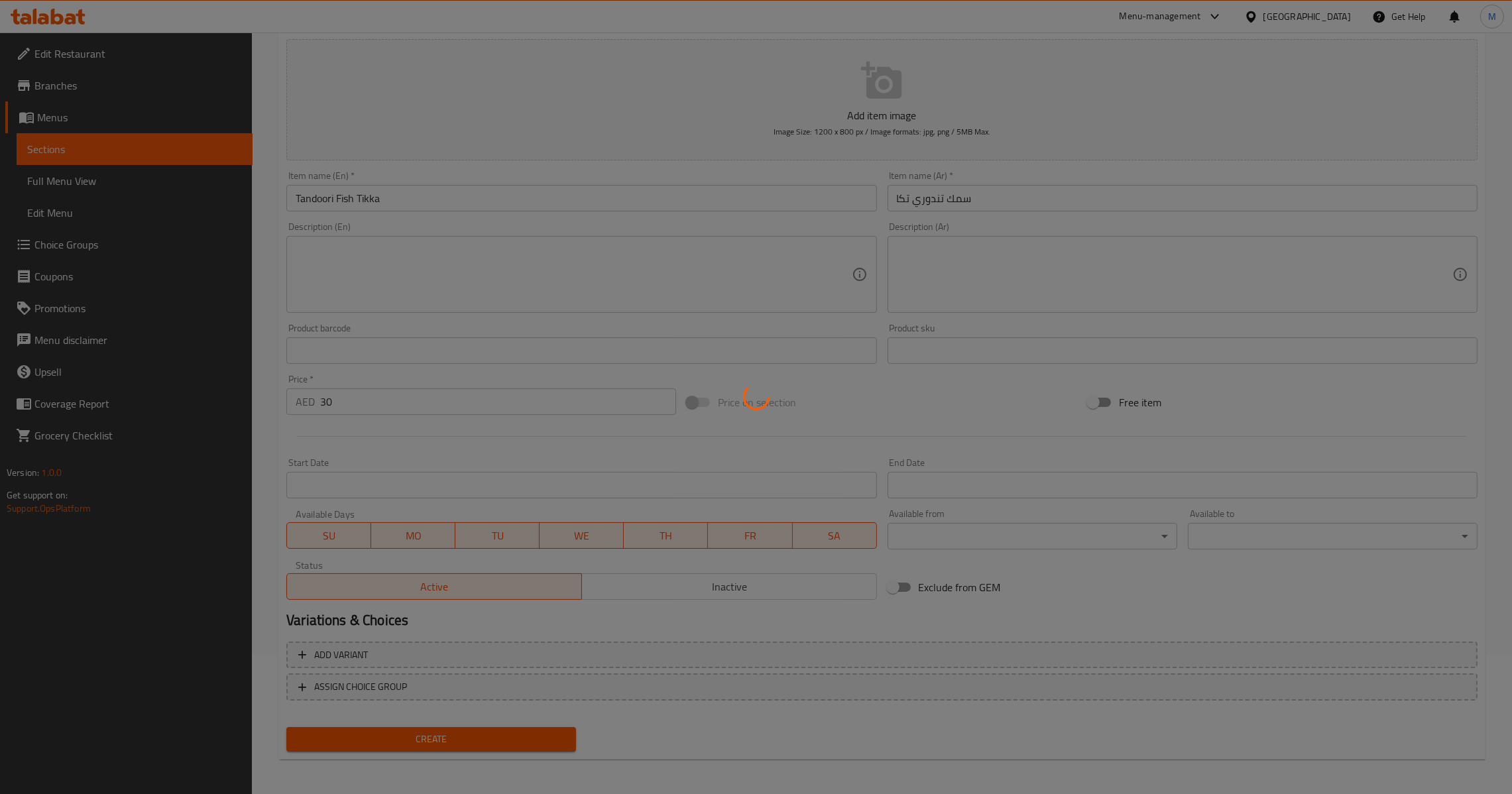
type input "0"
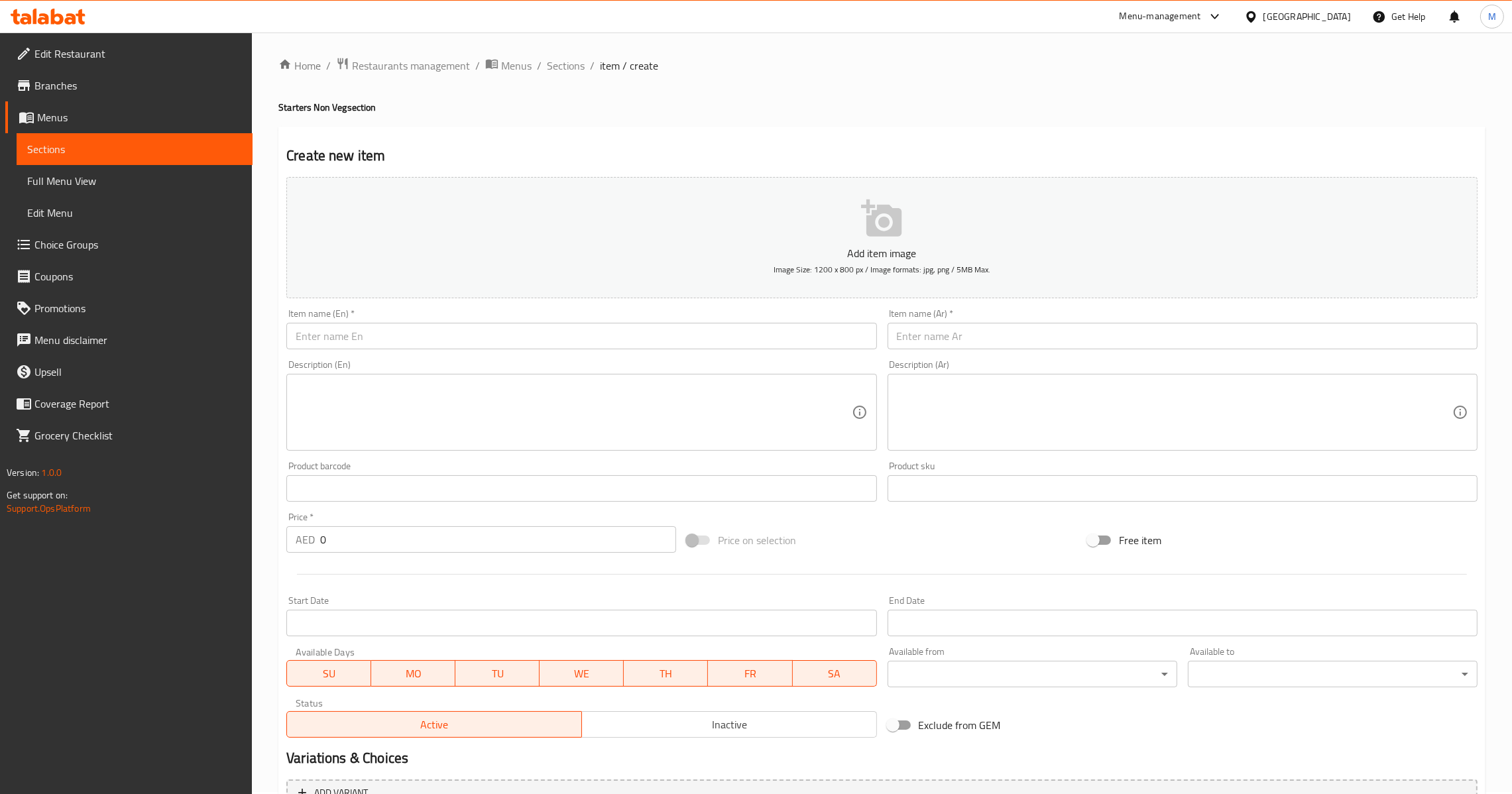
scroll to position [0, 0]
click at [570, 67] on span "Sections" at bounding box center [565, 67] width 38 height 16
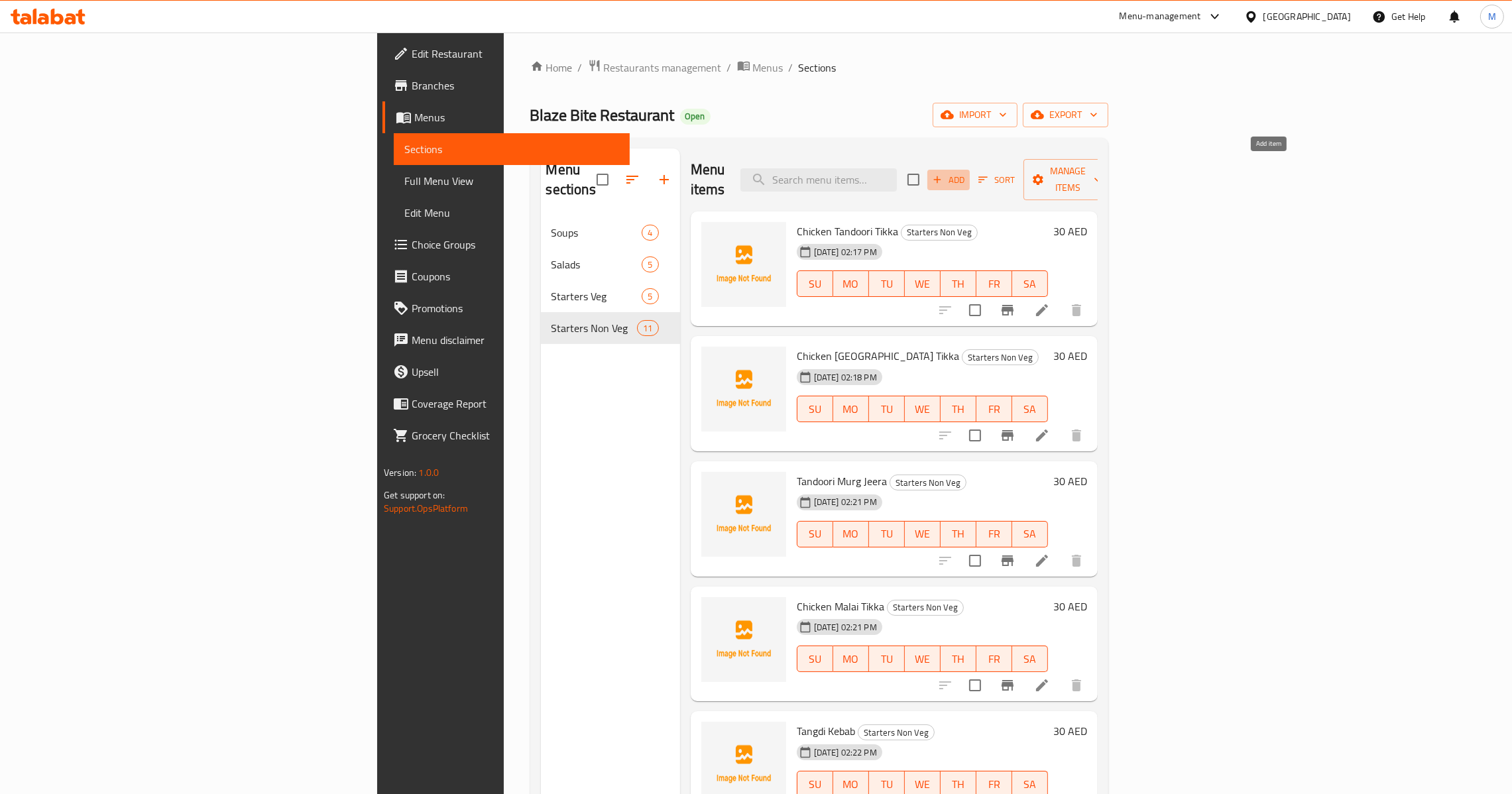
click at [966, 177] on span "Add" at bounding box center [948, 180] width 36 height 15
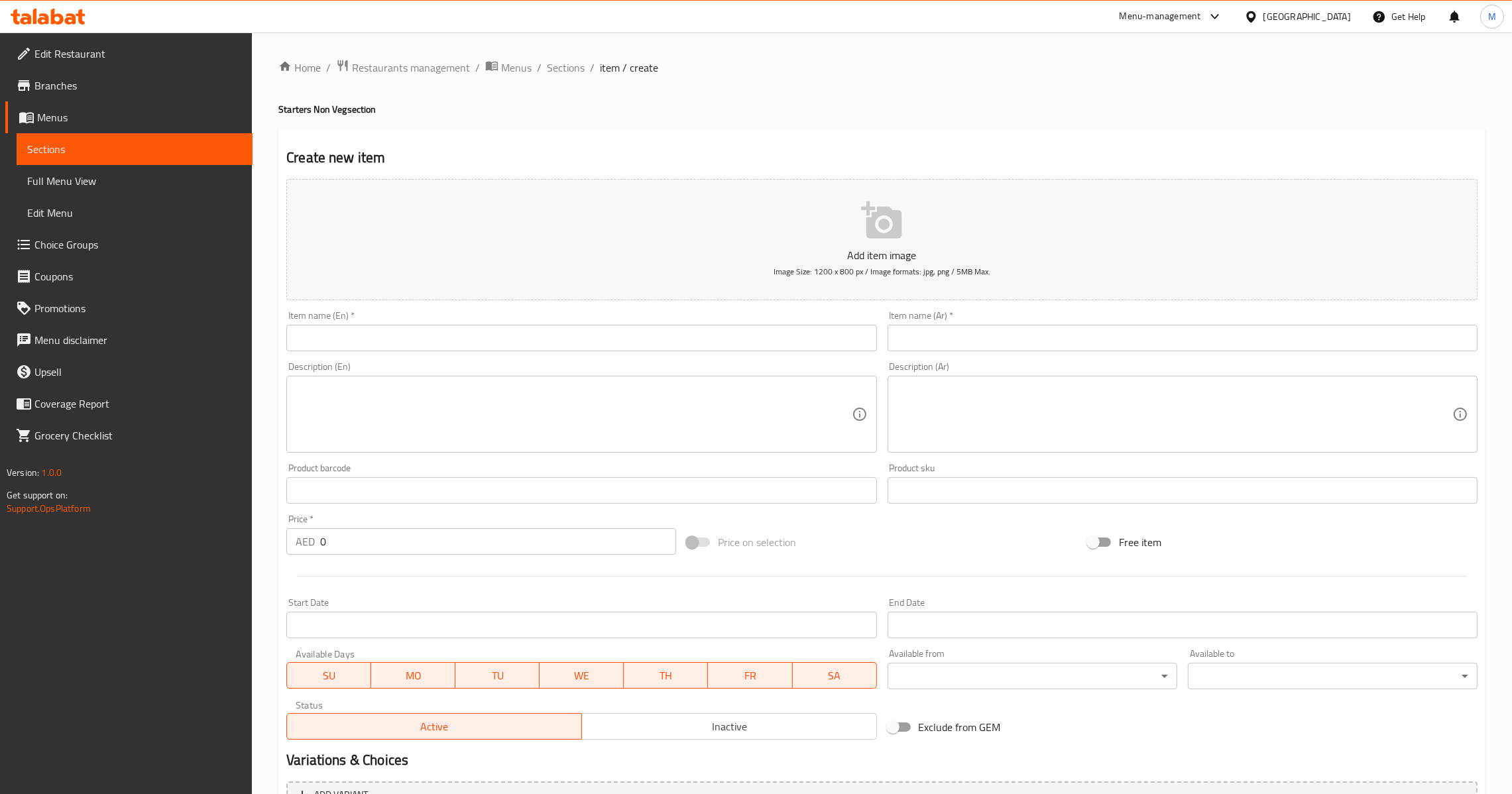
click at [539, 324] on input "text" at bounding box center [581, 337] width 590 height 27
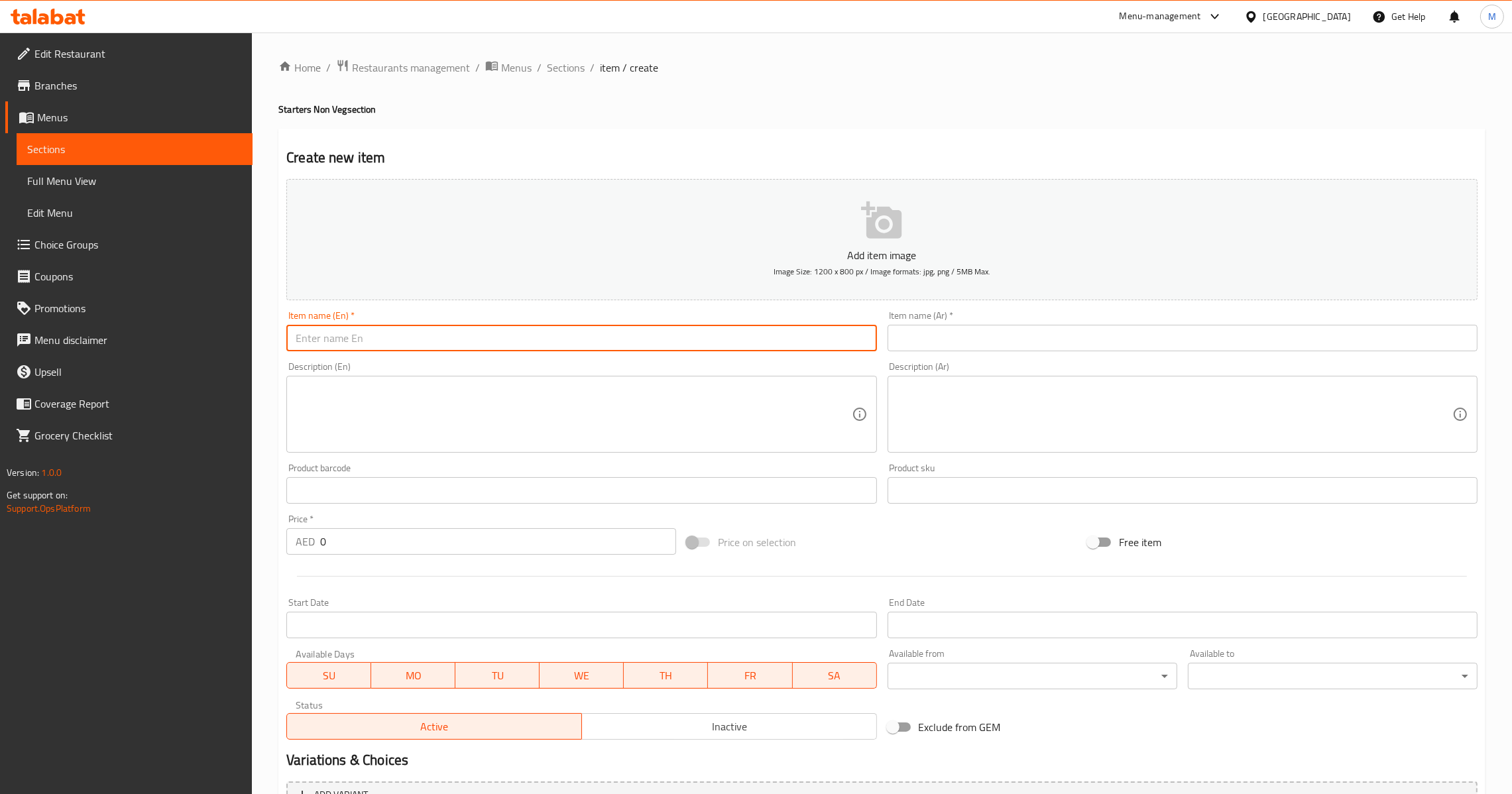
paste input "Fish [GEOGRAPHIC_DATA]"
type input "Fish [GEOGRAPHIC_DATA]"
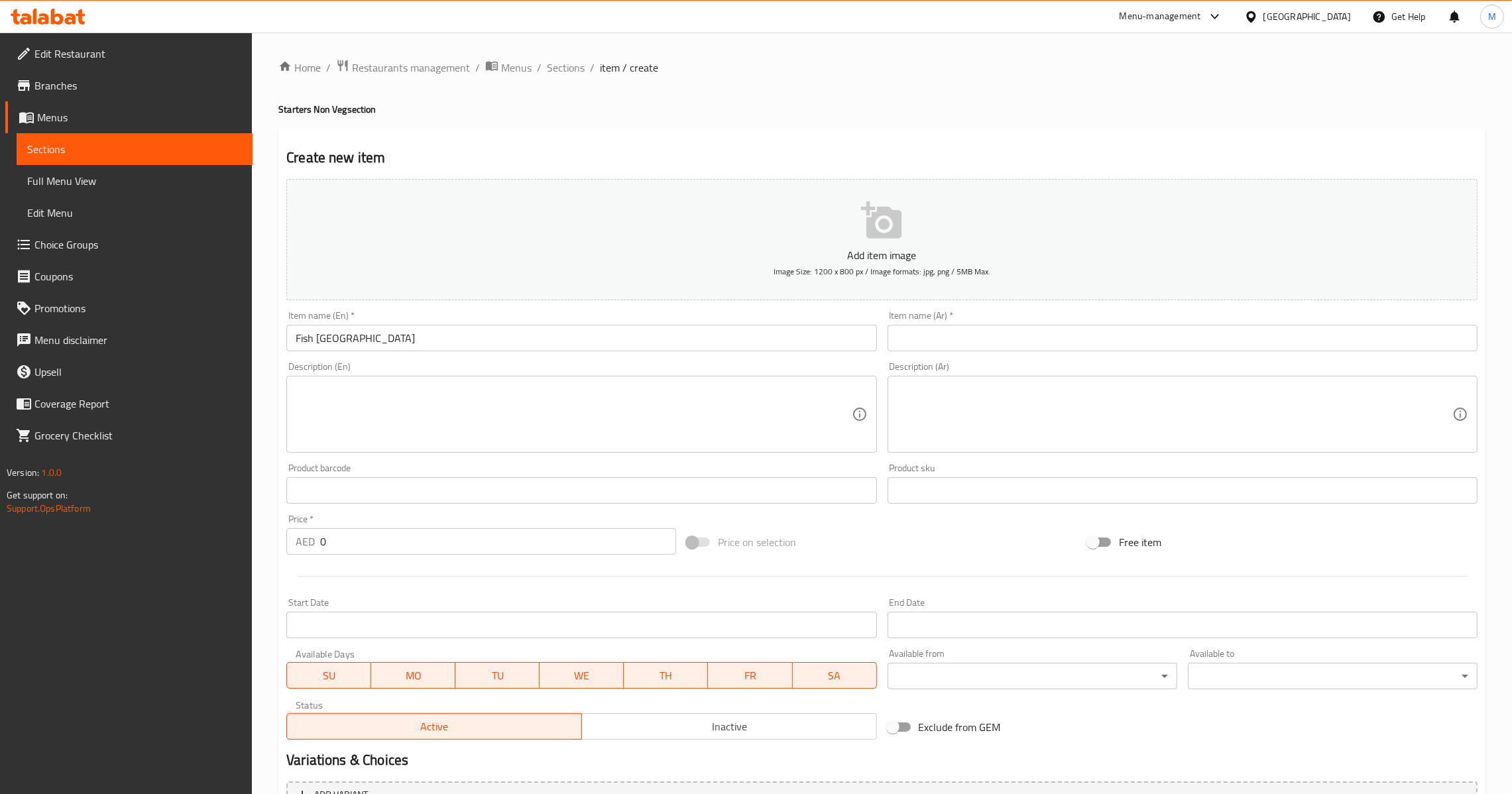
click at [1009, 328] on input "text" at bounding box center [1183, 337] width 590 height 27
paste input "أمريتساري"
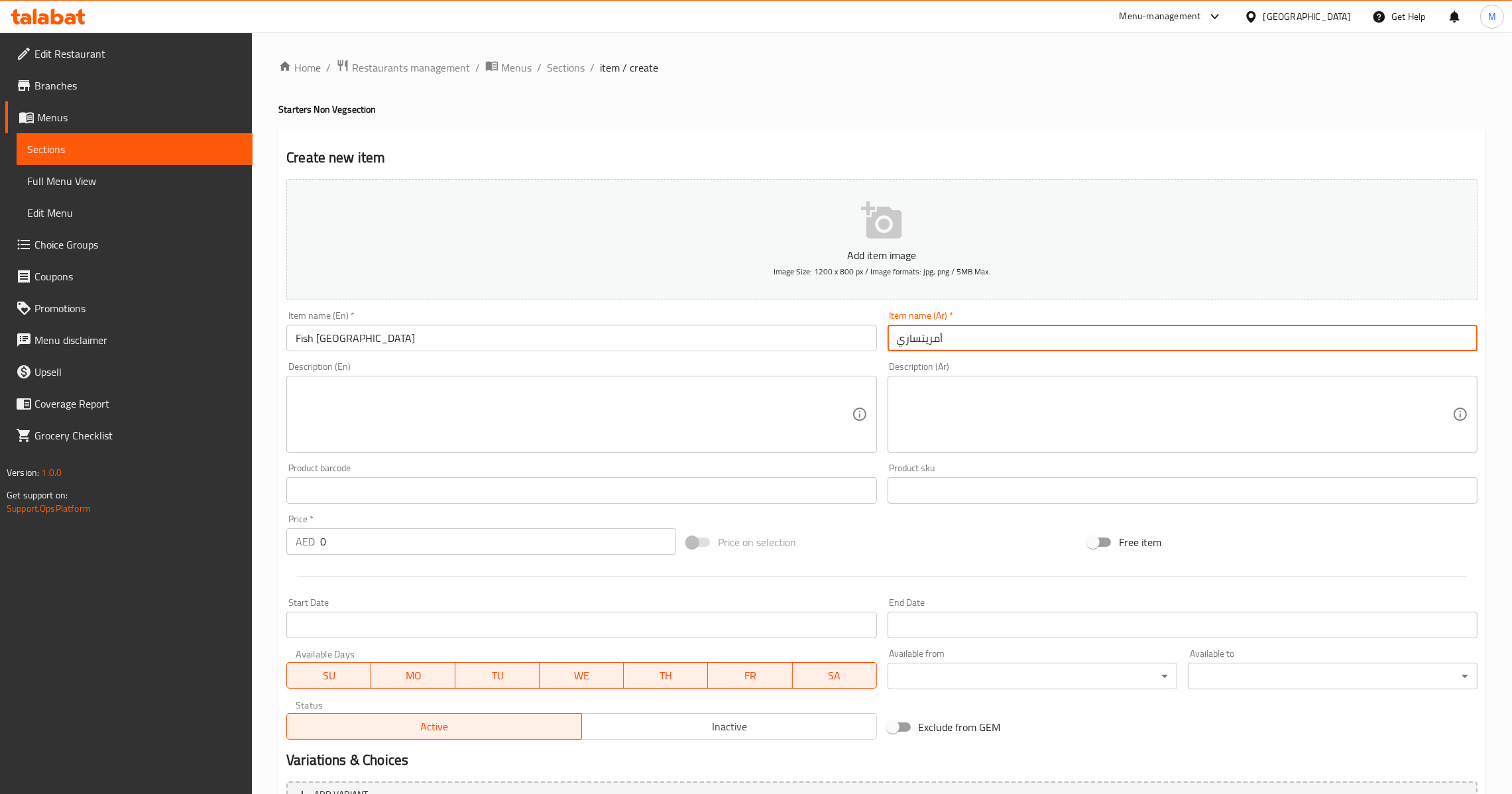
click at [895, 345] on input "أمريتساري" at bounding box center [1183, 337] width 590 height 27
type input "سمك أمريتساري"
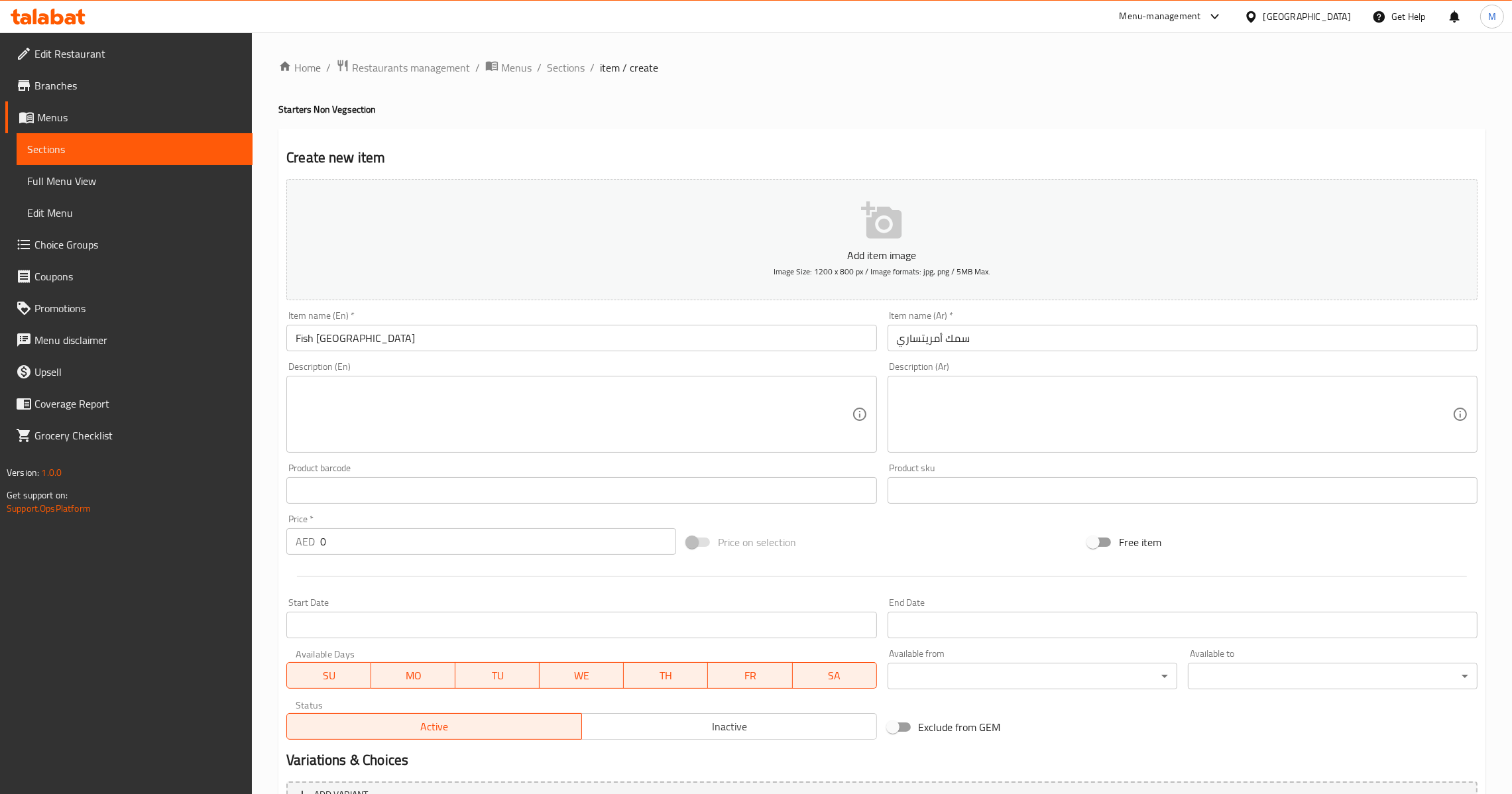
click at [317, 539] on div "AED 0 Price *" at bounding box center [480, 541] width 389 height 27
click at [322, 539] on input "0" at bounding box center [498, 541] width 356 height 27
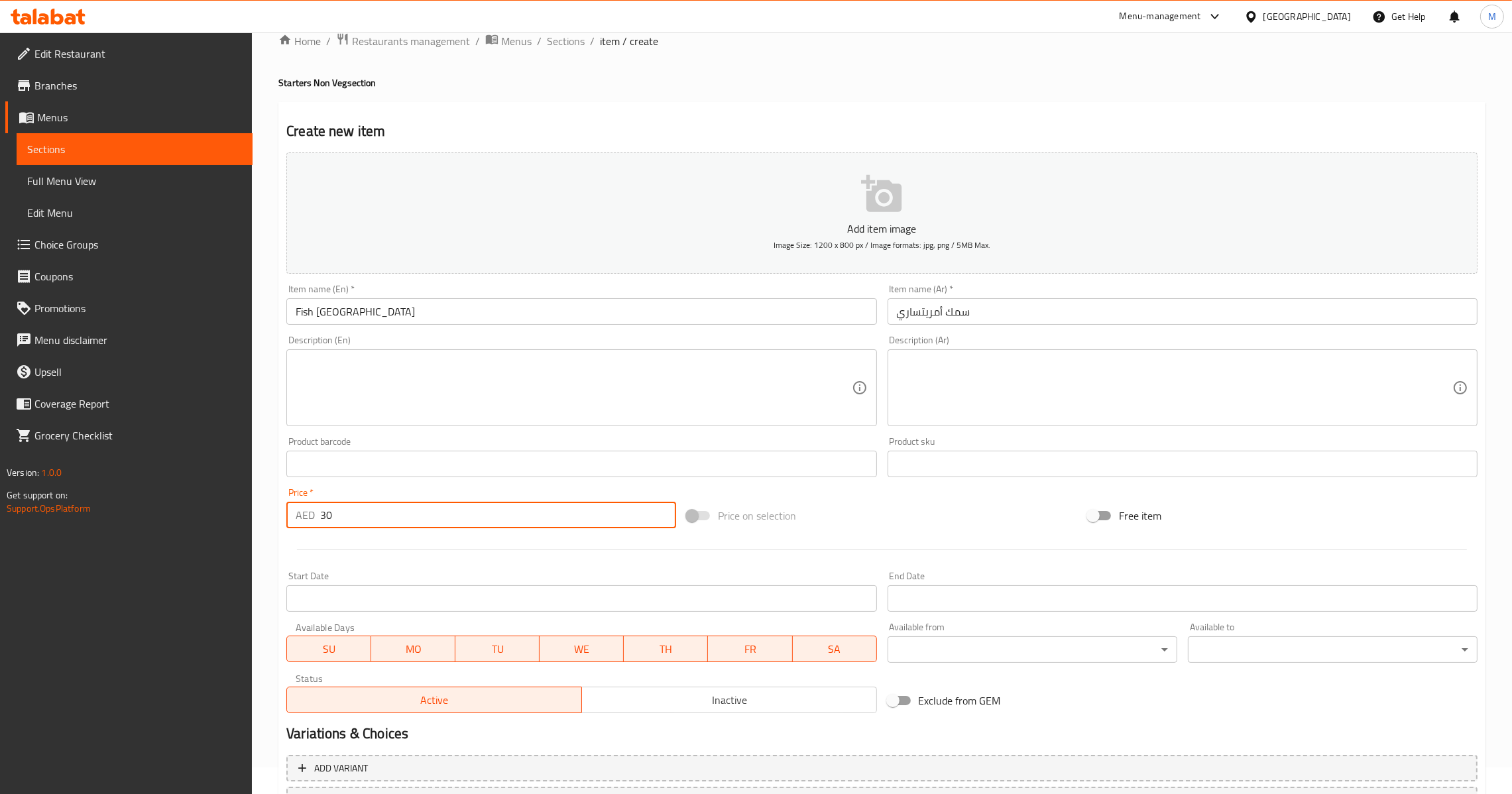
scroll to position [140, 0]
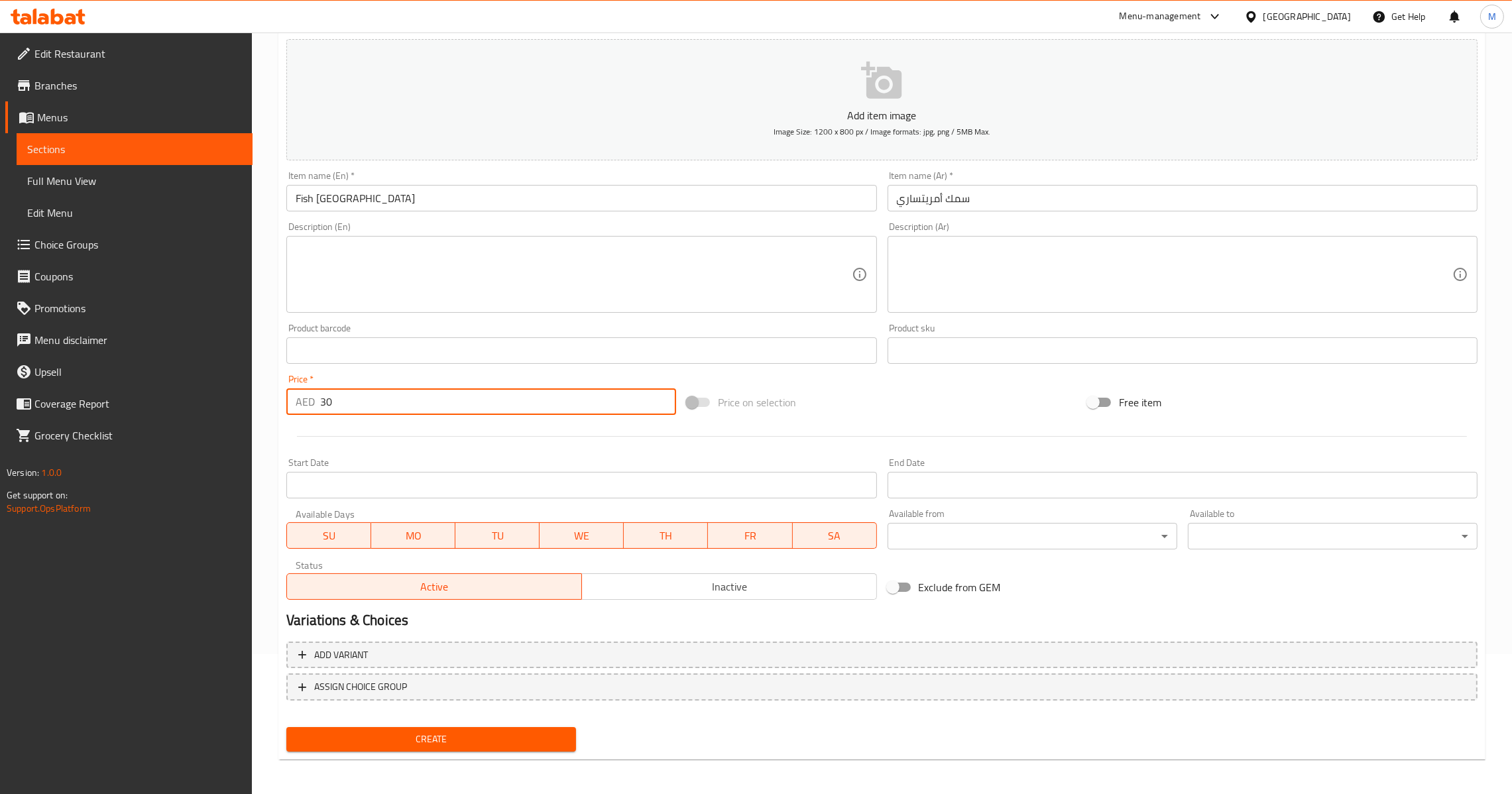
type input "30"
click at [397, 727] on button "Create" at bounding box center [431, 739] width 290 height 25
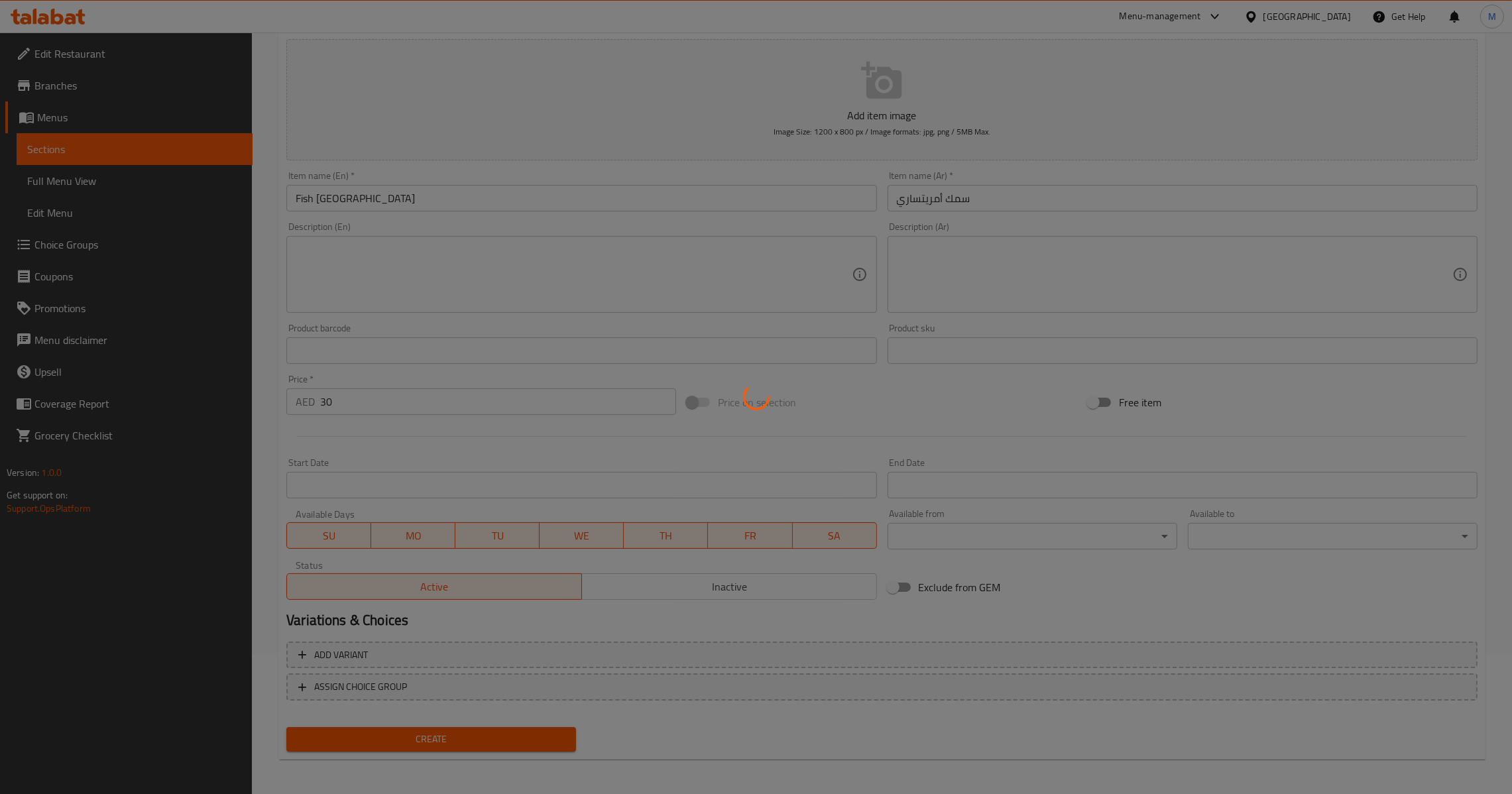
type input "0"
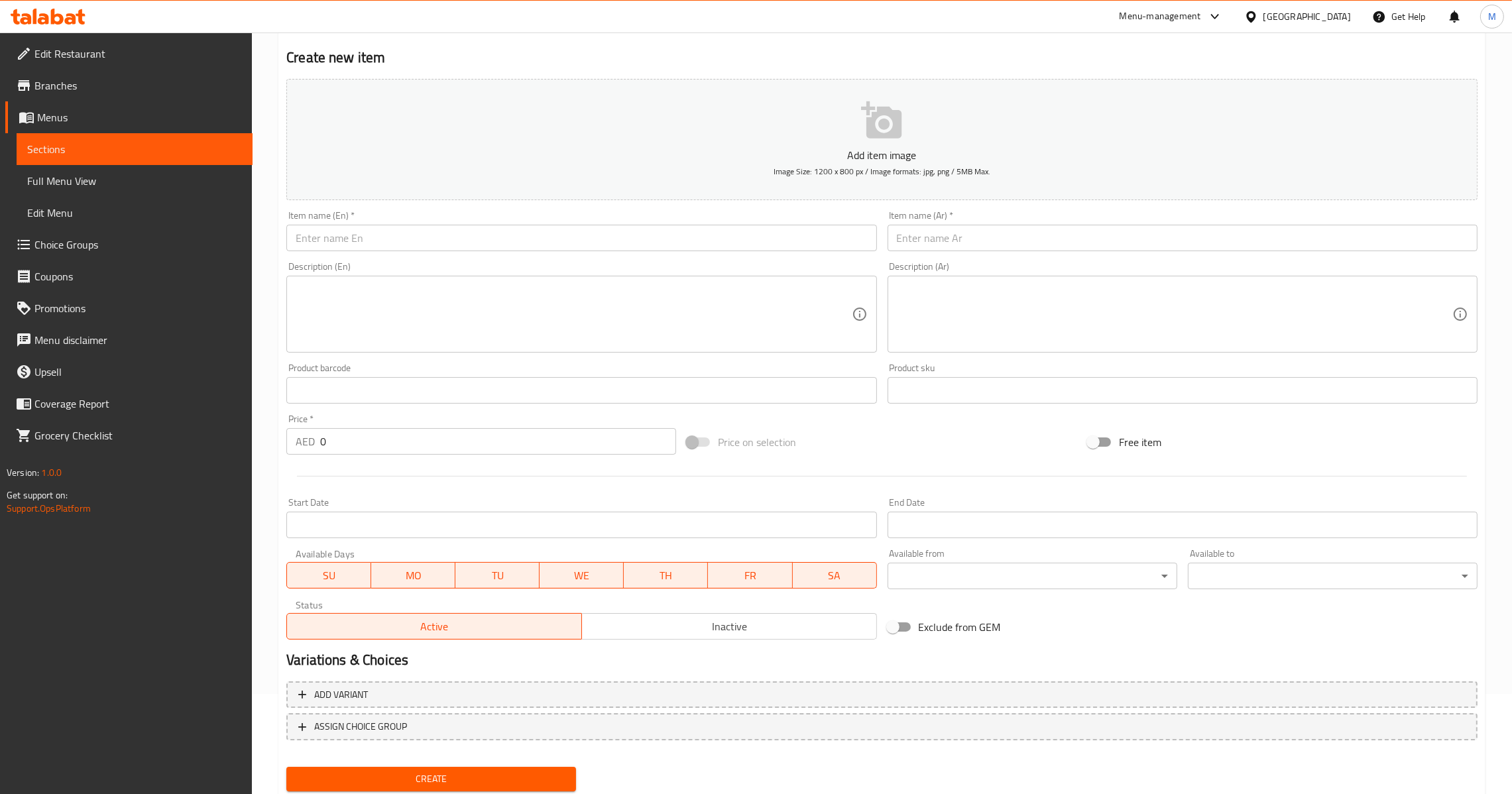
scroll to position [0, 0]
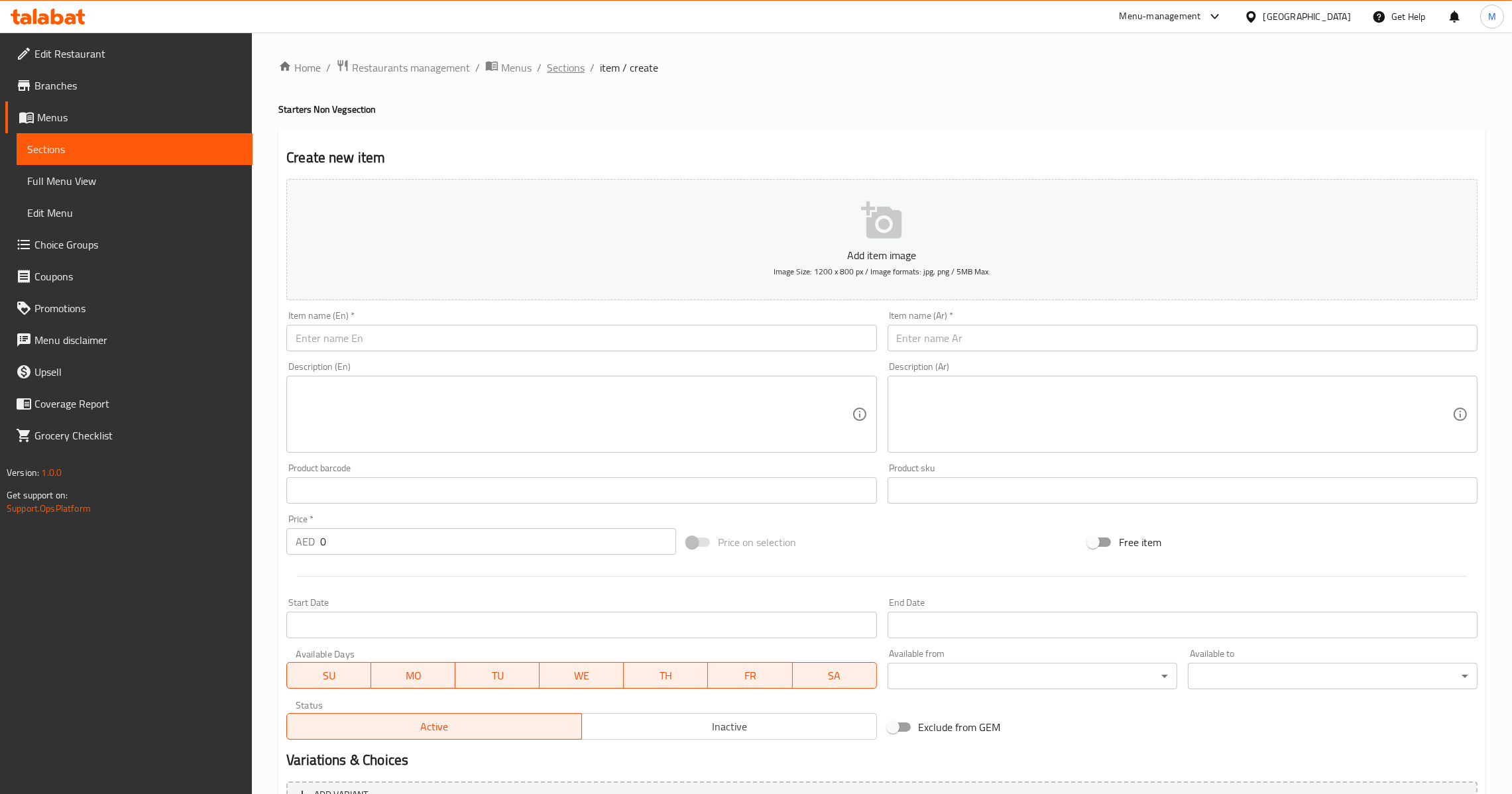
click at [575, 73] on span "Sections" at bounding box center [565, 67] width 38 height 16
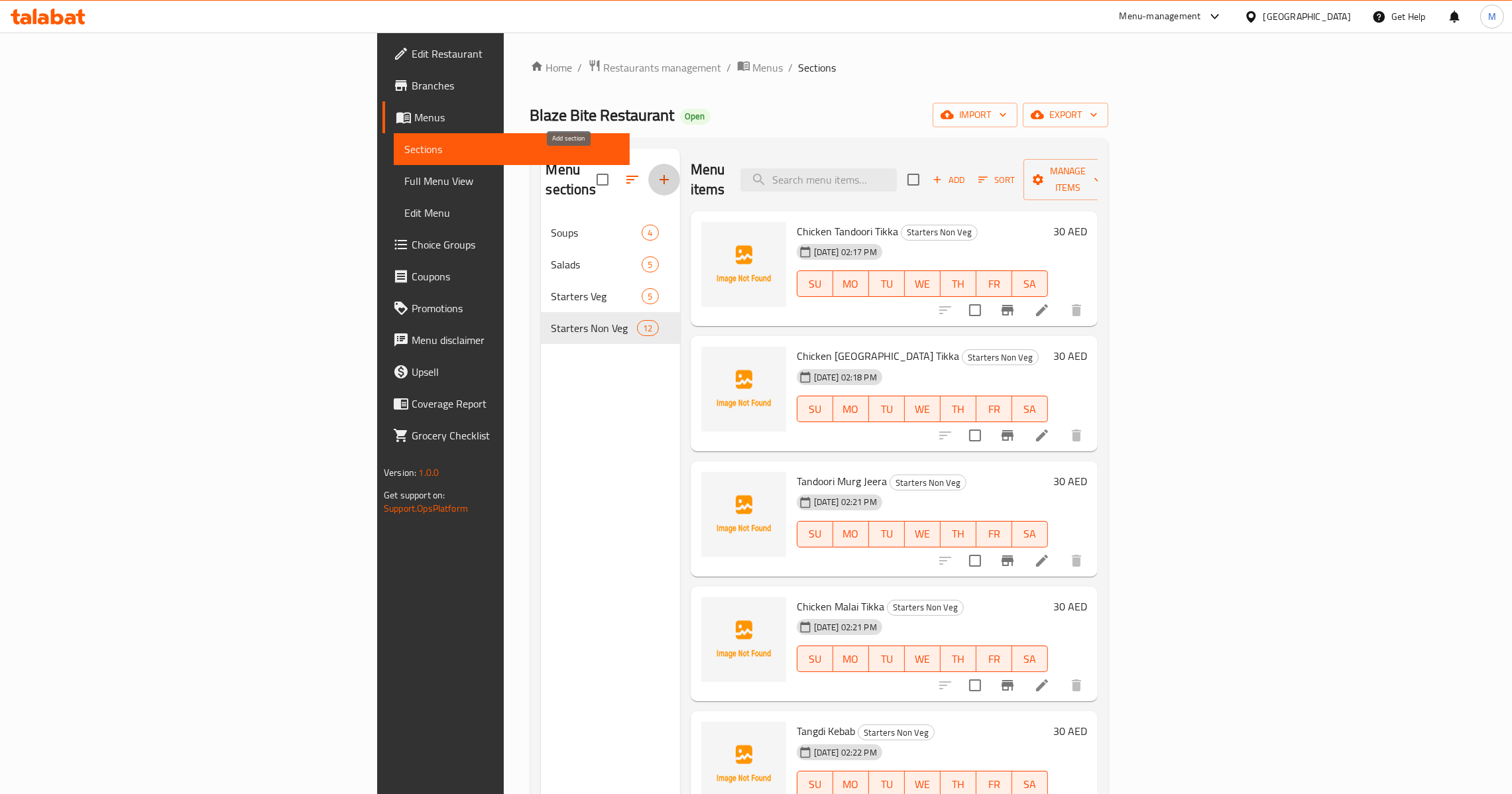
click at [648, 164] on button "button" at bounding box center [664, 179] width 31 height 31
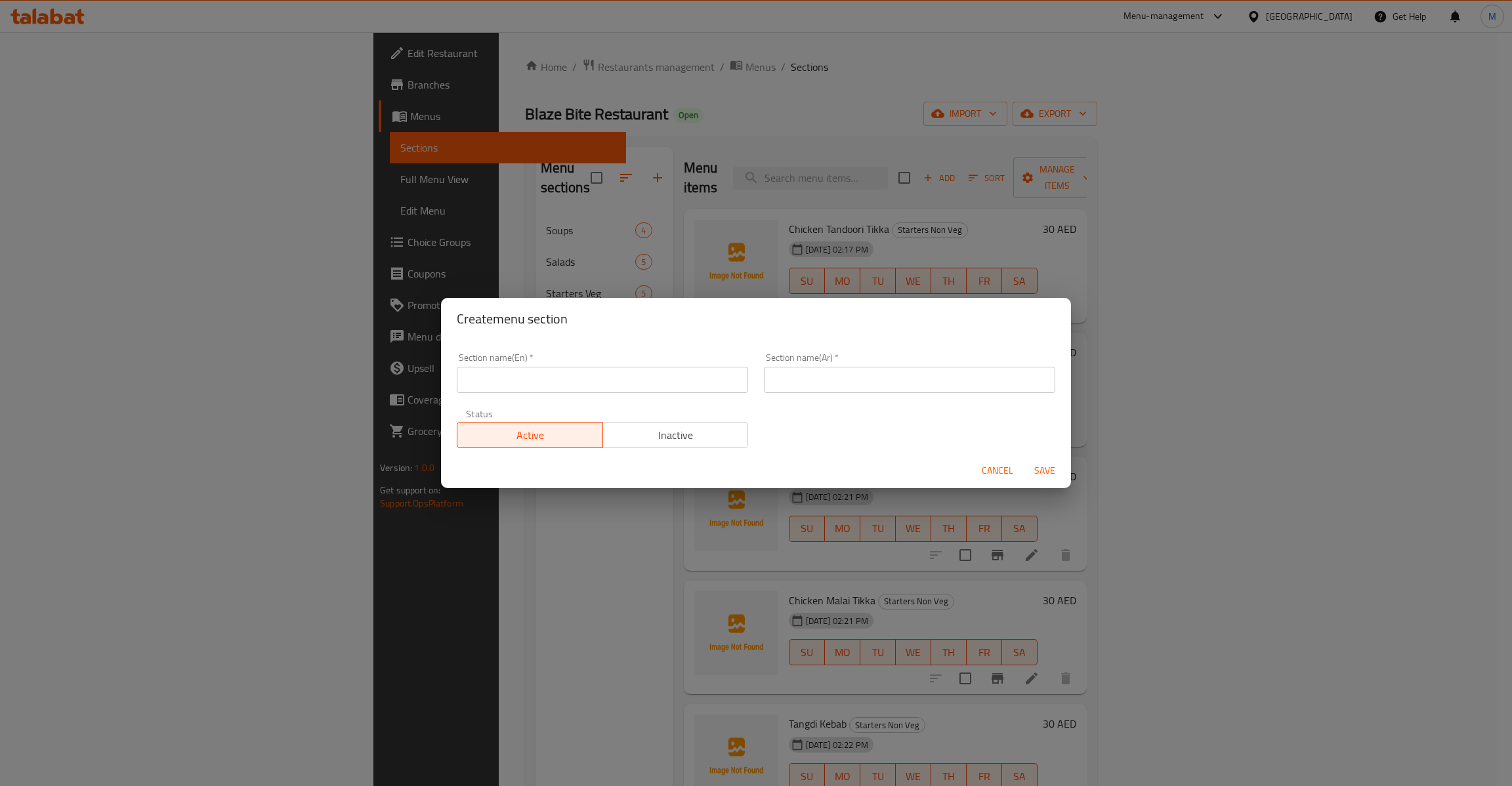
click at [518, 361] on div "Section name(En)   * Section name(En) *" at bounding box center [602, 373] width 291 height 40
click at [576, 369] on div "Section name(En)   * Section name(En) *" at bounding box center [602, 373] width 291 height 40
paste input "Burgers & Fries"
drag, startPoint x: 577, startPoint y: 372, endPoint x: 569, endPoint y: 381, distance: 12.0
click at [577, 374] on input "Burgers & Fries" at bounding box center [602, 379] width 291 height 26
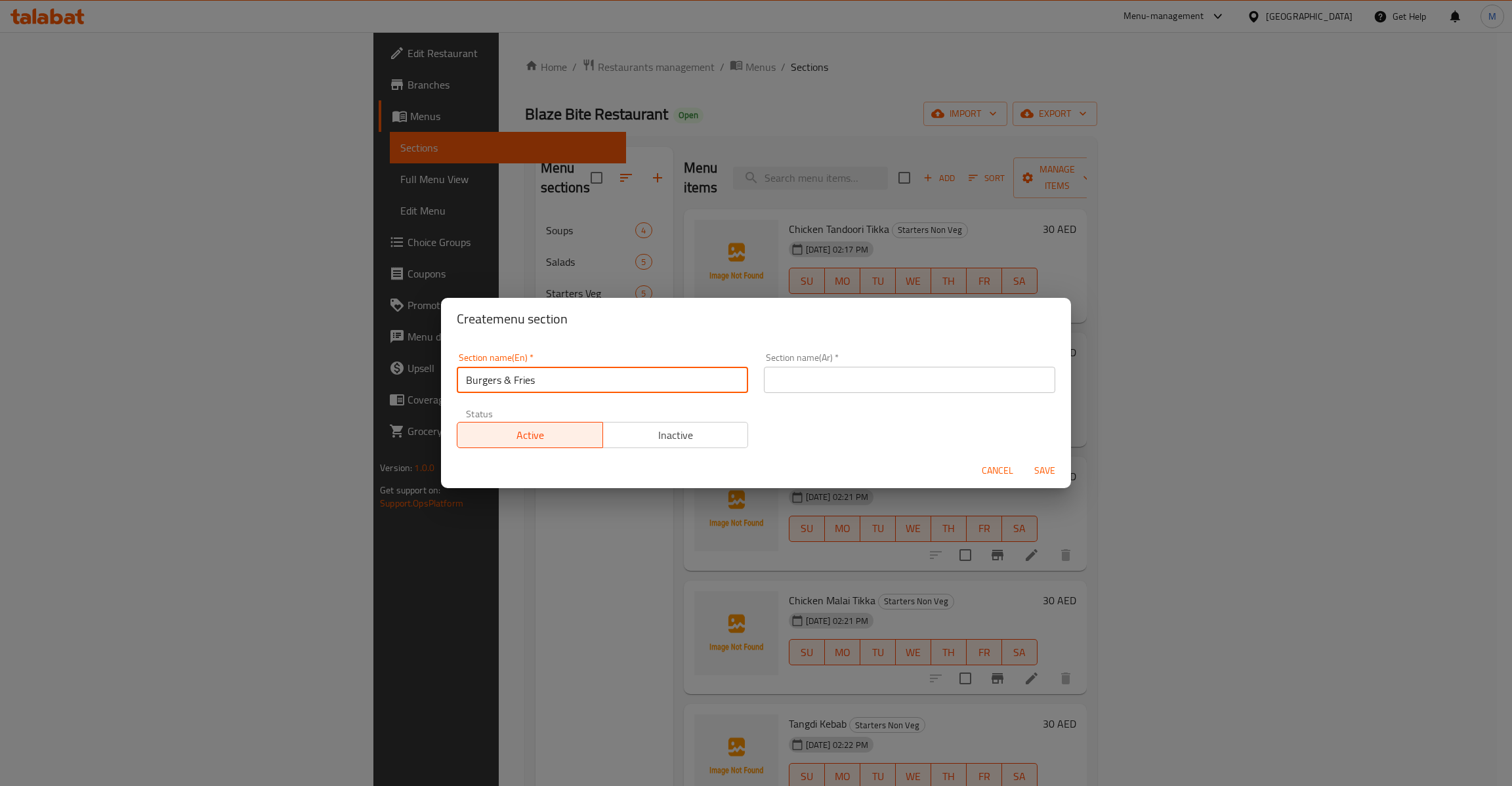
click at [506, 377] on input "Burgers & Fries" at bounding box center [602, 379] width 291 height 26
type input "Burgers & Fries"
drag, startPoint x: 888, startPoint y: 365, endPoint x: 888, endPoint y: 374, distance: 9.0
click at [888, 365] on div "Section name(Ar)   * Section name(Ar) *" at bounding box center [910, 373] width 291 height 40
drag, startPoint x: 956, startPoint y: 385, endPoint x: 970, endPoint y: 392, distance: 15.7
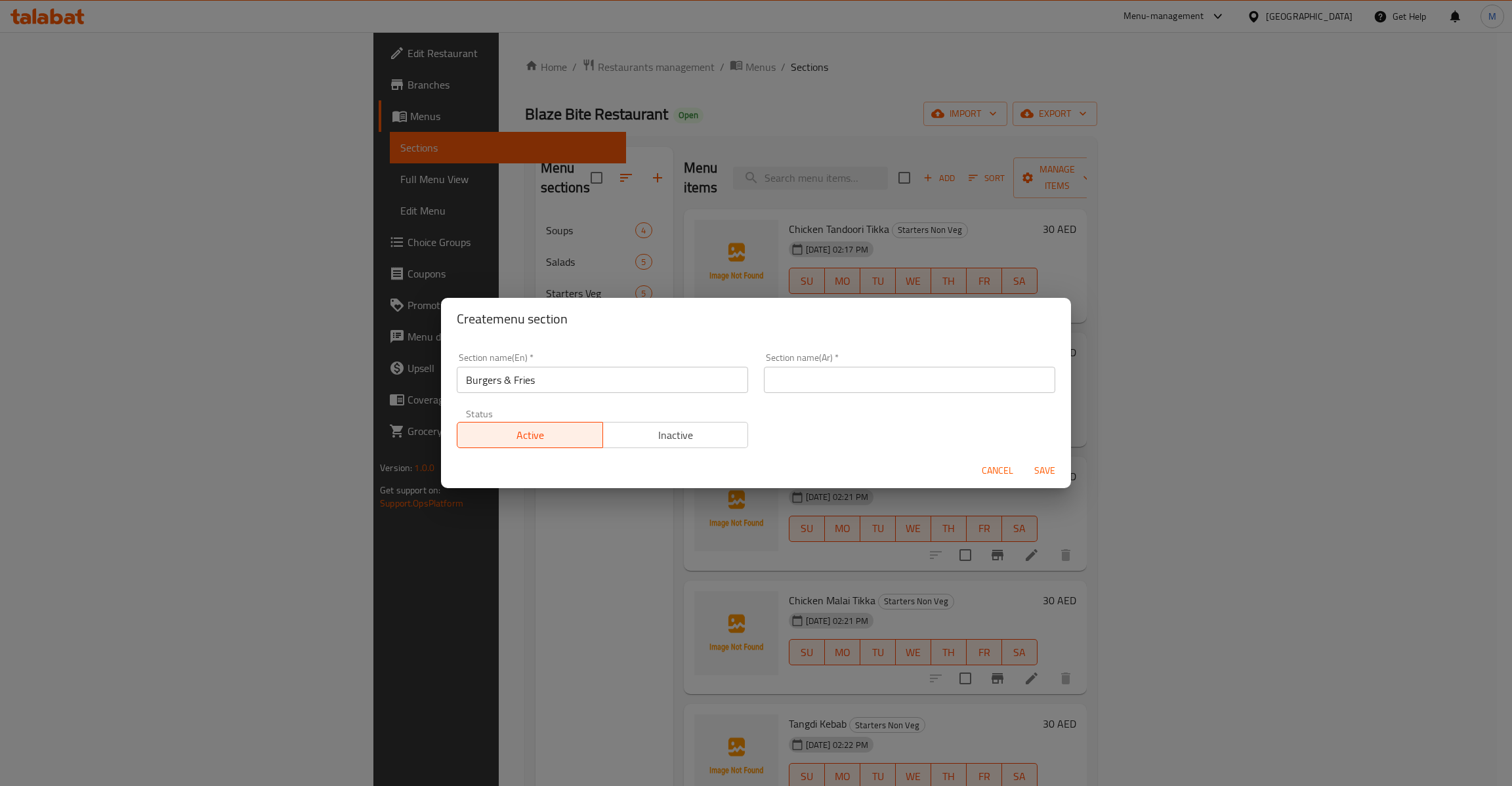
click at [956, 385] on input "text" at bounding box center [910, 379] width 291 height 26
paste input "البرجر والبطاطس المقلية"
type input "البرجر والبطاطس المقلية"
click at [1048, 467] on span "Save" at bounding box center [1044, 471] width 31 height 16
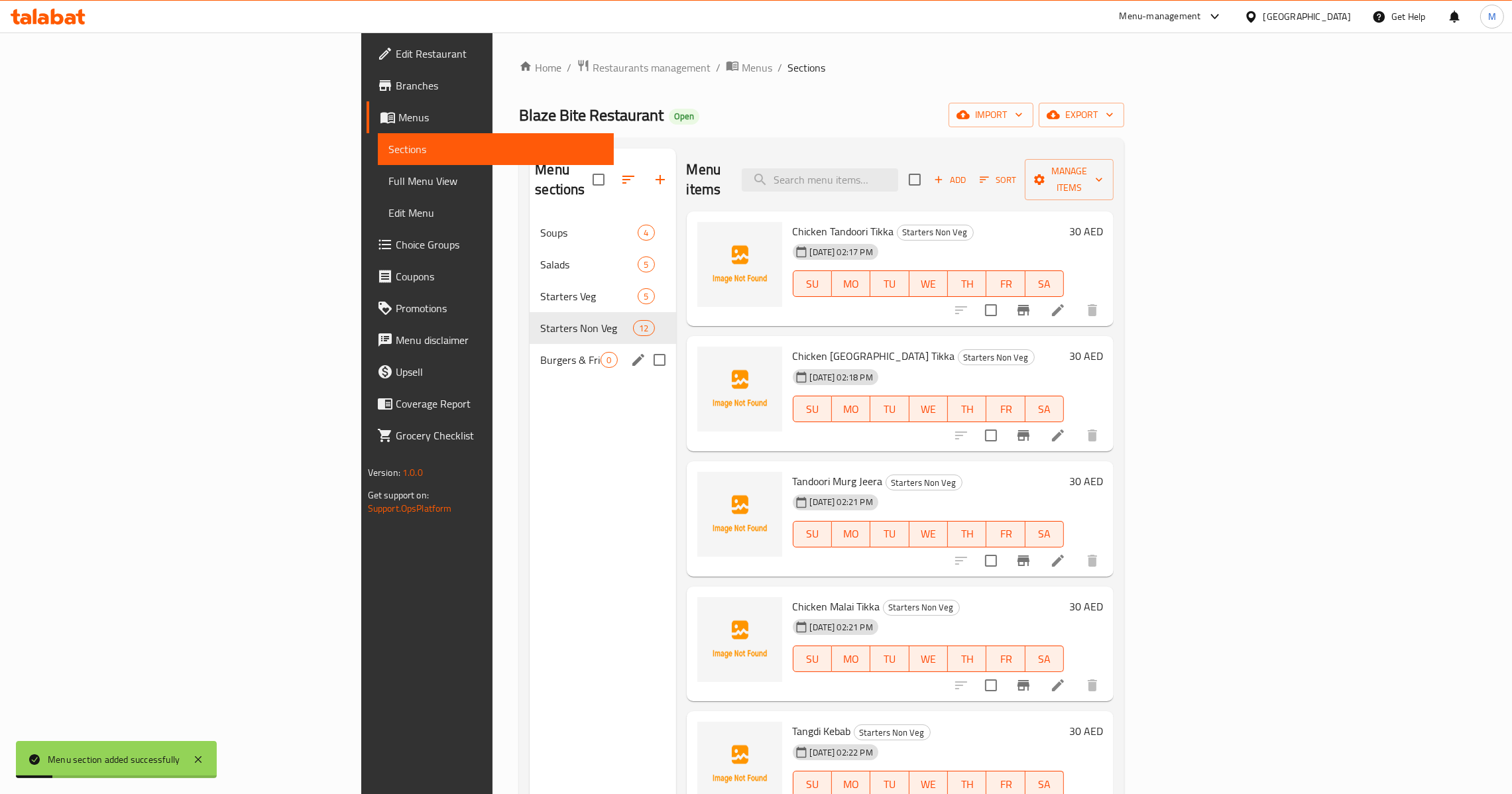
click at [540, 352] on span "Burgers & Fries" at bounding box center [570, 359] width 60 height 16
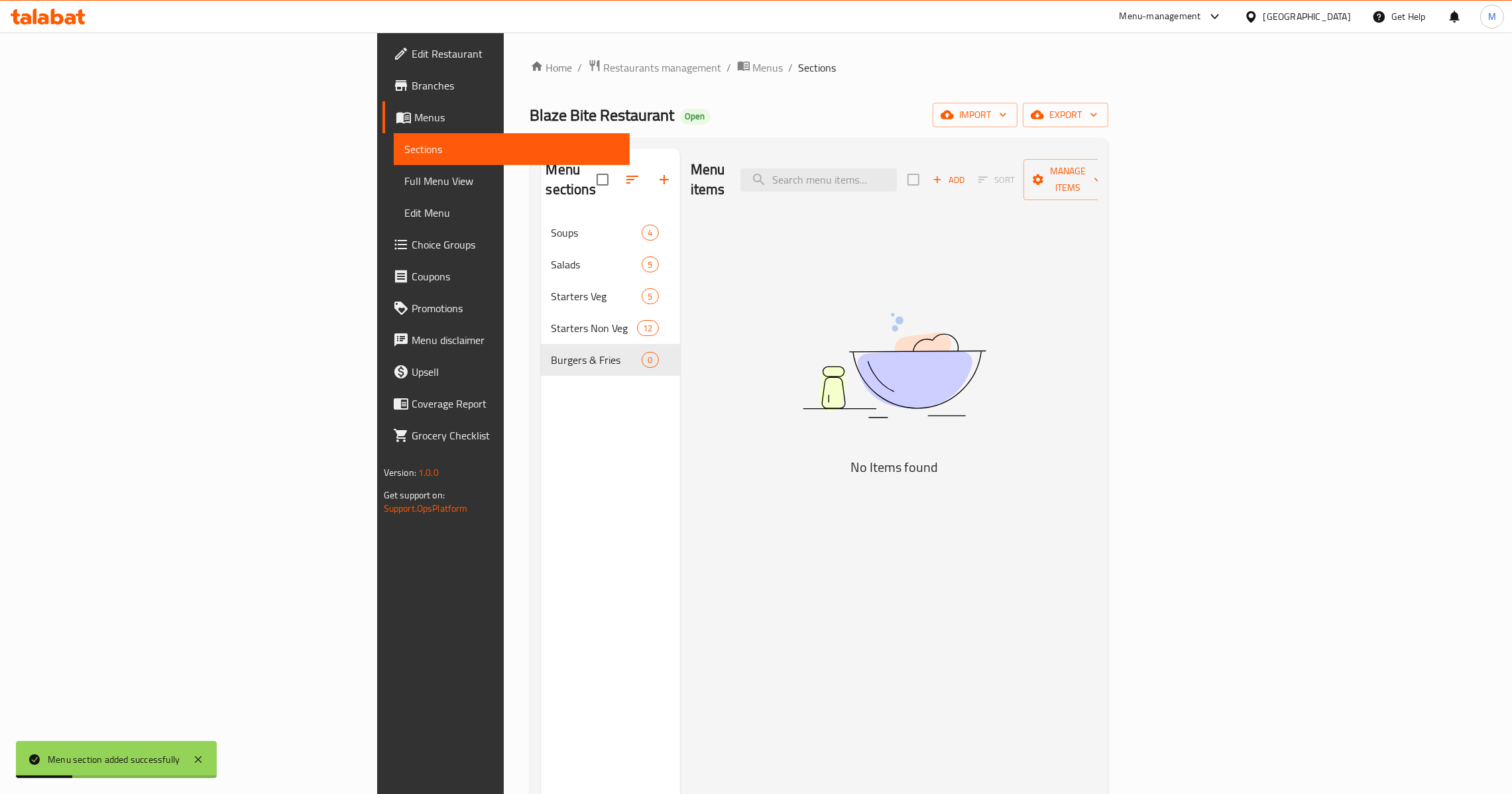
click at [1097, 153] on div "Menu items Add Sort Manage items" at bounding box center [894, 180] width 407 height 63
click at [1097, 188] on div "Menu items Add Sort Manage items" at bounding box center [894, 180] width 407 height 63
click at [1112, 182] on div "Add Sort Manage items" at bounding box center [1010, 179] width 205 height 41
click at [943, 174] on icon "button" at bounding box center [936, 179] width 12 height 12
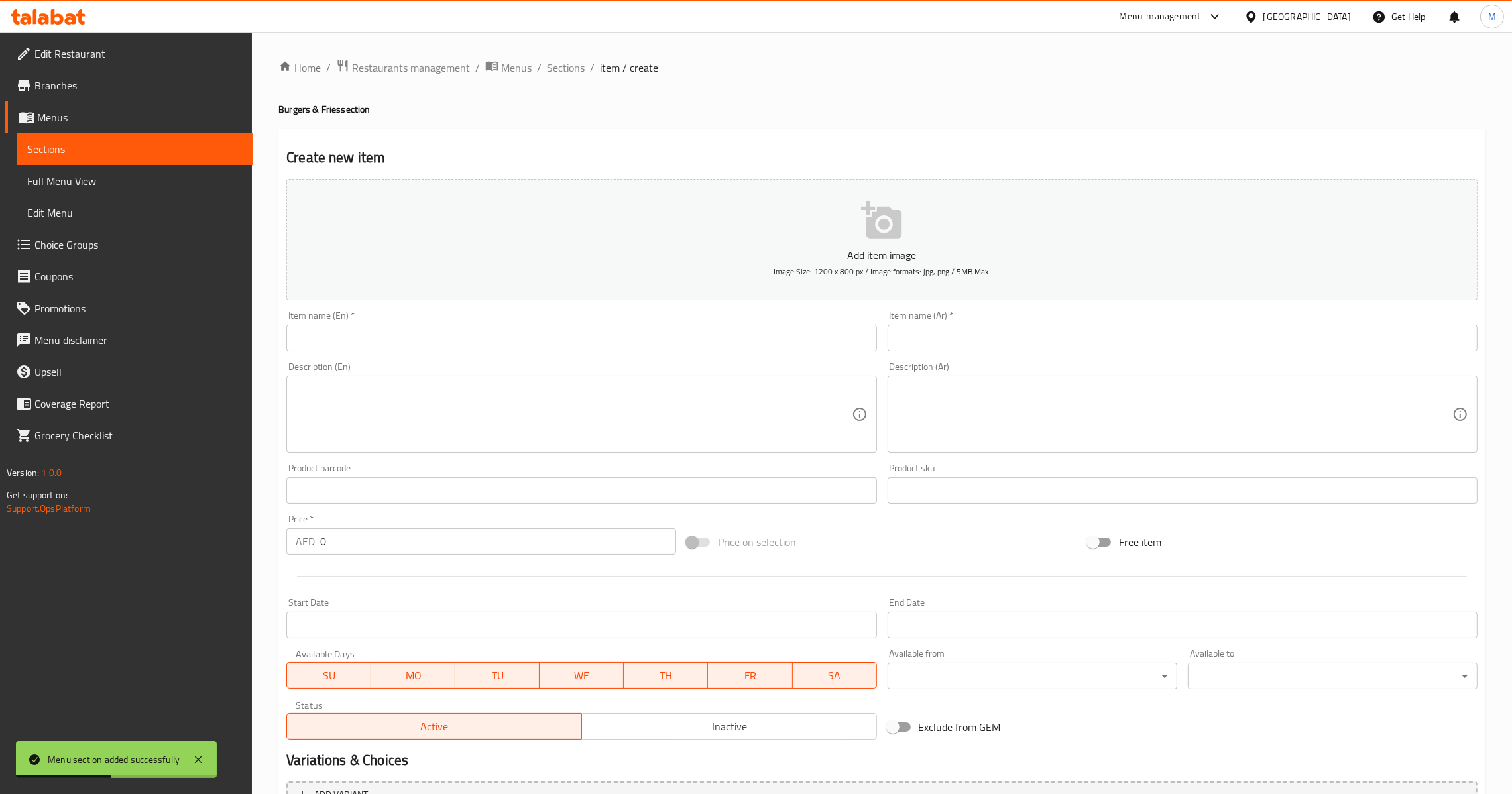
drag, startPoint x: 535, startPoint y: 327, endPoint x: 543, endPoint y: 344, distance: 18.8
click at [541, 337] on input "text" at bounding box center [581, 337] width 590 height 27
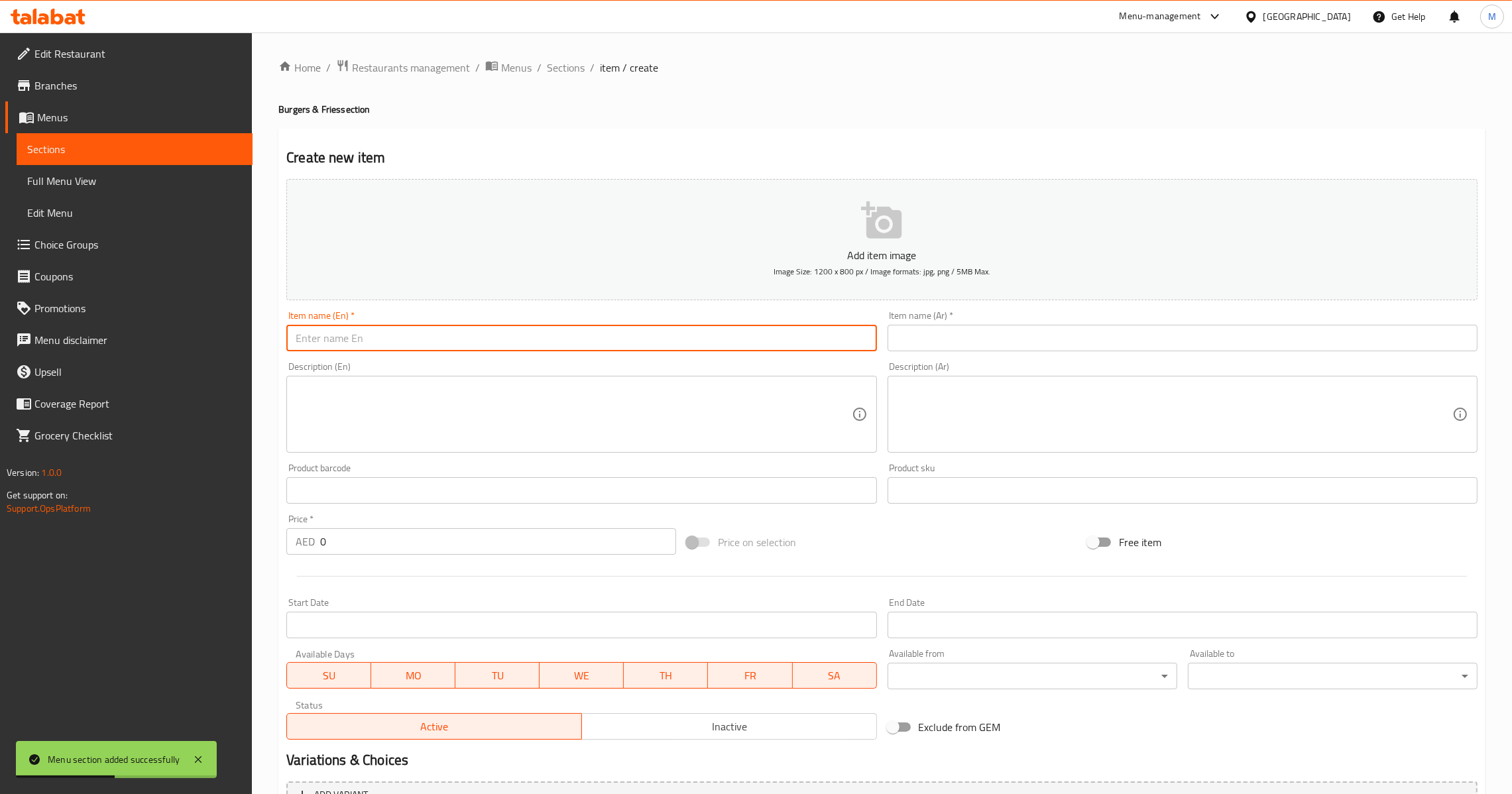
drag, startPoint x: 543, startPoint y: 345, endPoint x: 694, endPoint y: 296, distance: 158.8
click at [546, 345] on input "text" at bounding box center [581, 337] width 590 height 27
paste input "Crispy Chicken Burger Combo"
type input "Crispy Chicken Burger Combo"
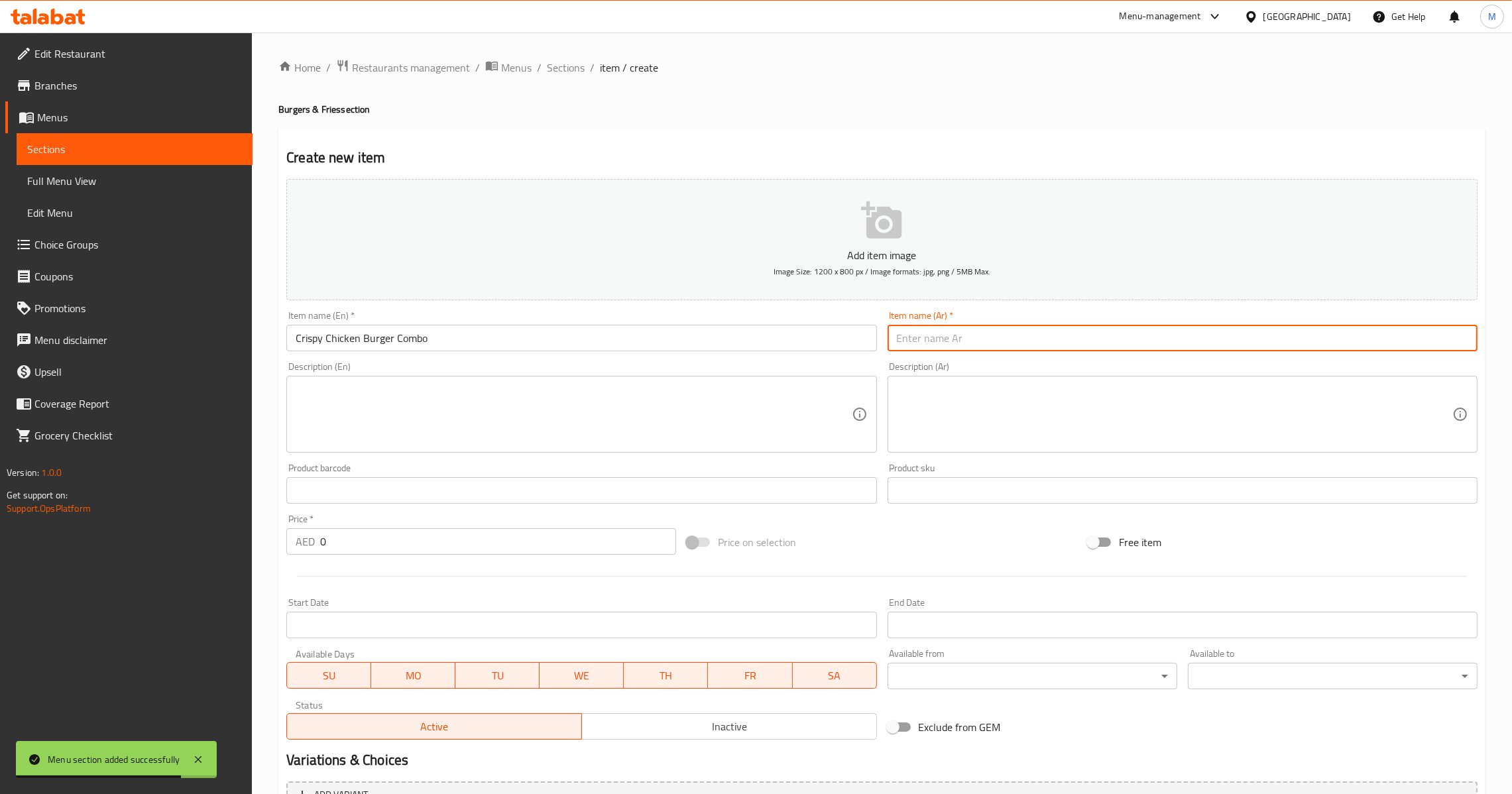
click at [1066, 342] on input "text" at bounding box center [1183, 337] width 590 height 27
paste input "وجبة برجر دجاج مقرمش"
type input "وجبة برجر دجاج مقرمش"
click at [335, 540] on input "0" at bounding box center [498, 541] width 356 height 27
paste input "23.75"
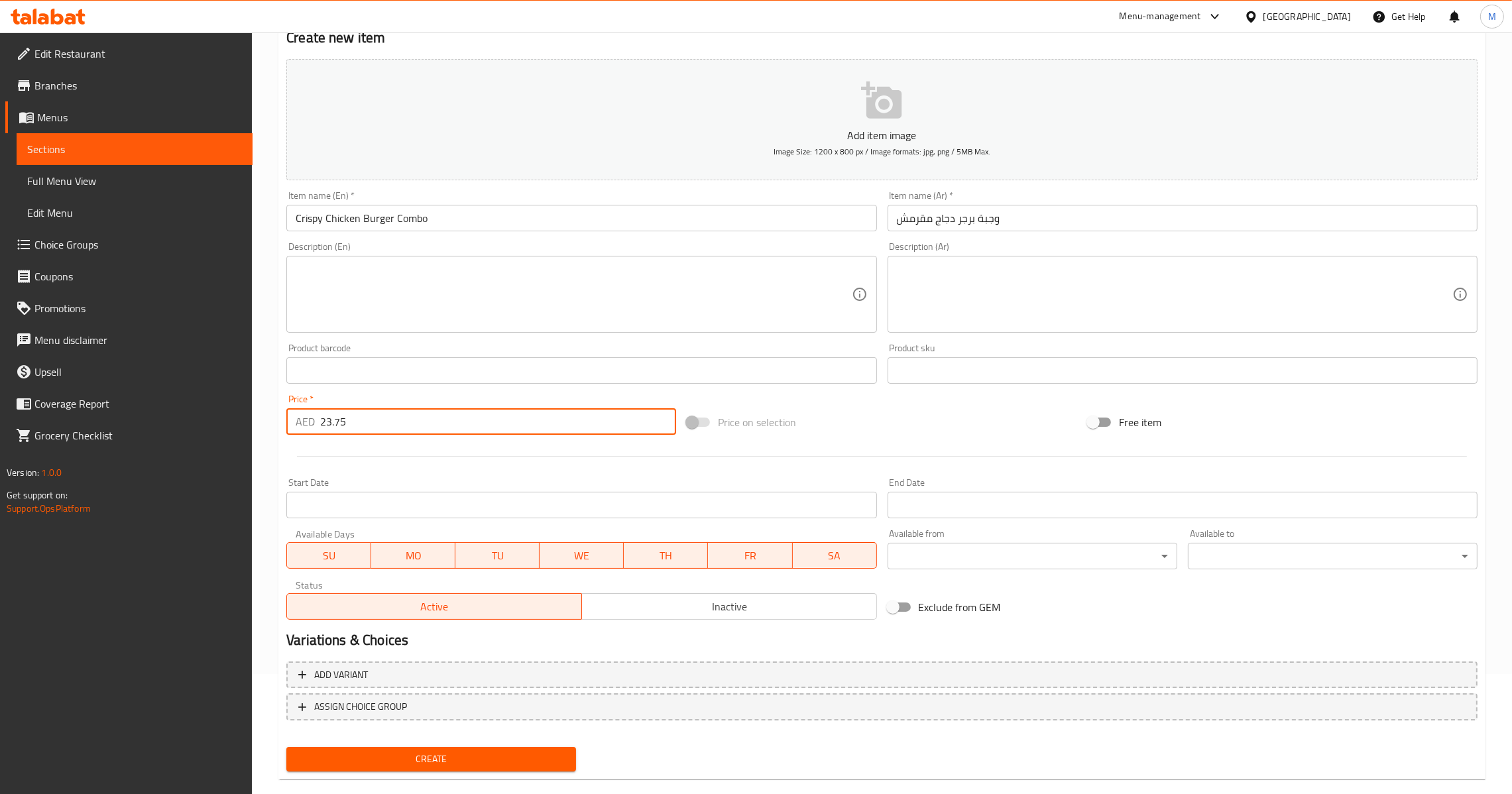
scroll to position [140, 0]
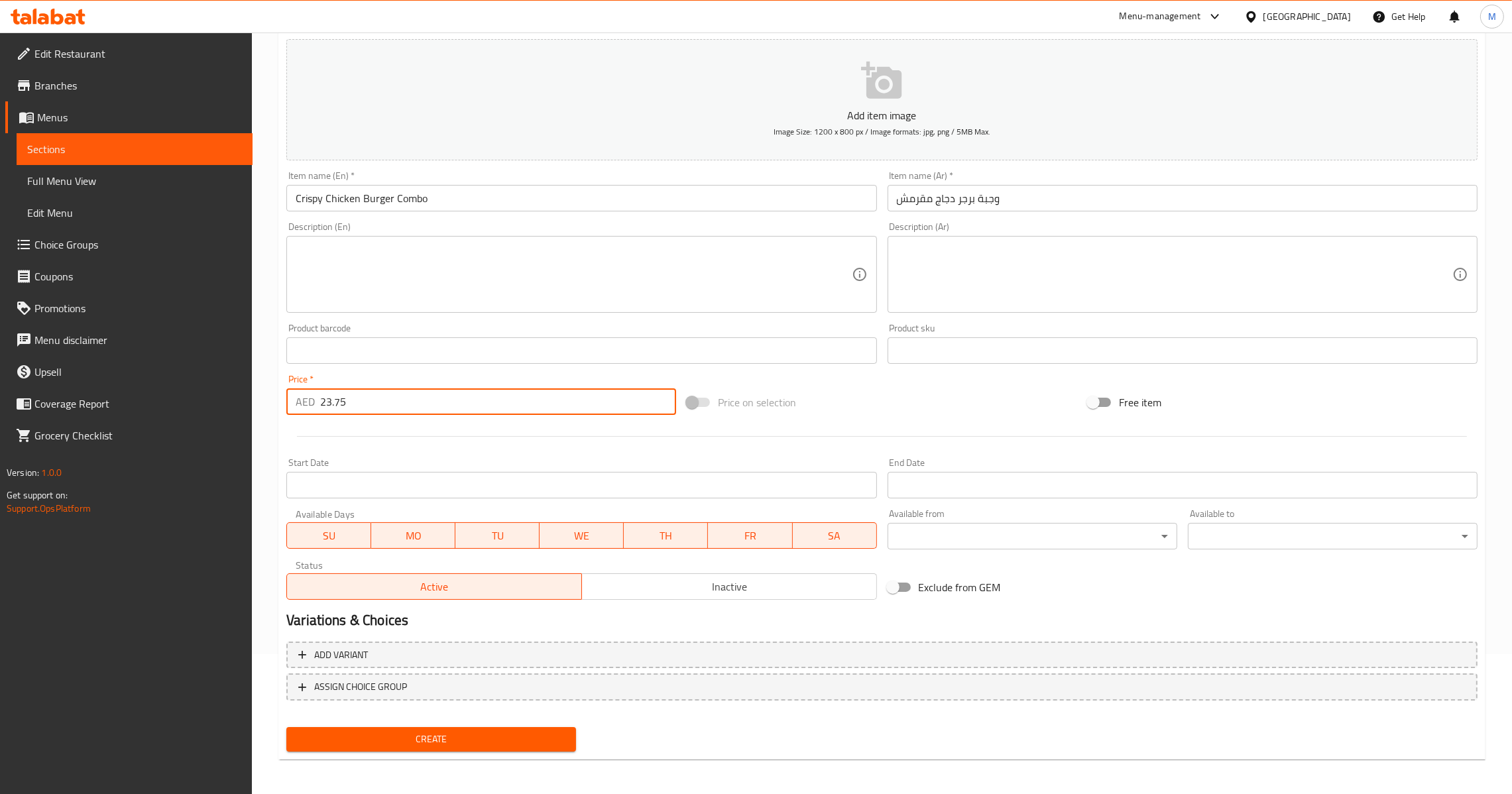
type input "23.75"
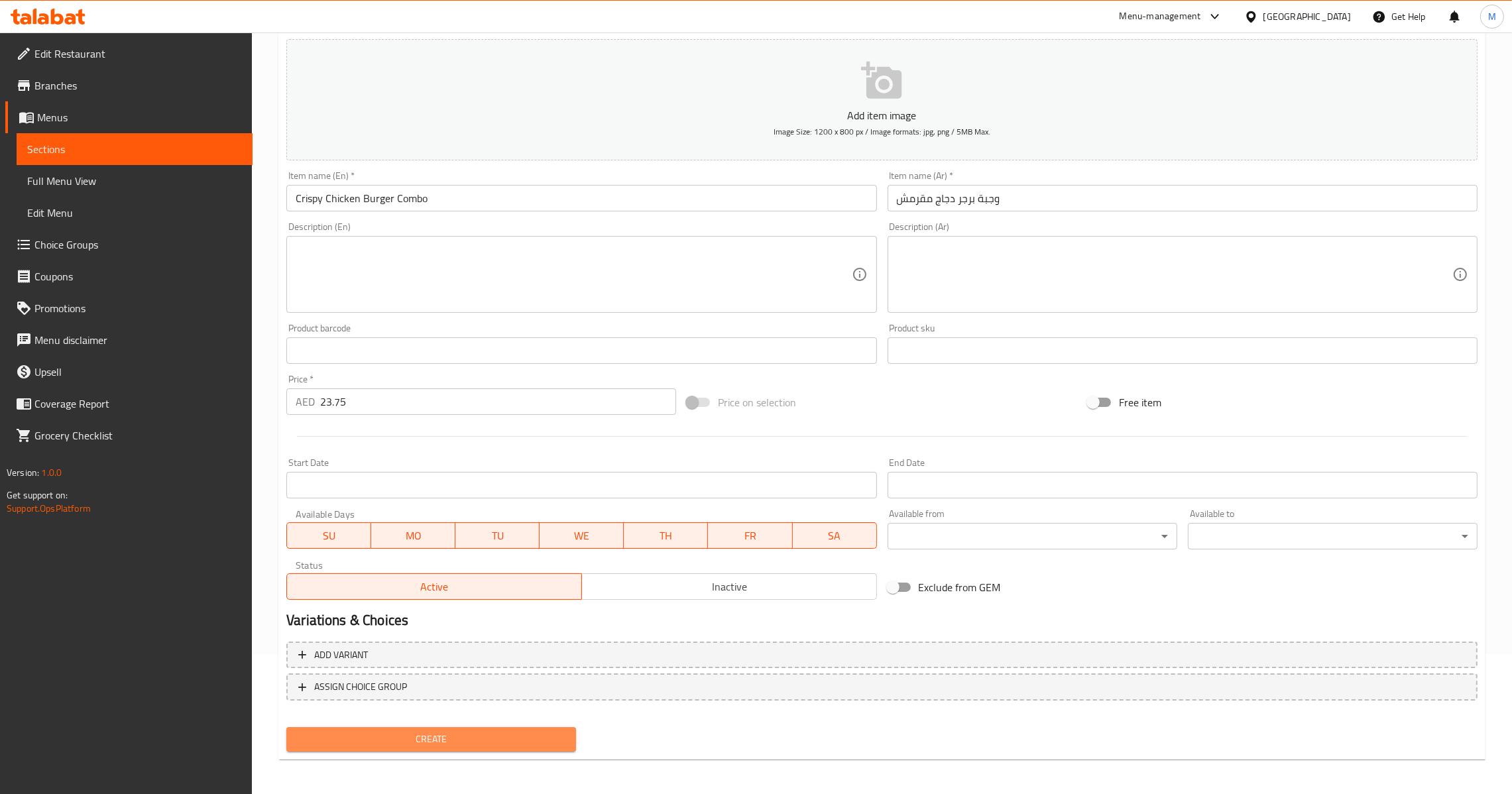
click at [392, 745] on span "Create" at bounding box center [431, 739] width 268 height 16
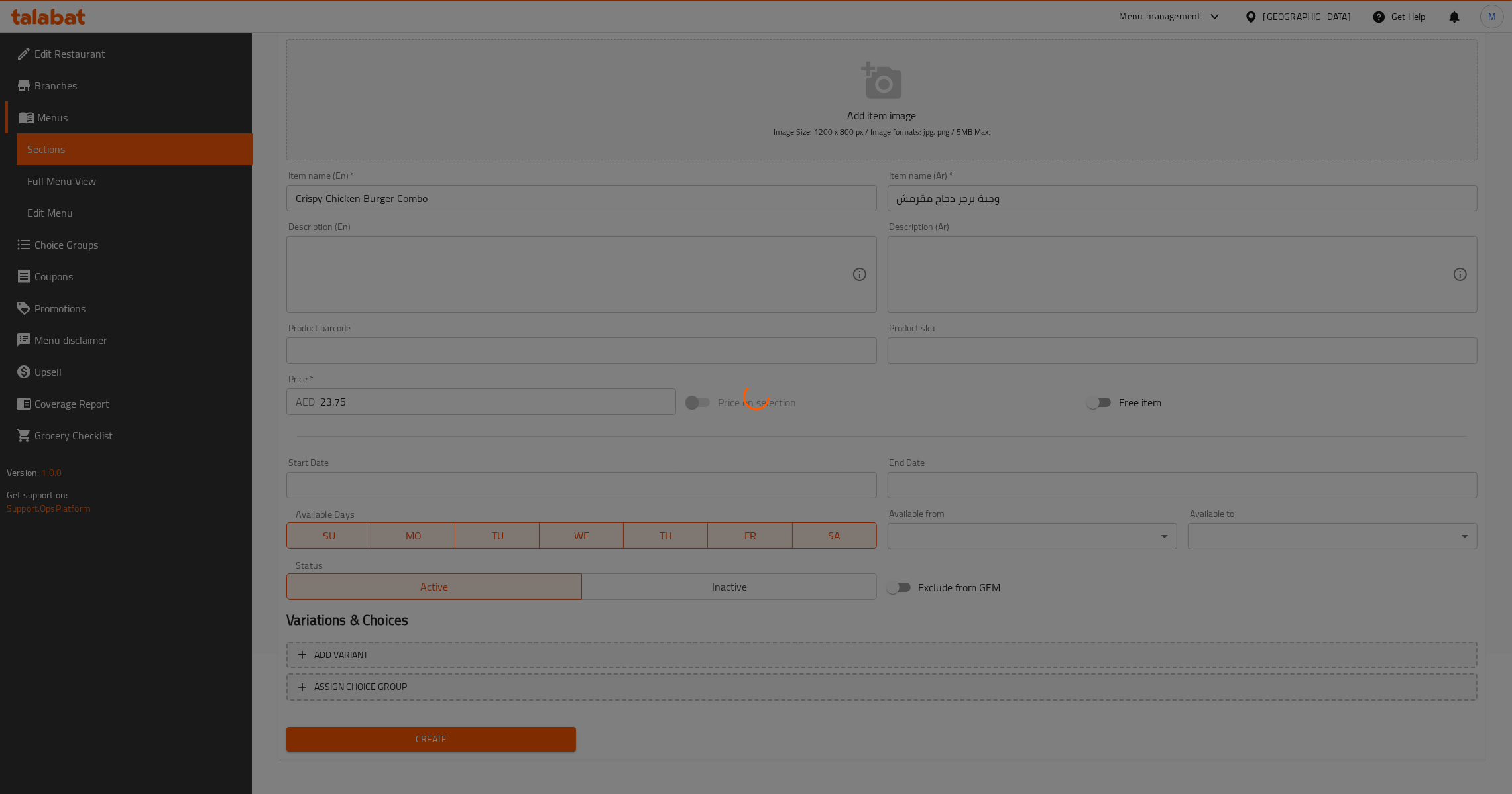
type input "0"
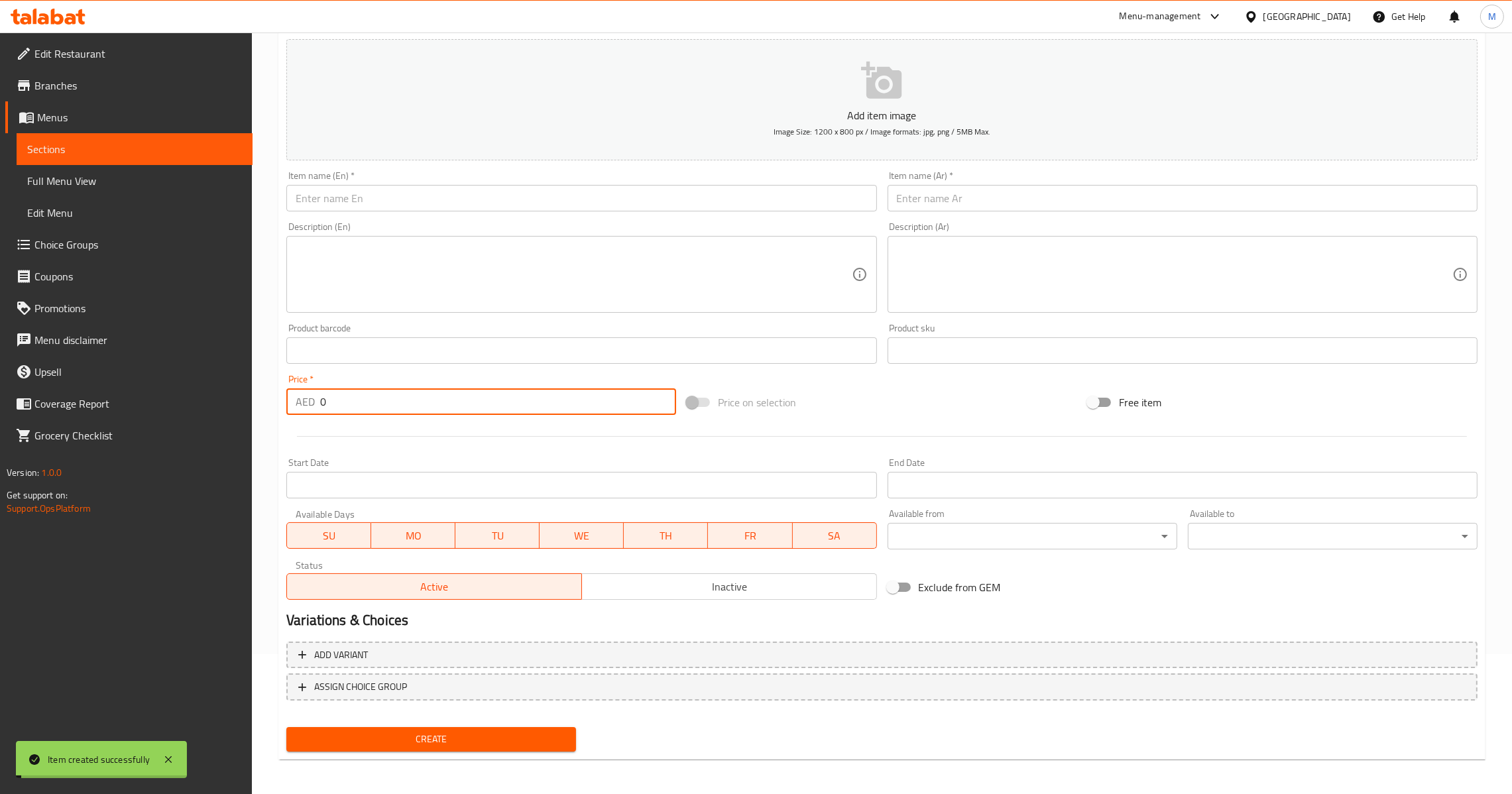
click at [375, 399] on input "0" at bounding box center [498, 401] width 356 height 27
paste input "23.75"
type input "23.75"
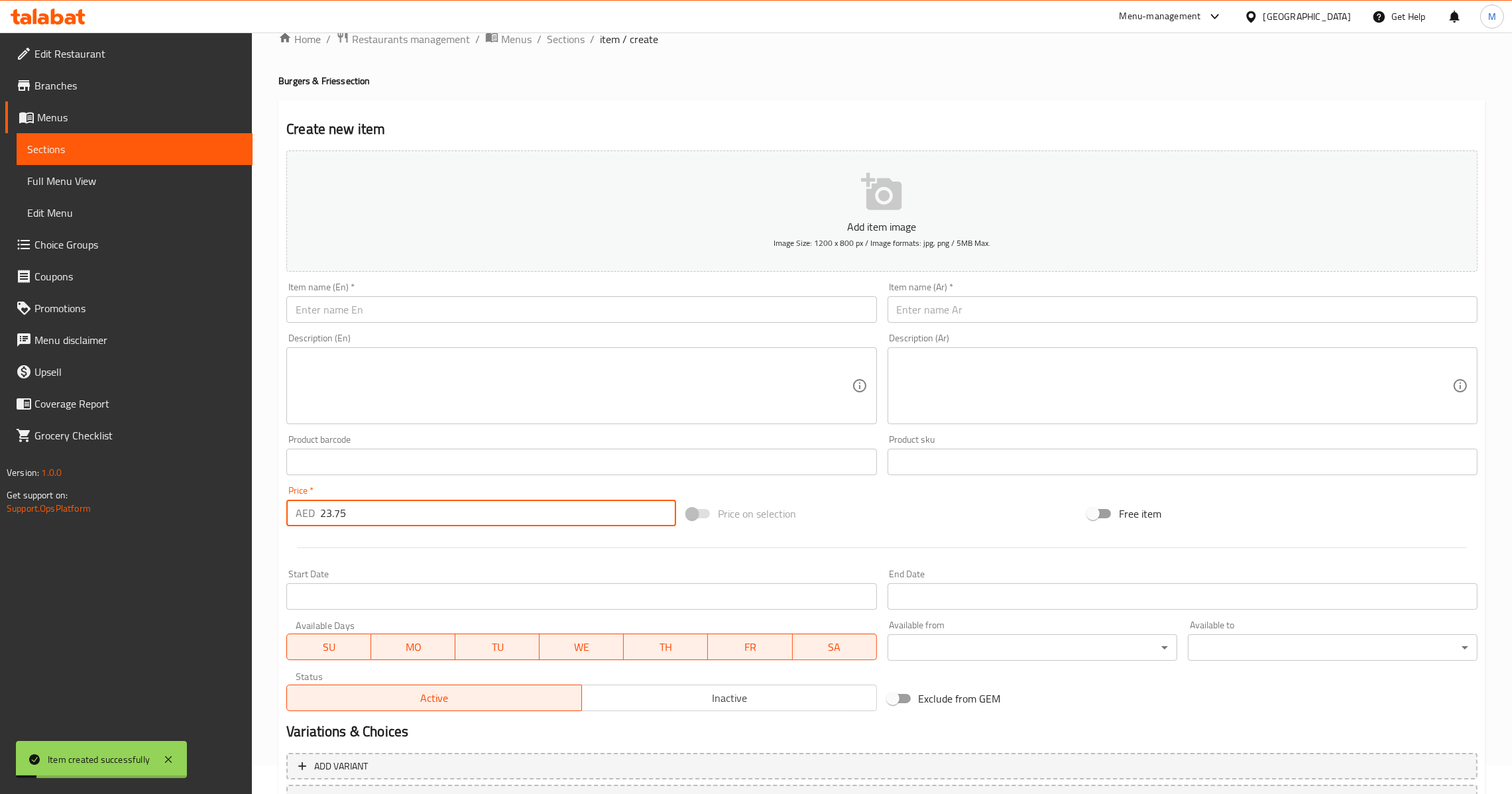
scroll to position [0, 0]
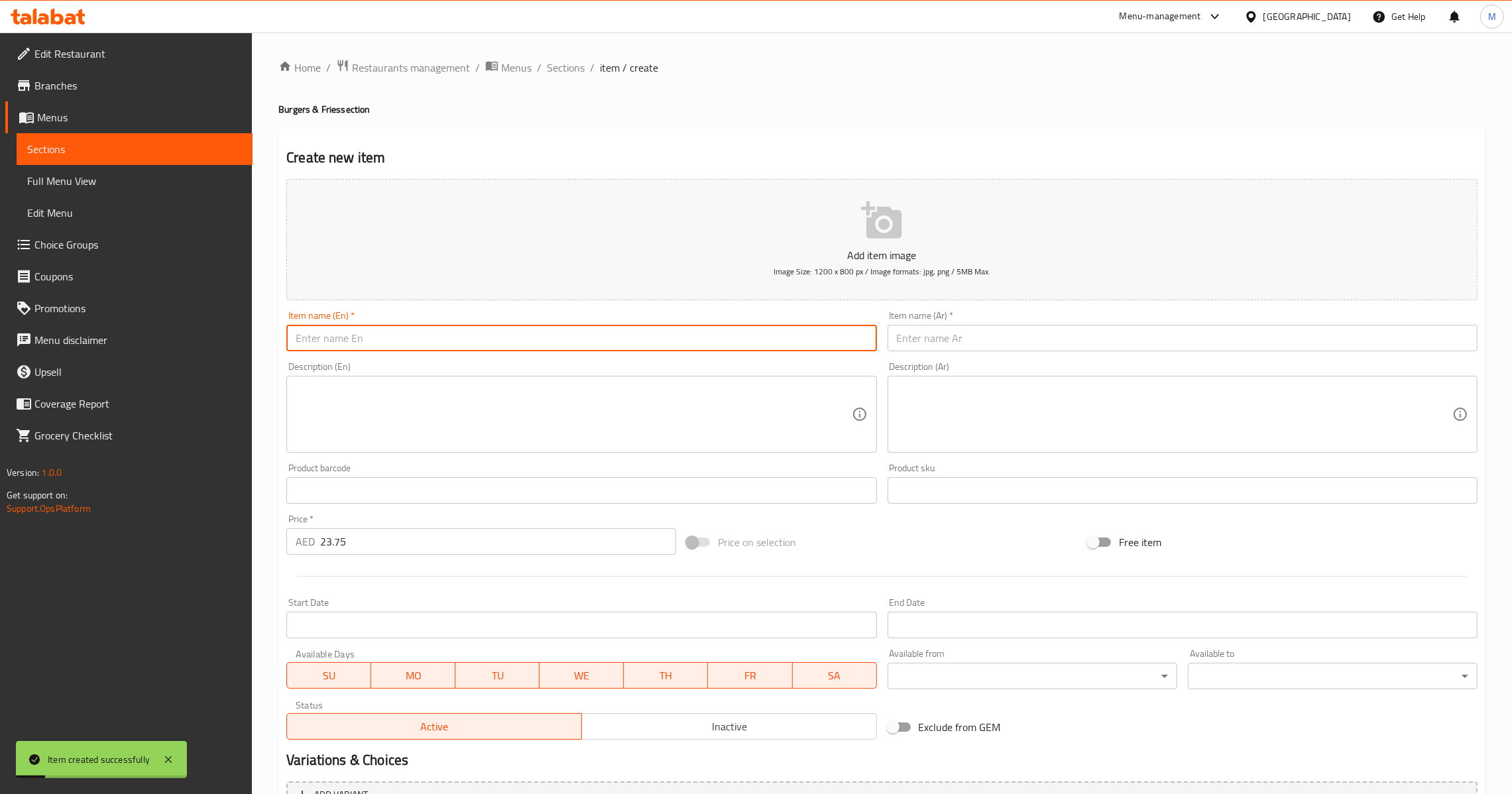
drag, startPoint x: 488, startPoint y: 340, endPoint x: 499, endPoint y: 337, distance: 11.4
click at [489, 340] on input "text" at bounding box center [581, 337] width 590 height 27
paste input "Chicken Tikka Burger Combo"
type input "Chicken Tikka Burger Combo"
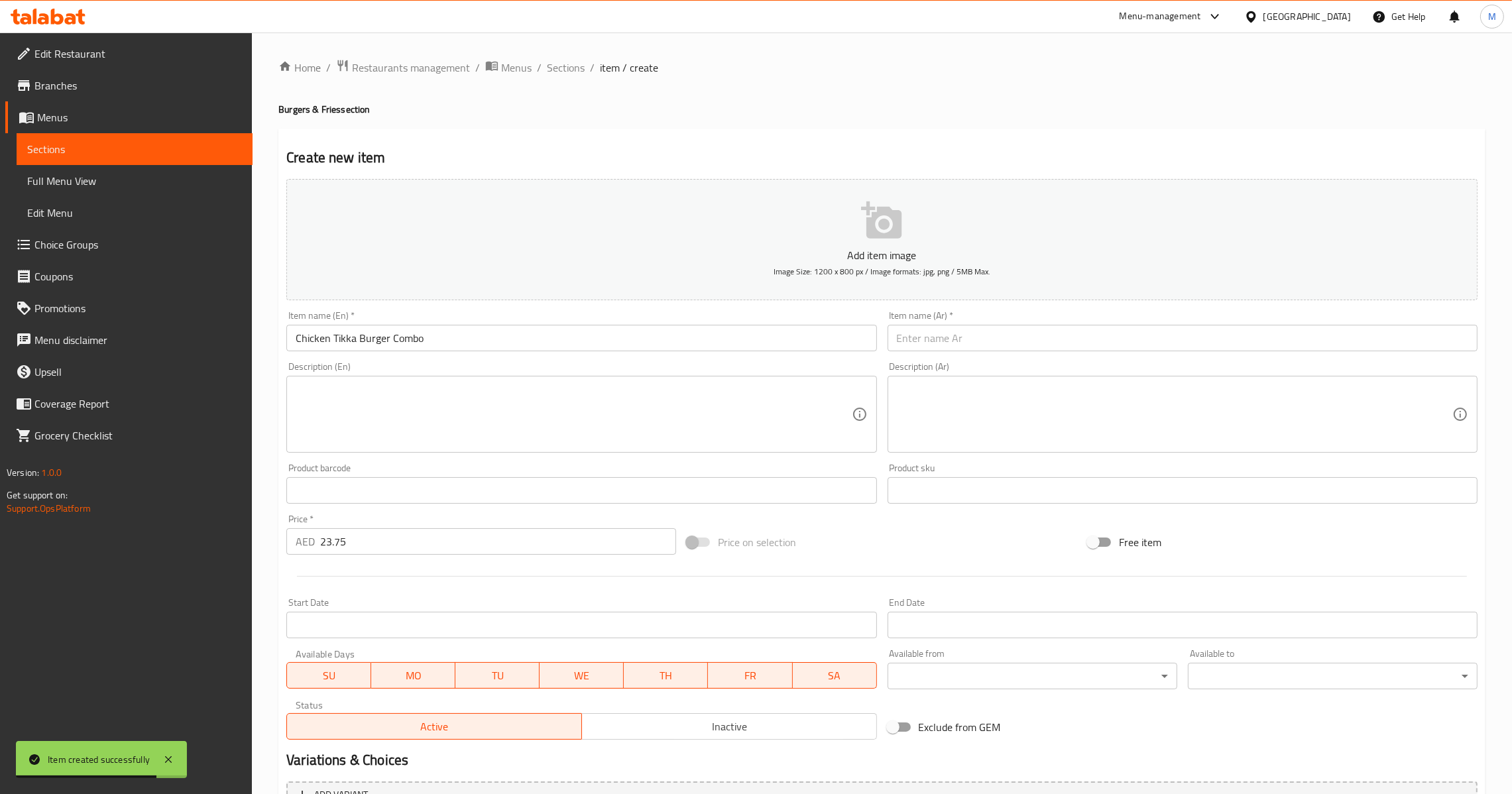
click at [992, 361] on div "Description (Ar) Description (Ar)" at bounding box center [1182, 407] width 600 height 101
click at [991, 353] on div "Item name (Ar)   * Item name (Ar) *" at bounding box center [1182, 331] width 600 height 51
click at [936, 336] on input "text" at bounding box center [1183, 337] width 590 height 27
paste input "كومبو برجر دجاج تيكا"
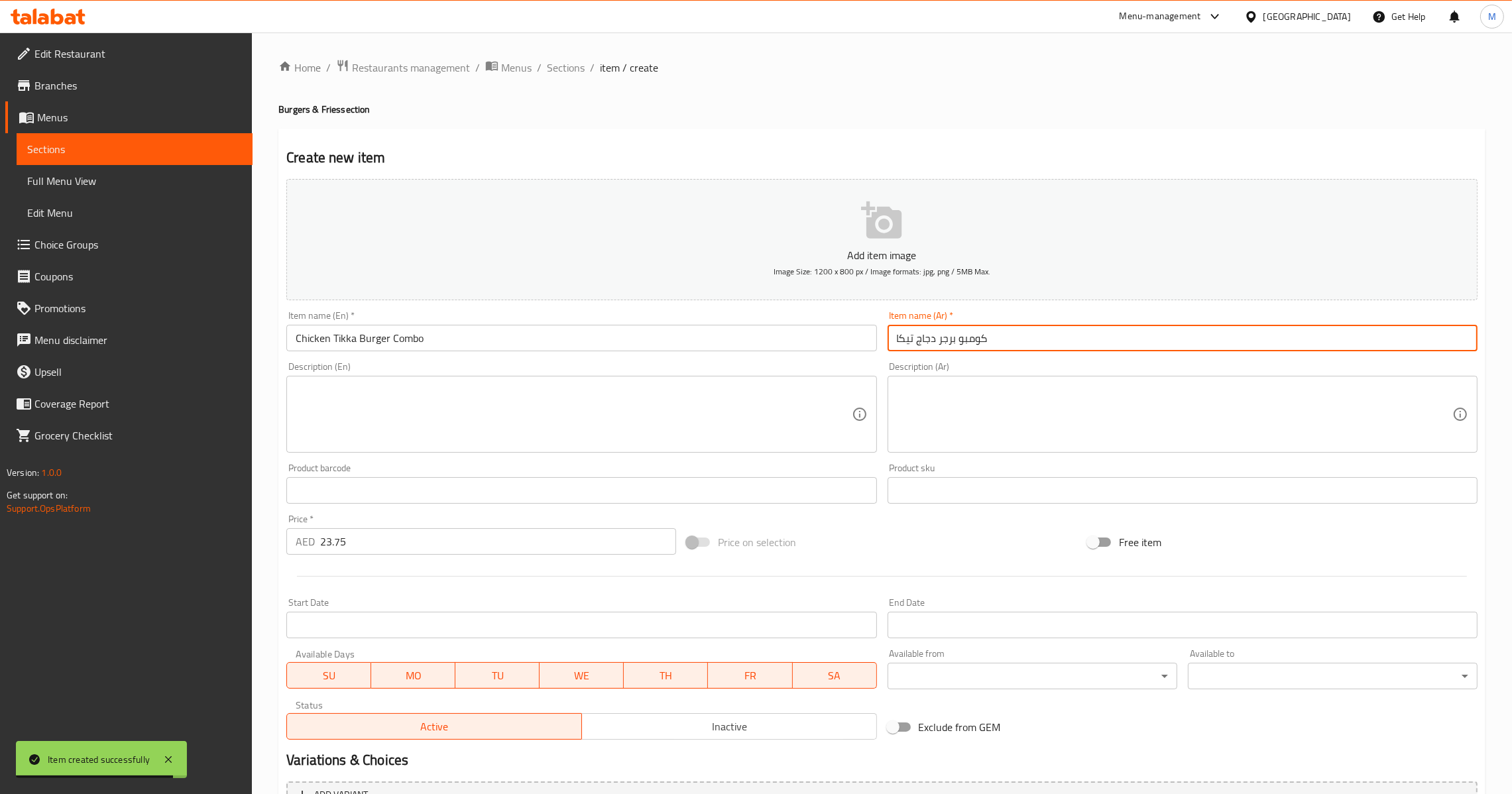
click at [904, 329] on input "كومبو برجر دجاج تيكا" at bounding box center [1183, 337] width 590 height 27
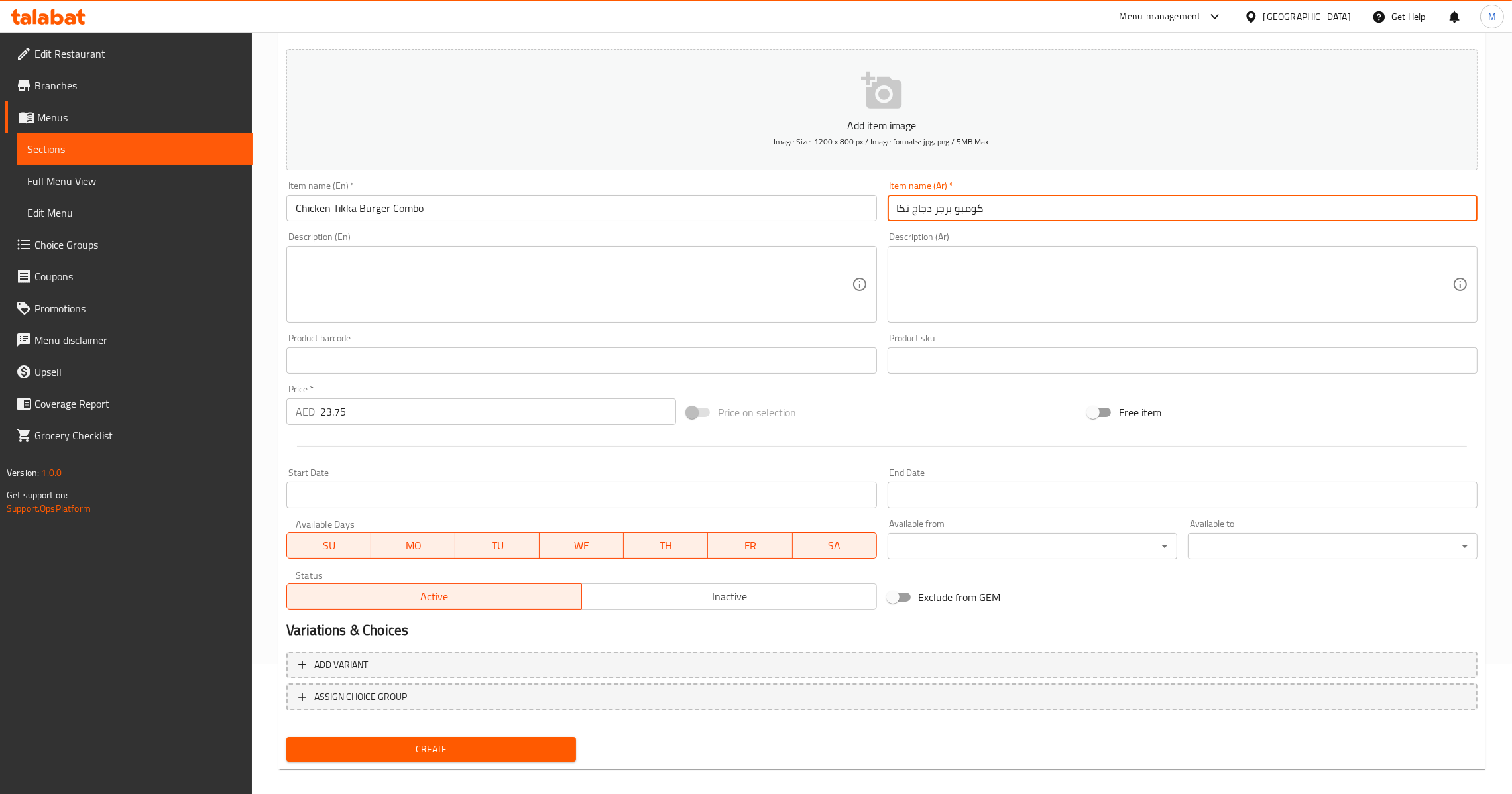
scroll to position [140, 0]
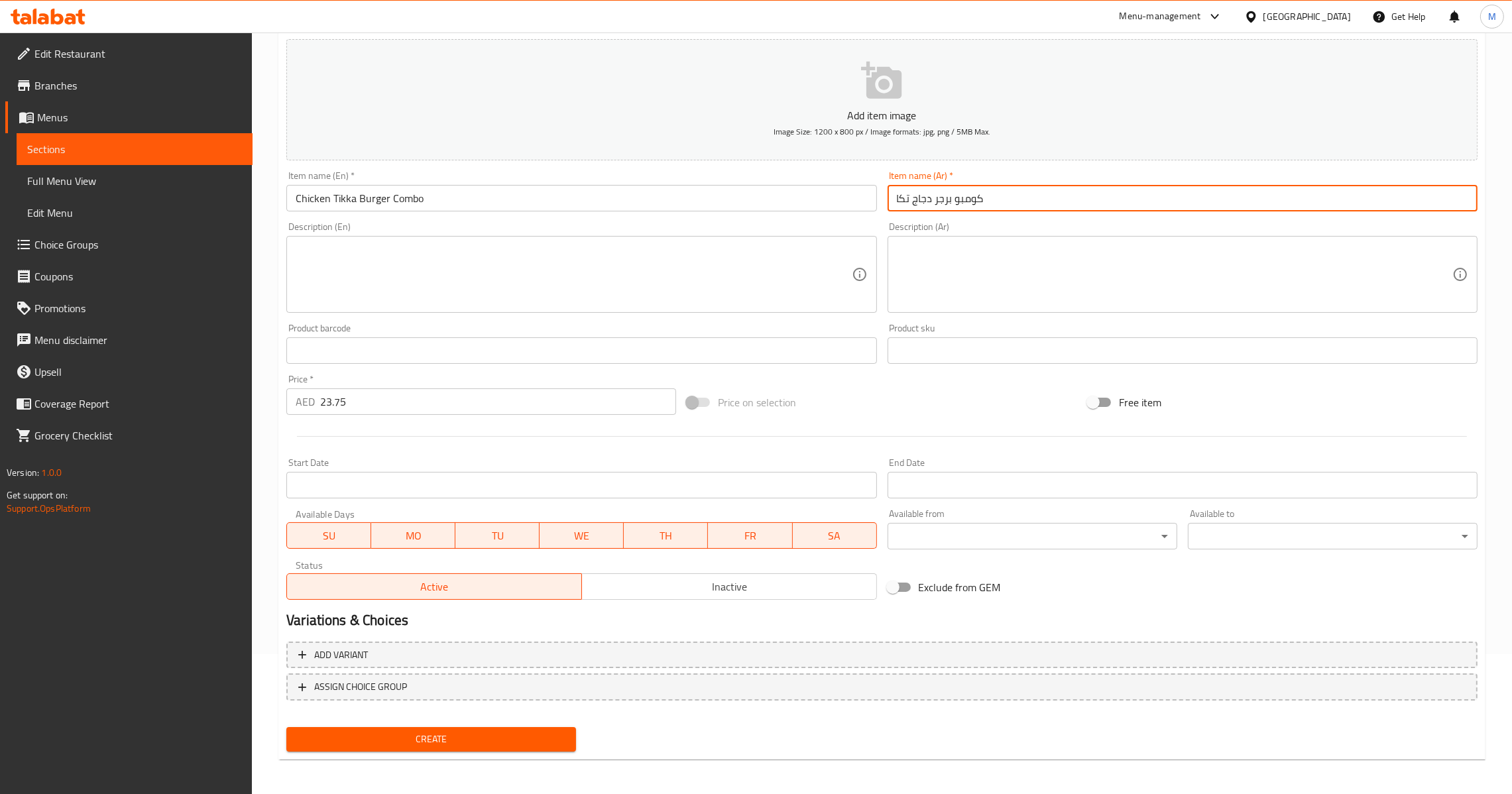
type input "كومبو برجر دجاج تكا"
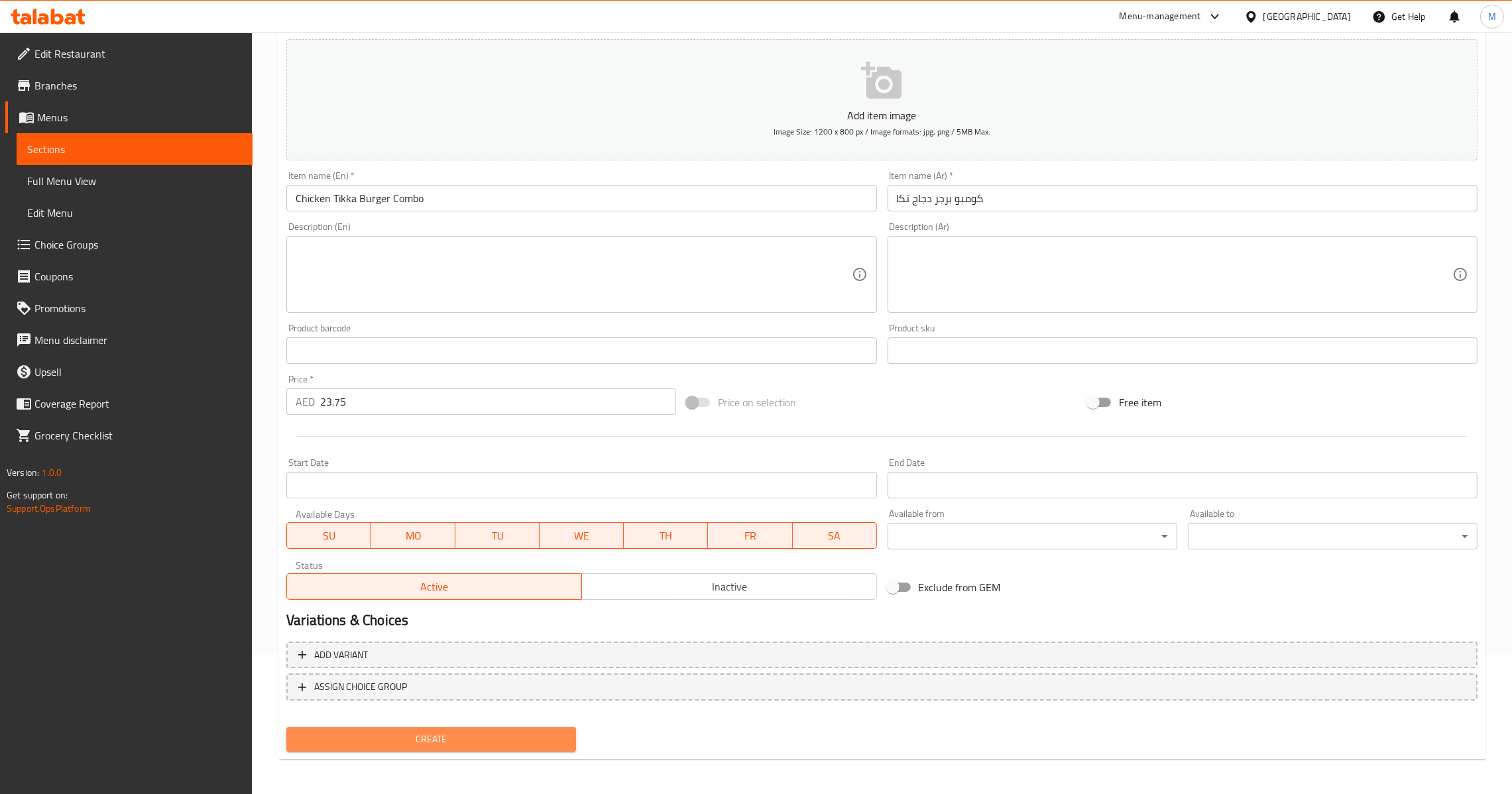
click at [438, 734] on span "Create" at bounding box center [431, 739] width 268 height 16
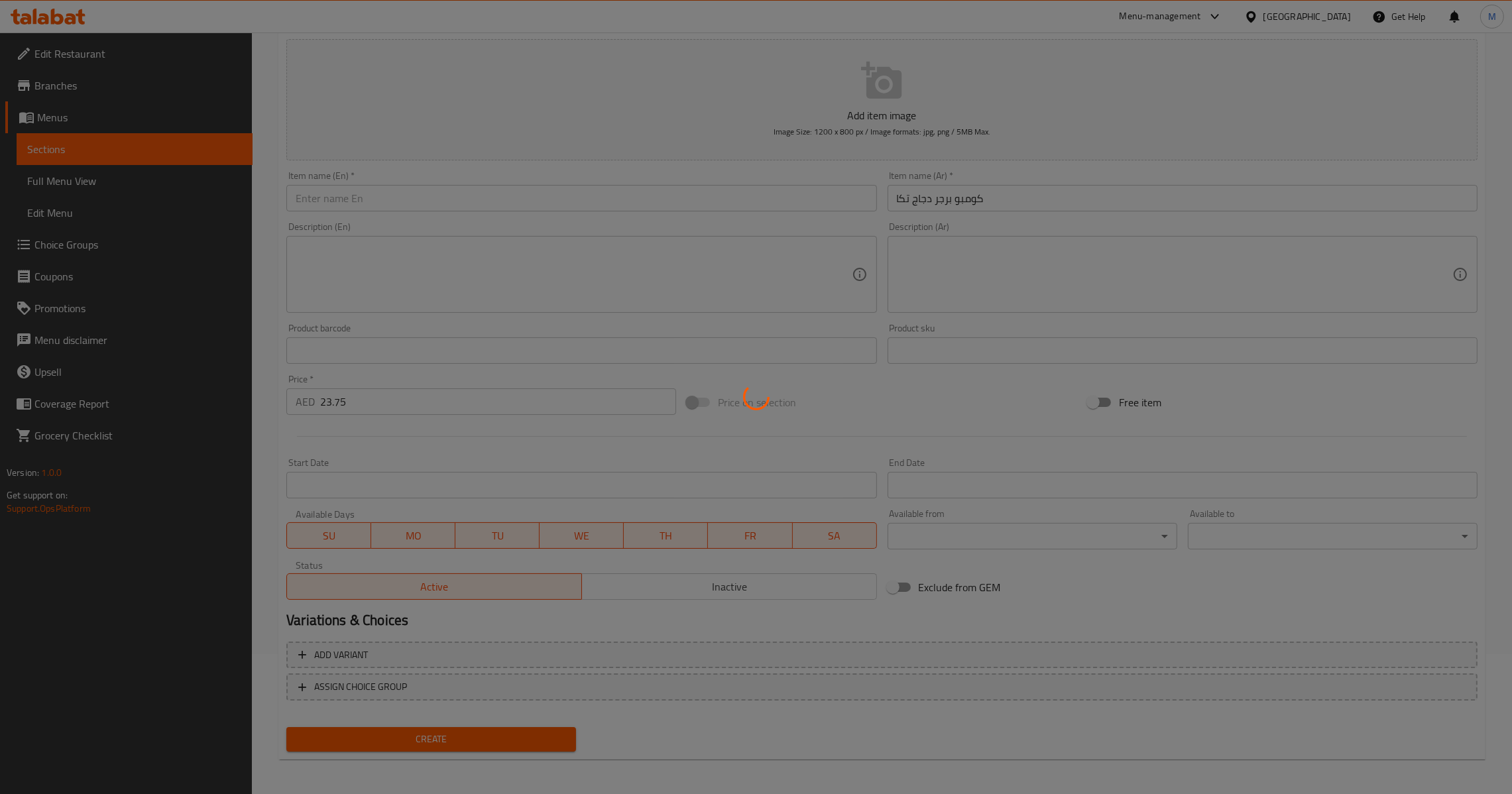
type input "0"
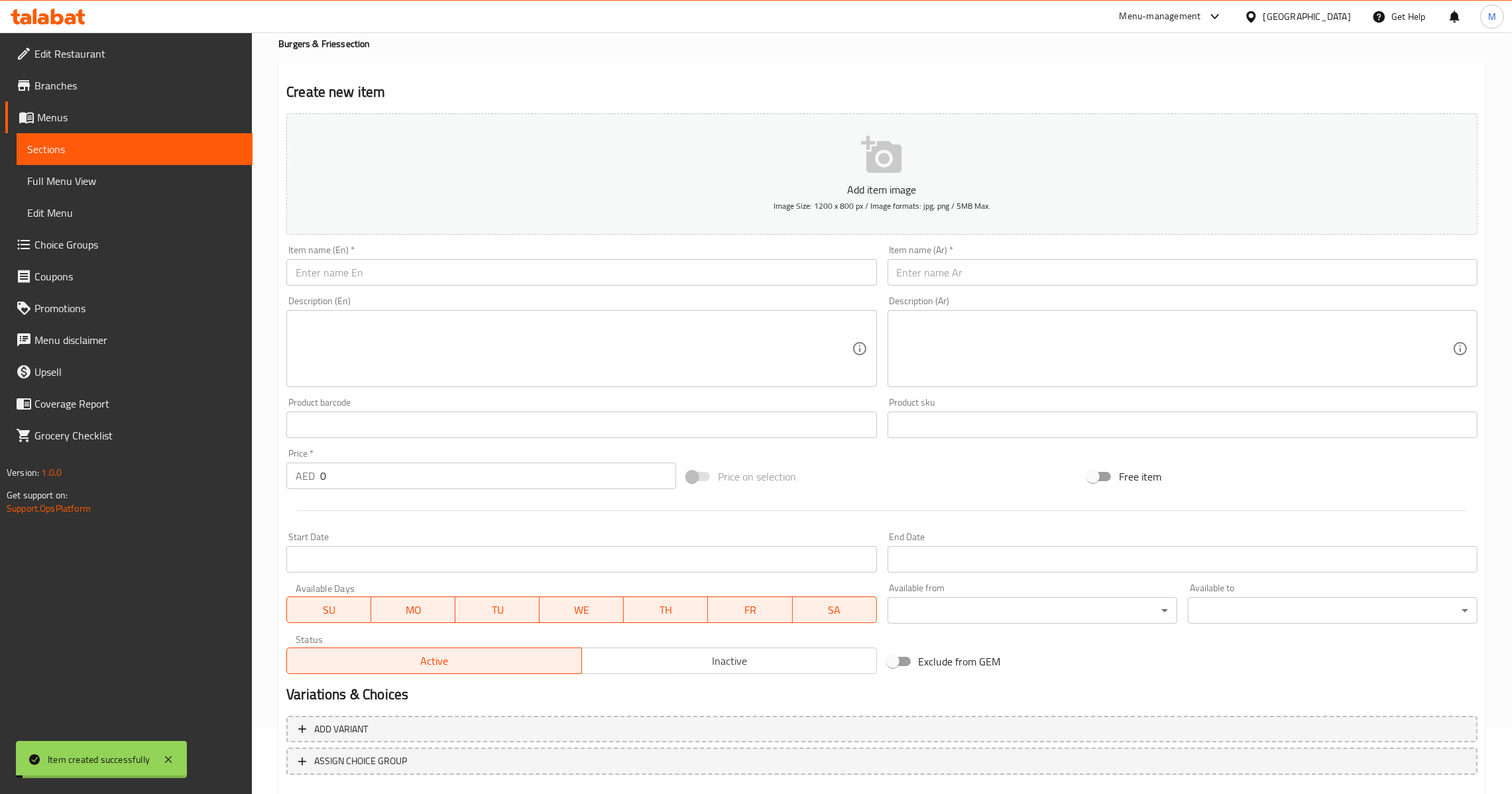
scroll to position [0, 0]
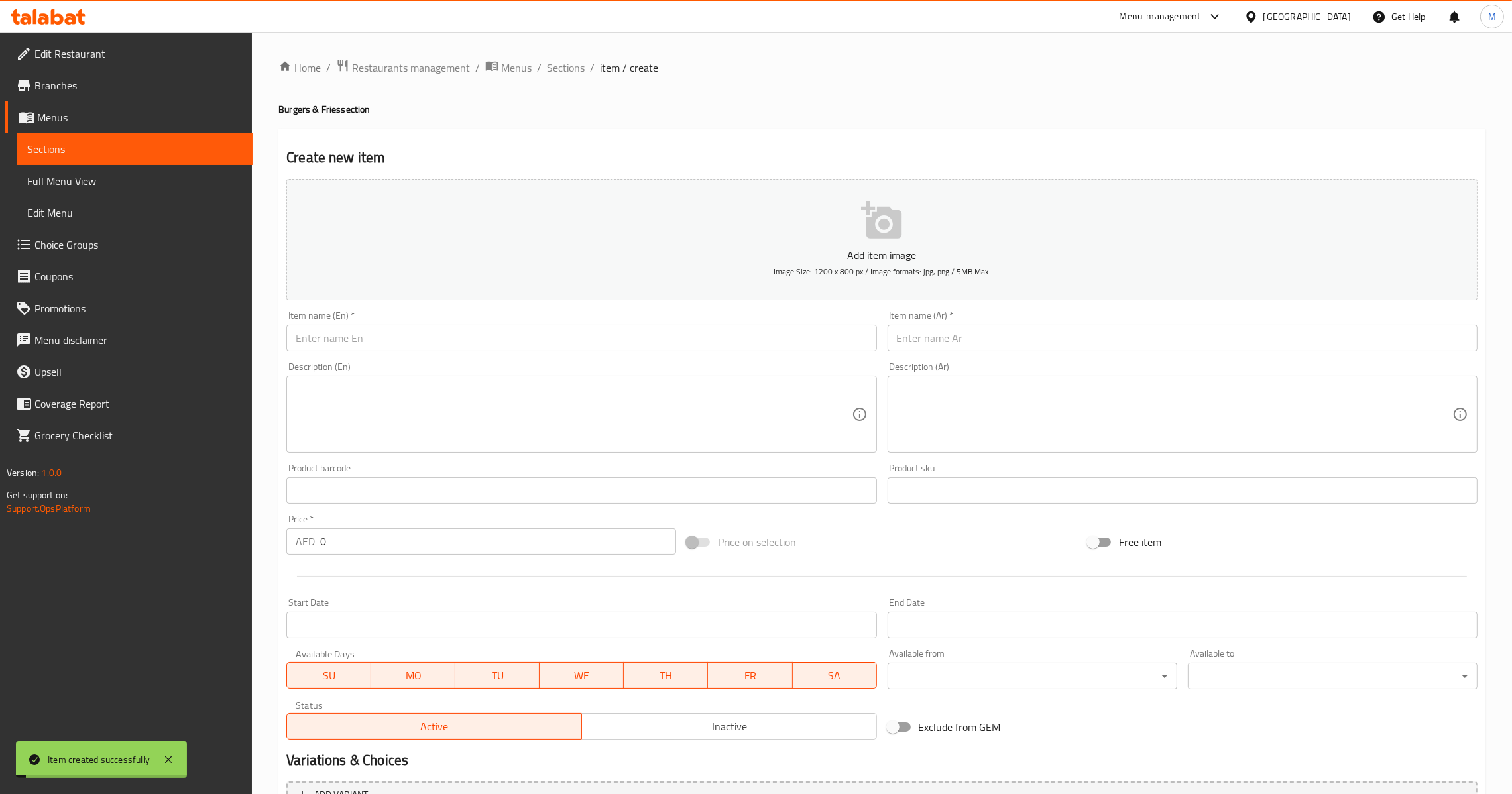
click at [594, 345] on input "text" at bounding box center [581, 337] width 590 height 27
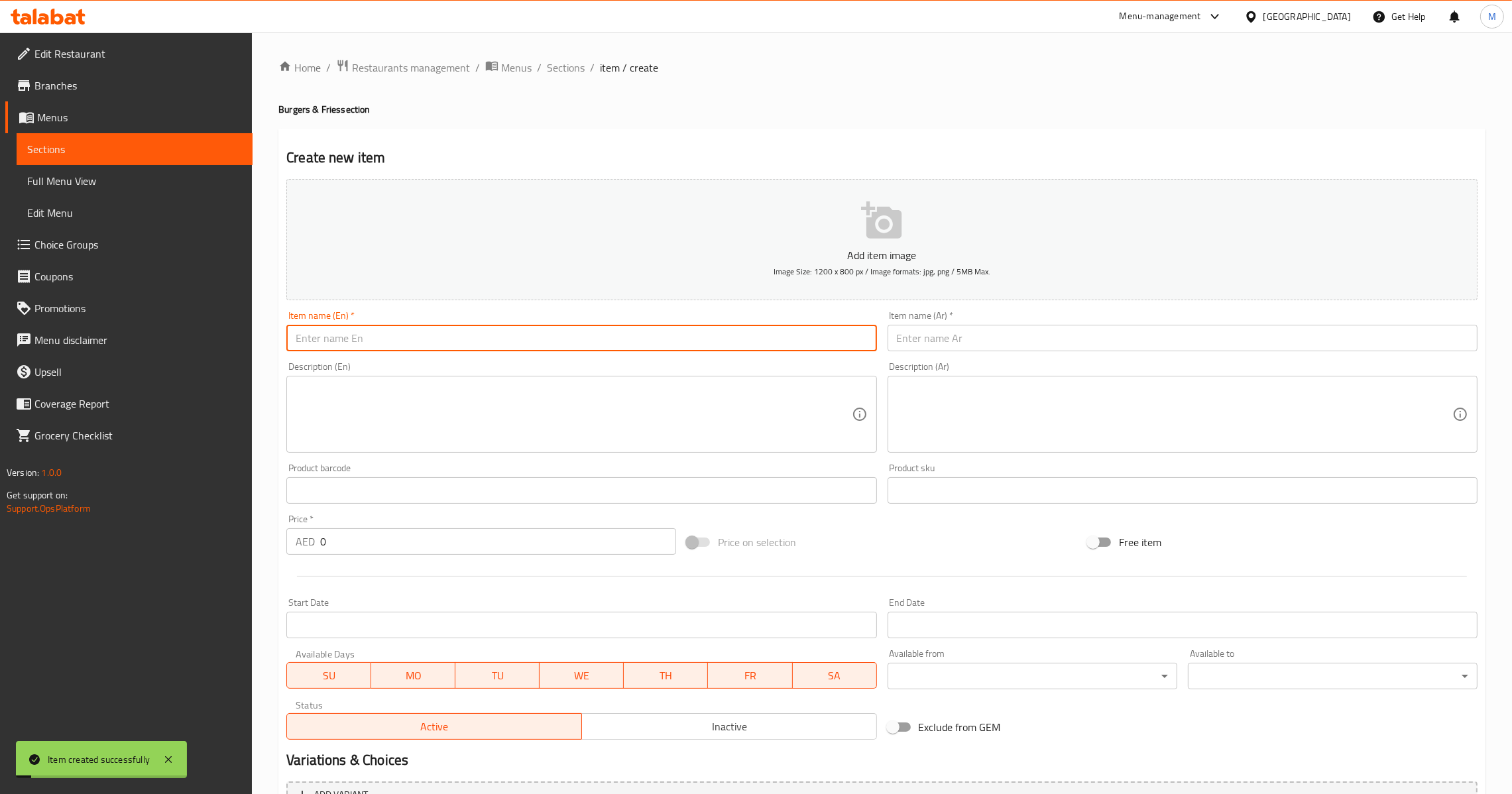
paste input "Peri Peri Chicken Burger Combo"
type input "Peri Peri Chicken Burger Combo"
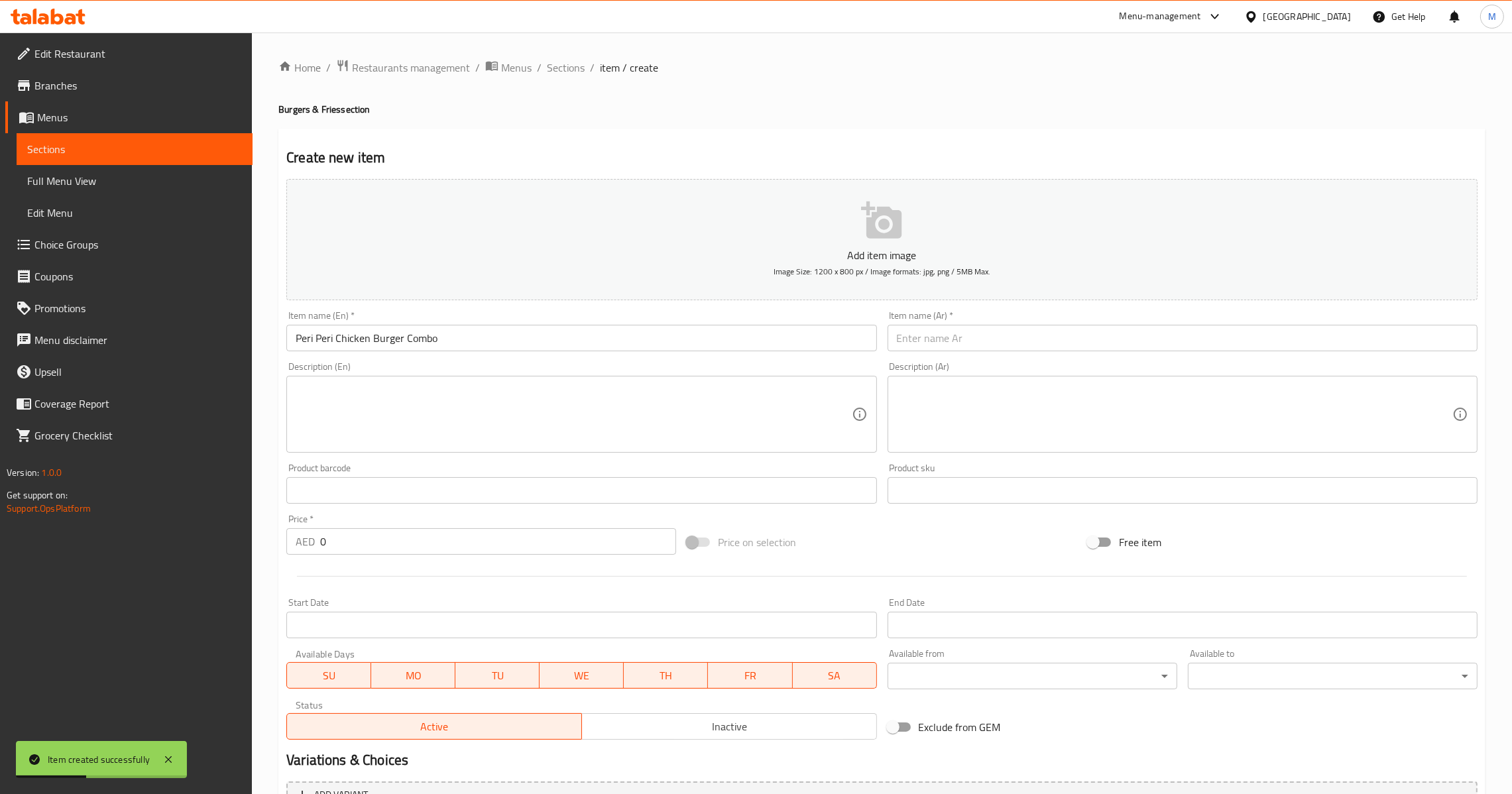
click at [1045, 335] on input "text" at bounding box center [1183, 337] width 590 height 27
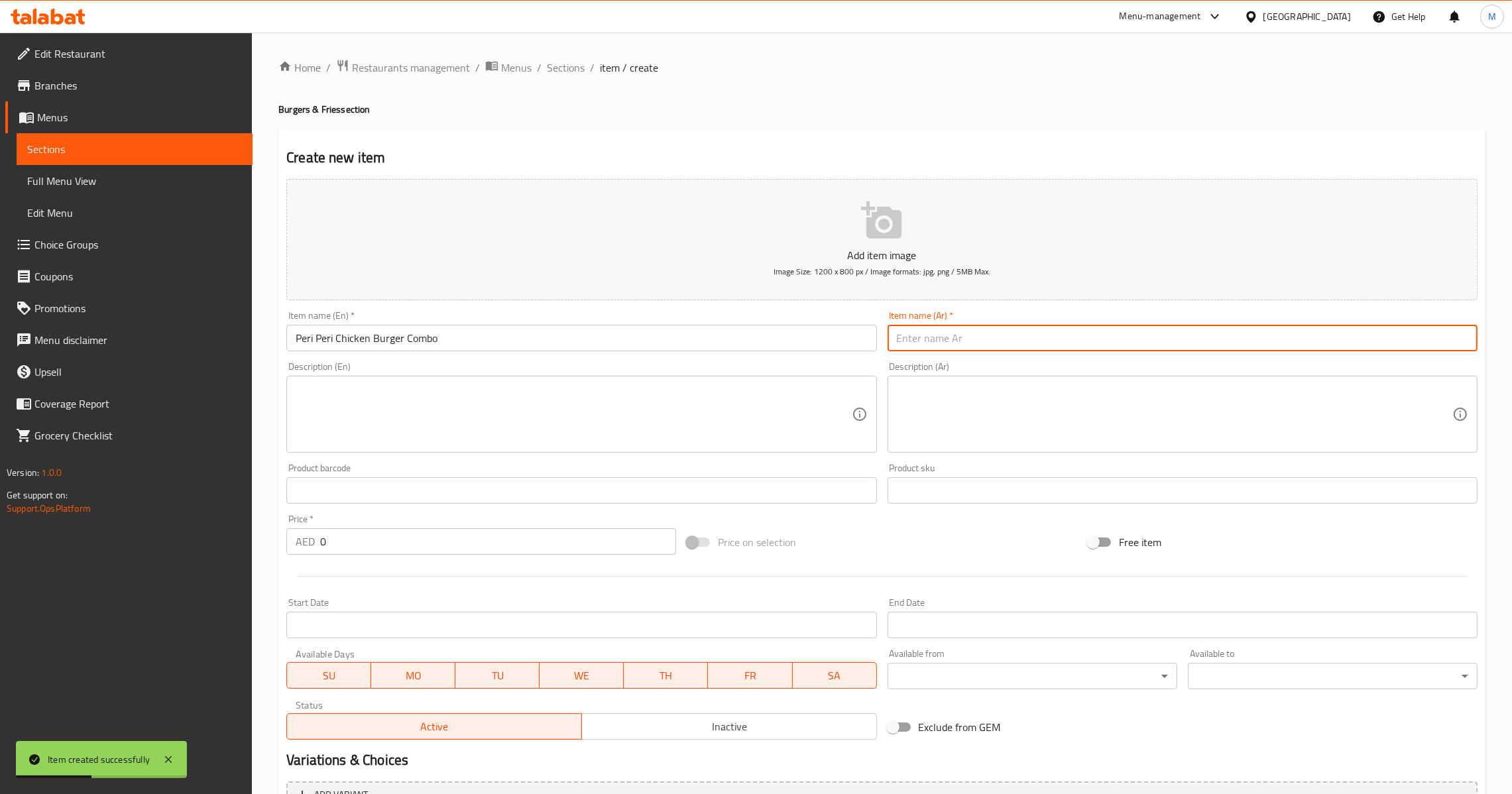
paste input "كومبو برجر دجاج بيري بيري"
type input "كومبو برجر دجاج بيري بيري"
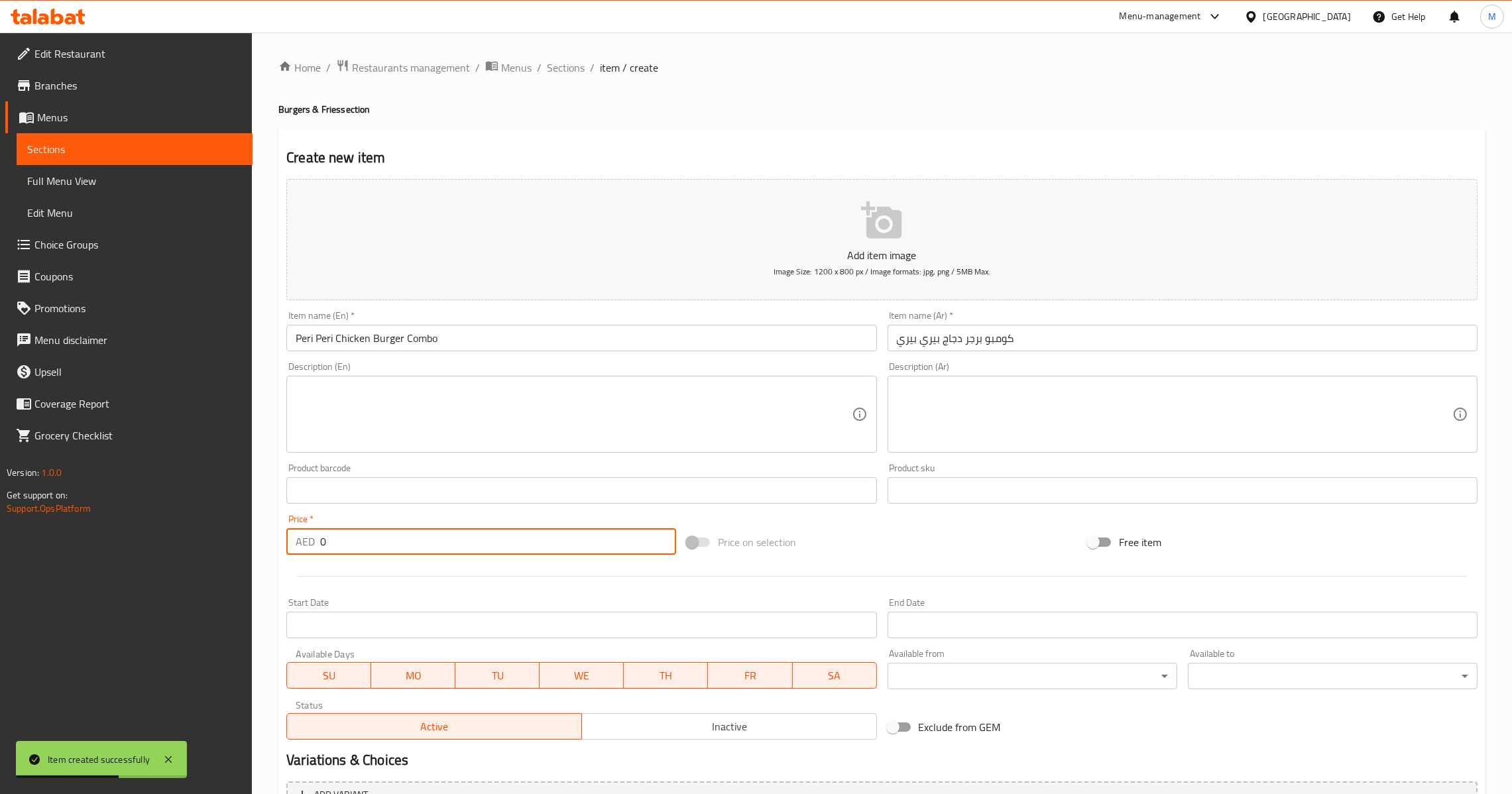
click at [353, 548] on input "0" at bounding box center [498, 541] width 356 height 27
paste input "23.75"
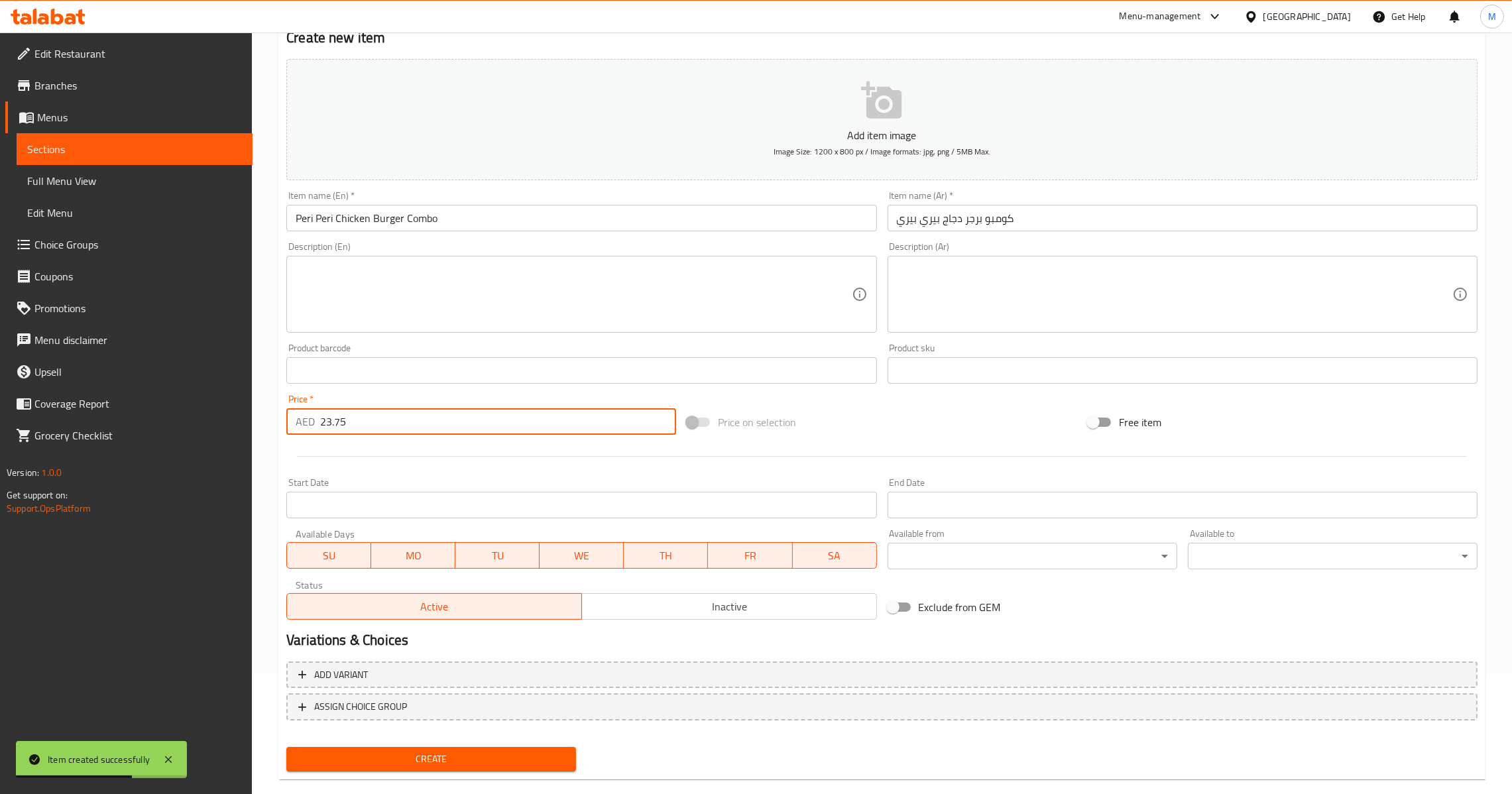
scroll to position [140, 0]
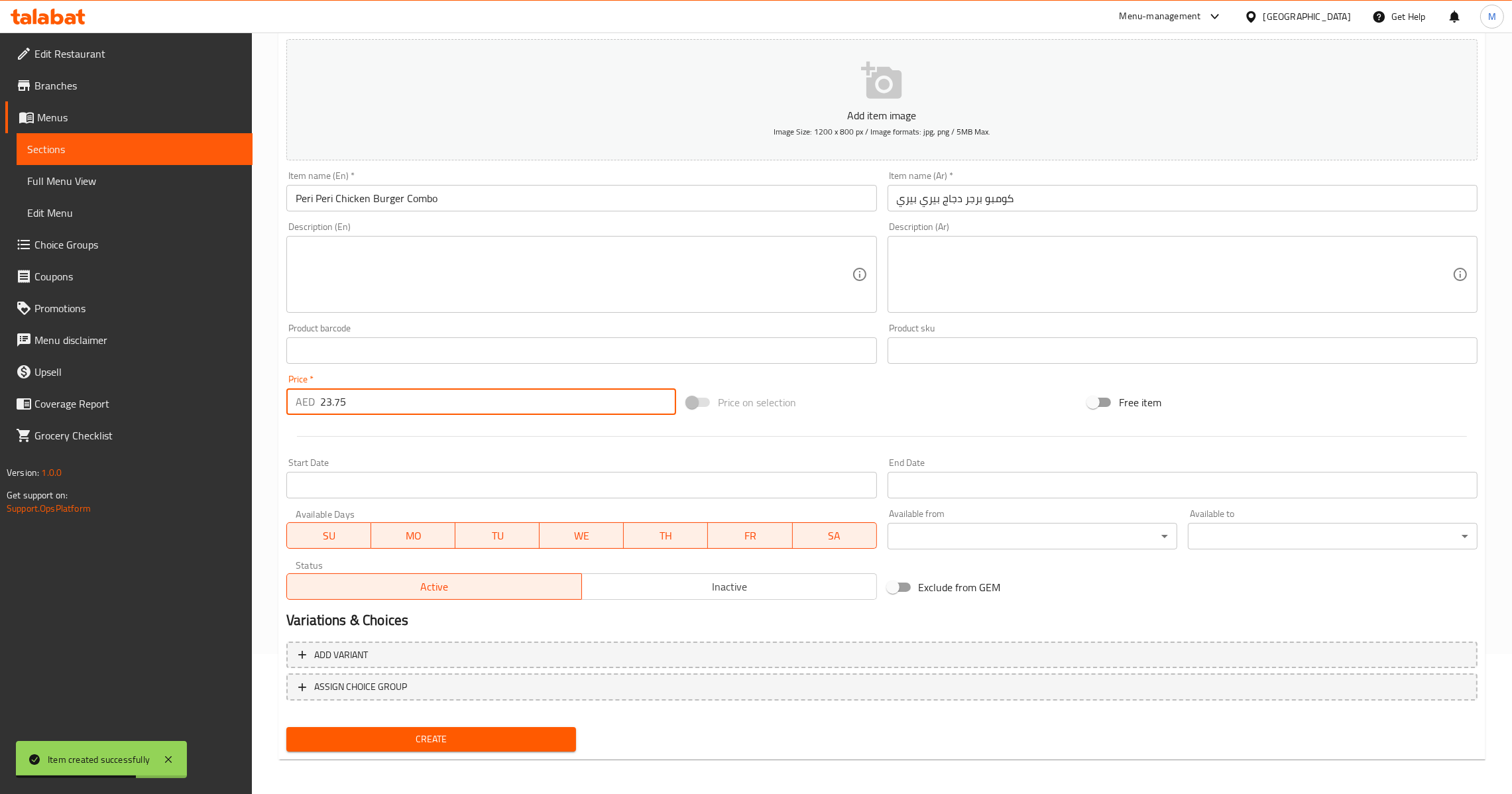
type input "23.75"
click at [442, 736] on span "Create" at bounding box center [431, 739] width 268 height 16
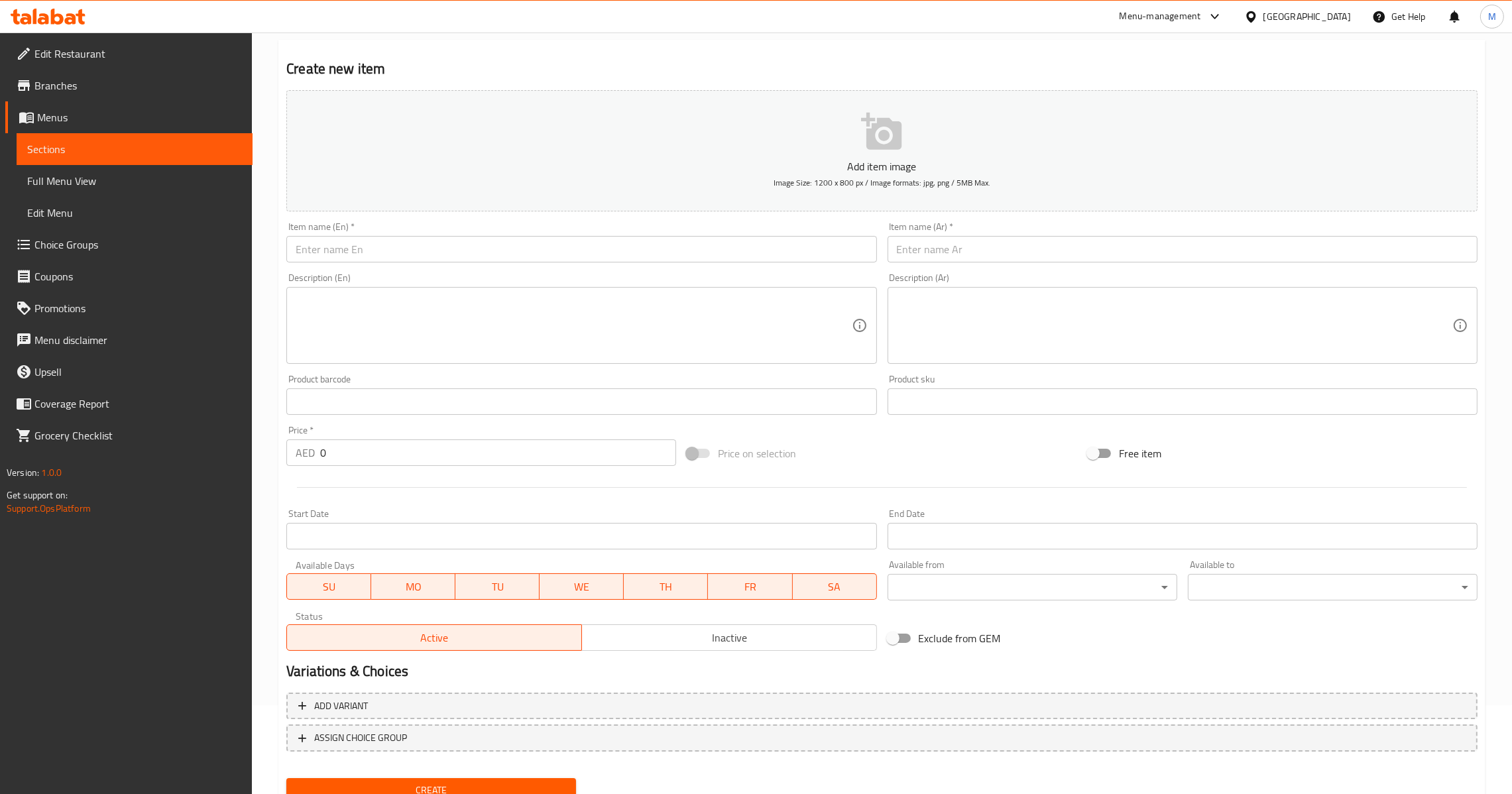
scroll to position [0, 0]
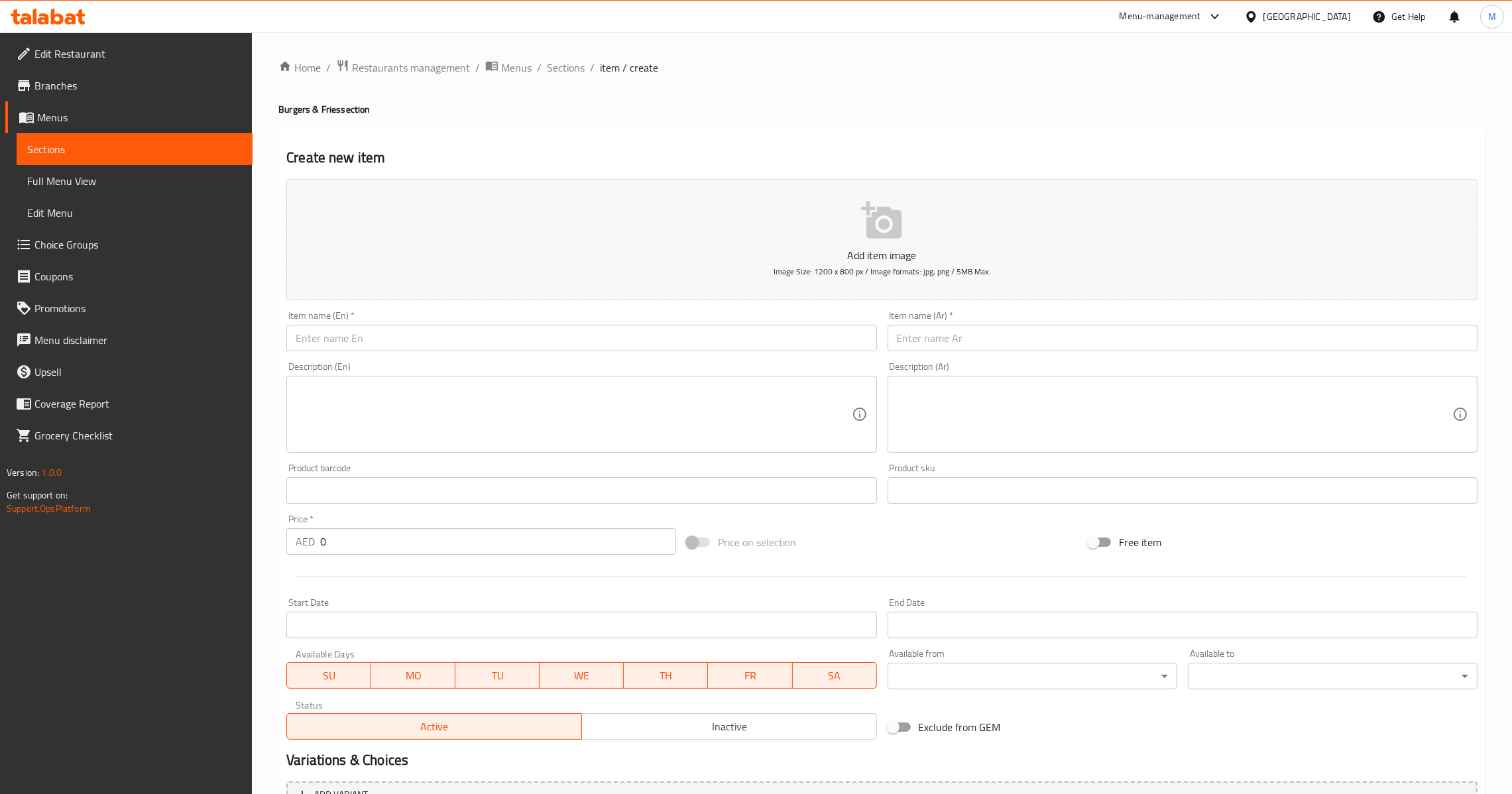
click at [587, 59] on ol "Home / Restaurants management / Menus / Sections / item / create" at bounding box center [882, 67] width 1207 height 17
click at [570, 72] on span "Sections" at bounding box center [565, 67] width 38 height 16
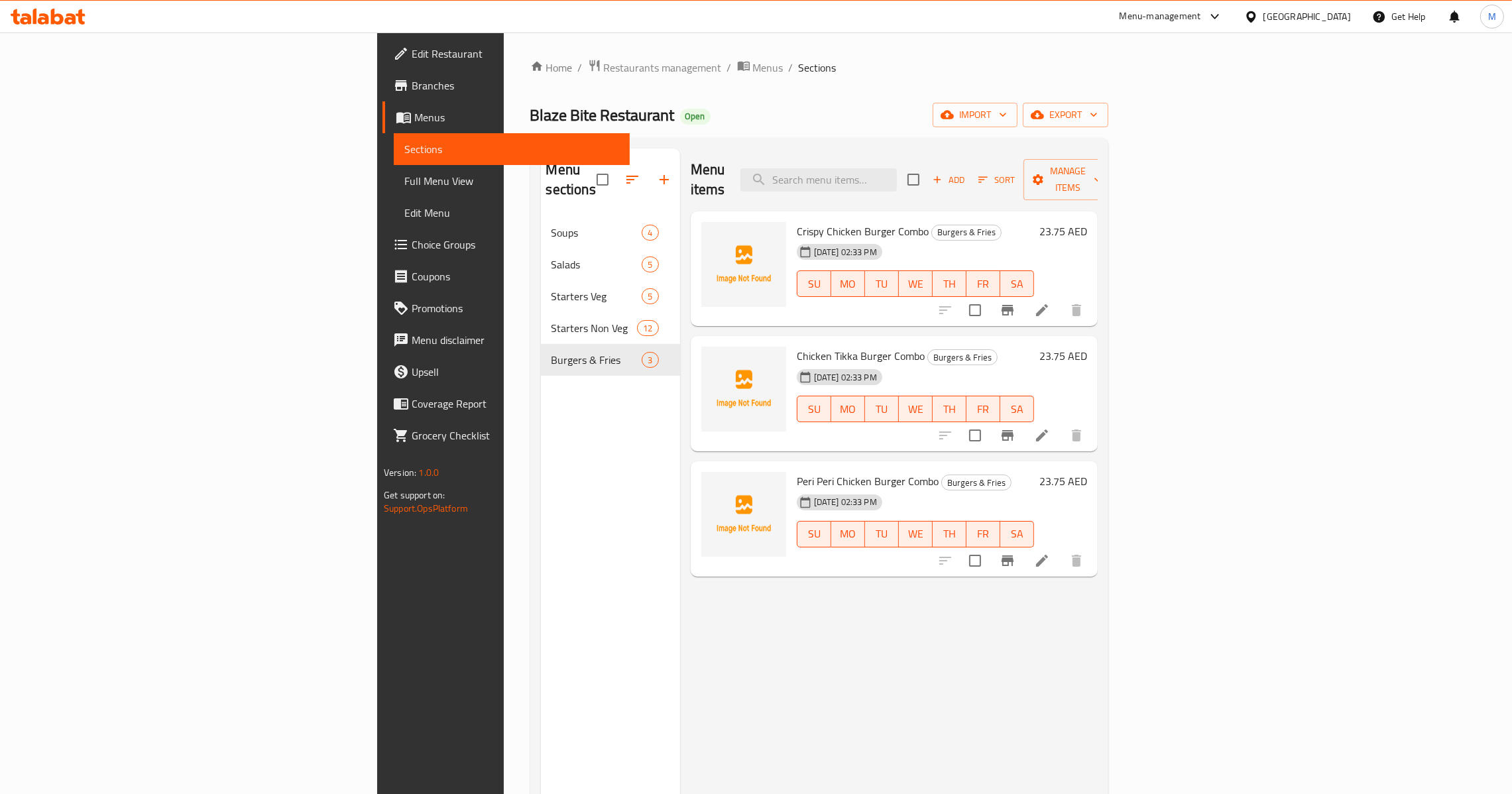
click at [1023, 177] on span "Sort" at bounding box center [997, 180] width 53 height 21
click at [943, 174] on icon "button" at bounding box center [936, 179] width 12 height 12
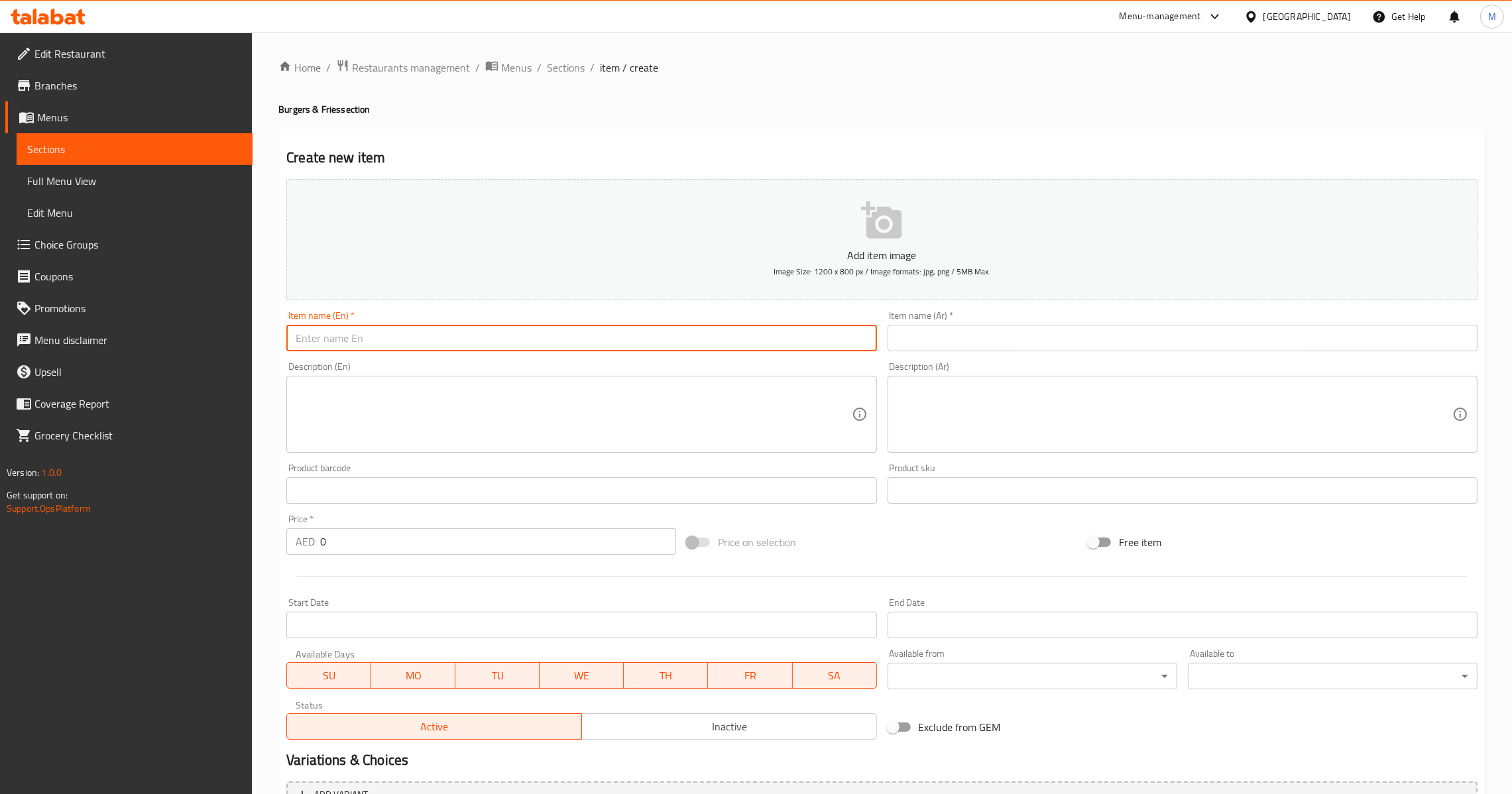
drag, startPoint x: 561, startPoint y: 345, endPoint x: 1123, endPoint y: 97, distance: 614.3
click at [563, 345] on input "text" at bounding box center [581, 337] width 590 height 27
paste input "Beef Burger Combo"
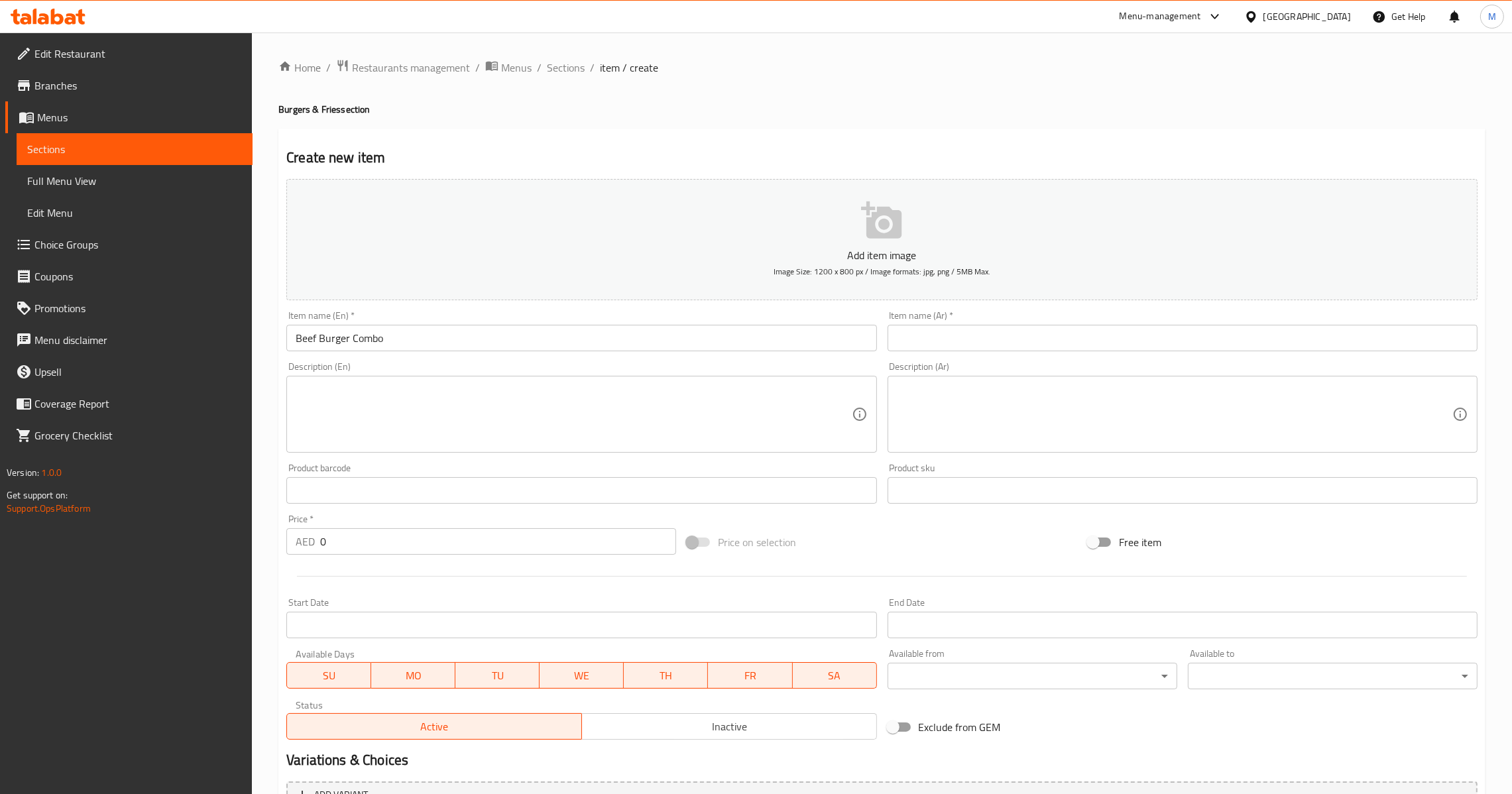
drag, startPoint x: 1055, startPoint y: 333, endPoint x: 1035, endPoint y: 345, distance: 23.3
click at [1055, 333] on input "text" at bounding box center [1183, 337] width 590 height 27
paste input "وجبة برجر لحم بقري كومبو"
drag, startPoint x: 324, startPoint y: 537, endPoint x: 272, endPoint y: 558, distance: 56.1
click at [273, 548] on div "Home / Restaurants management / Menus / Sections / item / create Burgers & Frie…" at bounding box center [882, 484] width 1260 height 904
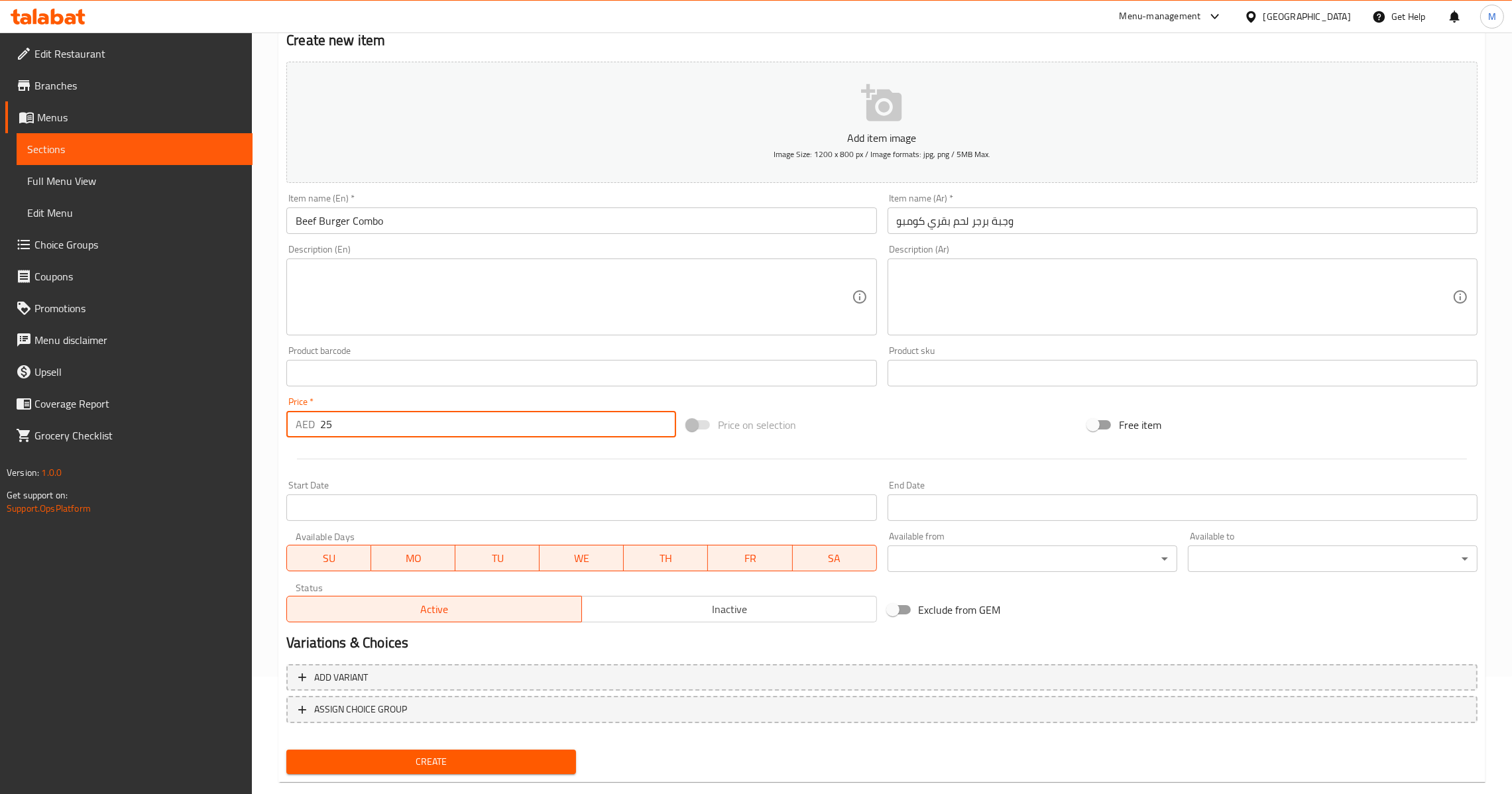
scroll to position [140, 0]
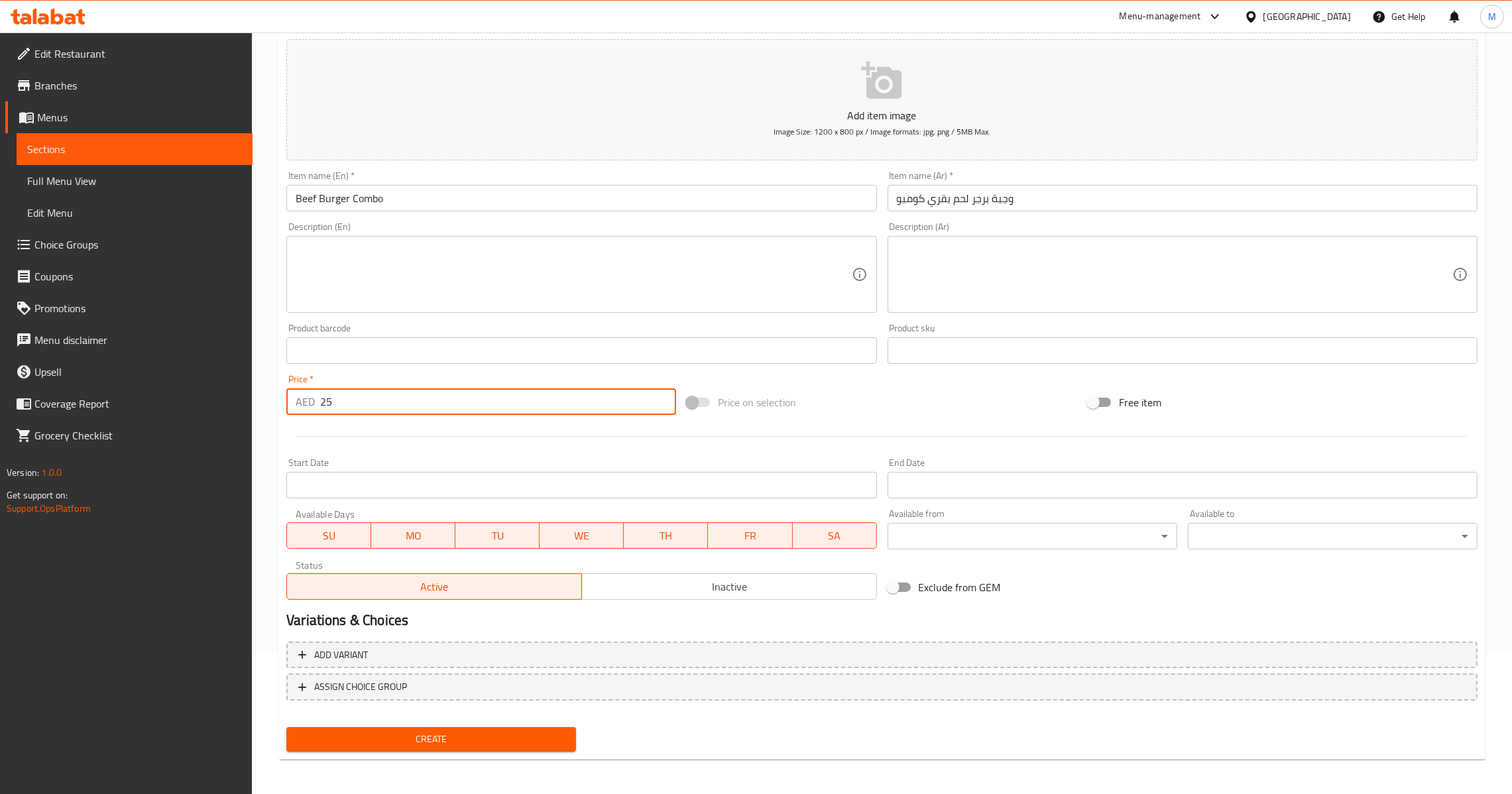
click at [439, 732] on span "Create" at bounding box center [431, 739] width 268 height 16
click at [348, 400] on input "0" at bounding box center [498, 401] width 356 height 27
drag, startPoint x: 348, startPoint y: 400, endPoint x: 271, endPoint y: 392, distance: 77.4
click at [271, 392] on div "Home / Restaurants management / Menus / Sections / item / create Burgers & Frie…" at bounding box center [882, 344] width 1260 height 904
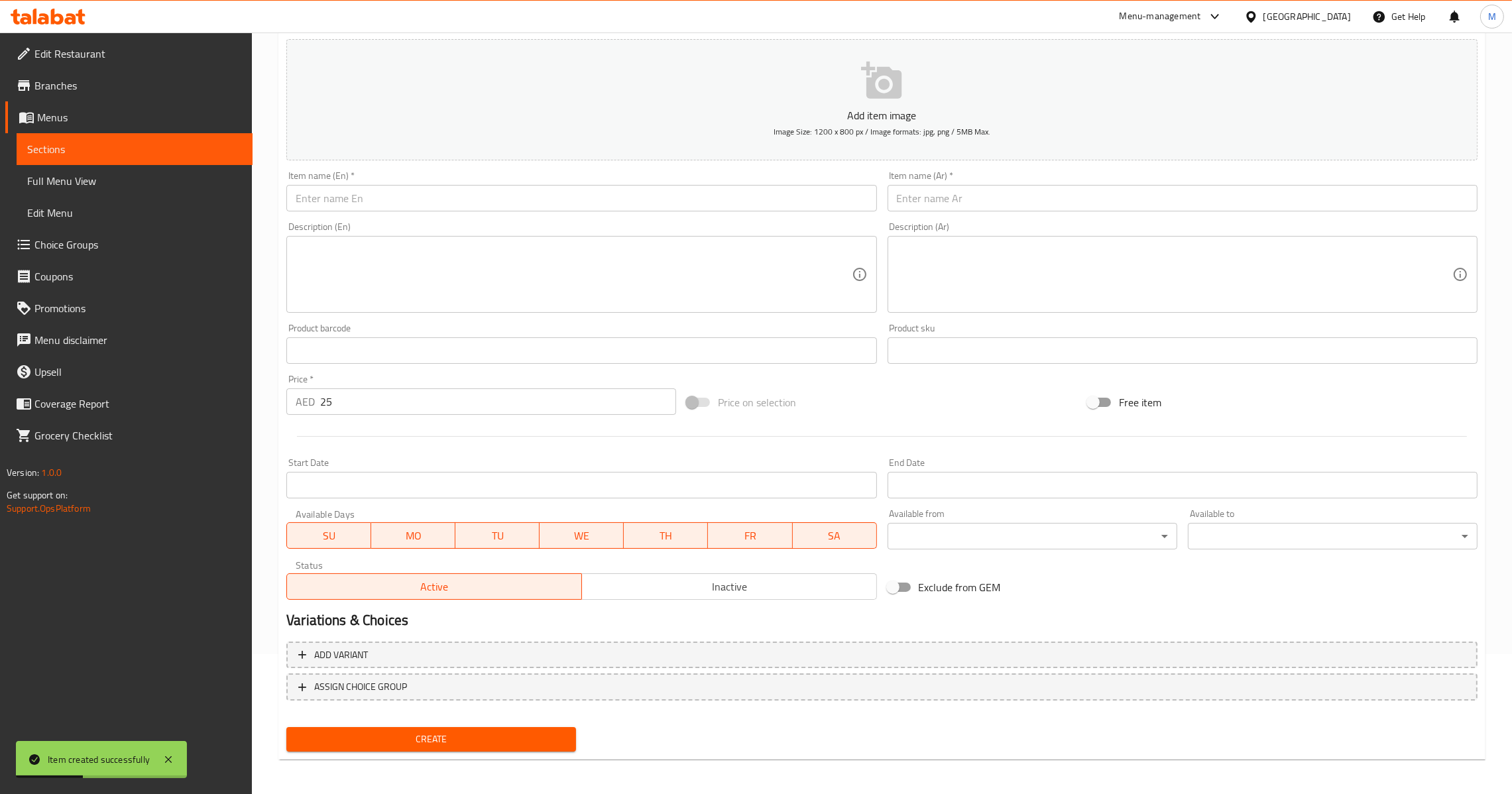
click at [591, 222] on div "Description (En) Description (En)" at bounding box center [581, 267] width 590 height 91
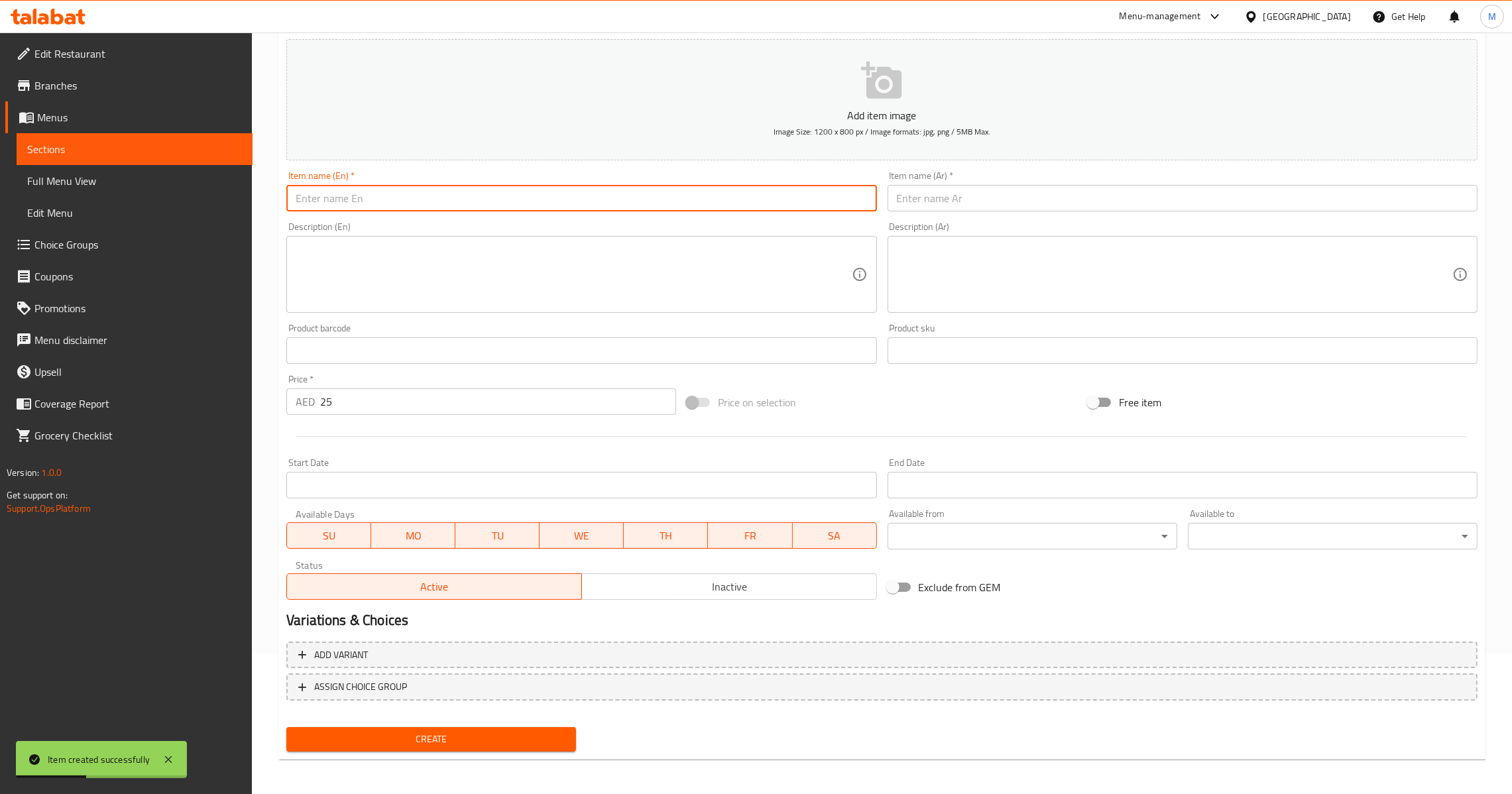
drag, startPoint x: 615, startPoint y: 194, endPoint x: 622, endPoint y: 197, distance: 7.6
click at [615, 194] on input "text" at bounding box center [581, 198] width 590 height 27
paste input "Mutton Burger Combo"
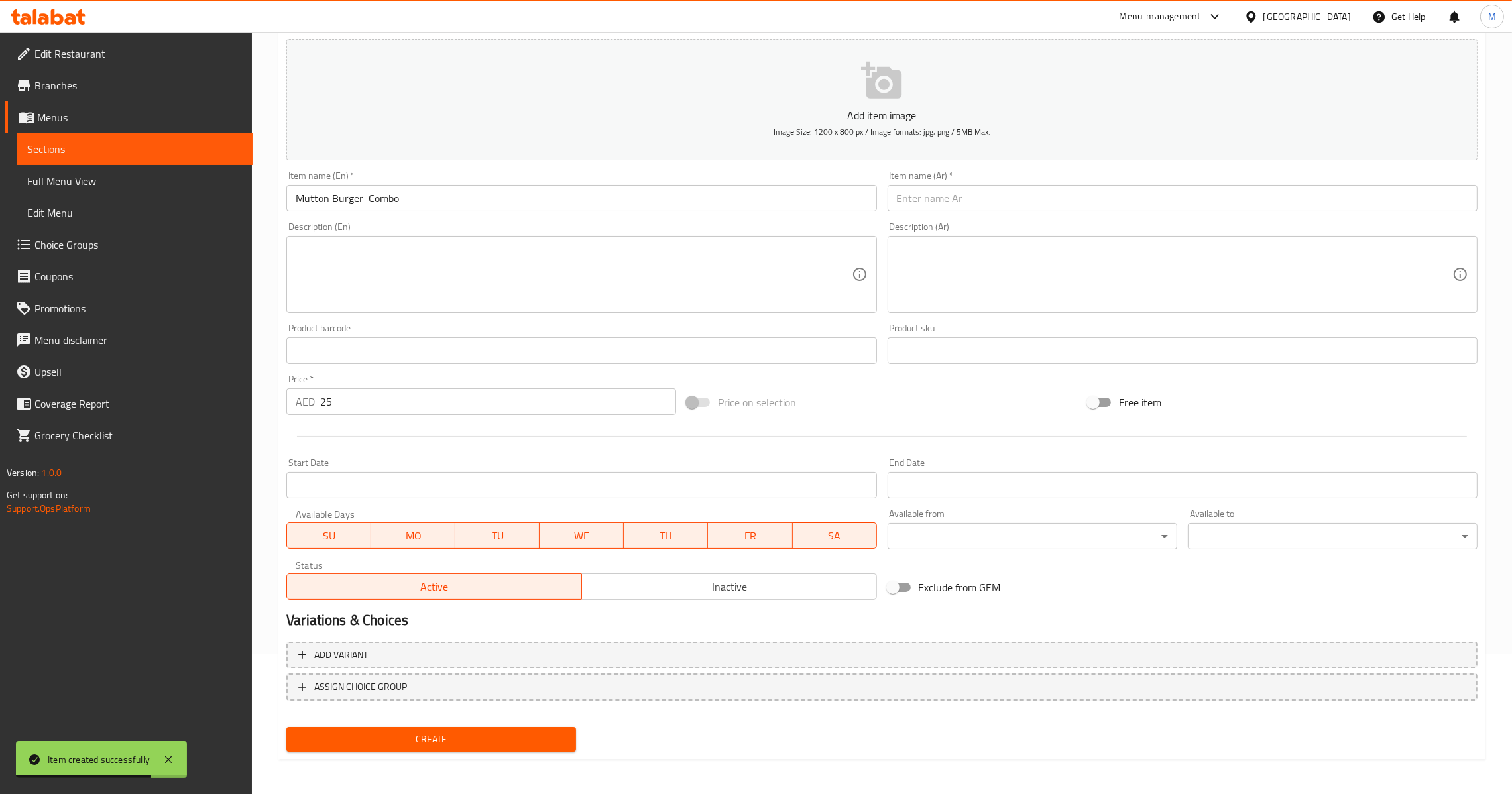
click at [982, 218] on div "Description (Ar) Description (Ar)" at bounding box center [1182, 268] width 600 height 101
paste input "وجبة برجر لحم الضأن"
click at [988, 195] on input "وجبة برجر لحم الضأن" at bounding box center [1183, 198] width 590 height 27
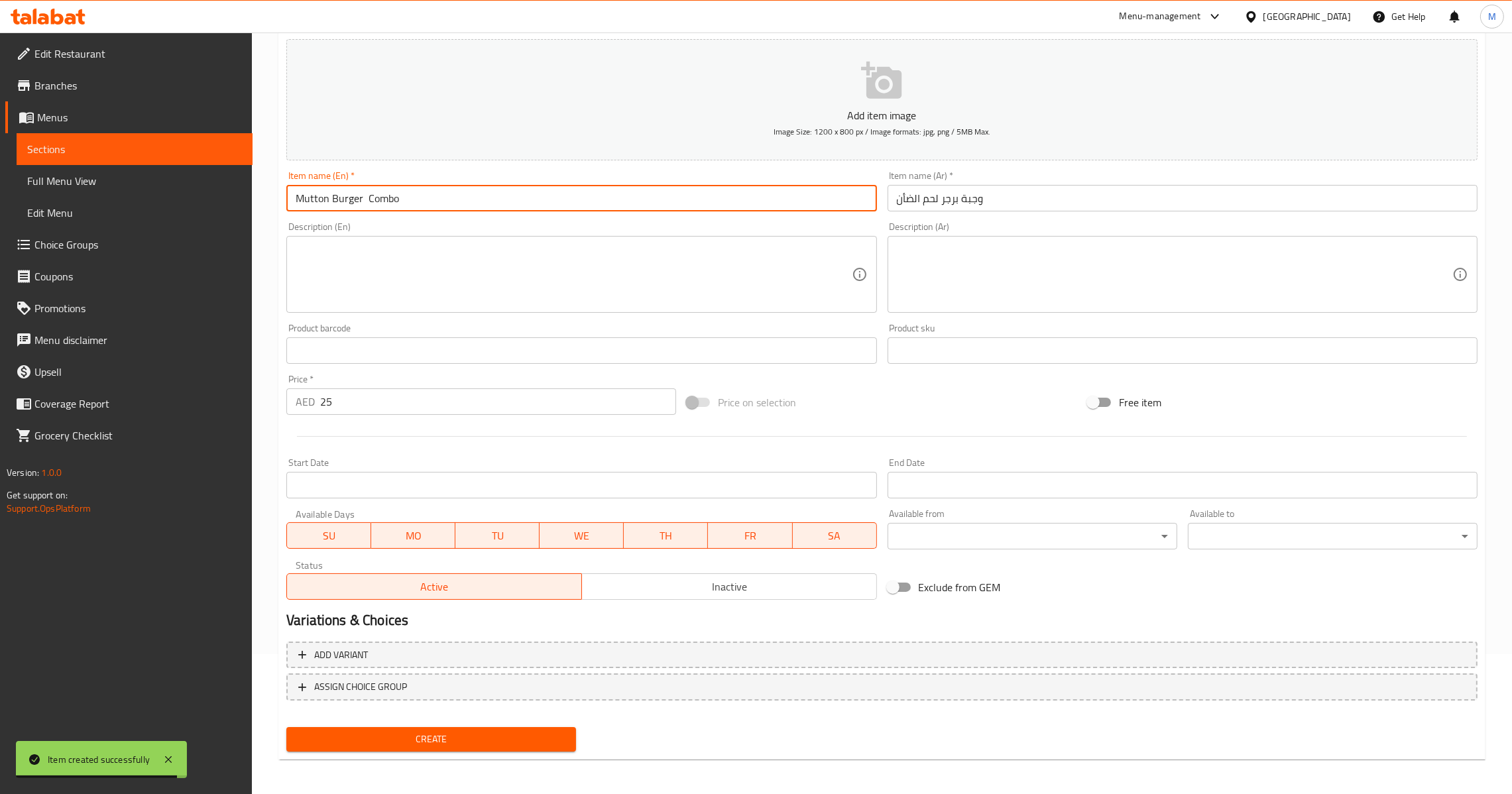
click at [368, 200] on input "Mutton Burger Combo" at bounding box center [581, 198] width 590 height 27
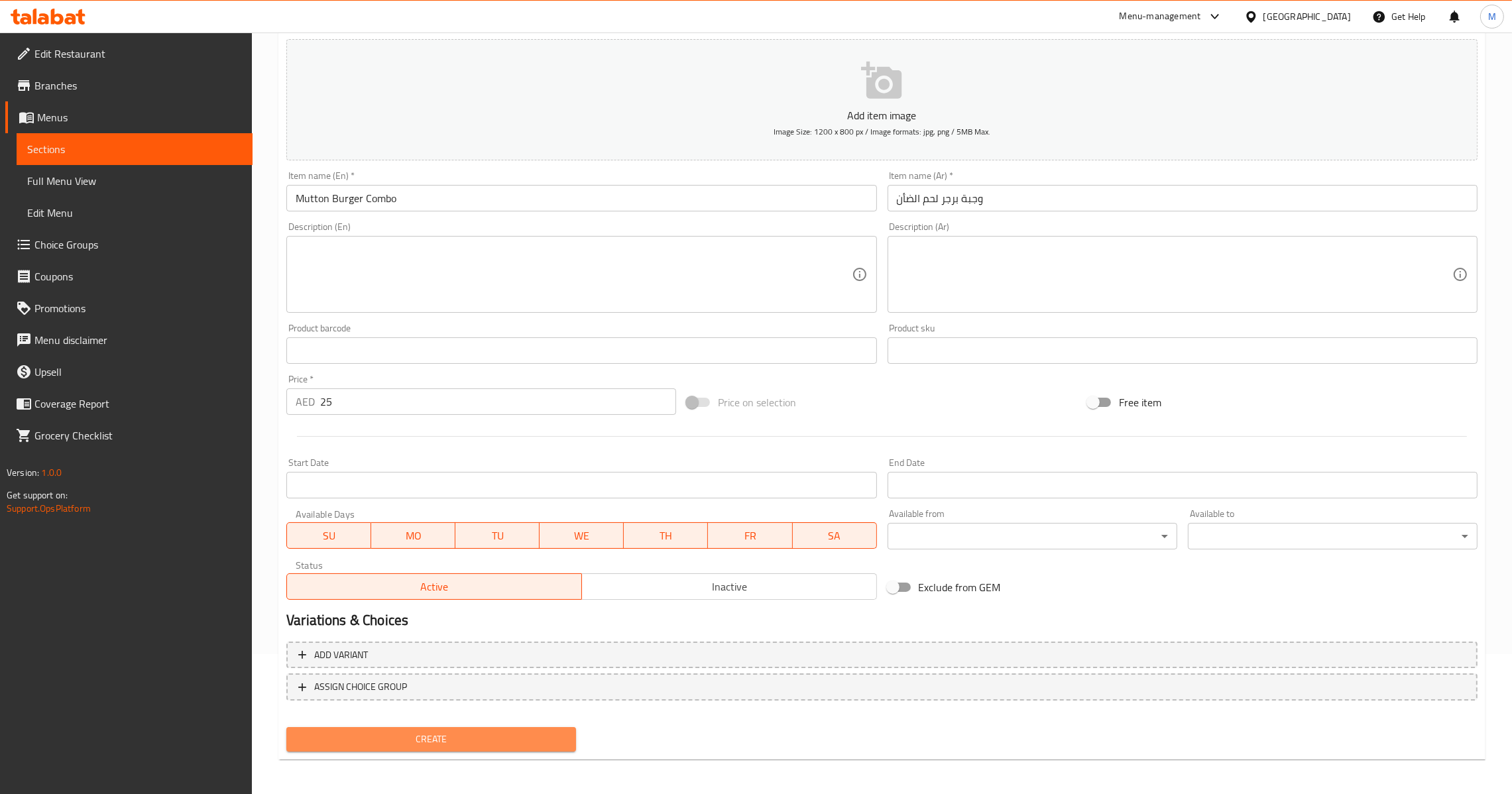
click at [509, 738] on span "Create" at bounding box center [431, 739] width 268 height 16
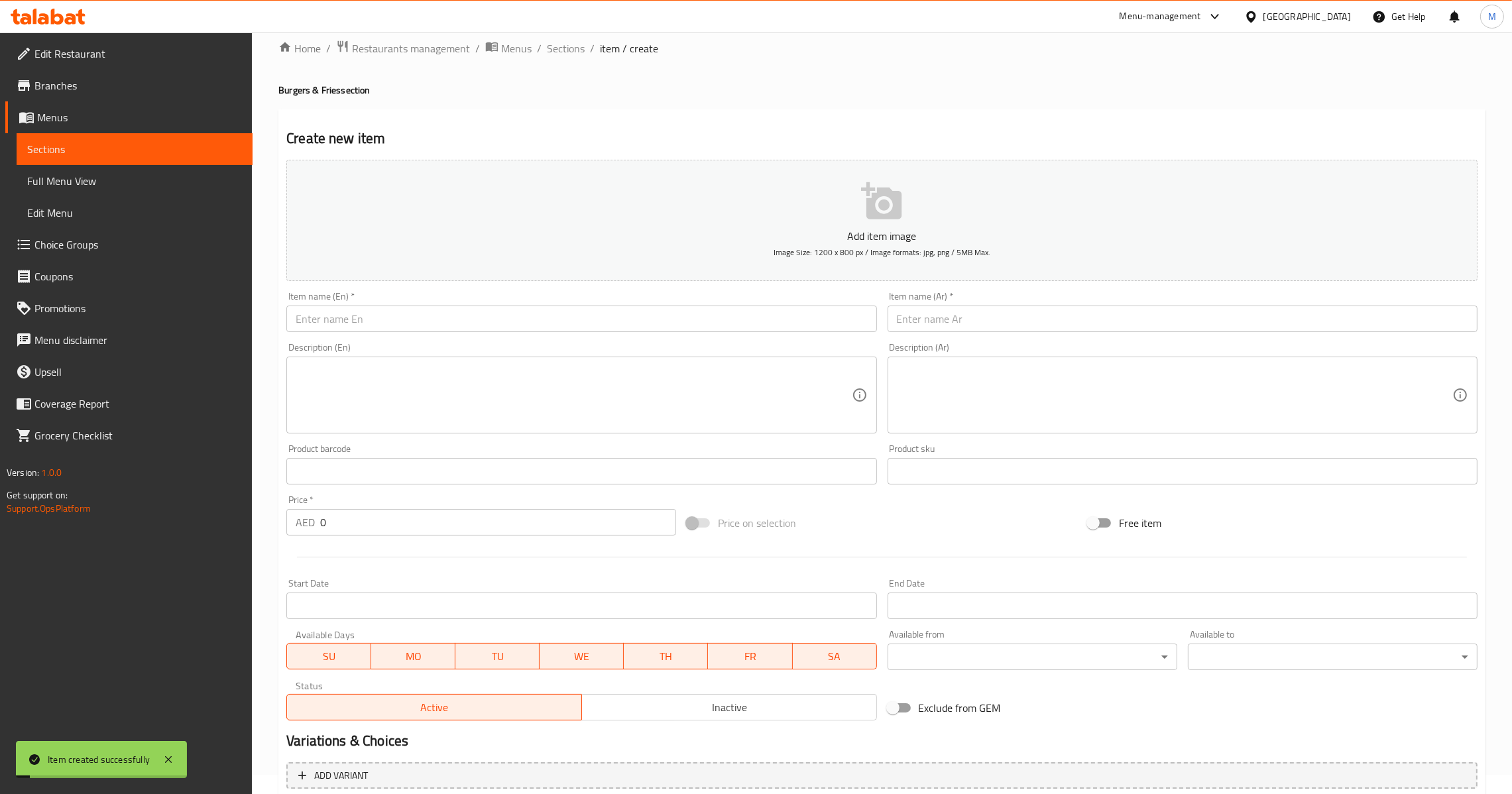
scroll to position [0, 0]
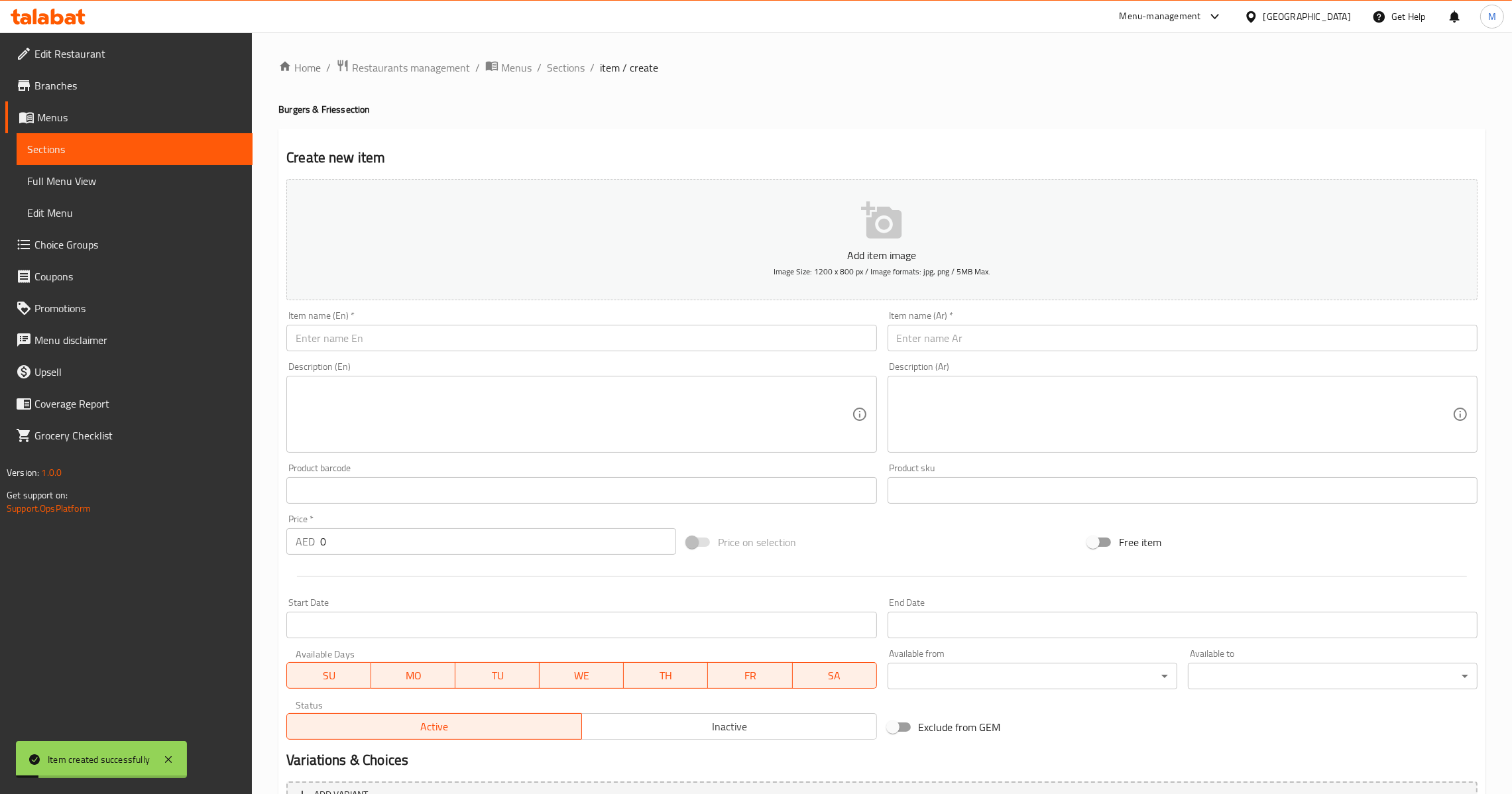
click at [589, 327] on input "text" at bounding box center [581, 337] width 590 height 27
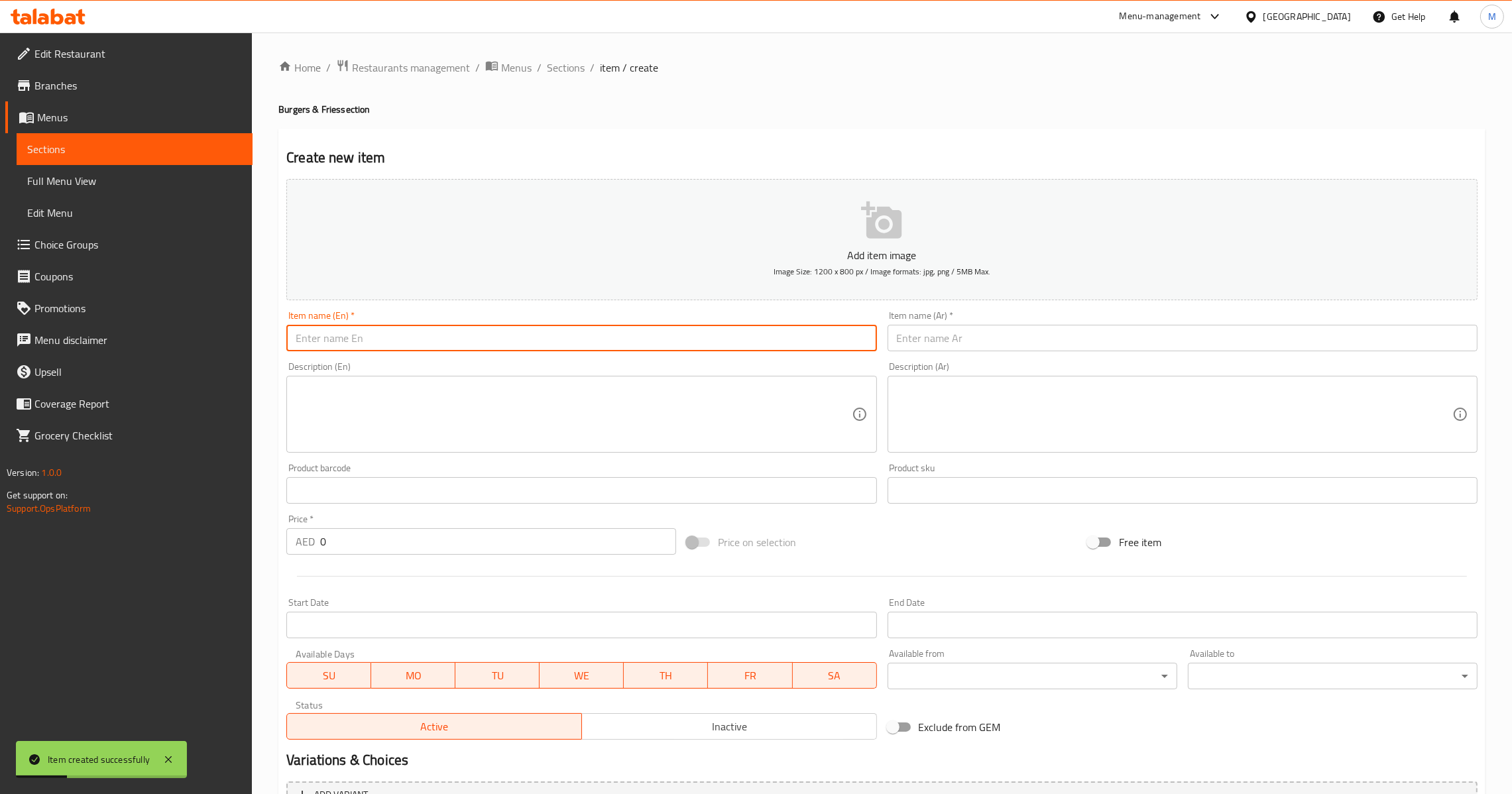
paste input "Crispy Fish Fillet Burger Combo"
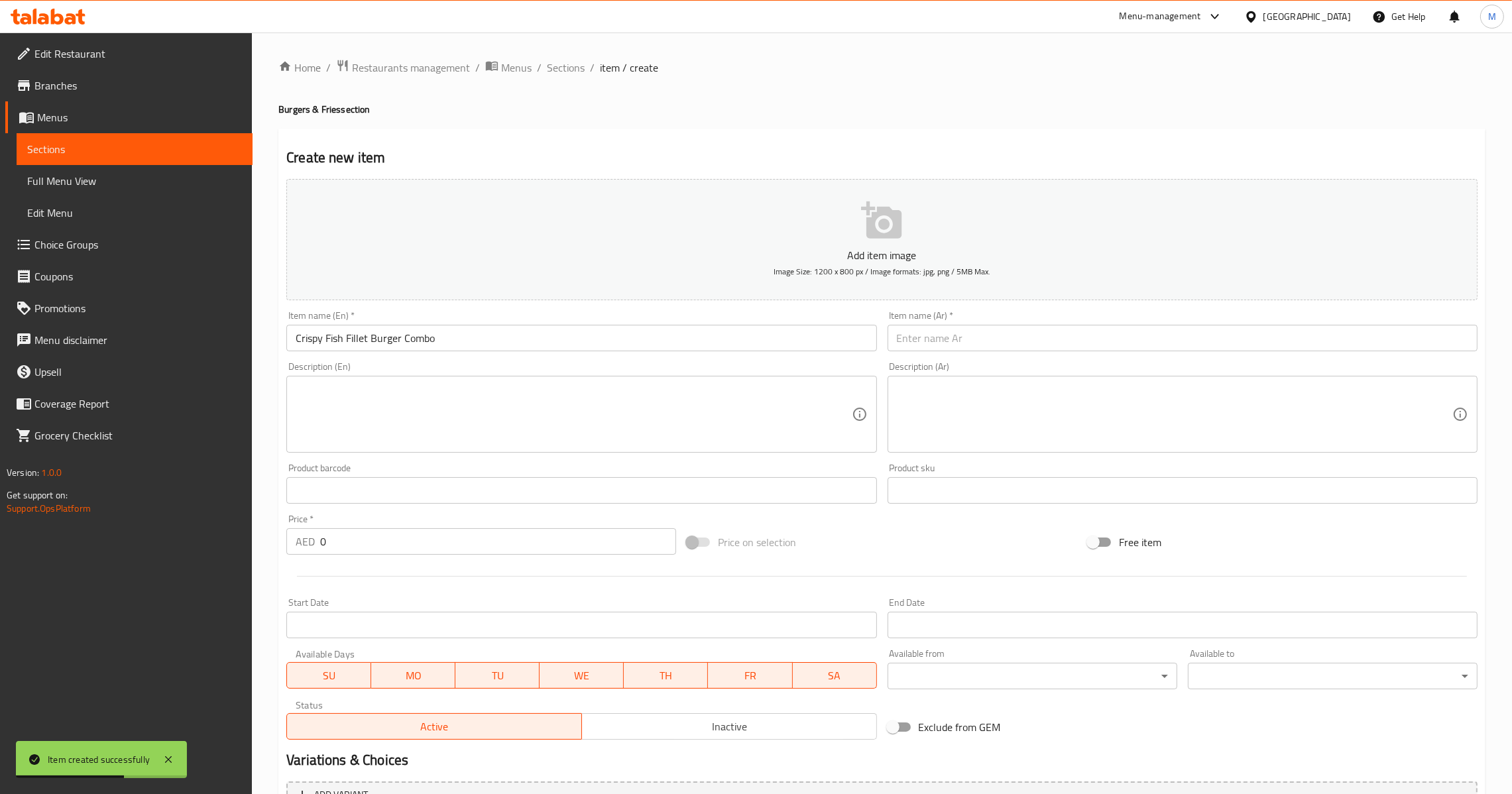
drag, startPoint x: 1014, startPoint y: 348, endPoint x: 1014, endPoint y: 333, distance: 15.0
click at [1014, 349] on input "text" at bounding box center [1183, 337] width 590 height 27
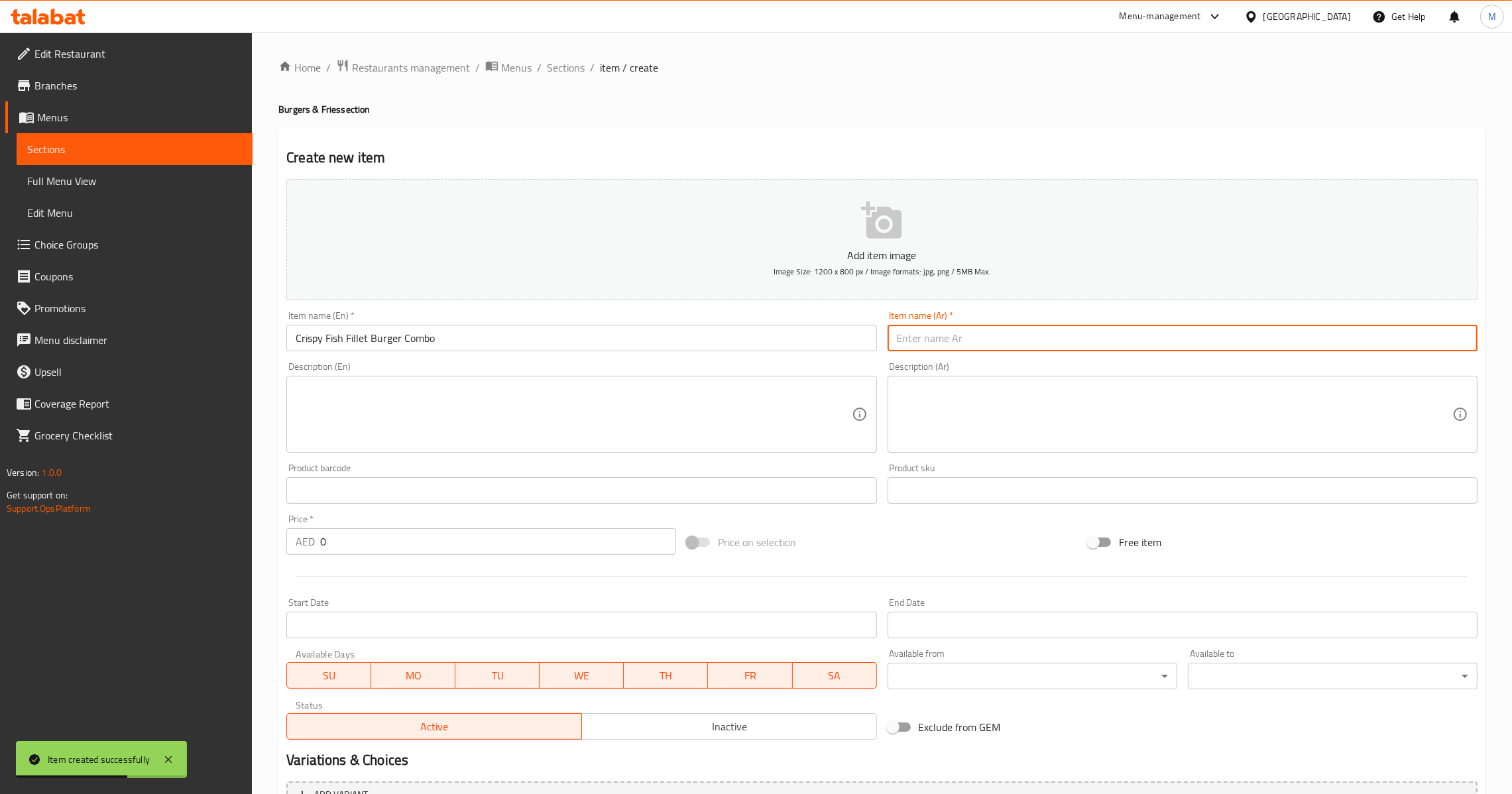
paste
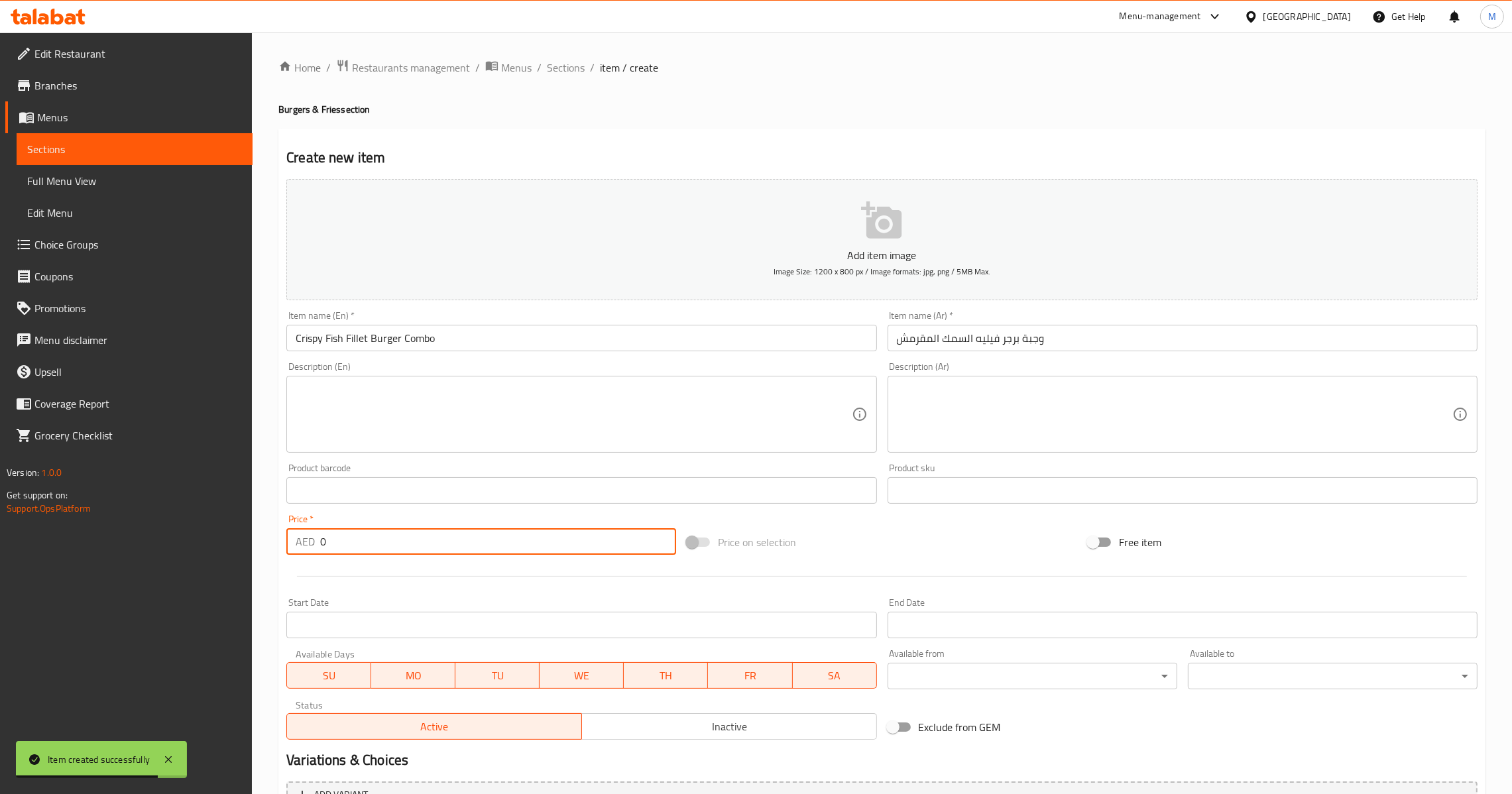
click at [463, 535] on input "0" at bounding box center [498, 541] width 356 height 27
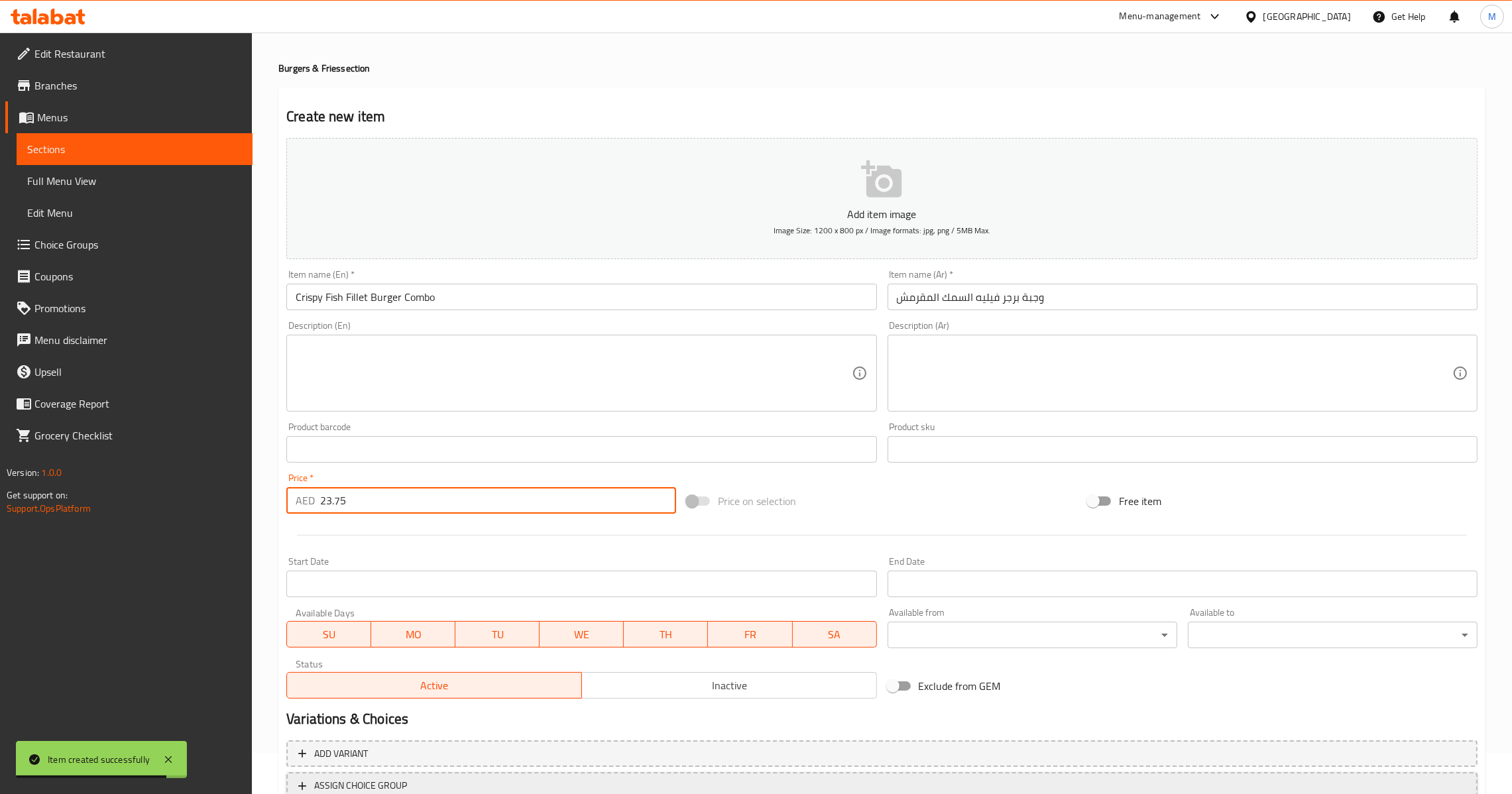
scroll to position [140, 0]
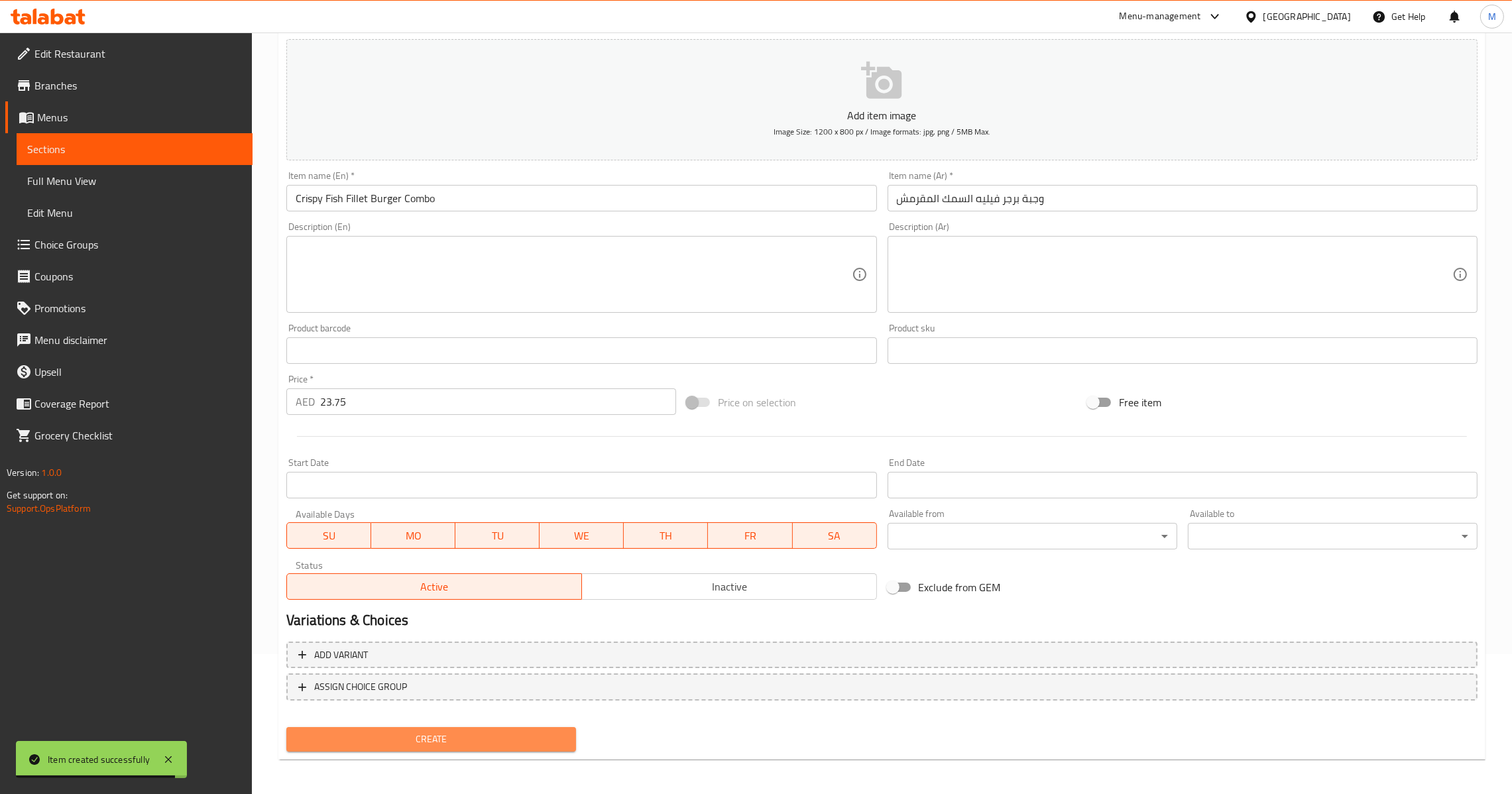
click at [422, 731] on span "Create" at bounding box center [431, 739] width 268 height 16
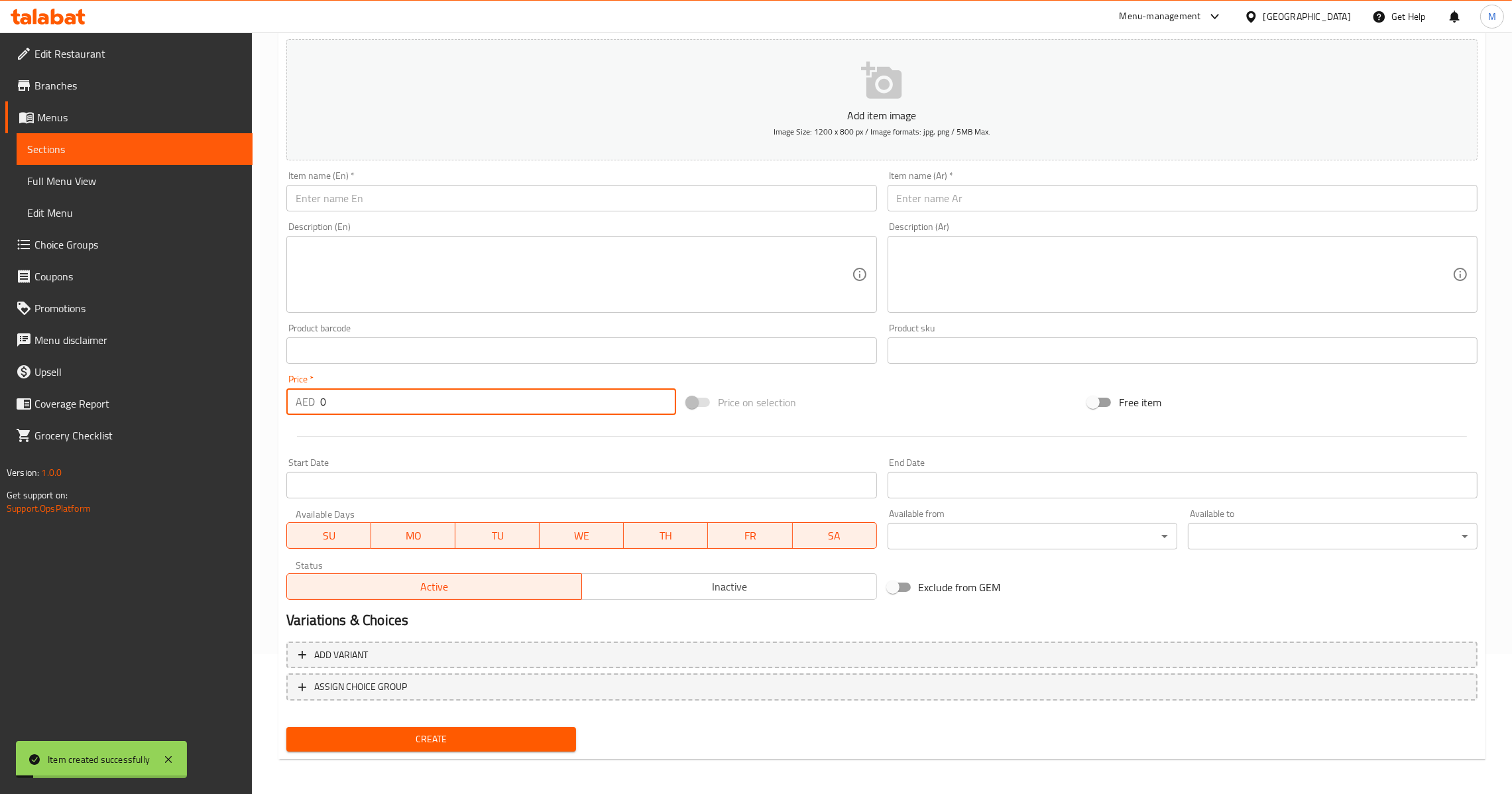
click at [489, 392] on input "0" at bounding box center [498, 401] width 356 height 27
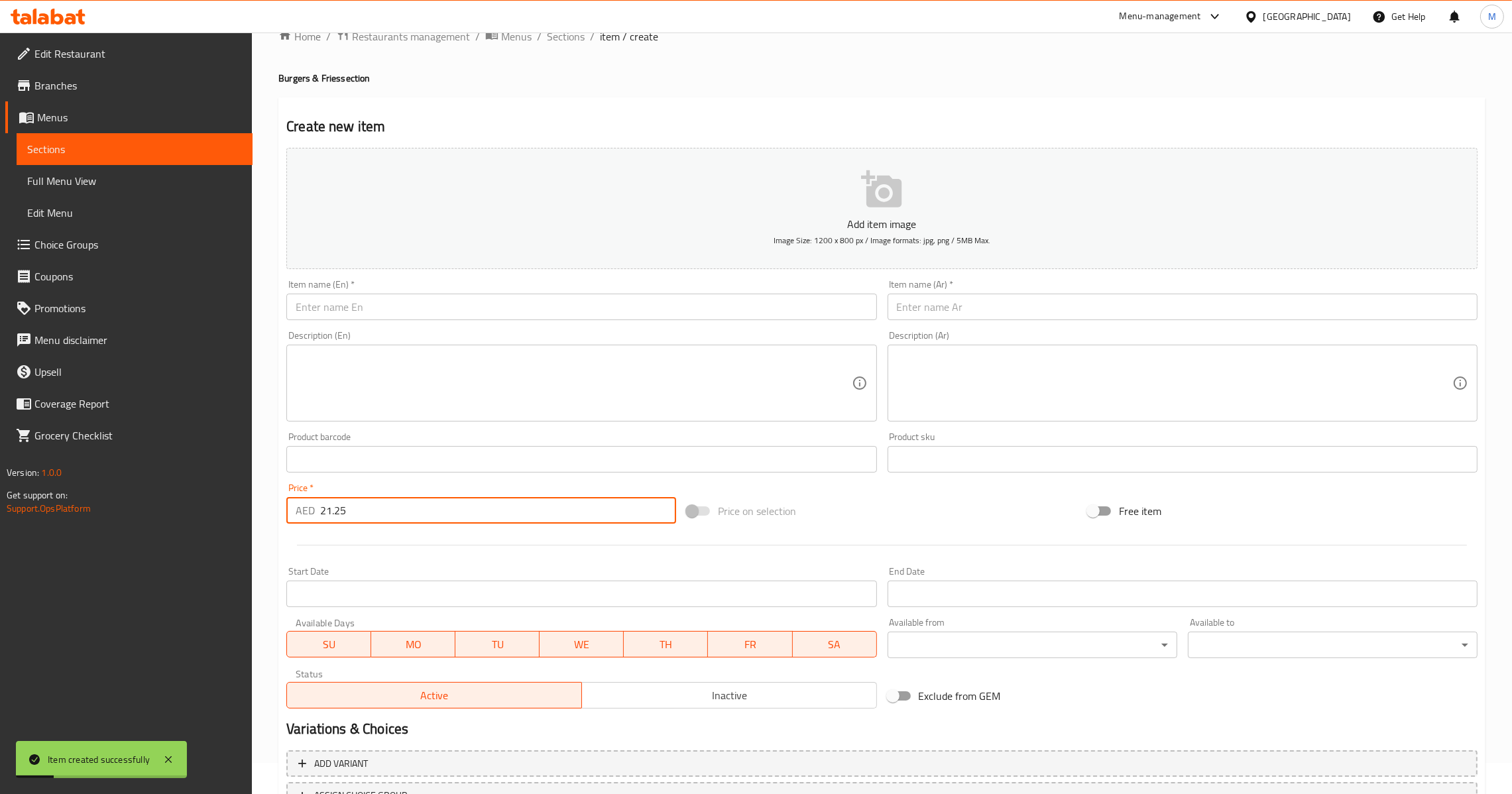
scroll to position [0, 0]
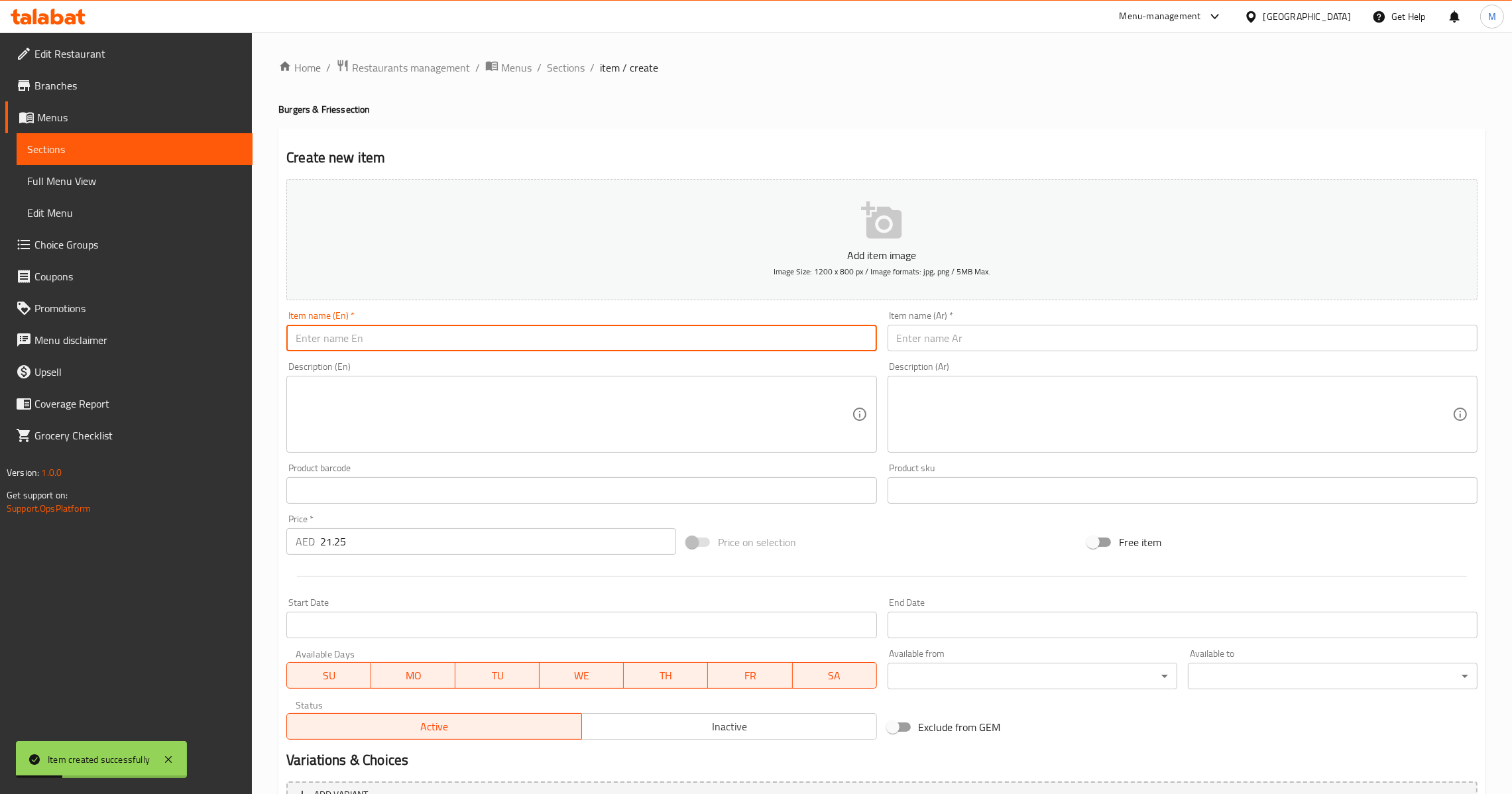
drag, startPoint x: 543, startPoint y: 335, endPoint x: 576, endPoint y: 324, distance: 34.8
click at [543, 335] on input "text" at bounding box center [581, 337] width 590 height 27
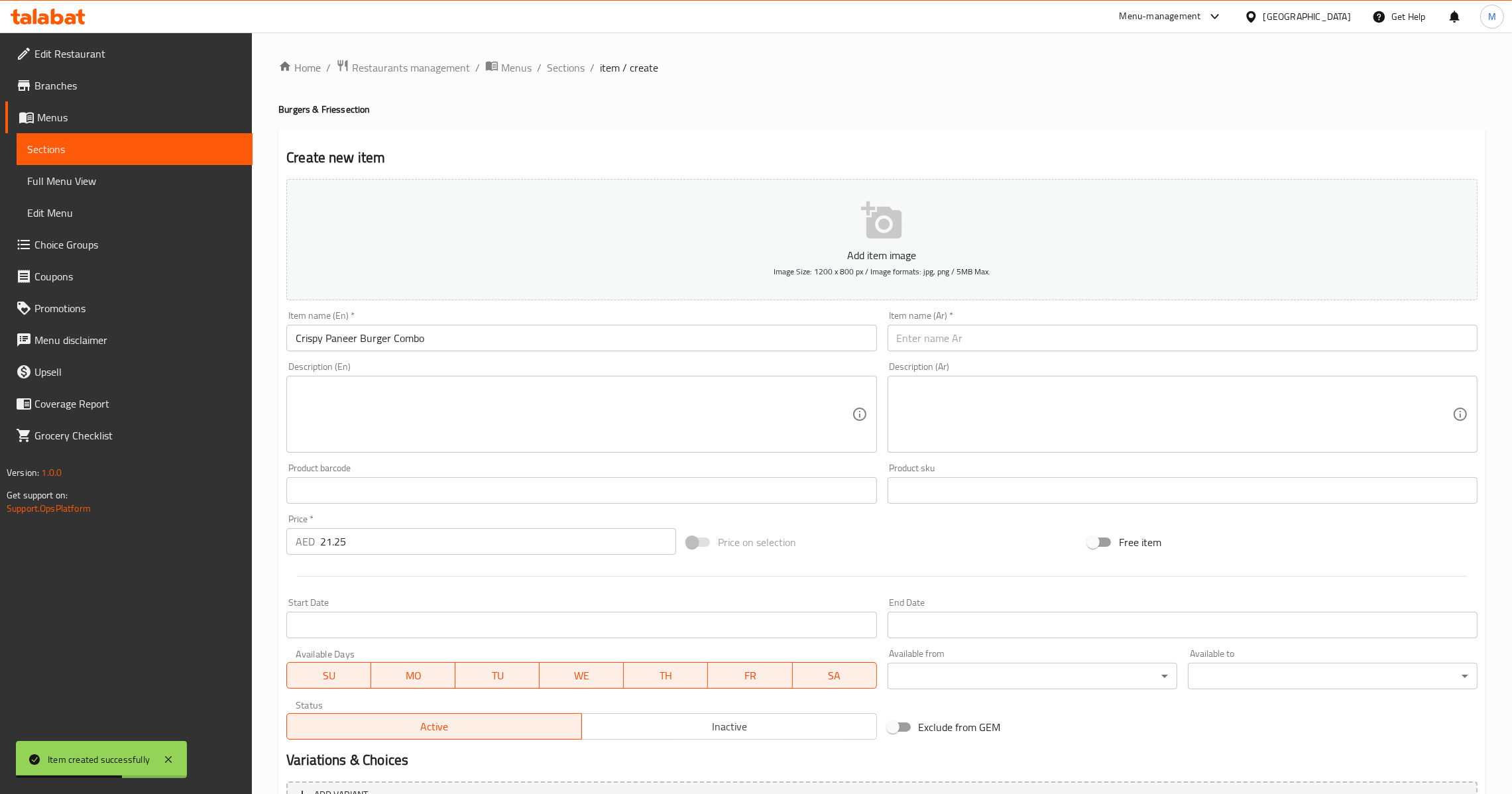
click at [1023, 333] on input "text" at bounding box center [1183, 337] width 590 height 27
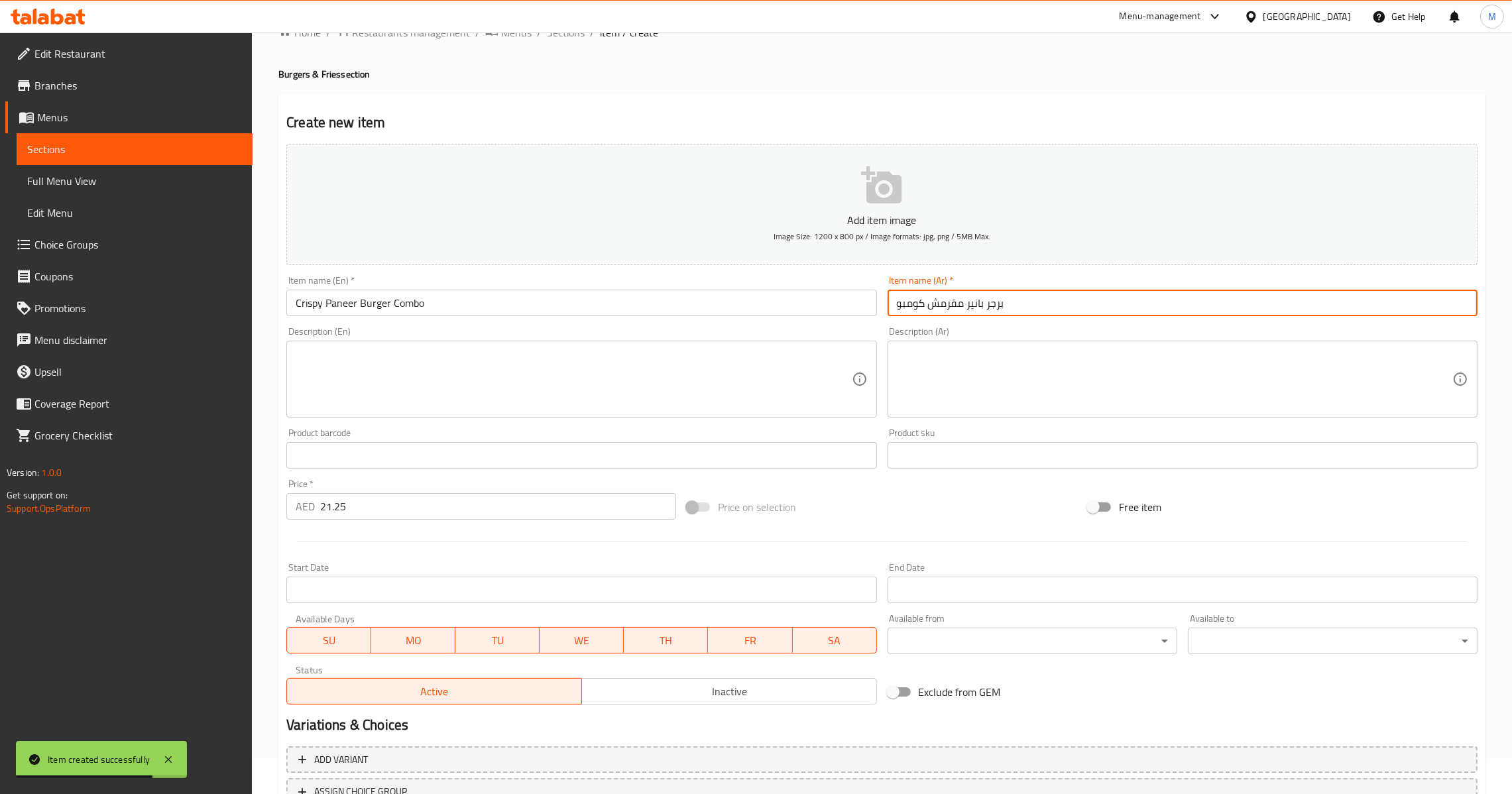
scroll to position [140, 0]
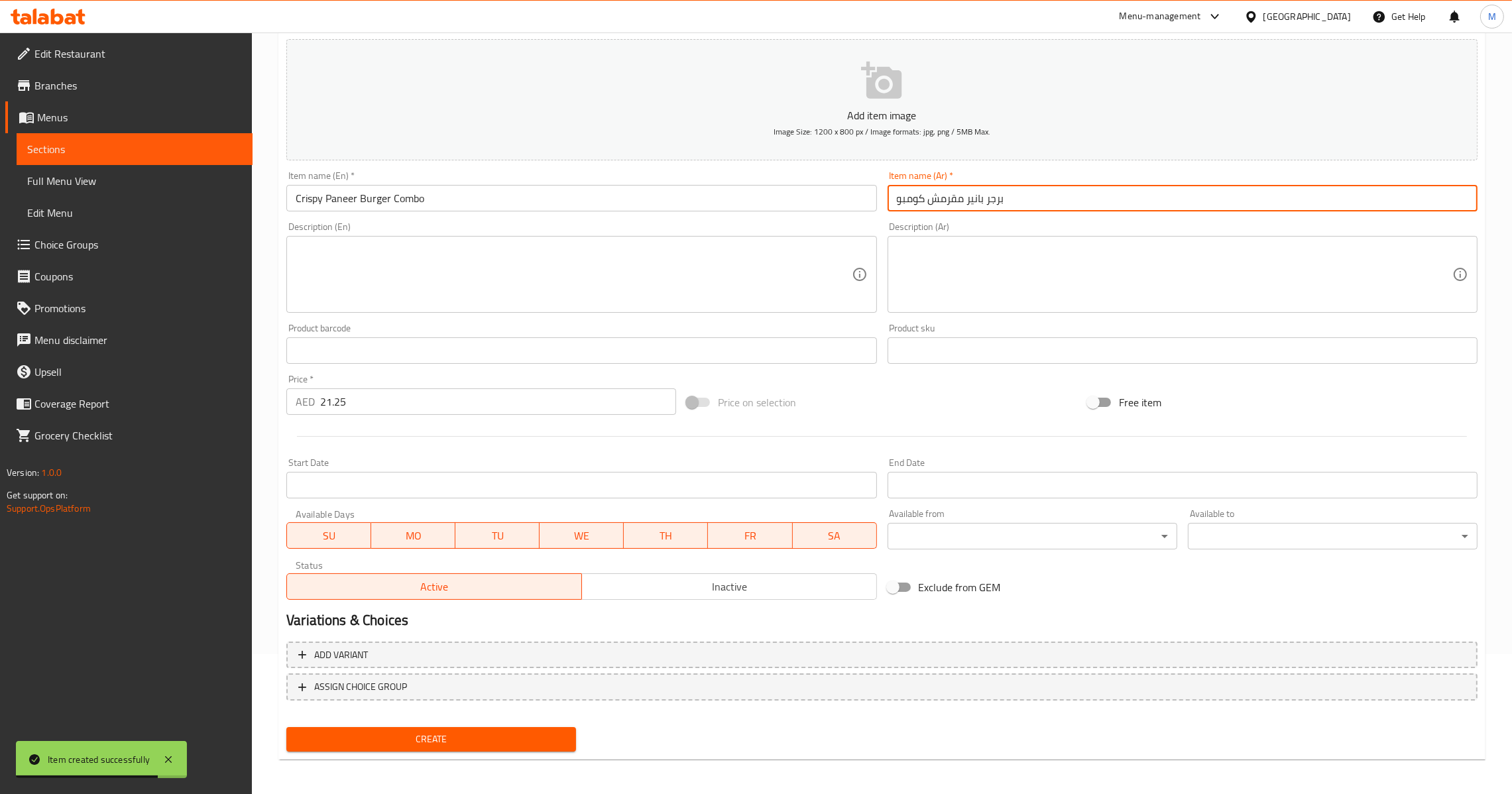
click at [407, 745] on button "Create" at bounding box center [431, 739] width 290 height 25
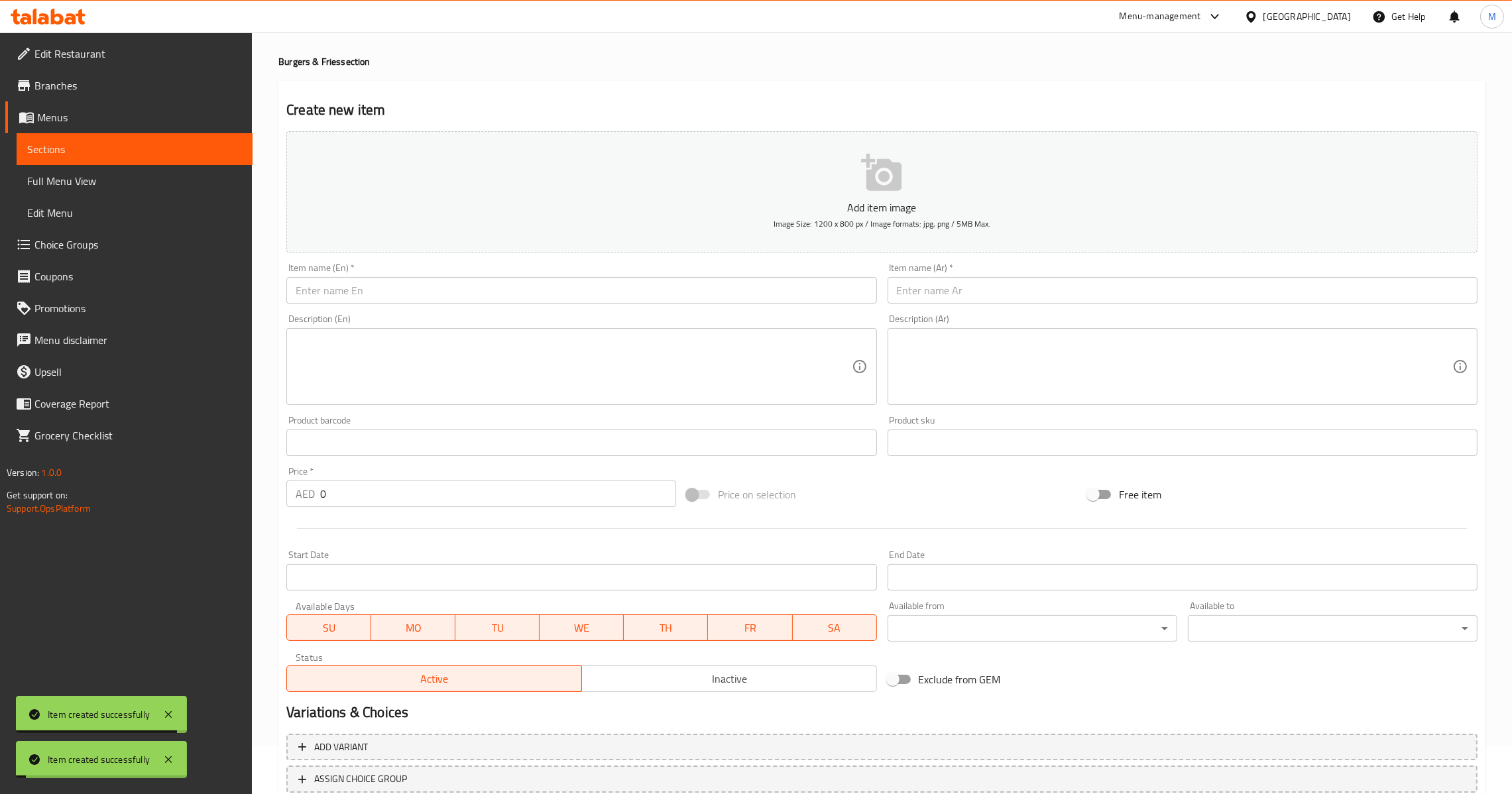
scroll to position [40, 0]
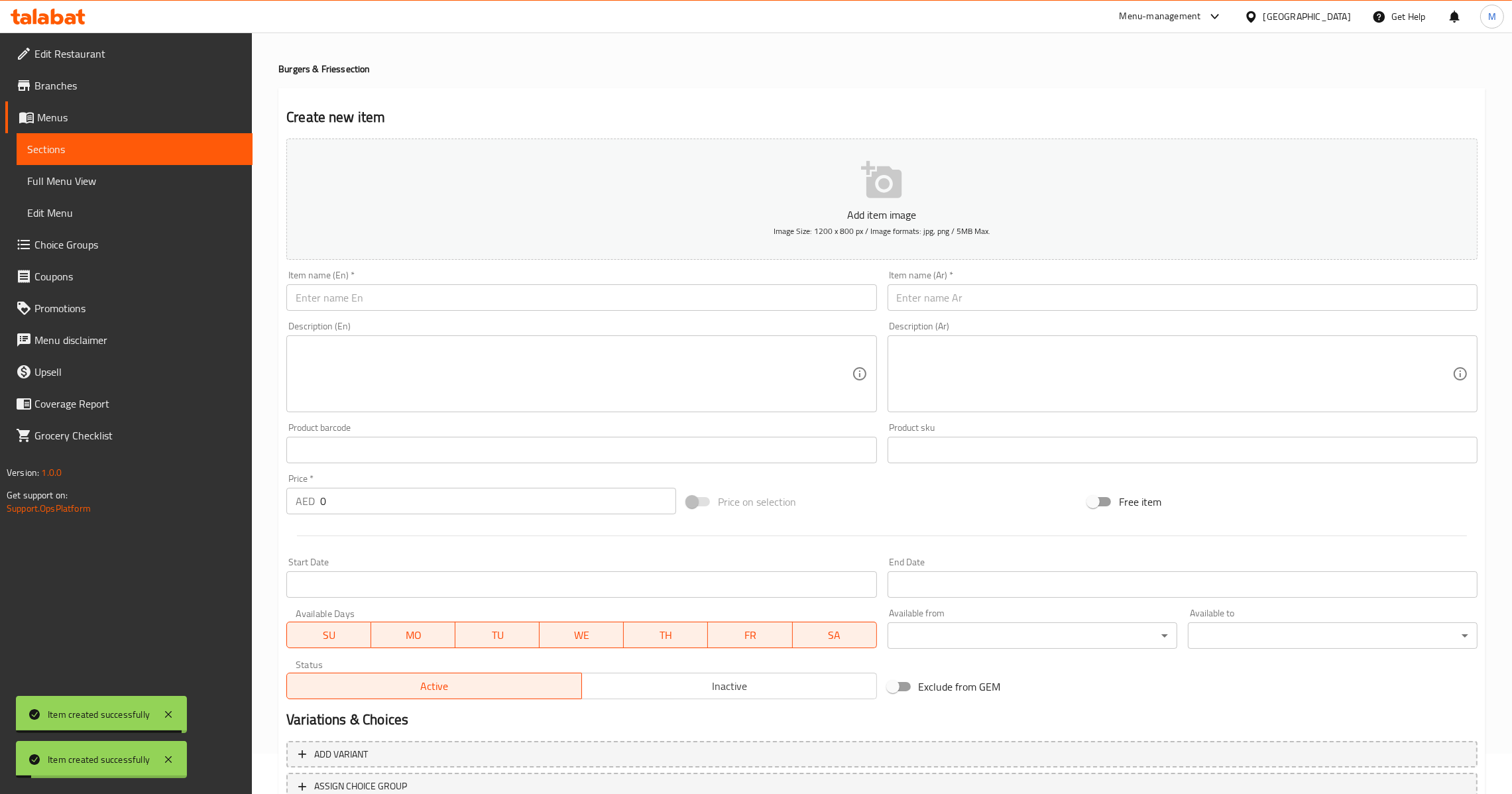
click at [414, 504] on input "0" at bounding box center [498, 501] width 356 height 27
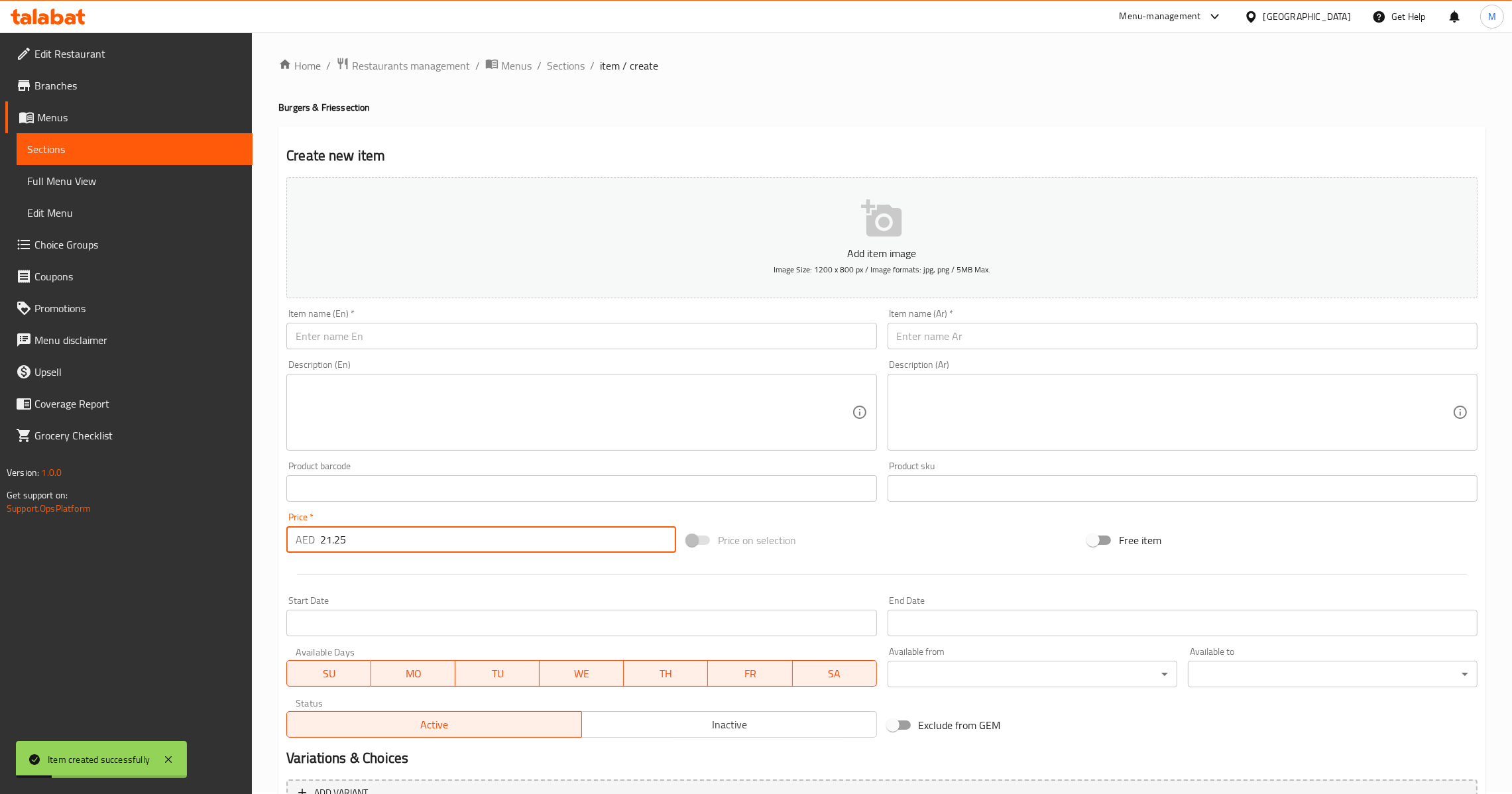
scroll to position [0, 0]
drag, startPoint x: 595, startPoint y: 337, endPoint x: 780, endPoint y: 284, distance: 192.4
click at [595, 337] on input "text" at bounding box center [581, 337] width 590 height 27
click at [992, 320] on div "Item name (Ar)   * Item name (Ar) *" at bounding box center [1183, 331] width 590 height 40
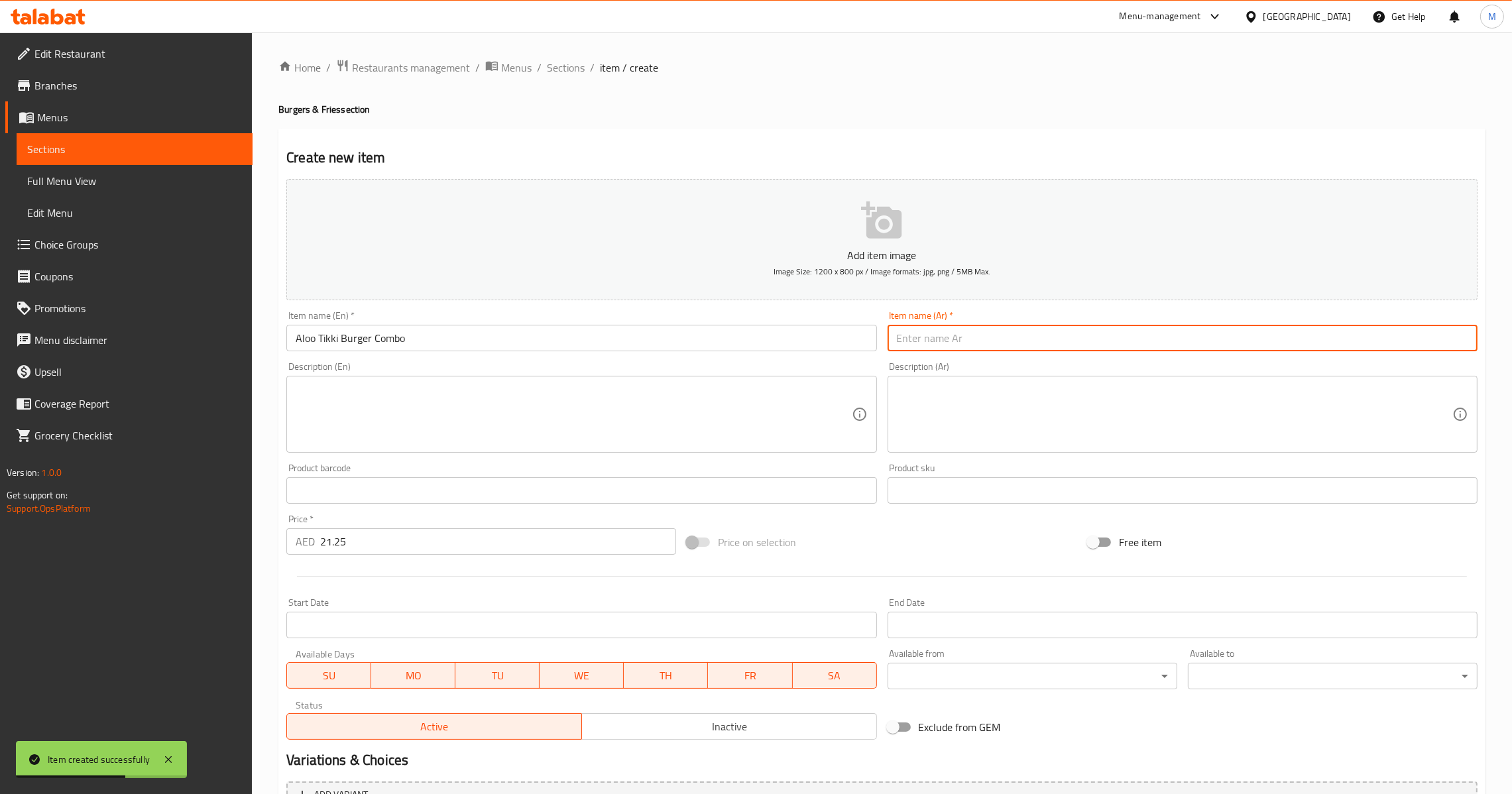
click at [992, 331] on input "text" at bounding box center [1183, 337] width 590 height 27
click at [942, 340] on input "وجبة برجر ألو تيكي كومبو" at bounding box center [1183, 337] width 590 height 27
click at [930, 340] on input "وجبة برجر ألو تيكي كومبو" at bounding box center [1183, 337] width 590 height 27
click at [934, 336] on input "وجبة برجر ألو تيكا كومبو" at bounding box center [1183, 337] width 590 height 27
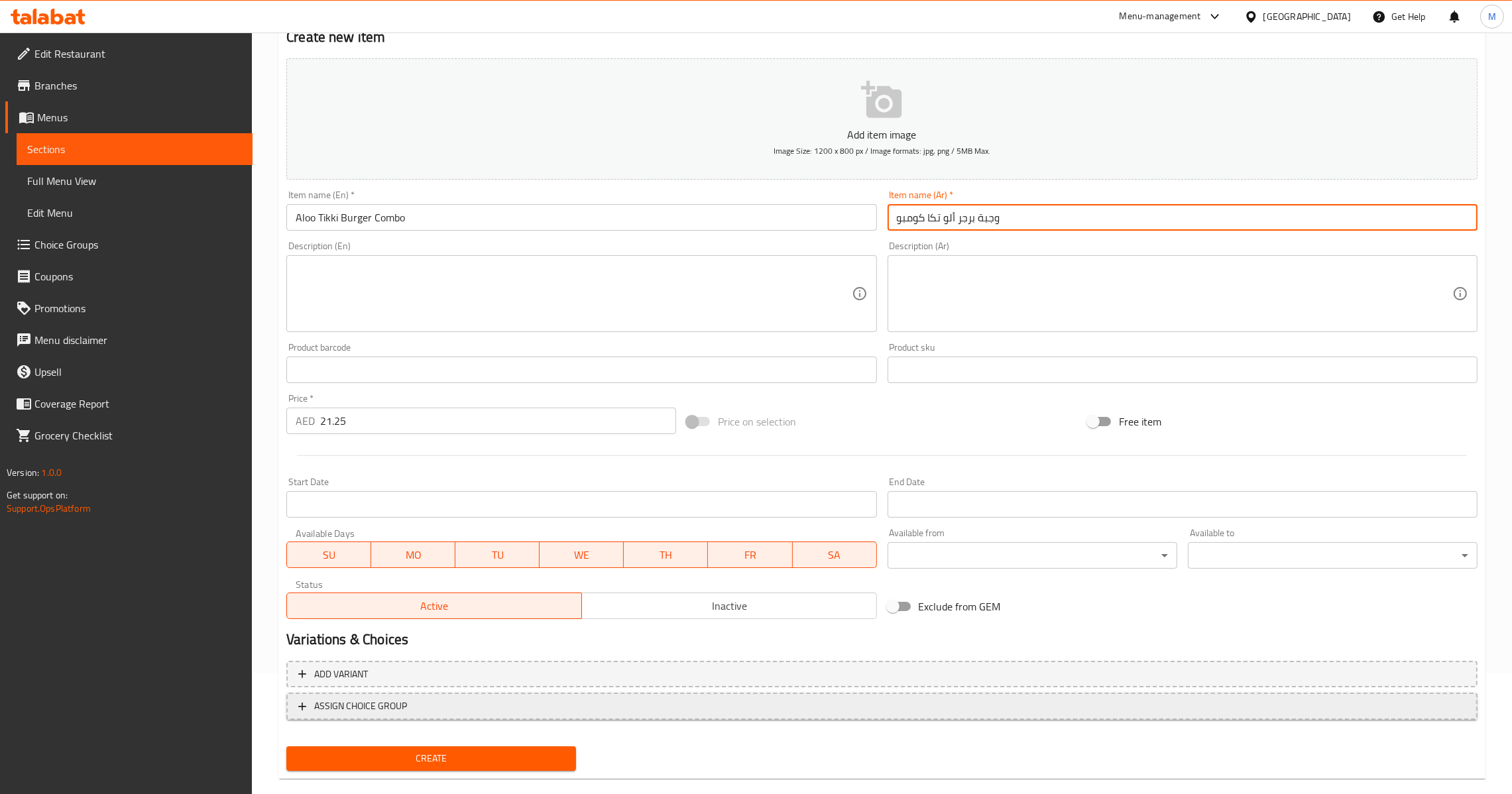
scroll to position [140, 0]
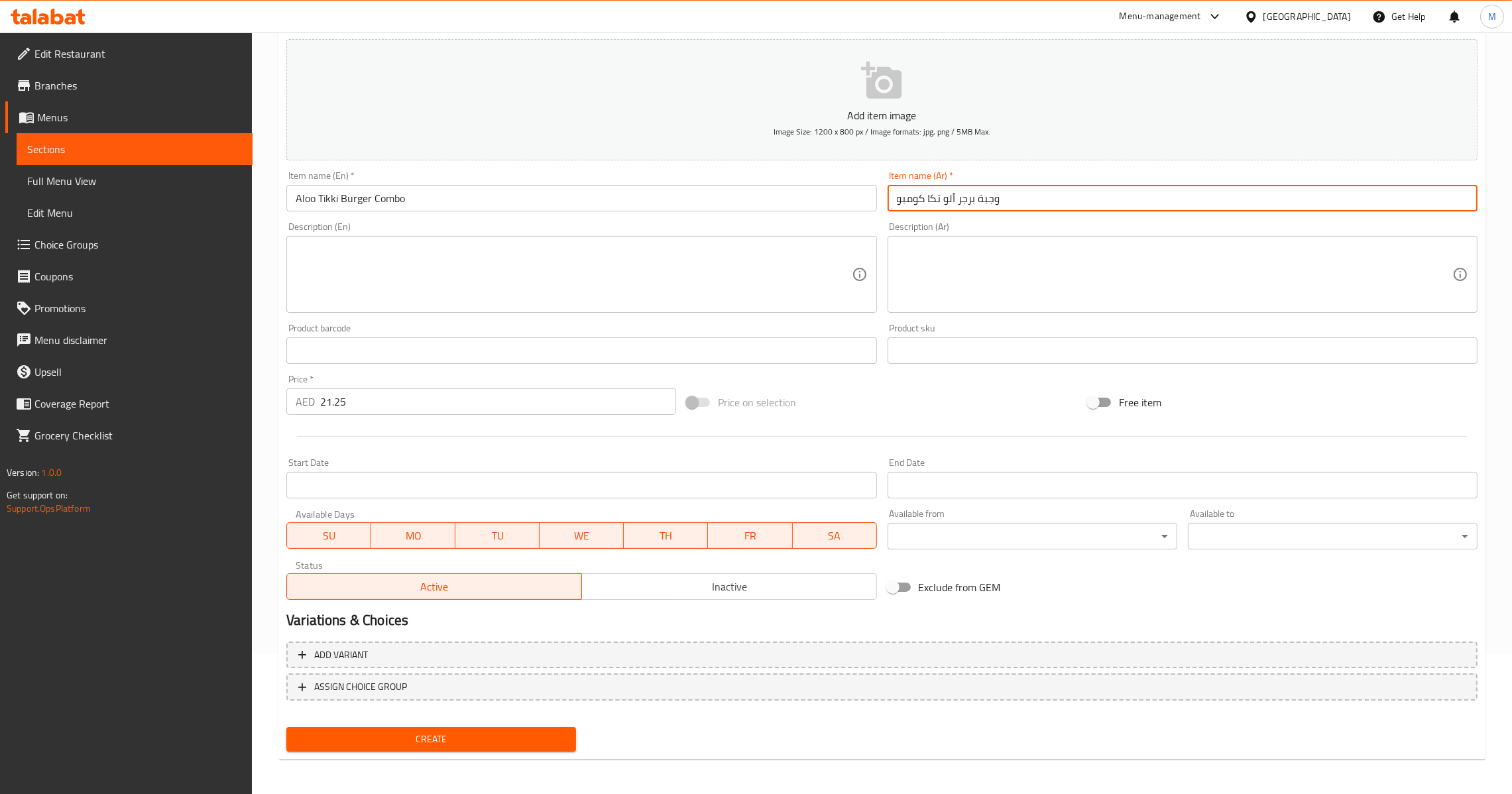
click at [422, 727] on button "Create" at bounding box center [431, 739] width 290 height 25
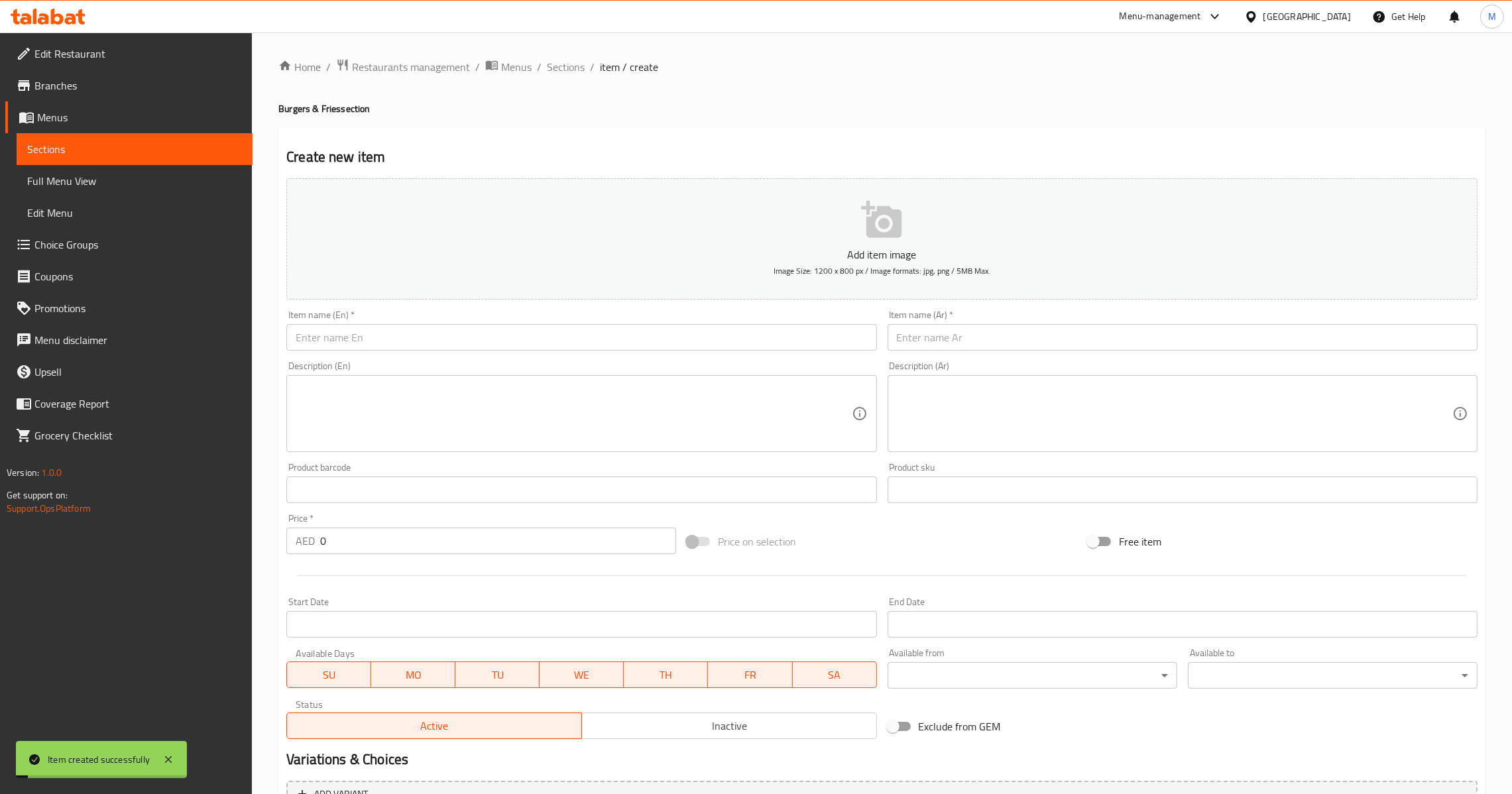
scroll to position [0, 0]
click at [649, 329] on input "text" at bounding box center [581, 337] width 590 height 27
click at [988, 338] on input "text" at bounding box center [1183, 337] width 590 height 27
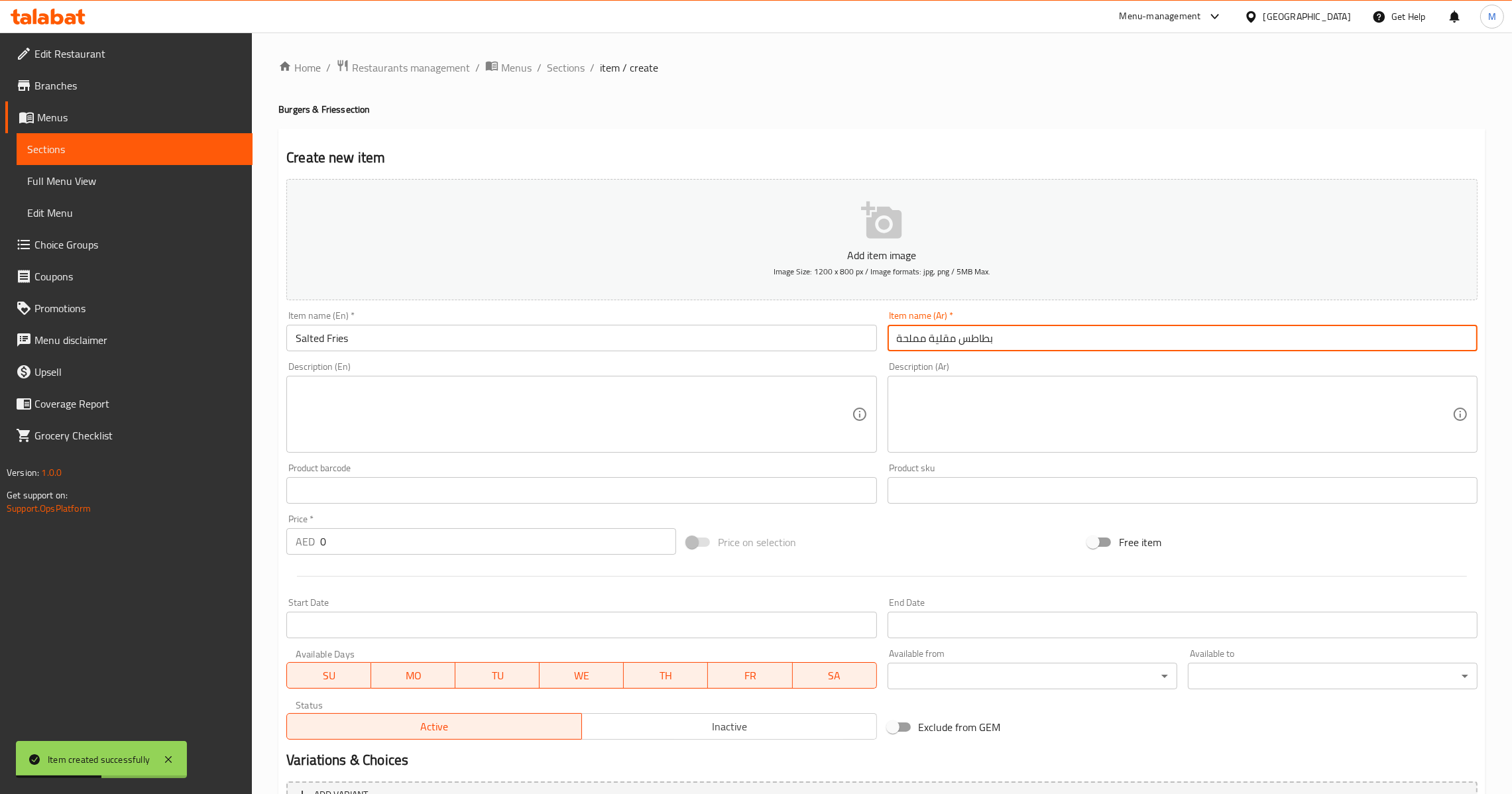
click at [468, 539] on input "0" at bounding box center [498, 541] width 356 height 27
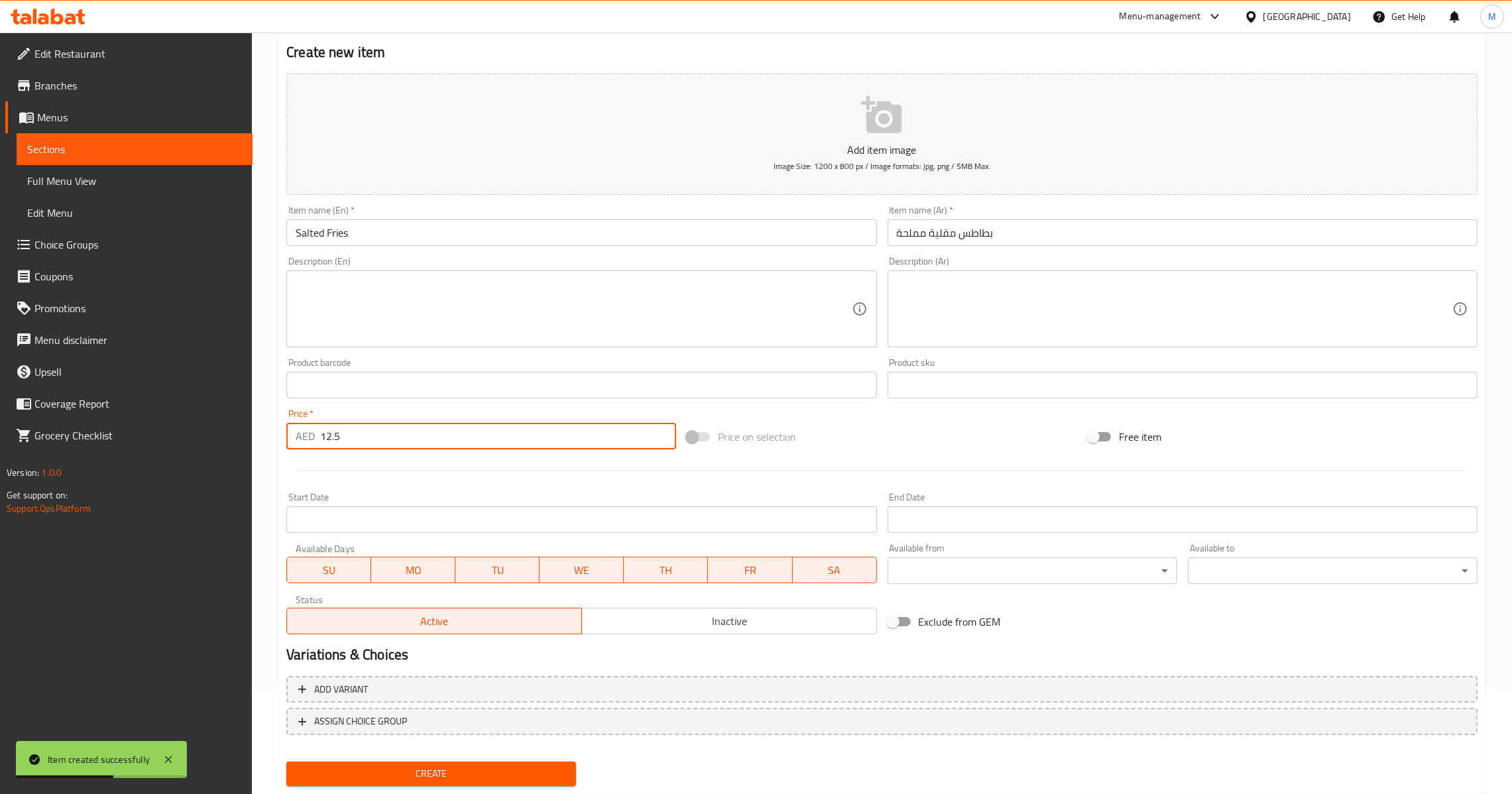
scroll to position [140, 0]
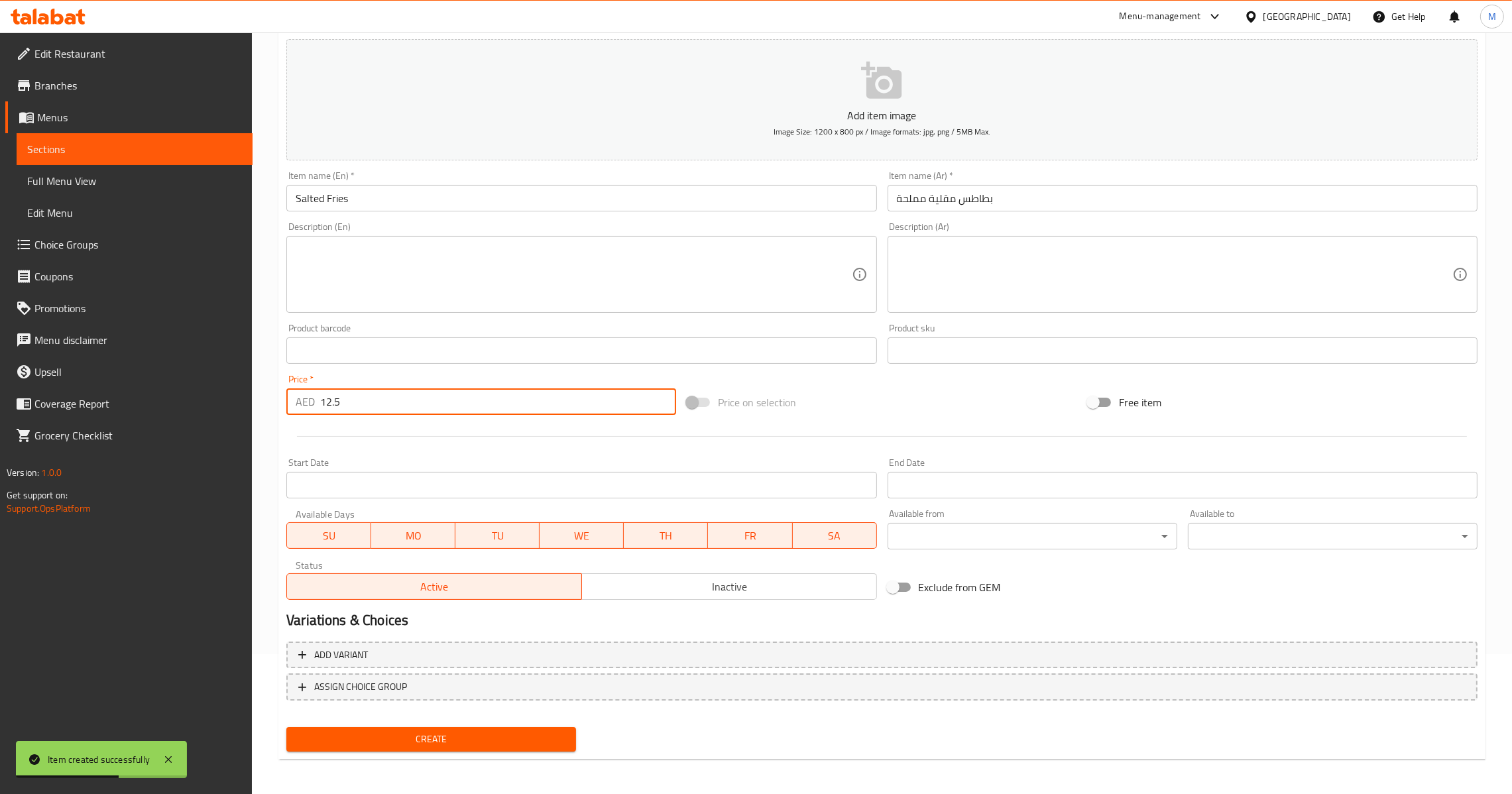
click at [452, 743] on span "Create" at bounding box center [431, 739] width 268 height 16
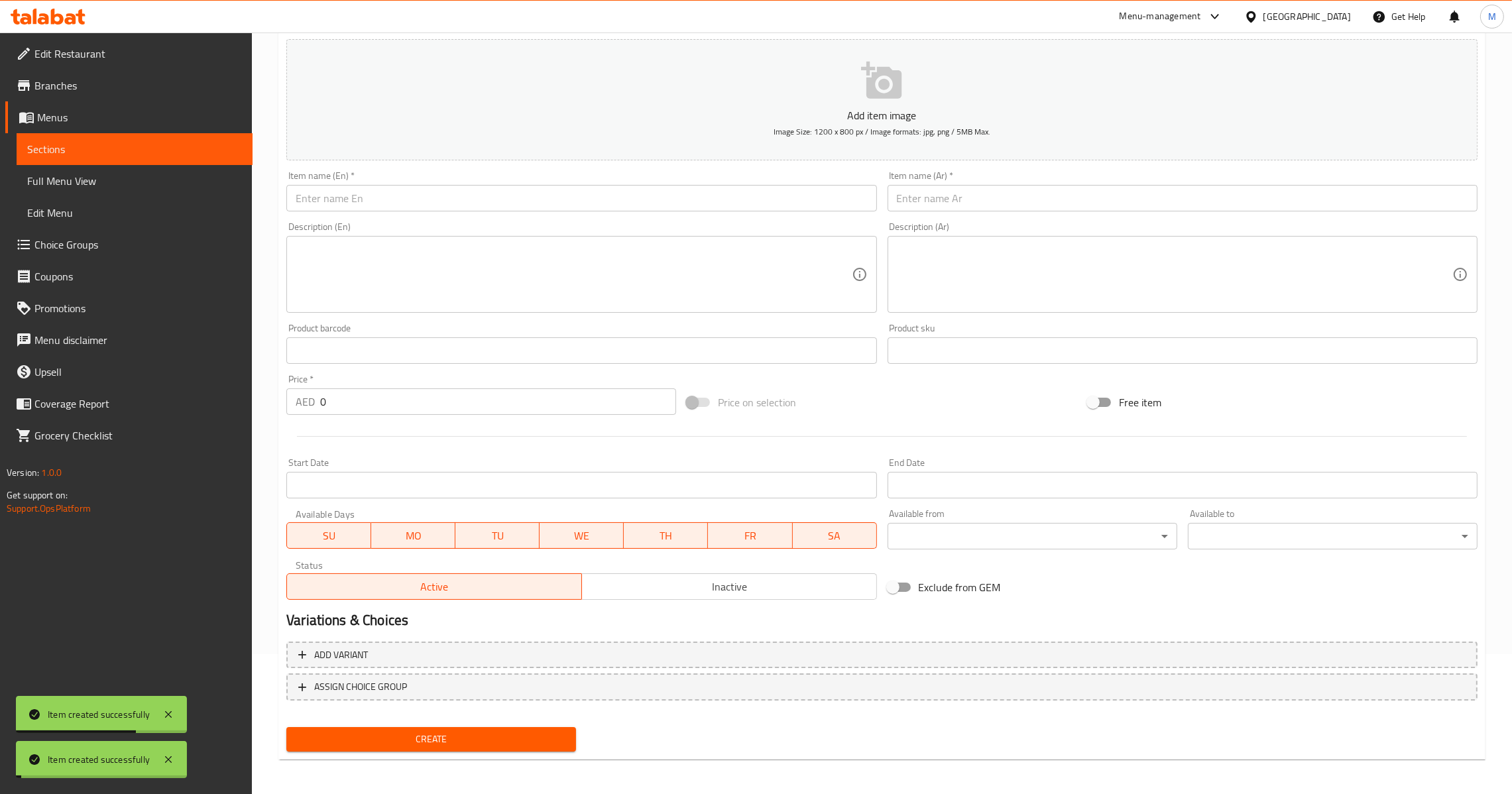
click at [349, 409] on input "0" at bounding box center [498, 401] width 356 height 27
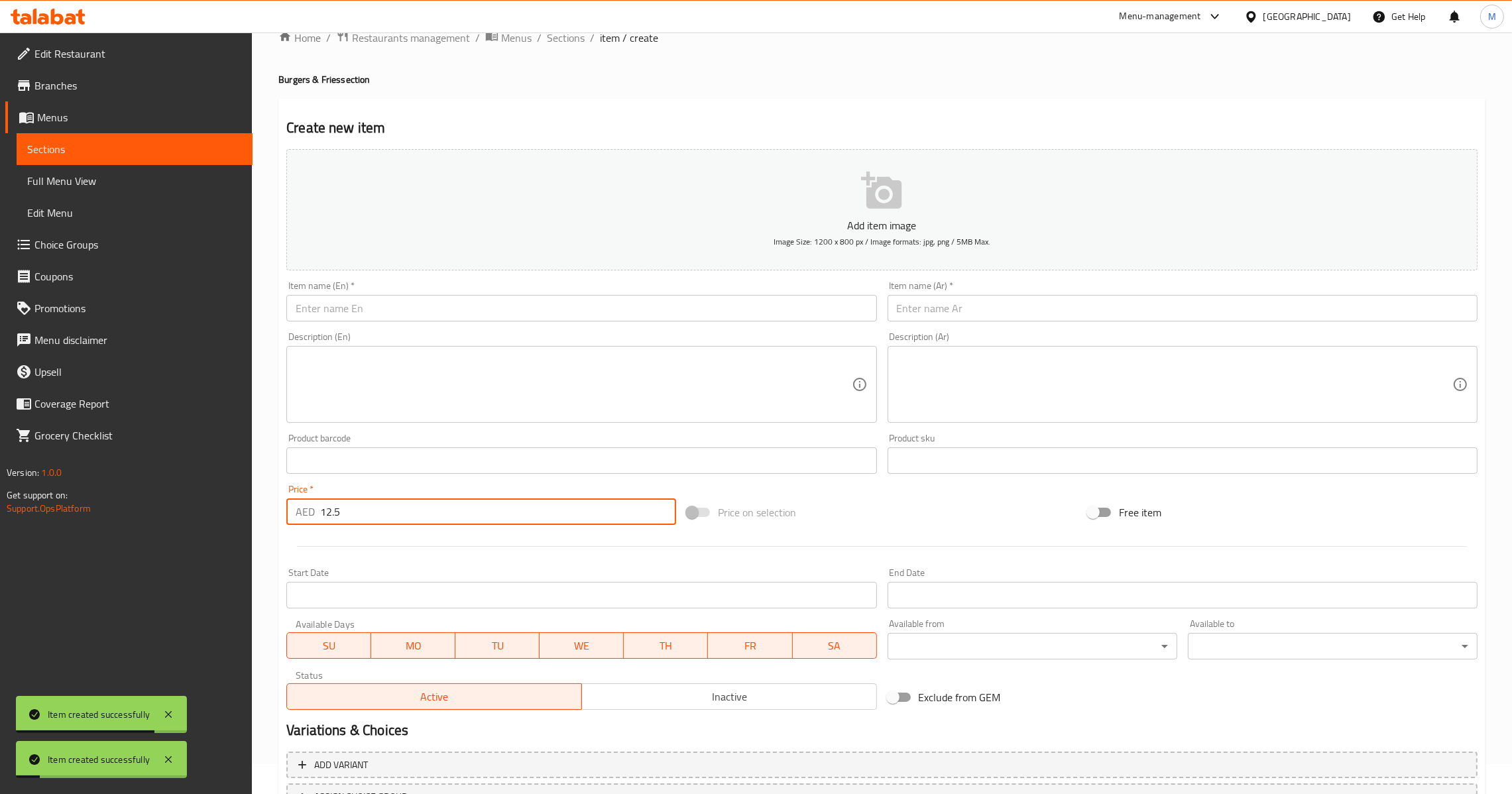
scroll to position [0, 0]
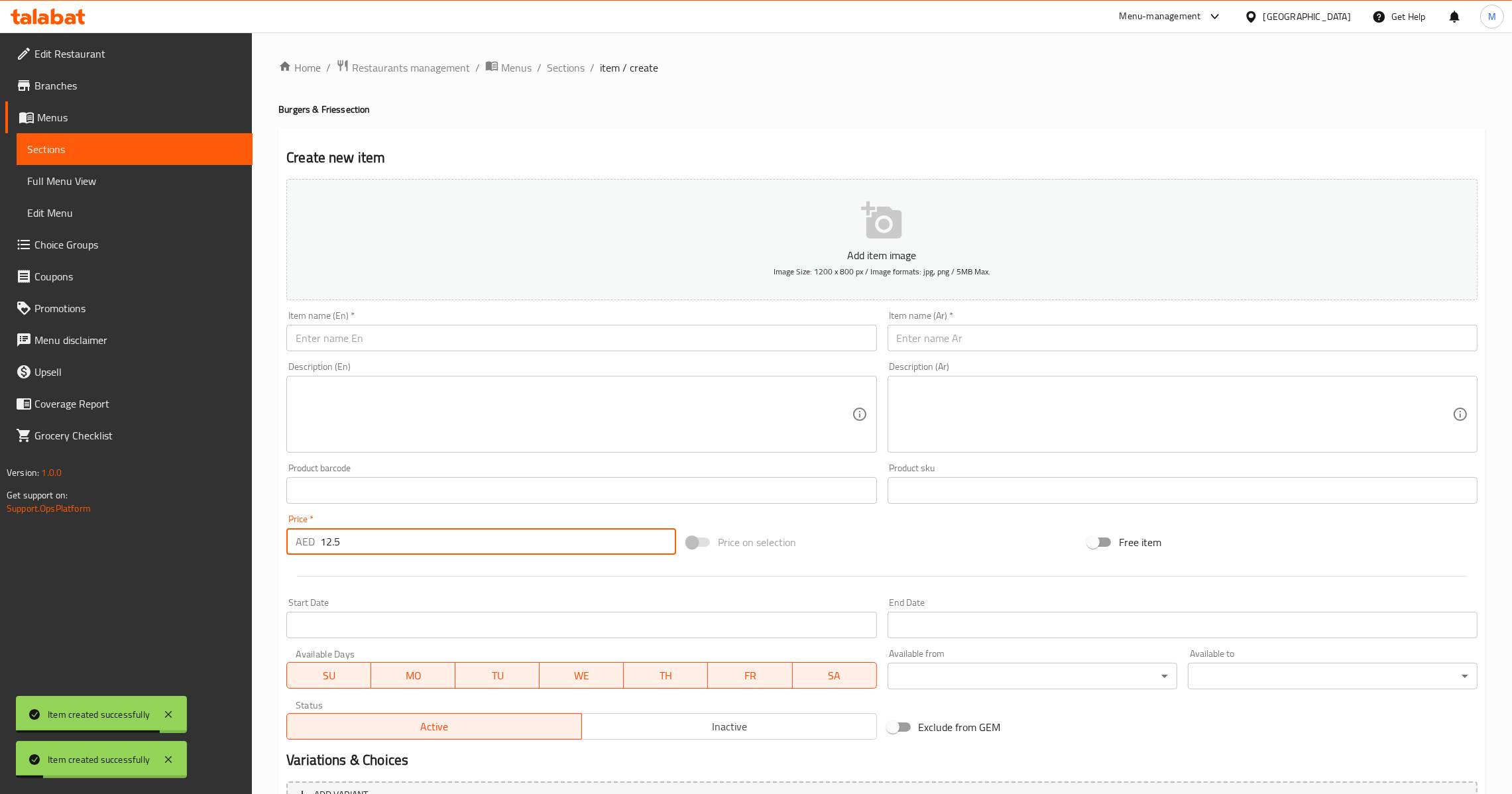
click at [496, 327] on input "text" at bounding box center [581, 337] width 590 height 27
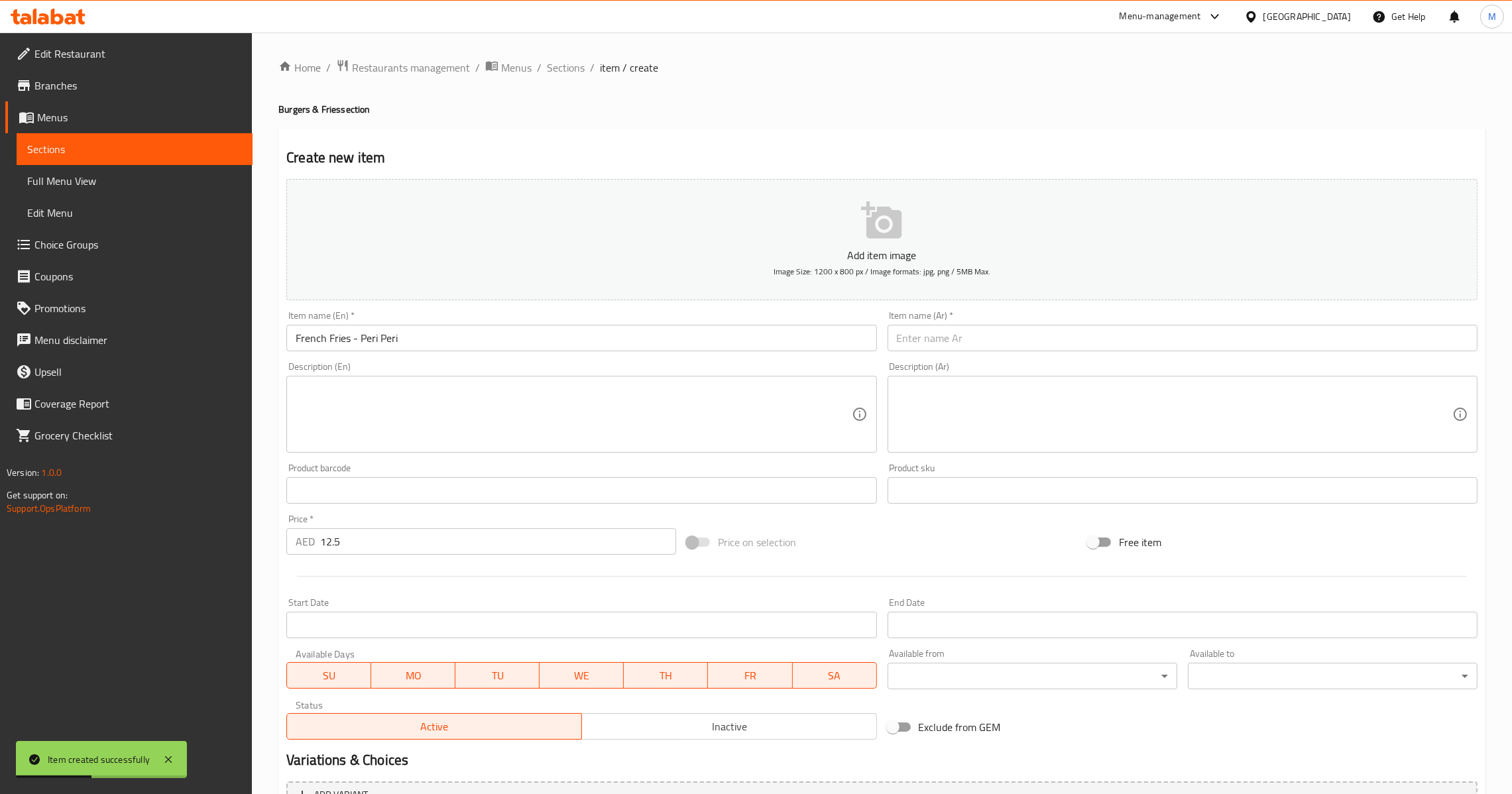
click at [977, 313] on div "Item name (Ar)   * Item name (Ar) *" at bounding box center [1183, 331] width 590 height 40
click at [977, 332] on input "text" at bounding box center [1183, 337] width 590 height 27
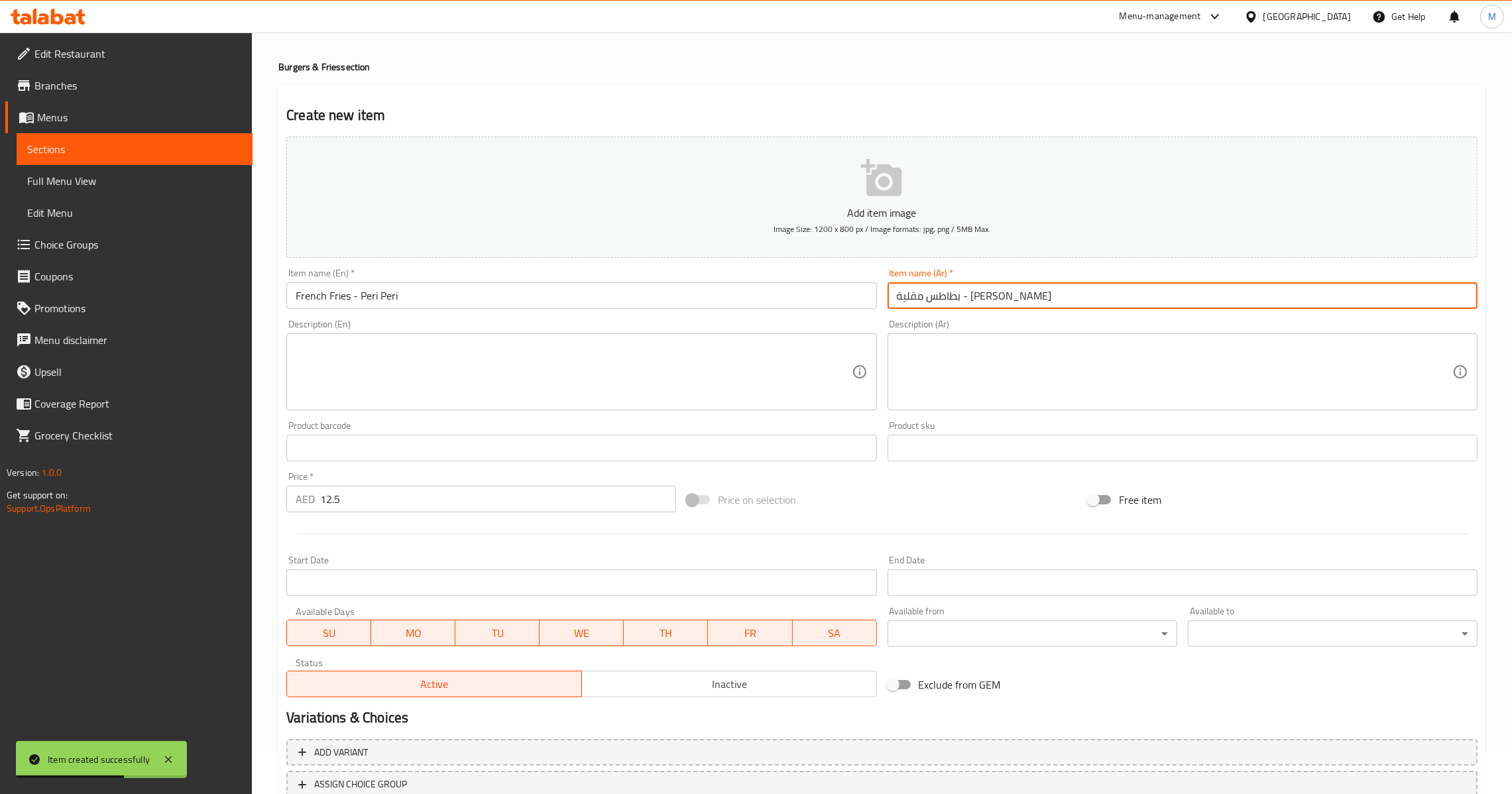
scroll to position [140, 0]
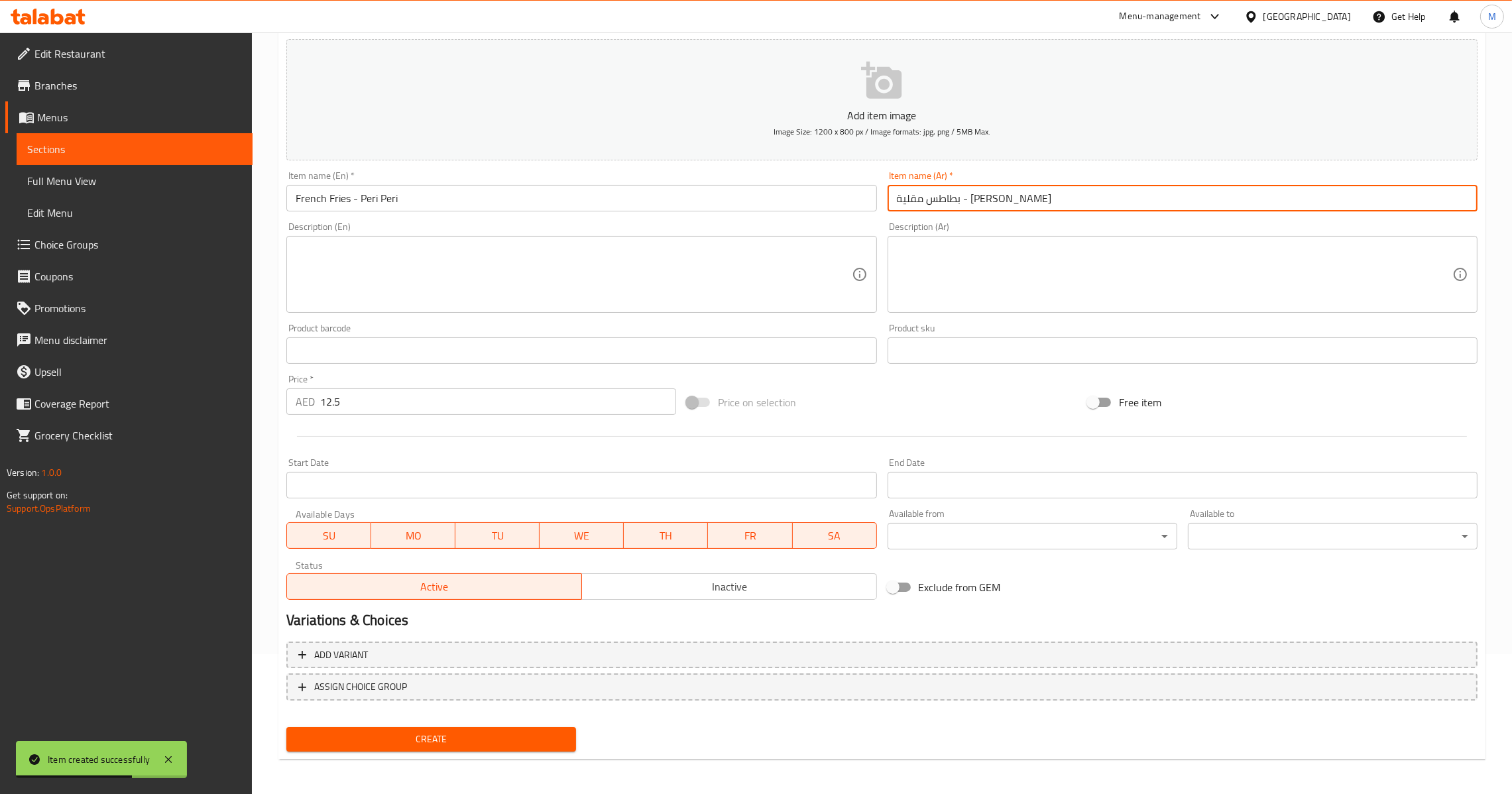
click at [398, 742] on span "Create" at bounding box center [431, 739] width 268 height 16
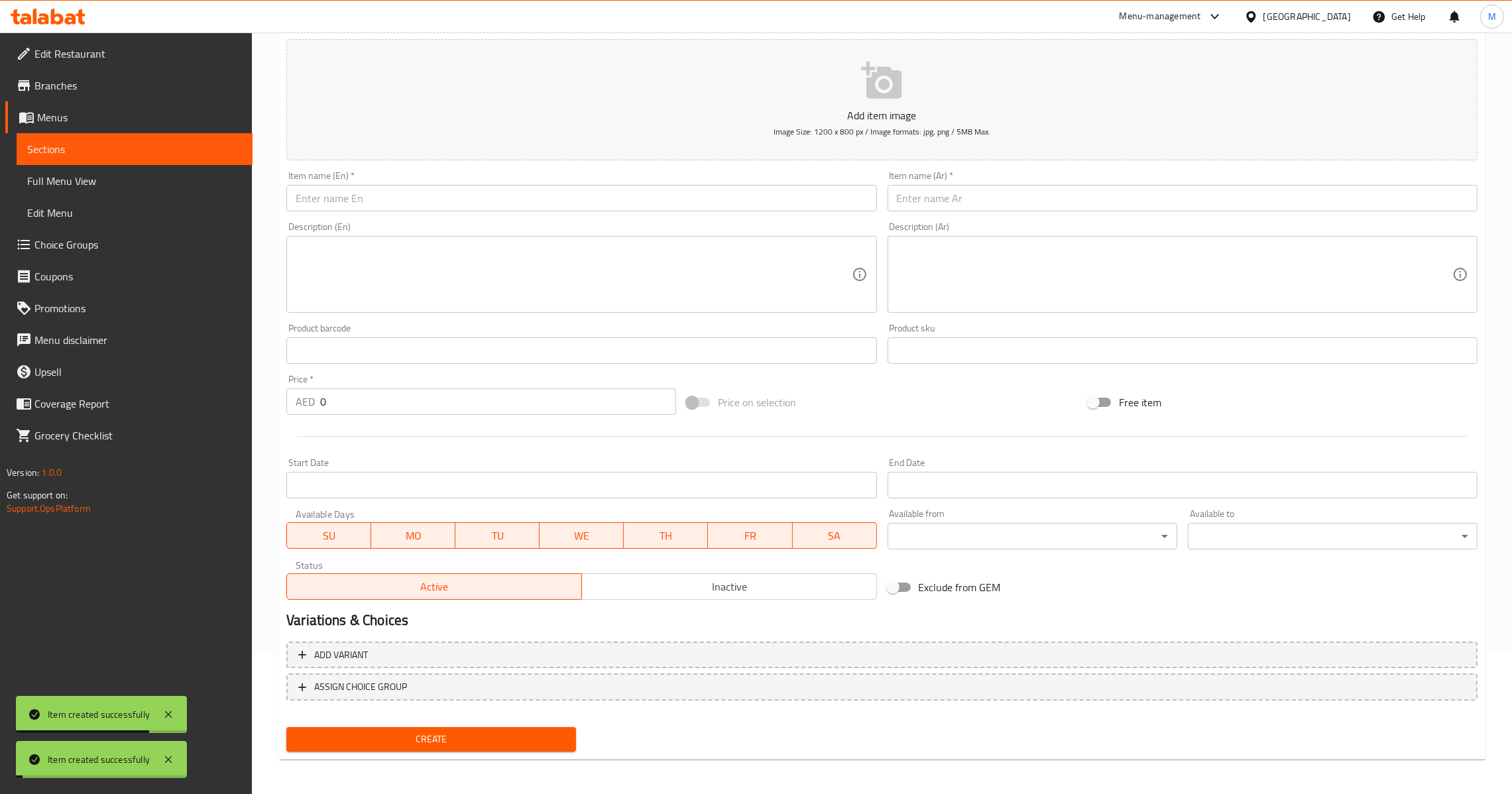
click at [450, 194] on input "text" at bounding box center [581, 198] width 590 height 27
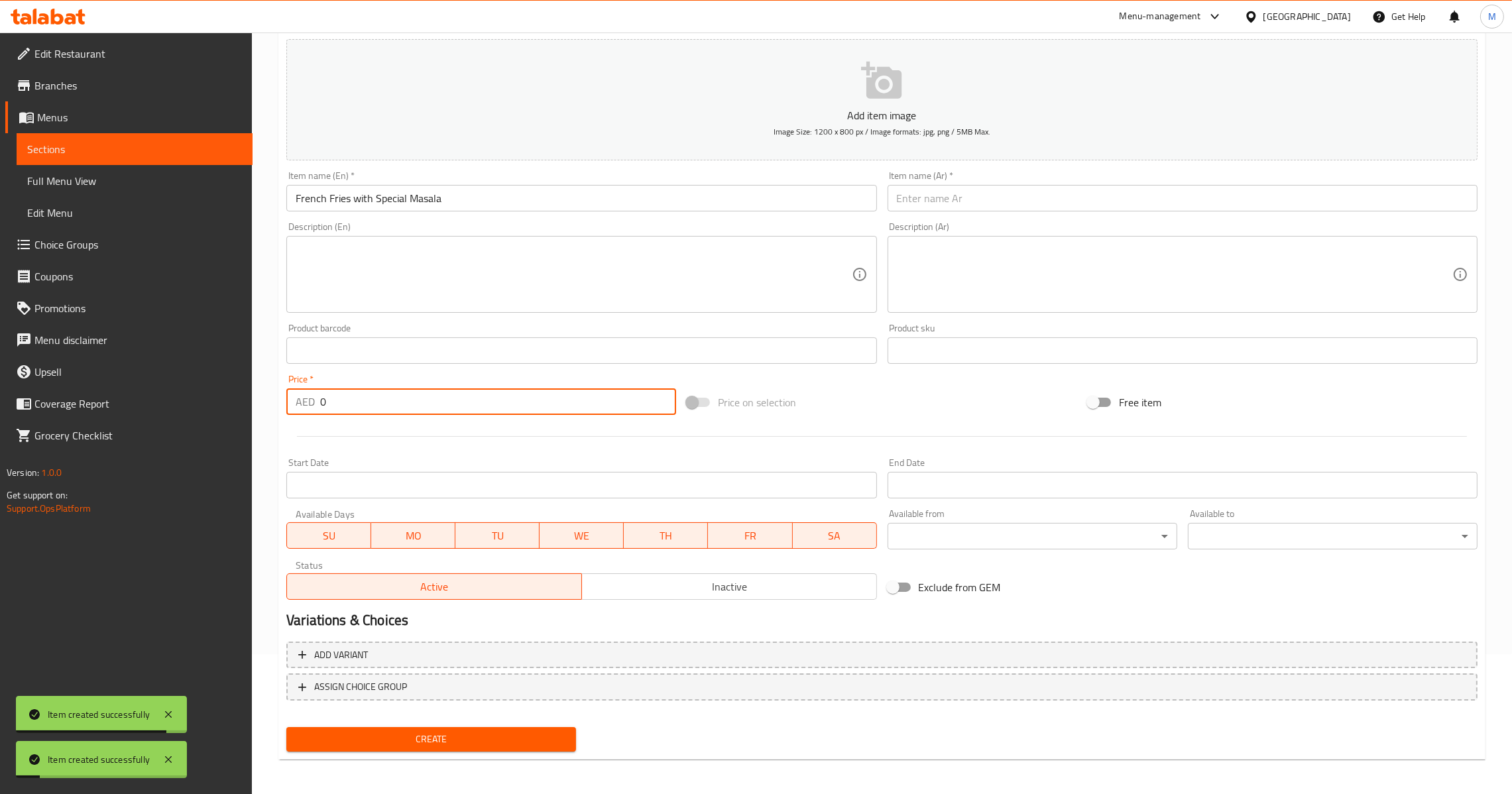
drag, startPoint x: 395, startPoint y: 407, endPoint x: 321, endPoint y: 411, distance: 74.1
click at [348, 408] on input "0" at bounding box center [498, 401] width 356 height 27
click at [286, 727] on button "Create" at bounding box center [431, 739] width 290 height 25
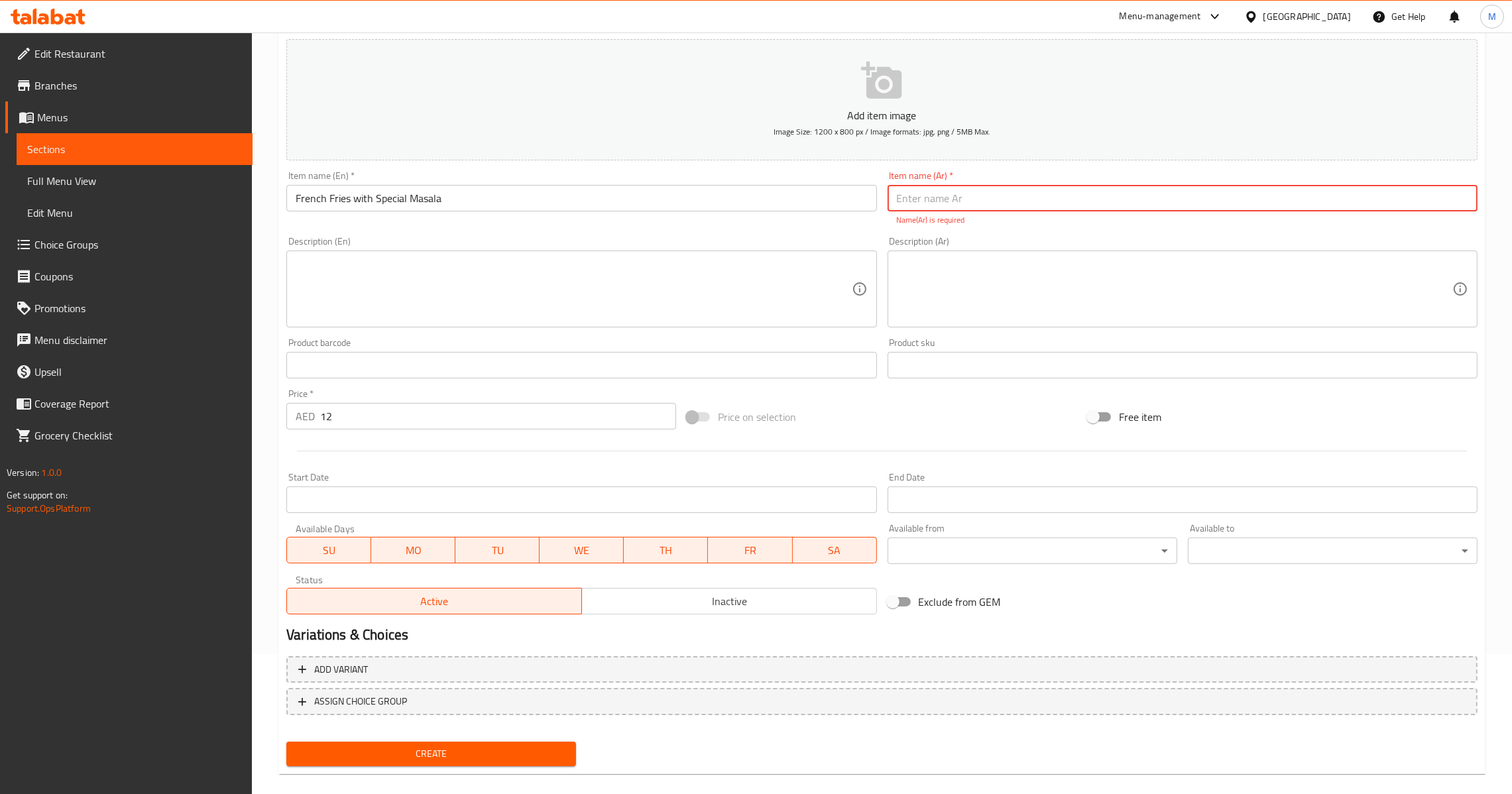
click at [995, 193] on input "text" at bounding box center [1183, 198] width 590 height 27
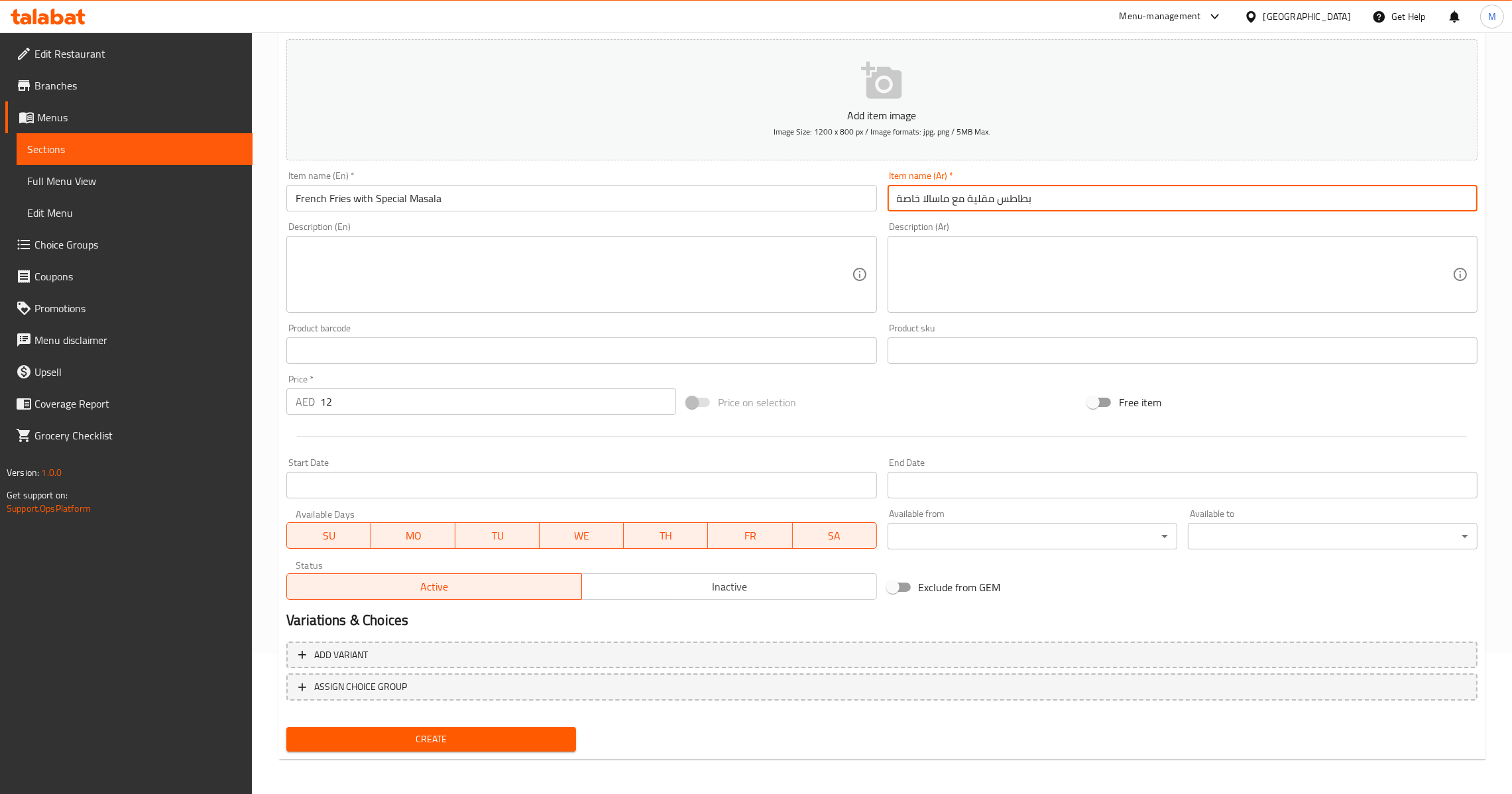
click at [515, 403] on input "12" at bounding box center [498, 401] width 356 height 27
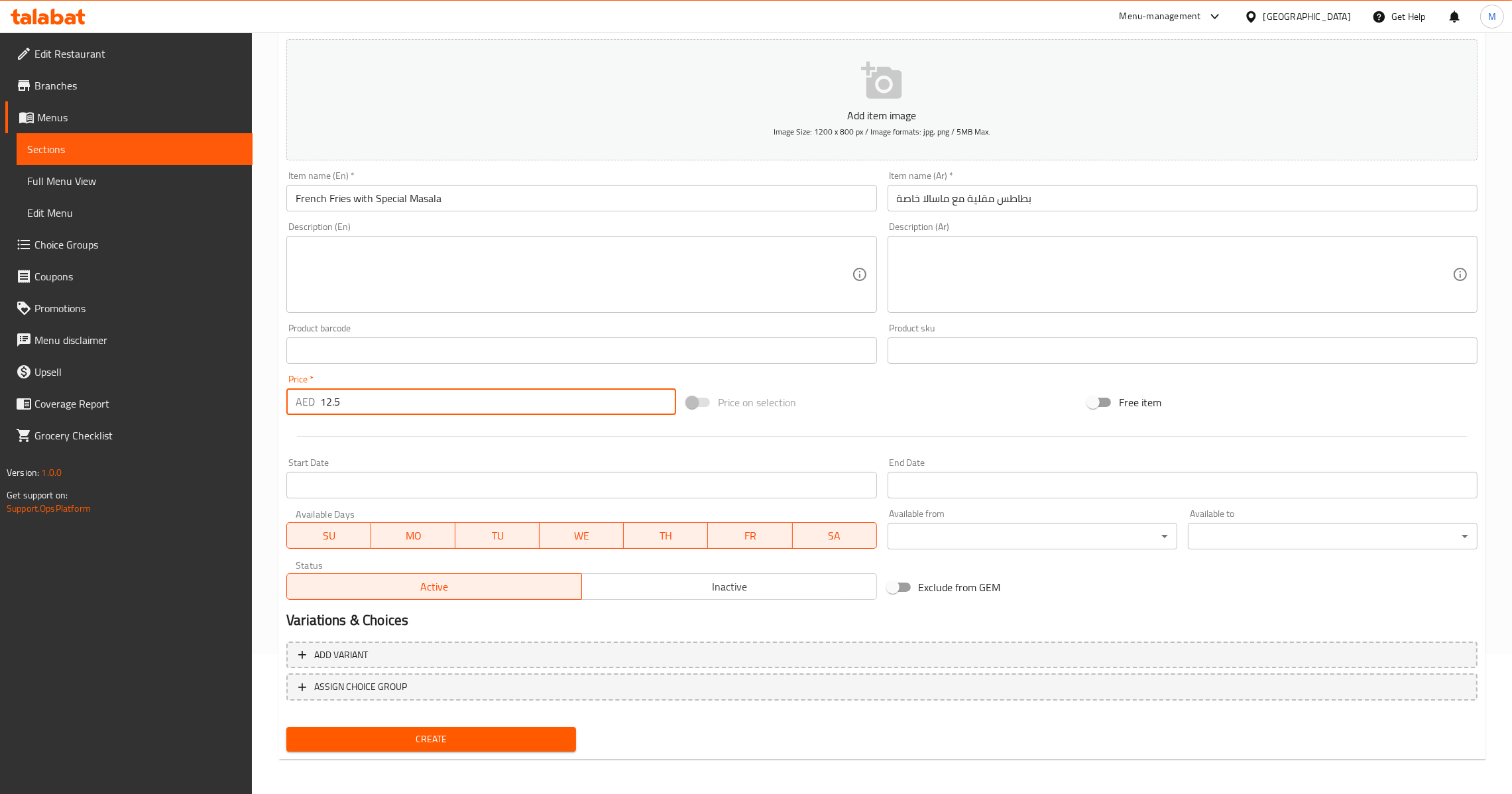
click at [491, 727] on button "Create" at bounding box center [431, 739] width 290 height 25
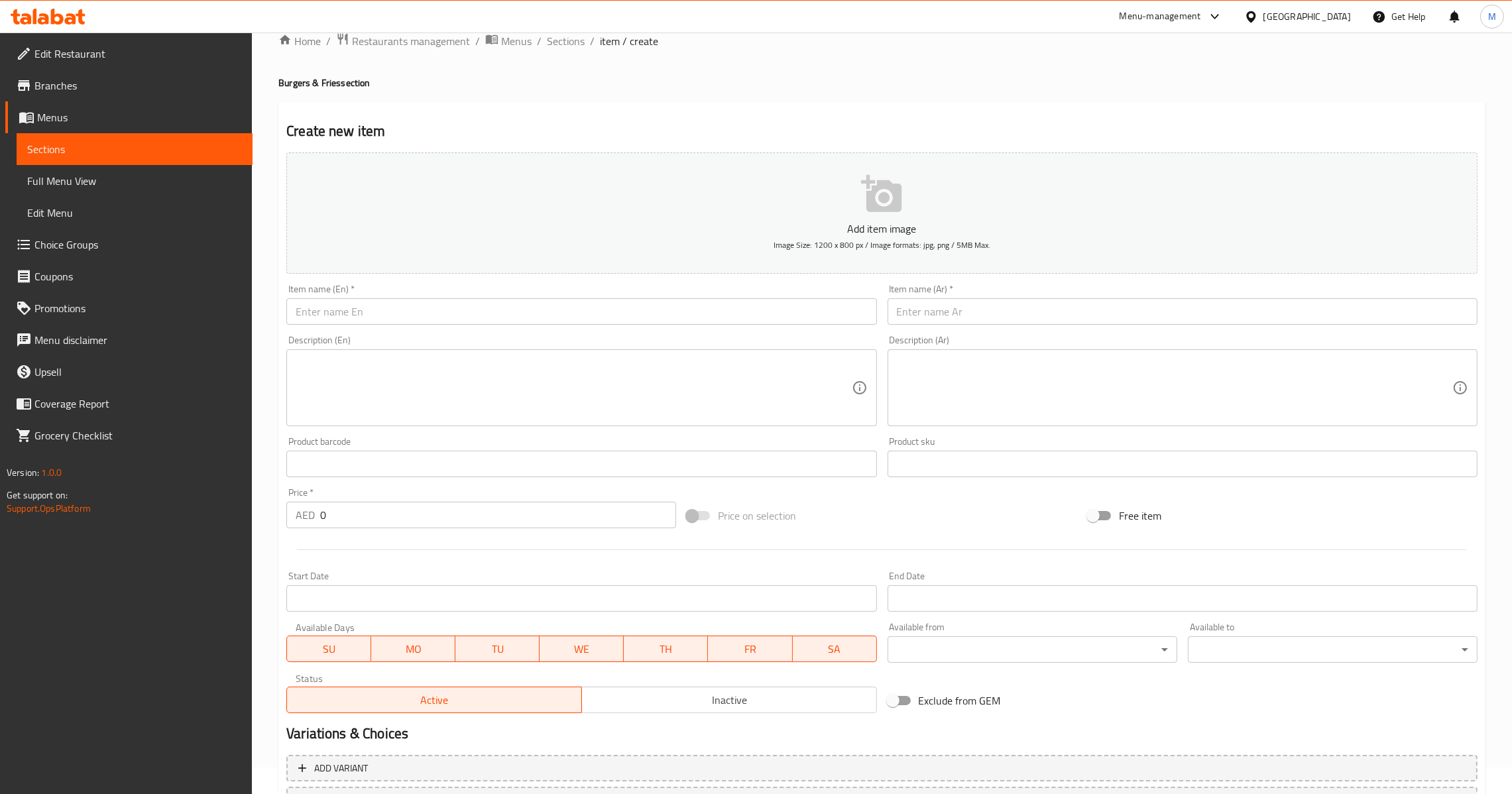
scroll to position [0, 0]
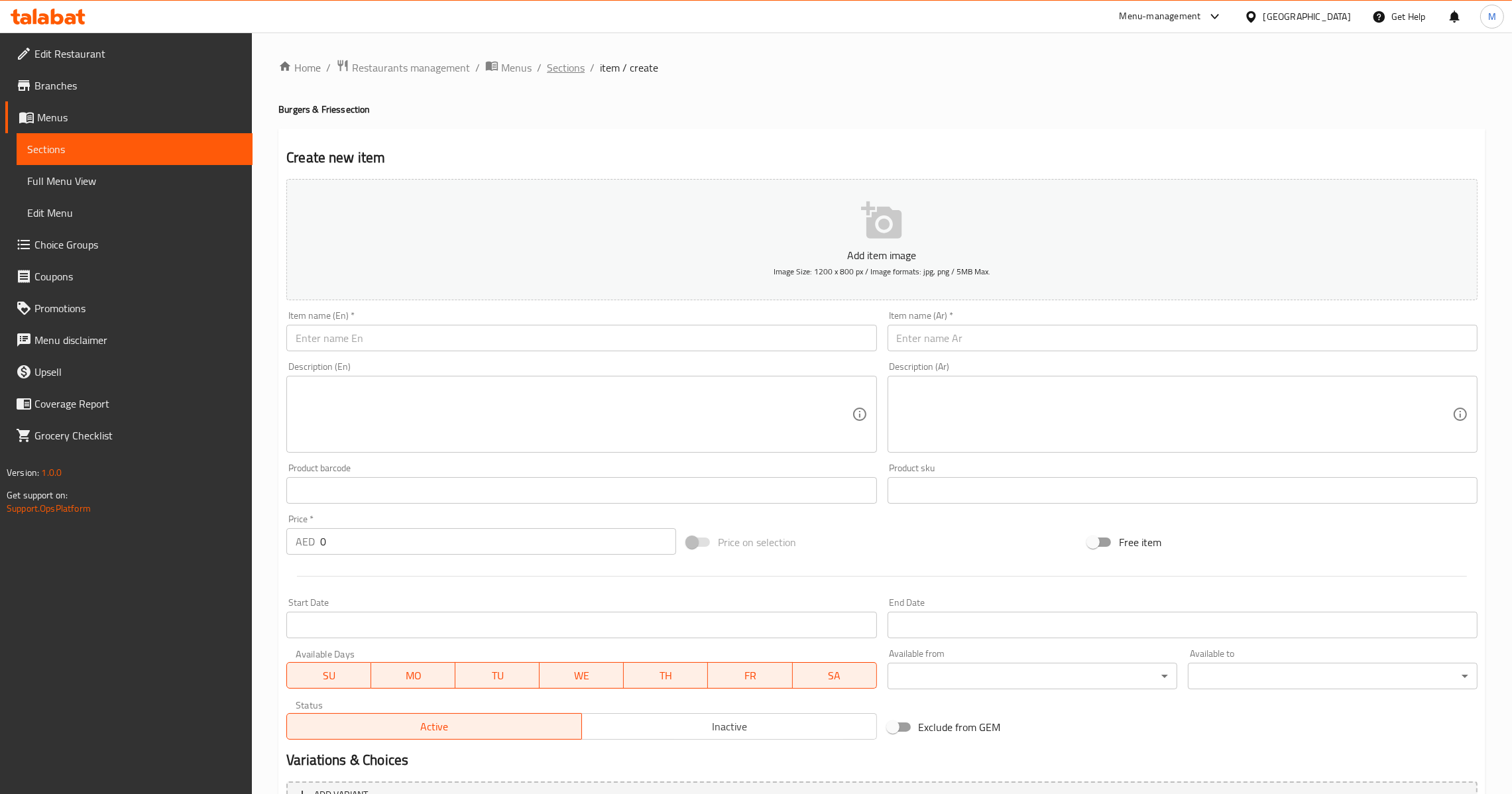
click at [576, 75] on span "Sections" at bounding box center [565, 67] width 38 height 16
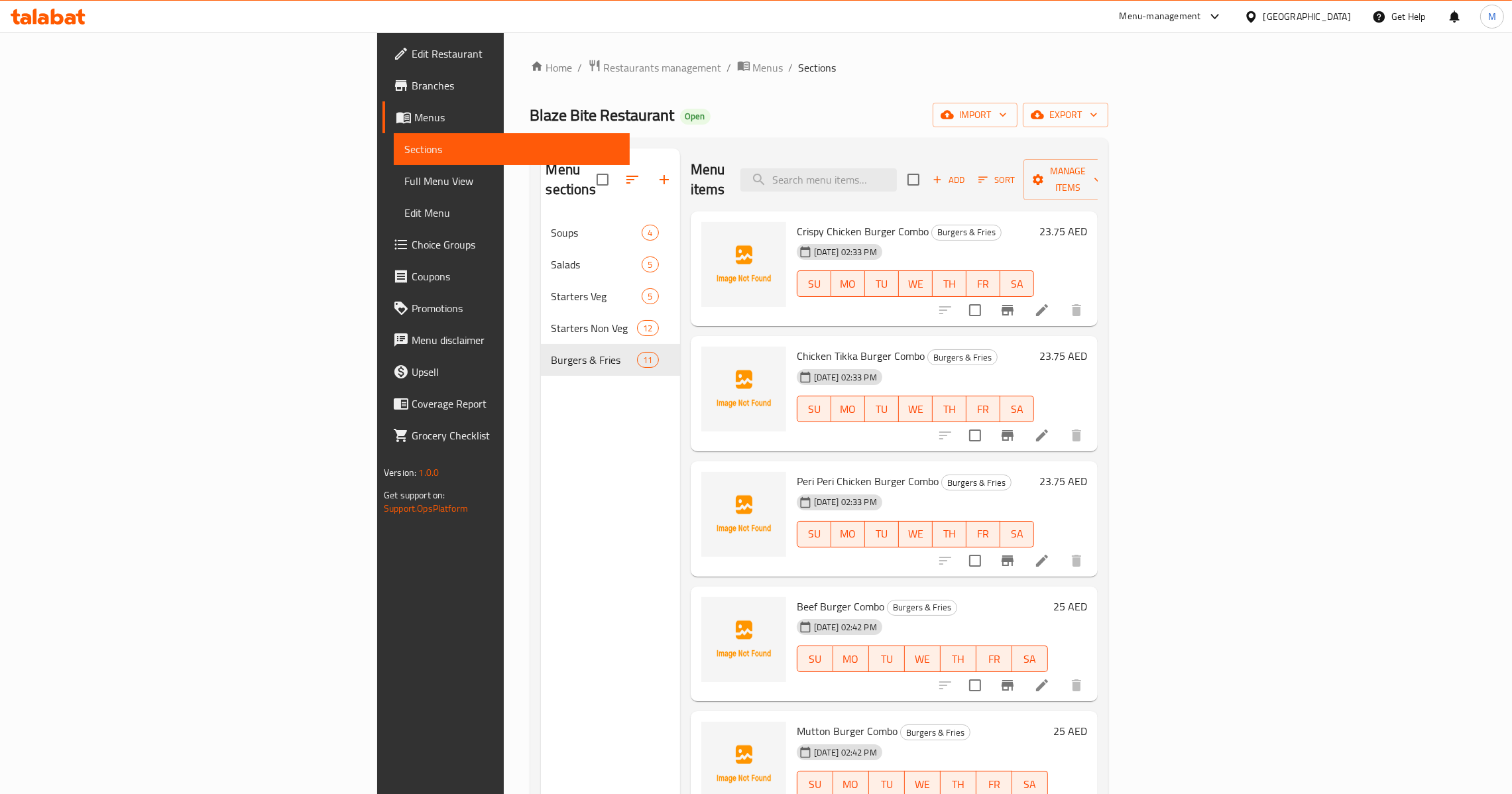
click at [656, 172] on icon "button" at bounding box center [664, 179] width 16 height 16
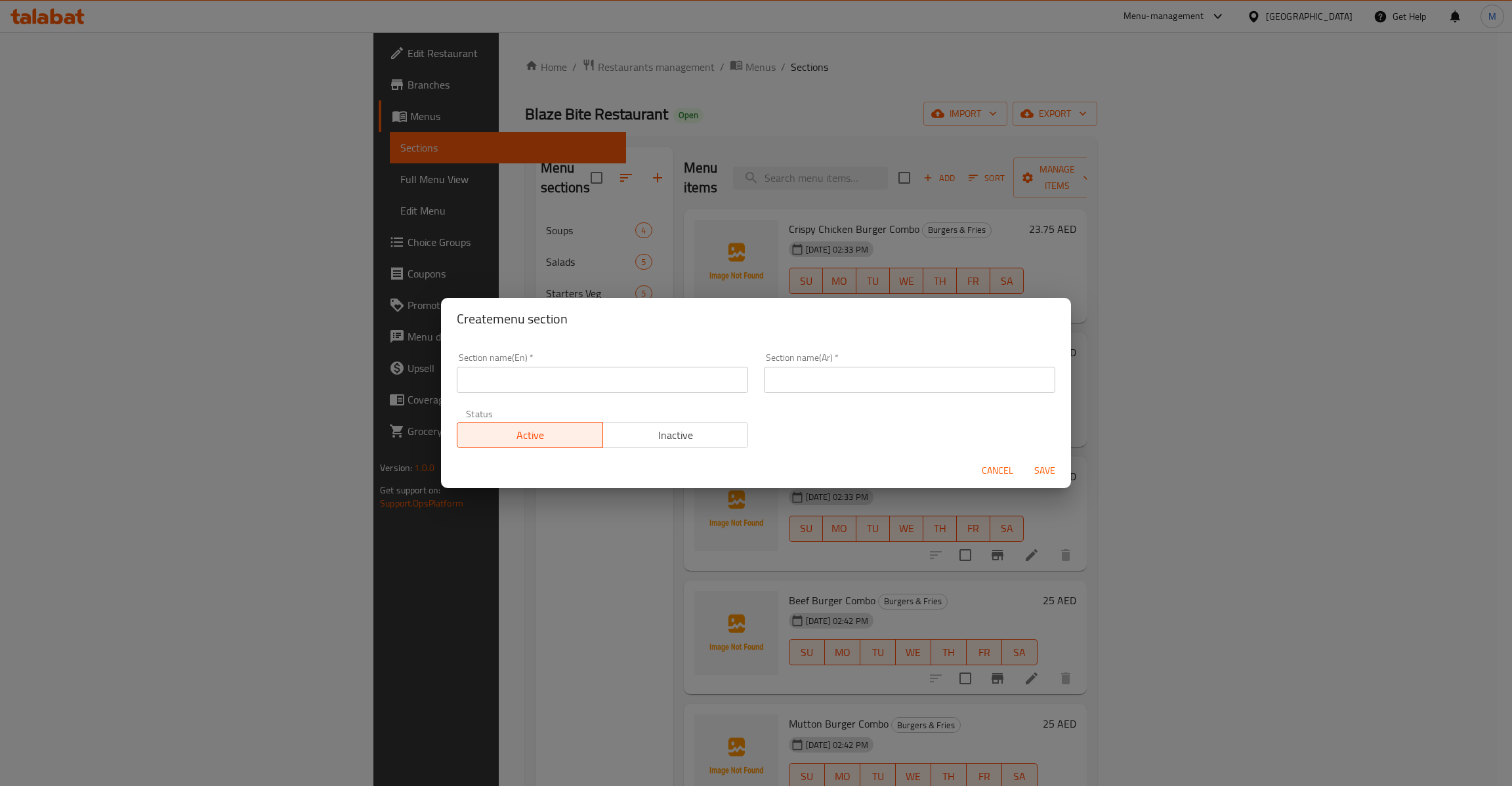
click at [605, 383] on input "text" at bounding box center [602, 379] width 291 height 26
click at [827, 447] on div "Section name(En)   * Juices Section name(En) * Section name(Ar)   * عصائر Secti…" at bounding box center [756, 400] width 614 height 111
click at [1045, 474] on span "Save" at bounding box center [1044, 471] width 31 height 16
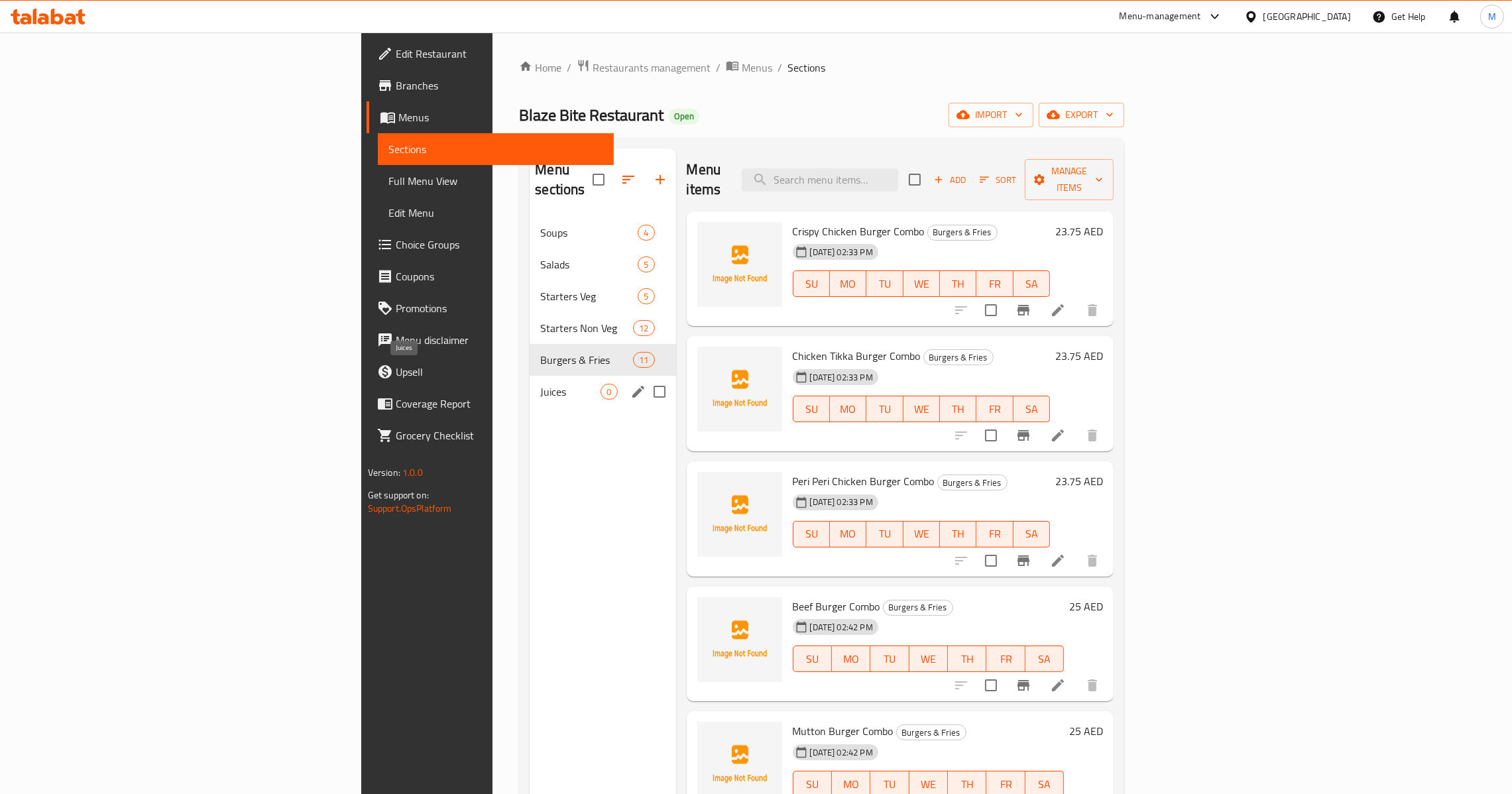
click at [540, 384] on span "Juices" at bounding box center [570, 392] width 60 height 16
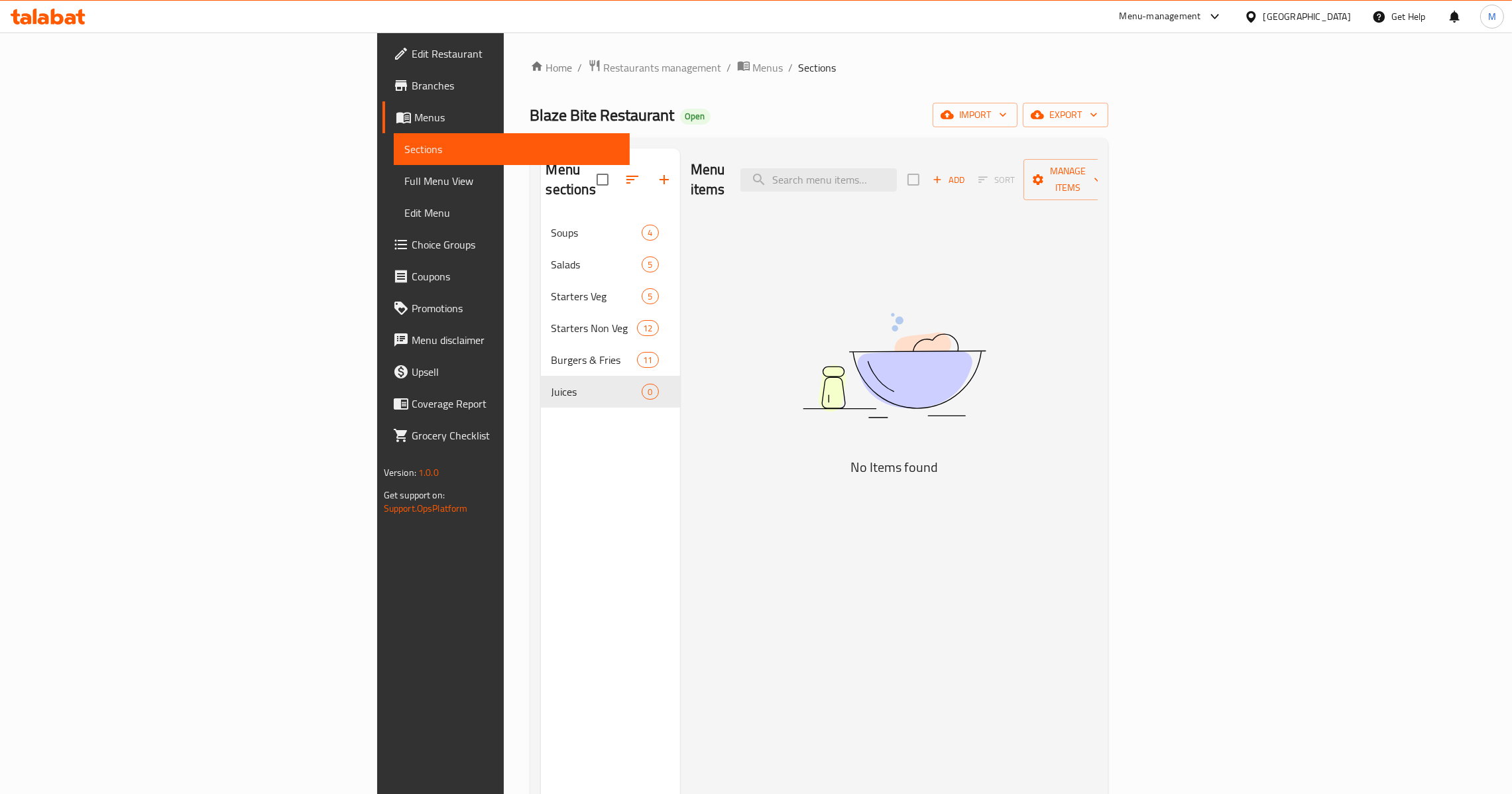
click at [970, 170] on button "Add" at bounding box center [949, 180] width 42 height 21
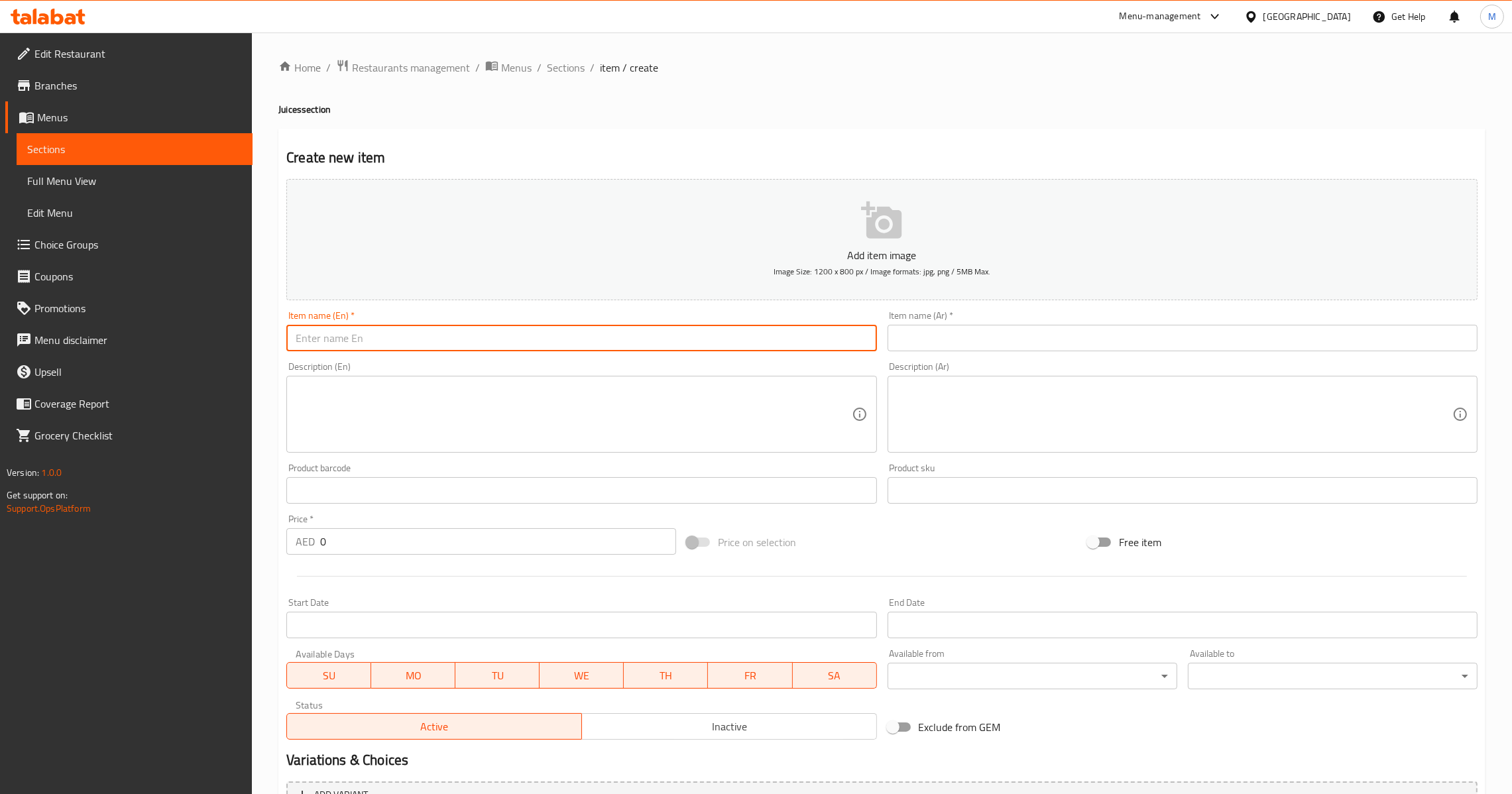
click at [562, 328] on input "text" at bounding box center [581, 337] width 590 height 27
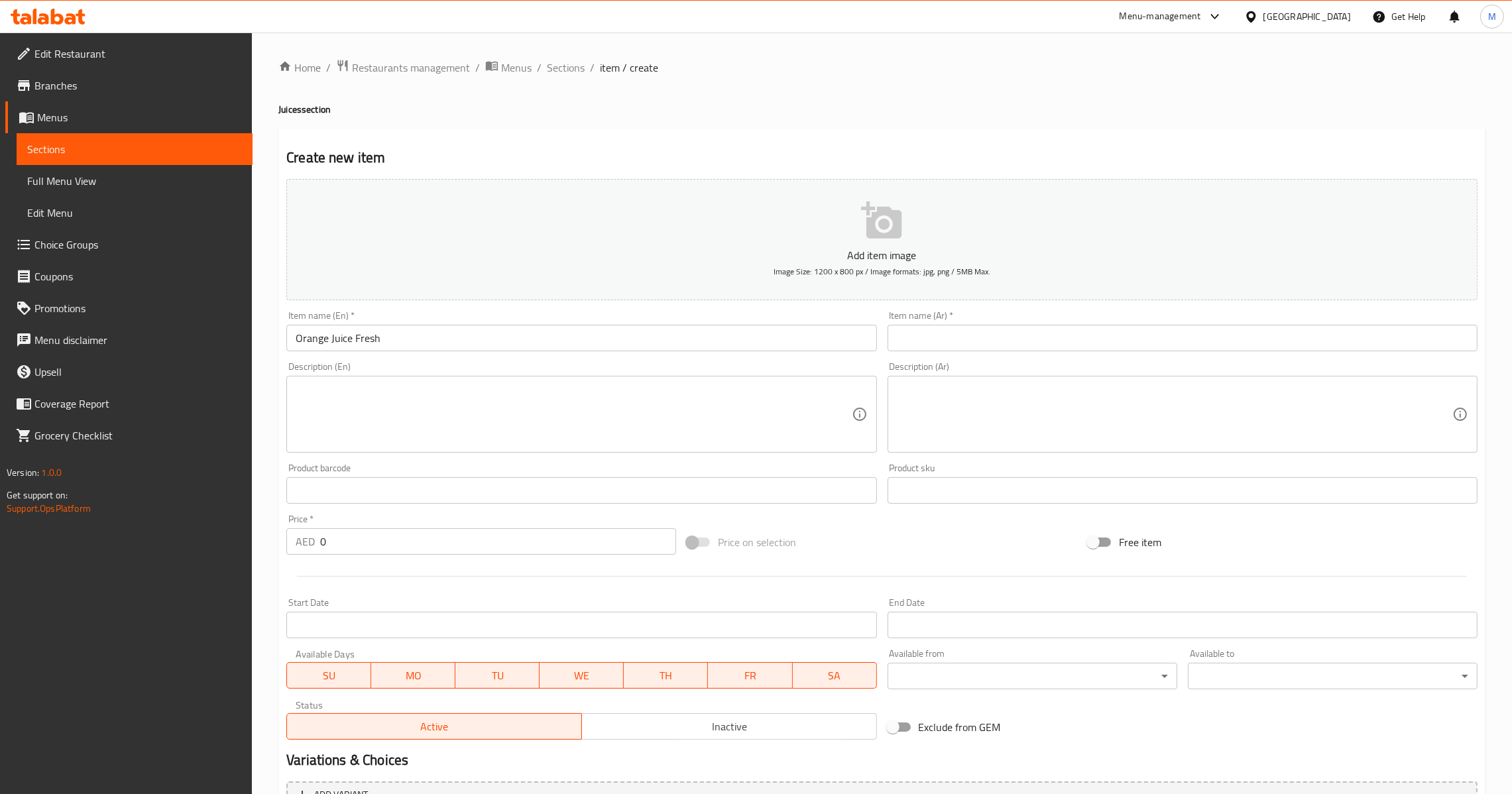
click at [1049, 348] on input "text" at bounding box center [1183, 337] width 590 height 27
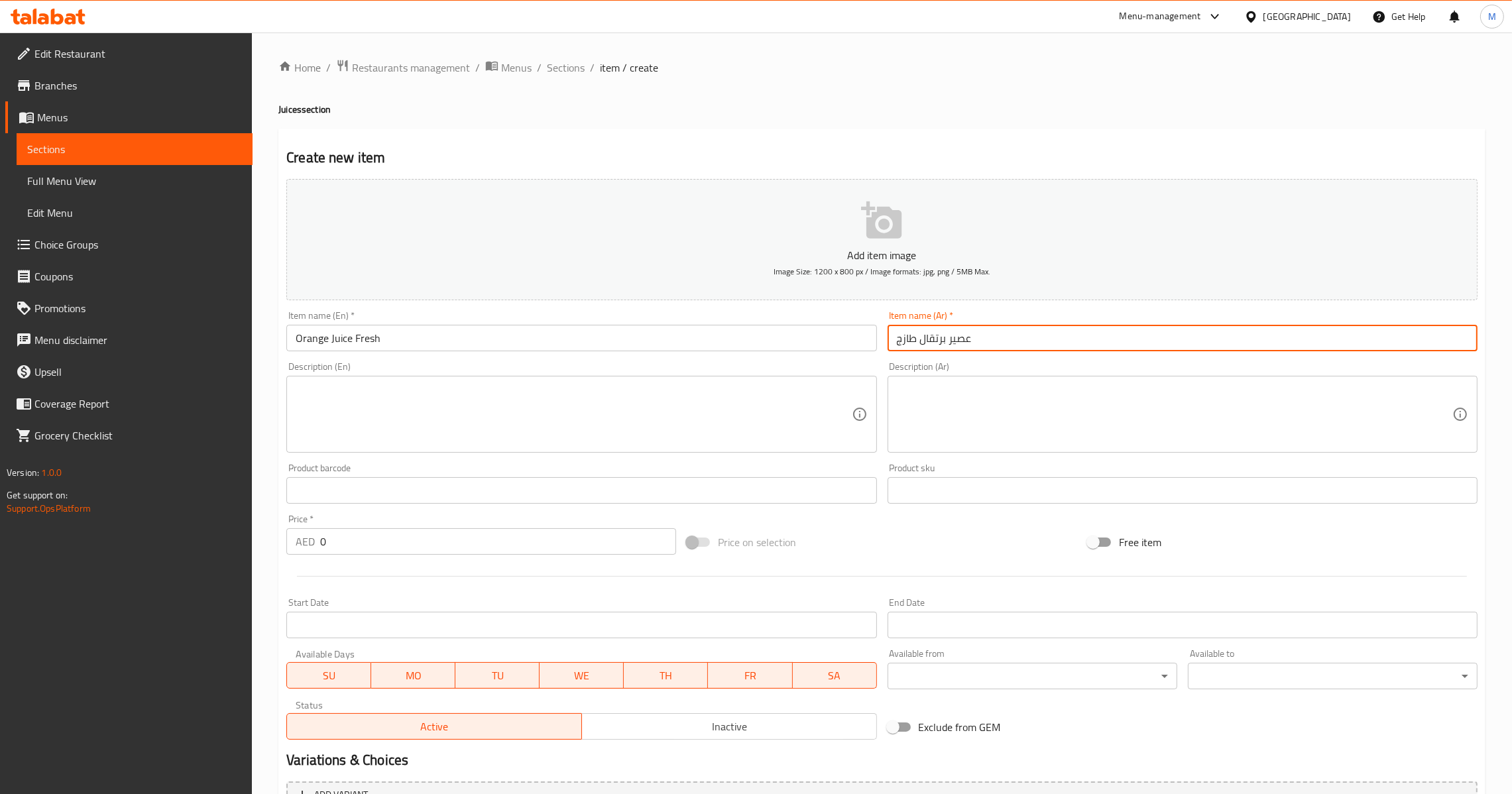
drag, startPoint x: 248, startPoint y: 543, endPoint x: 231, endPoint y: 546, distance: 17.3
click at [232, 546] on div "Edit Restaurant Branches Menus Sections Full Menu View Edit Menu Choice Groups …" at bounding box center [756, 484] width 1512 height 904
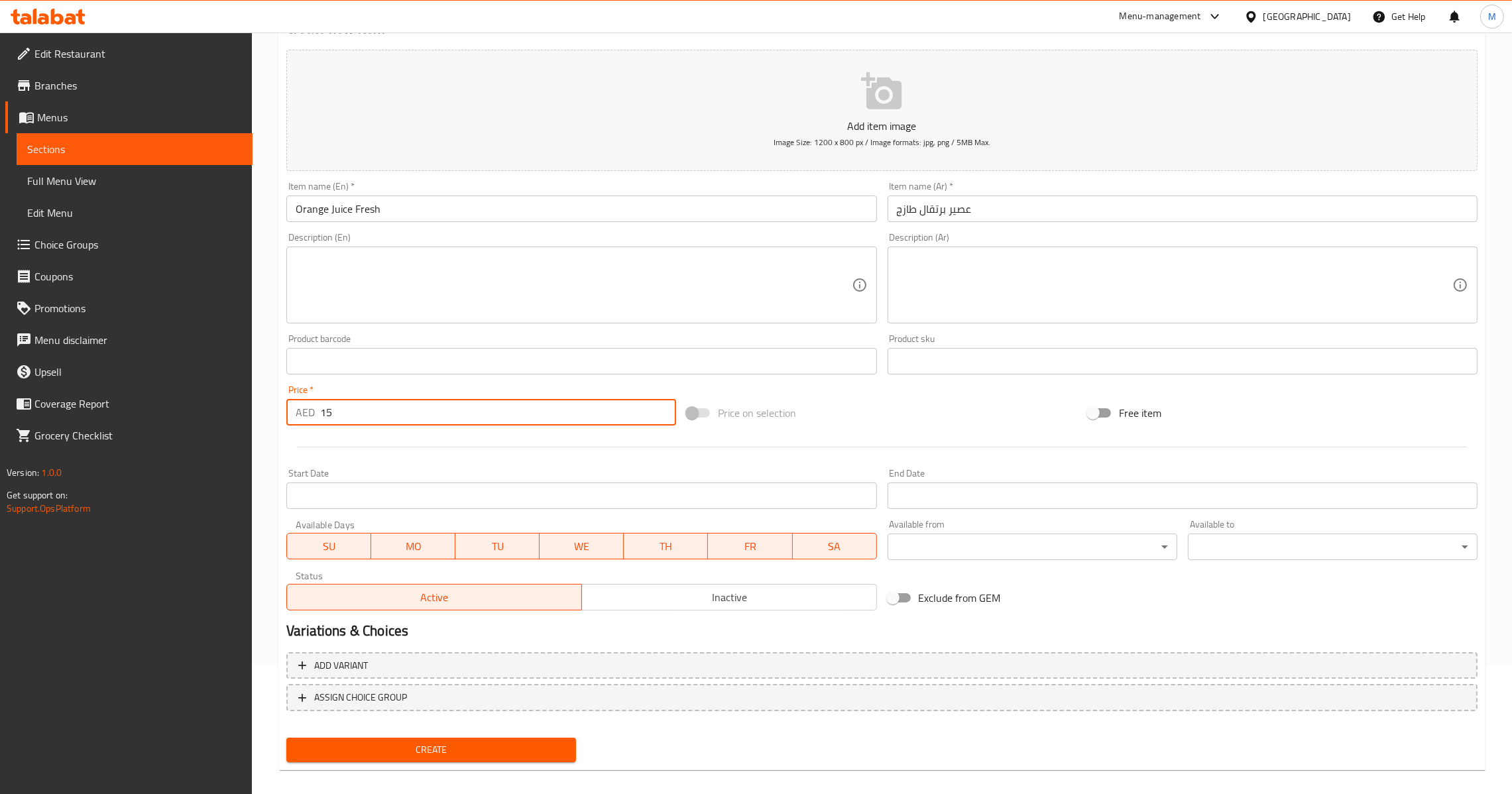
scroll to position [140, 0]
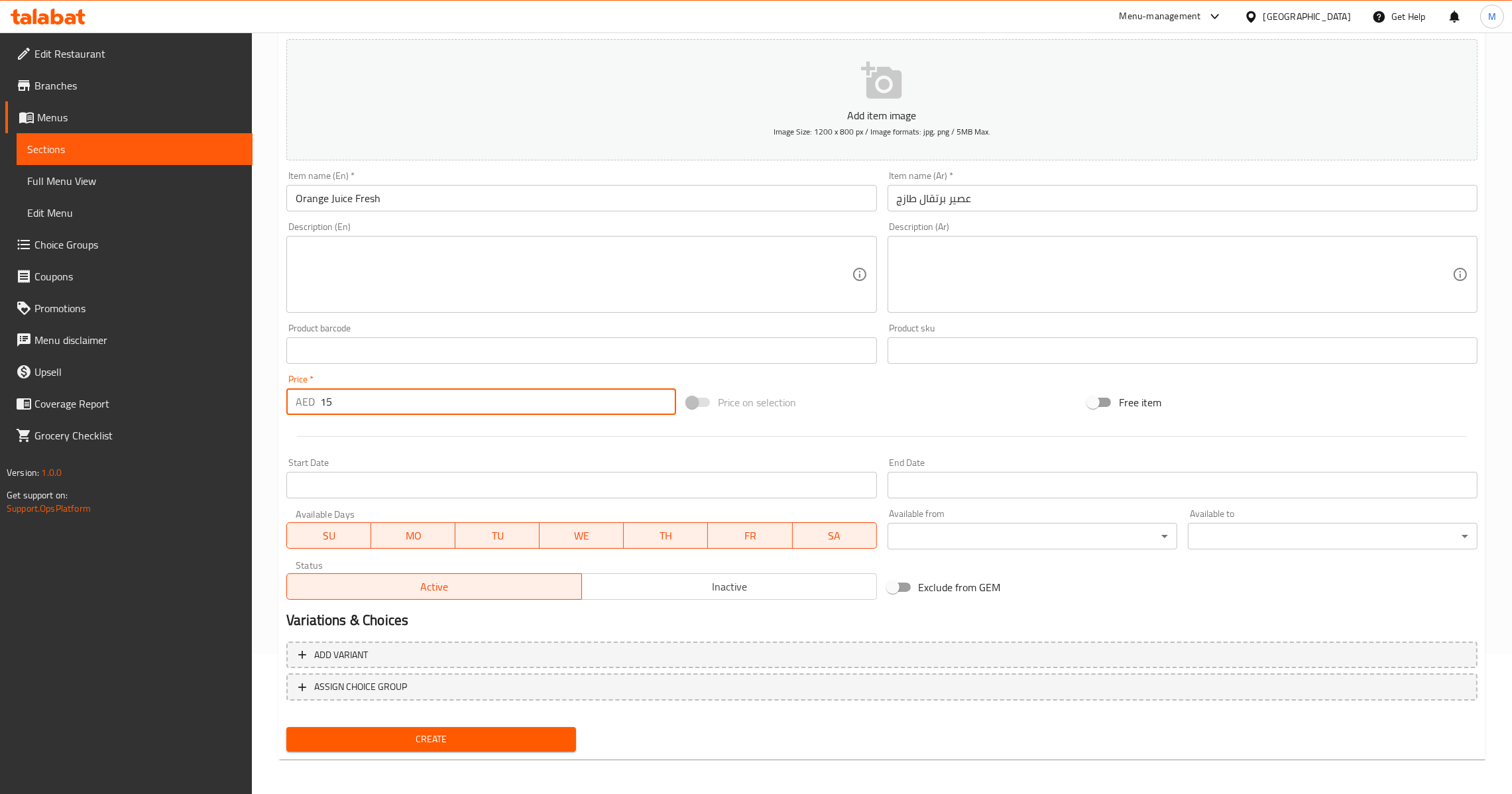
click at [433, 736] on span "Create" at bounding box center [431, 739] width 268 height 16
drag, startPoint x: 376, startPoint y: 403, endPoint x: 193, endPoint y: 401, distance: 183.0
click at [206, 403] on div "Edit Restaurant Branches Menus Sections Full Menu View Edit Menu Choice Groups …" at bounding box center [756, 344] width 1512 height 904
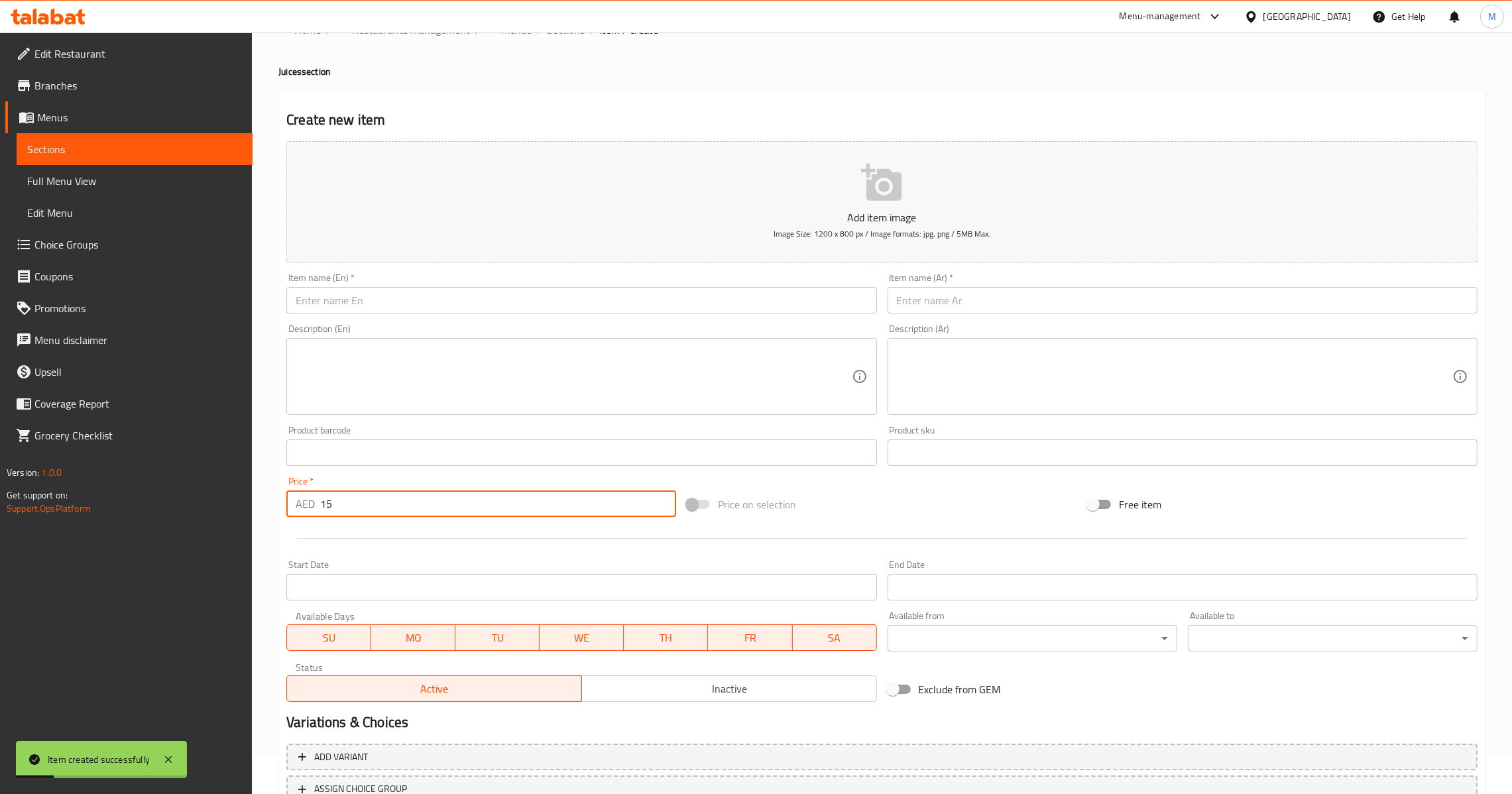
scroll to position [0, 0]
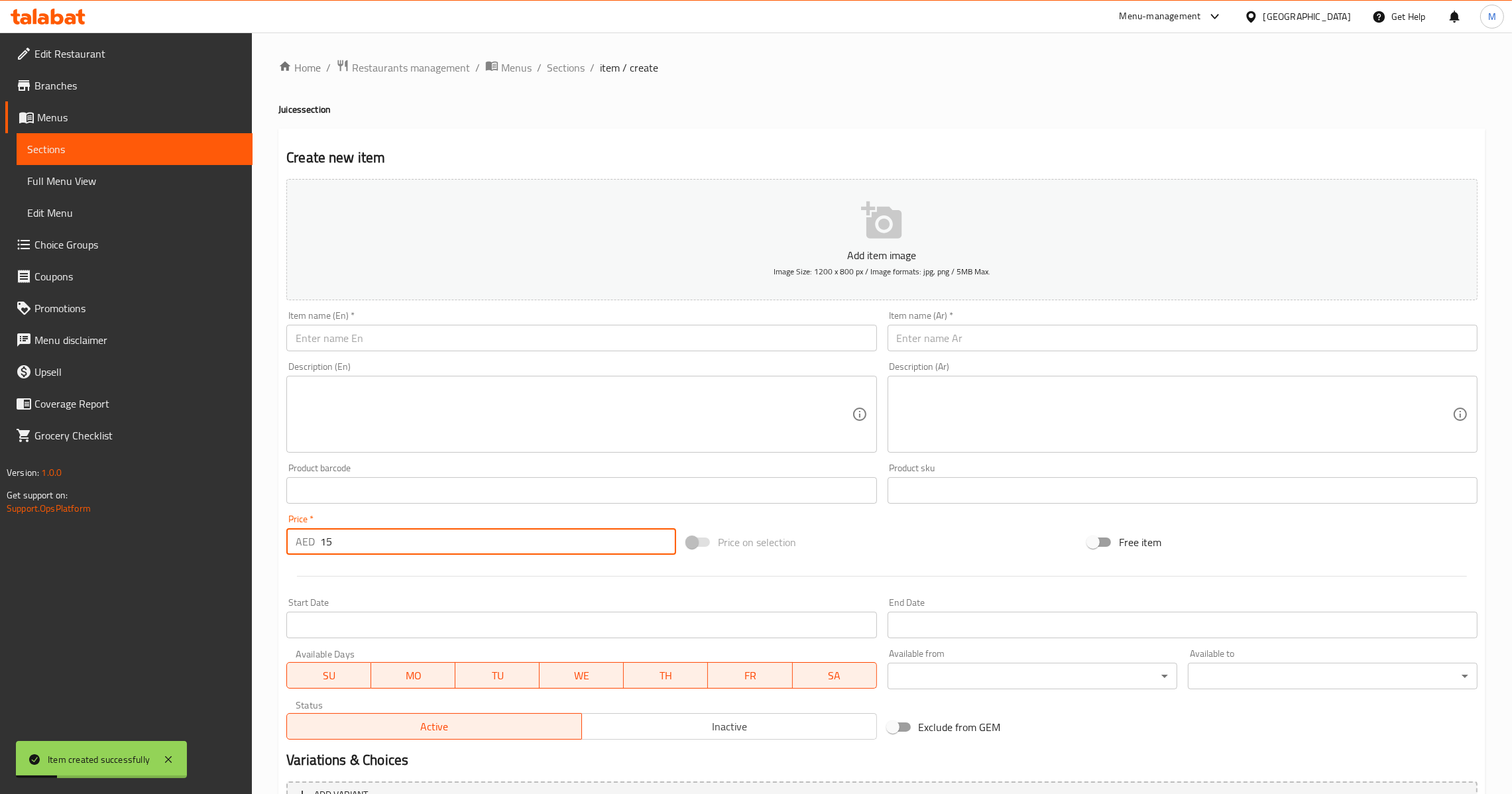
drag, startPoint x: 574, startPoint y: 316, endPoint x: 580, endPoint y: 324, distance: 10.0
click at [579, 320] on div "Item name (En)   * Item name (En) *" at bounding box center [581, 331] width 590 height 40
click at [580, 324] on input "text" at bounding box center [581, 337] width 590 height 27
drag, startPoint x: 1069, startPoint y: 331, endPoint x: 1042, endPoint y: 348, distance: 31.9
click at [1069, 331] on input "text" at bounding box center [1183, 337] width 590 height 27
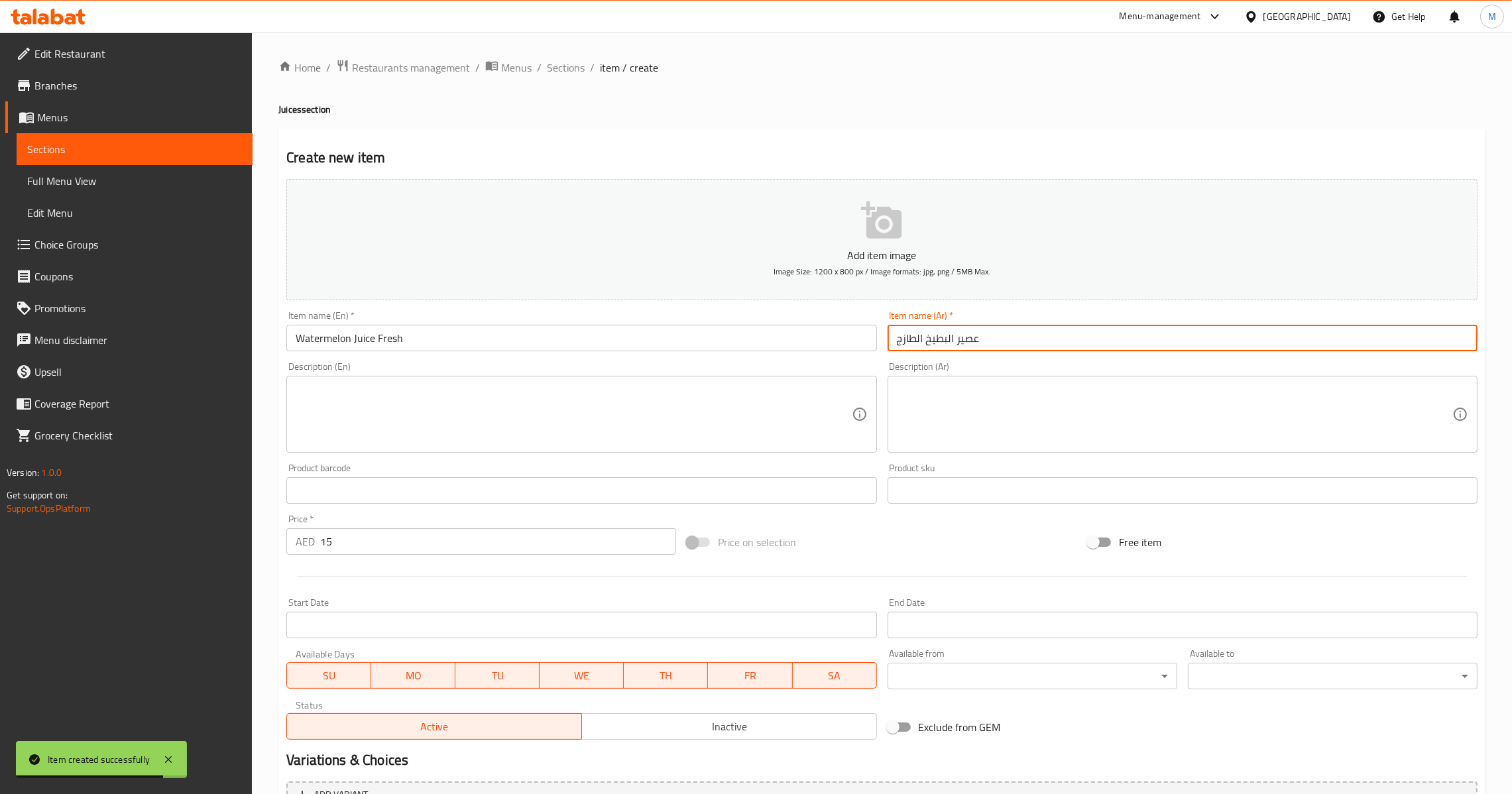
click at [946, 328] on input "عصير البطيخ الطازج" at bounding box center [1183, 337] width 590 height 27
click at [917, 333] on input "عصير بطيخ الطازج" at bounding box center [1183, 337] width 590 height 27
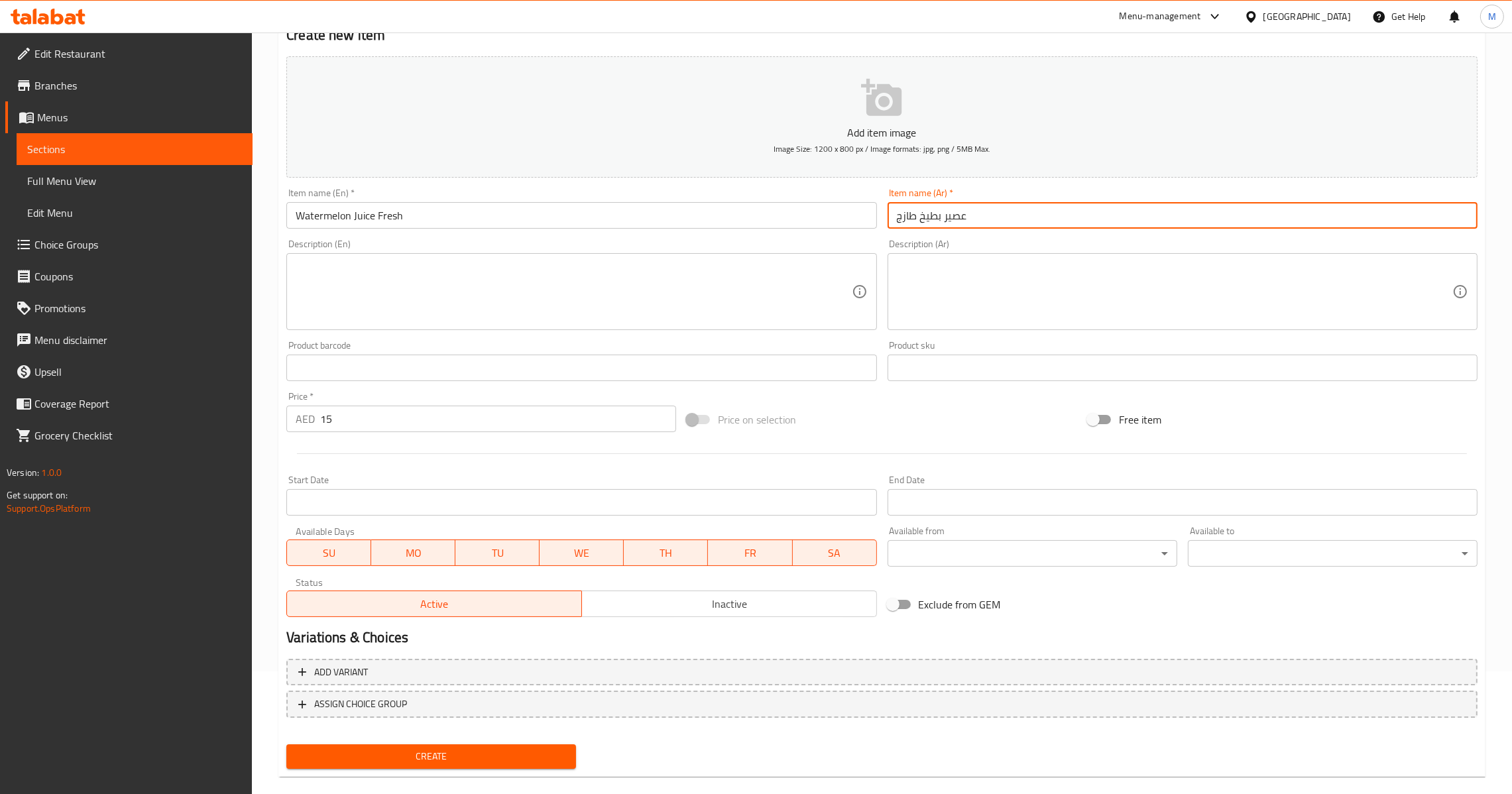
scroll to position [140, 0]
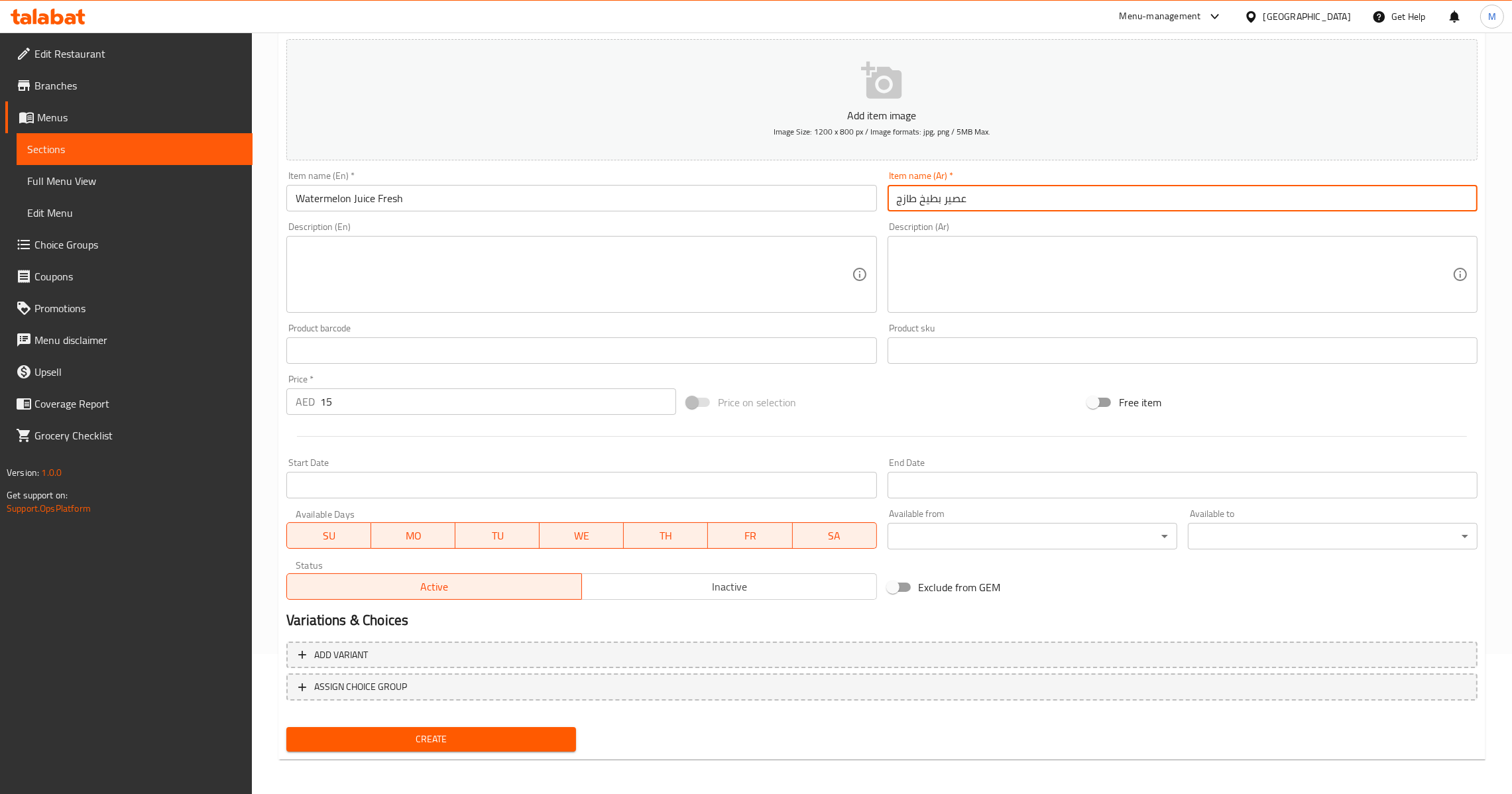
drag, startPoint x: 458, startPoint y: 759, endPoint x: 465, endPoint y: 757, distance: 7.3
click at [463, 758] on div "Home / Restaurants management / Menus / Sections / item / create Juices section…" at bounding box center [882, 344] width 1207 height 851
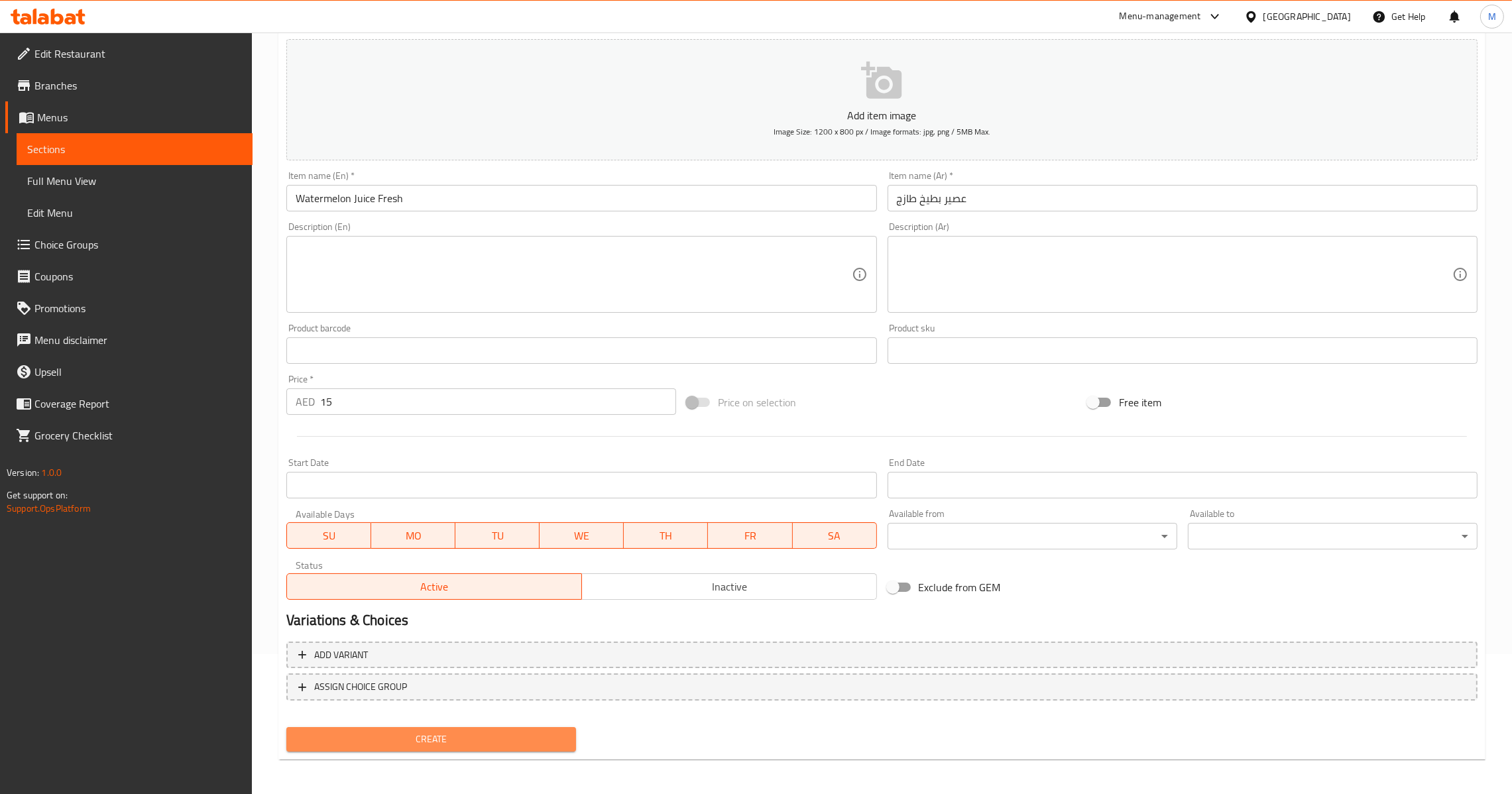
click at [480, 734] on span "Create" at bounding box center [431, 739] width 268 height 16
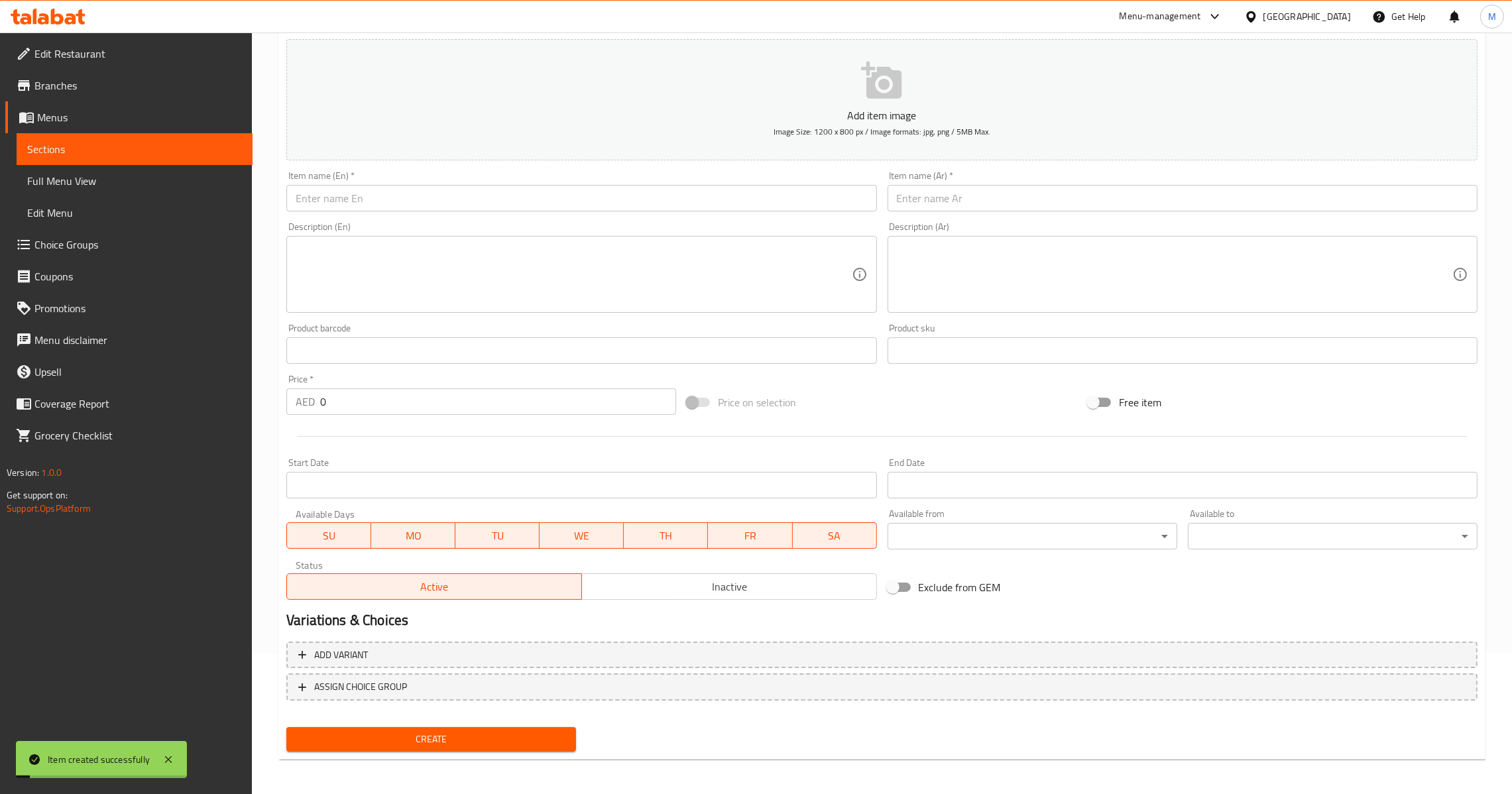
click at [582, 188] on input "text" at bounding box center [581, 198] width 590 height 27
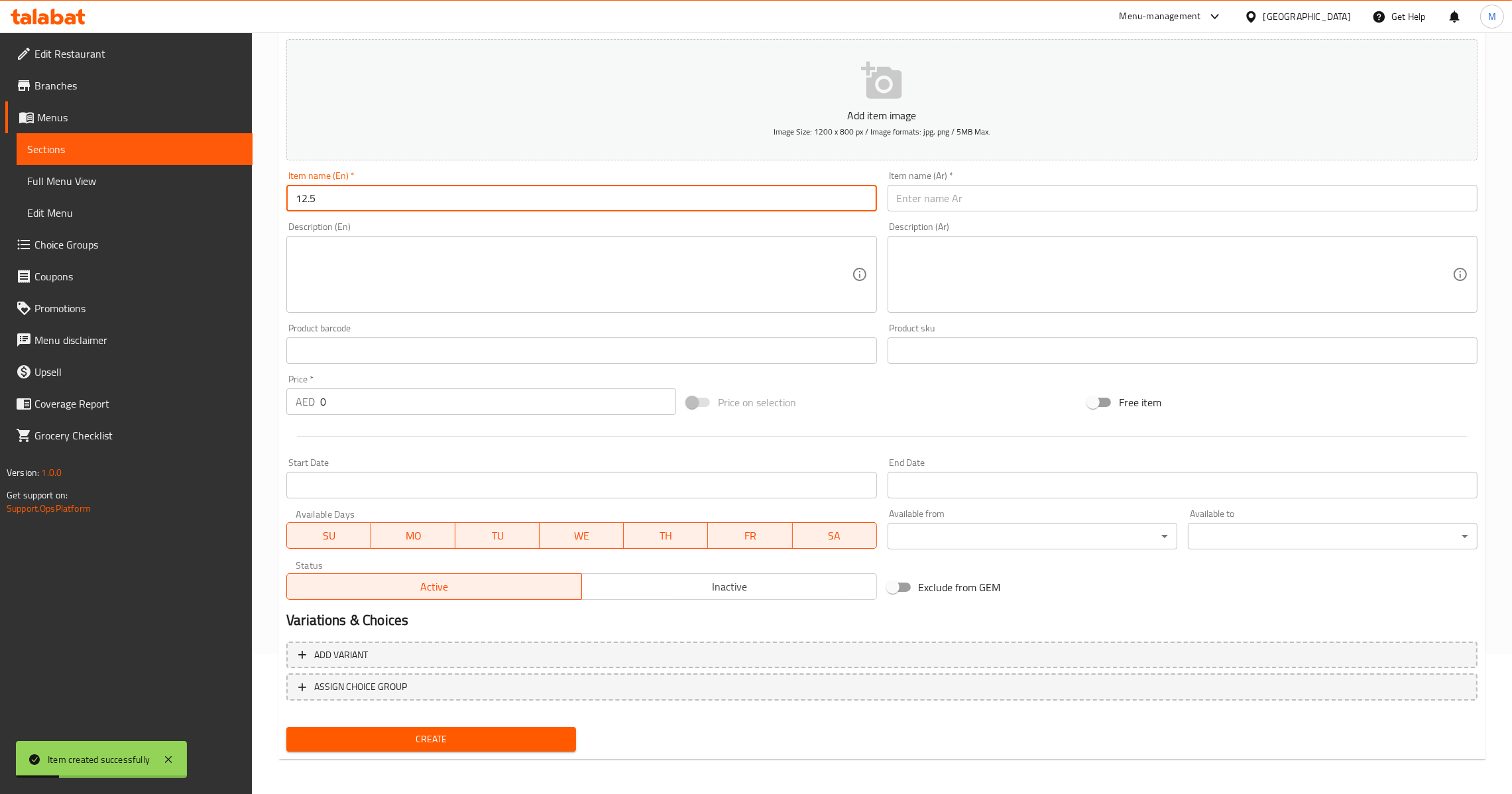
click at [445, 394] on input "0" at bounding box center [498, 401] width 356 height 27
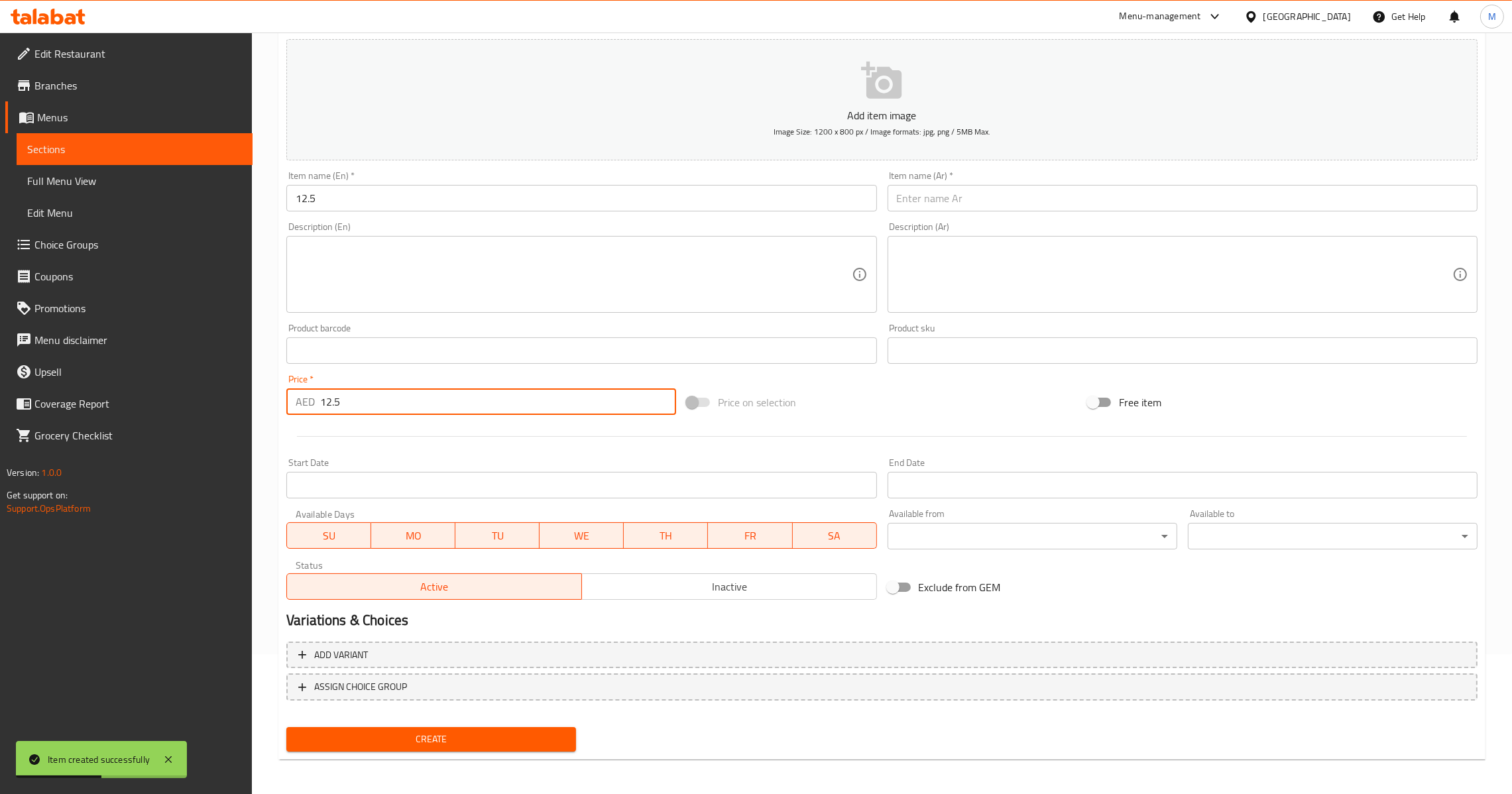
drag, startPoint x: 557, startPoint y: 212, endPoint x: 574, endPoint y: 202, distance: 19.7
click at [558, 211] on div "Item name (En)   * 12.5 Item name (En) *" at bounding box center [581, 191] width 600 height 51
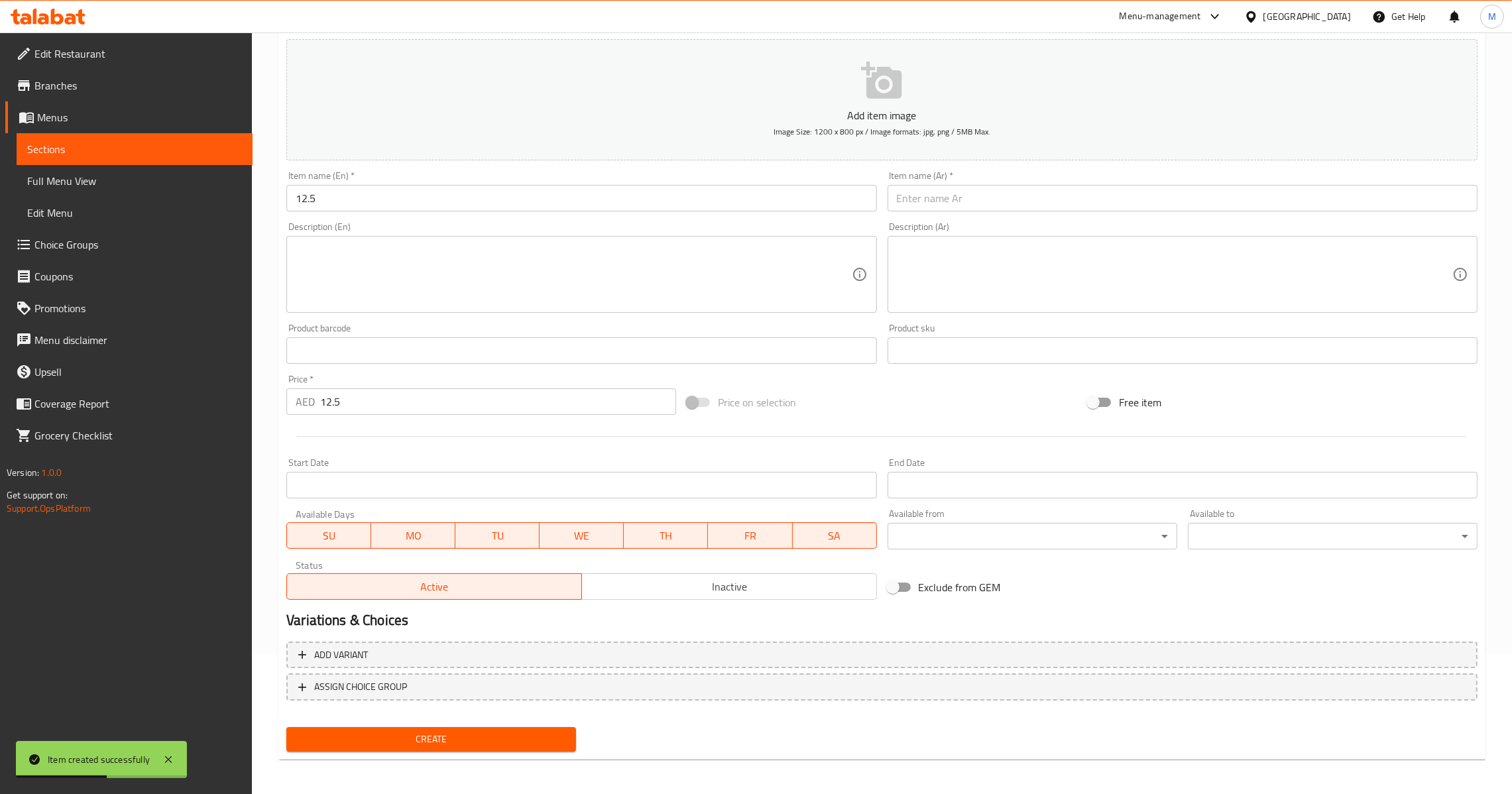
click at [574, 202] on input "12.5" at bounding box center [581, 198] width 590 height 27
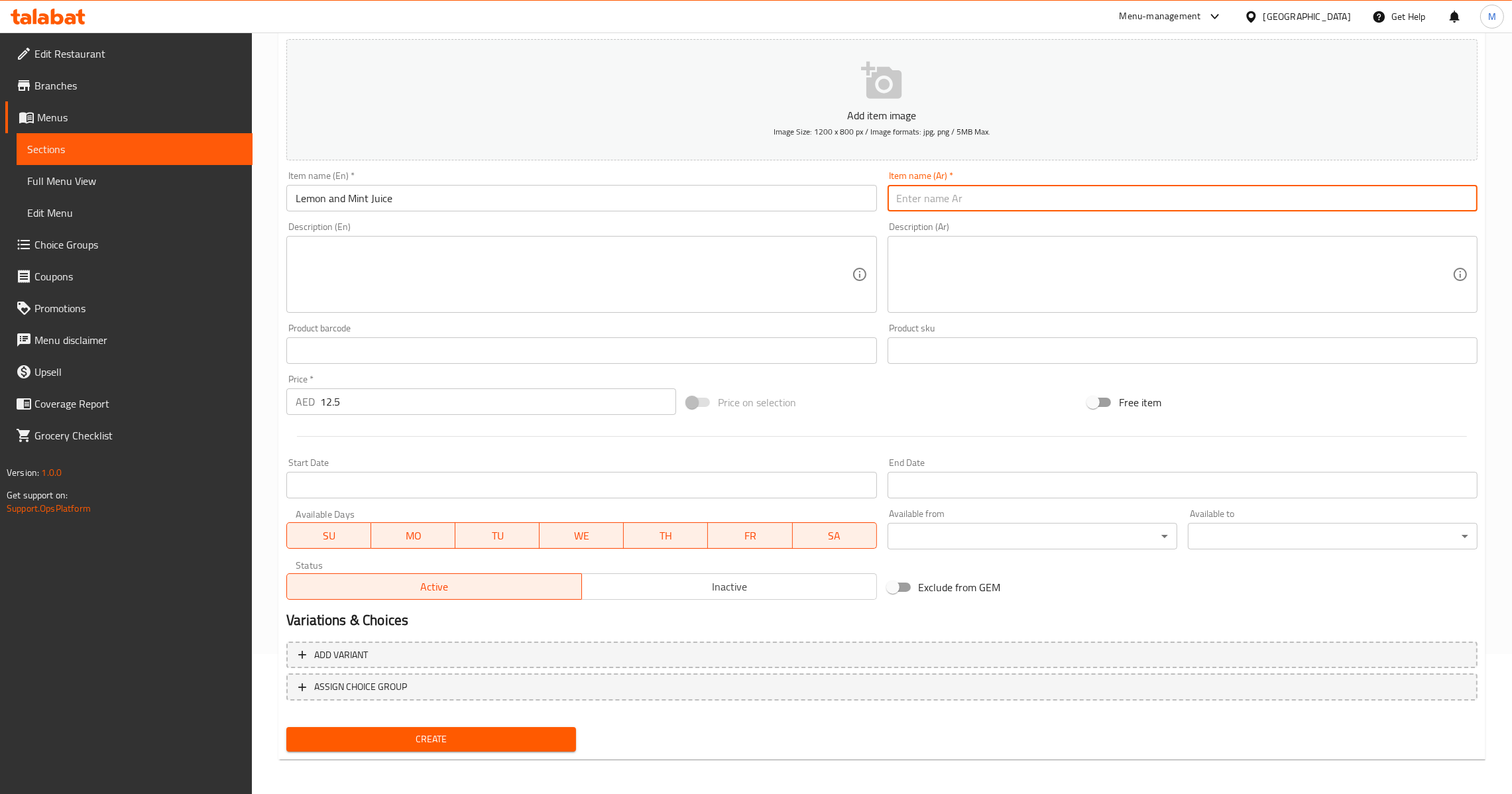
click at [899, 201] on input "text" at bounding box center [1183, 198] width 590 height 27
click at [441, 759] on div "Home / Restaurants management / Menus / Sections / item / create Juices section…" at bounding box center [882, 344] width 1207 height 851
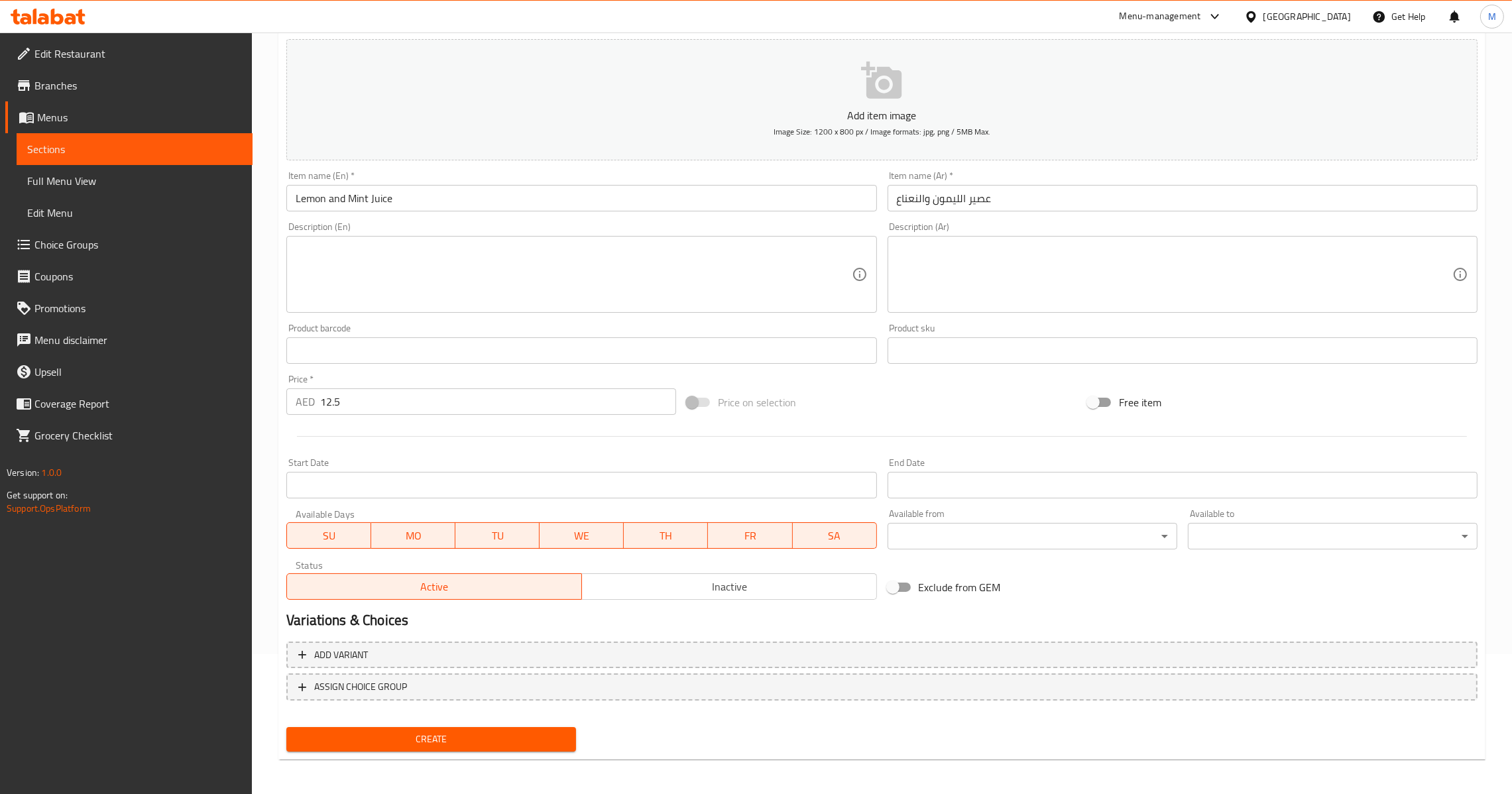
click at [448, 733] on span "Create" at bounding box center [431, 739] width 268 height 16
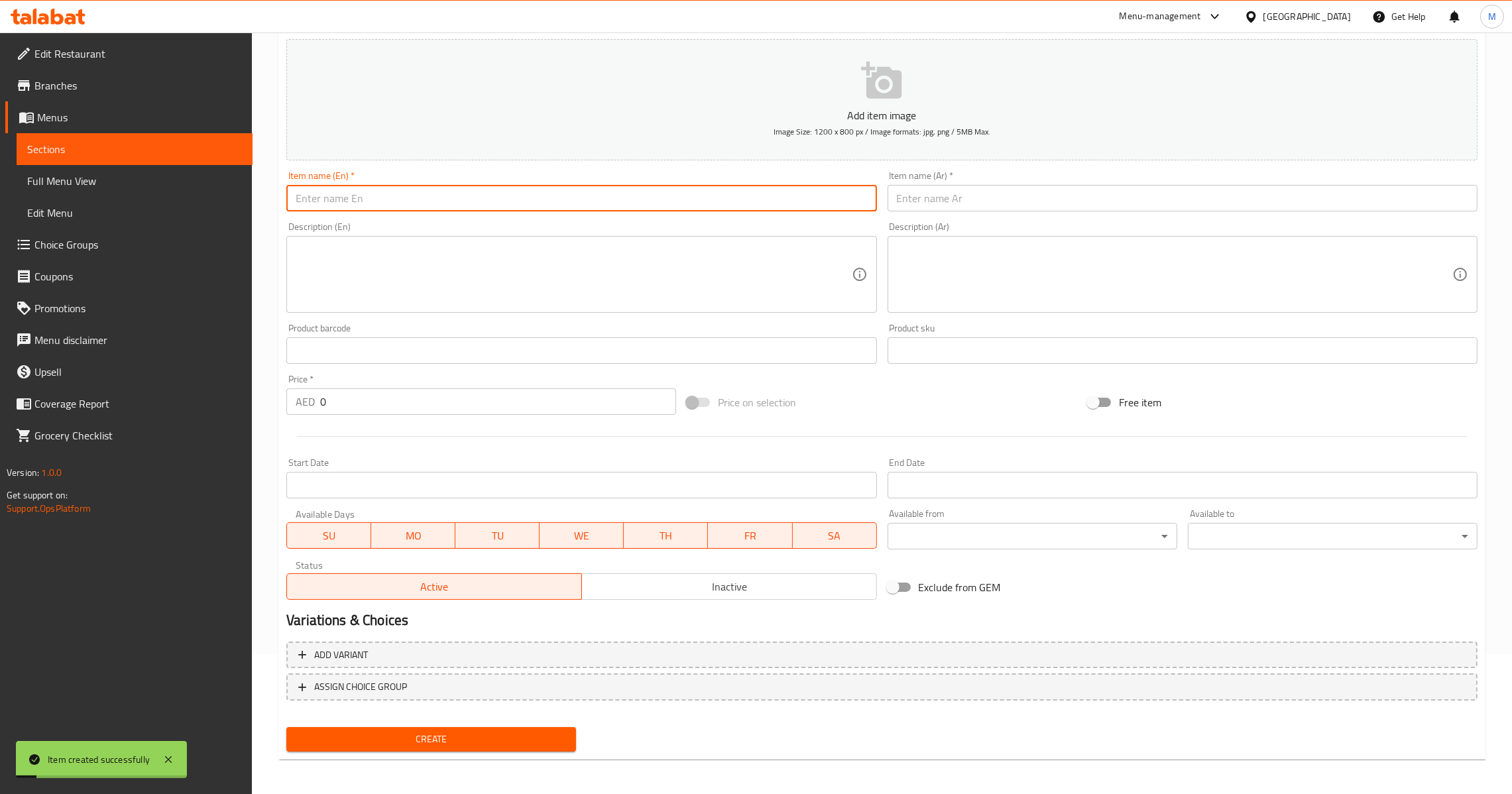
click at [520, 202] on input "text" at bounding box center [581, 198] width 590 height 27
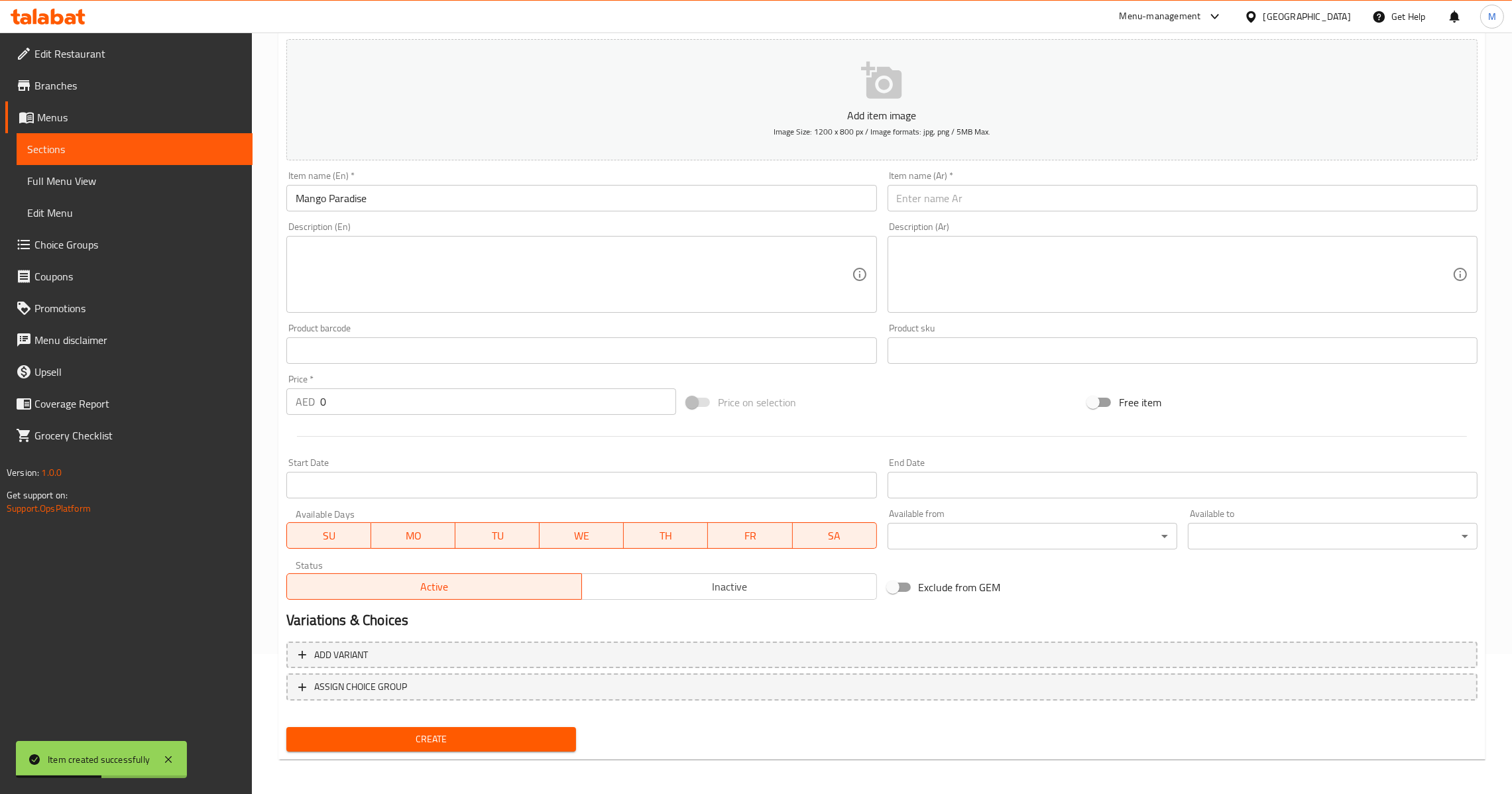
click at [940, 201] on input "text" at bounding box center [1183, 198] width 590 height 27
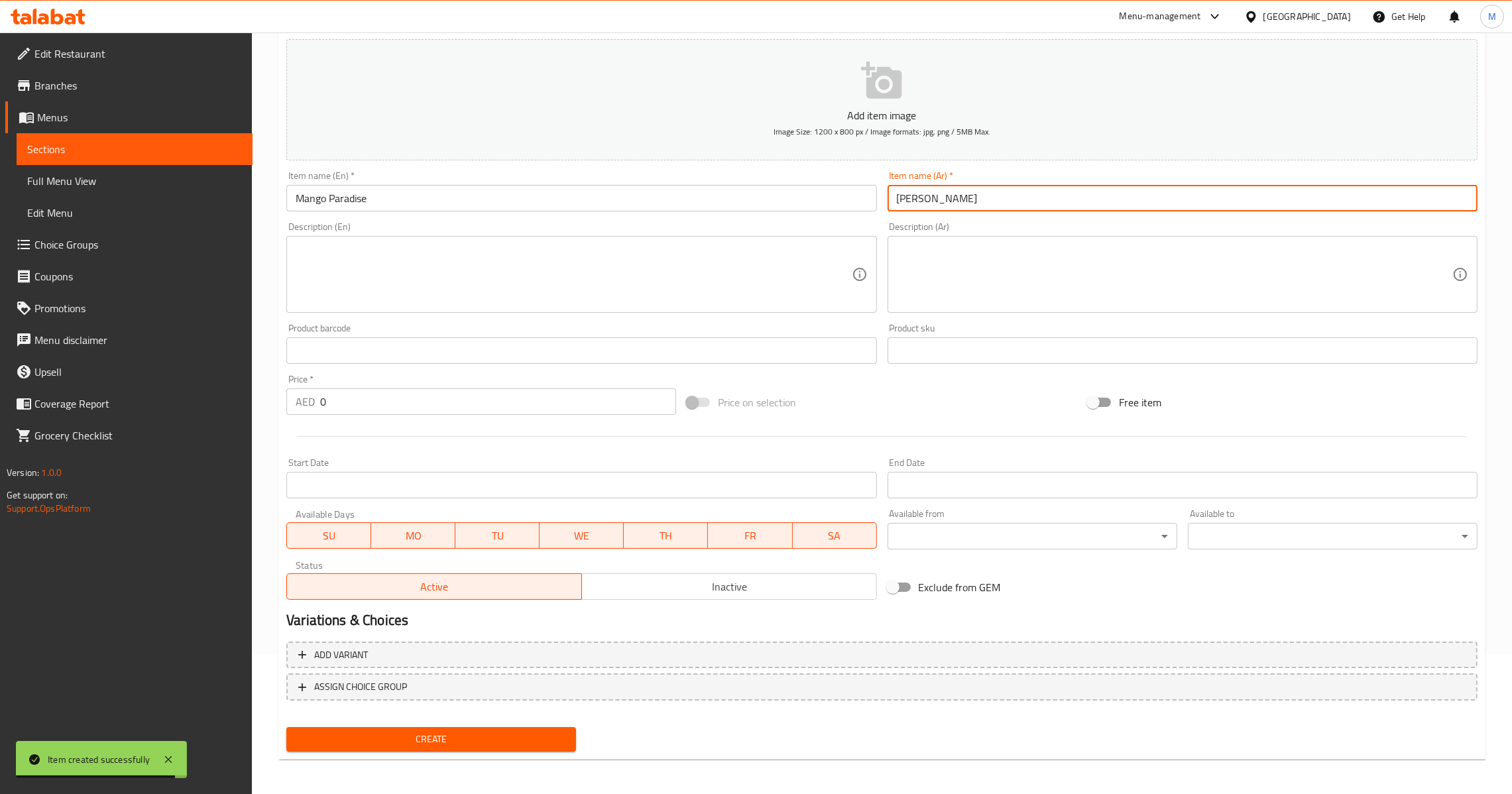
drag, startPoint x: 522, startPoint y: 420, endPoint x: 524, endPoint y: 405, distance: 15.1
click at [524, 407] on div "Add item image Image Size: 1200 x 800 px / Image formats: jpg, png / 5MB Max. I…" at bounding box center [882, 319] width 1201 height 572
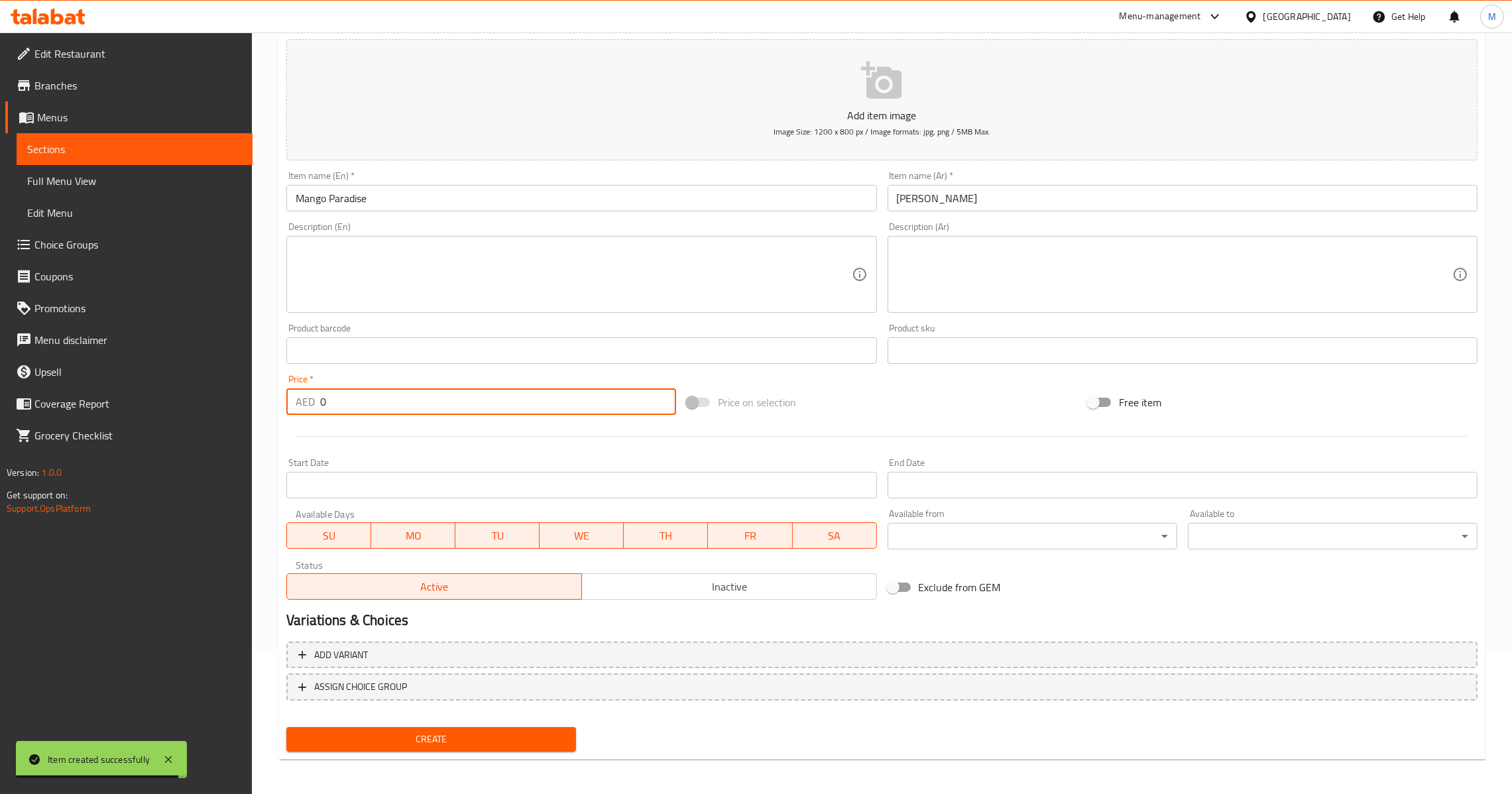
click at [524, 405] on input "0" at bounding box center [498, 401] width 356 height 27
click at [460, 737] on span "Create" at bounding box center [431, 739] width 268 height 16
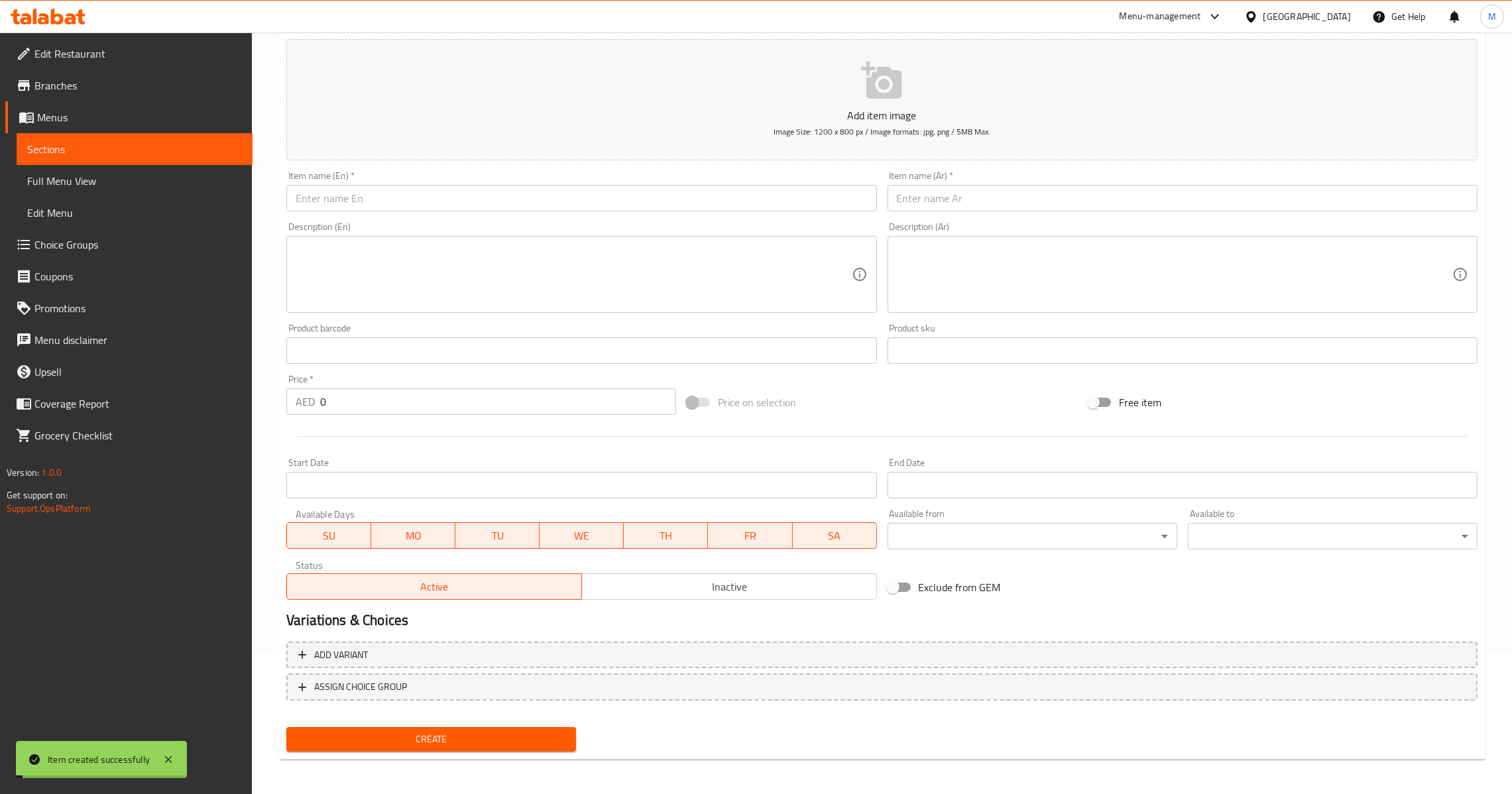
click at [430, 396] on input "0" at bounding box center [498, 401] width 356 height 27
click at [621, 182] on div "Item name (En)   * Item name (En) *" at bounding box center [581, 191] width 590 height 40
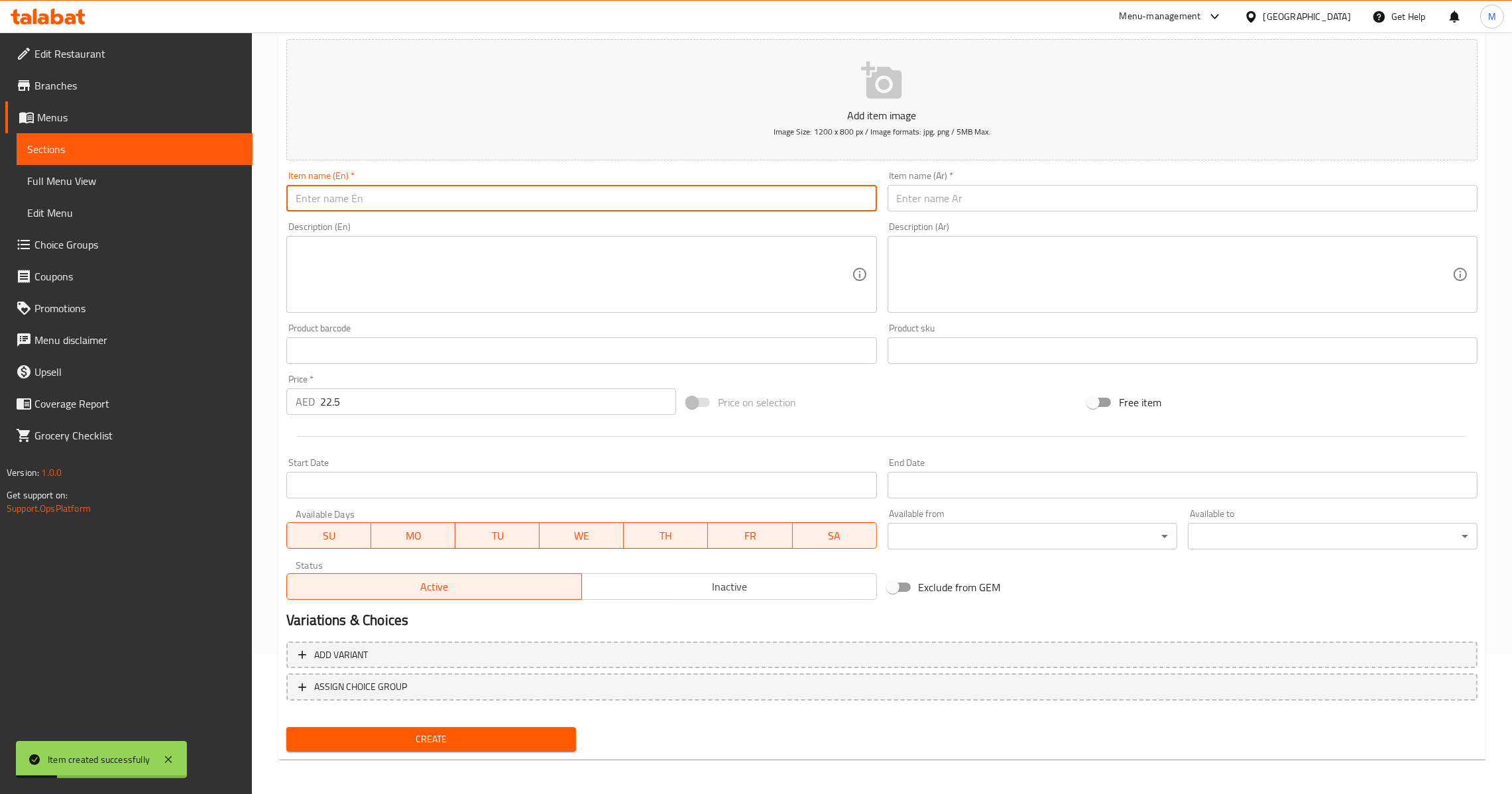
click at [623, 201] on input "text" at bounding box center [581, 198] width 590 height 27
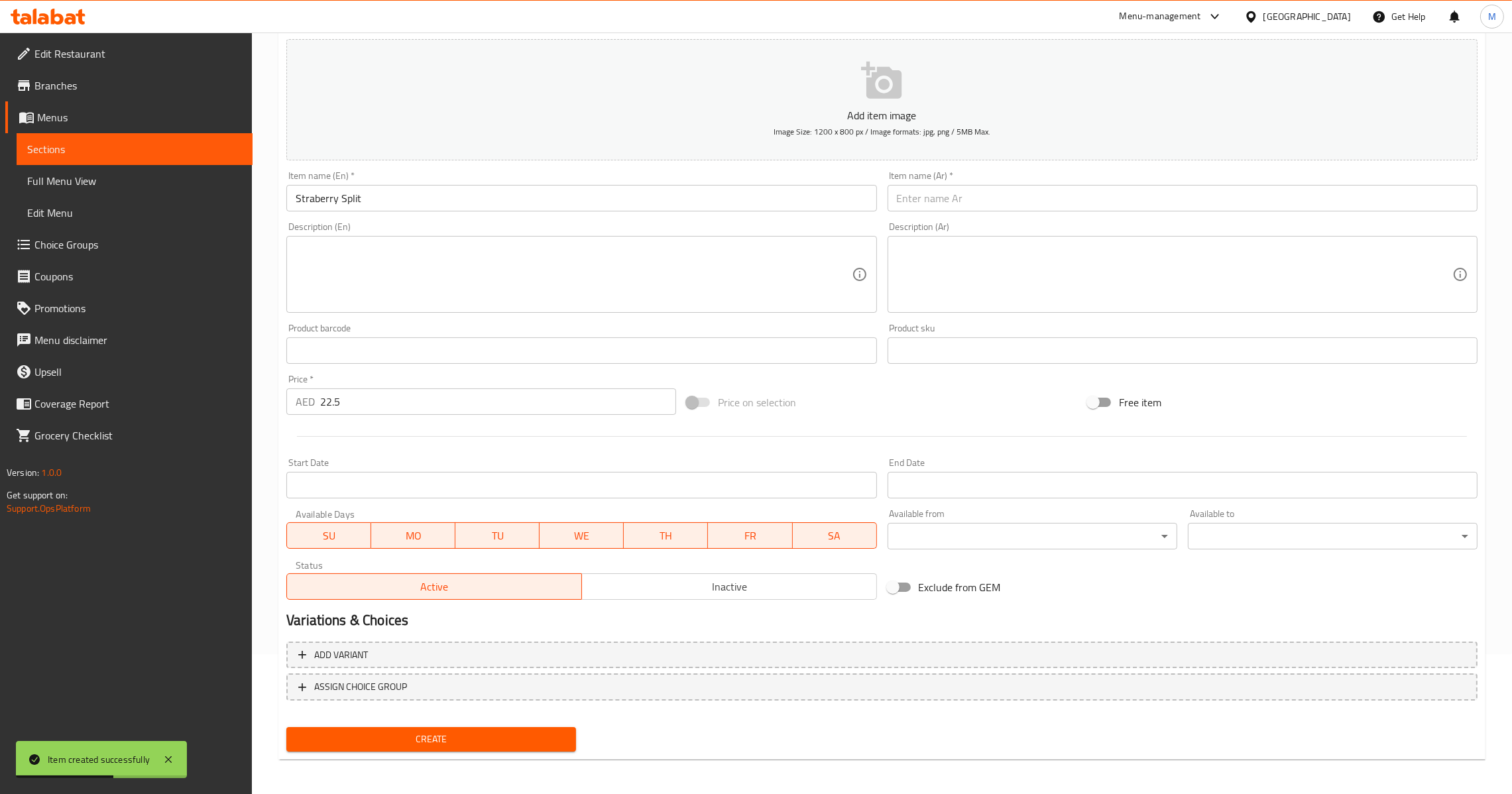
click at [925, 205] on input "text" at bounding box center [1183, 198] width 590 height 27
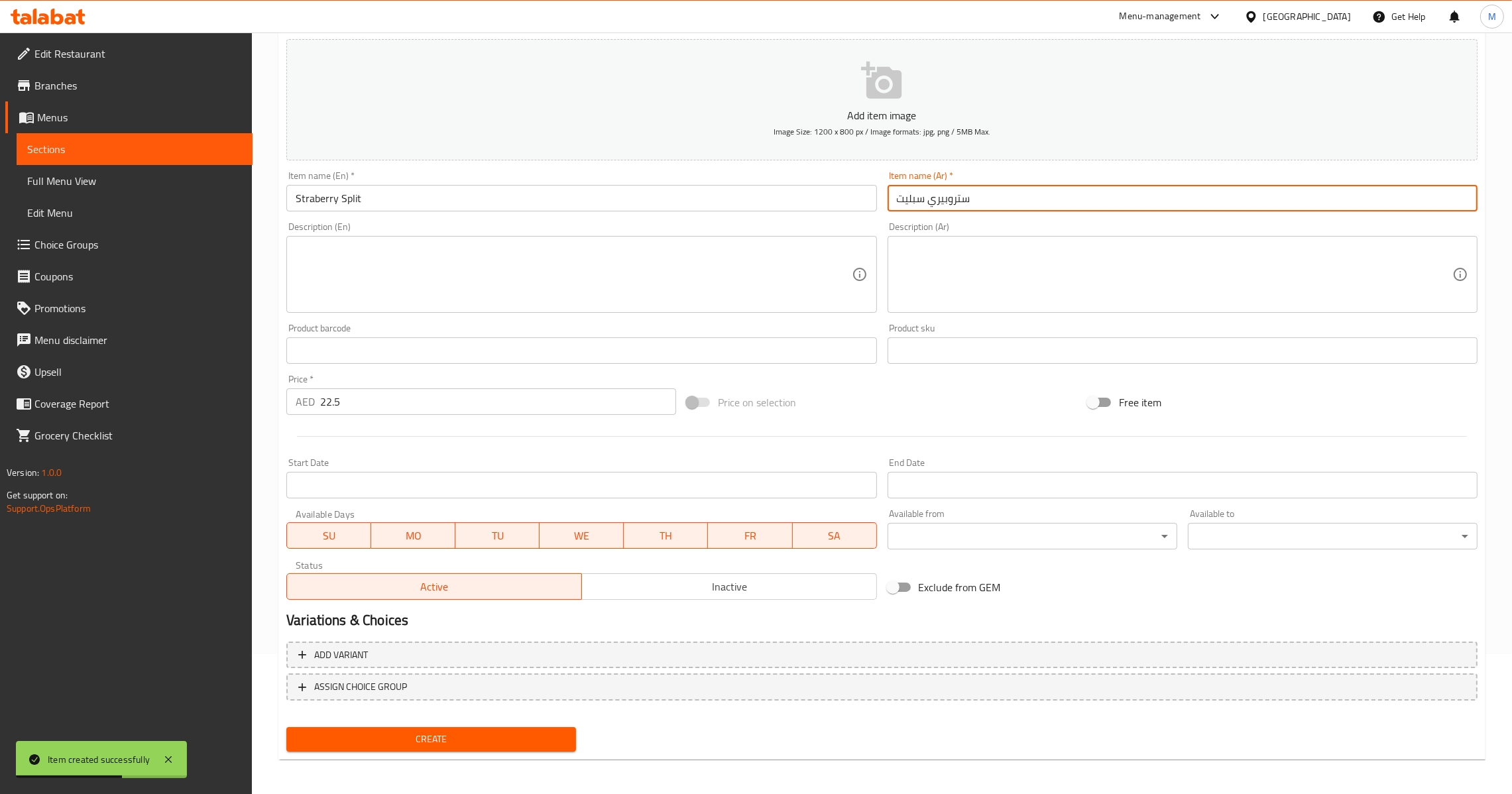
click at [946, 194] on input "ستروبيري سبليت" at bounding box center [1183, 198] width 590 height 27
click at [947, 194] on input "ستروبيري سبليت" at bounding box center [1183, 198] width 590 height 27
click at [411, 739] on span "Create" at bounding box center [431, 739] width 268 height 16
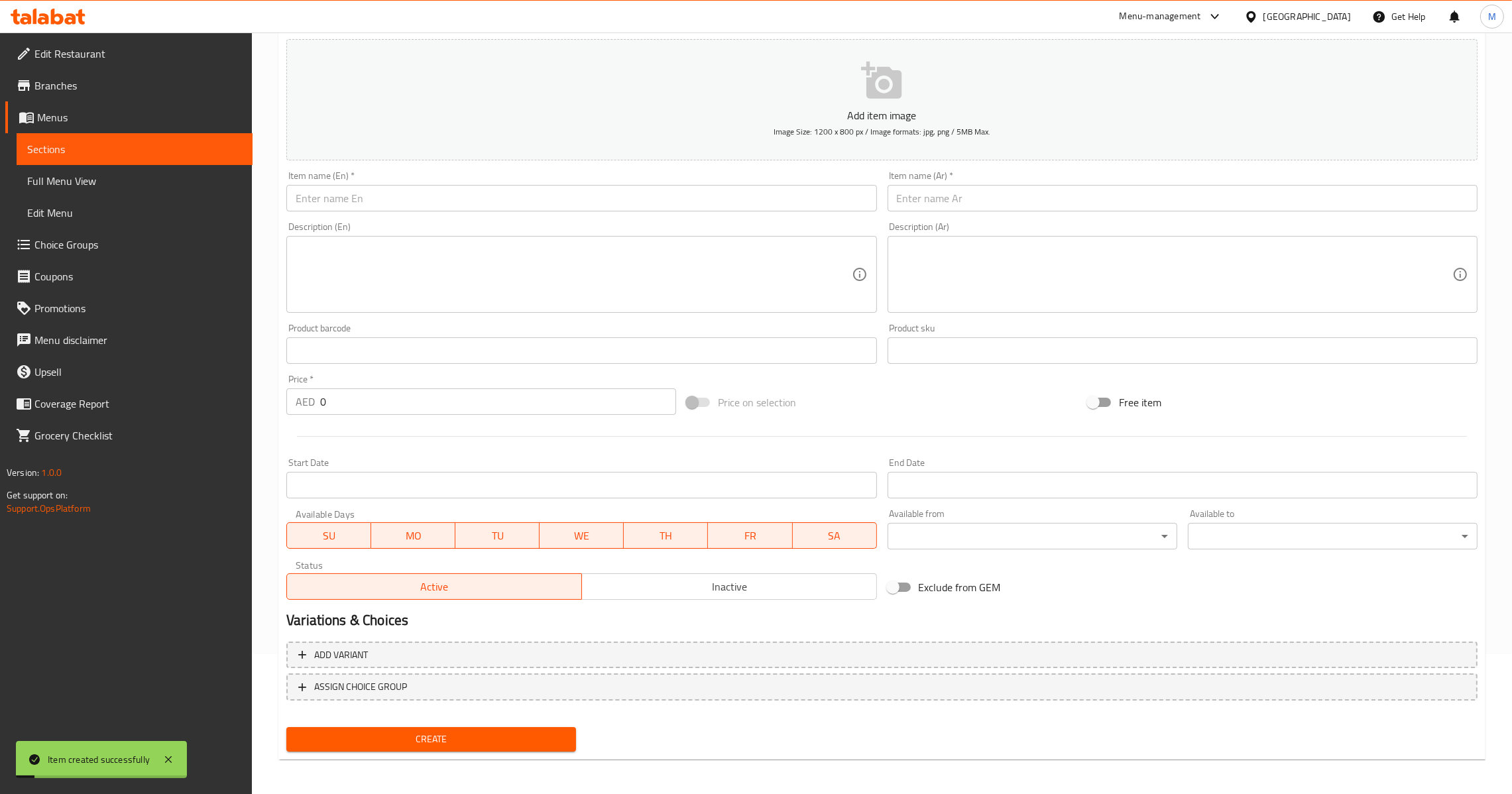
click at [472, 391] on input "0" at bounding box center [498, 401] width 356 height 27
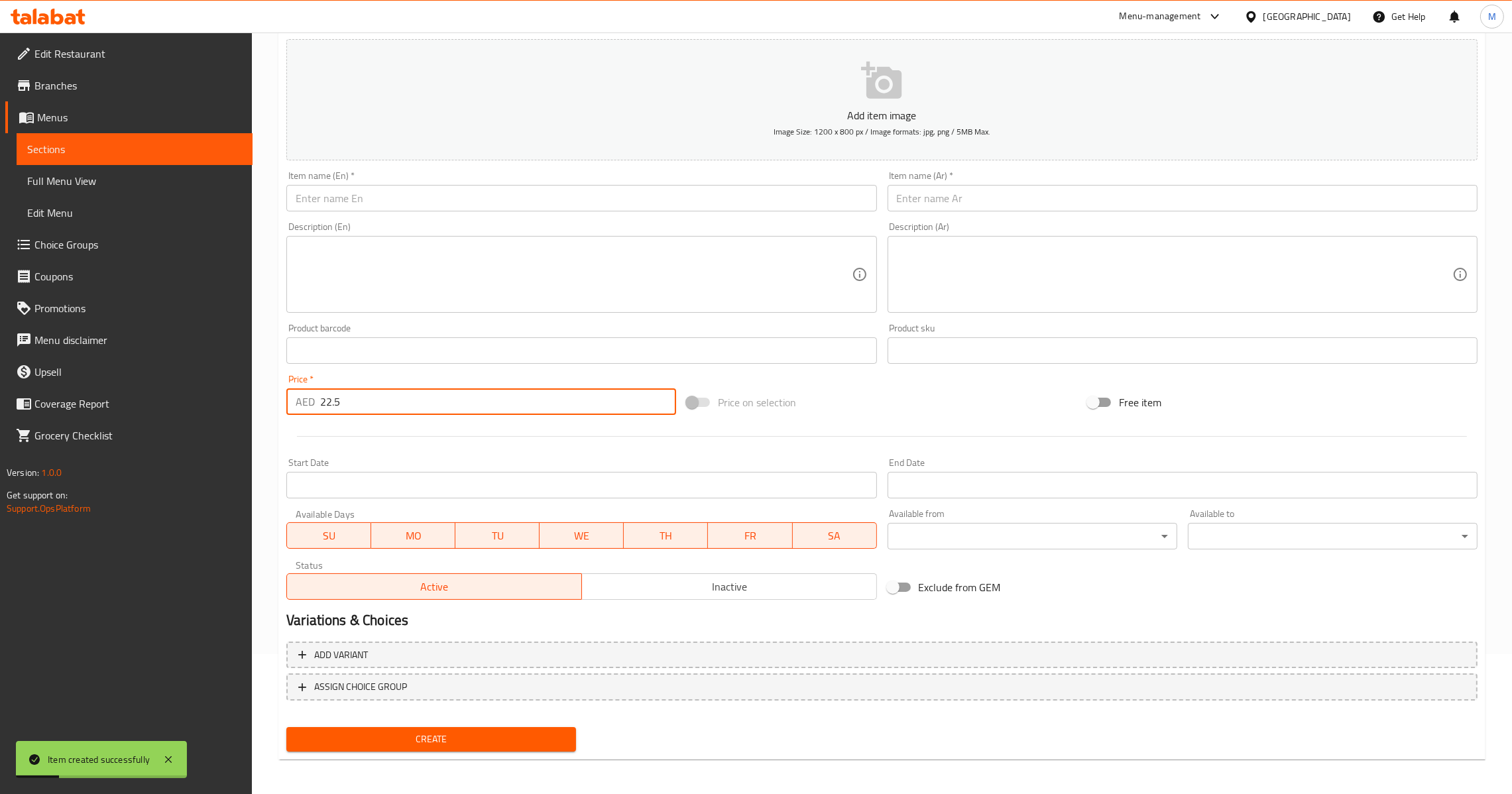
click at [686, 196] on input "text" at bounding box center [581, 198] width 590 height 27
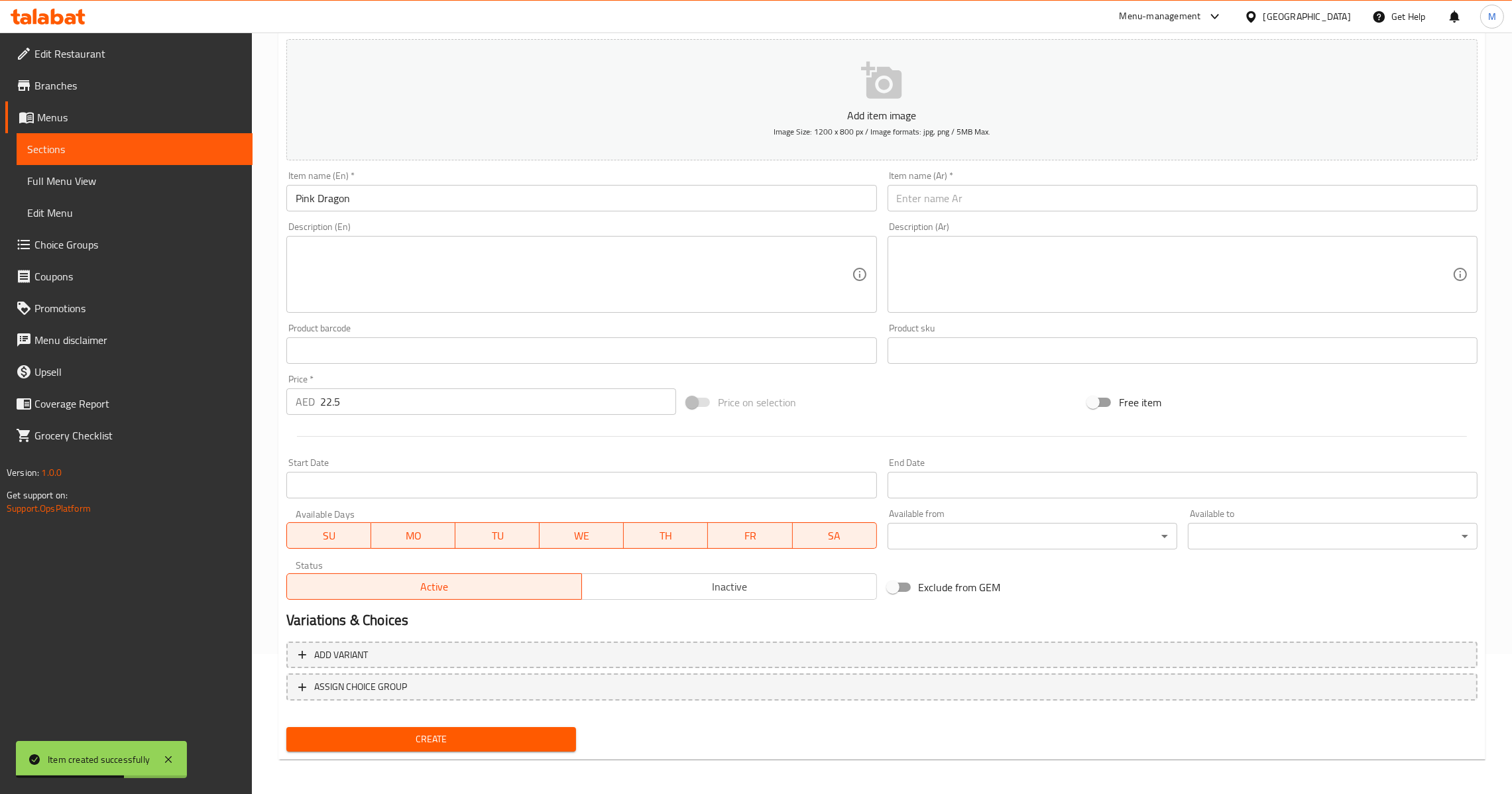
click at [917, 203] on input "text" at bounding box center [1183, 198] width 590 height 27
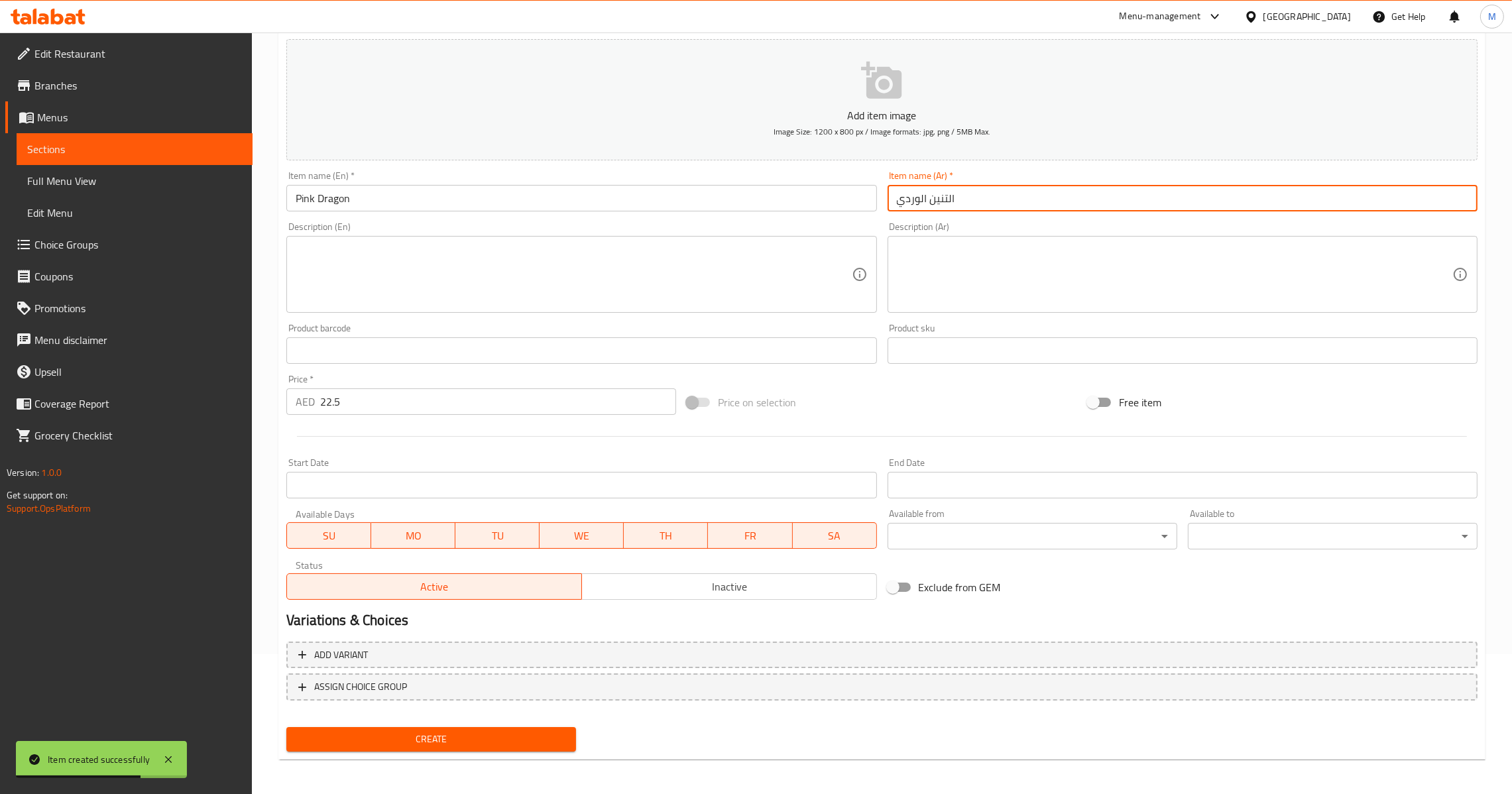
click at [948, 196] on input "التنين الوردي" at bounding box center [1183, 198] width 590 height 27
click at [303, 197] on input "Pink Dragon" at bounding box center [581, 198] width 590 height 27
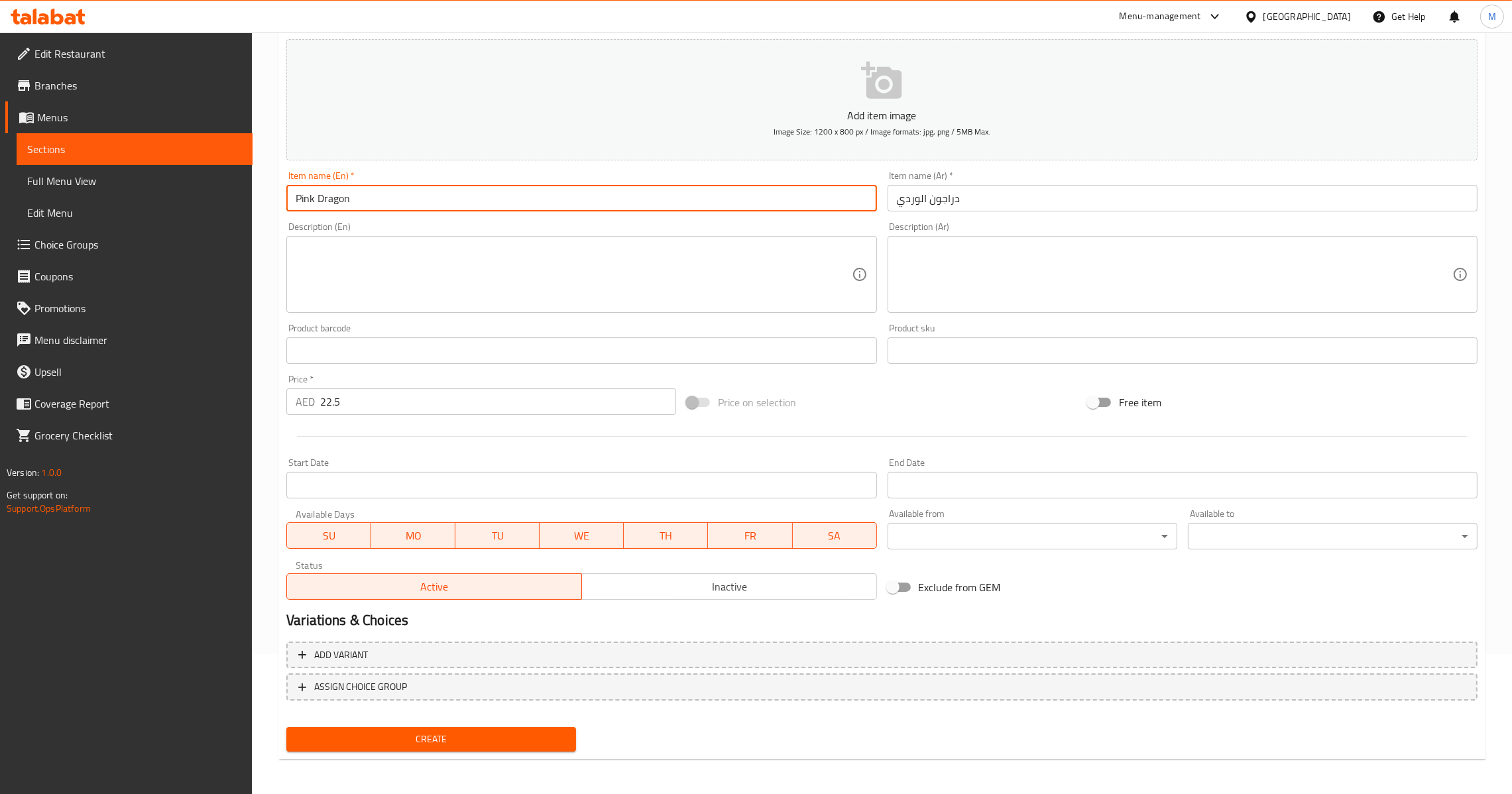
click at [303, 197] on input "Pink Dragon" at bounding box center [581, 198] width 590 height 27
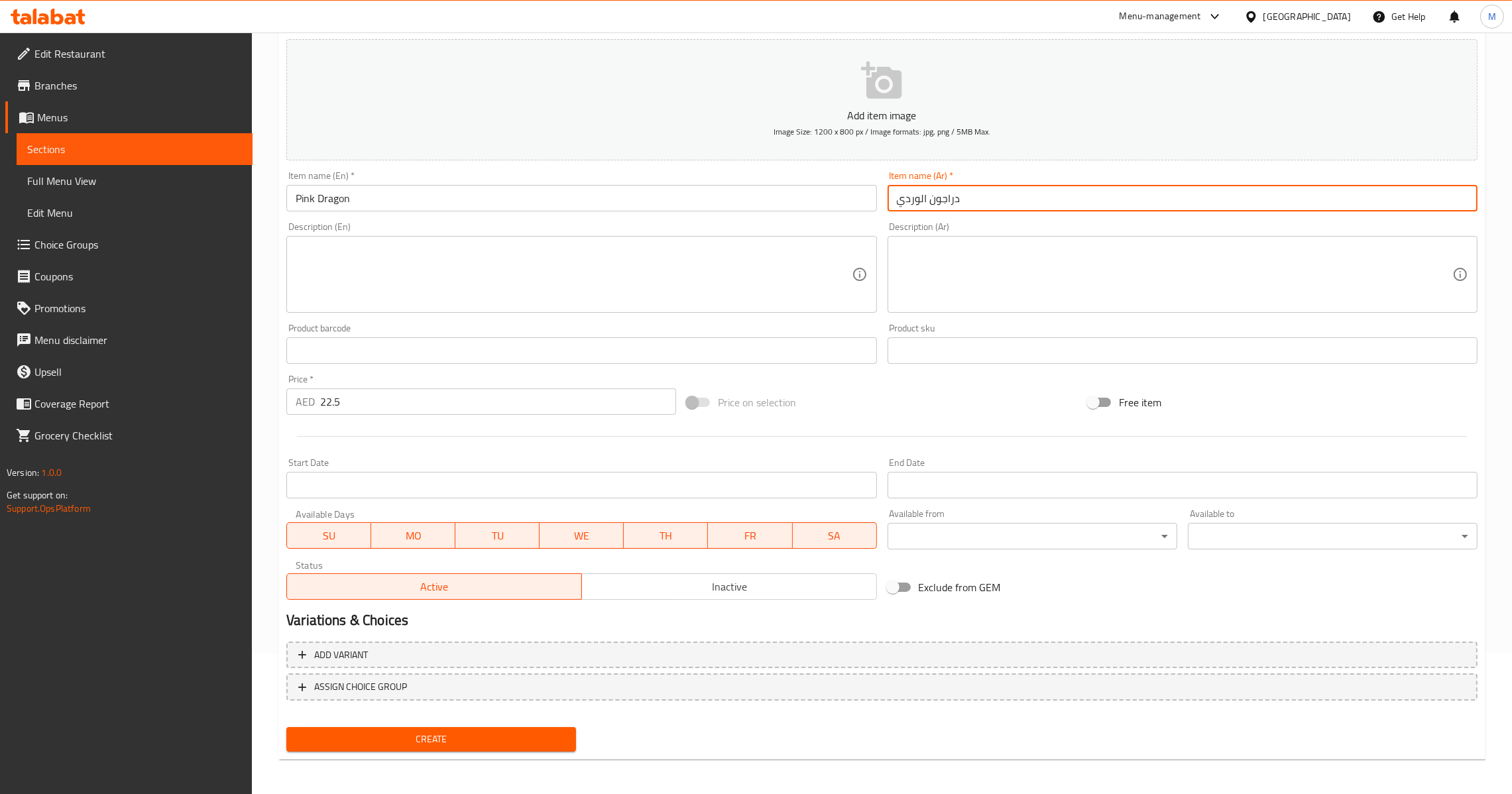
click at [912, 200] on input "دراجون الوردي" at bounding box center [1183, 198] width 590 height 27
drag, startPoint x: 496, startPoint y: 411, endPoint x: 503, endPoint y: 428, distance: 18.4
click at [502, 411] on input "22.5" at bounding box center [498, 401] width 356 height 27
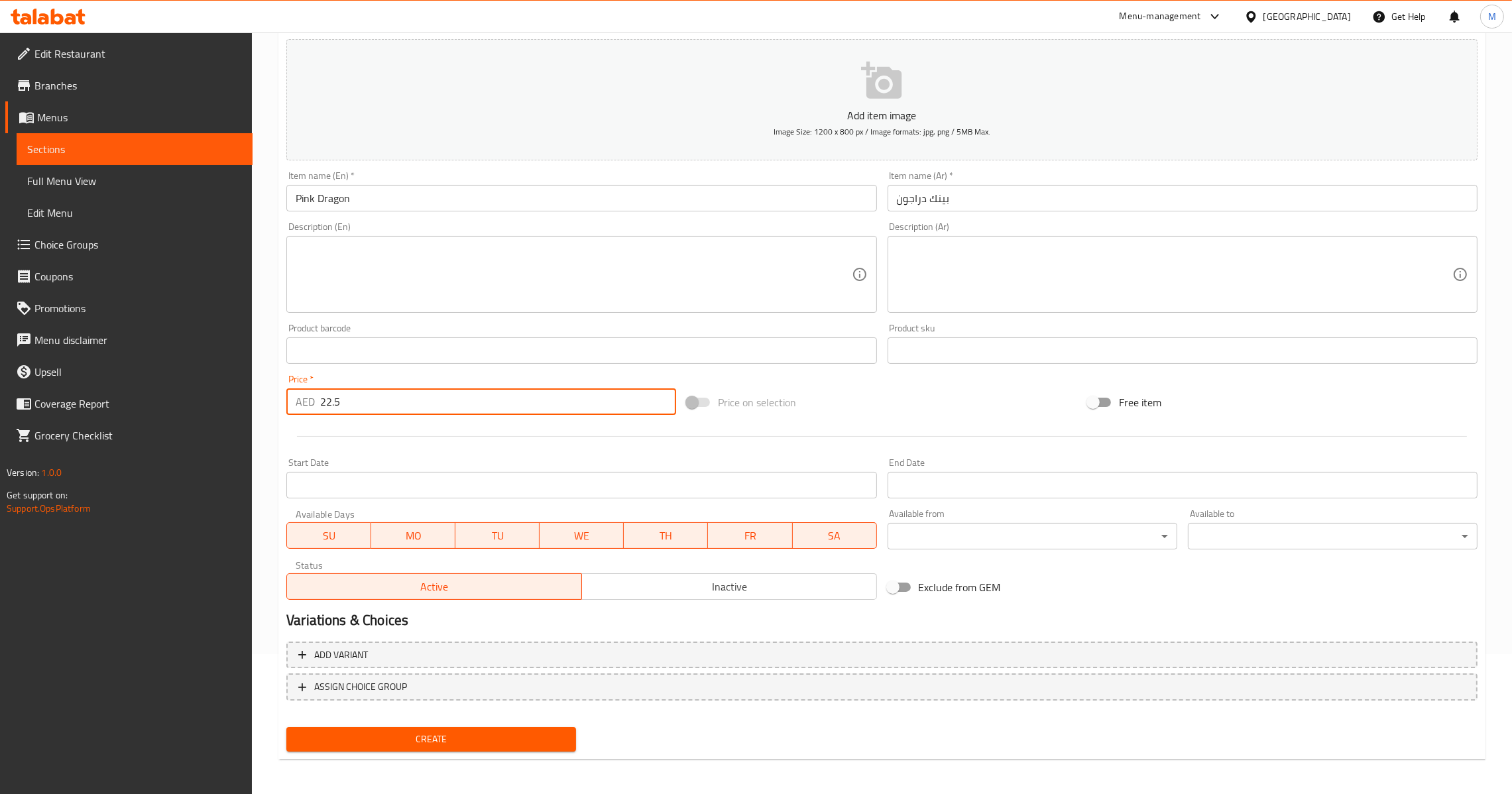
click at [444, 731] on span "Create" at bounding box center [431, 739] width 268 height 16
click at [421, 405] on input "0" at bounding box center [498, 401] width 356 height 27
click at [459, 192] on input "text" at bounding box center [581, 198] width 590 height 27
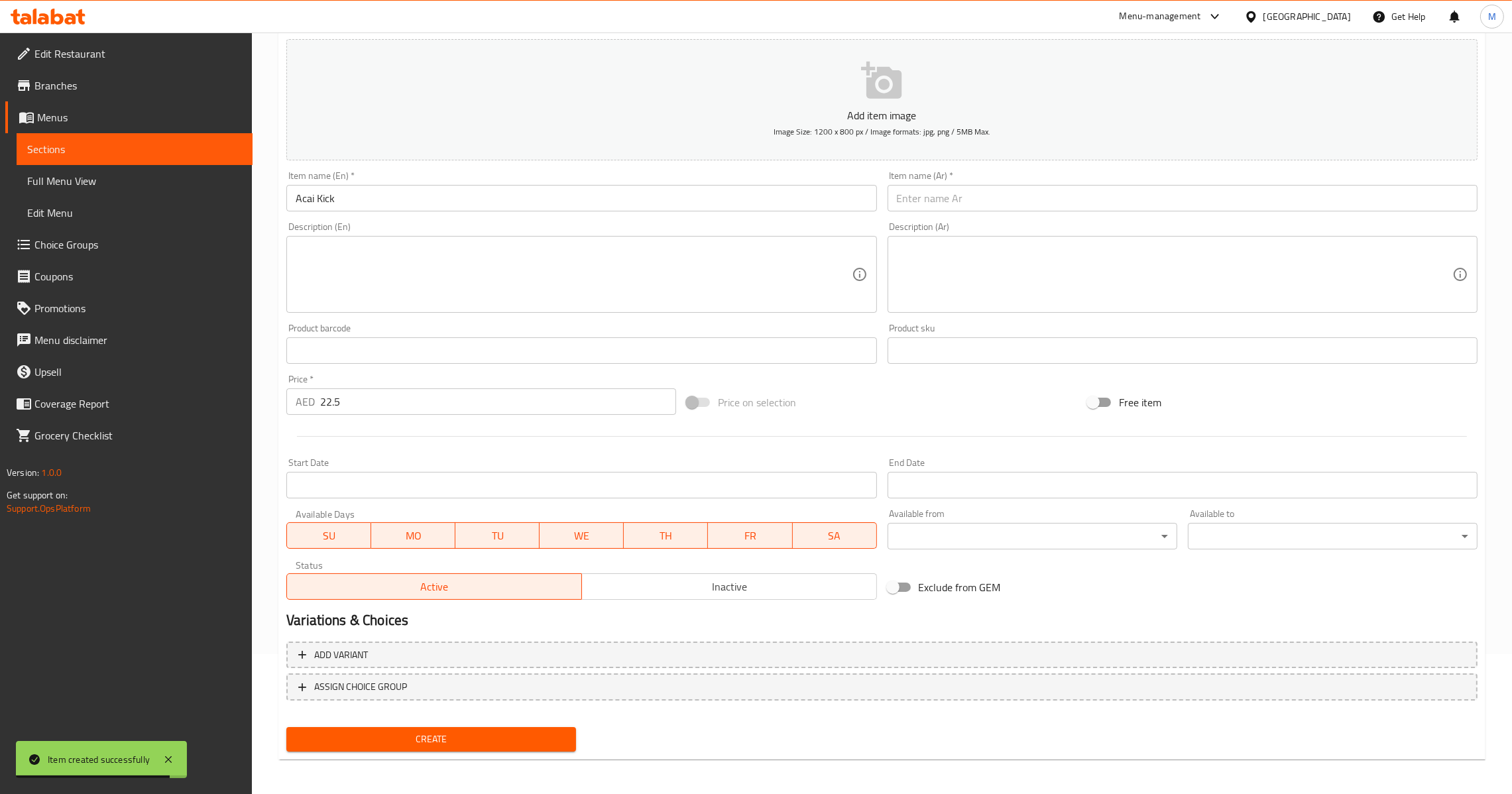
drag, startPoint x: 925, startPoint y: 212, endPoint x: 930, endPoint y: 203, distance: 10.3
click at [930, 204] on div "Item name (Ar)   * Item name (Ar) *" at bounding box center [1182, 191] width 600 height 51
click at [930, 203] on input "text" at bounding box center [1183, 198] width 590 height 27
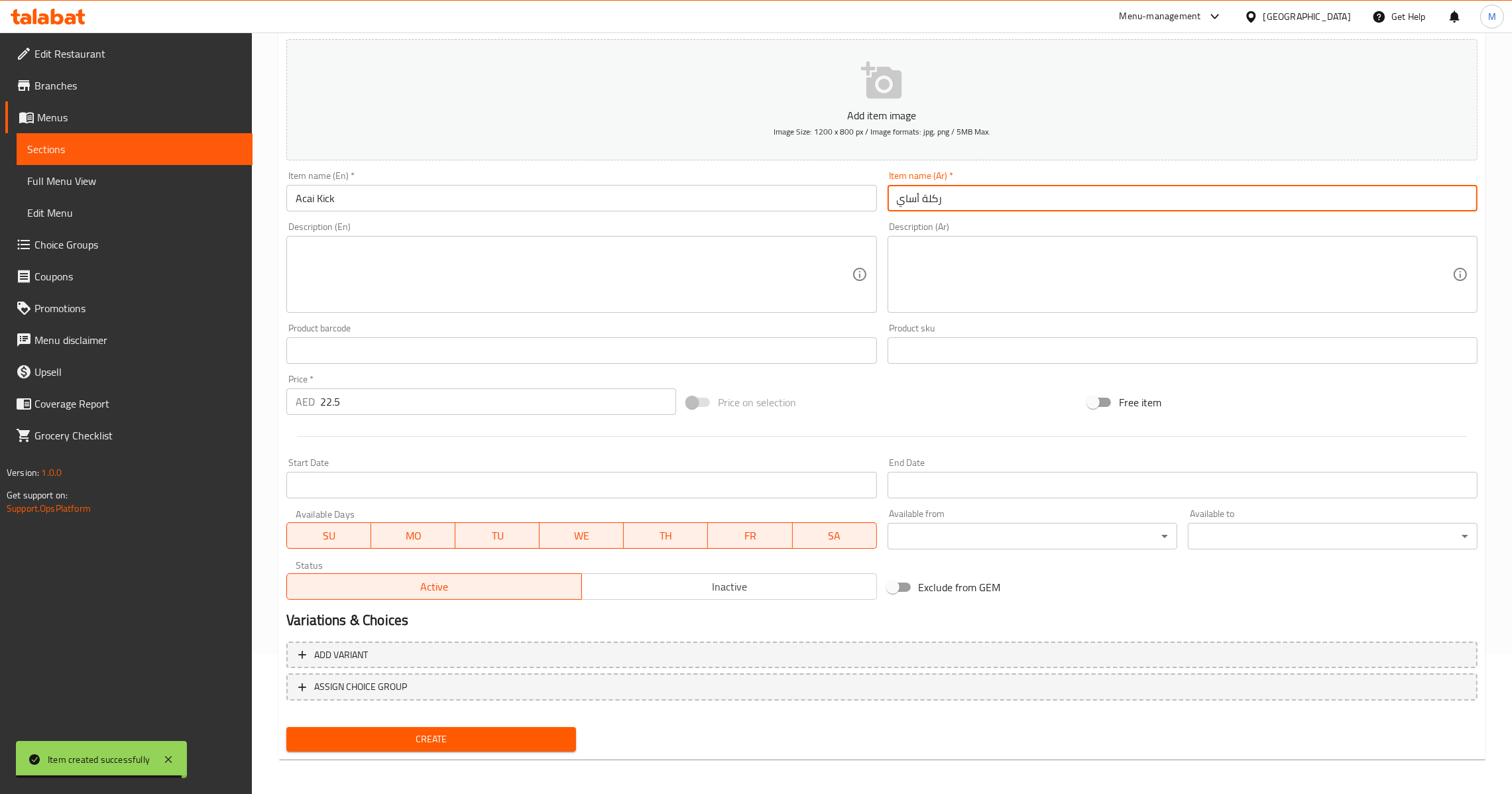
click at [932, 198] on input "ركلة أساي" at bounding box center [1183, 198] width 590 height 27
click at [474, 745] on span "Create" at bounding box center [431, 739] width 268 height 16
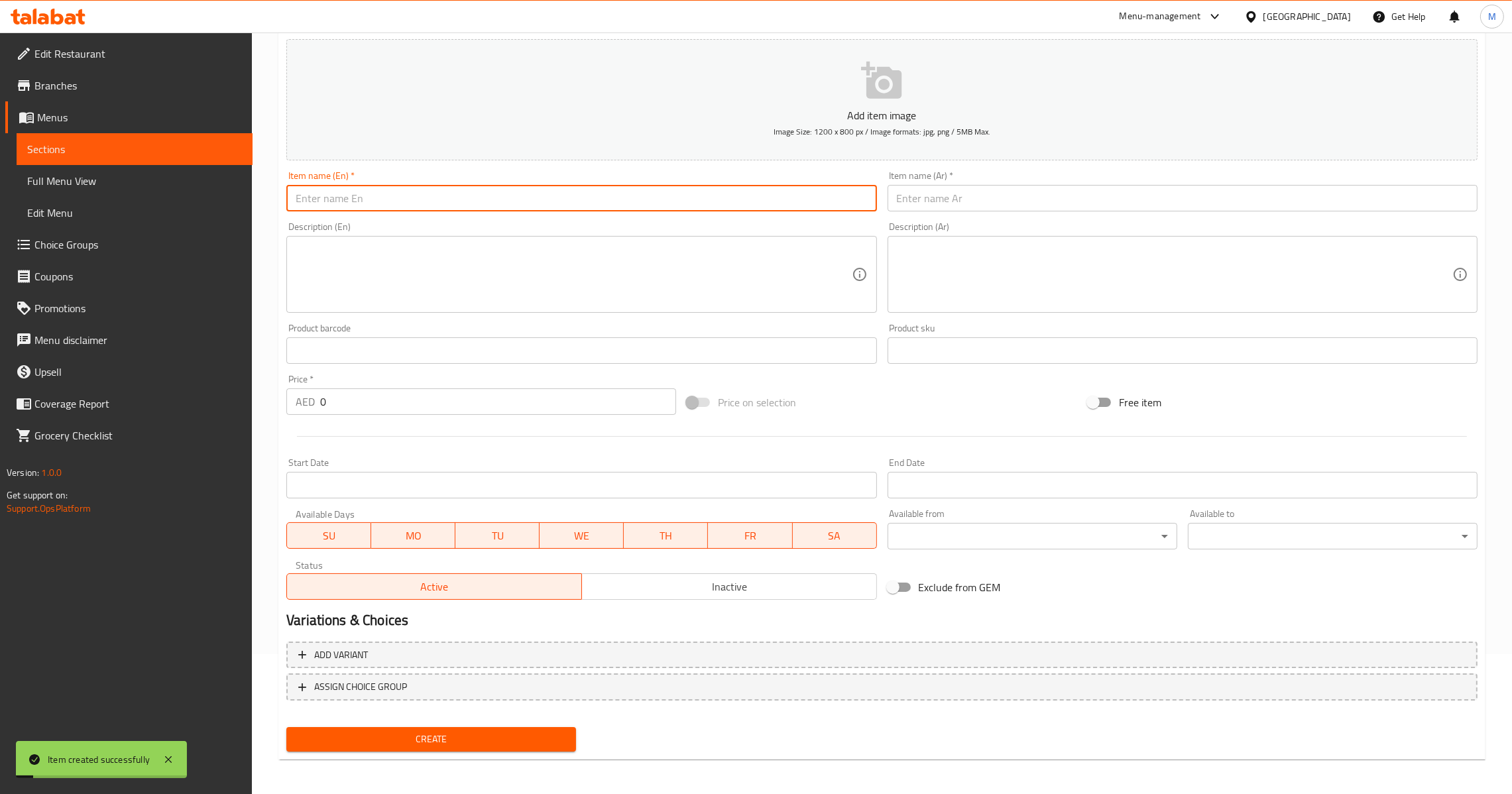
click at [612, 195] on input "text" at bounding box center [581, 198] width 590 height 27
click at [546, 209] on input "Acai Kick" at bounding box center [581, 198] width 590 height 27
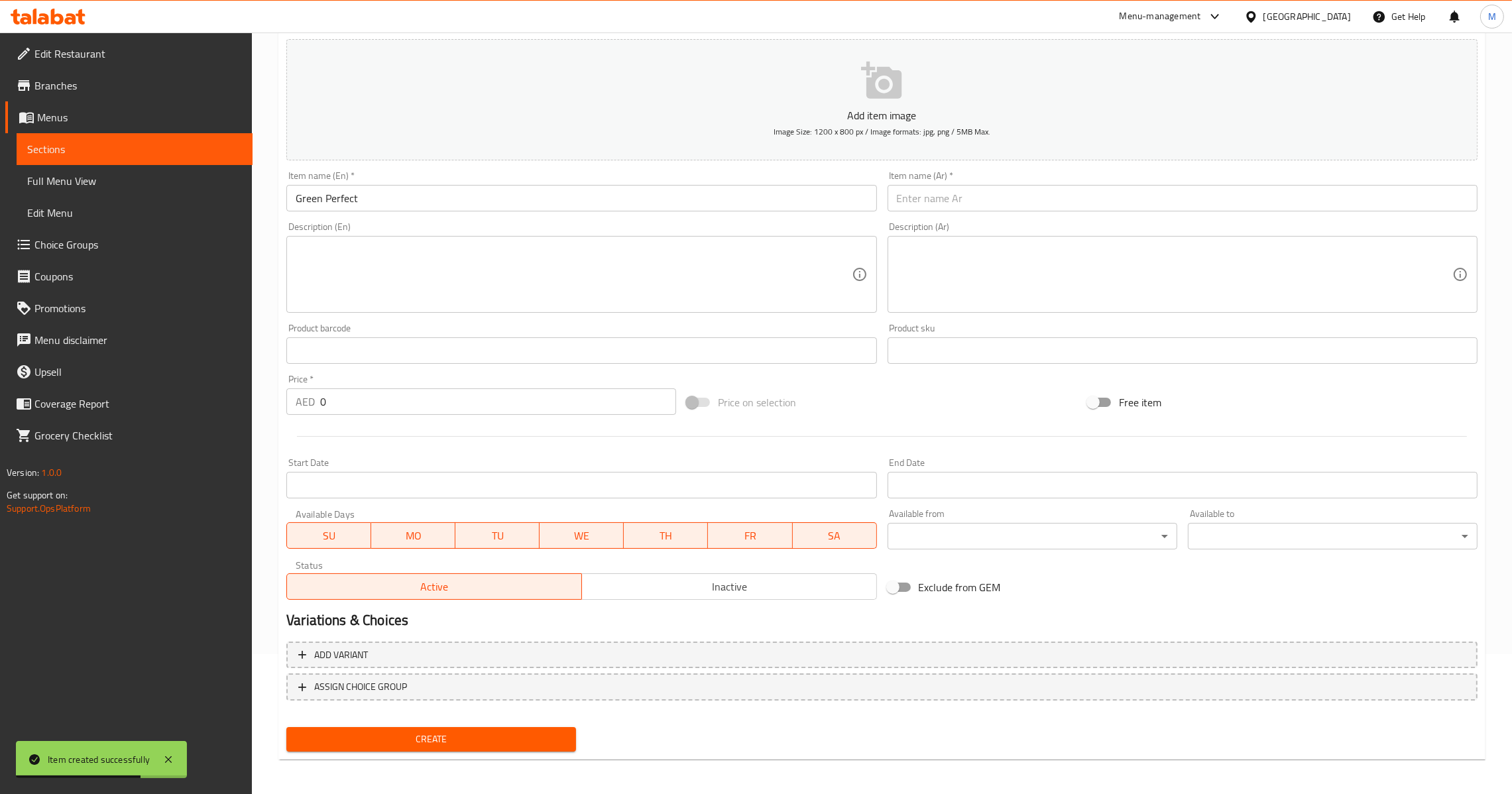
drag, startPoint x: 914, startPoint y: 203, endPoint x: 928, endPoint y: 200, distance: 14.3
click at [917, 202] on input "text" at bounding box center [1183, 198] width 590 height 27
click at [405, 387] on div "Price   * AED 0 Price *" at bounding box center [480, 394] width 389 height 40
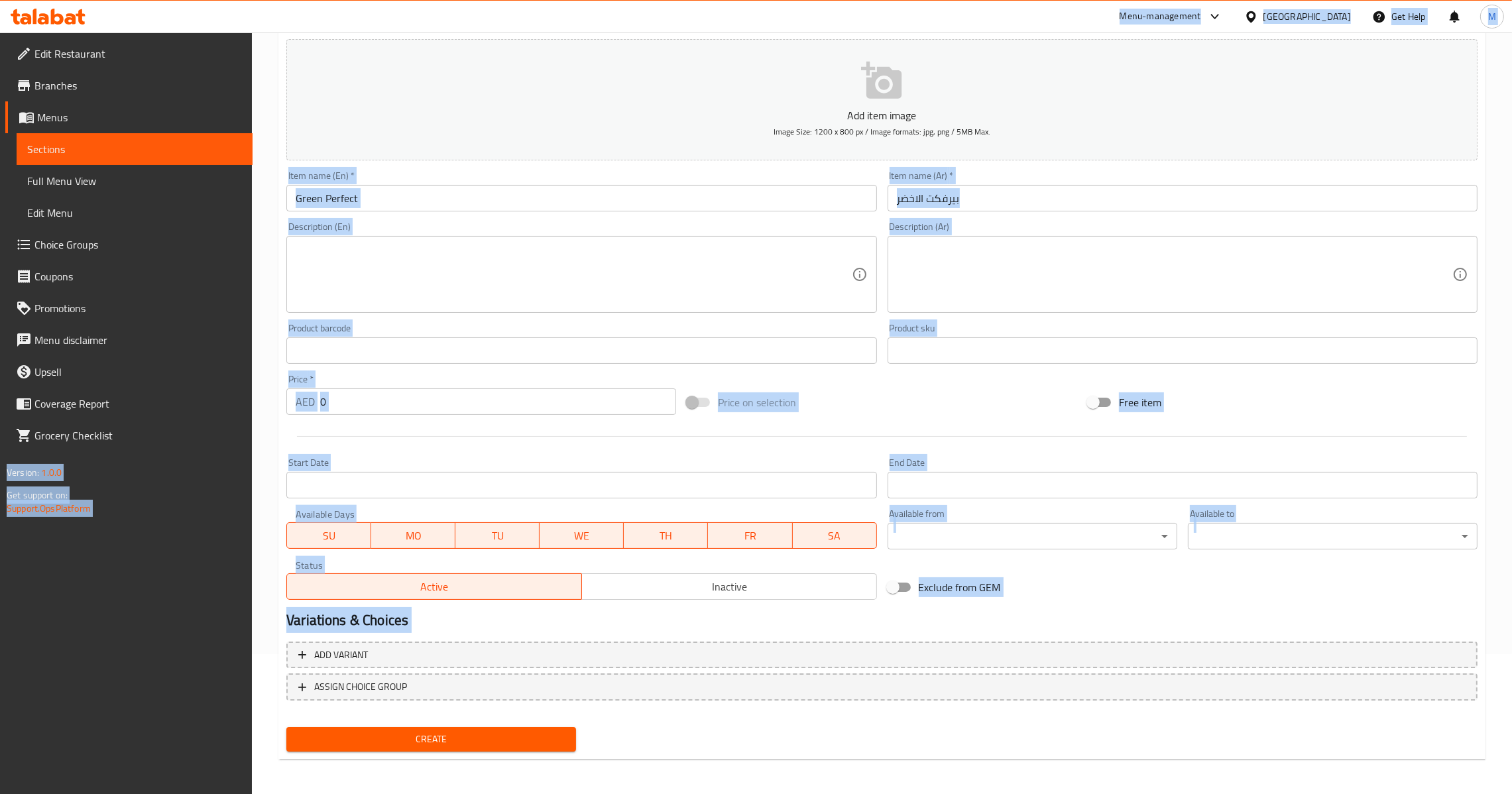
click at [409, 402] on input "0" at bounding box center [498, 401] width 356 height 27
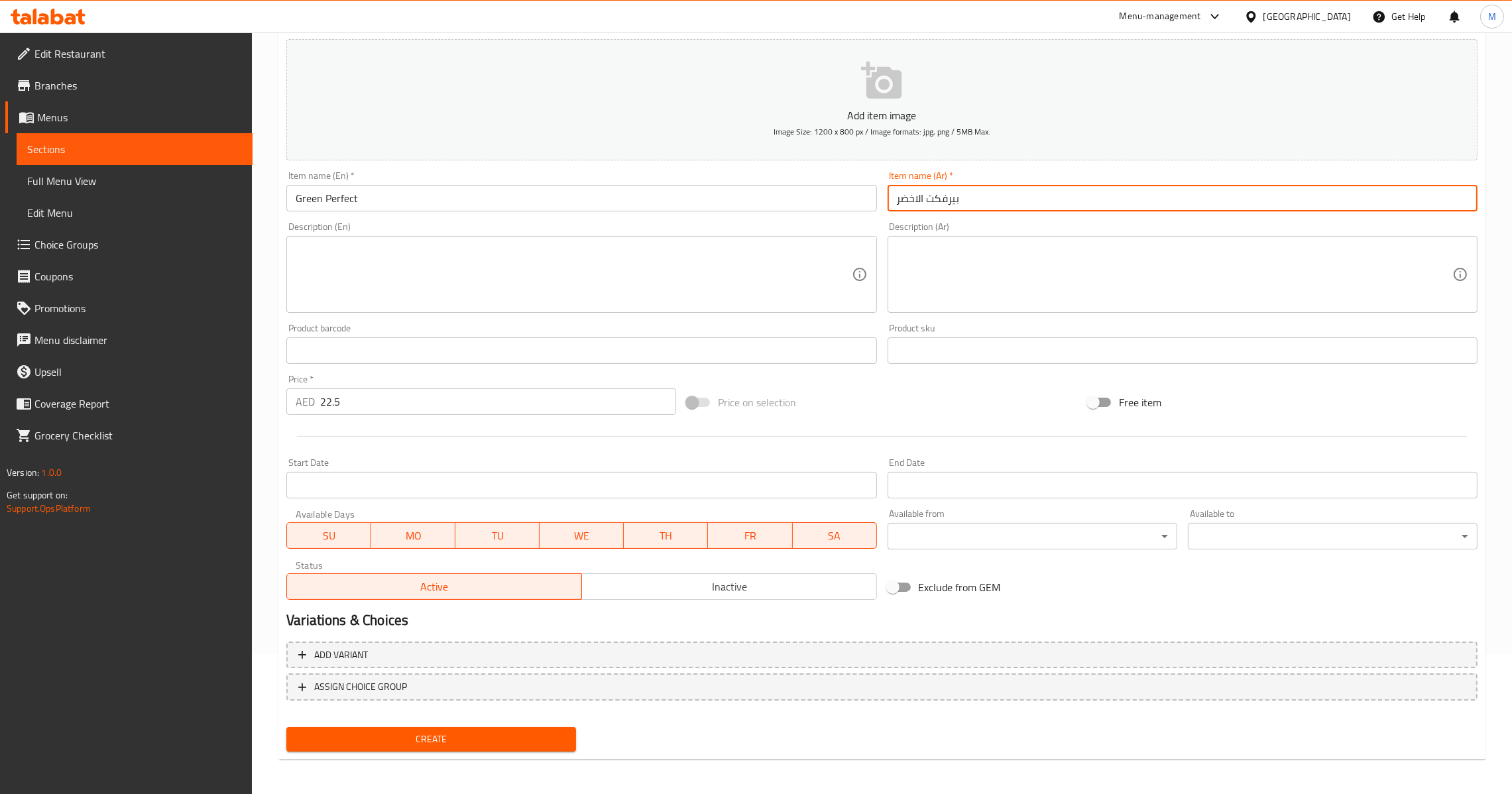
click at [1088, 192] on input "بيرفكت الاخضر" at bounding box center [1183, 198] width 590 height 27
click at [410, 735] on span "Create" at bounding box center [431, 739] width 268 height 16
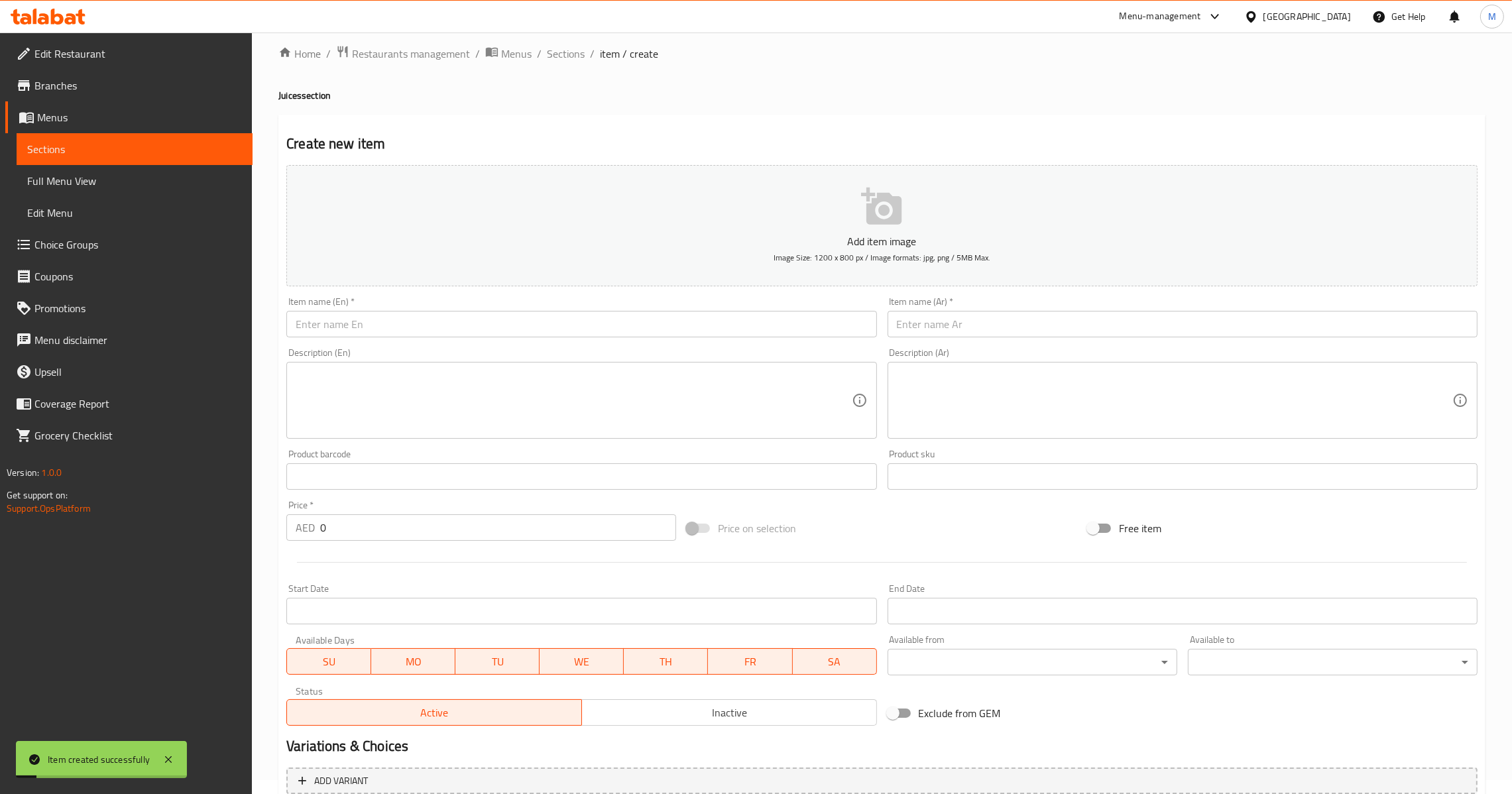
scroll to position [0, 0]
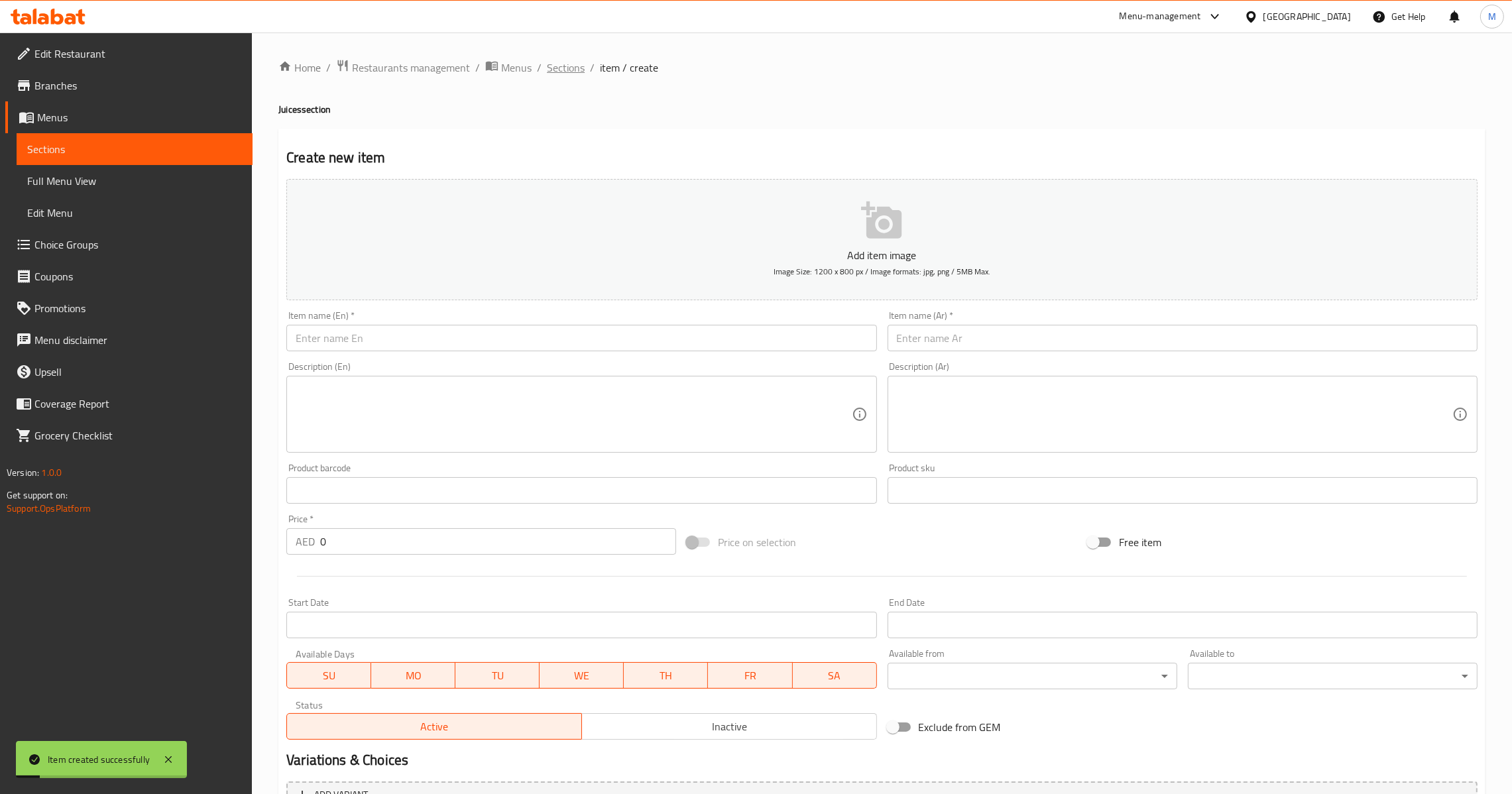
click at [576, 64] on span "Sections" at bounding box center [565, 67] width 38 height 16
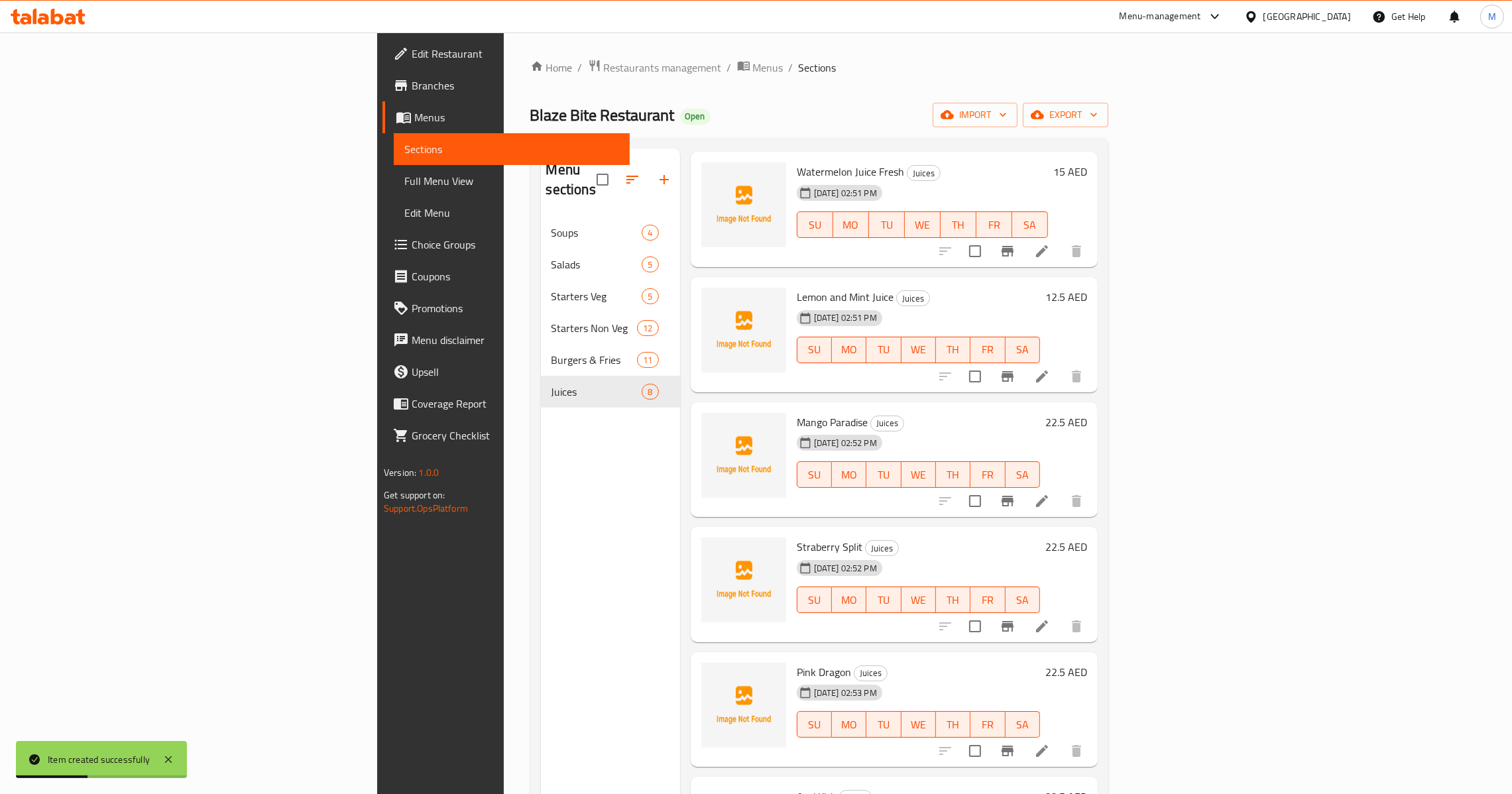
scroll to position [198, 0]
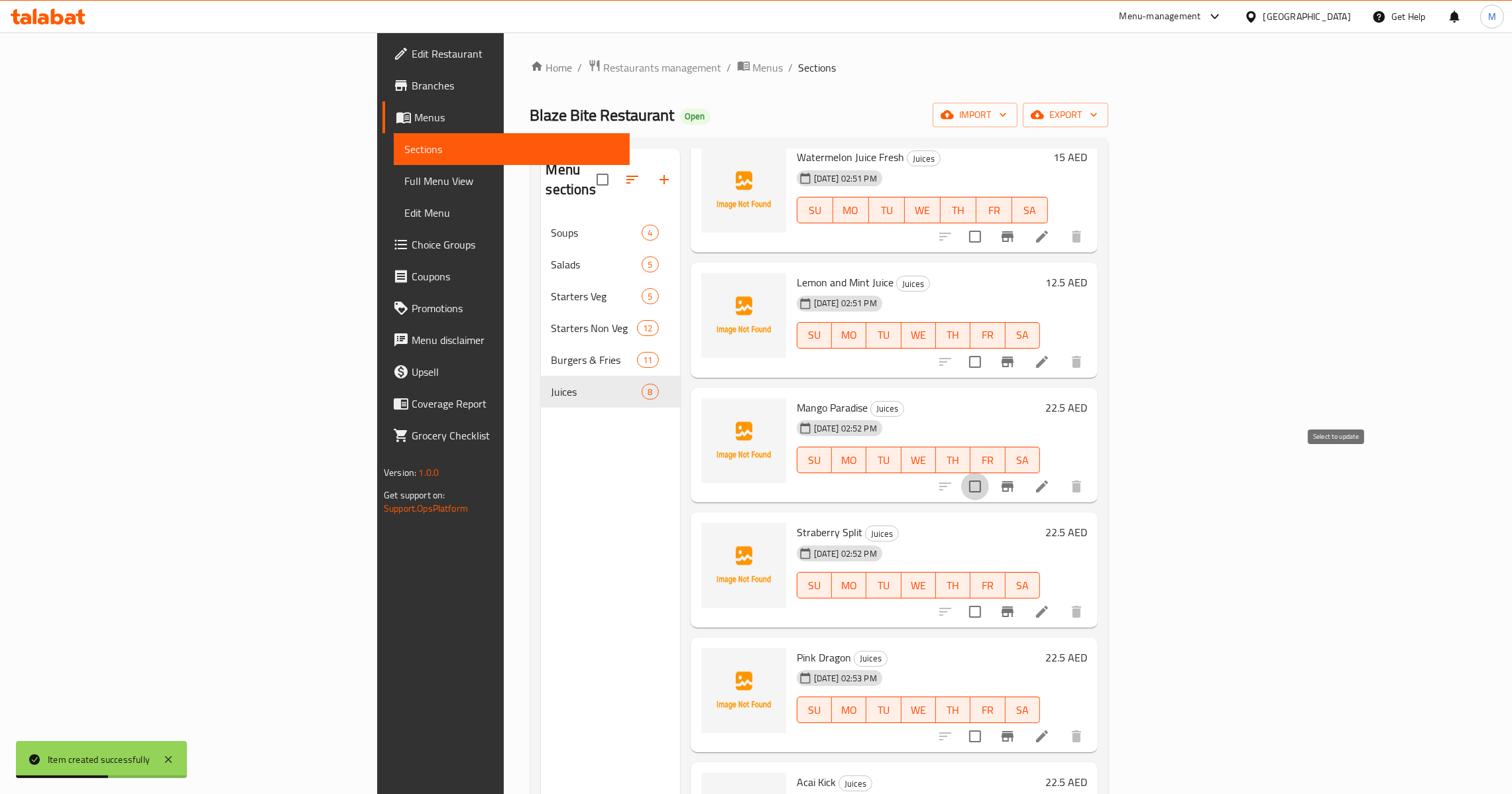
click at [989, 472] on input "checkbox" at bounding box center [975, 486] width 28 height 28
click at [989, 602] on input "checkbox" at bounding box center [975, 611] width 28 height 28
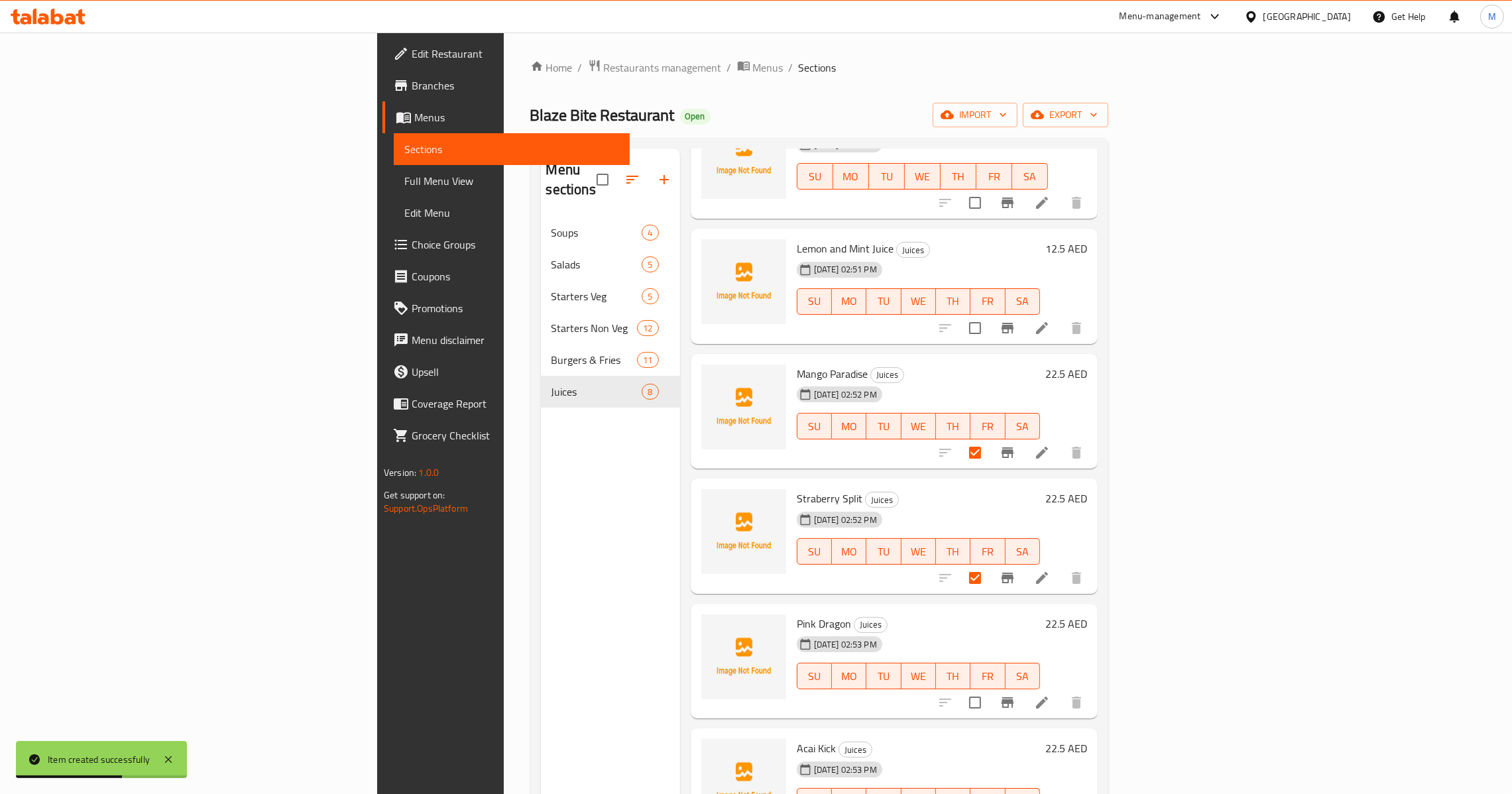
scroll to position [238, 0]
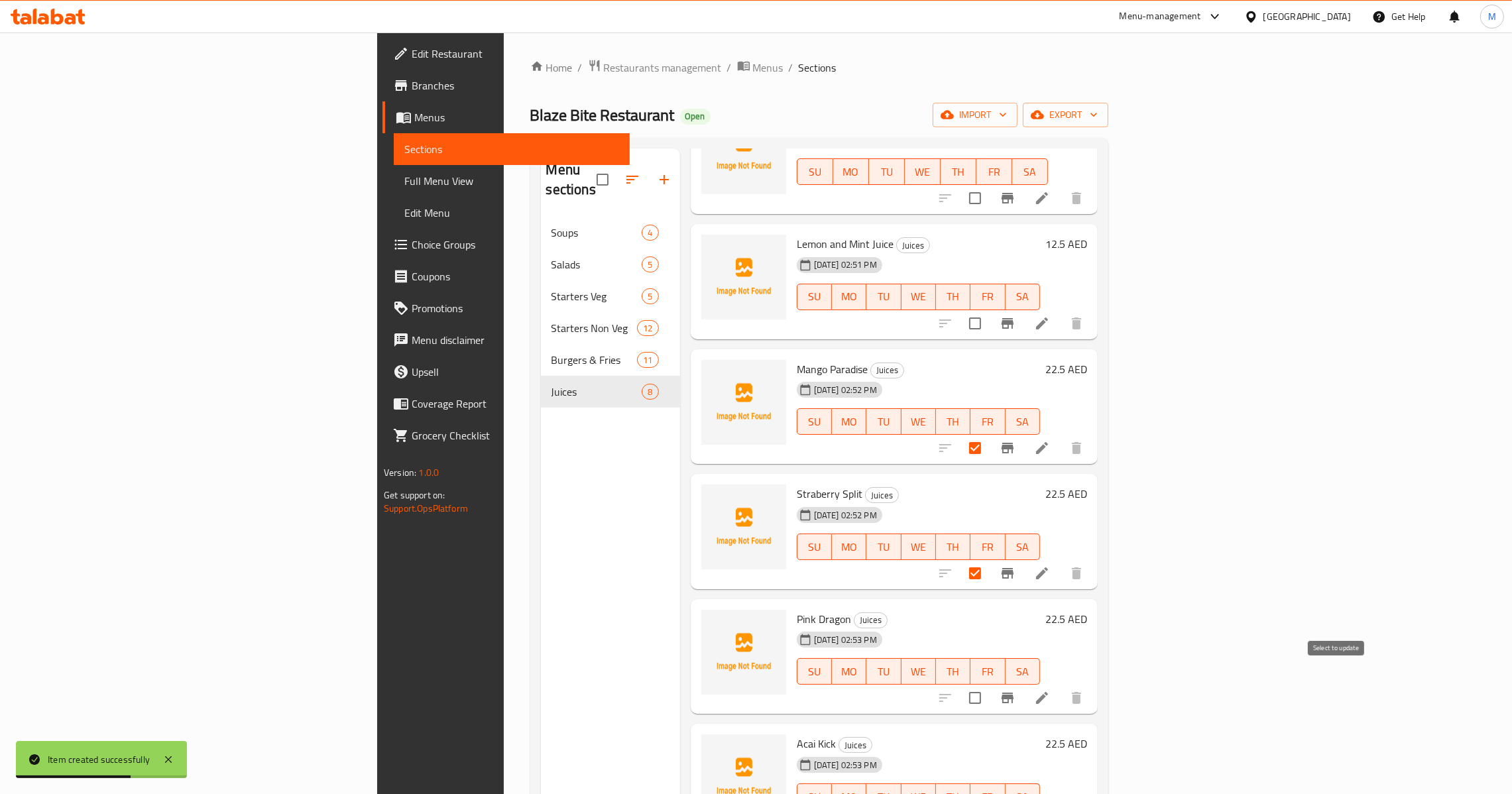
click at [989, 684] on input "checkbox" at bounding box center [975, 697] width 28 height 28
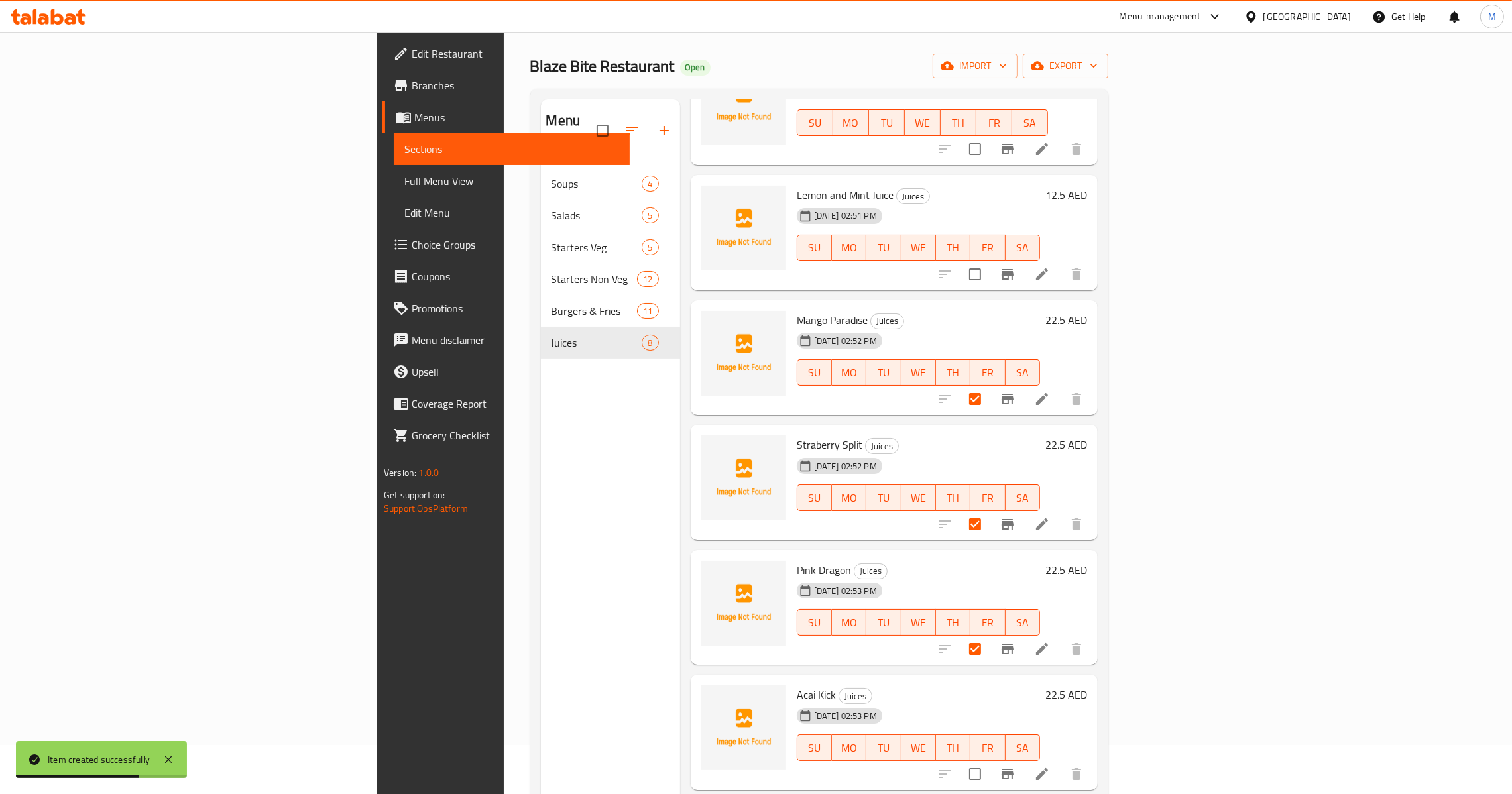
scroll to position [187, 0]
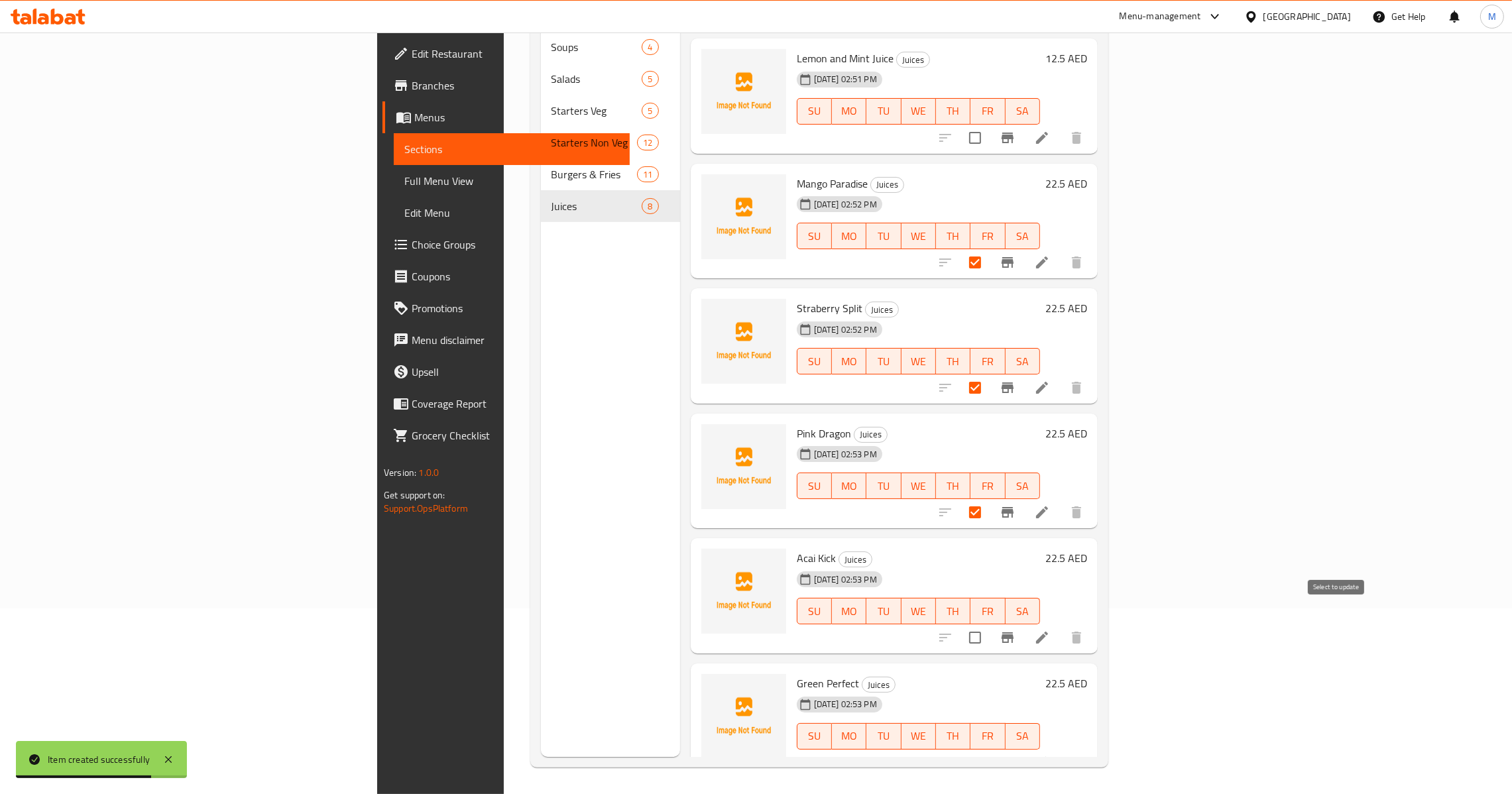
click at [989, 624] on input "checkbox" at bounding box center [975, 637] width 28 height 28
click at [989, 749] on input "checkbox" at bounding box center [975, 763] width 28 height 28
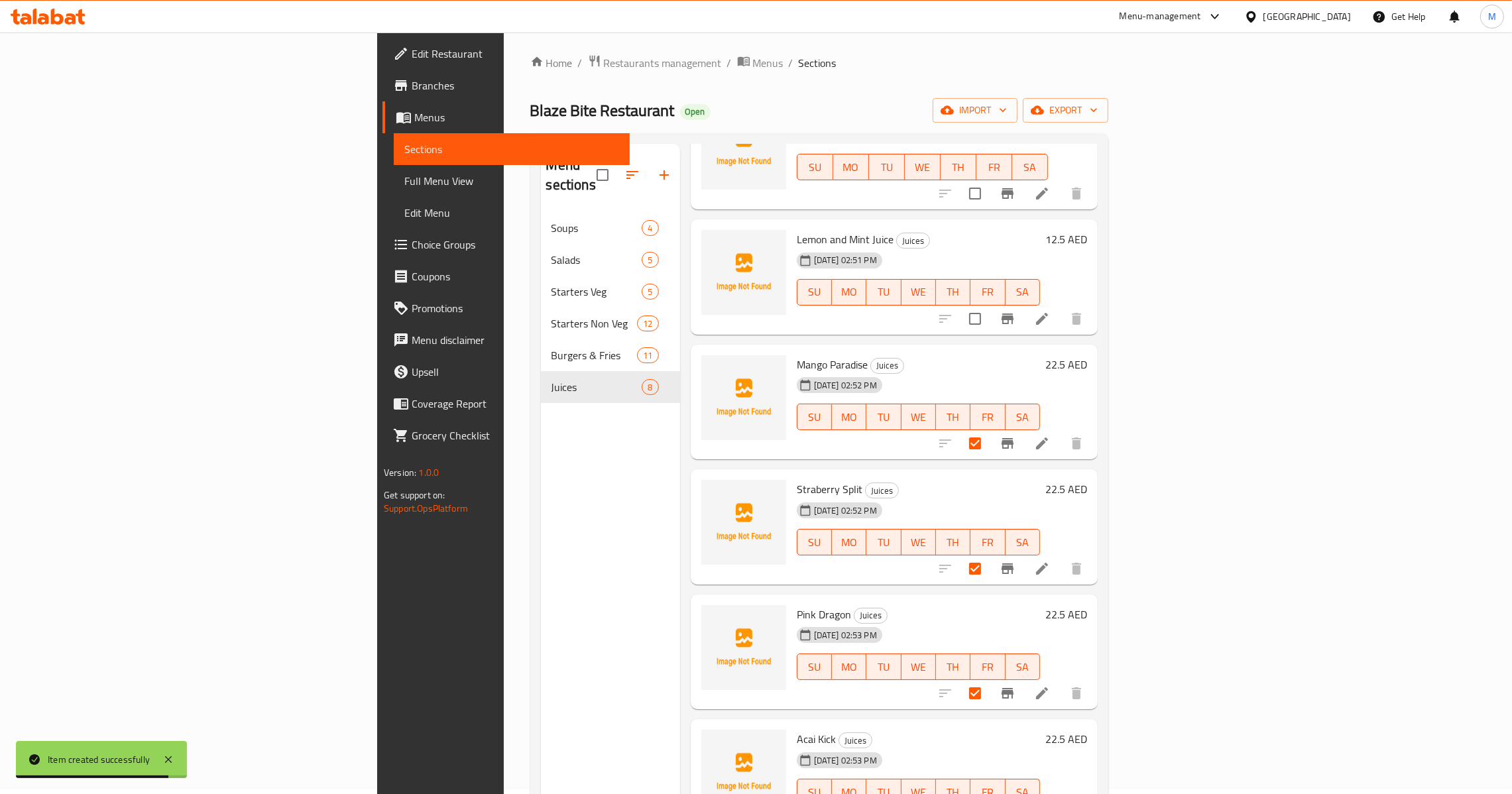
scroll to position [0, 0]
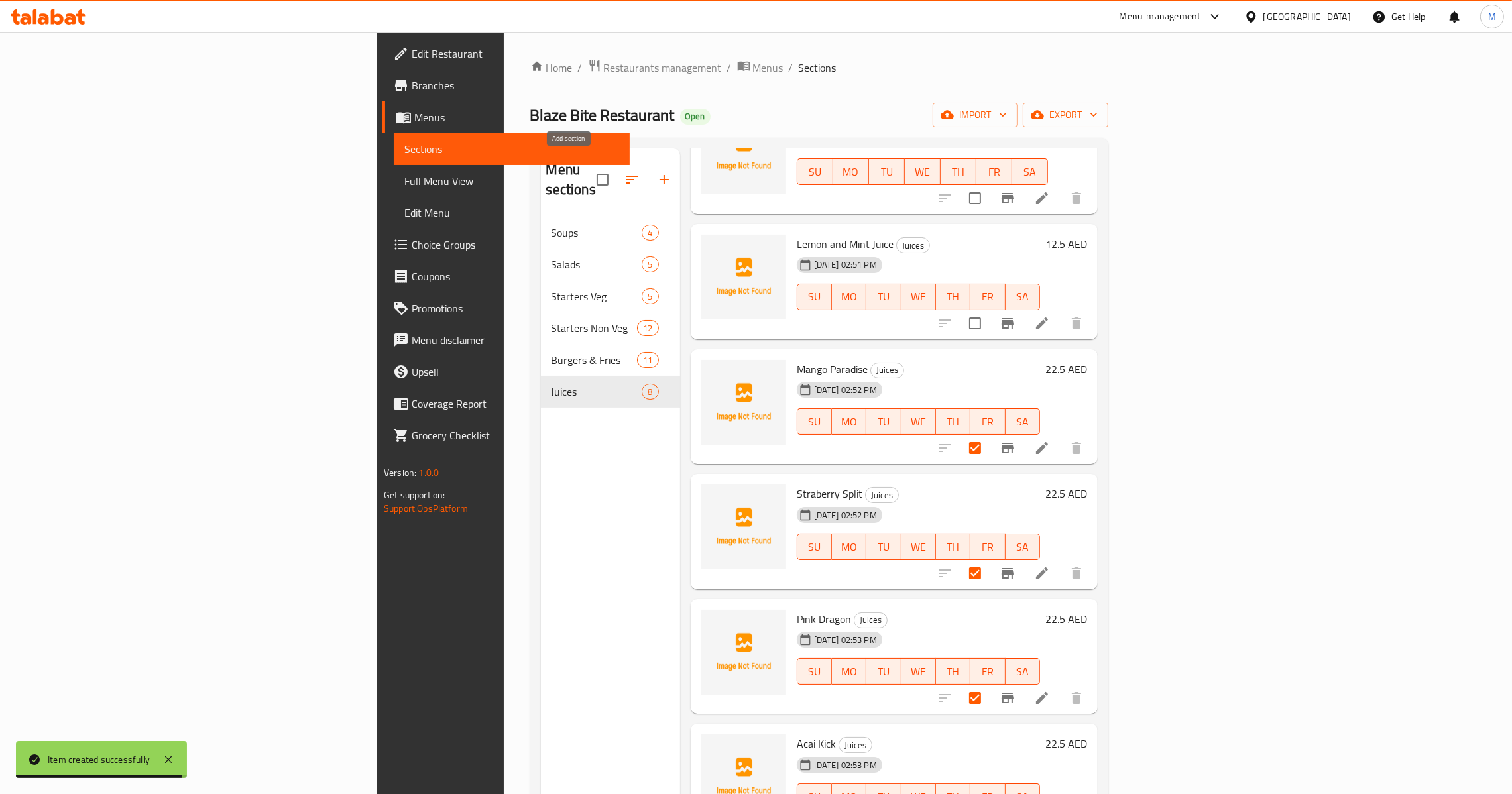
click at [570, 154] on div "Menu sections" at bounding box center [610, 180] width 139 height 63
click at [659, 175] on icon "button" at bounding box center [664, 180] width 10 height 10
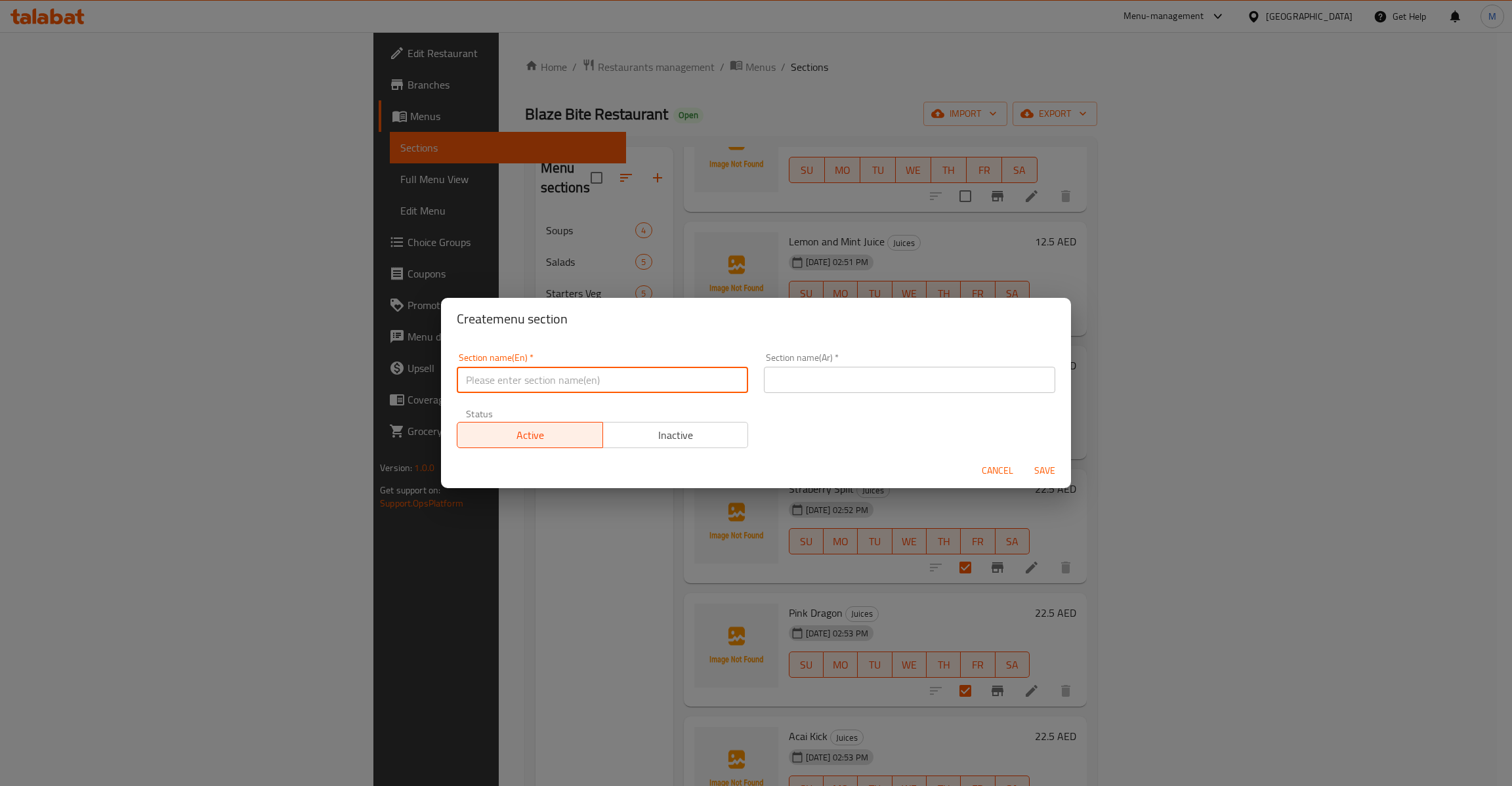
click at [674, 378] on input "text" at bounding box center [602, 379] width 291 height 26
click at [1042, 465] on span "Save" at bounding box center [1044, 471] width 31 height 16
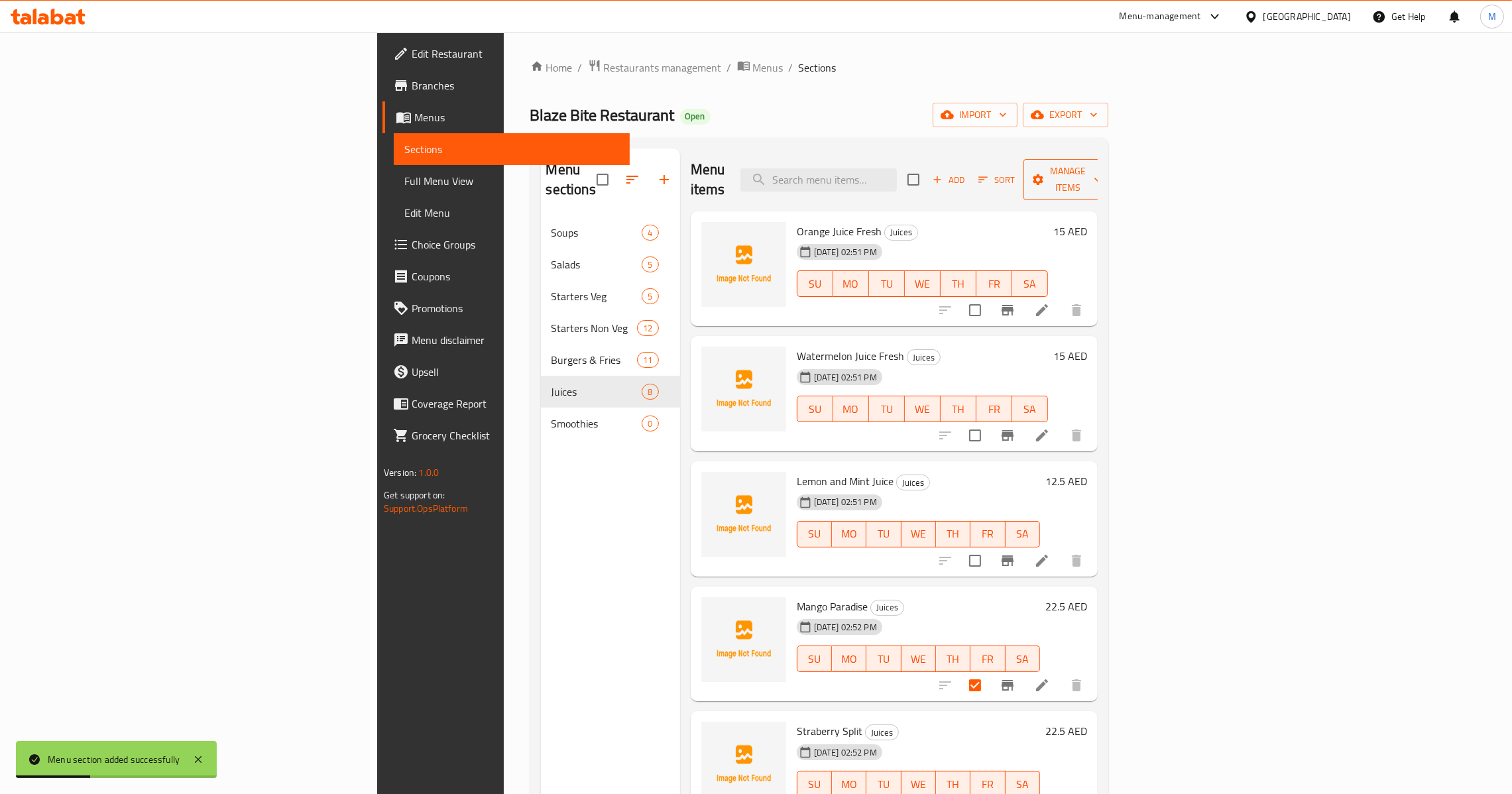
click at [1101, 173] on span "Manage items" at bounding box center [1068, 179] width 68 height 33
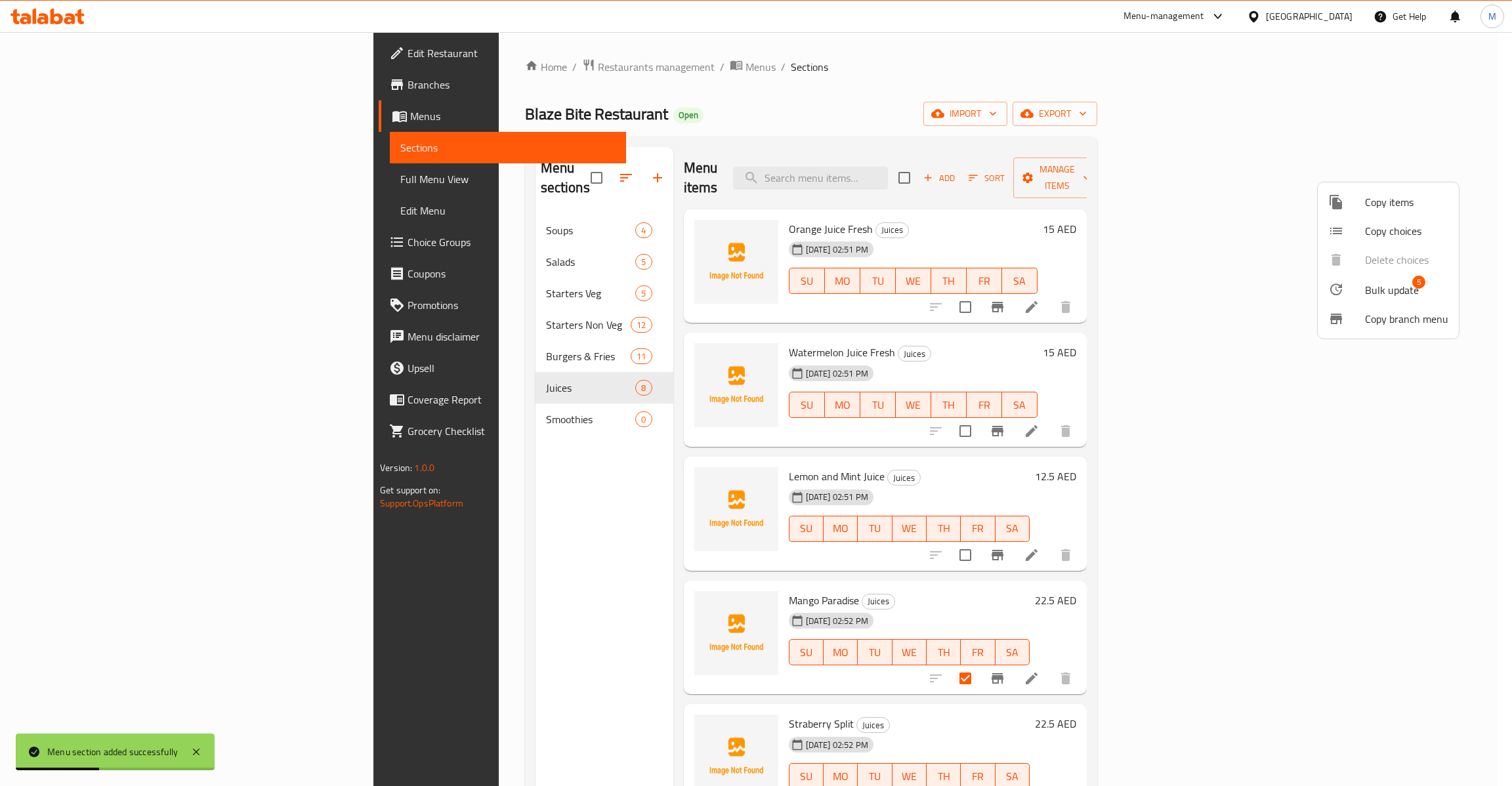
click at [1400, 294] on span "Bulk update" at bounding box center [1391, 289] width 54 height 16
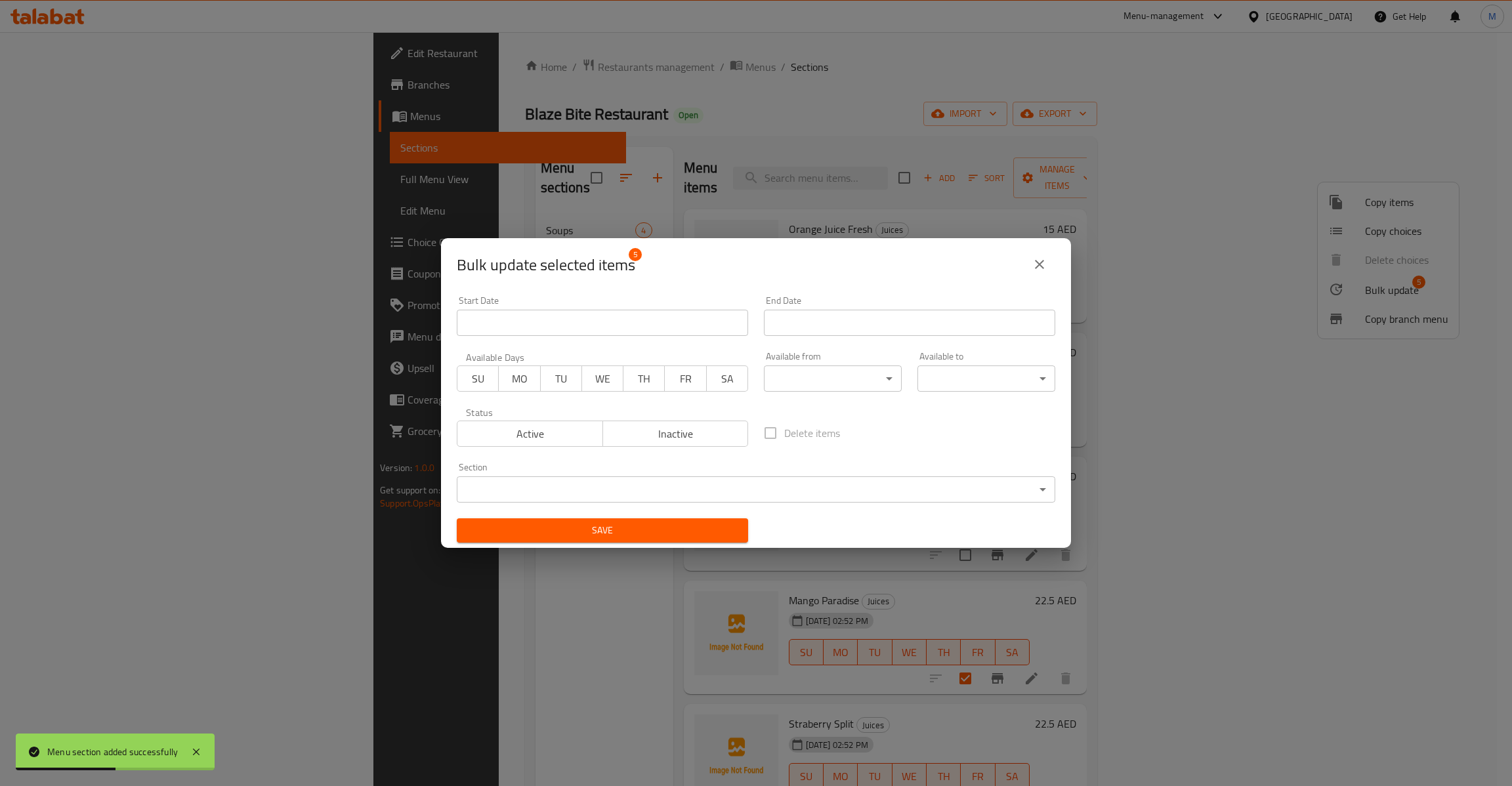
click at [682, 476] on body "Menu section added successfully ​ Menu-management [GEOGRAPHIC_DATA] Get Help M …" at bounding box center [756, 409] width 1512 height 754
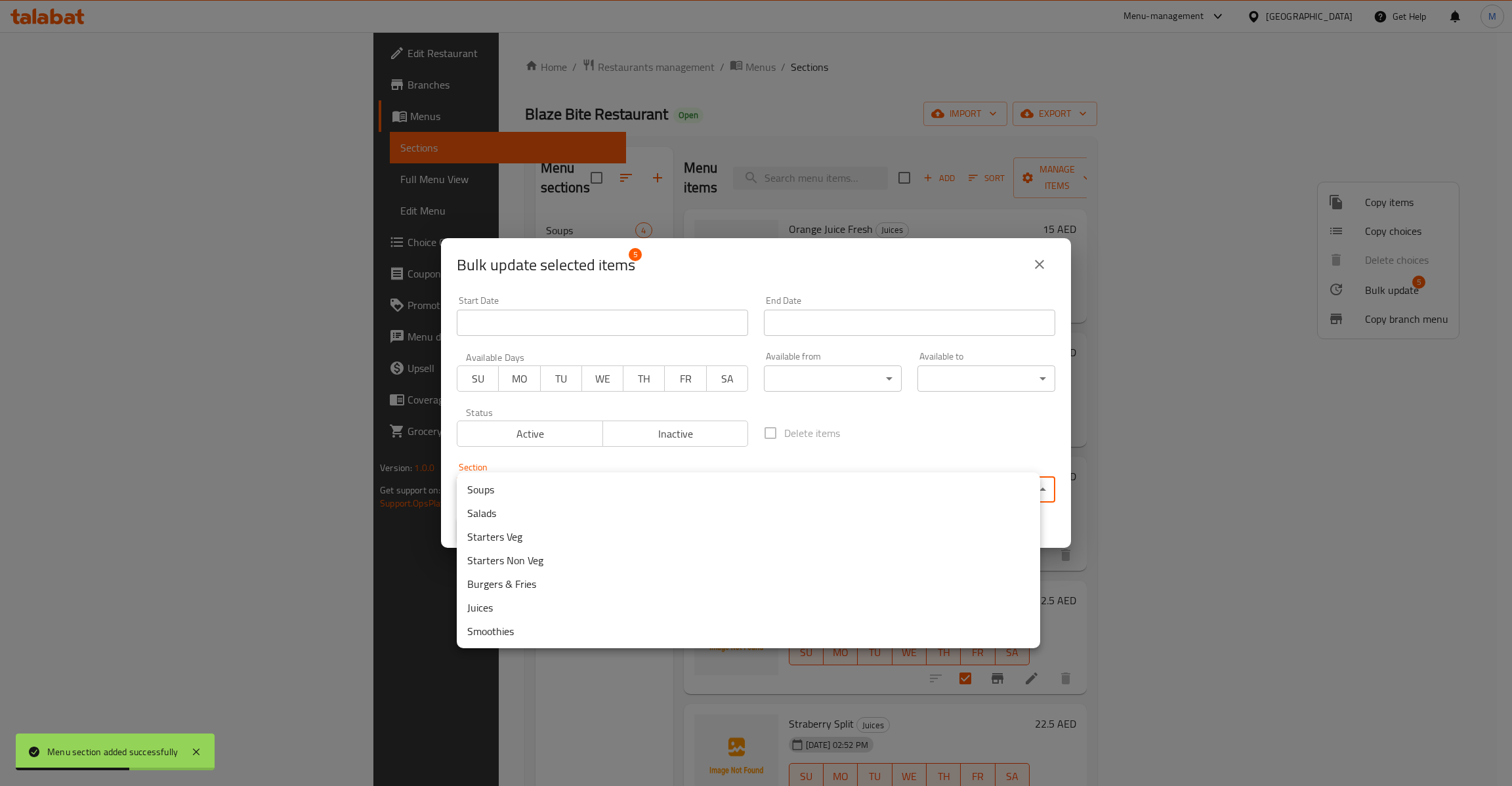
click at [588, 631] on li "Smoothies" at bounding box center [748, 631] width 584 height 24
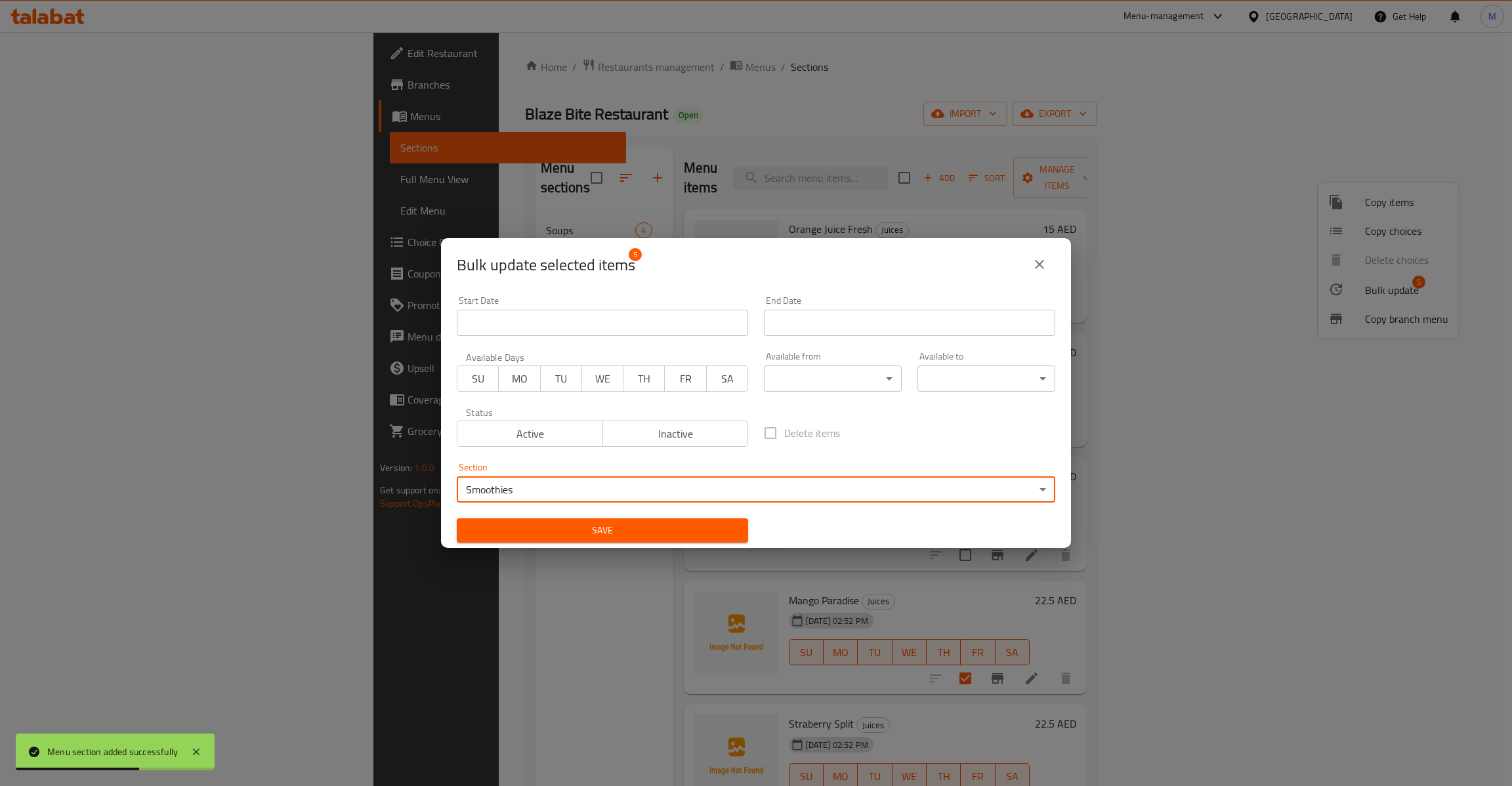
click at [584, 520] on button "Save" at bounding box center [602, 531] width 291 height 24
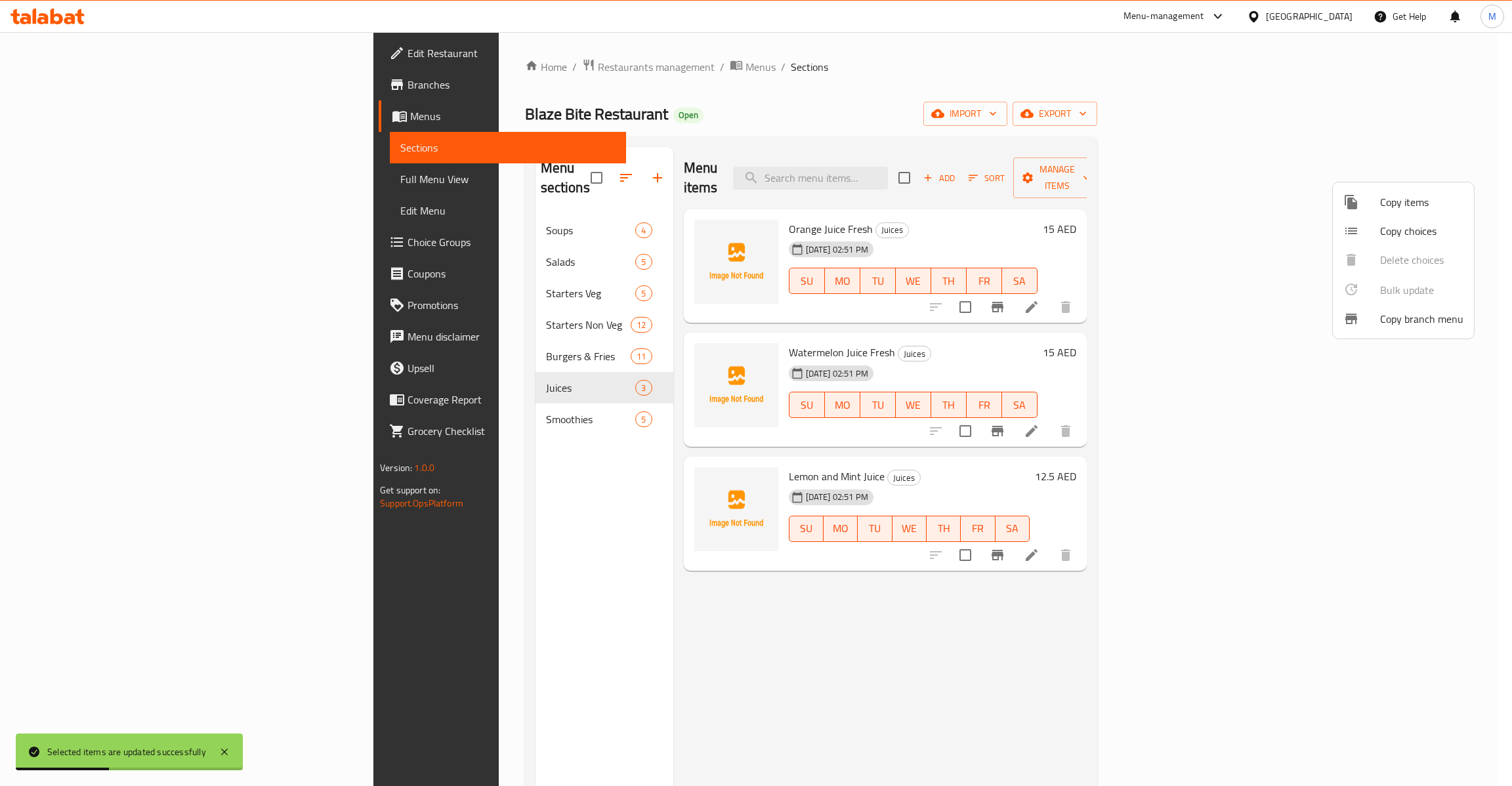
click at [432, 389] on div at bounding box center [756, 393] width 1512 height 786
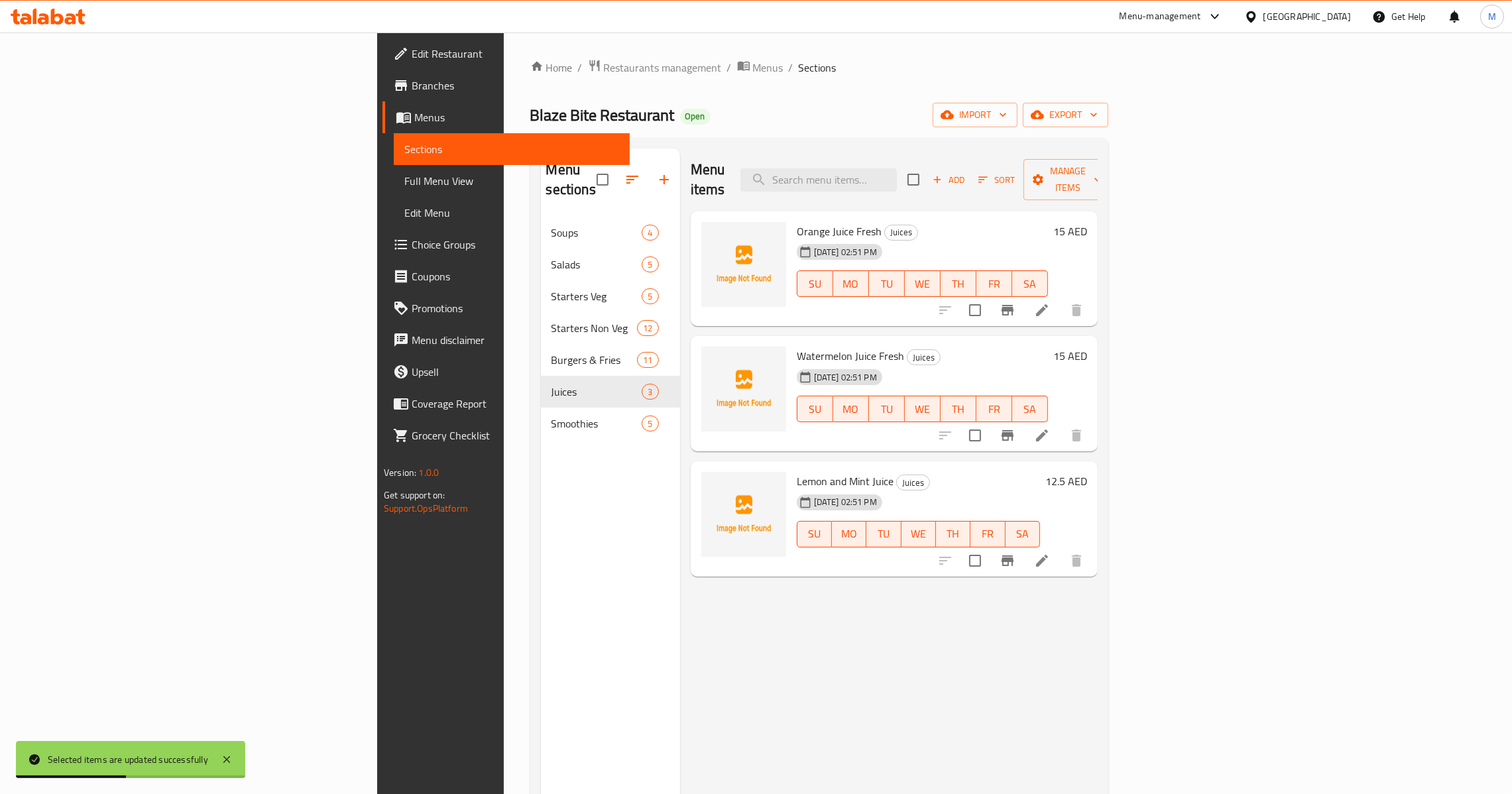
click at [656, 172] on icon "button" at bounding box center [664, 179] width 16 height 16
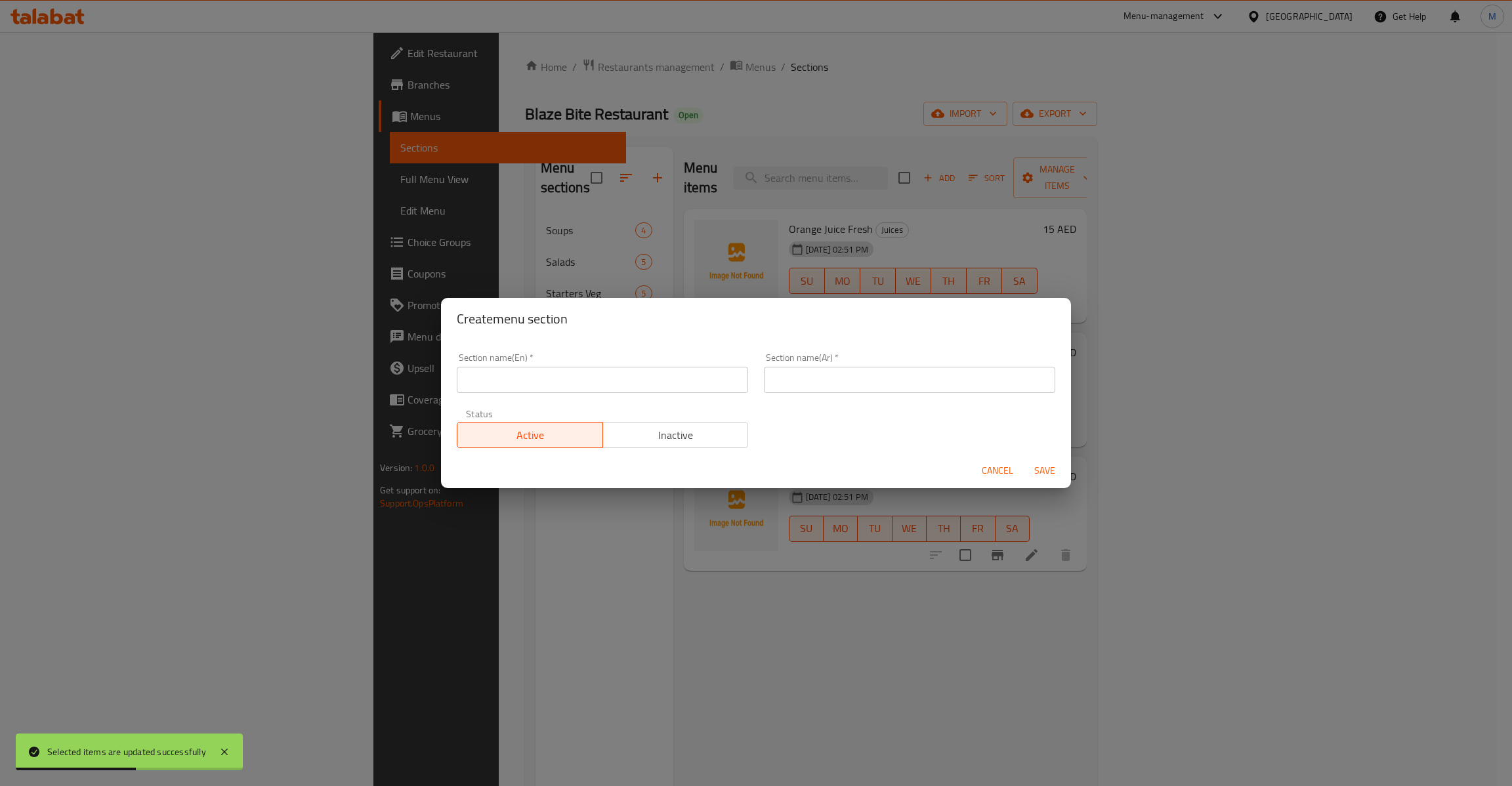
click at [668, 382] on input "text" at bounding box center [602, 379] width 291 height 26
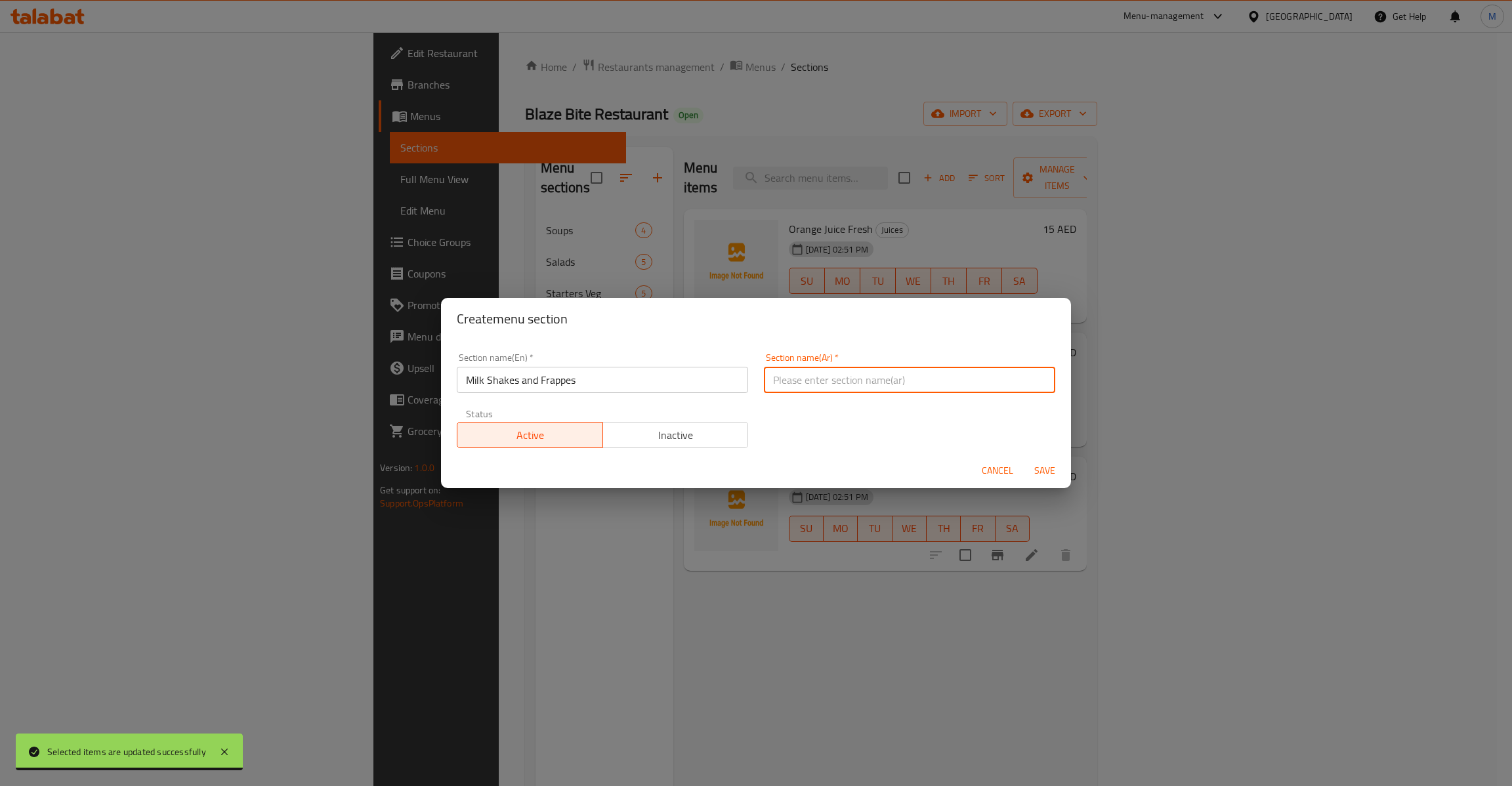
click at [837, 380] on input "text" at bounding box center [910, 379] width 291 height 26
click at [1033, 466] on span "Save" at bounding box center [1044, 471] width 31 height 16
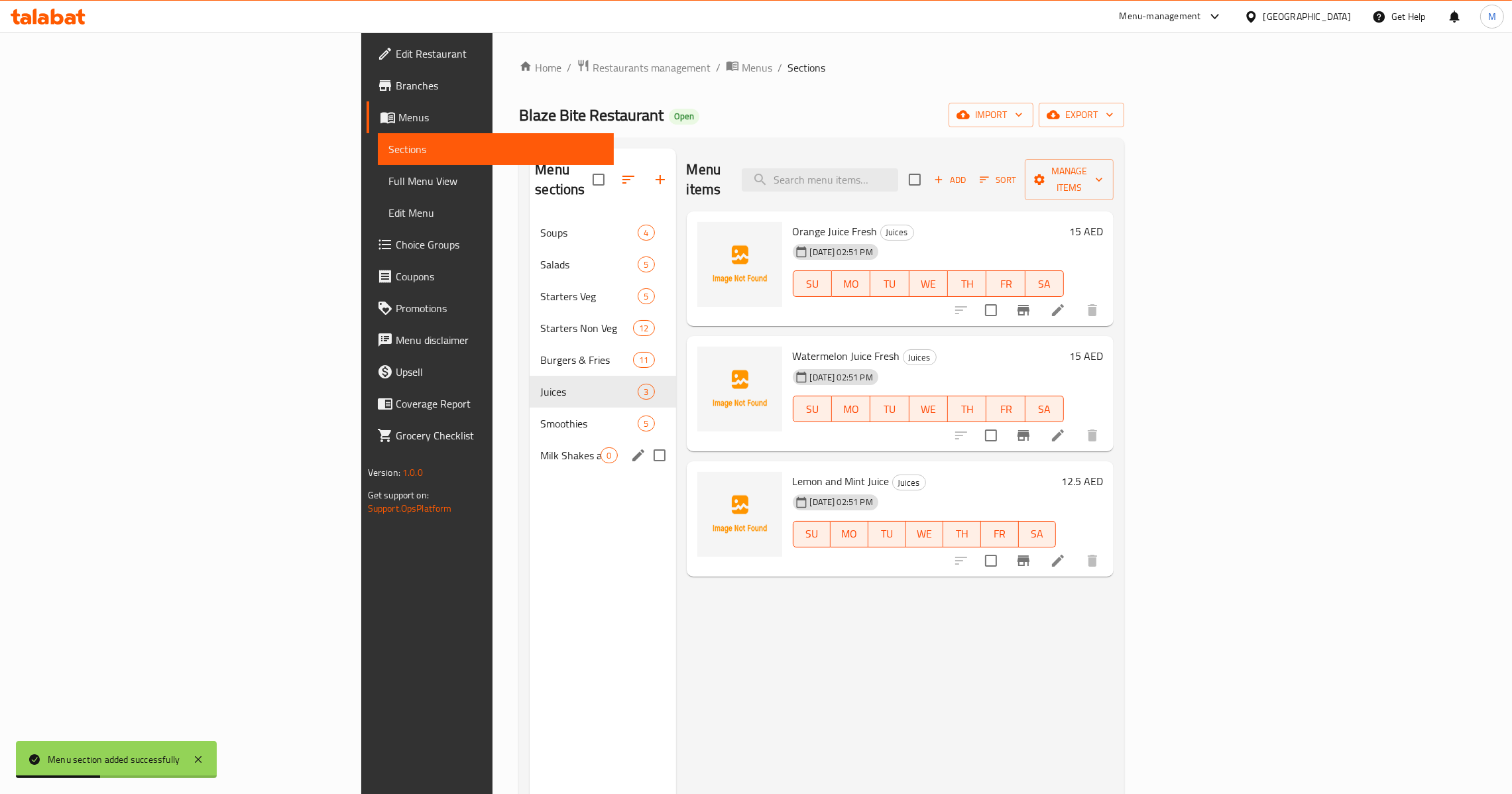
click at [540, 448] on span "Milk Shakes and Frappes" at bounding box center [570, 455] width 60 height 16
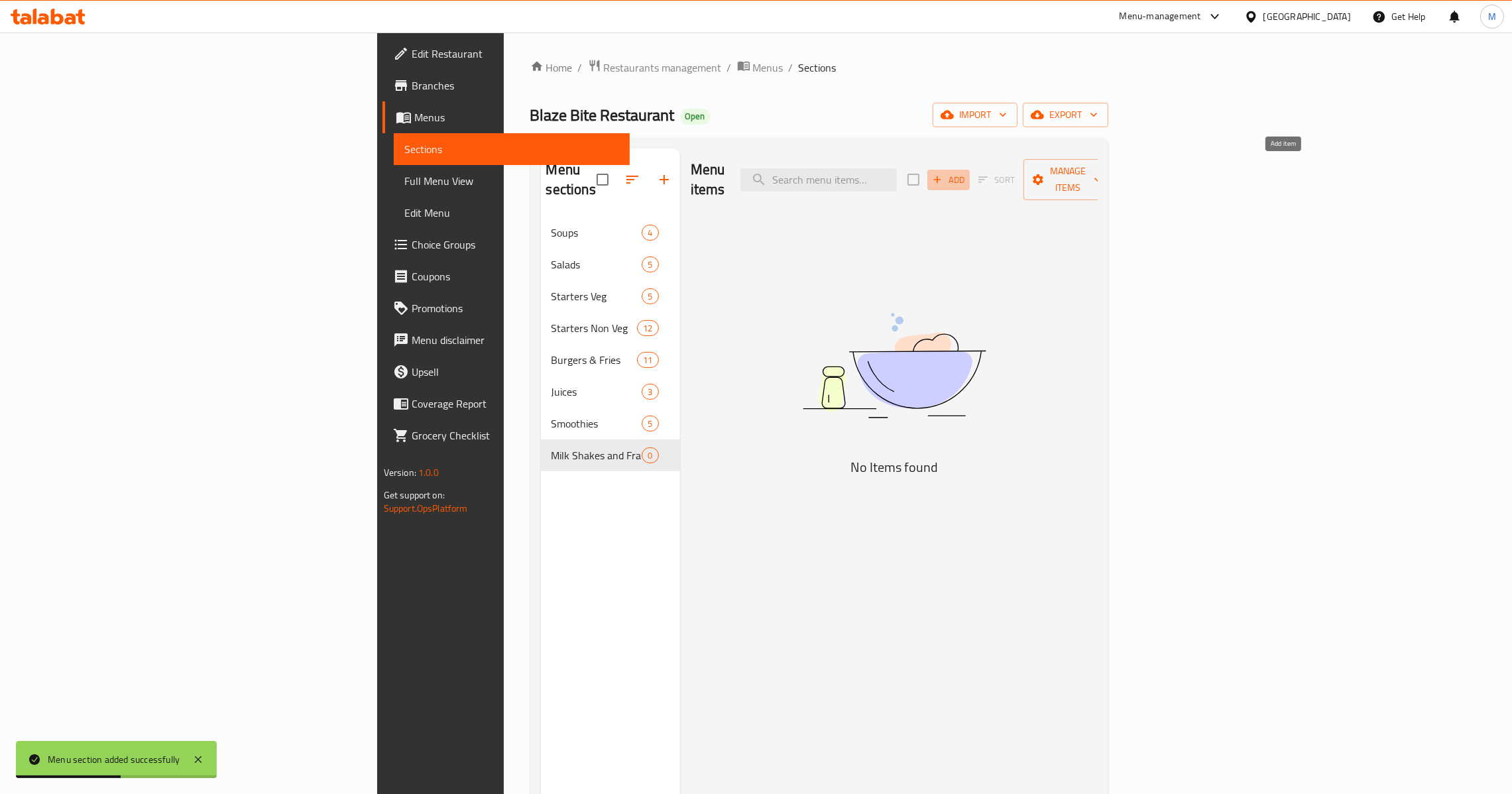
click at [970, 170] on button "Add" at bounding box center [949, 180] width 42 height 21
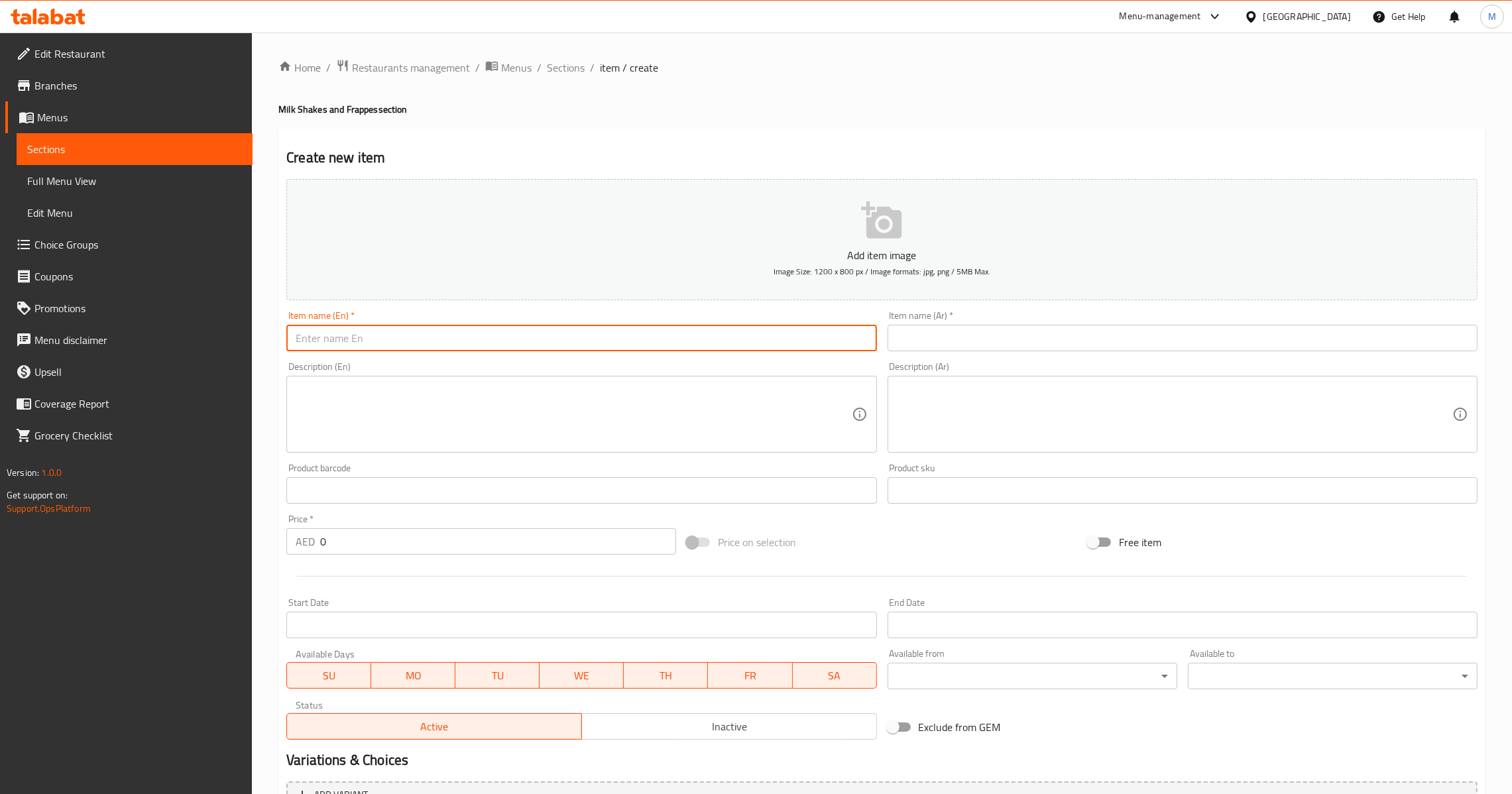
click at [495, 330] on input "text" at bounding box center [581, 337] width 590 height 27
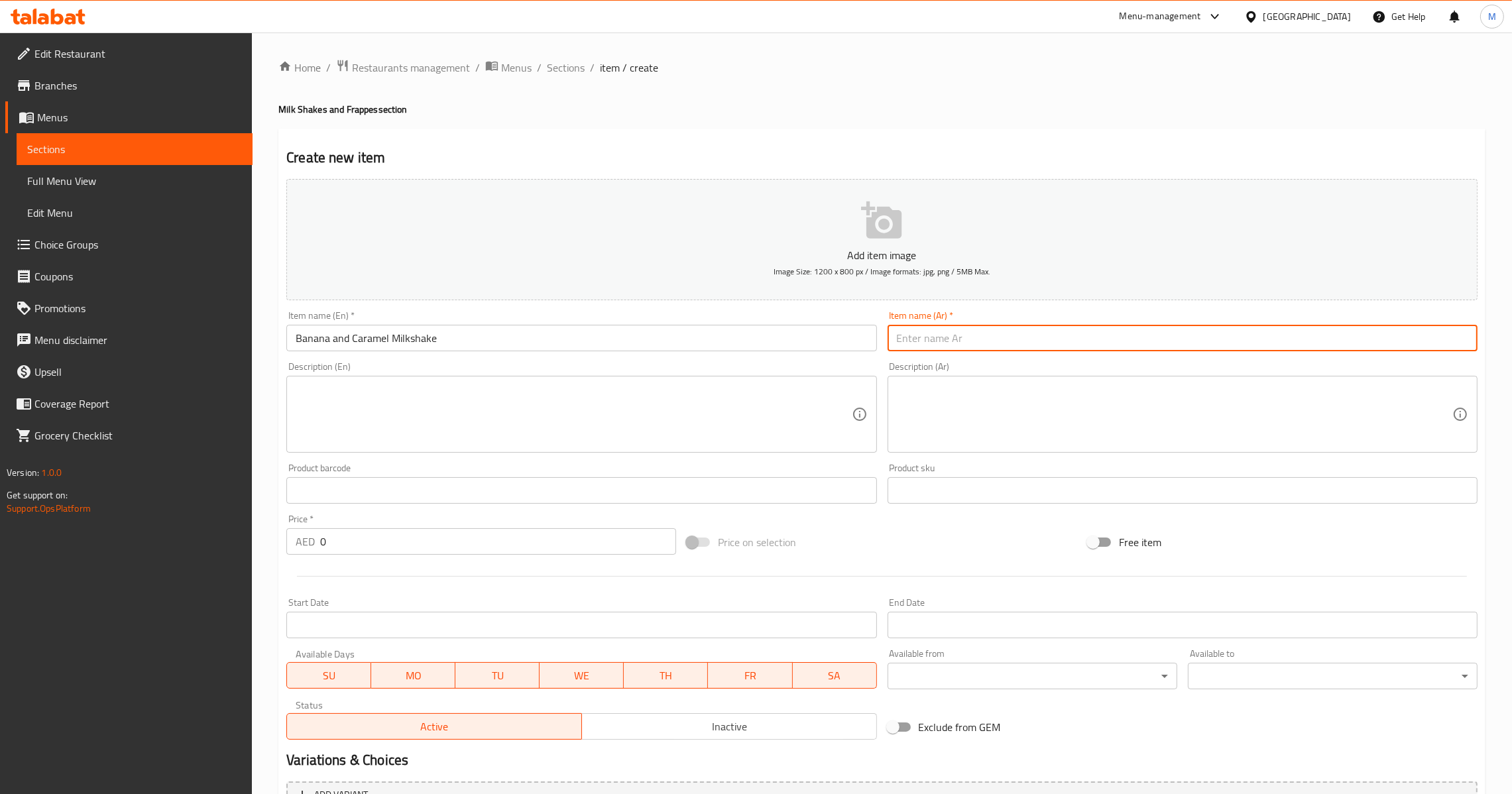
click at [917, 341] on input "text" at bounding box center [1183, 337] width 590 height 27
click at [435, 534] on input "0" at bounding box center [498, 541] width 356 height 27
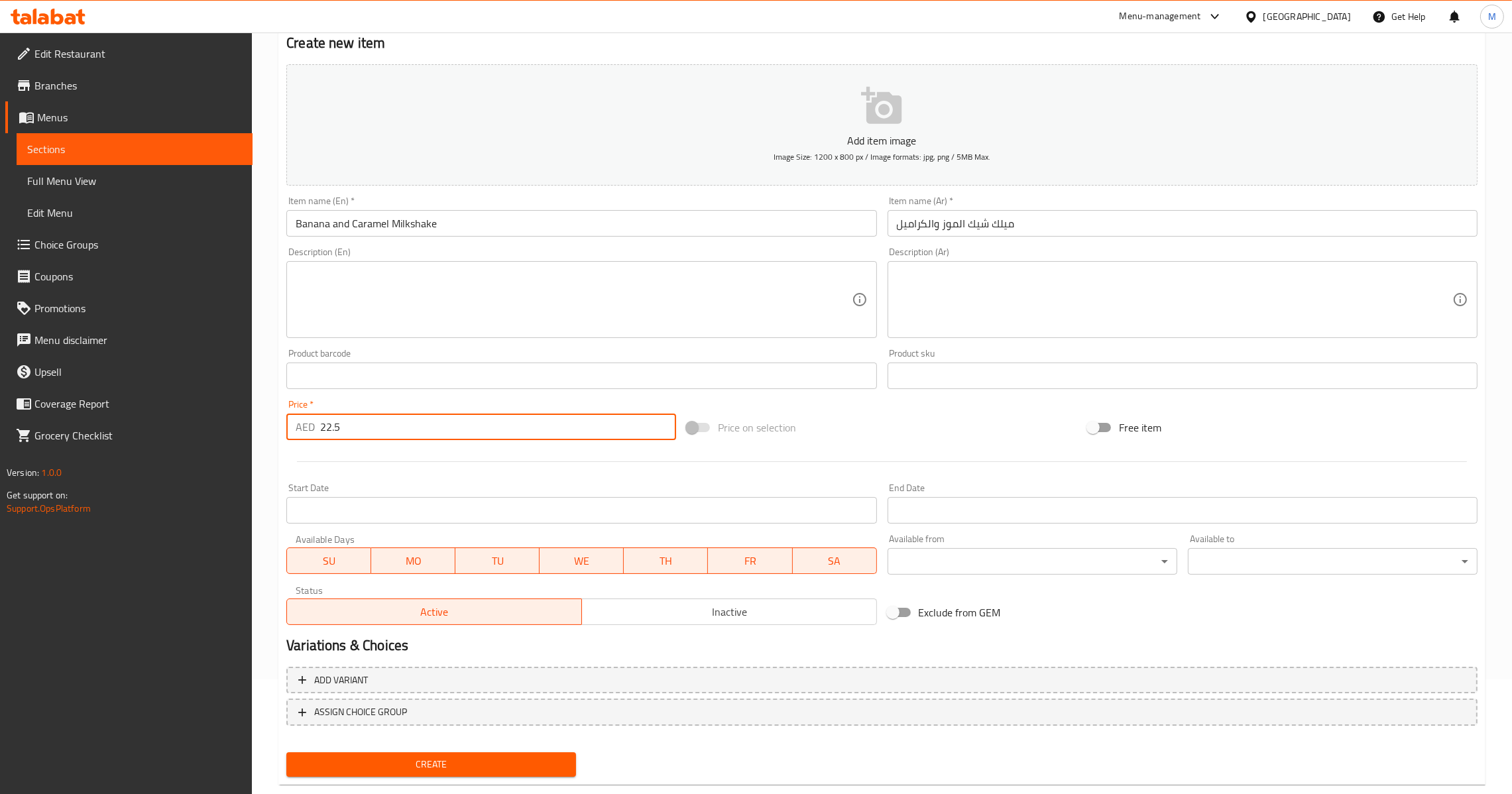
scroll to position [140, 0]
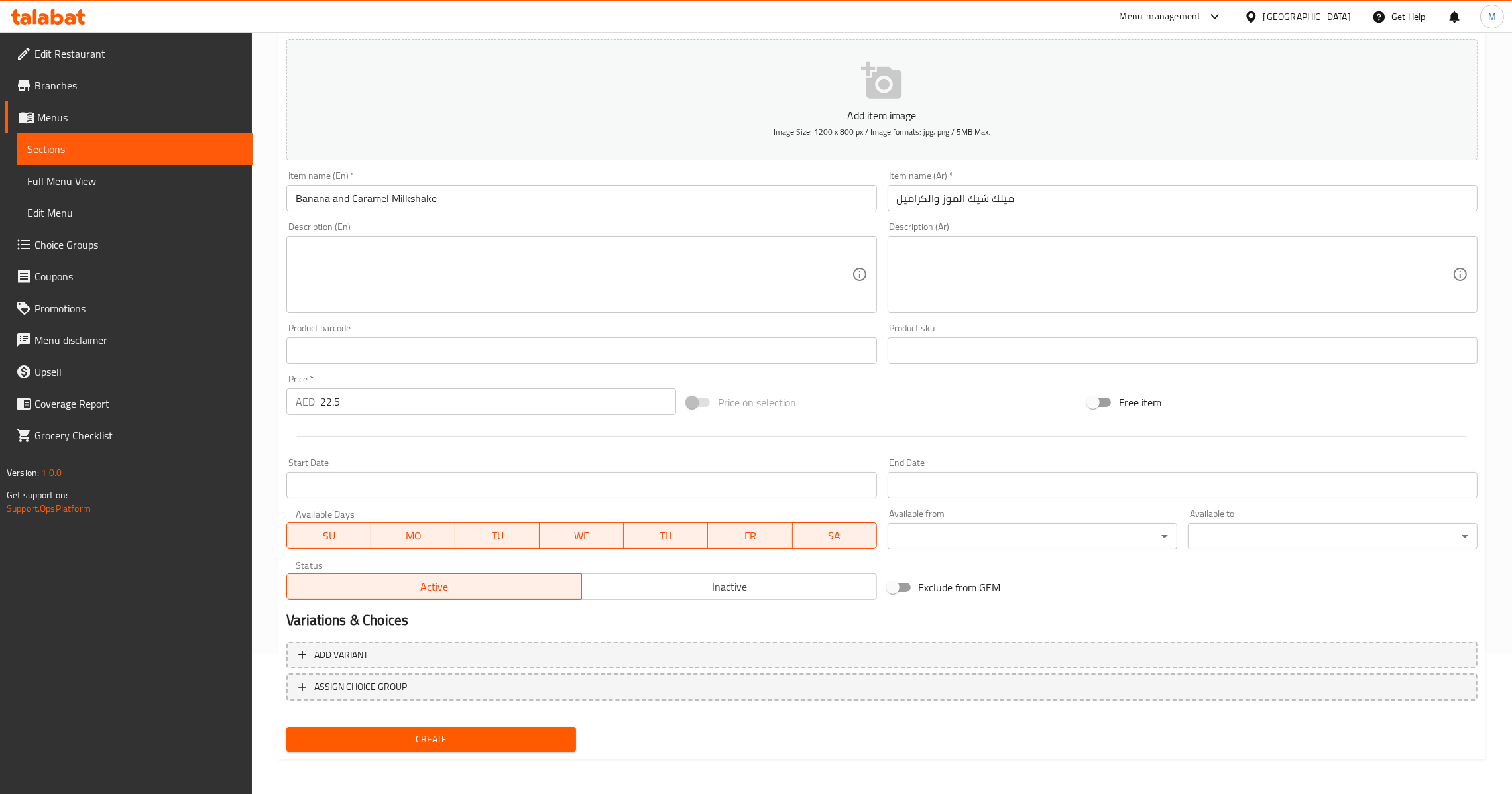
drag, startPoint x: 452, startPoint y: 713, endPoint x: 457, endPoint y: 725, distance: 13.0
click at [455, 719] on div "Add item image Image Size: 1200 x 800 px / Image formats: jpg, png / 5MB Max. I…" at bounding box center [882, 395] width 1201 height 723
click at [457, 727] on button "Create" at bounding box center [431, 739] width 290 height 25
click at [400, 399] on input "0" at bounding box center [498, 401] width 356 height 27
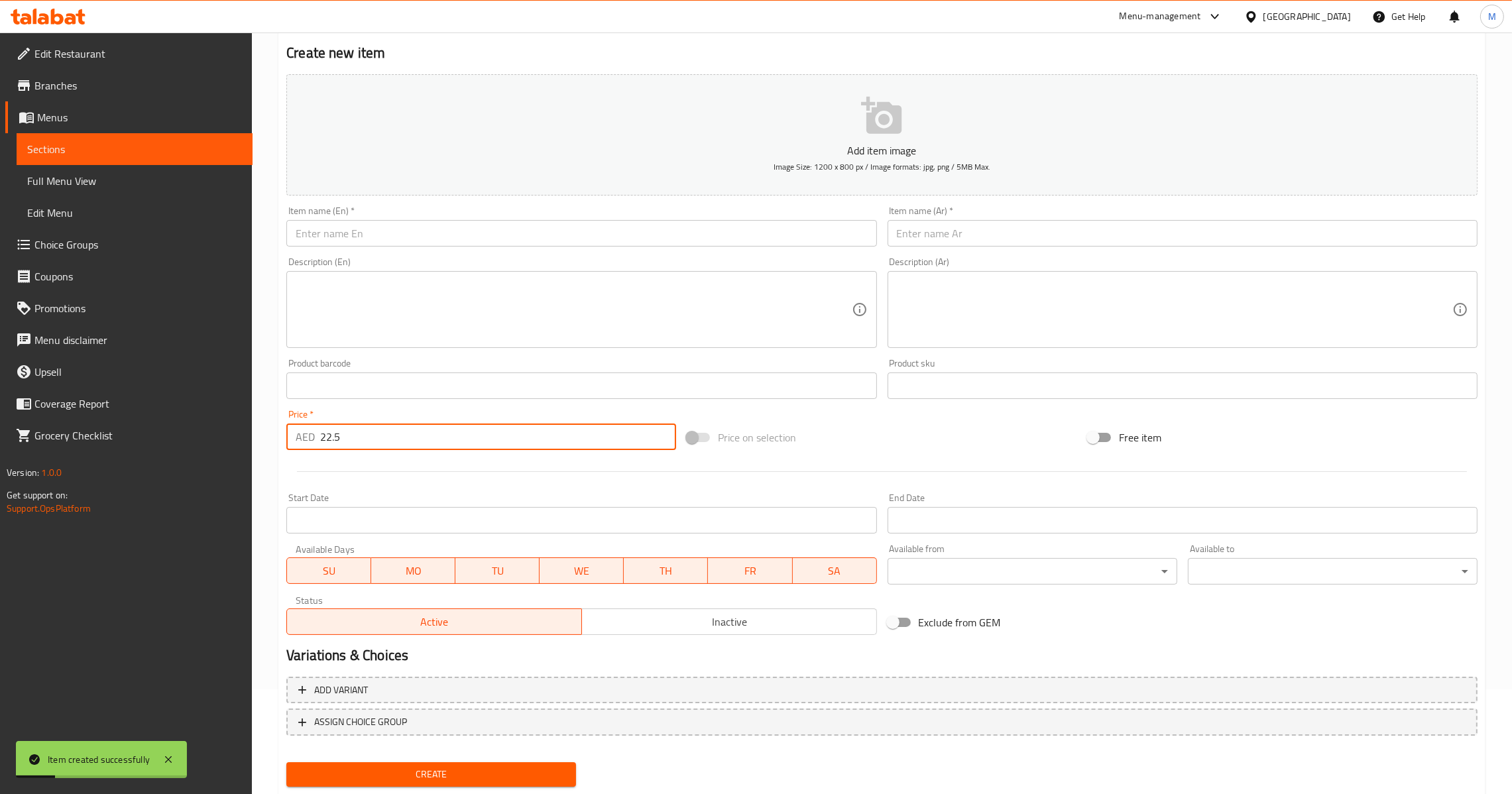
scroll to position [0, 0]
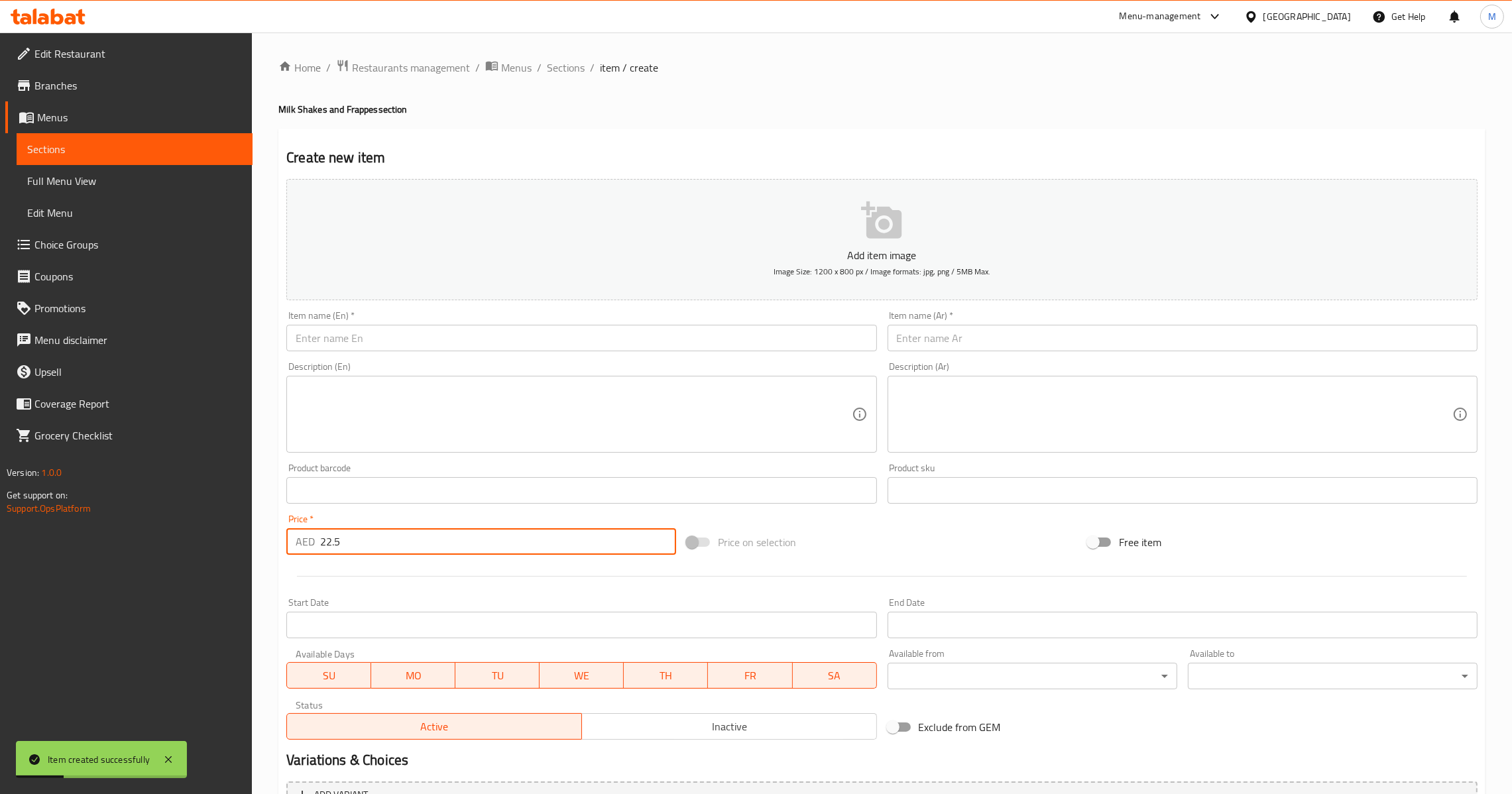
click at [595, 337] on input "text" at bounding box center [581, 337] width 590 height 27
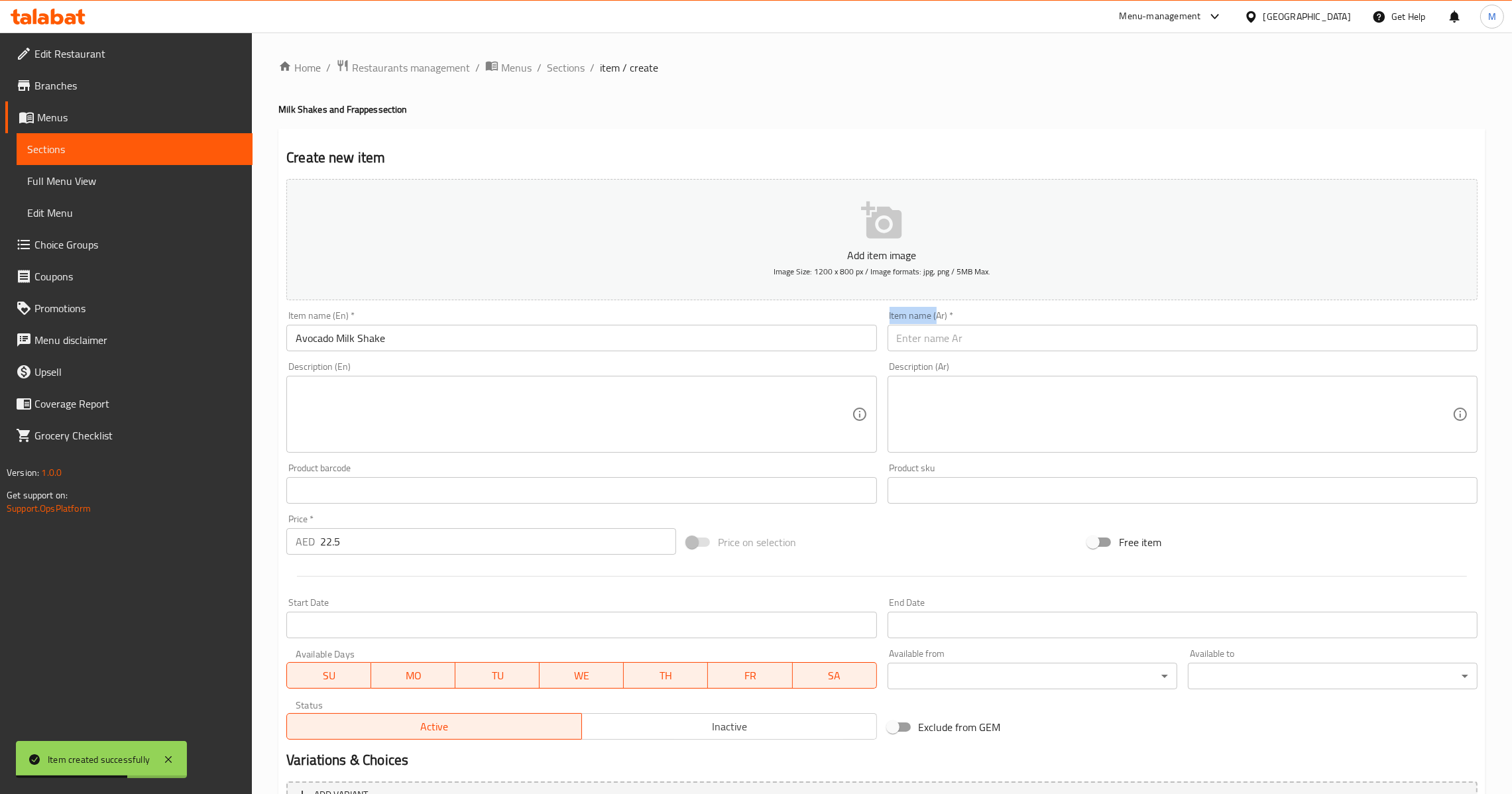
drag, startPoint x: 931, startPoint y: 308, endPoint x: 940, endPoint y: 322, distance: 16.6
click at [940, 321] on div "Item name (Ar)   * Item name (Ar) *" at bounding box center [1182, 331] width 600 height 51
click at [940, 324] on div "Item name (Ar)   * Item name (Ar) *" at bounding box center [1183, 331] width 590 height 40
click at [940, 354] on div "Item name (Ar)   * Item name (Ar) *" at bounding box center [1182, 331] width 600 height 51
click at [945, 341] on input "text" at bounding box center [1183, 337] width 590 height 27
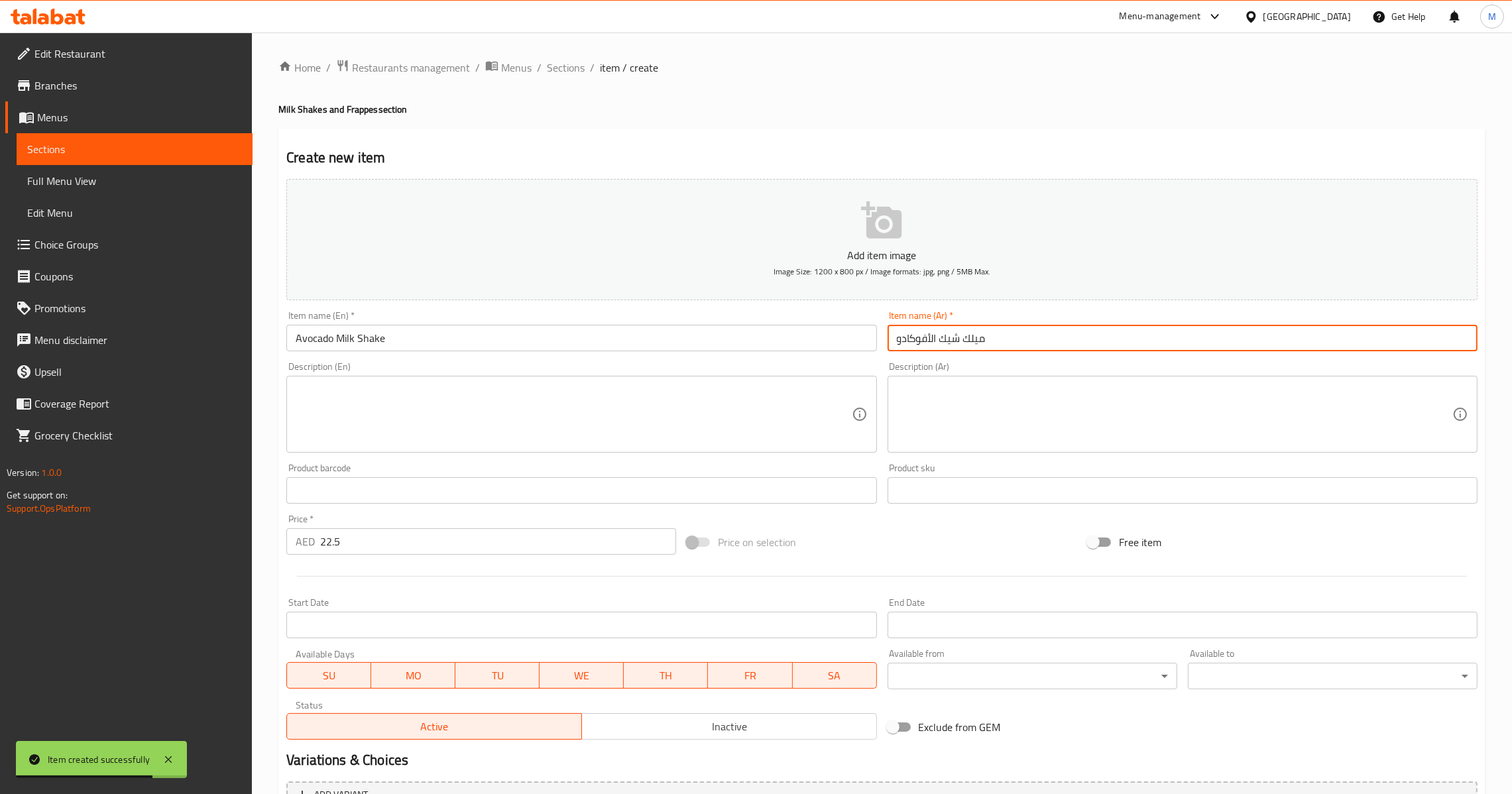
click at [926, 341] on input "ميلك شيك الأفوكادو" at bounding box center [1183, 337] width 590 height 27
click at [932, 332] on input "ميلك شيك الأفوكادو" at bounding box center [1183, 337] width 590 height 27
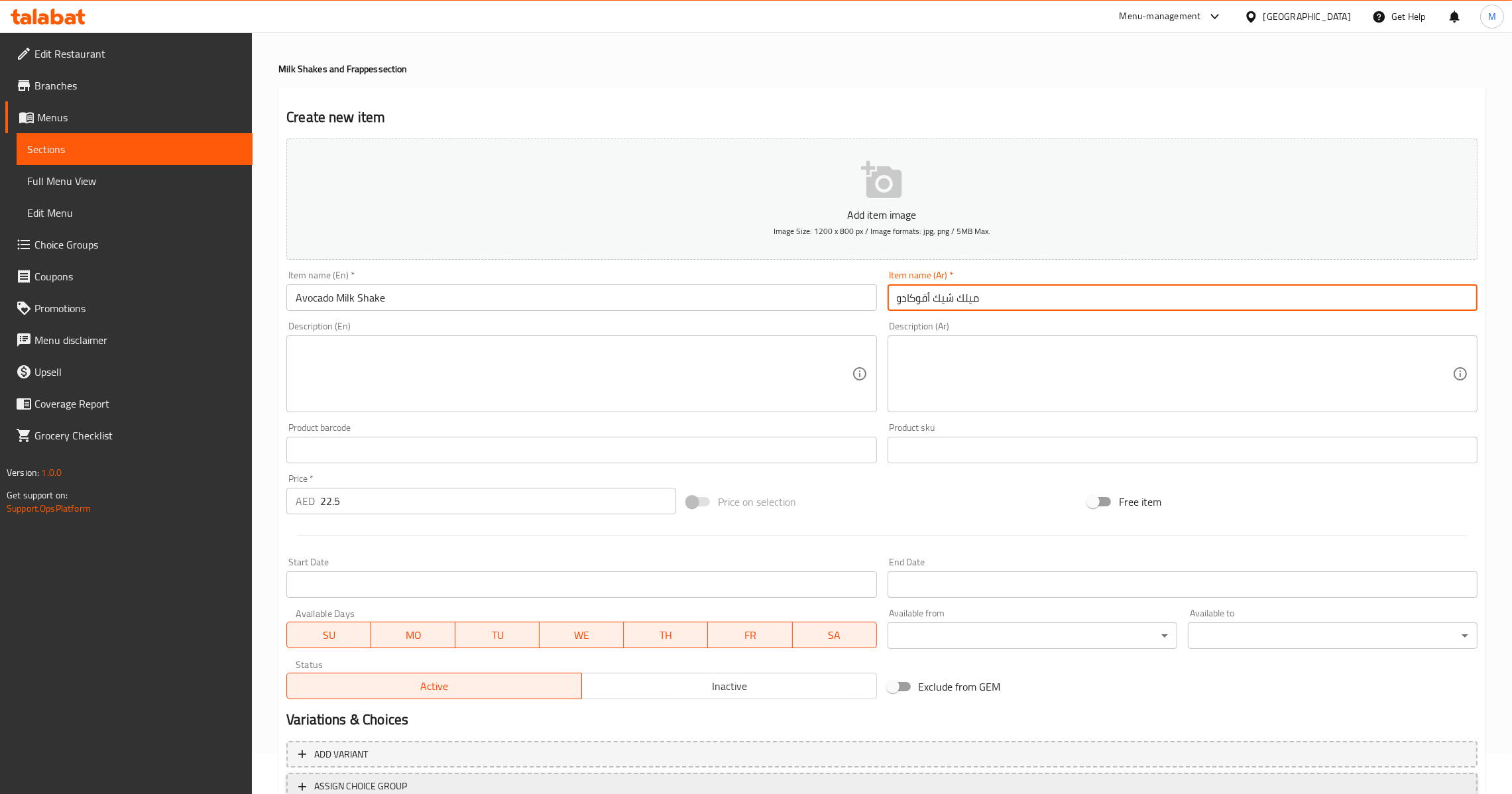
scroll to position [140, 0]
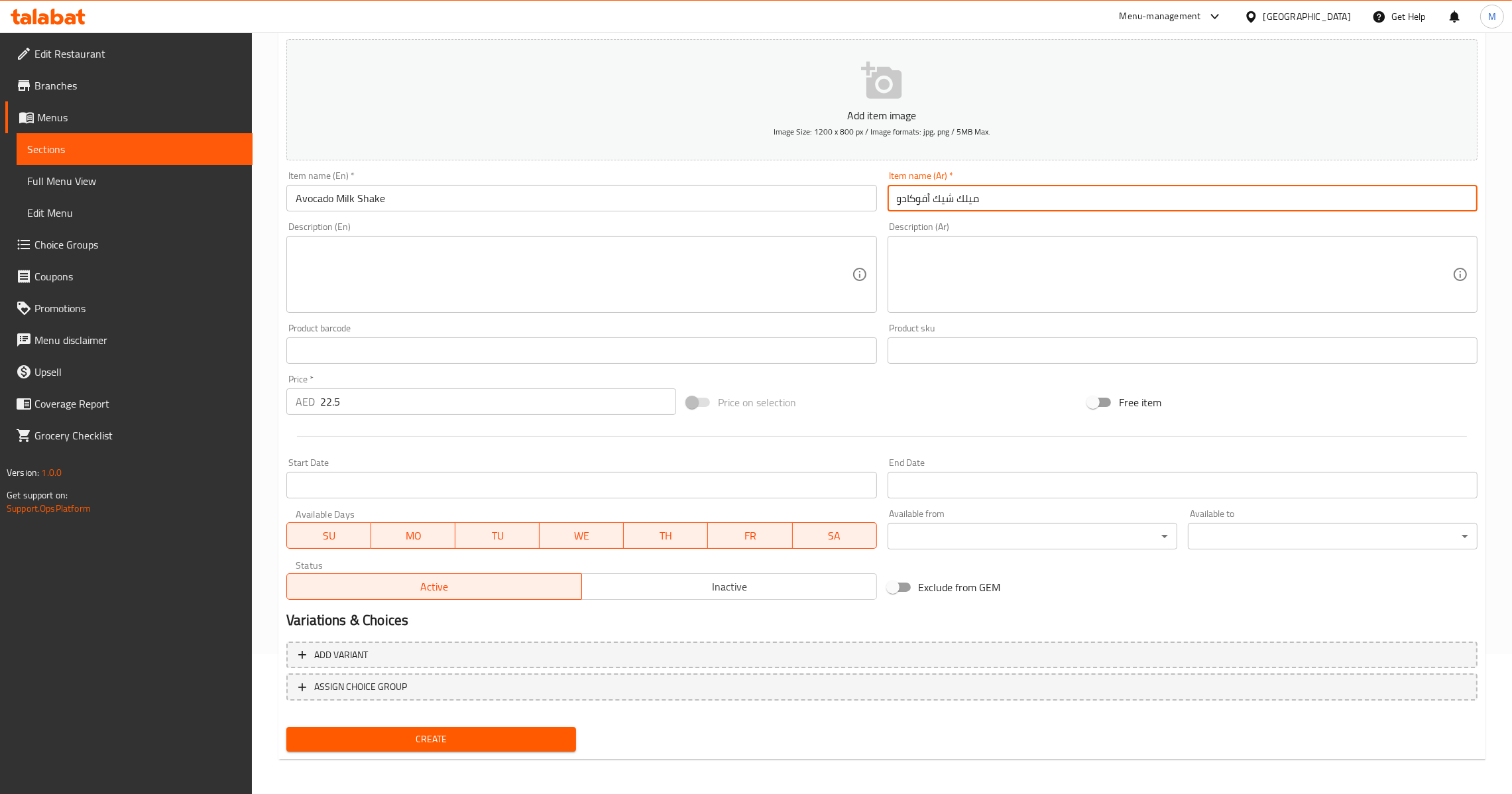
click at [434, 731] on span "Create" at bounding box center [431, 739] width 268 height 16
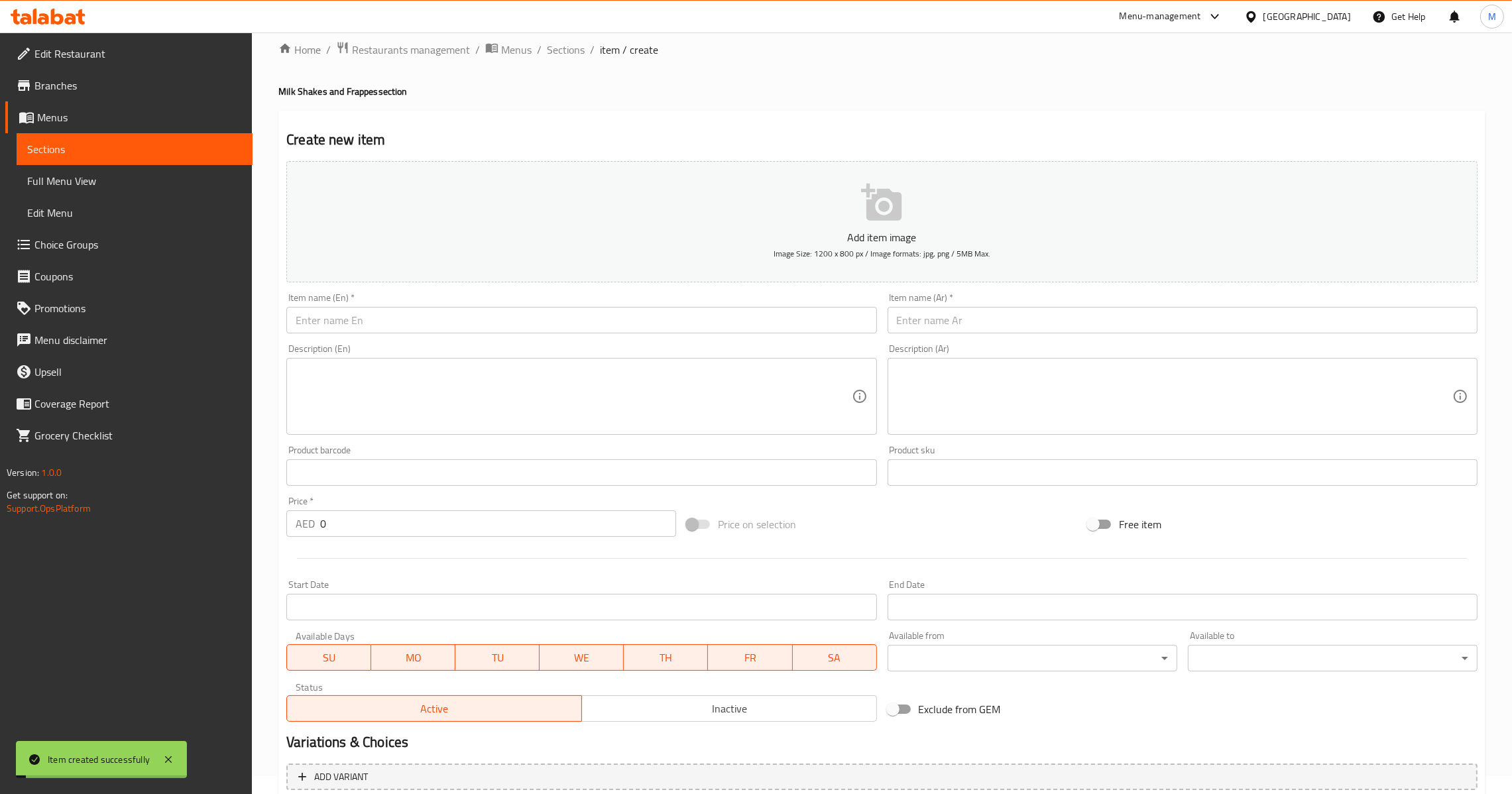
scroll to position [0, 0]
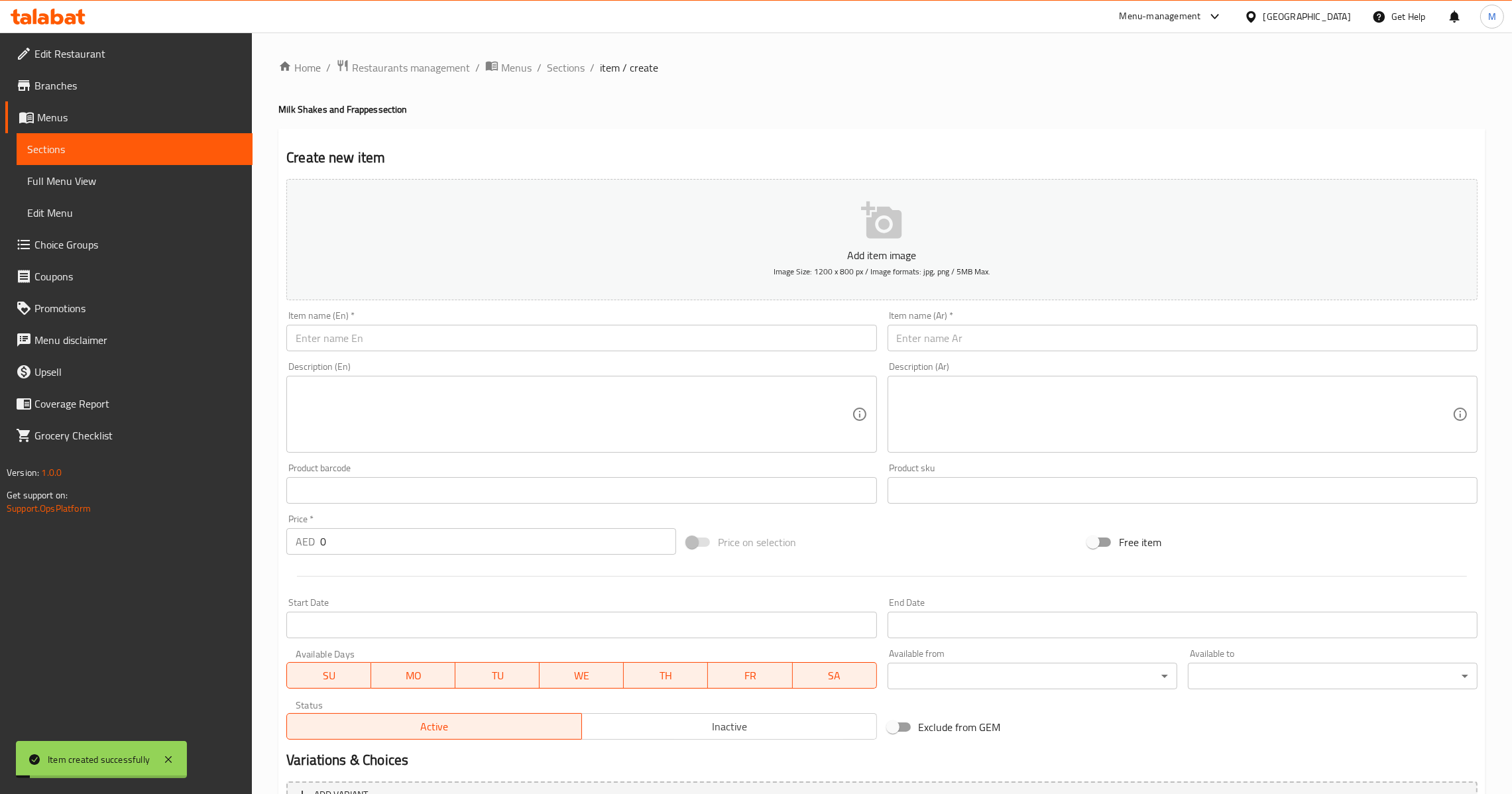
click at [483, 342] on input "text" at bounding box center [581, 337] width 590 height 27
click at [911, 346] on input "text" at bounding box center [1183, 337] width 590 height 27
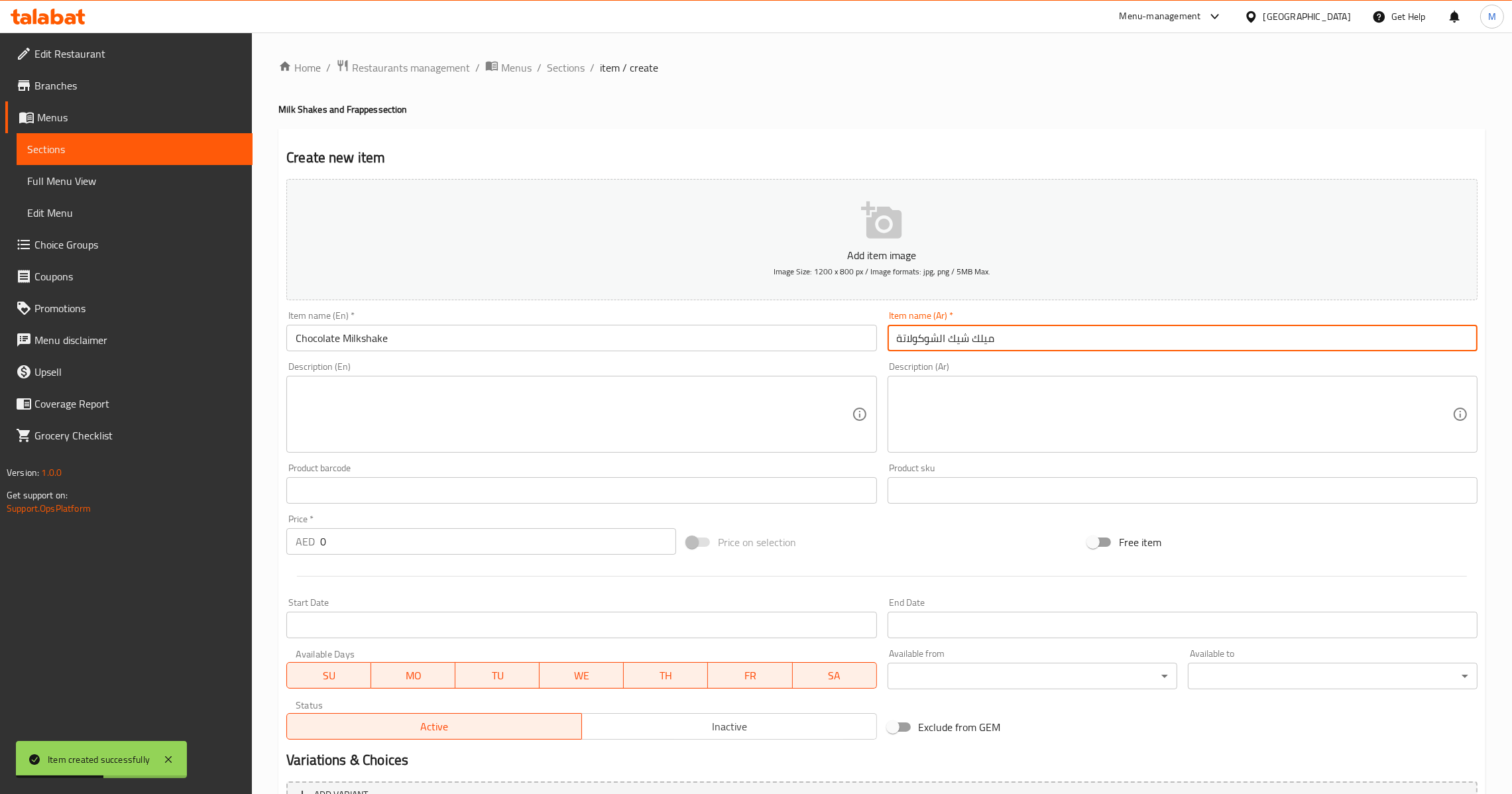
click at [942, 331] on input "ميلك شيك الشوكولاتة" at bounding box center [1183, 337] width 590 height 27
click at [939, 340] on input "ميلك شيك الشوكولاتة" at bounding box center [1183, 337] width 590 height 27
click at [387, 549] on input "0" at bounding box center [498, 541] width 356 height 27
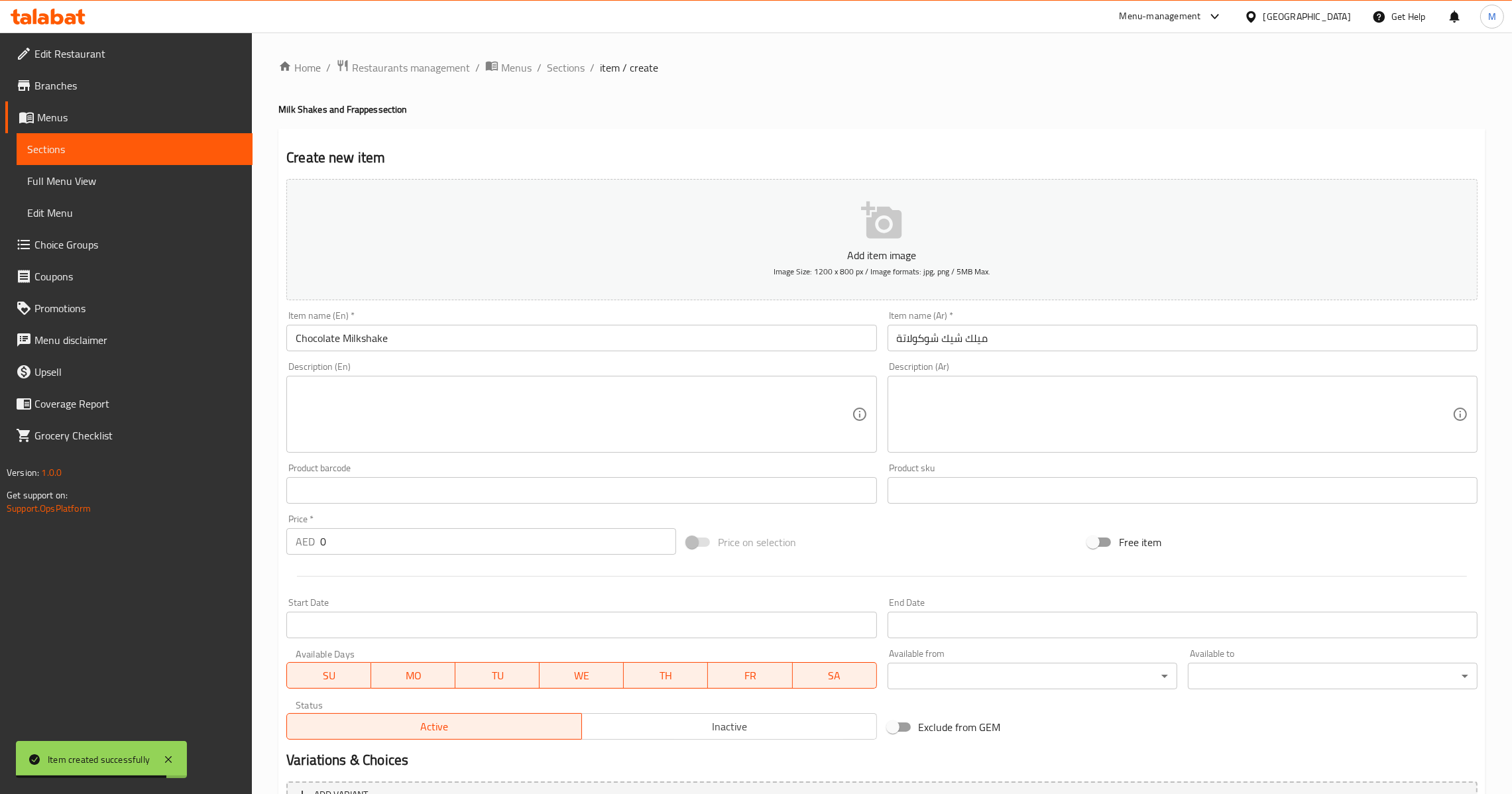
drag, startPoint x: 756, startPoint y: 519, endPoint x: 613, endPoint y: 529, distance: 143.3
click at [756, 519] on div "Add item image Image Size: 1200 x 800 px / Image formats: jpg, png / 5MB Max. I…" at bounding box center [882, 459] width 1201 height 572
click at [439, 569] on div at bounding box center [882, 576] width 1201 height 32
click at [463, 548] on input "0" at bounding box center [498, 541] width 356 height 27
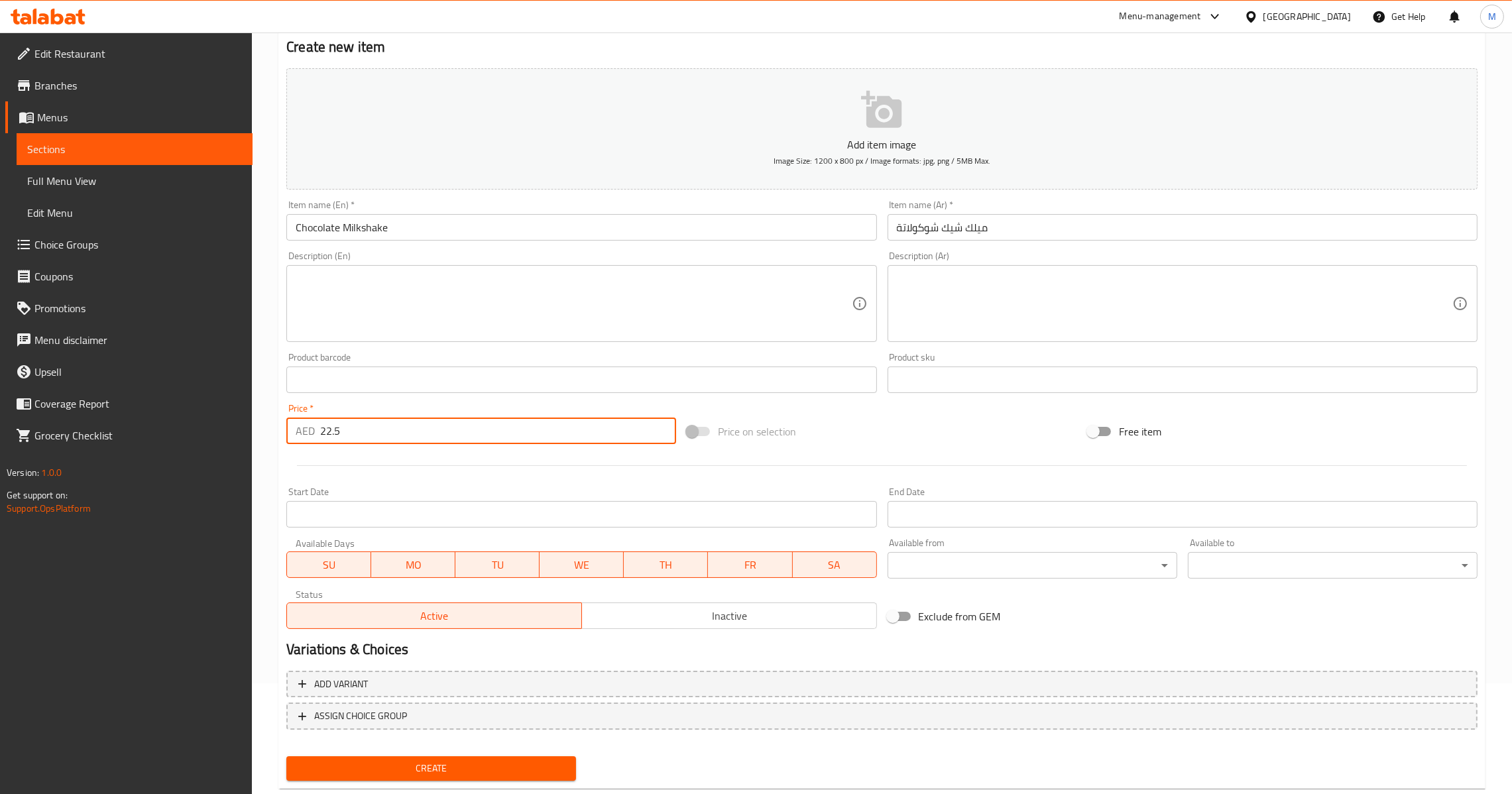
scroll to position [140, 0]
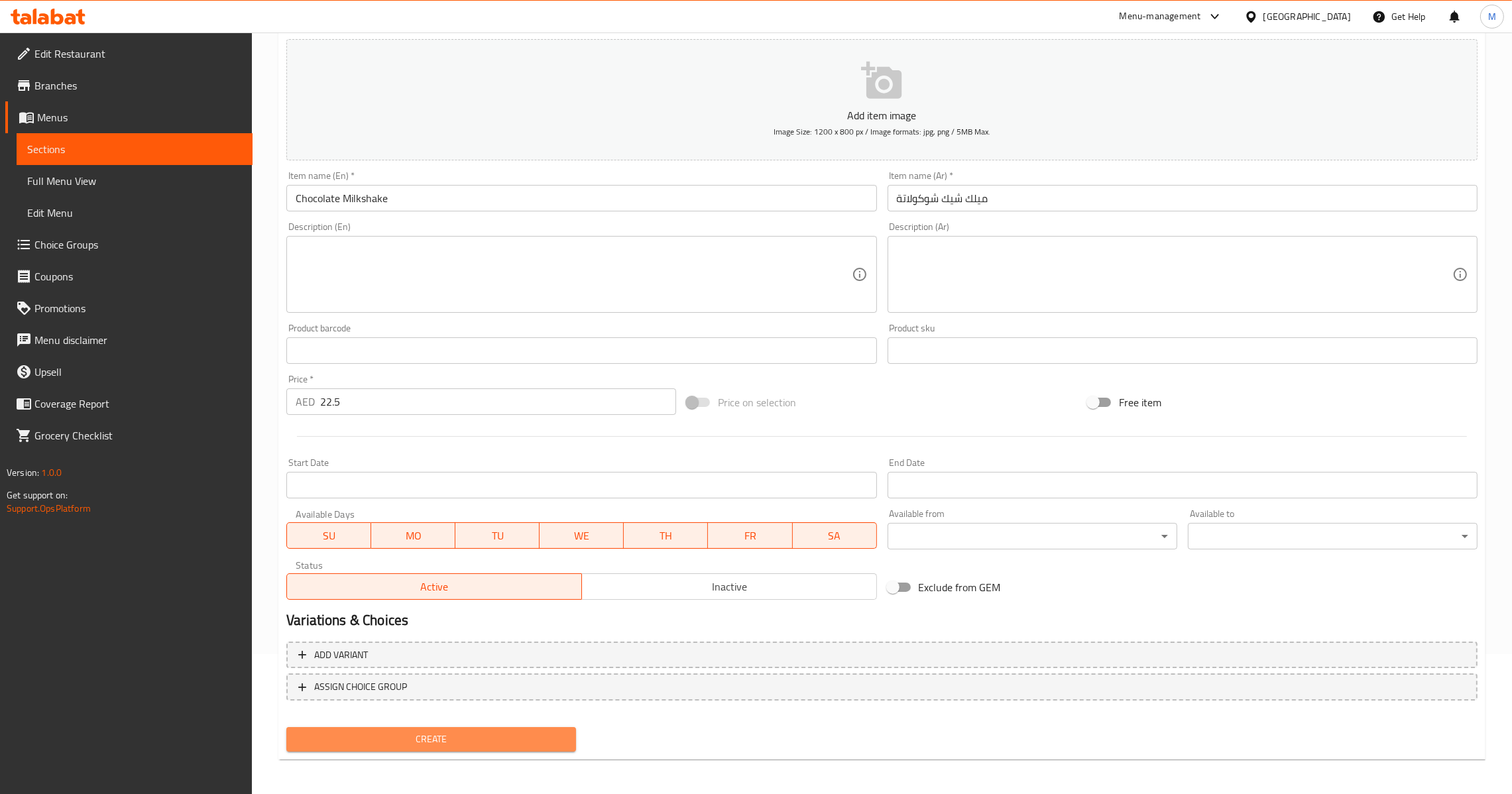
click at [483, 731] on span "Create" at bounding box center [431, 739] width 268 height 16
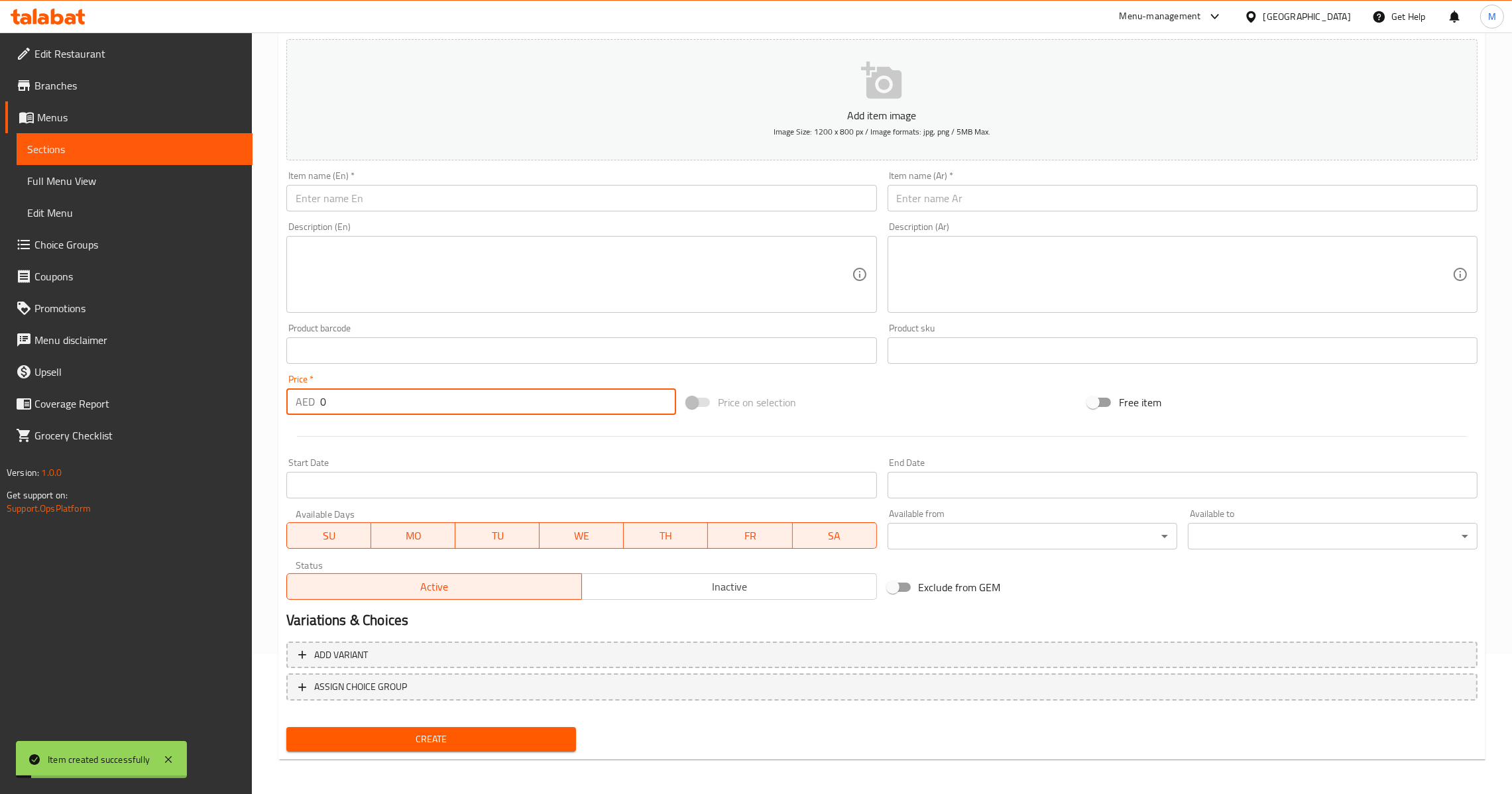
click at [452, 392] on input "0" at bounding box center [498, 401] width 356 height 27
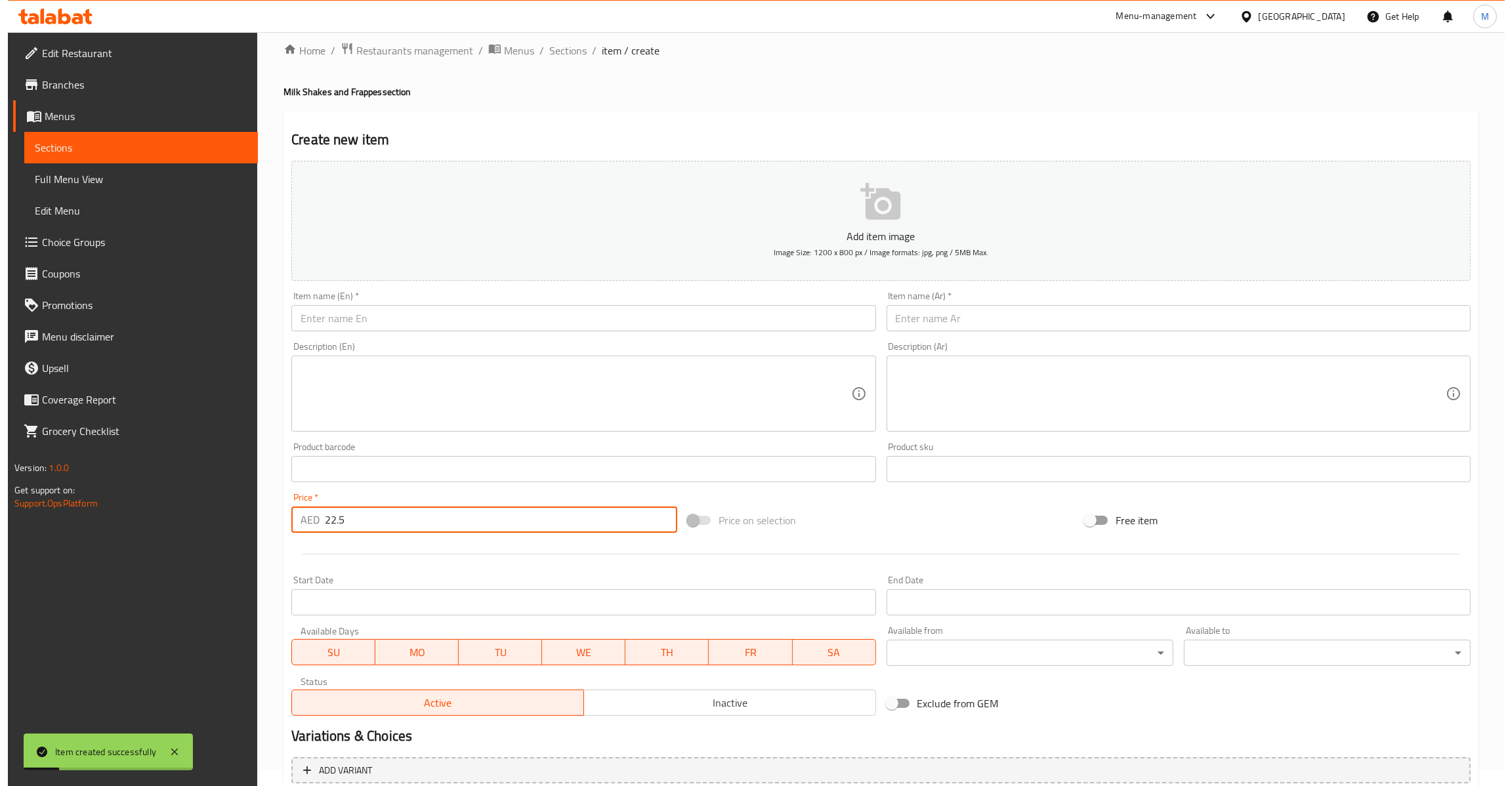
scroll to position [0, 0]
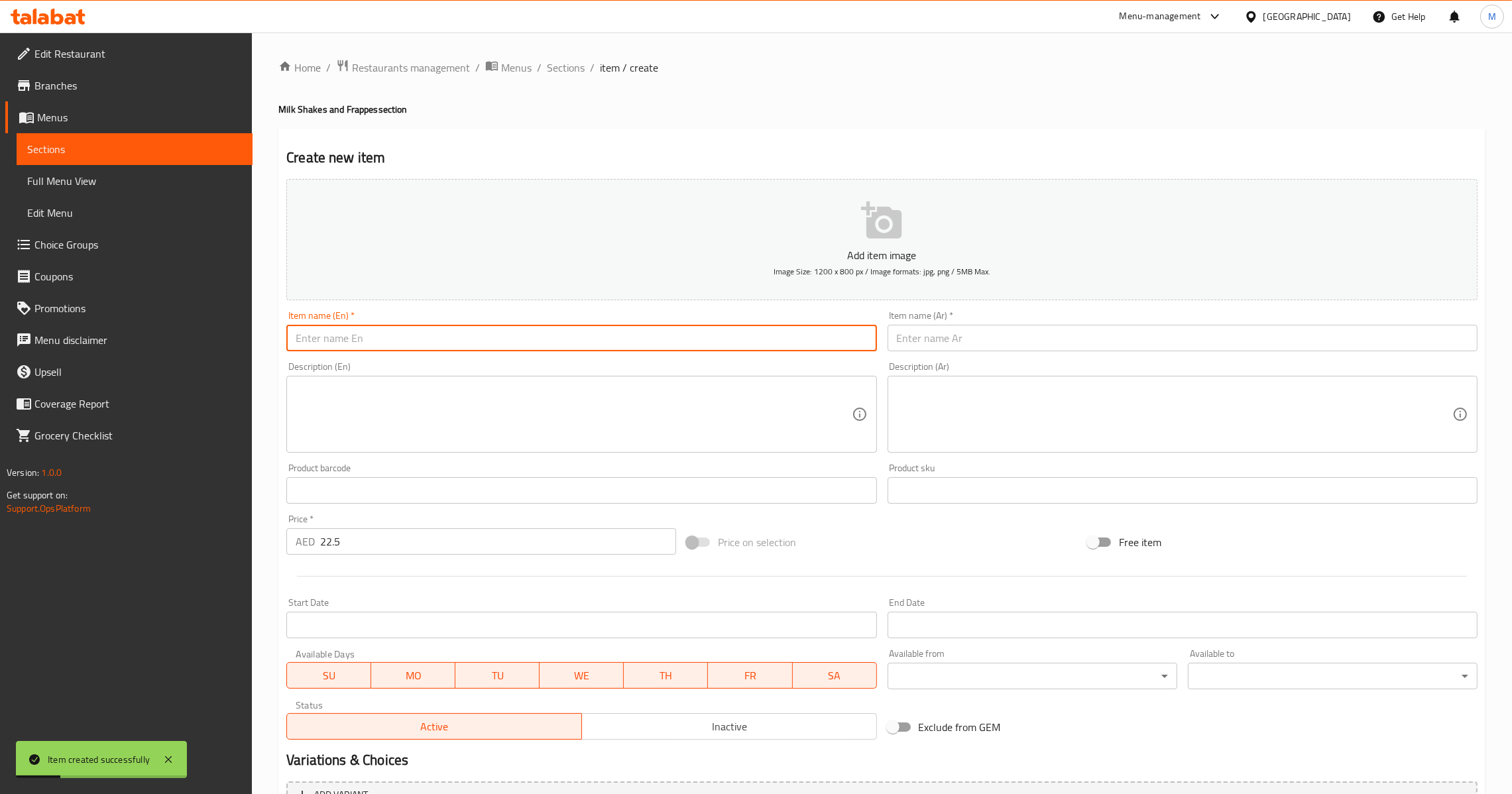
drag, startPoint x: 527, startPoint y: 328, endPoint x: 526, endPoint y: 345, distance: 17.0
click at [526, 342] on input "text" at bounding box center [581, 337] width 590 height 27
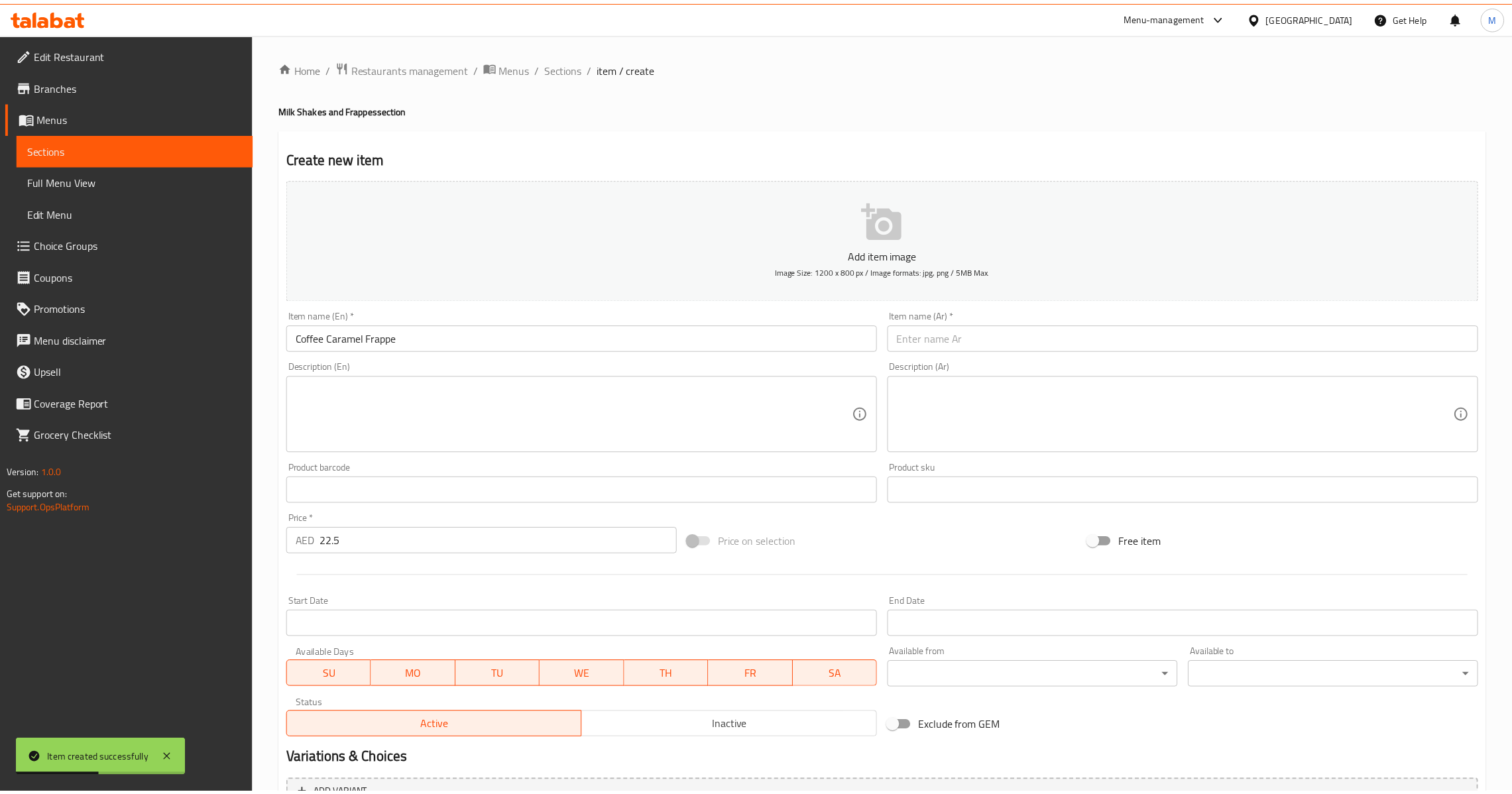
scroll to position [140, 0]
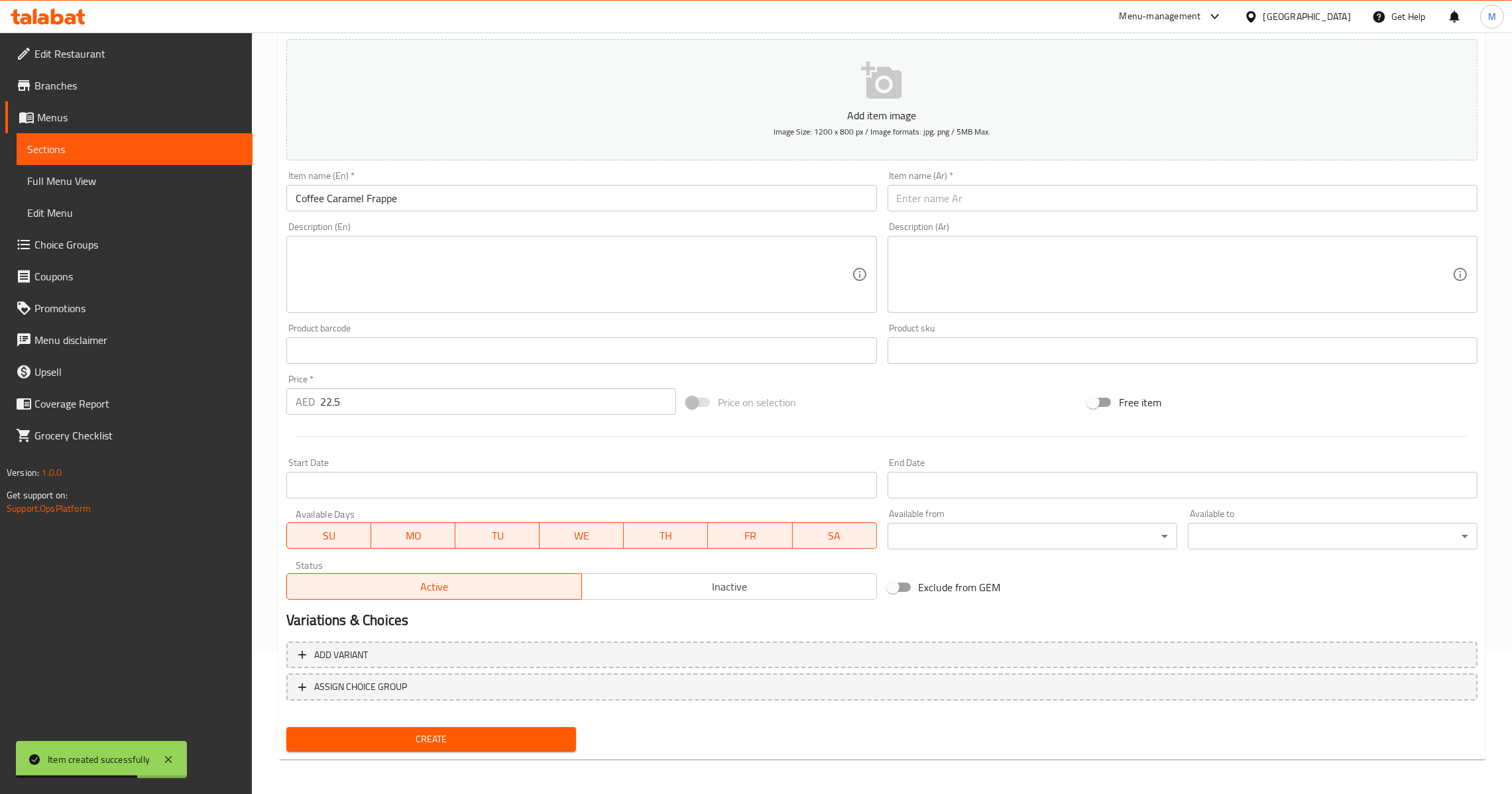
click at [909, 203] on input "text" at bounding box center [1183, 198] width 590 height 27
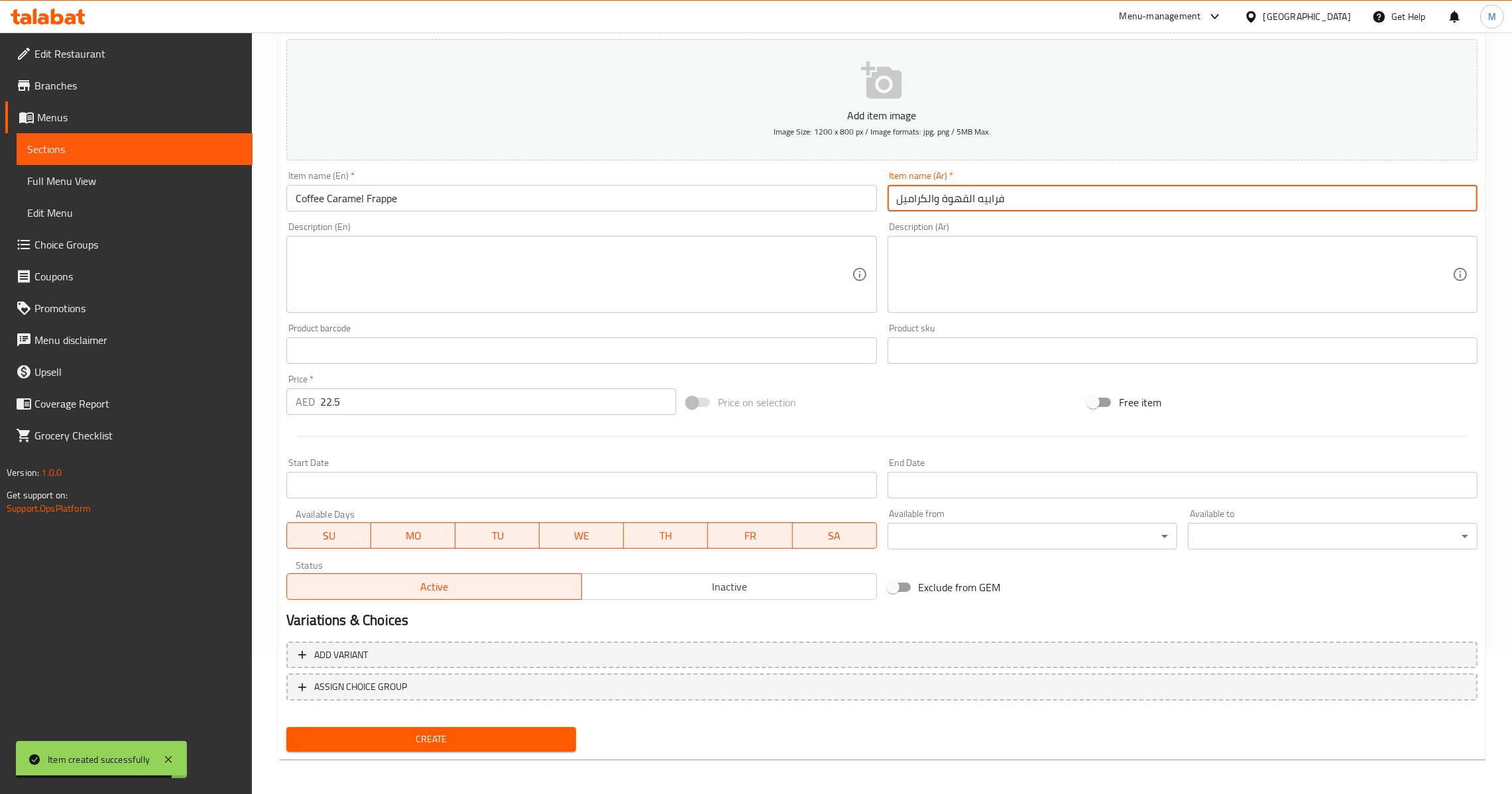
click at [407, 400] on input "22.5" at bounding box center [498, 401] width 356 height 27
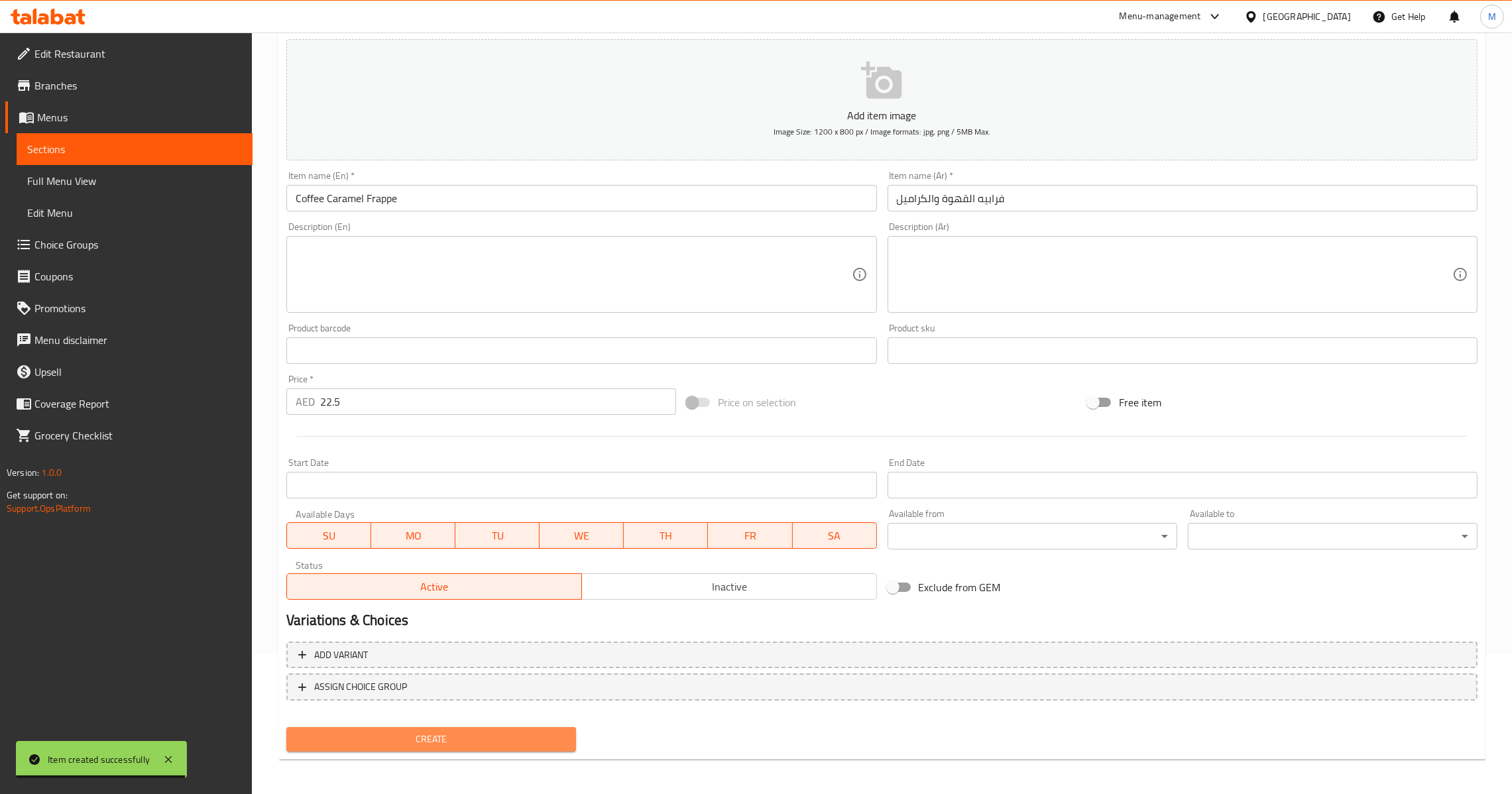
click at [407, 727] on button "Create" at bounding box center [431, 739] width 290 height 25
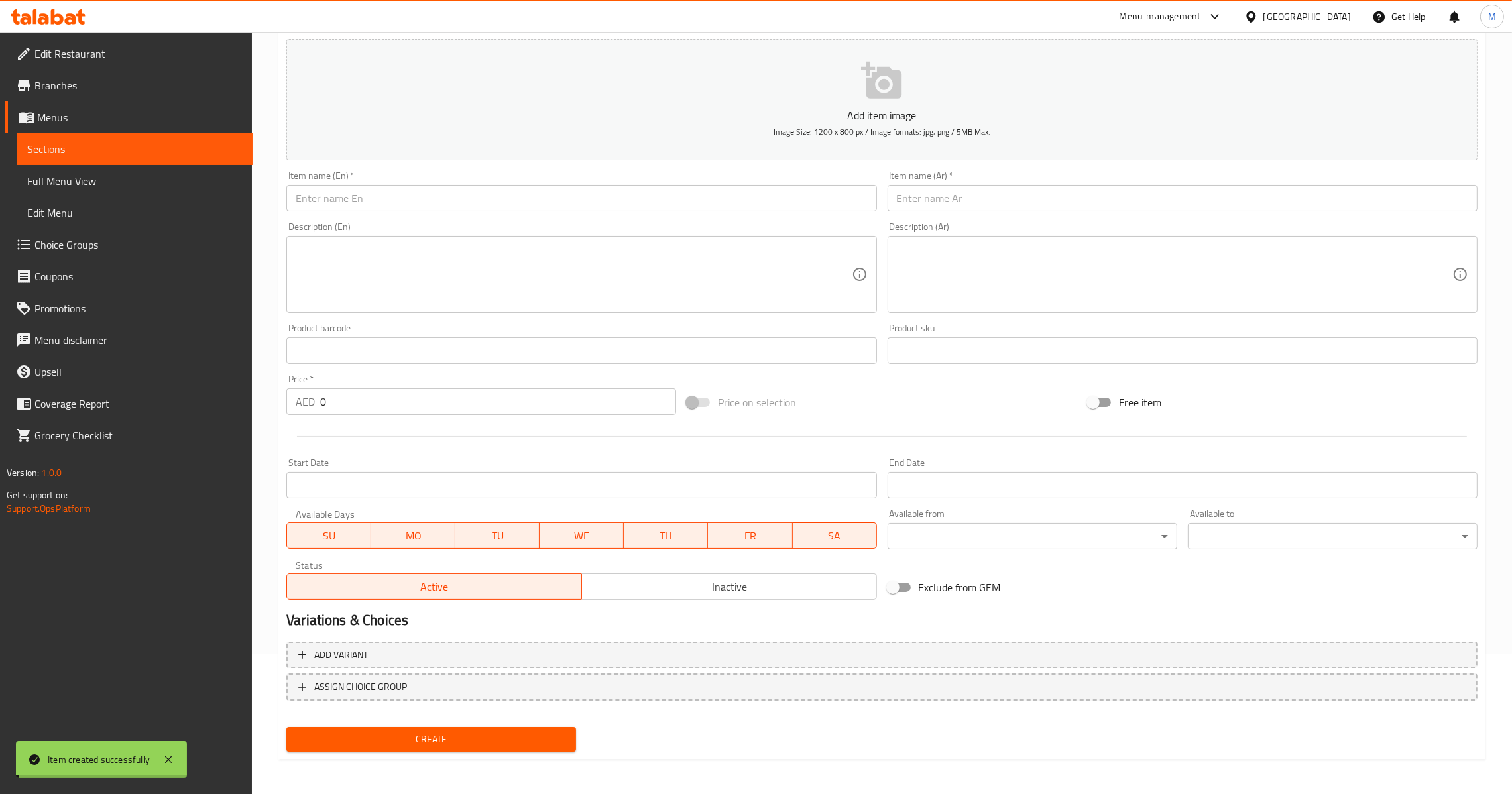
click at [385, 405] on input "0" at bounding box center [498, 401] width 356 height 27
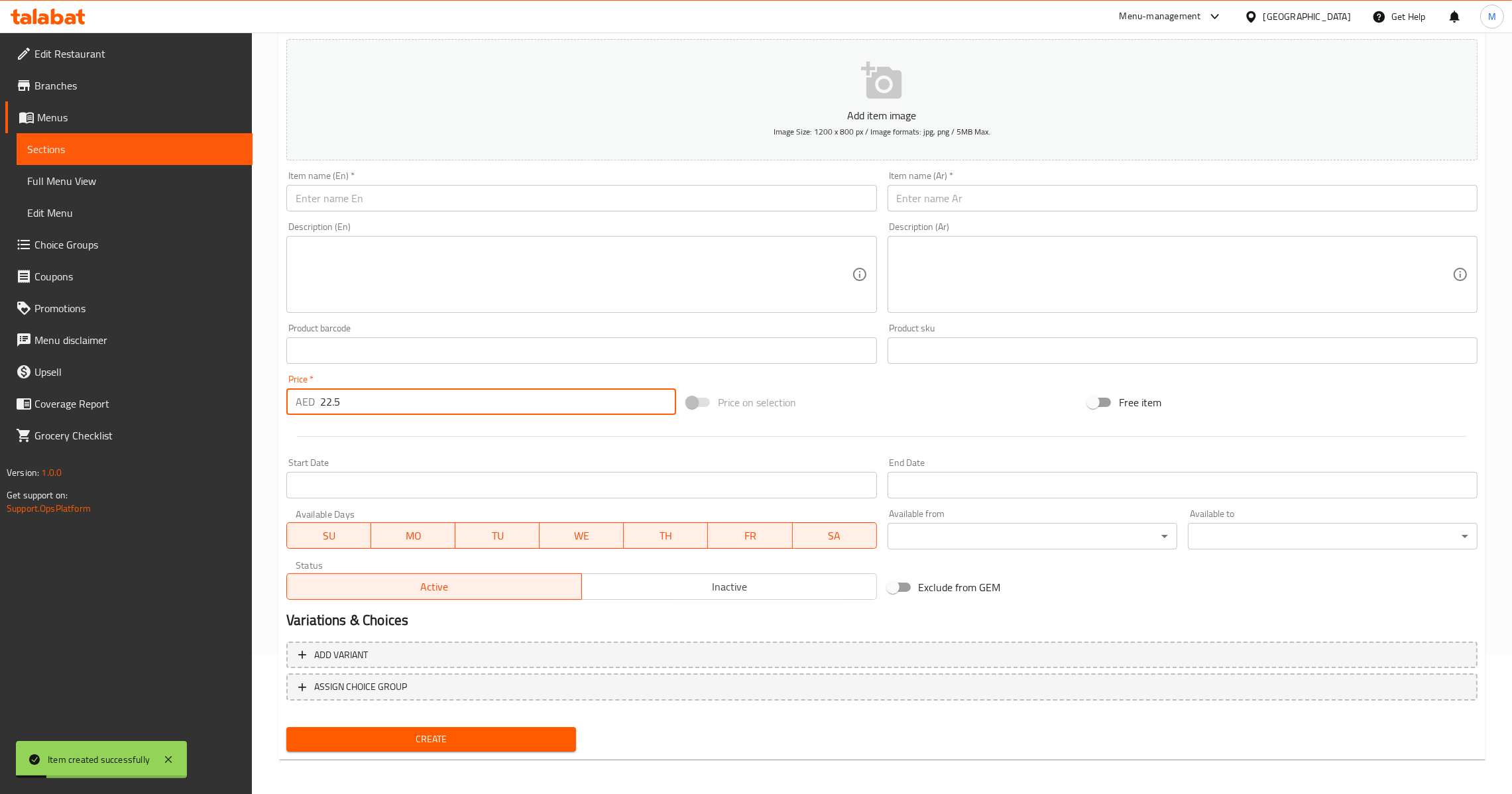
click at [531, 185] on input "text" at bounding box center [581, 198] width 590 height 27
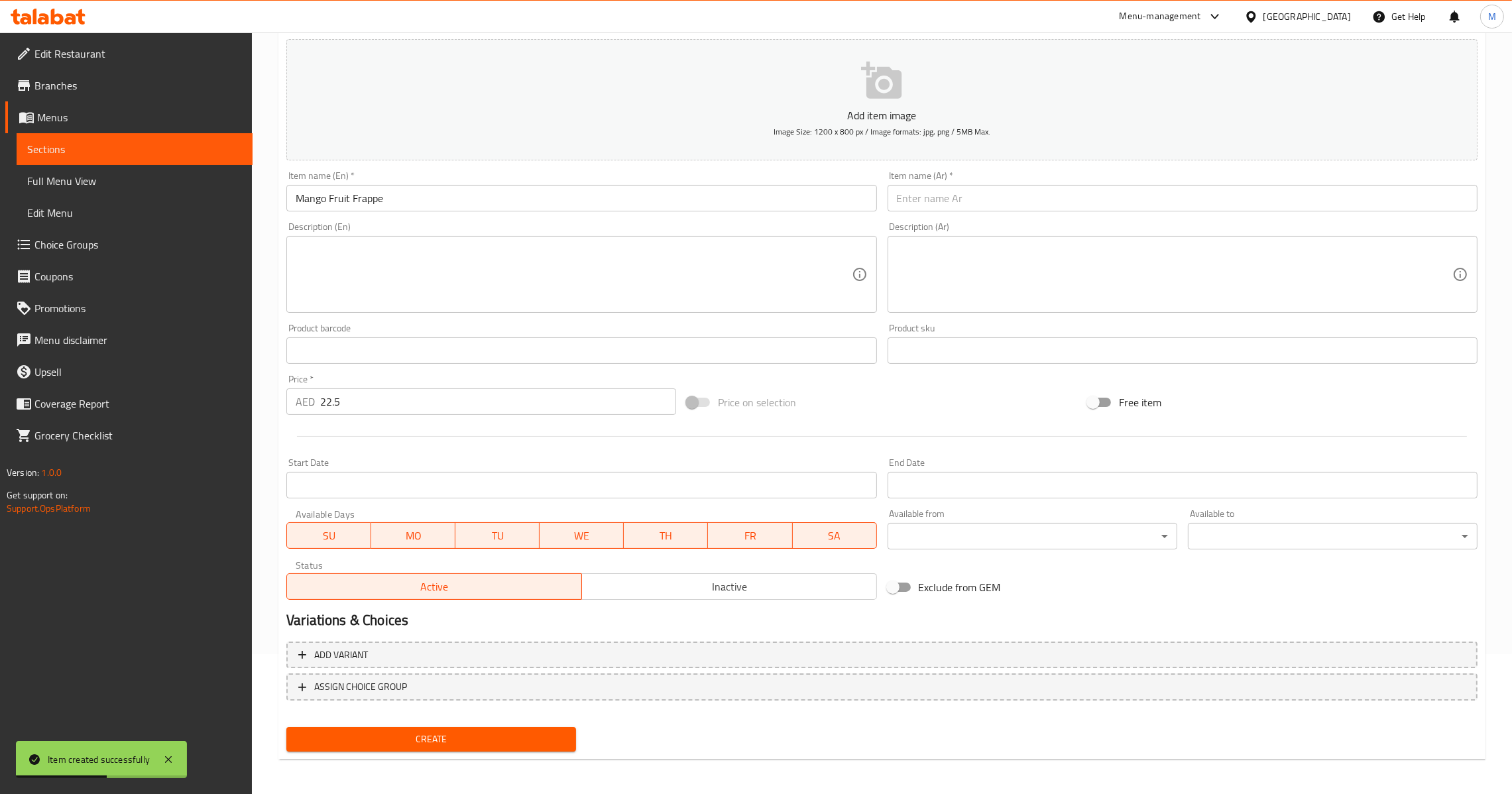
drag, startPoint x: 947, startPoint y: 196, endPoint x: 927, endPoint y: 249, distance: 56.6
click at [947, 196] on input "text" at bounding box center [1183, 198] width 590 height 27
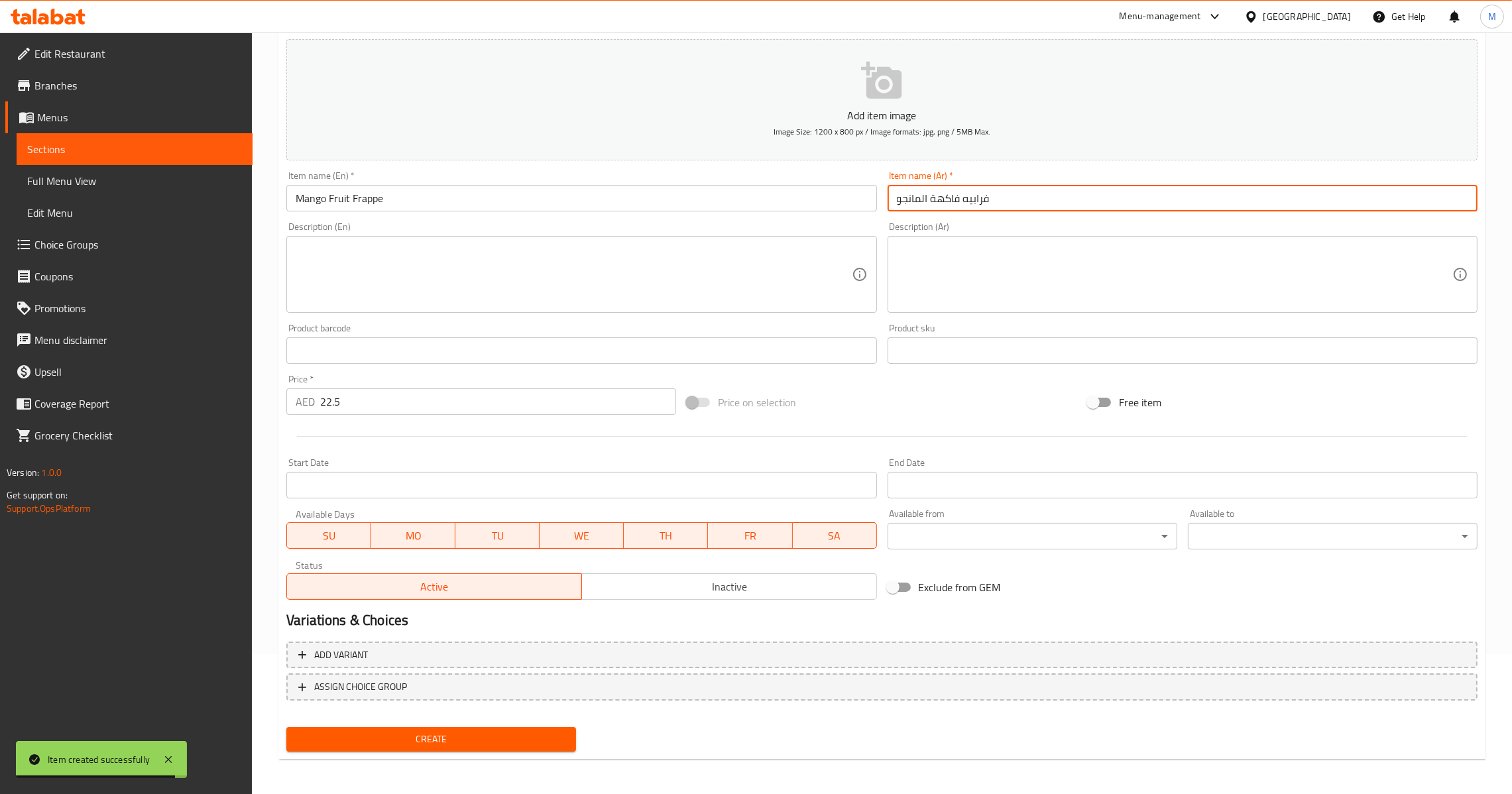
click at [415, 734] on span "Create" at bounding box center [431, 739] width 268 height 16
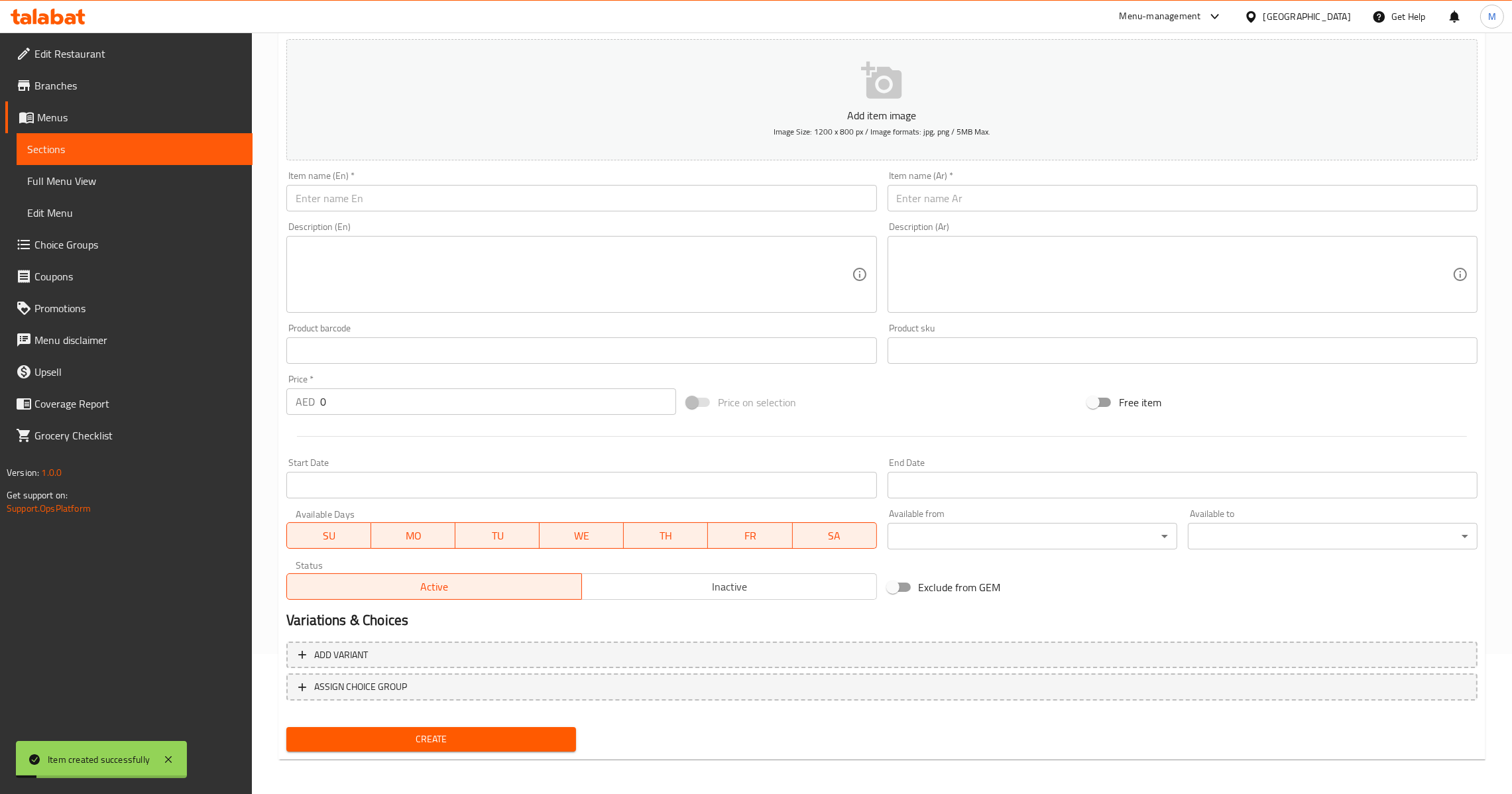
click at [361, 400] on input "0" at bounding box center [498, 401] width 356 height 27
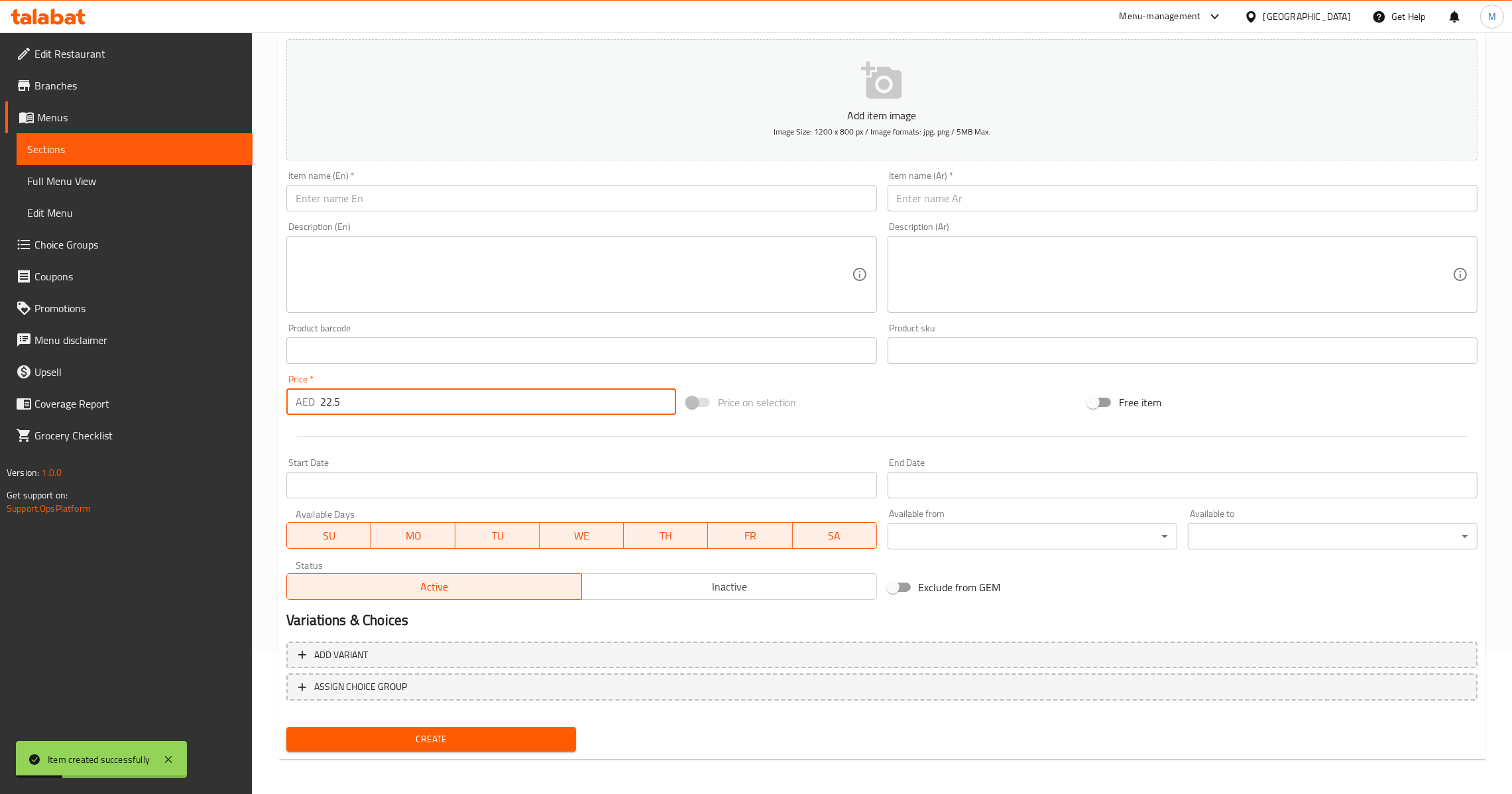
click at [499, 200] on input "text" at bounding box center [581, 198] width 590 height 27
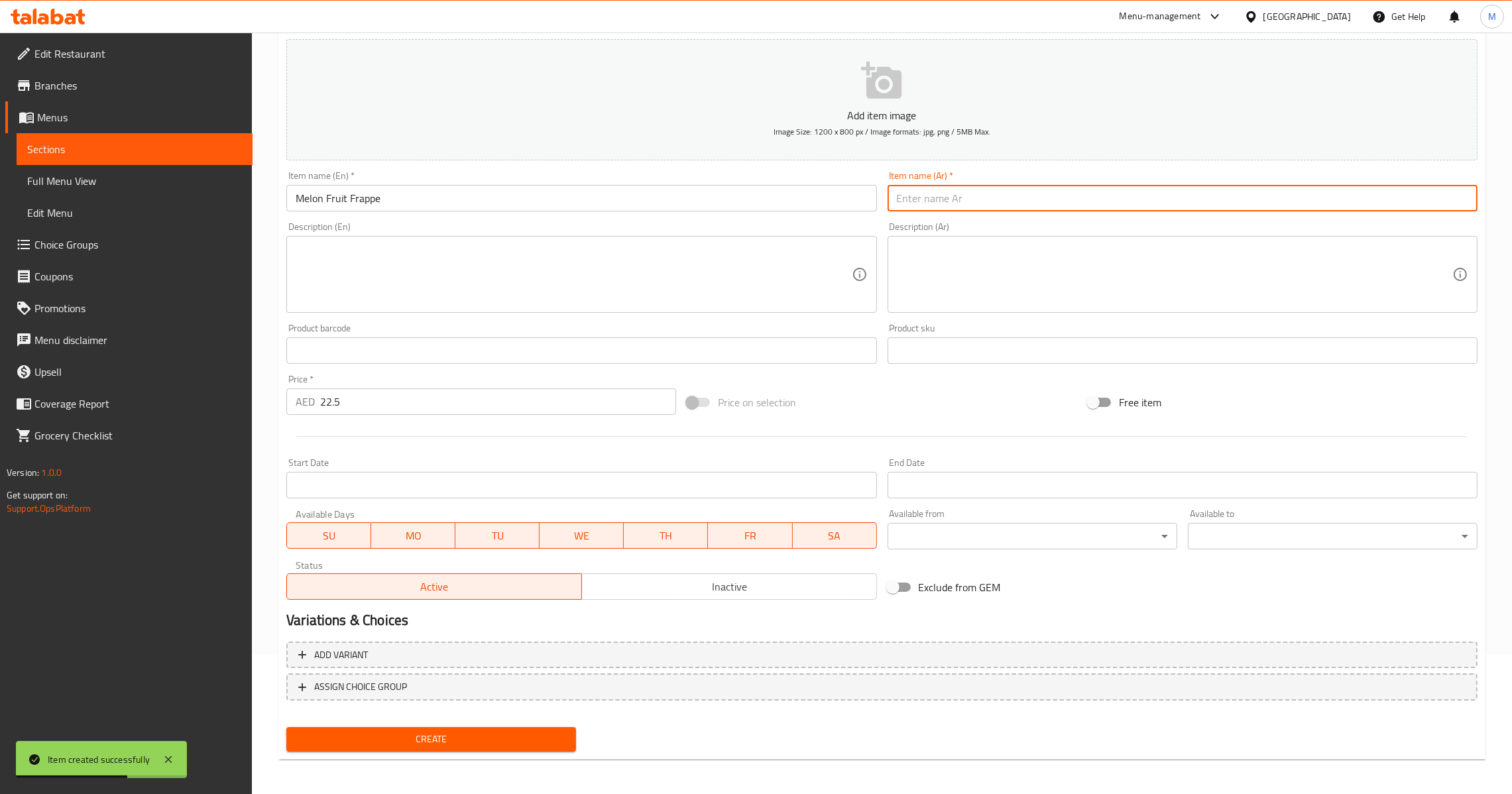
click at [912, 185] on input "text" at bounding box center [1183, 198] width 590 height 27
click at [307, 208] on input "Melon Fruit Frappe" at bounding box center [581, 198] width 590 height 27
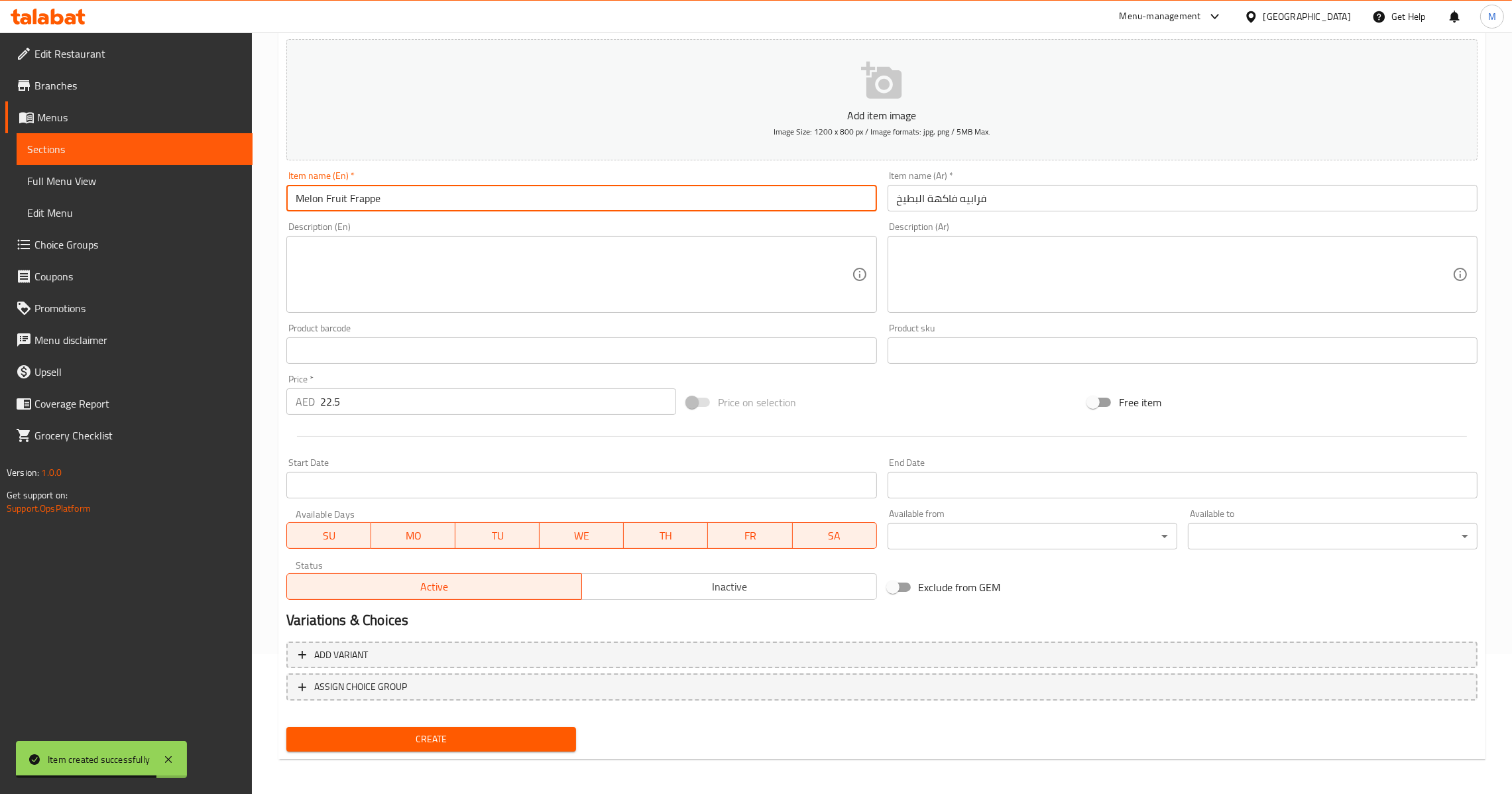
click at [307, 208] on input "Melon Fruit Frappe" at bounding box center [581, 198] width 590 height 27
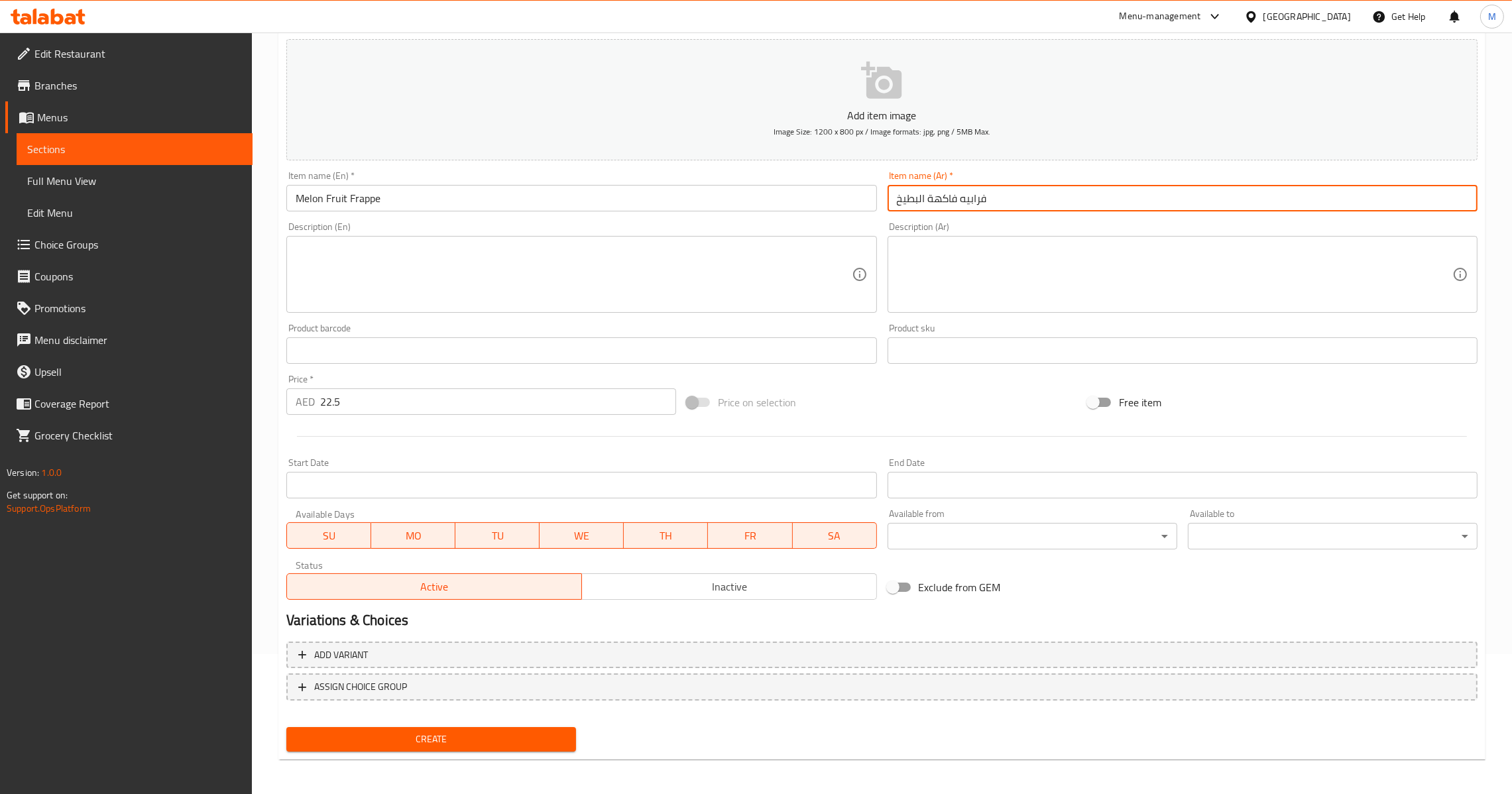
click at [915, 198] on input "فرابيه فاكهة البطيخ" at bounding box center [1183, 198] width 590 height 27
click at [491, 722] on div "Create" at bounding box center [431, 739] width 300 height 35
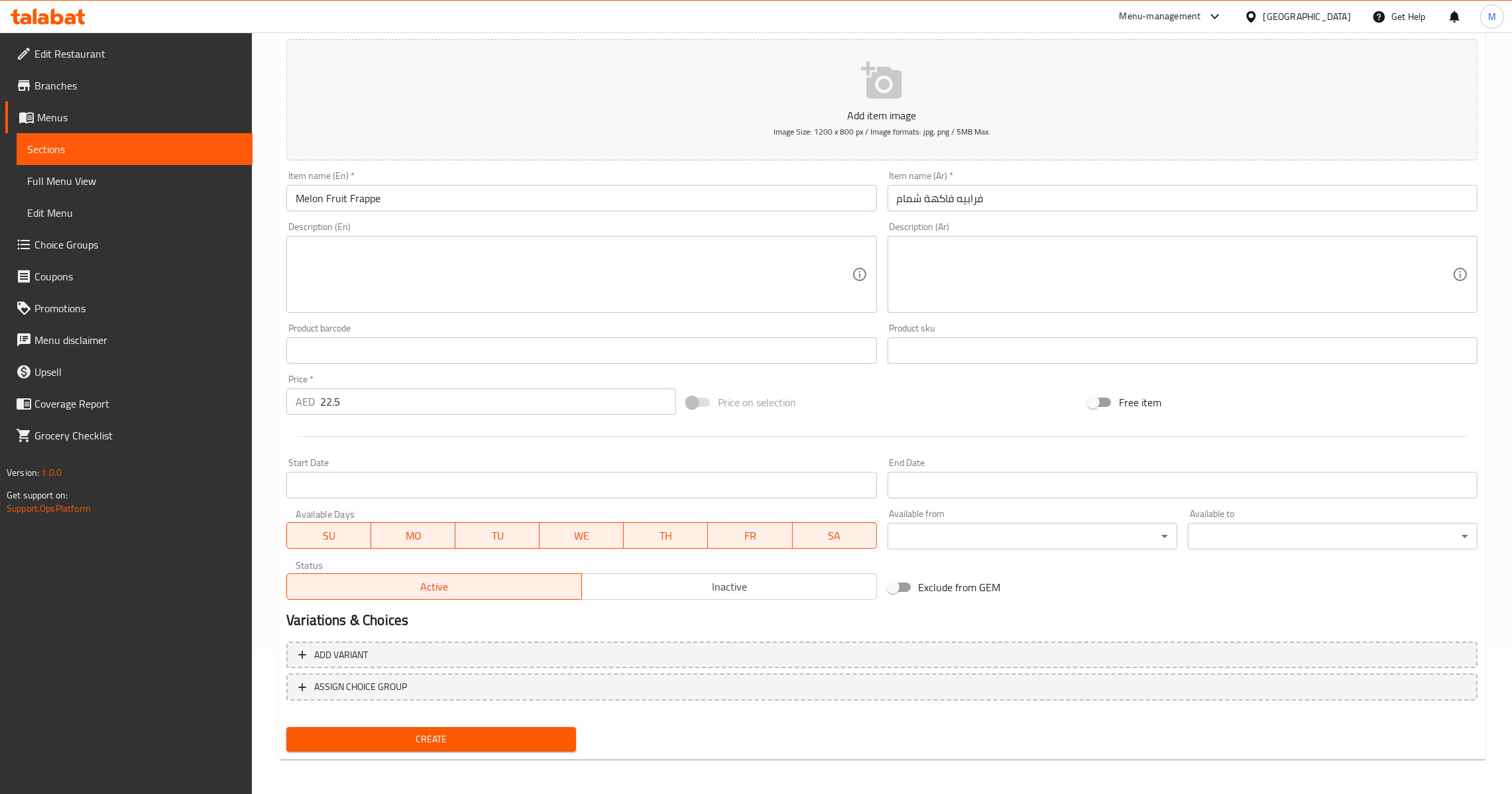
click at [485, 731] on span "Create" at bounding box center [431, 739] width 268 height 16
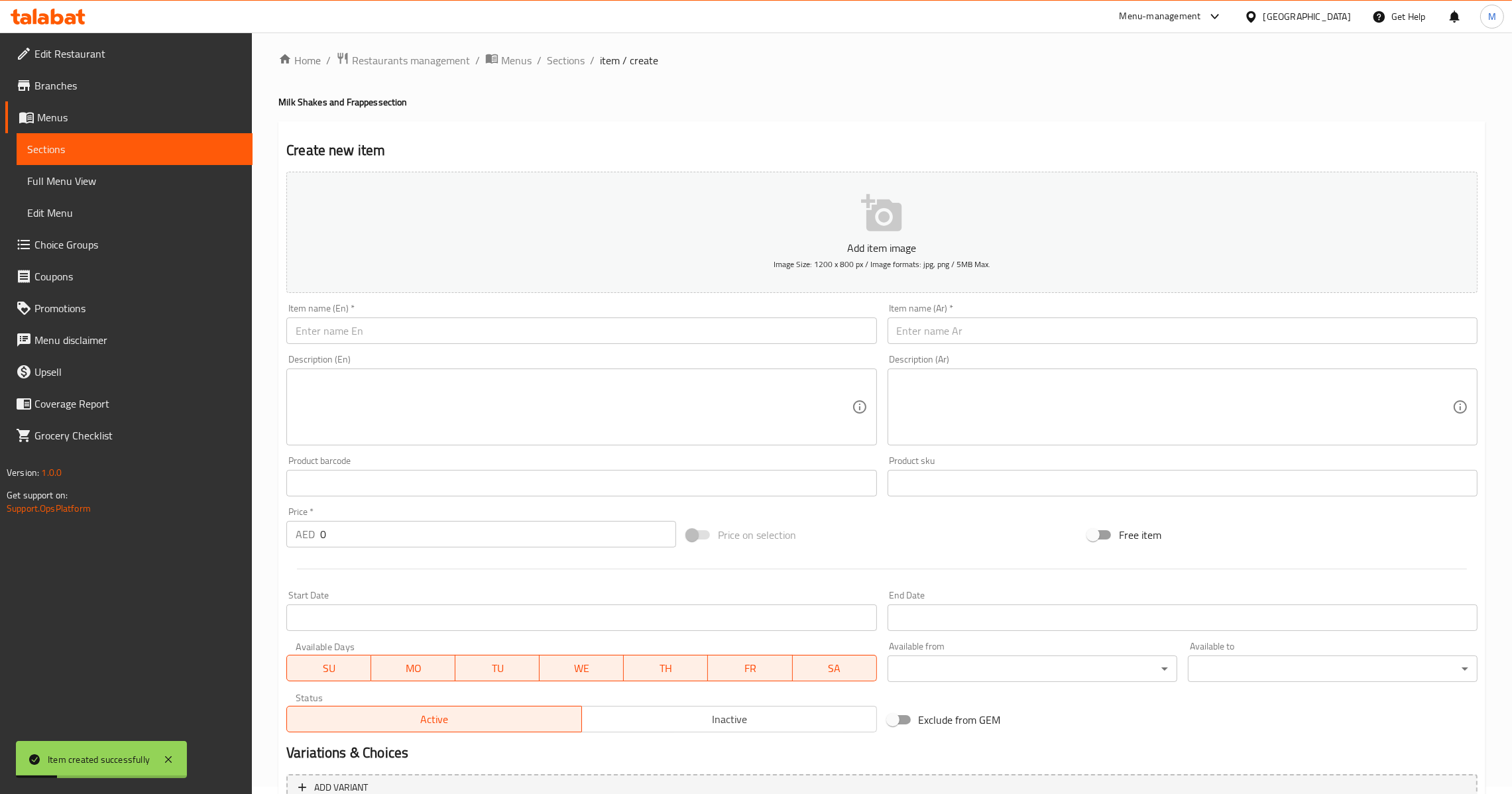
scroll to position [0, 0]
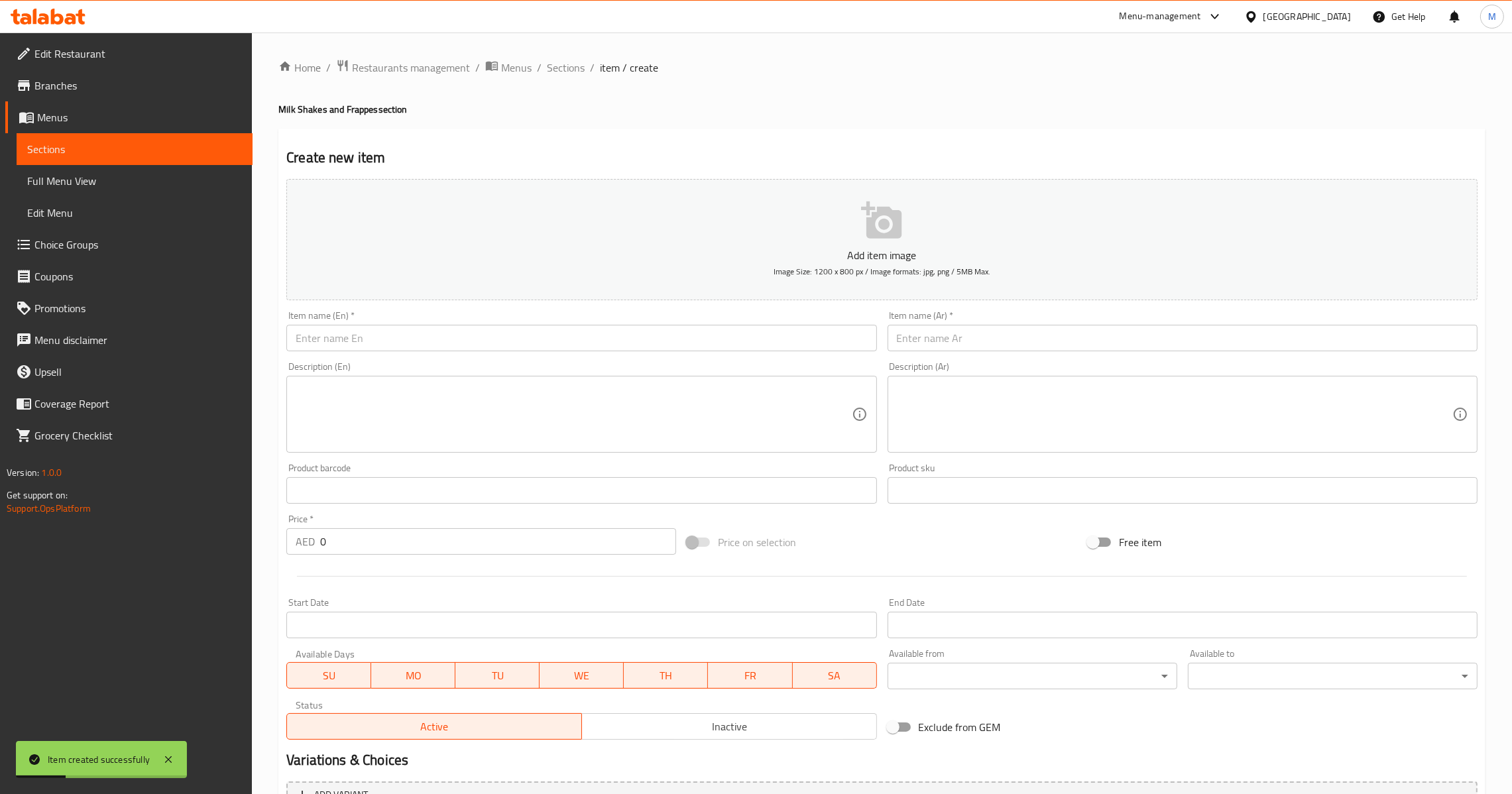
click at [584, 64] on ol "Home / Restaurants management / Menus / Sections / item / create" at bounding box center [882, 67] width 1207 height 17
click at [575, 66] on span "Sections" at bounding box center [565, 67] width 38 height 16
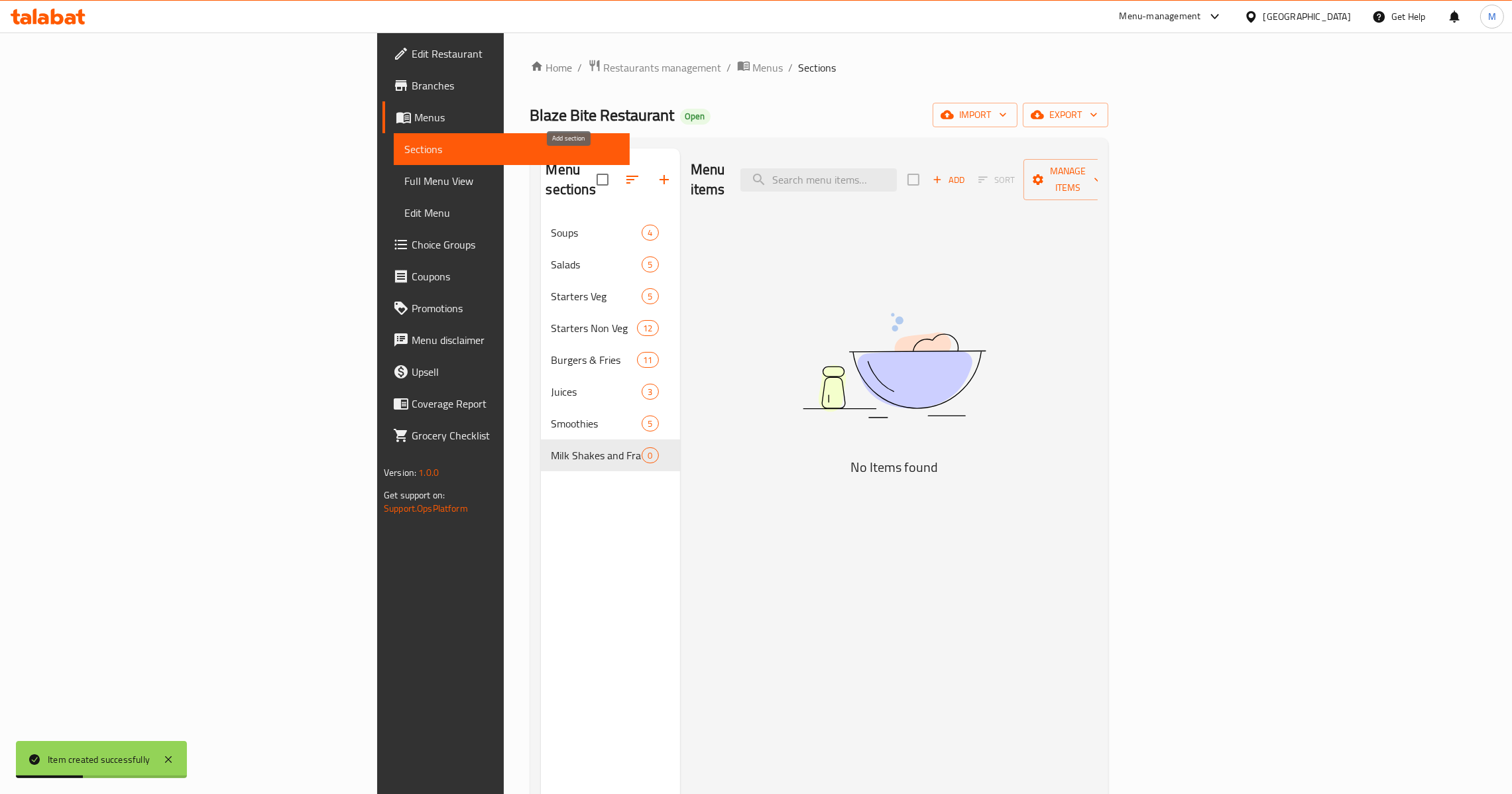
click at [656, 172] on icon "button" at bounding box center [664, 179] width 16 height 16
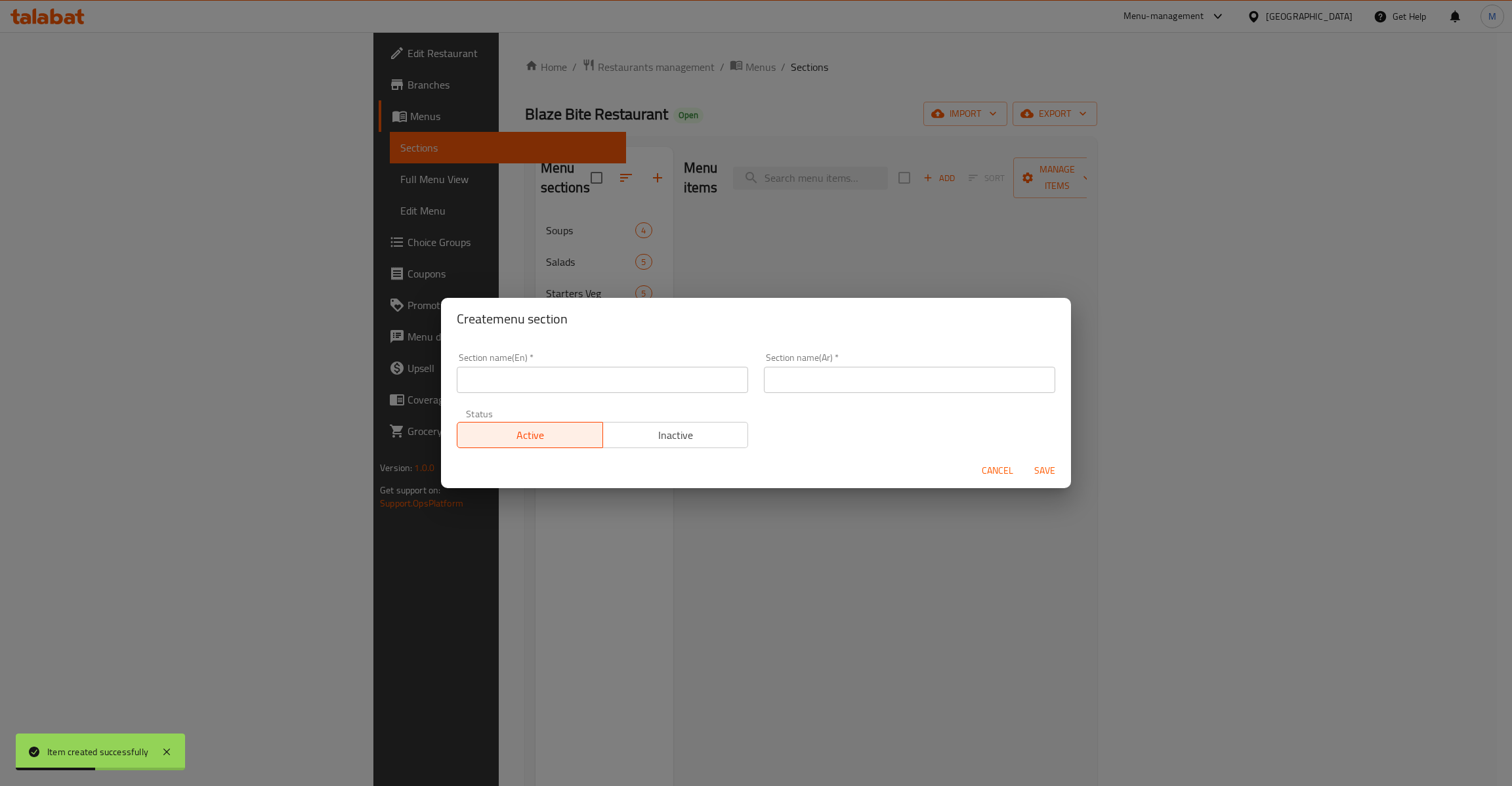
click at [588, 368] on input "text" at bounding box center [602, 379] width 291 height 26
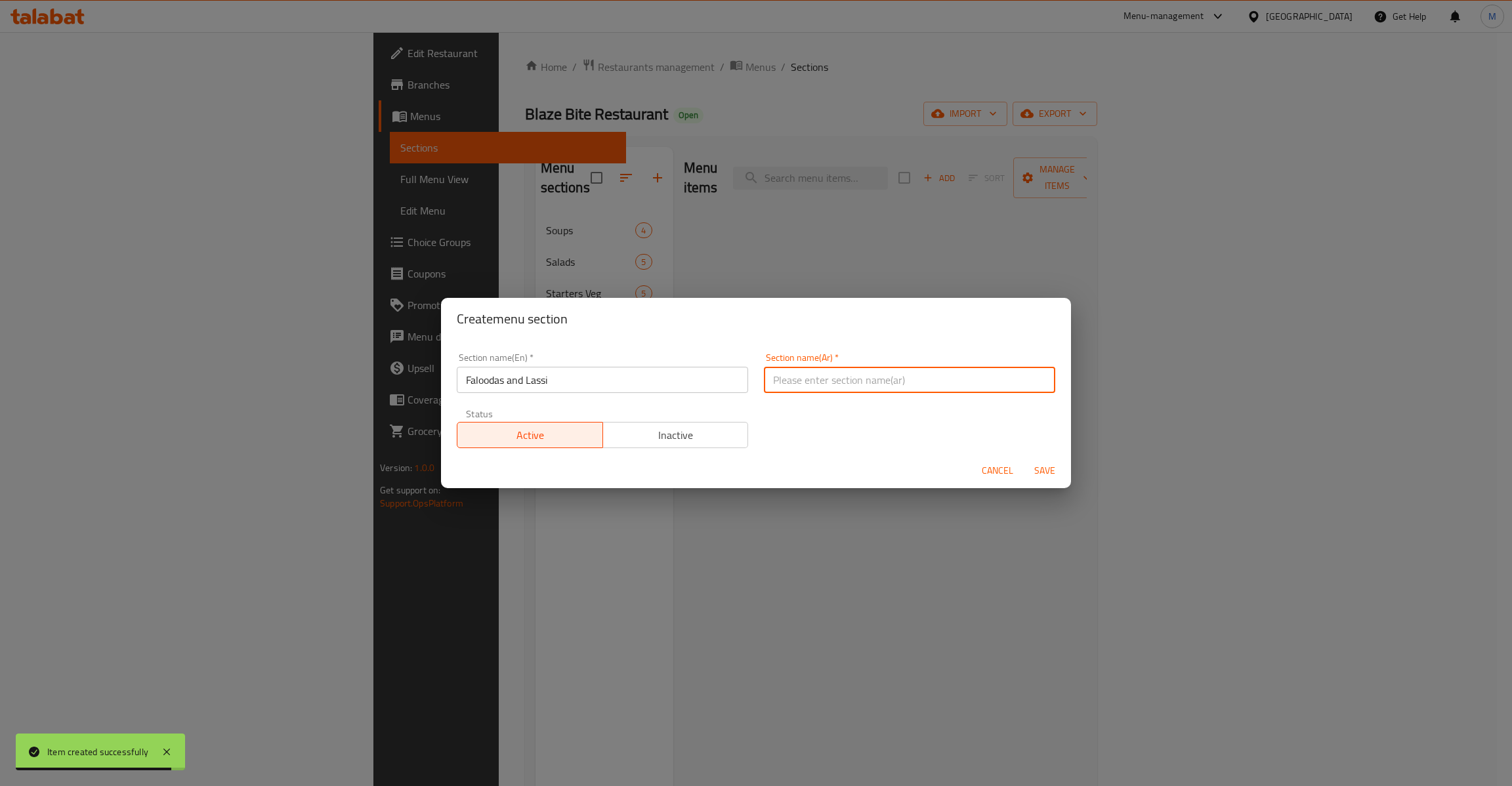
click at [842, 390] on input "text" at bounding box center [910, 379] width 291 height 26
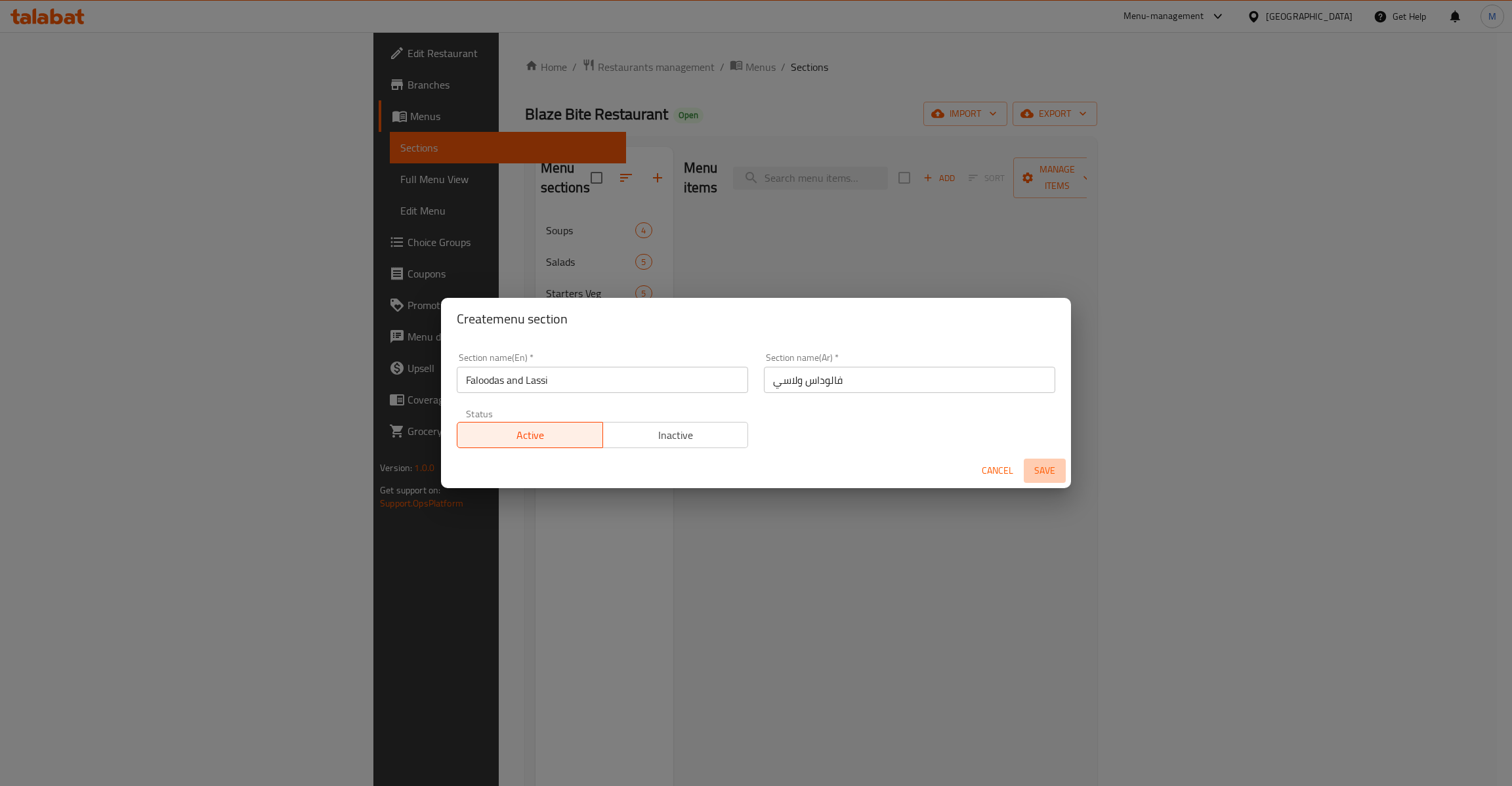
click at [1029, 474] on span "Save" at bounding box center [1044, 471] width 31 height 16
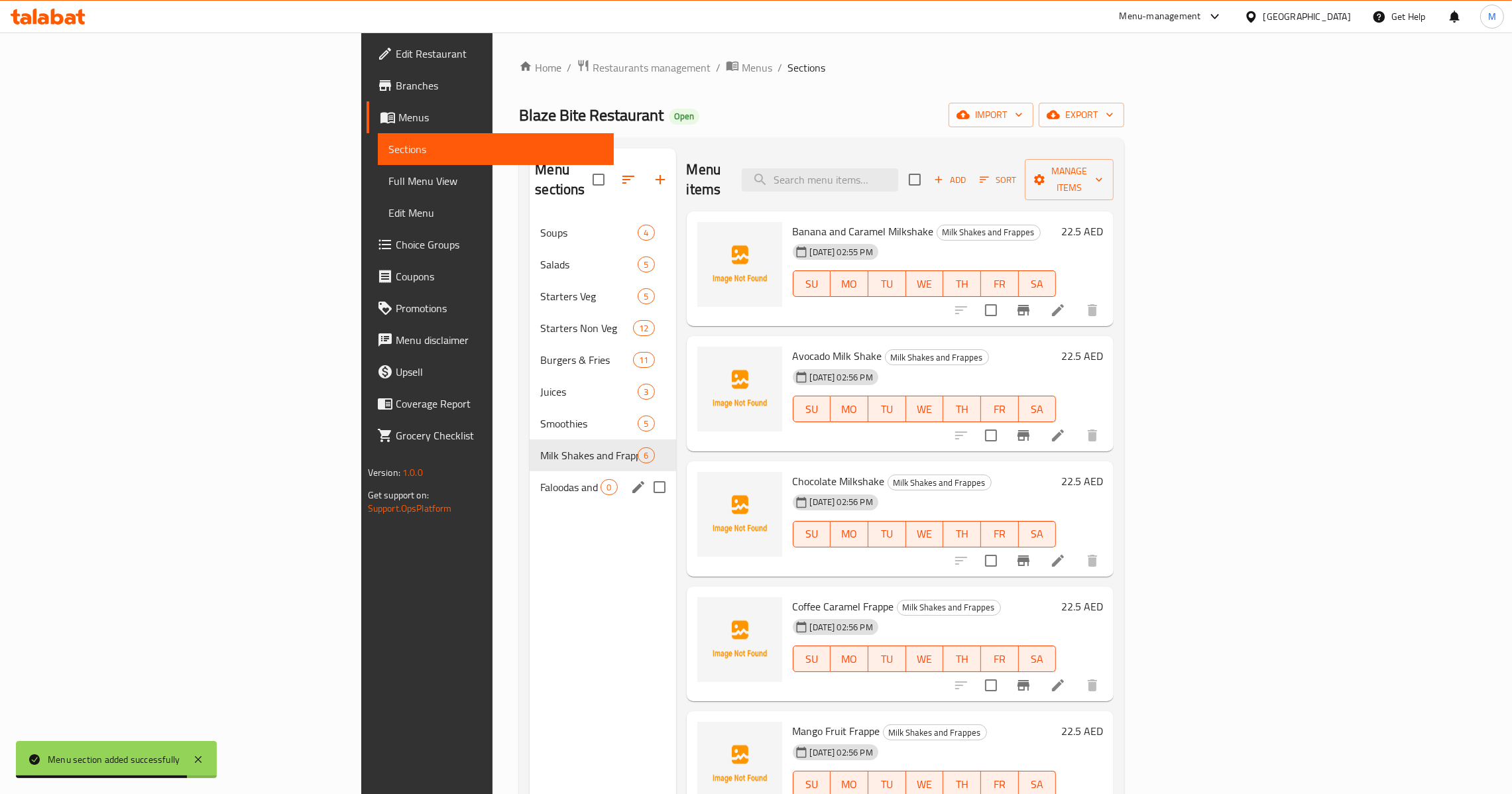
click at [530, 471] on div "Faloodas and Lassi 0" at bounding box center [602, 487] width 146 height 31
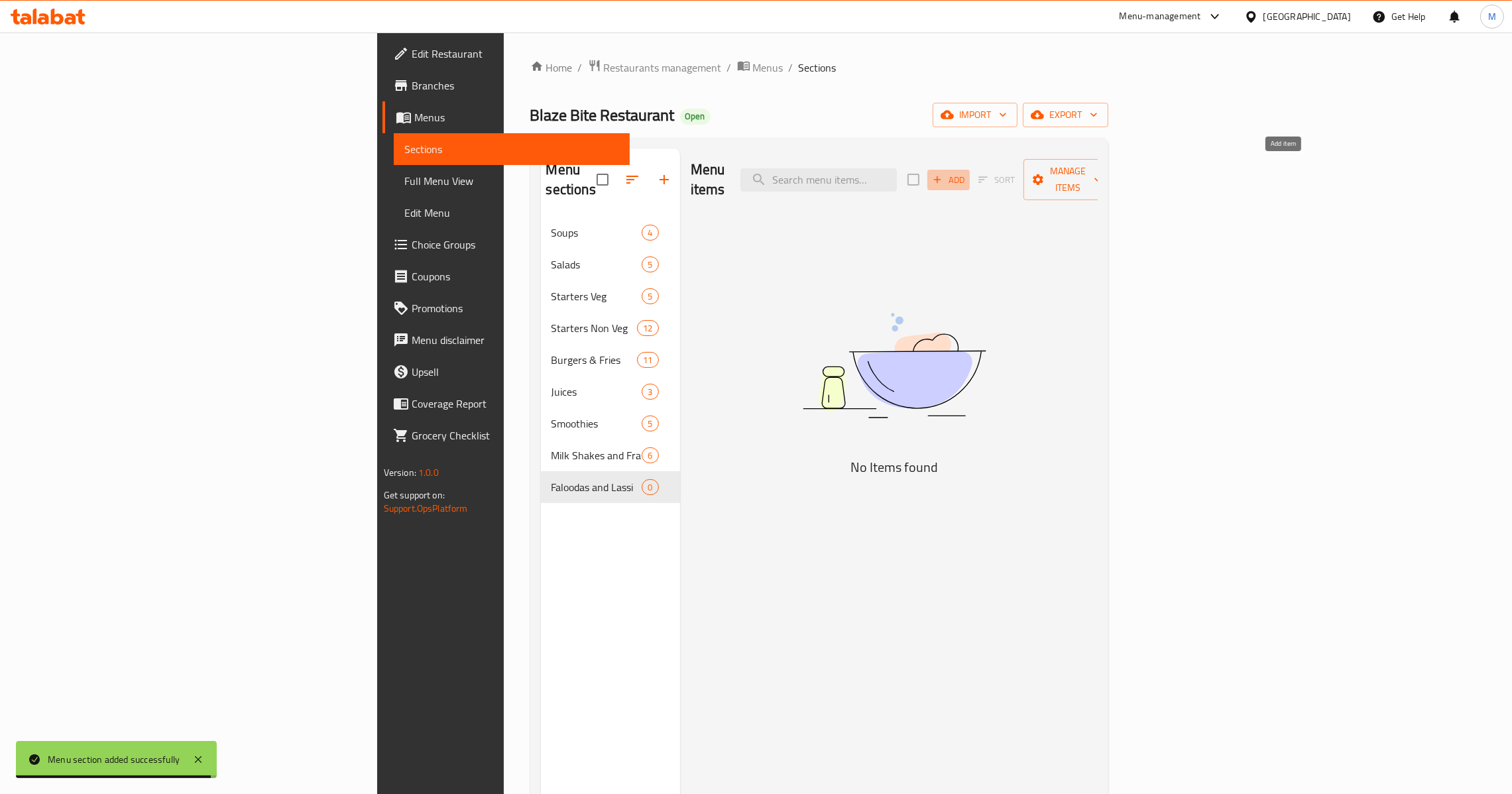
click at [966, 172] on span "Add" at bounding box center [948, 180] width 36 height 15
